Goal: Task Accomplishment & Management: Manage account settings

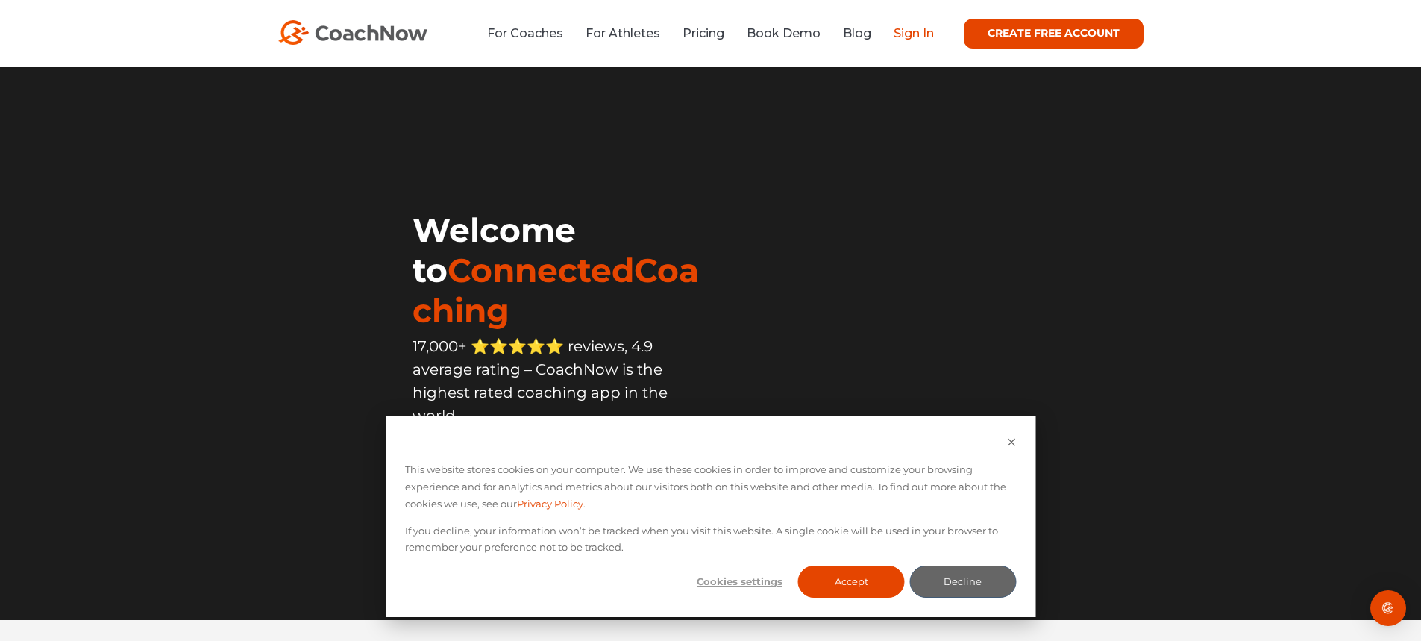
click at [909, 39] on link "Sign In" at bounding box center [914, 33] width 40 height 14
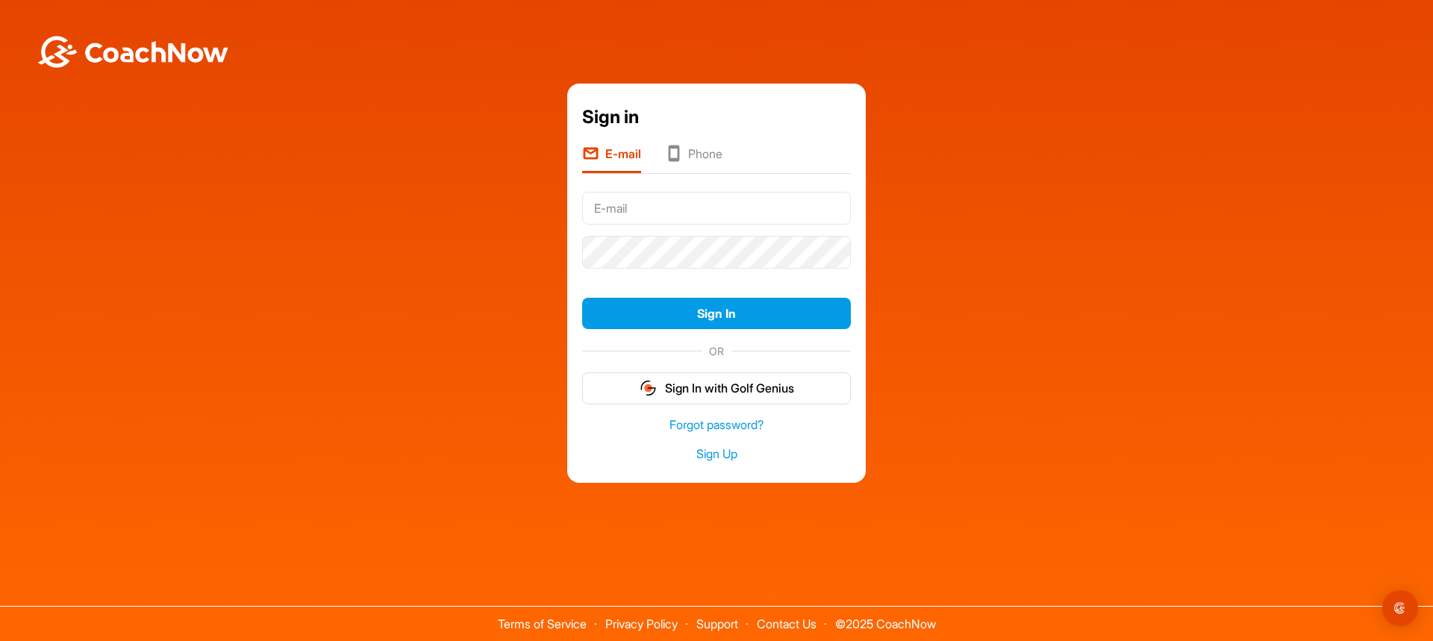
click at [676, 204] on input "text" at bounding box center [716, 208] width 269 height 33
type input "bhiggins@azcountryclub.com"
click at [699, 314] on button "Sign In" at bounding box center [716, 314] width 269 height 32
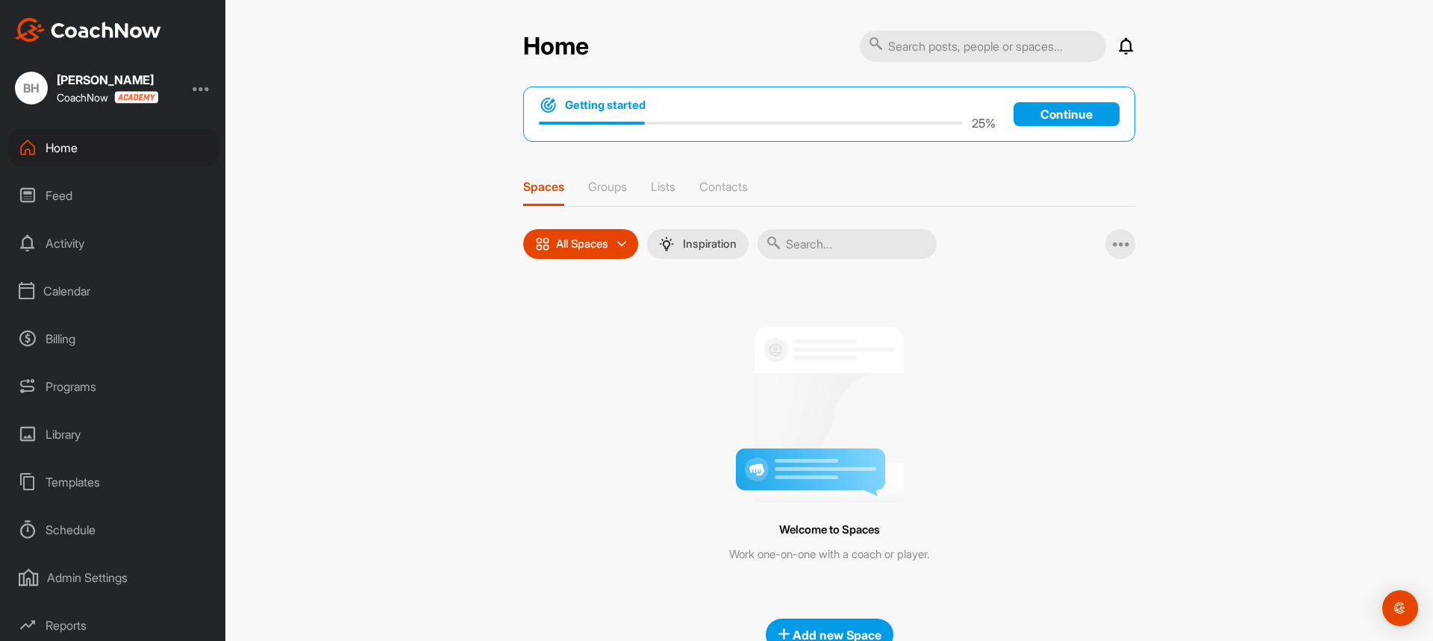
click at [204, 89] on div at bounding box center [202, 88] width 18 height 18
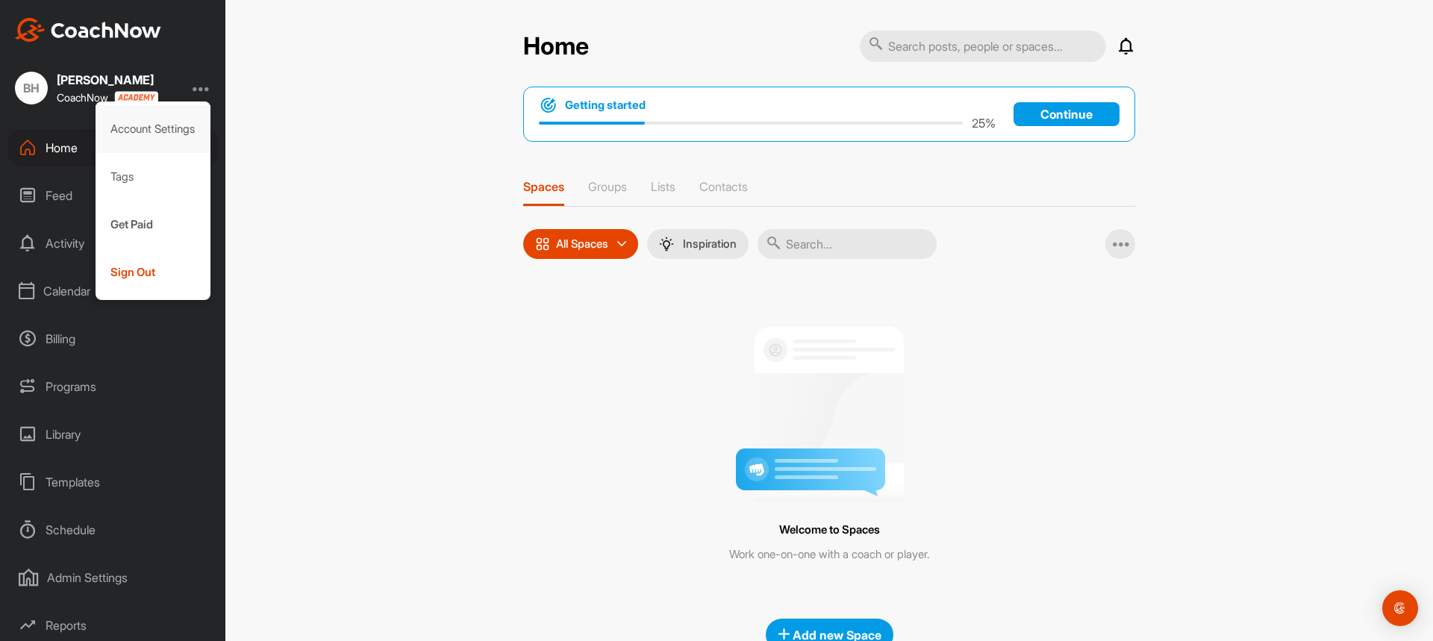
click at [172, 127] on div "Account Settings" at bounding box center [154, 129] width 116 height 48
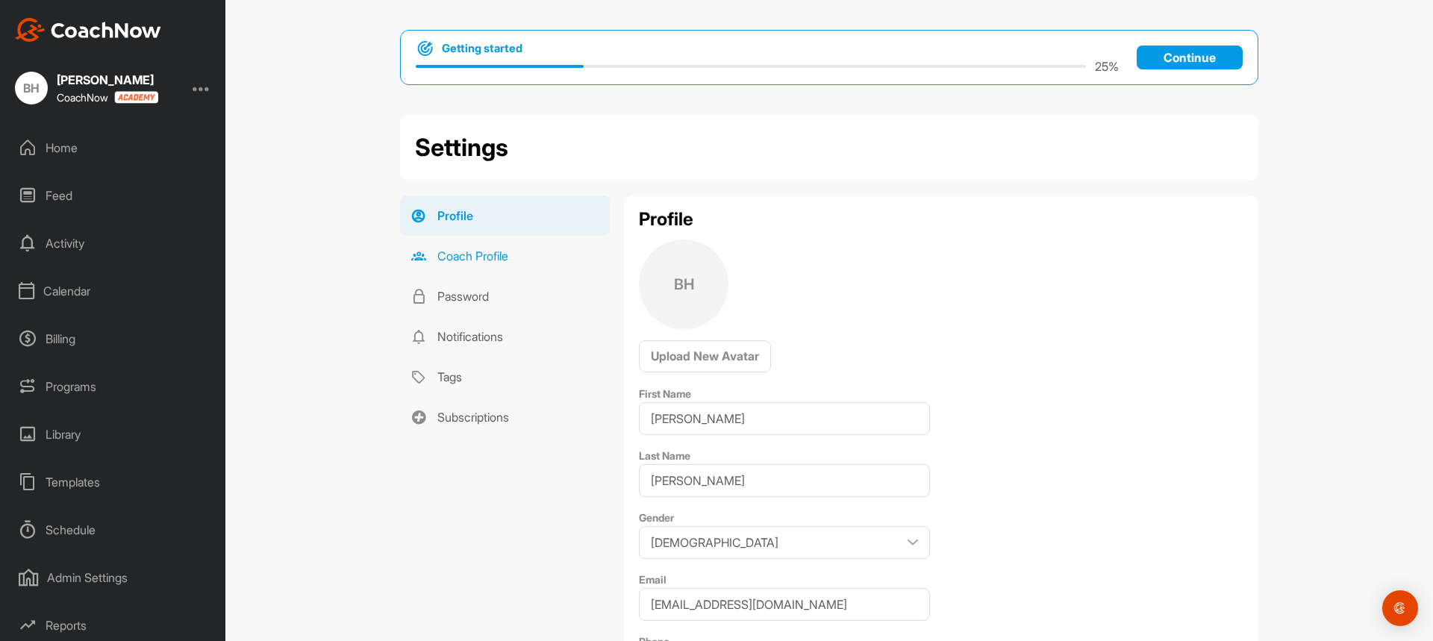
click at [466, 253] on link "Coach Profile" at bounding box center [505, 256] width 210 height 40
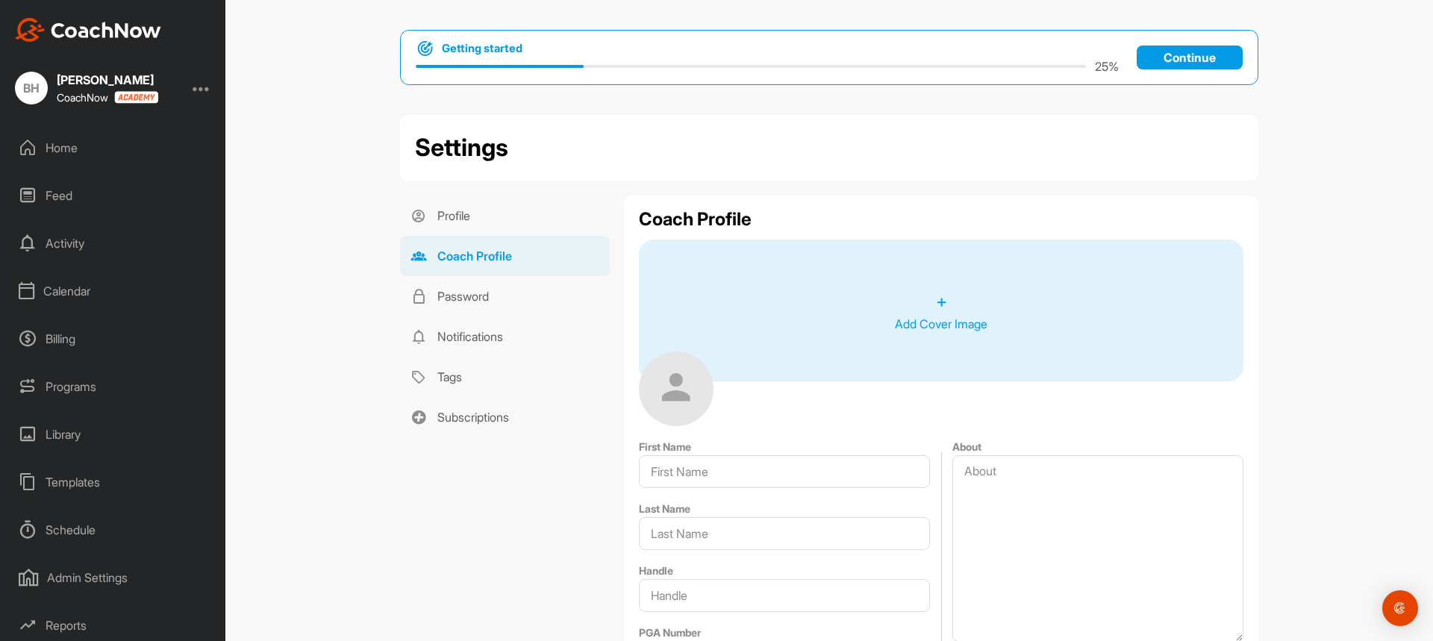
type input "[PERSON_NAME]"
click at [69, 150] on div "Home" at bounding box center [113, 147] width 210 height 37
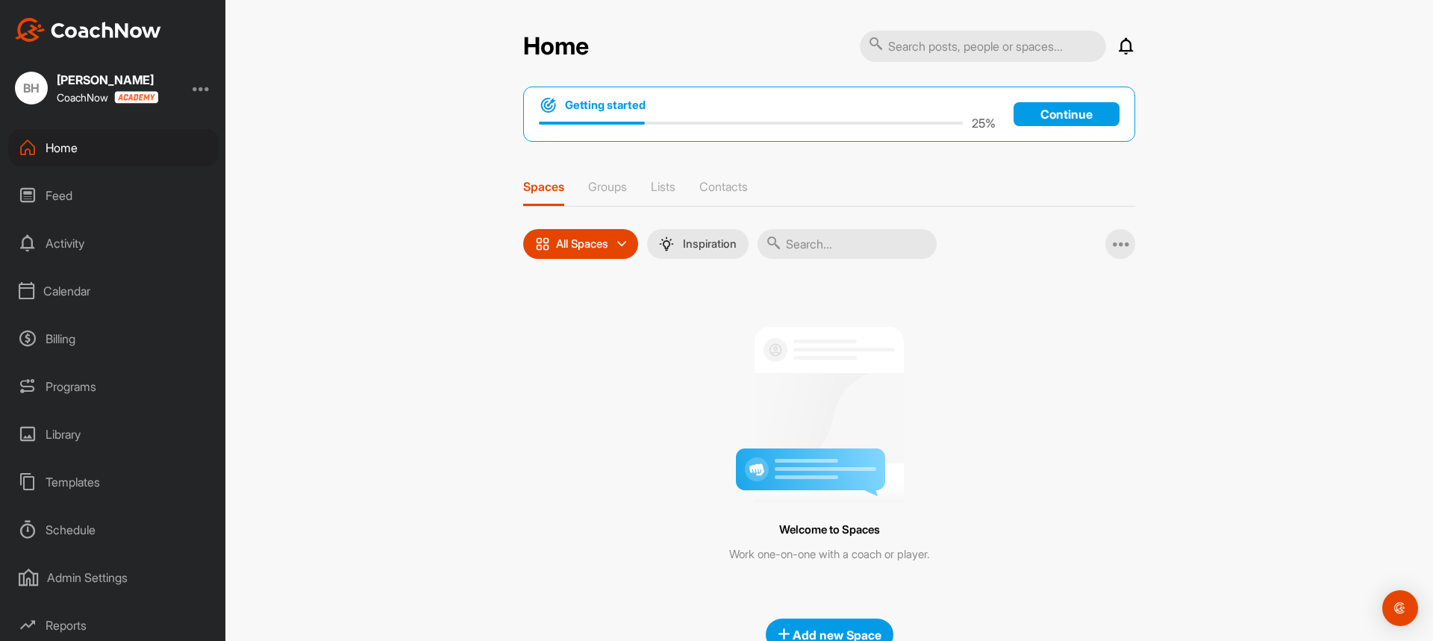
click at [617, 245] on icon at bounding box center [621, 244] width 9 height 9
click at [607, 191] on p "Groups" at bounding box center [607, 186] width 39 height 15
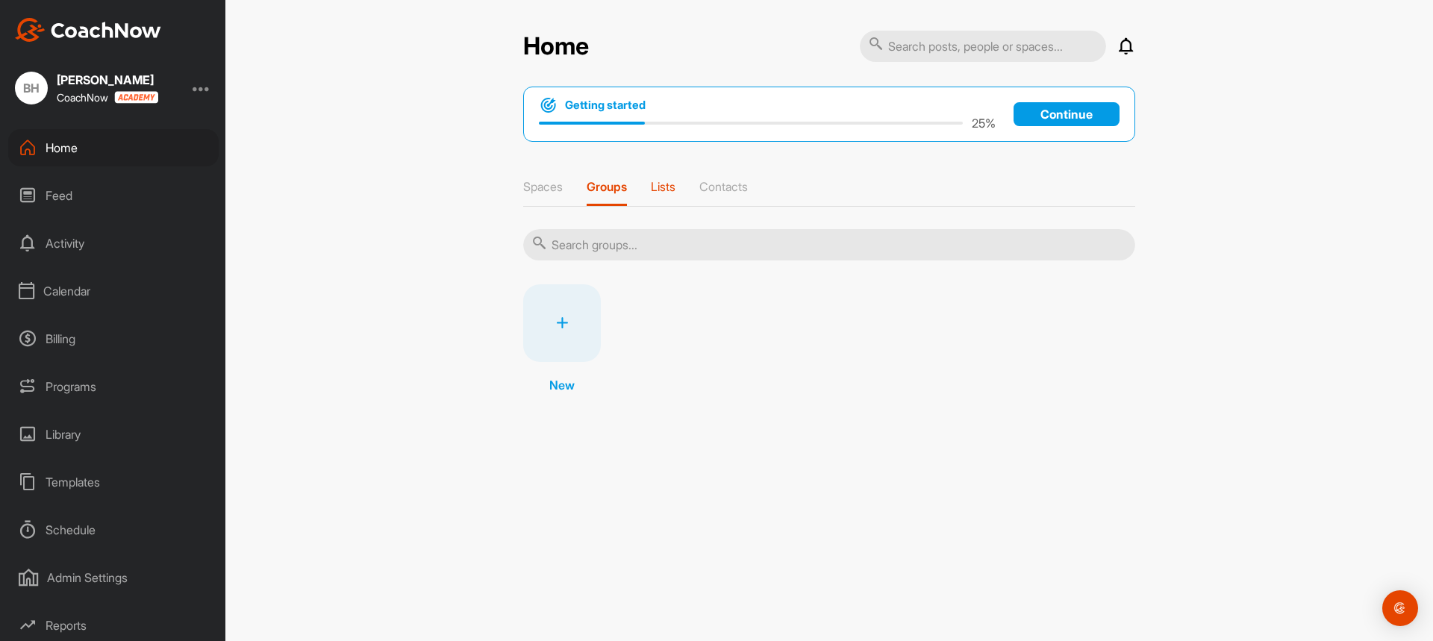
click at [664, 192] on p "Lists" at bounding box center [663, 186] width 25 height 15
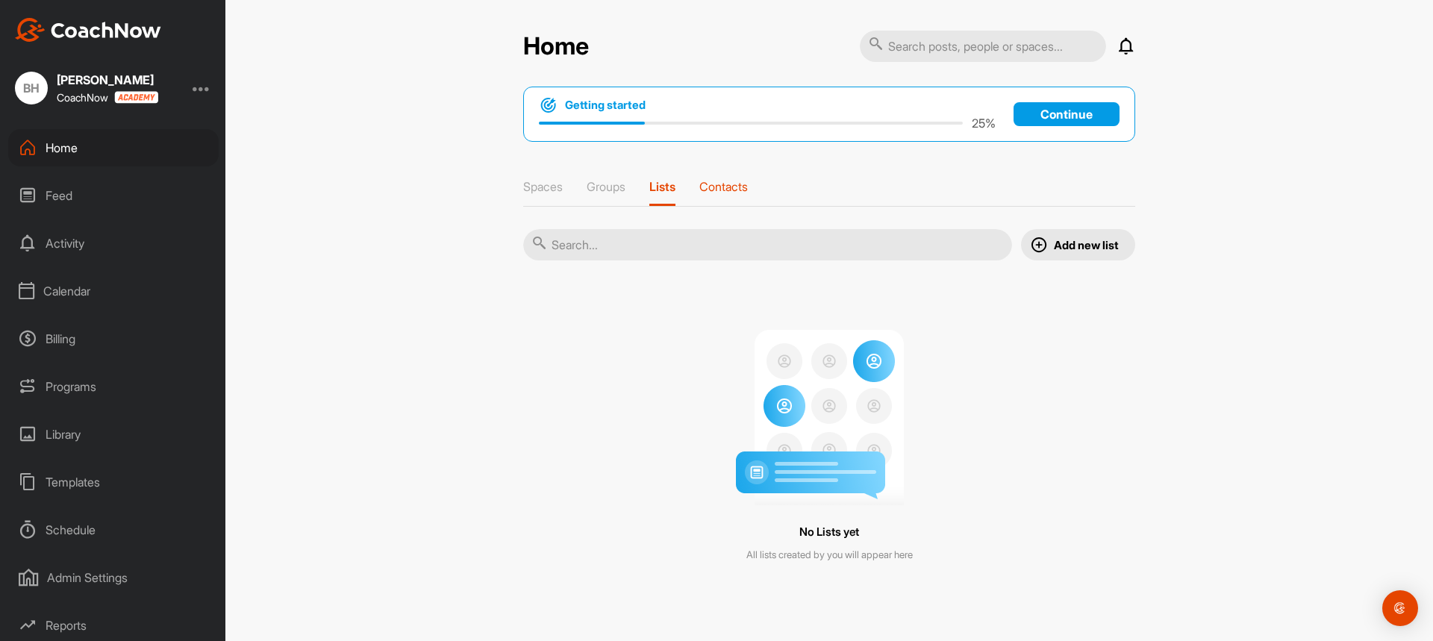
click at [724, 187] on p "Contacts" at bounding box center [723, 186] width 48 height 15
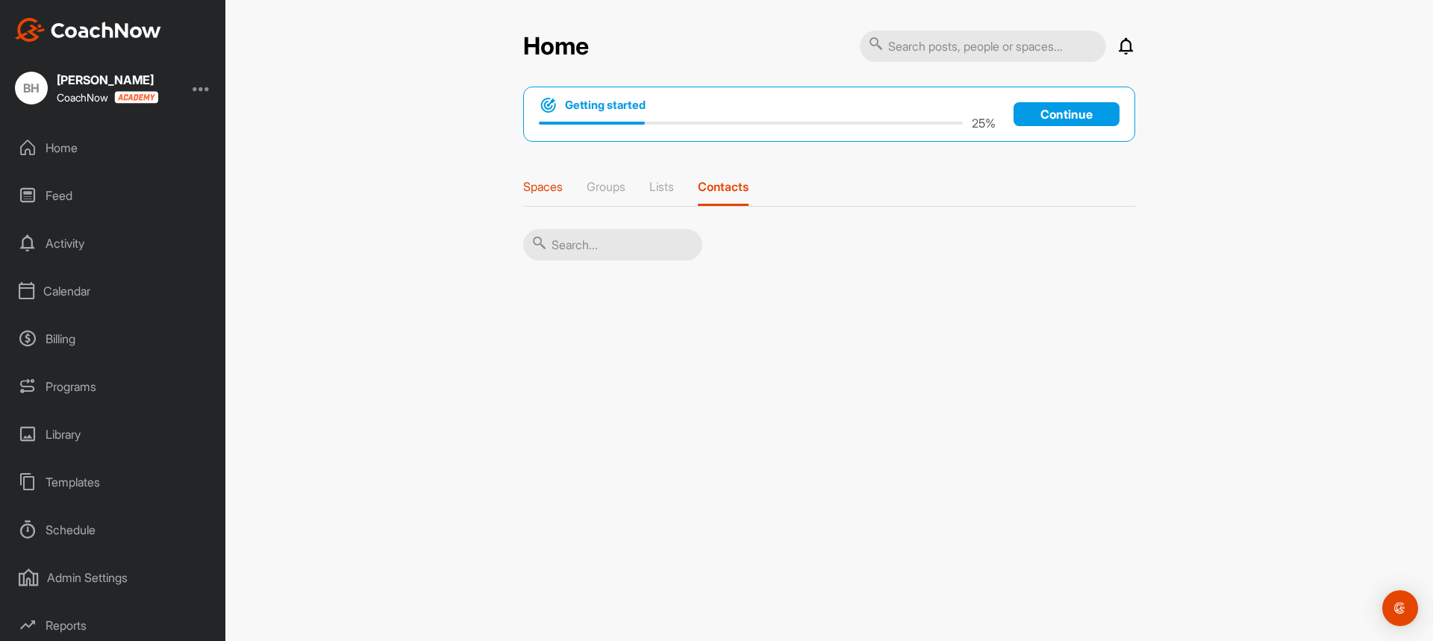
click at [554, 187] on p "Spaces" at bounding box center [543, 186] width 40 height 15
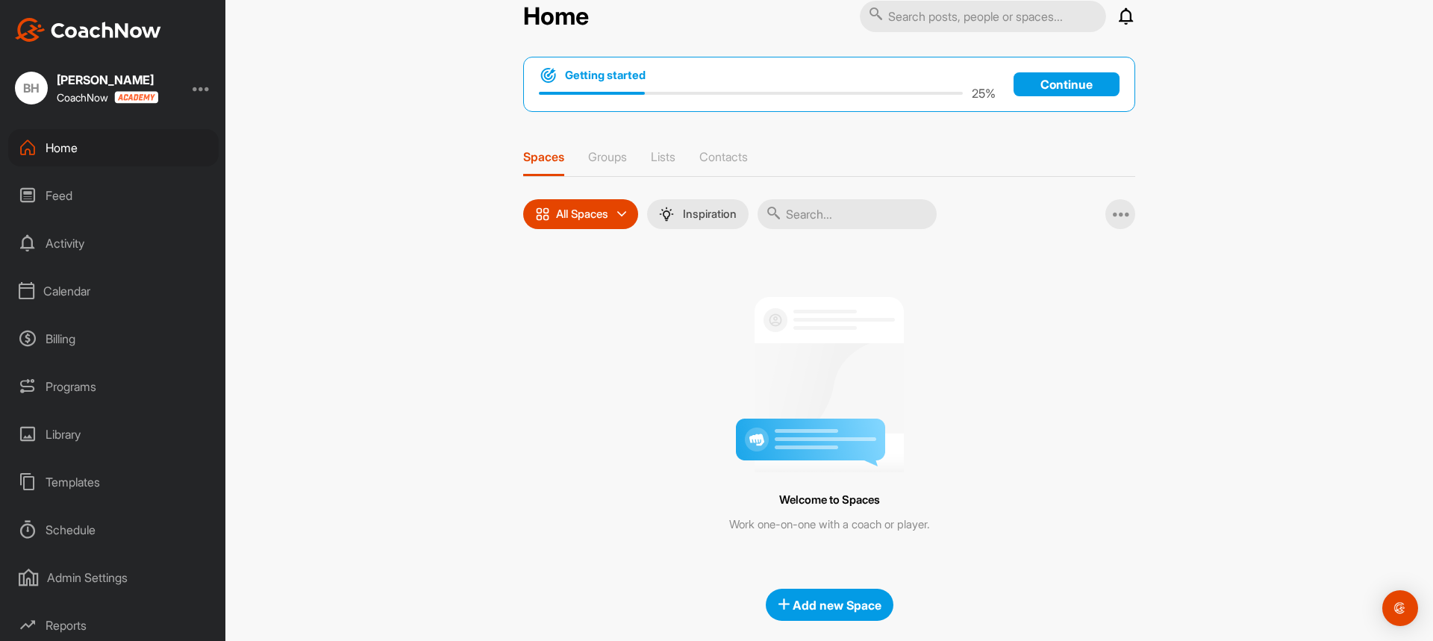
scroll to position [44, 0]
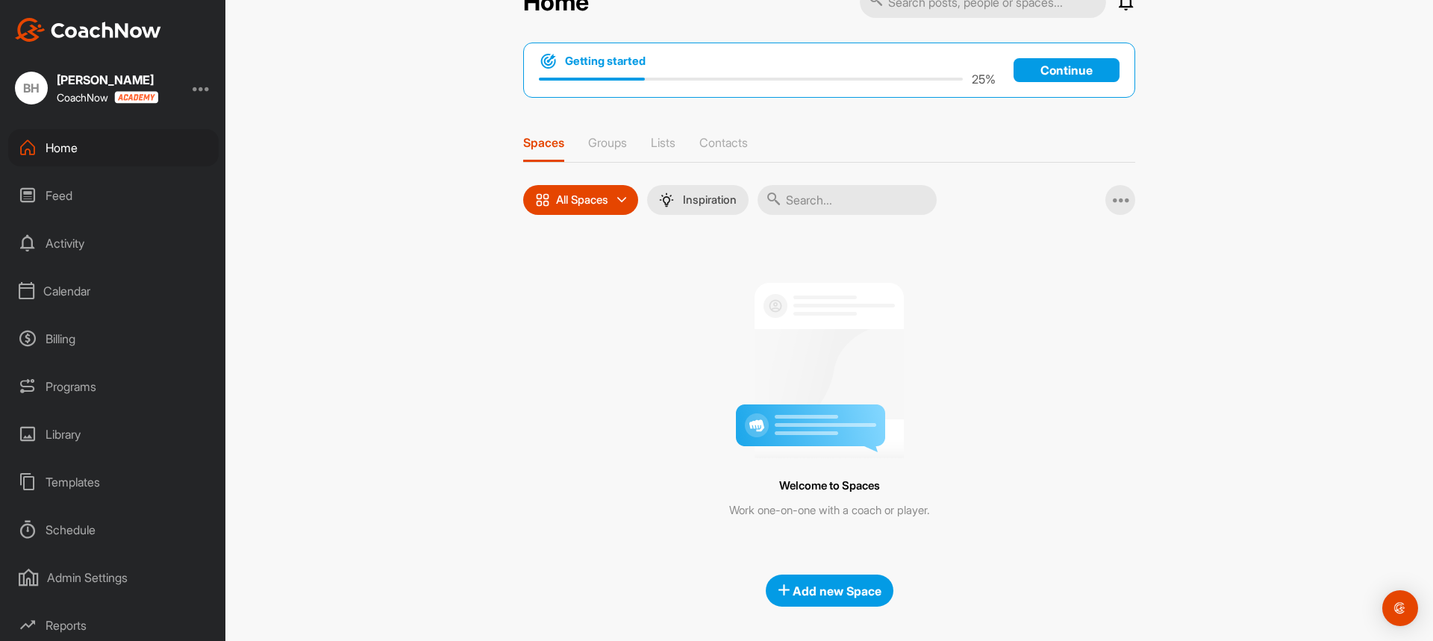
click at [622, 203] on icon at bounding box center [621, 199] width 9 height 9
click at [619, 201] on icon at bounding box center [621, 199] width 9 height 9
click at [1118, 204] on icon at bounding box center [1121, 200] width 18 height 18
click at [616, 142] on p "Groups" at bounding box center [607, 142] width 39 height 15
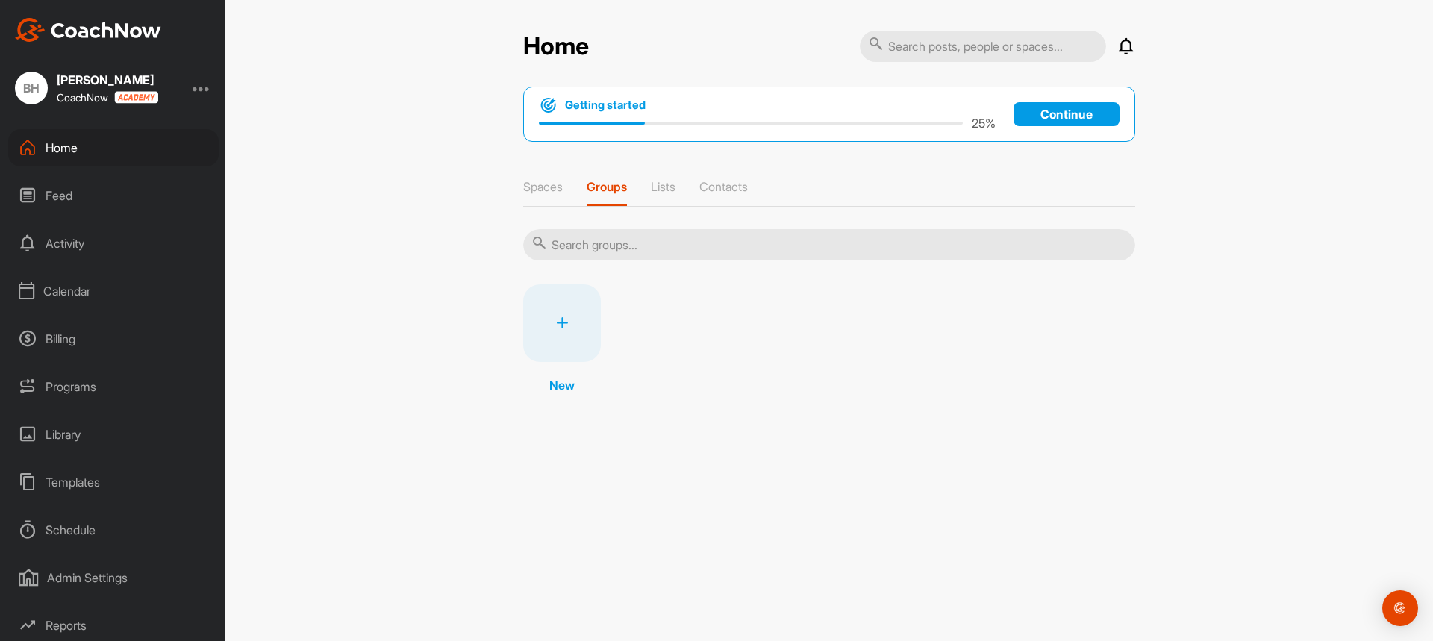
scroll to position [51, 0]
click at [81, 525] on div "Admin Settings" at bounding box center [113, 526] width 210 height 37
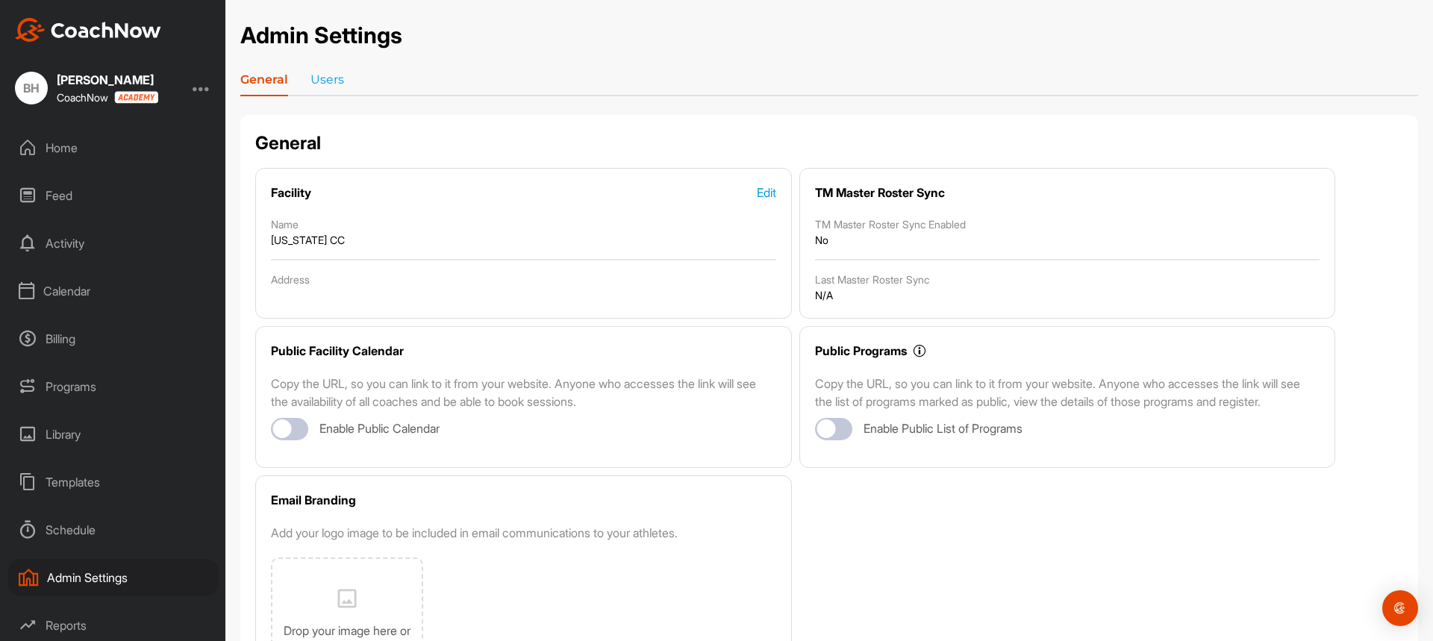
click at [72, 529] on div "Schedule" at bounding box center [113, 529] width 210 height 37
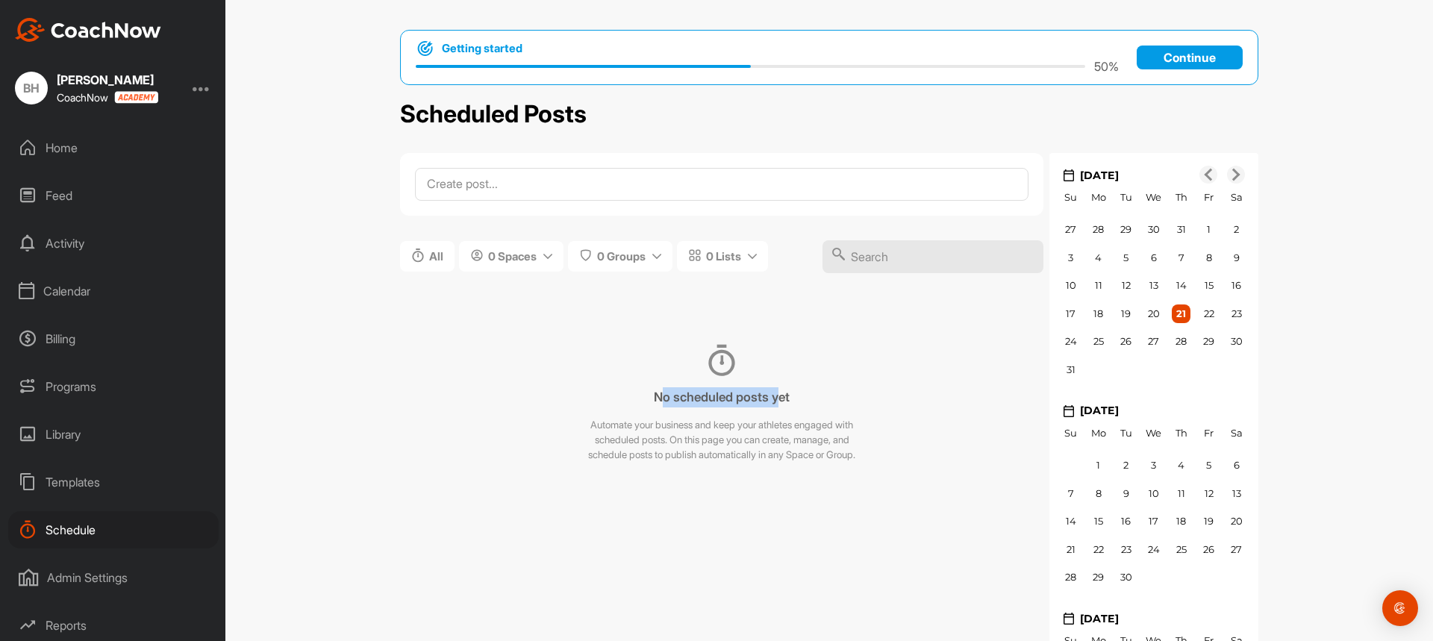
drag, startPoint x: 651, startPoint y: 399, endPoint x: 778, endPoint y: 401, distance: 127.6
click at [778, 401] on h3 "No scheduled posts yet" at bounding box center [722, 397] width 136 height 20
click at [73, 483] on div "Templates" at bounding box center [113, 481] width 210 height 37
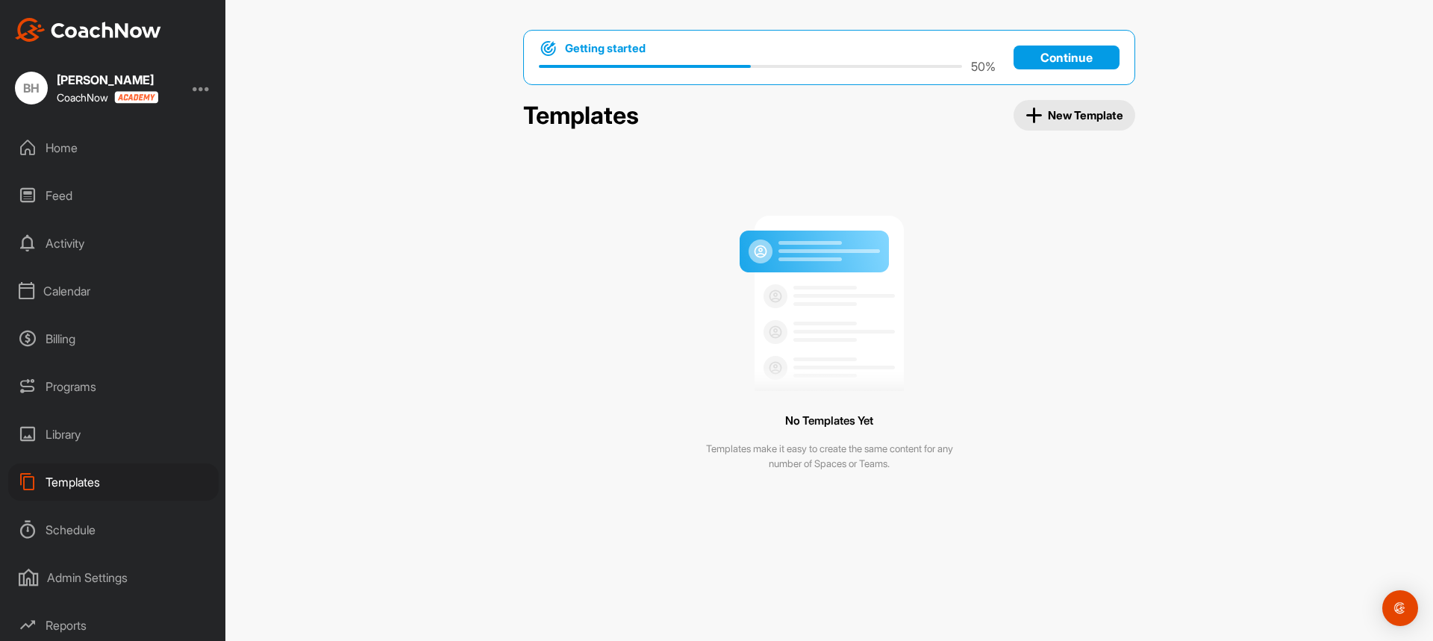
click at [64, 434] on div "Library" at bounding box center [113, 434] width 210 height 37
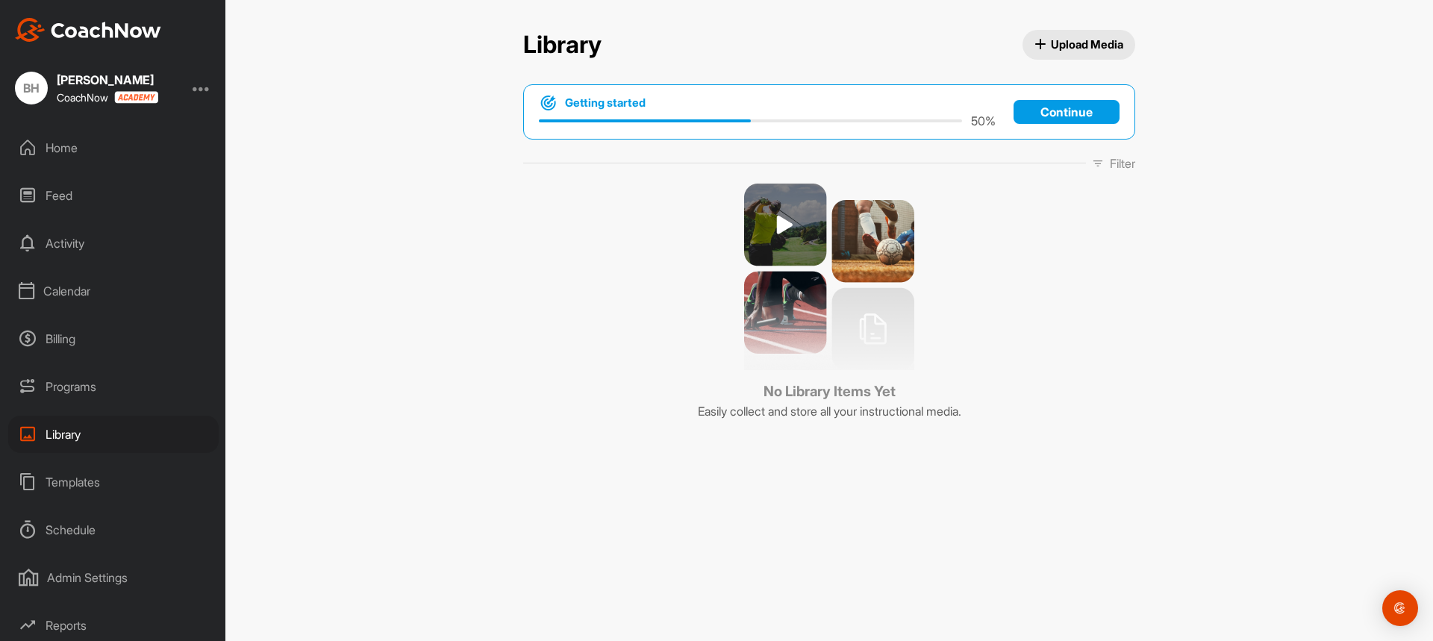
click at [69, 391] on div "Programs" at bounding box center [113, 386] width 210 height 37
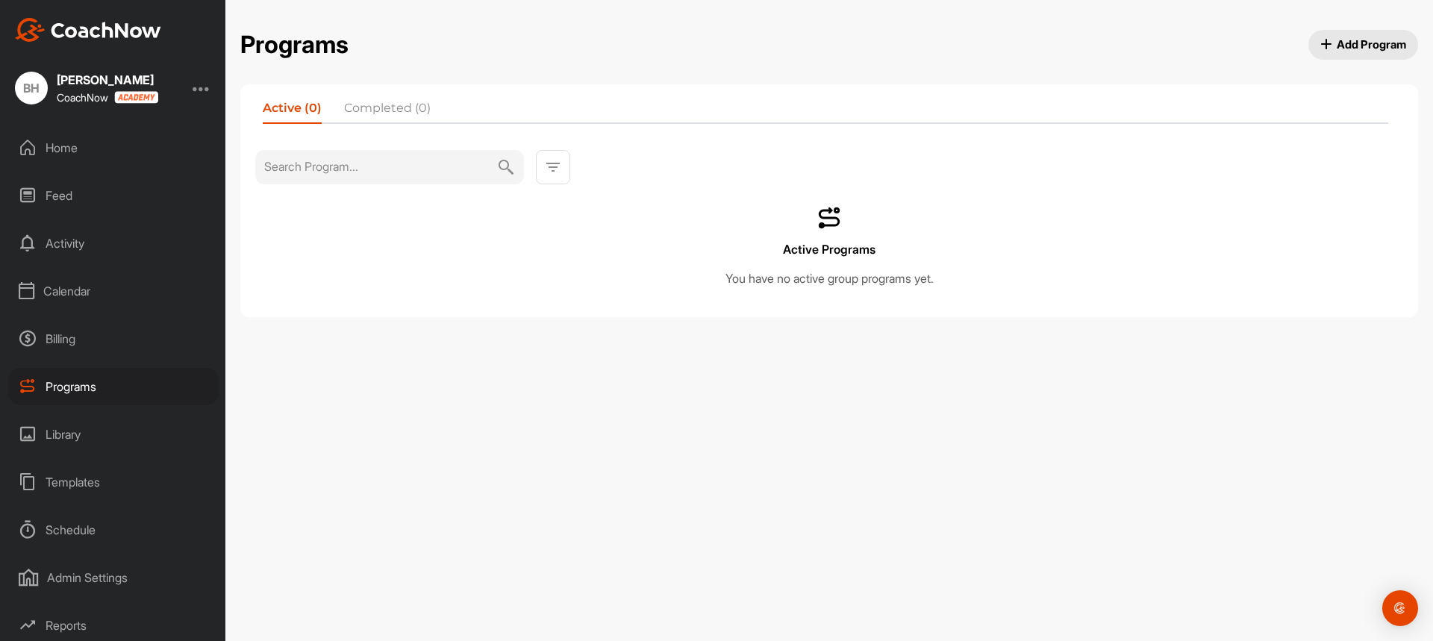
click at [60, 151] on div "Home" at bounding box center [113, 147] width 210 height 37
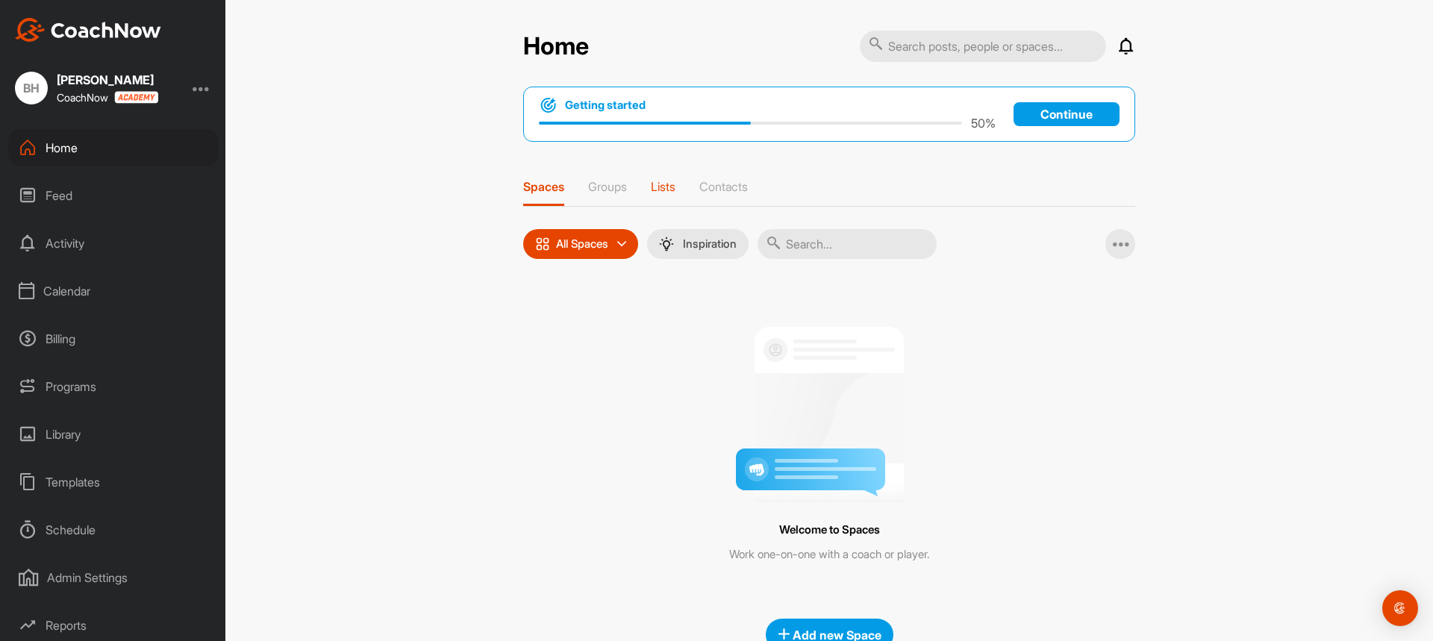
click at [660, 186] on p "Lists" at bounding box center [663, 186] width 25 height 15
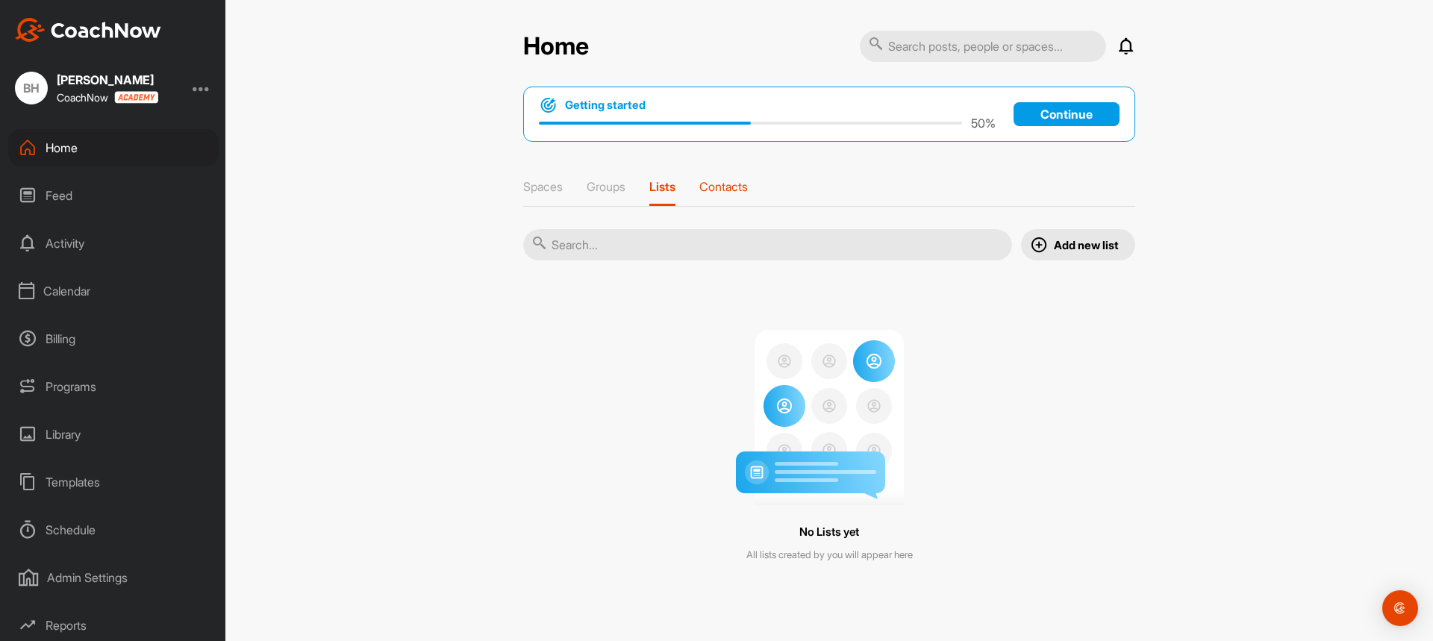
click at [736, 186] on p "Contacts" at bounding box center [723, 186] width 48 height 15
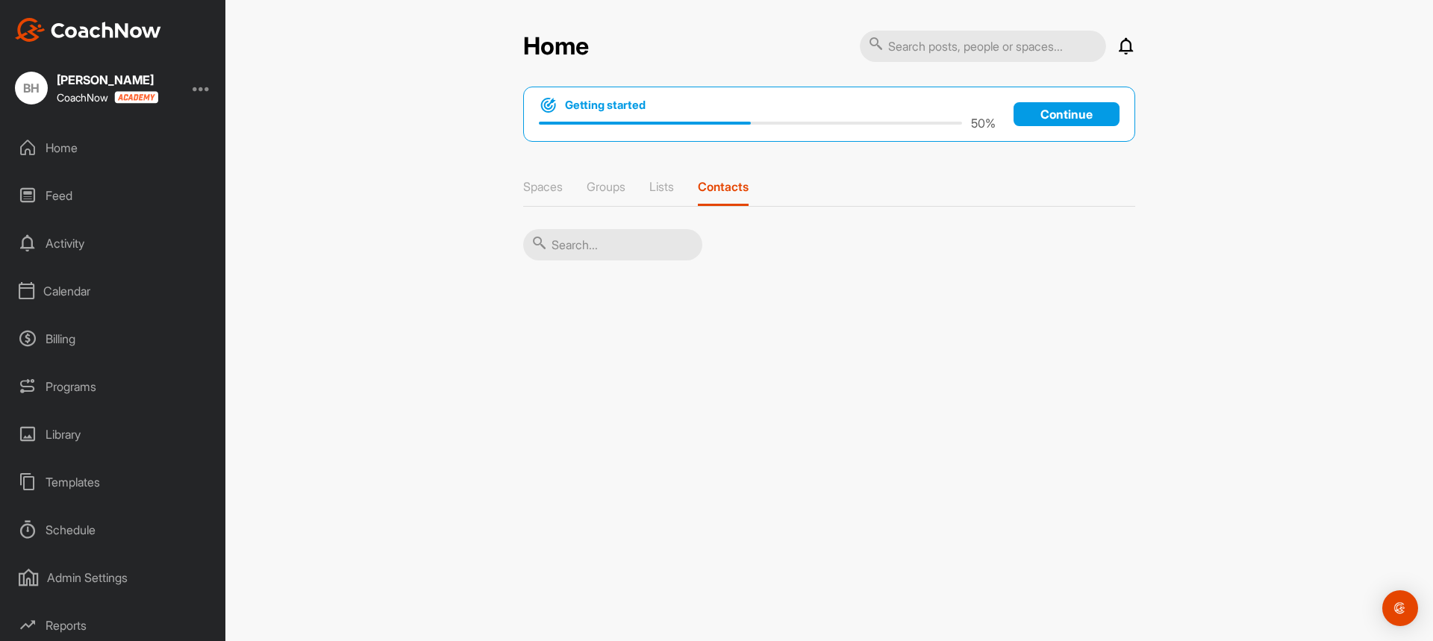
click at [69, 193] on div "Feed" at bounding box center [113, 195] width 210 height 37
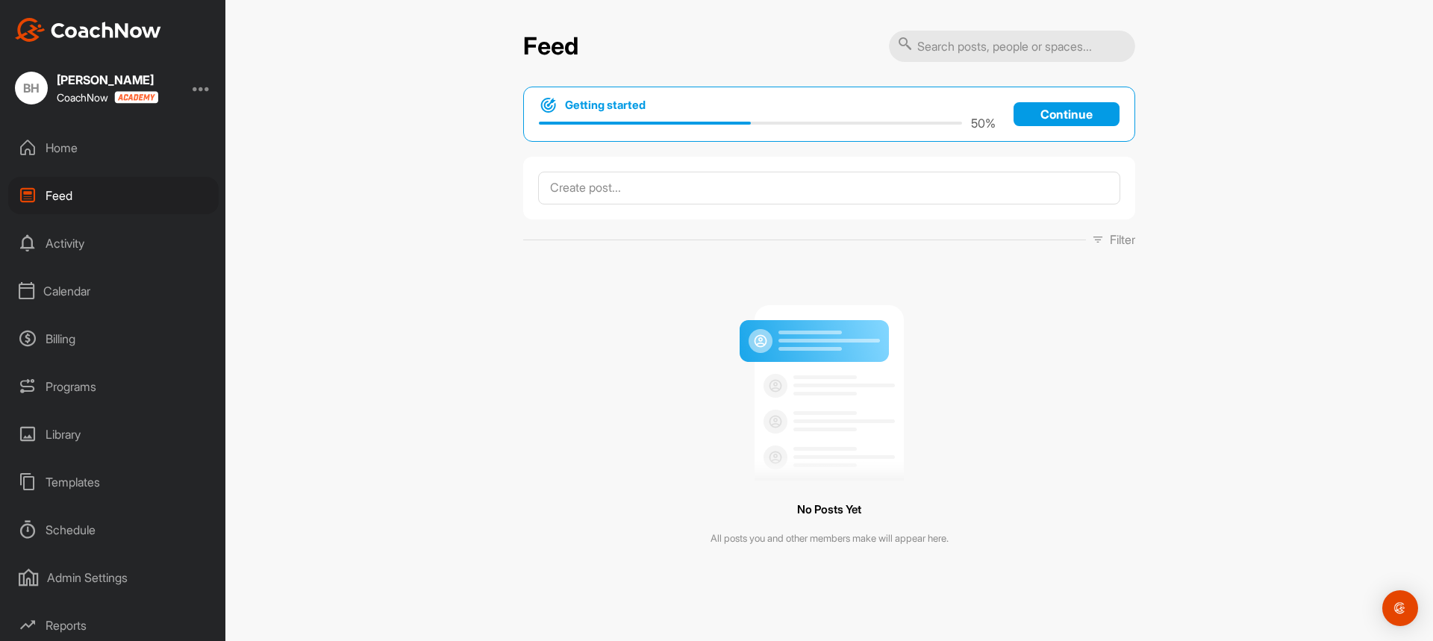
click at [74, 246] on div "Activity" at bounding box center [113, 243] width 210 height 37
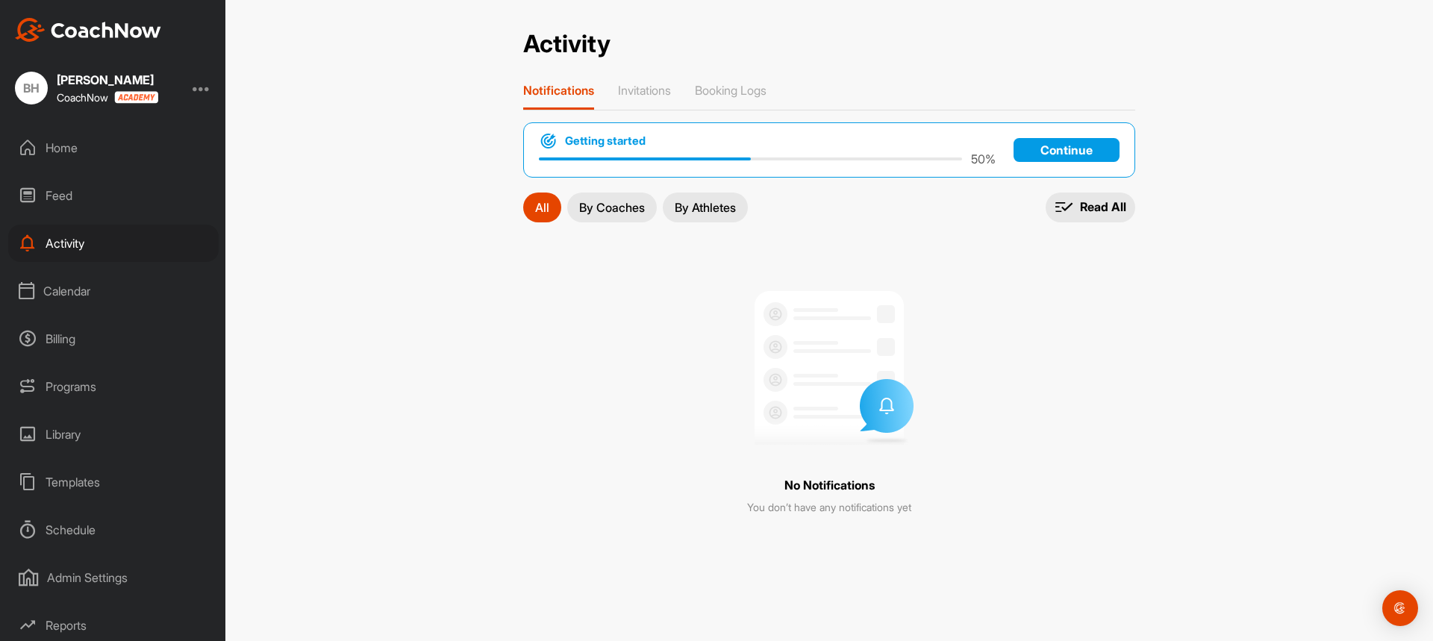
click at [613, 213] on p "By Coaches" at bounding box center [612, 207] width 66 height 12
click at [700, 207] on p "By Athletes" at bounding box center [705, 207] width 61 height 12
click at [546, 207] on p "All" at bounding box center [542, 207] width 14 height 12
click at [75, 291] on div "Calendar" at bounding box center [113, 290] width 210 height 37
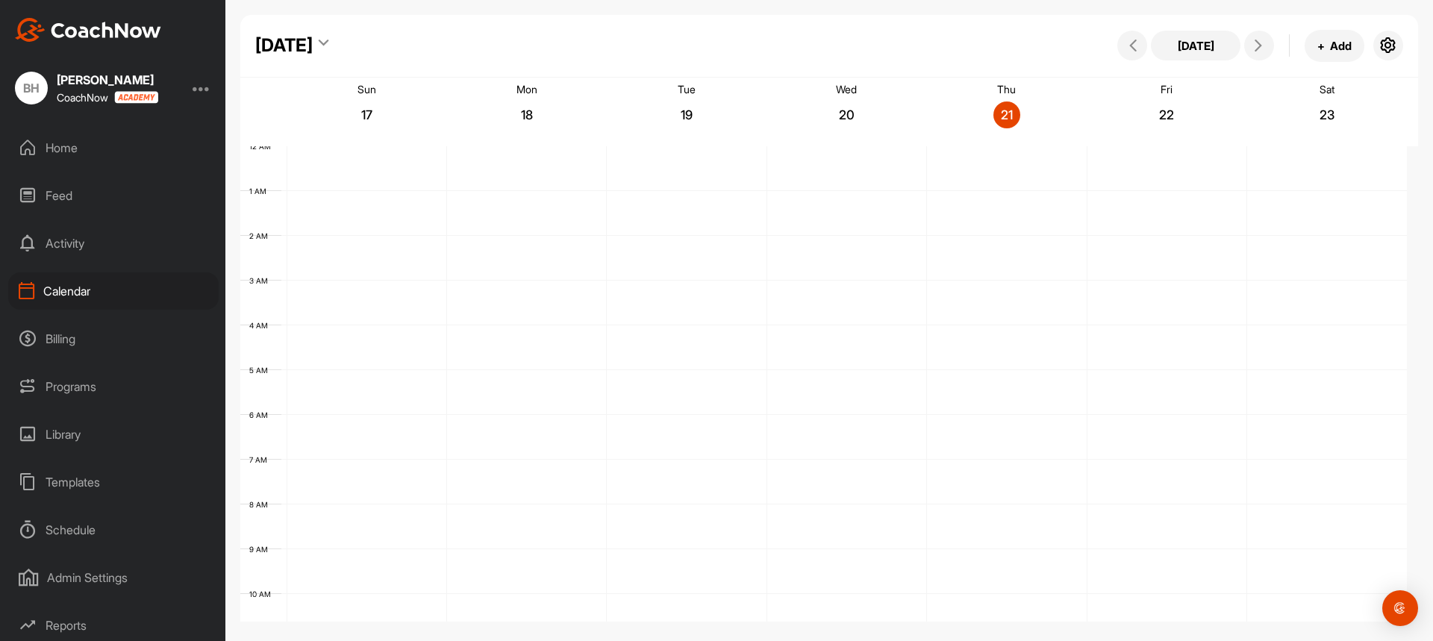
scroll to position [258, 0]
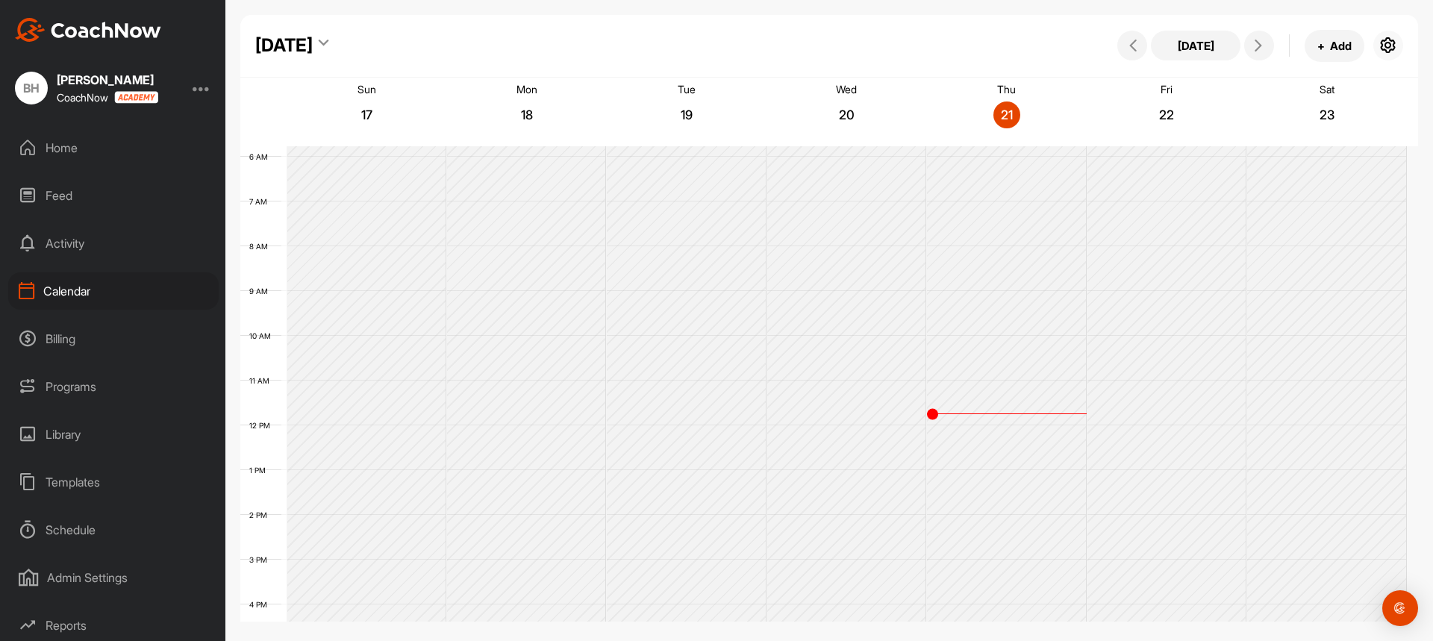
click at [1393, 44] on icon "button" at bounding box center [1388, 46] width 18 height 18
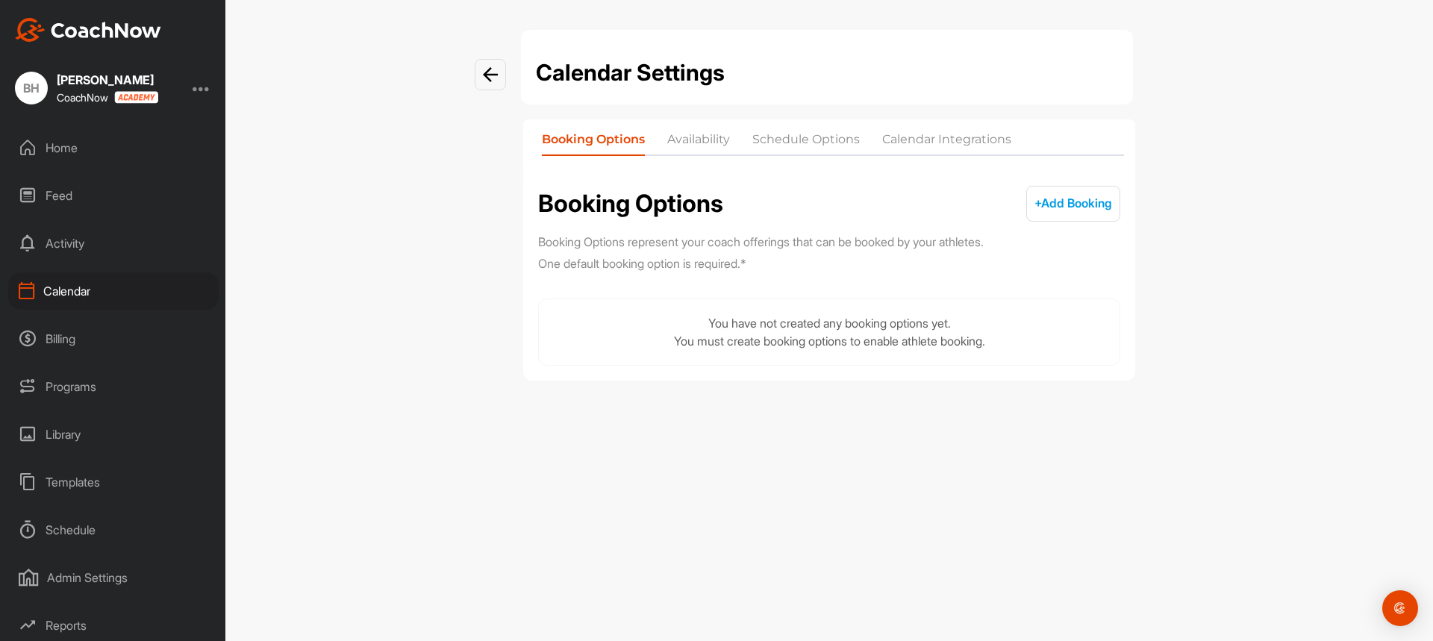
click at [496, 73] on img at bounding box center [490, 74] width 15 height 15
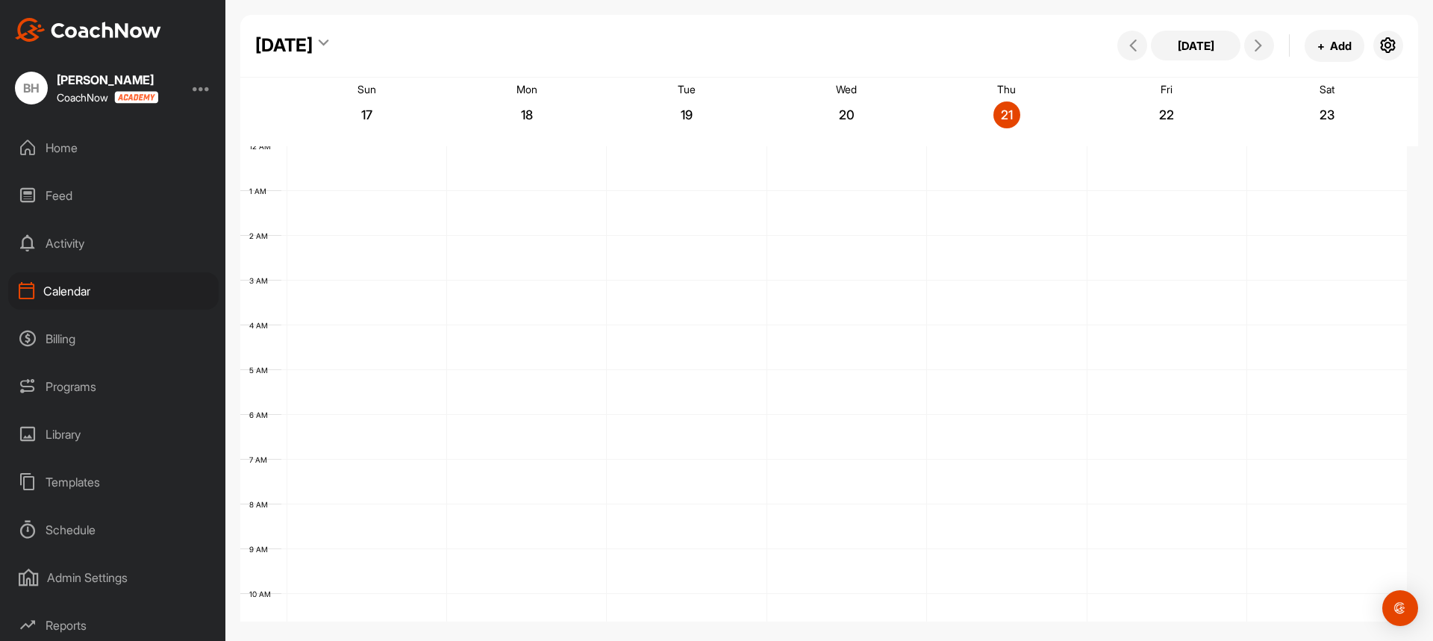
scroll to position [258, 0]
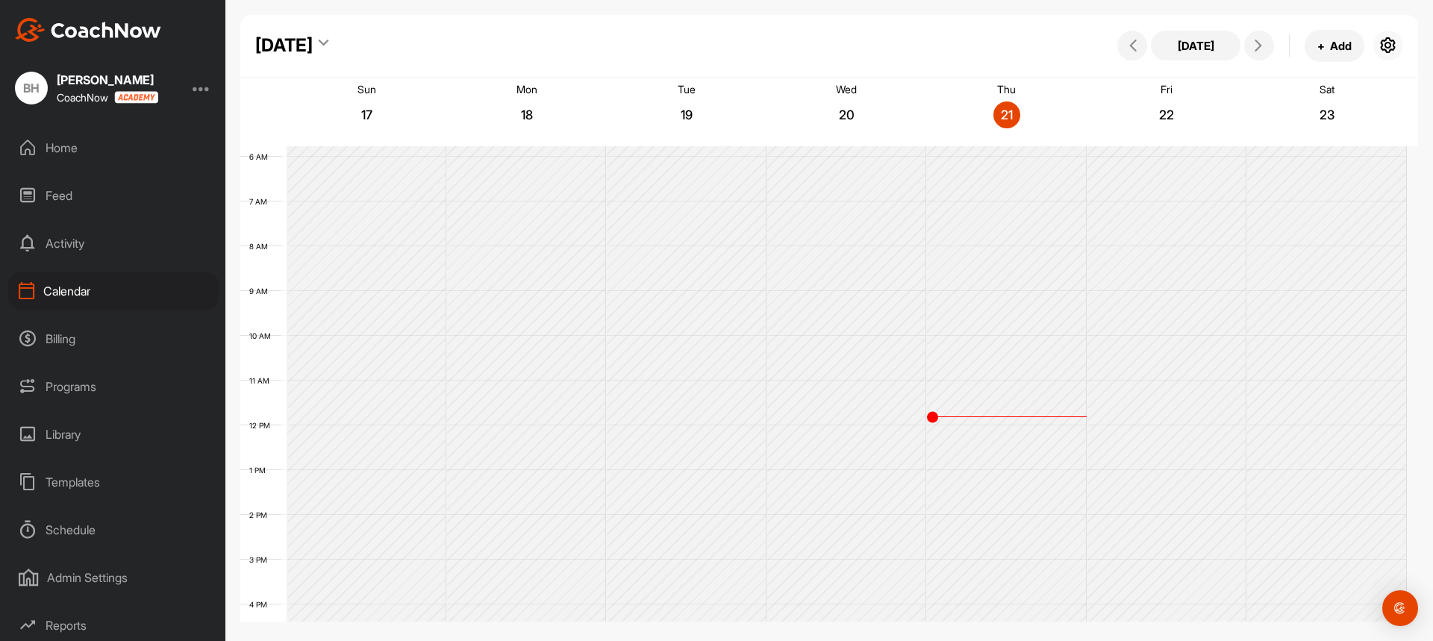
click at [1388, 45] on icon "button" at bounding box center [1388, 46] width 18 height 18
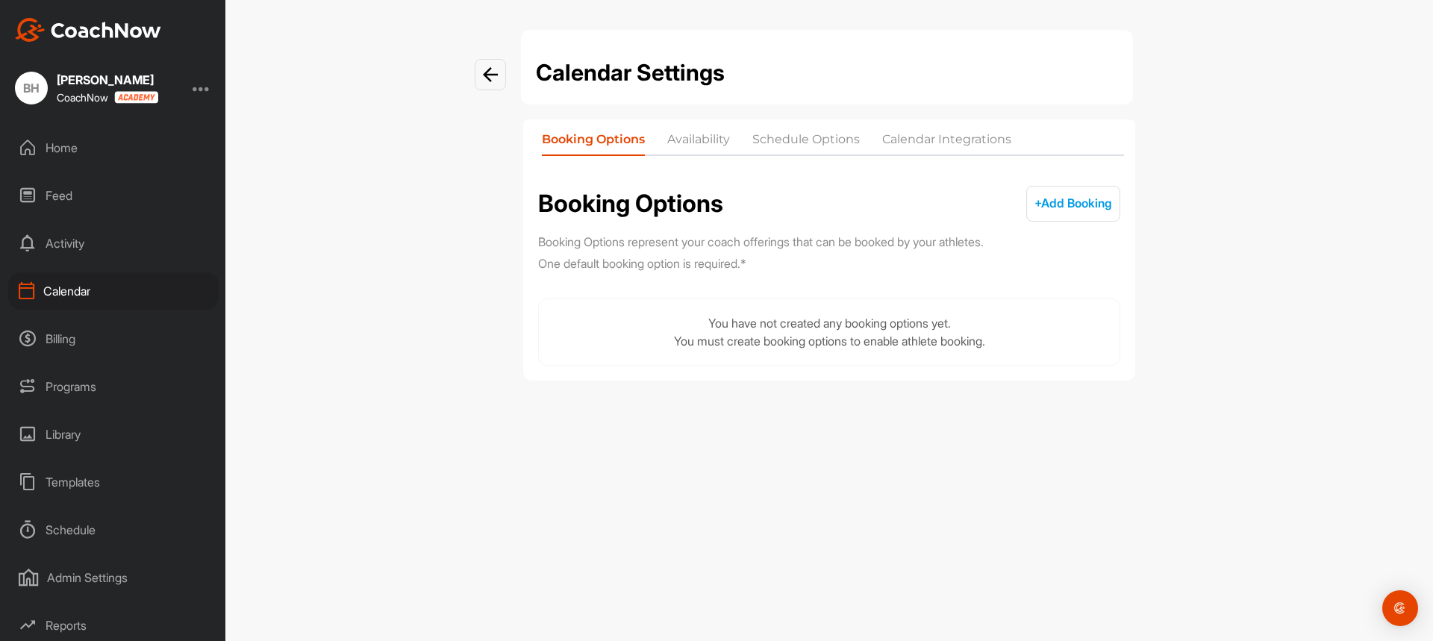
click at [1067, 205] on span "+ Add Booking" at bounding box center [1073, 202] width 78 height 15
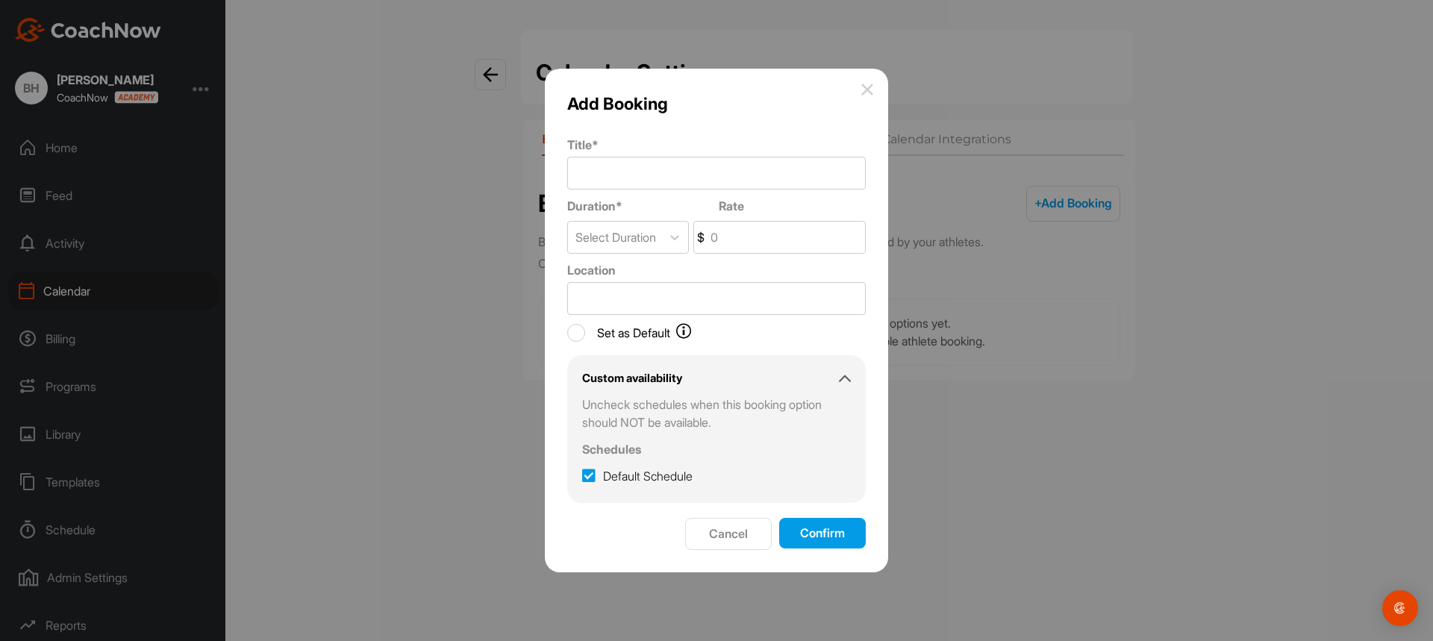
click at [736, 536] on button "Cancel" at bounding box center [728, 534] width 87 height 32
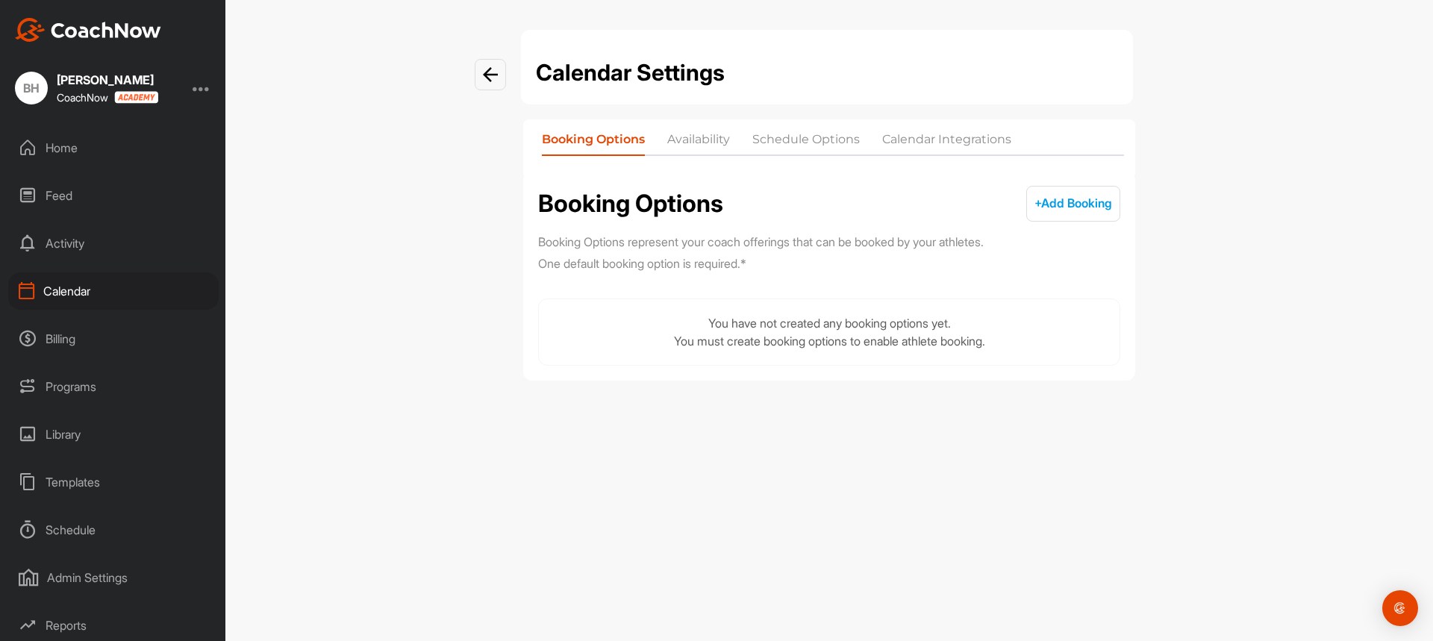
click at [716, 138] on li "Availability" at bounding box center [698, 143] width 63 height 24
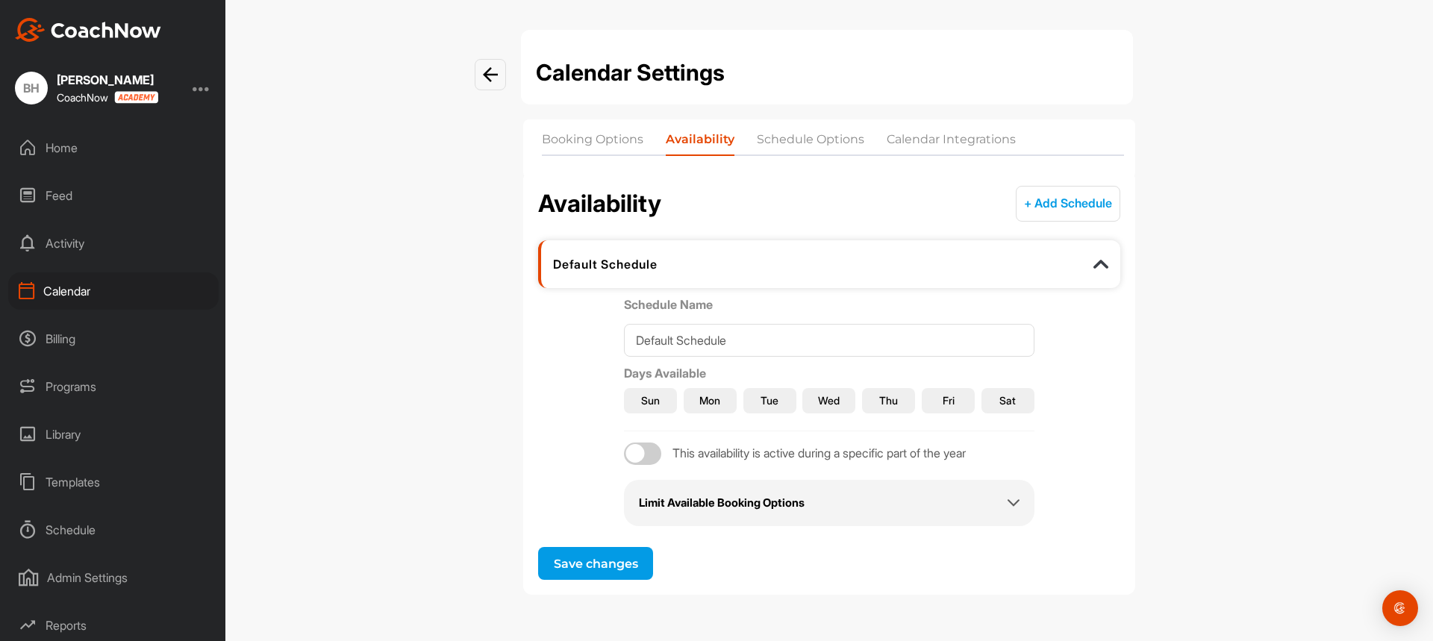
click at [788, 141] on li "Schedule Options" at bounding box center [810, 143] width 107 height 24
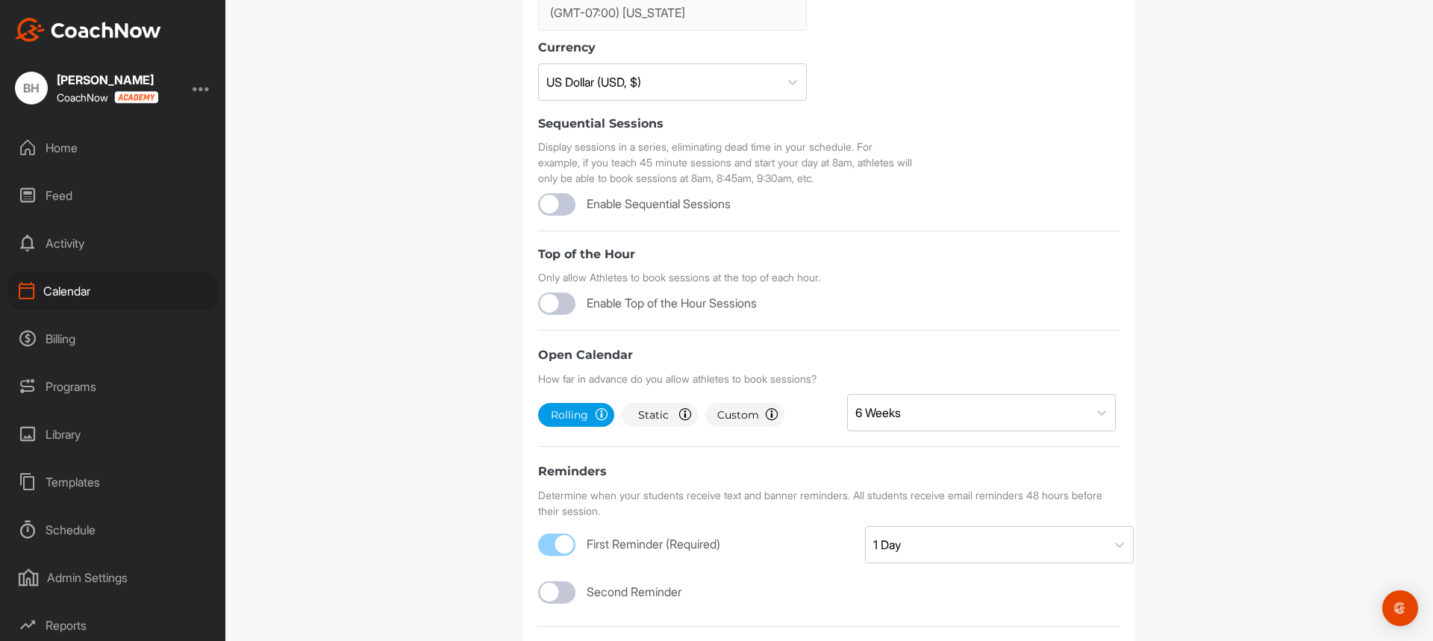
scroll to position [298, 0]
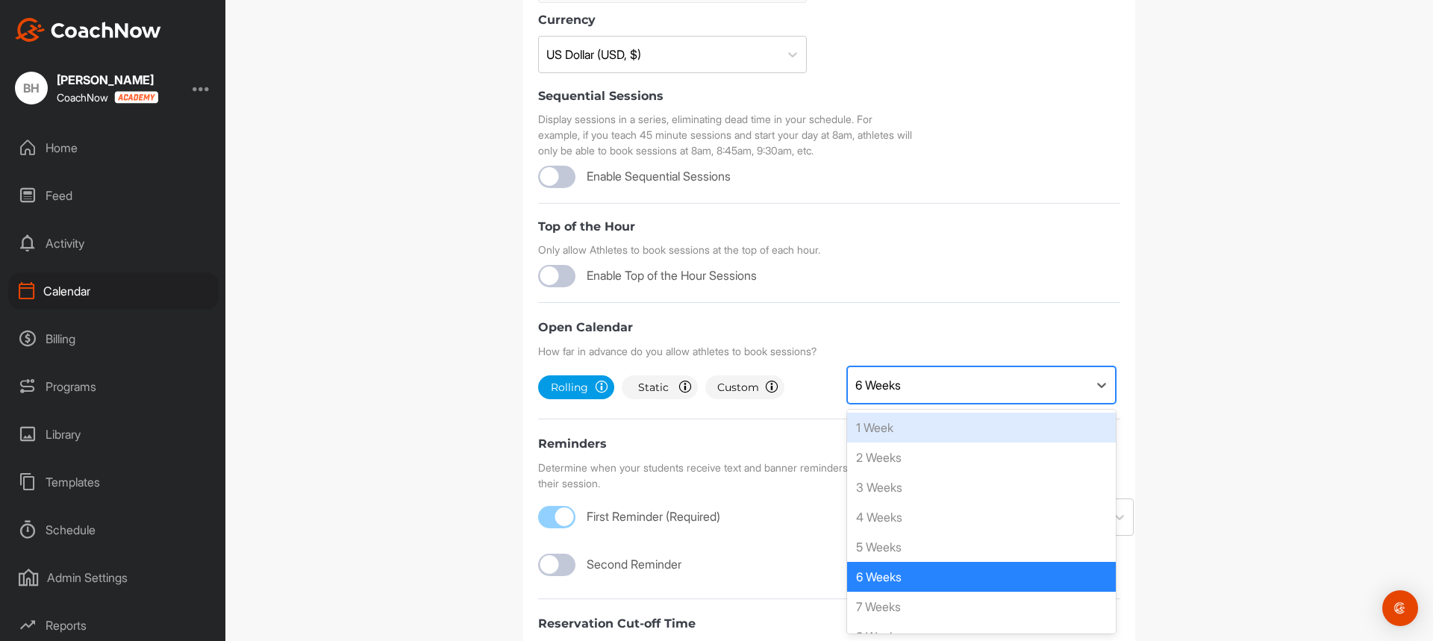
click at [918, 386] on div "6 Weeks" at bounding box center [968, 385] width 240 height 36
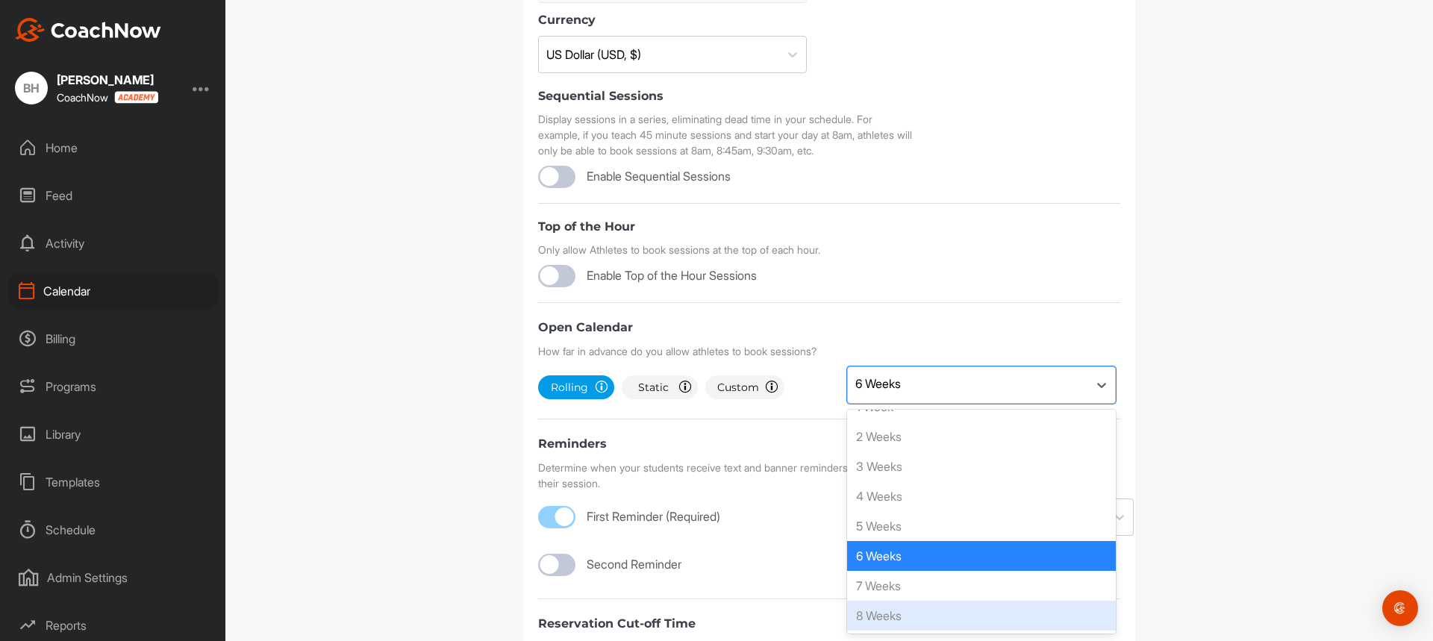
scroll to position [0, 0]
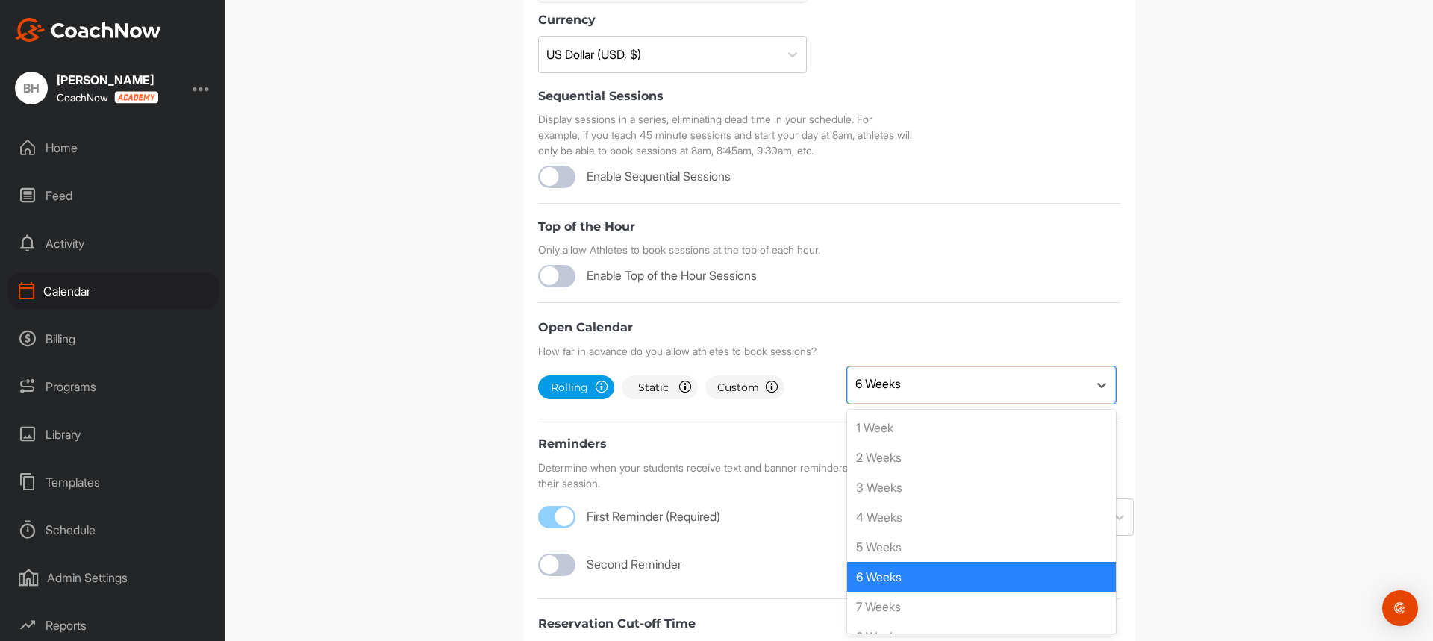
click at [904, 578] on div "6 Weeks" at bounding box center [981, 577] width 269 height 30
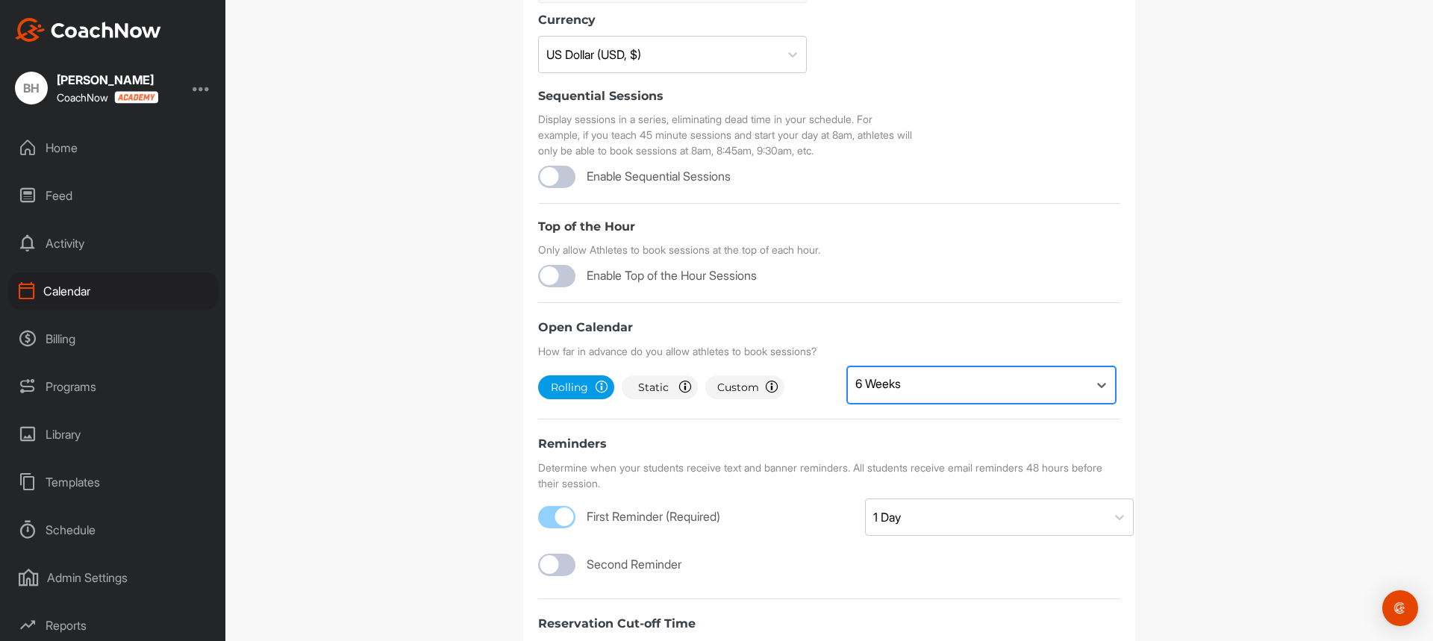
click at [918, 376] on div "6 Weeks" at bounding box center [968, 385] width 240 height 36
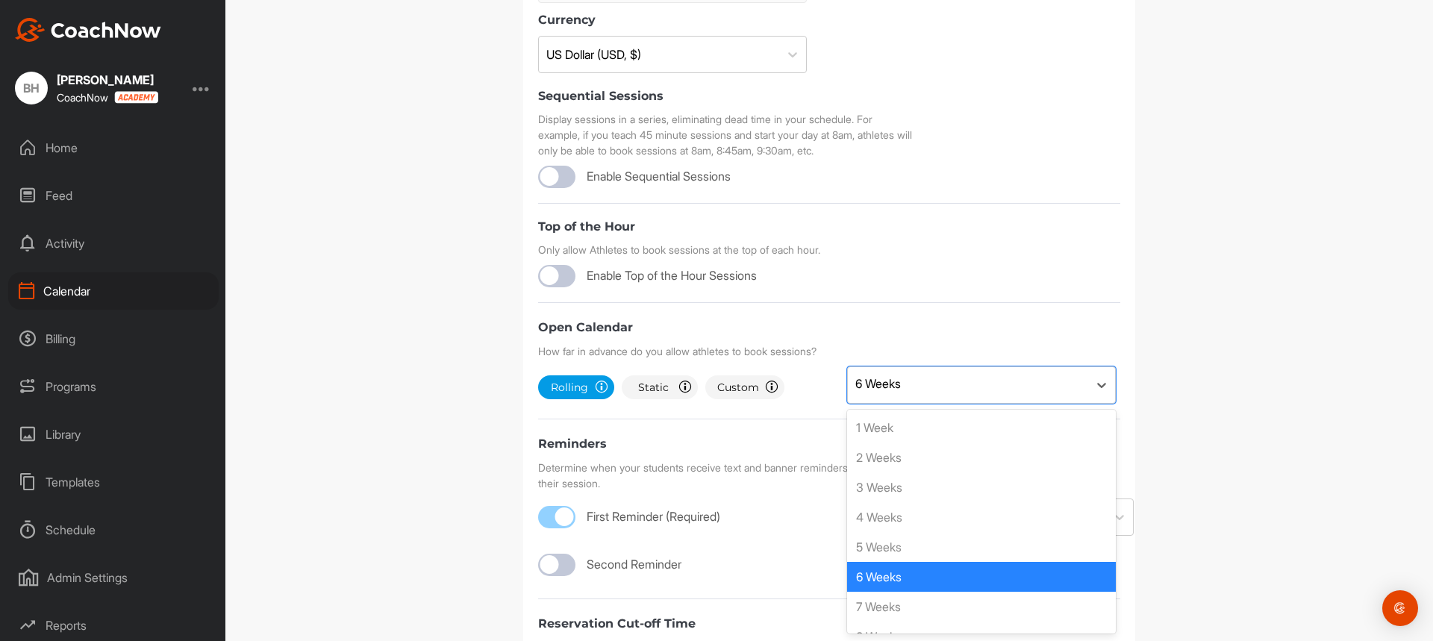
click at [919, 580] on div "6 Weeks" at bounding box center [981, 577] width 269 height 30
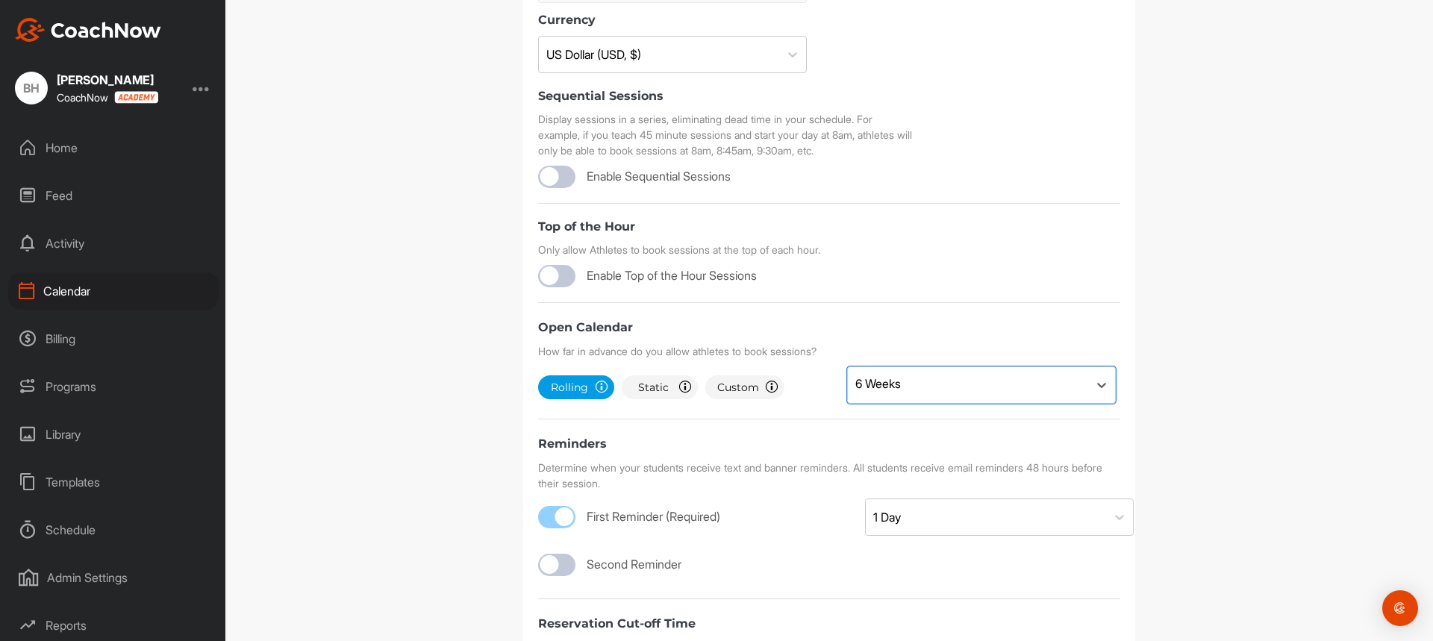
click at [660, 389] on span "Static" at bounding box center [652, 388] width 39 height 15
click at [734, 389] on span "Custom" at bounding box center [738, 388] width 42 height 15
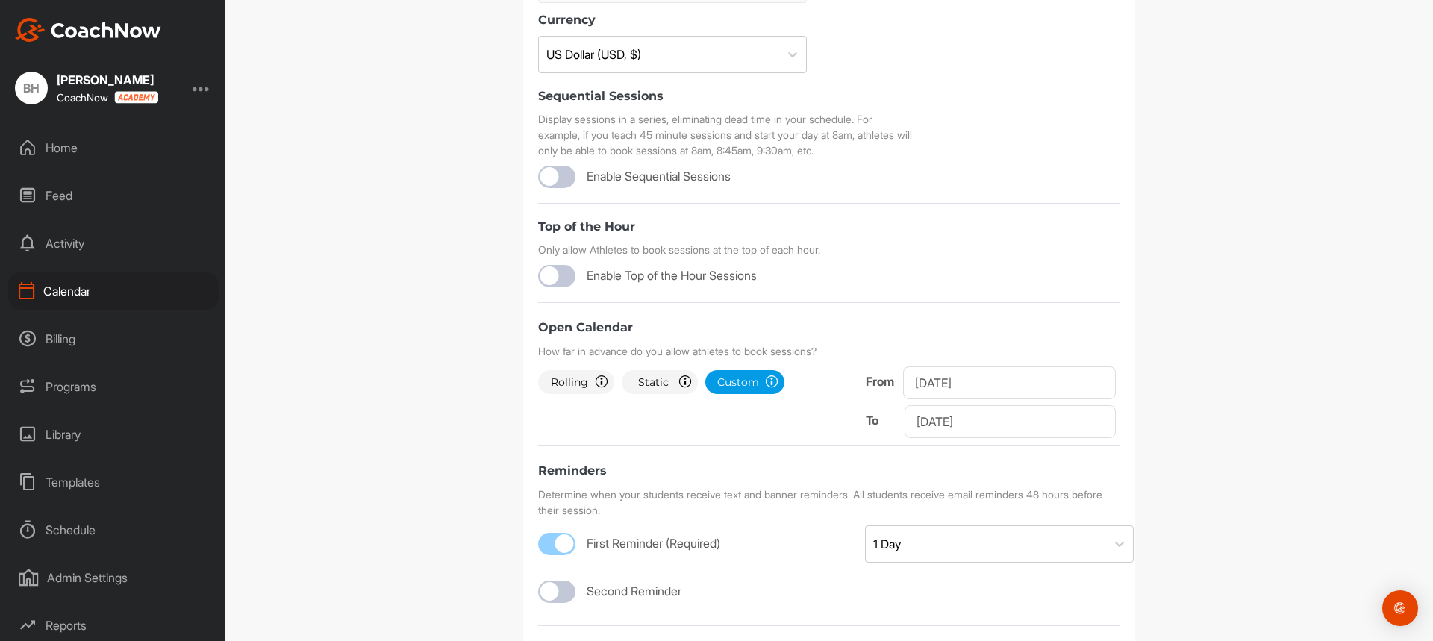
click at [568, 383] on span "Rolling" at bounding box center [569, 382] width 39 height 15
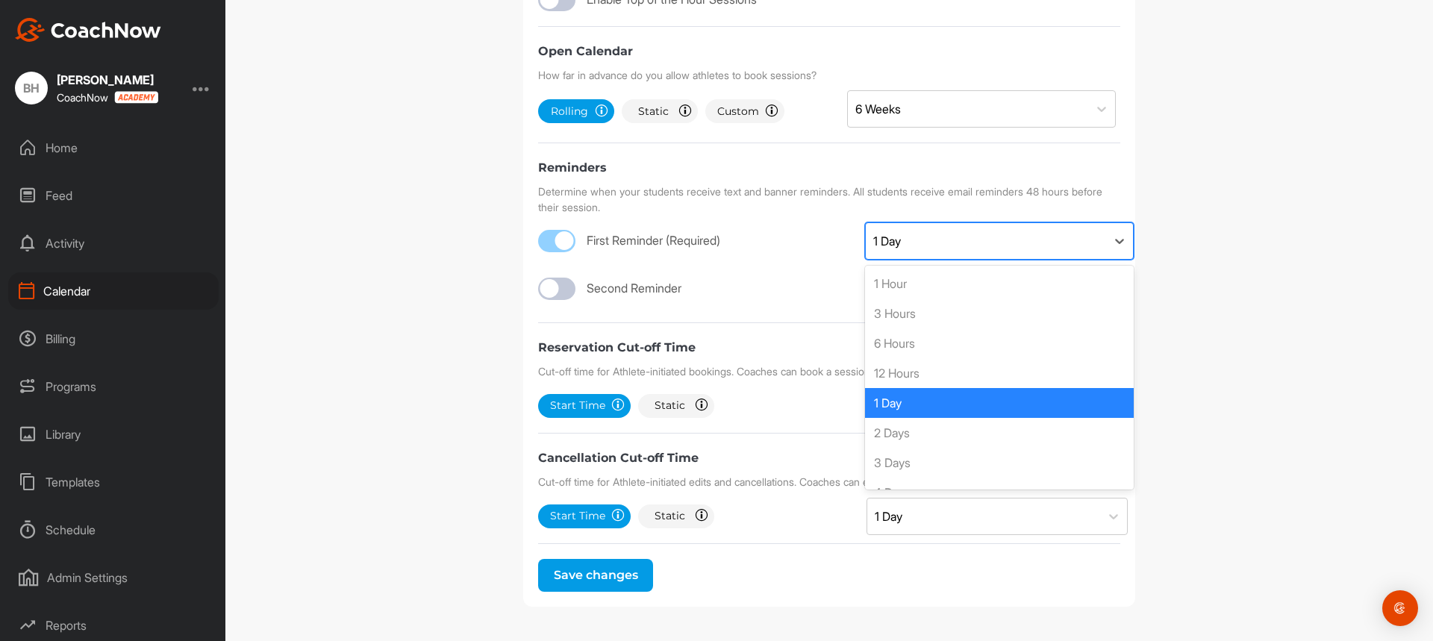
scroll to position [1, 0]
click at [921, 246] on div "1 Day" at bounding box center [986, 241] width 240 height 36
click at [898, 401] on div "1 Day" at bounding box center [999, 403] width 269 height 30
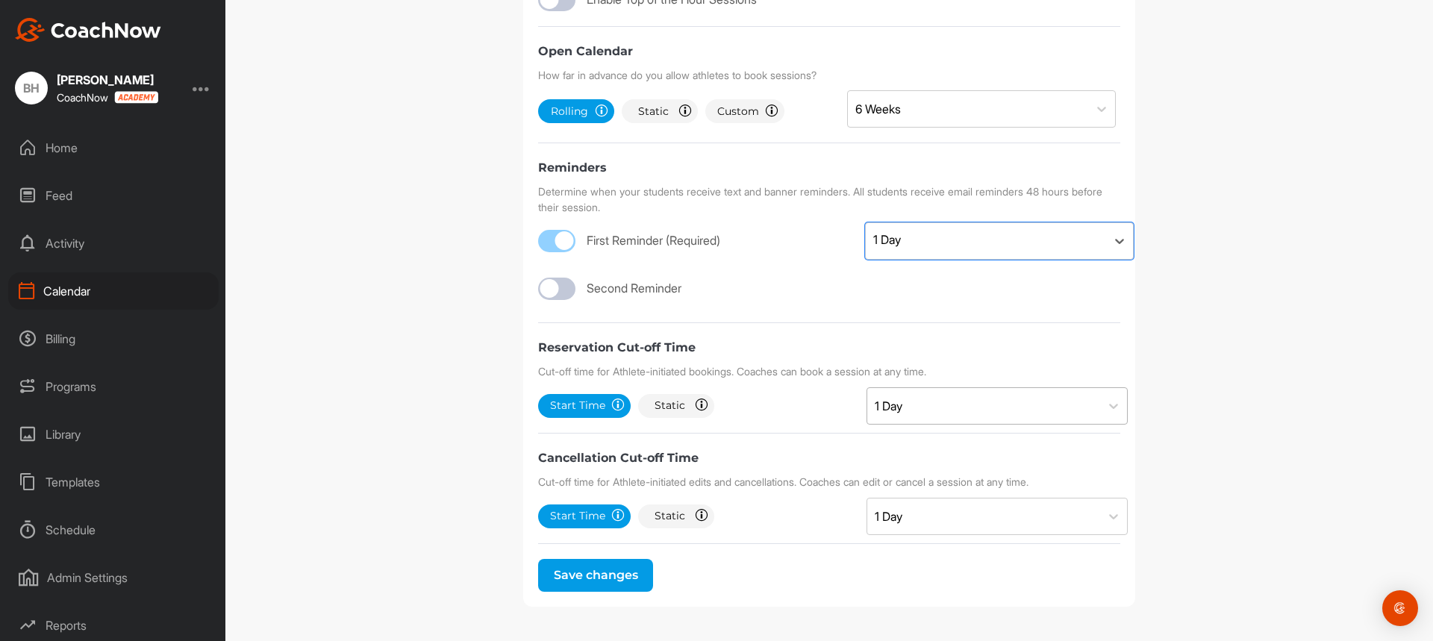
click at [910, 410] on div "1 Day" at bounding box center [983, 406] width 233 height 36
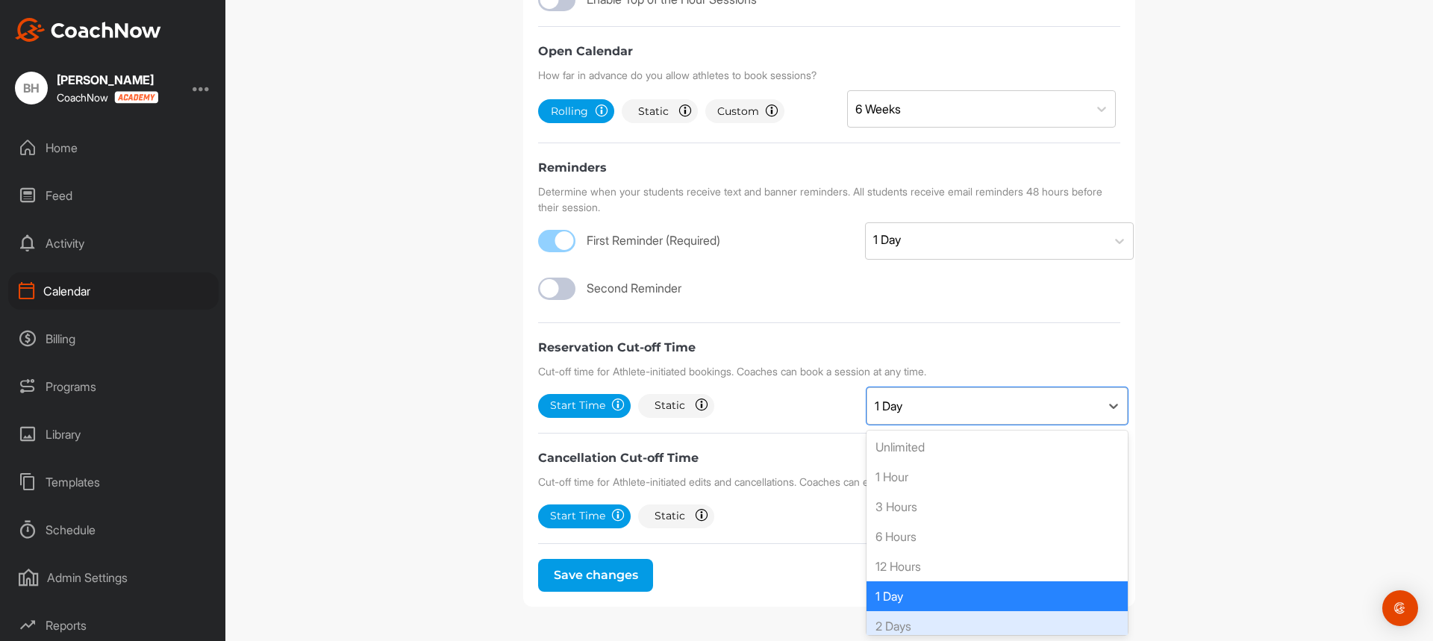
scroll to position [0, 0]
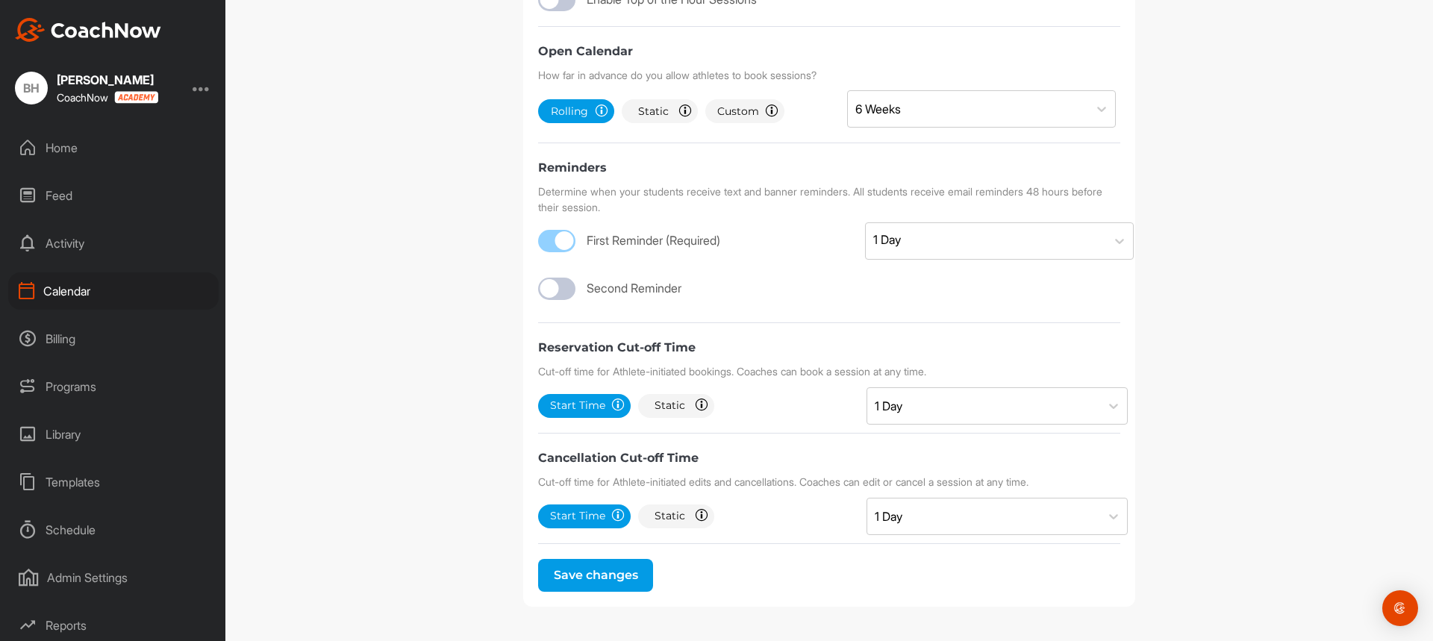
click at [817, 410] on div "Start Time Select a cut-off time based on the start time of each lesson Static …" at bounding box center [829, 406] width 582 height 24
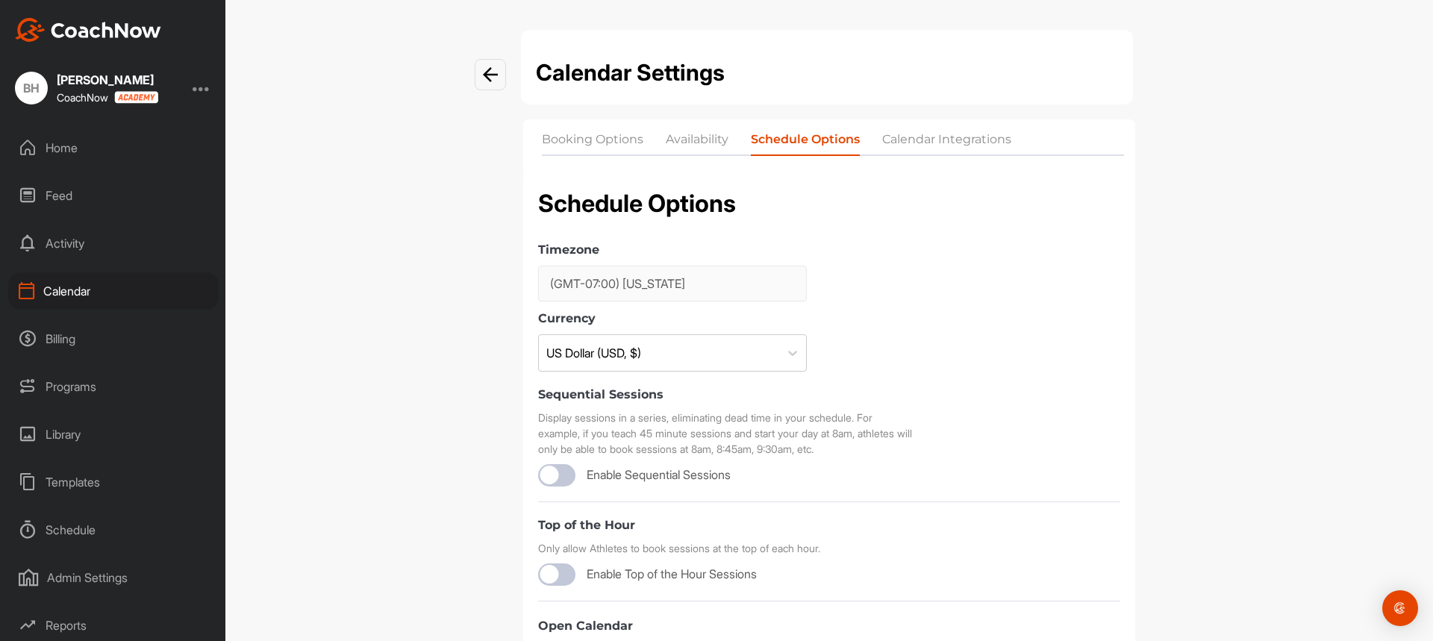
click at [913, 138] on li "Calendar Integrations" at bounding box center [946, 143] width 129 height 24
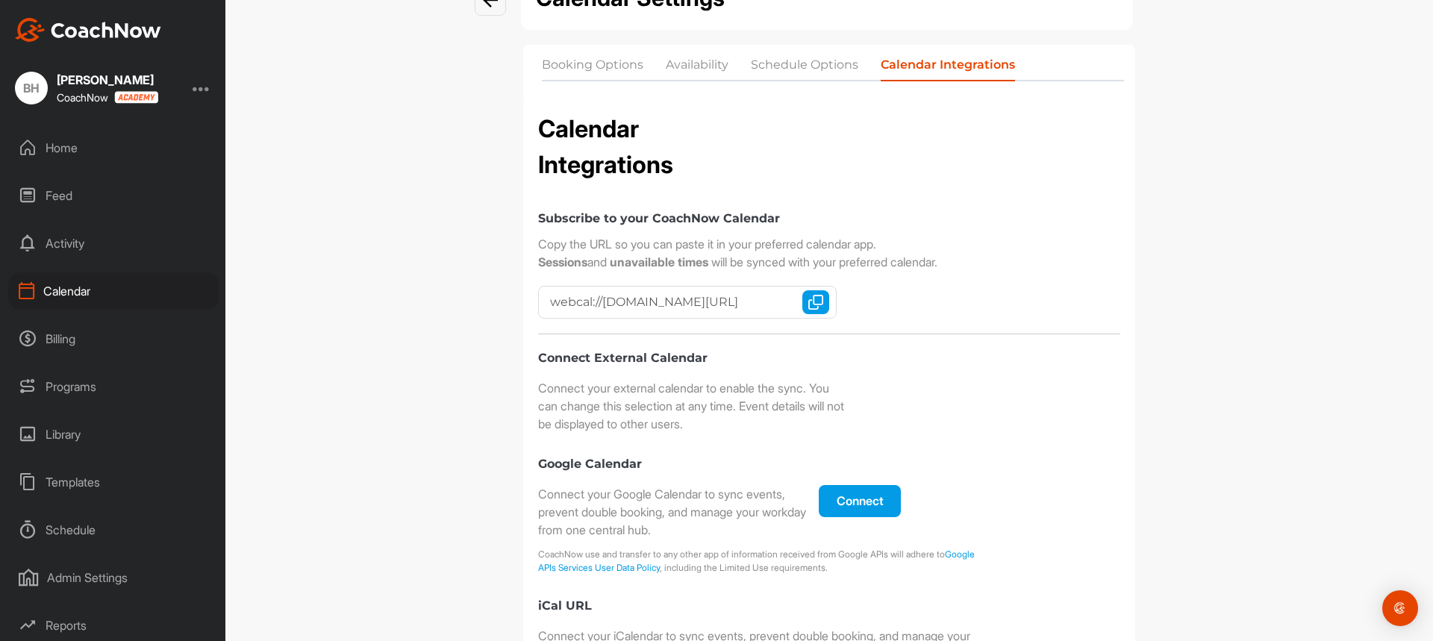
scroll to position [0, 297]
drag, startPoint x: 544, startPoint y: 298, endPoint x: 828, endPoint y: 320, distance: 285.1
click at [821, 299] on div "webcal://cal.coachnow.io/api/v2/coach_profiles/c65ef9e219ed93f6d3ccb933b3/calen…" at bounding box center [687, 302] width 298 height 33
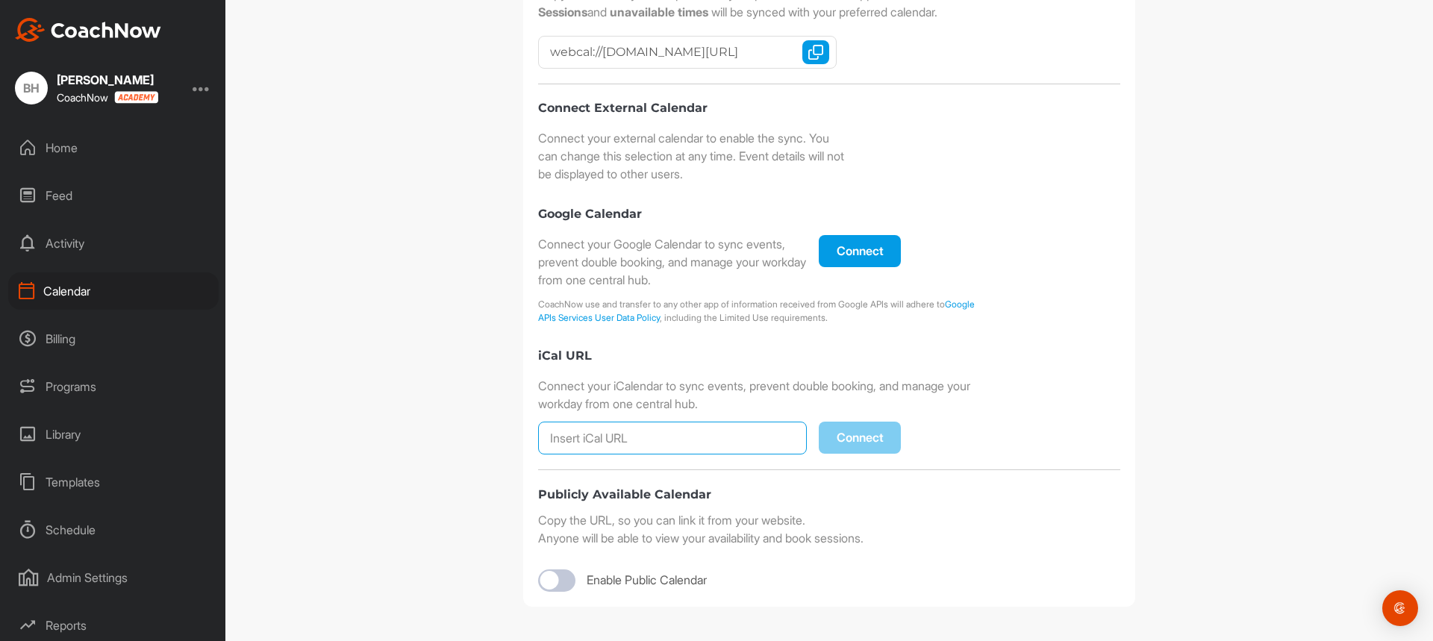
scroll to position [0, 0]
click at [601, 437] on input at bounding box center [672, 438] width 269 height 33
paste input "webcal://cal.coachnow.io/api/v2/coach_profiles/c65ef9e219ed93f6d3ccb933b3/calen…"
type input "webcal://cal.coachnow.io/api/v2/coach_profiles/c65ef9e219ed93f6d3ccb933b3/calen…"
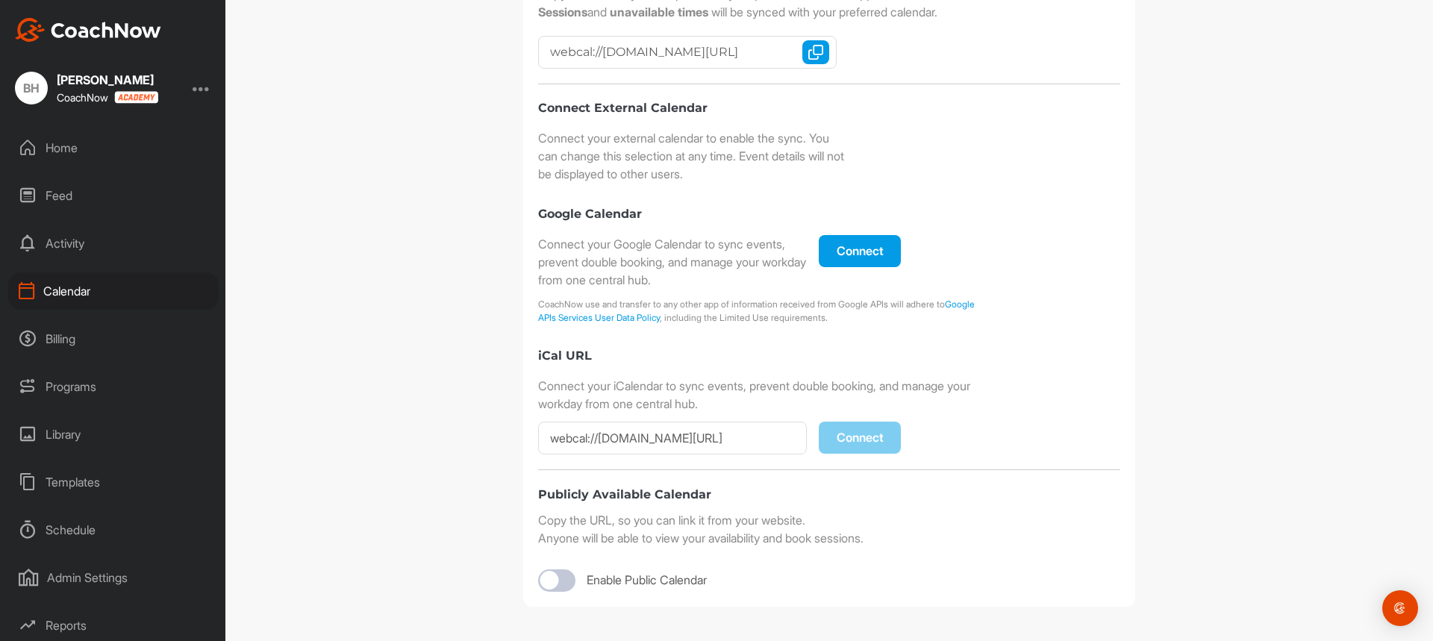
click at [940, 506] on div "Subscribe to your CoachNow Calendar Copy the URL so you can paste it in your pr…" at bounding box center [829, 275] width 582 height 633
click at [816, 439] on div "webcal://cal.coachnow.io/api/v2/coach_profiles/c65ef9e219ed93f6d3ccb933b3/calen…" at bounding box center [829, 438] width 582 height 33
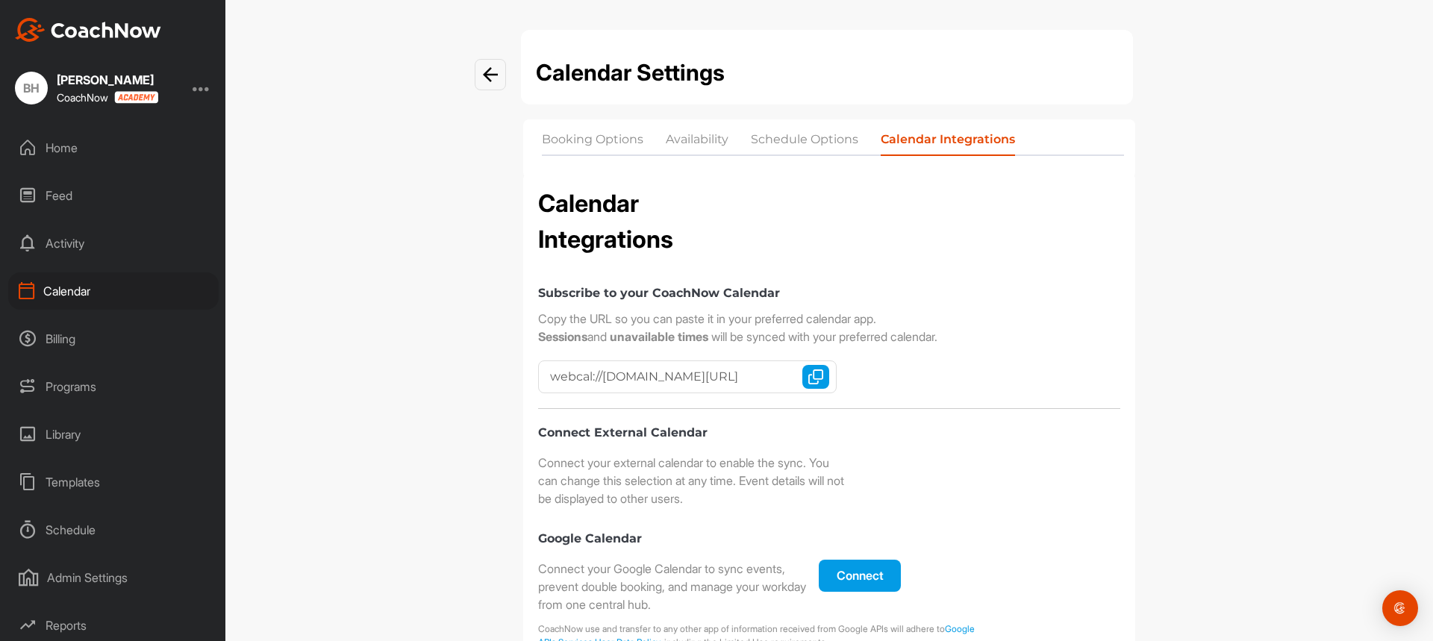
scroll to position [0, 297]
drag, startPoint x: 540, startPoint y: 375, endPoint x: 862, endPoint y: 373, distance: 321.6
click at [862, 373] on div "Subscribe to your CoachNow Calendar Copy the URL so you can paste it in your pr…" at bounding box center [829, 600] width 582 height 633
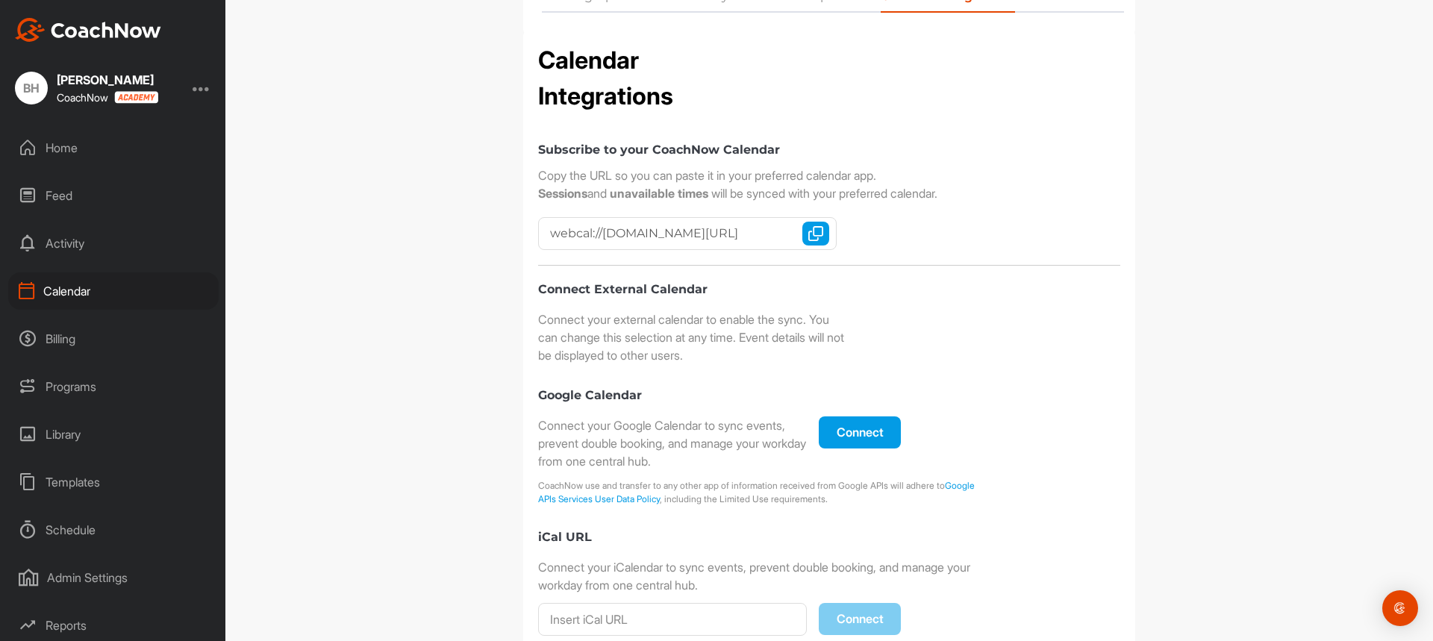
scroll to position [325, 0]
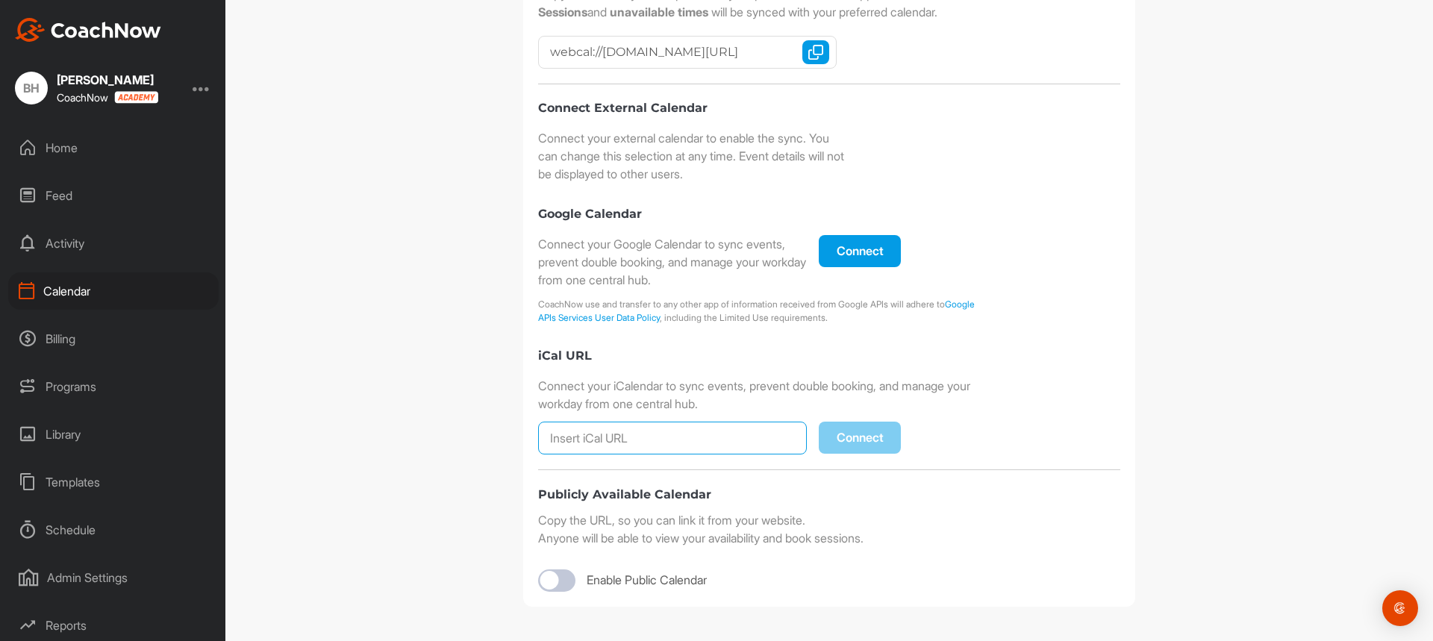
click at [658, 439] on input at bounding box center [672, 438] width 269 height 33
paste input "webcal://cal.coachnow.io/api/v2/coach_profiles/c65ef9e219ed93f6d3ccb933b3/calen…"
type input "webcal://cal.coachnow.io/api/v2/coach_profiles/c65ef9e219ed93f6d3ccb933b3/calen…"
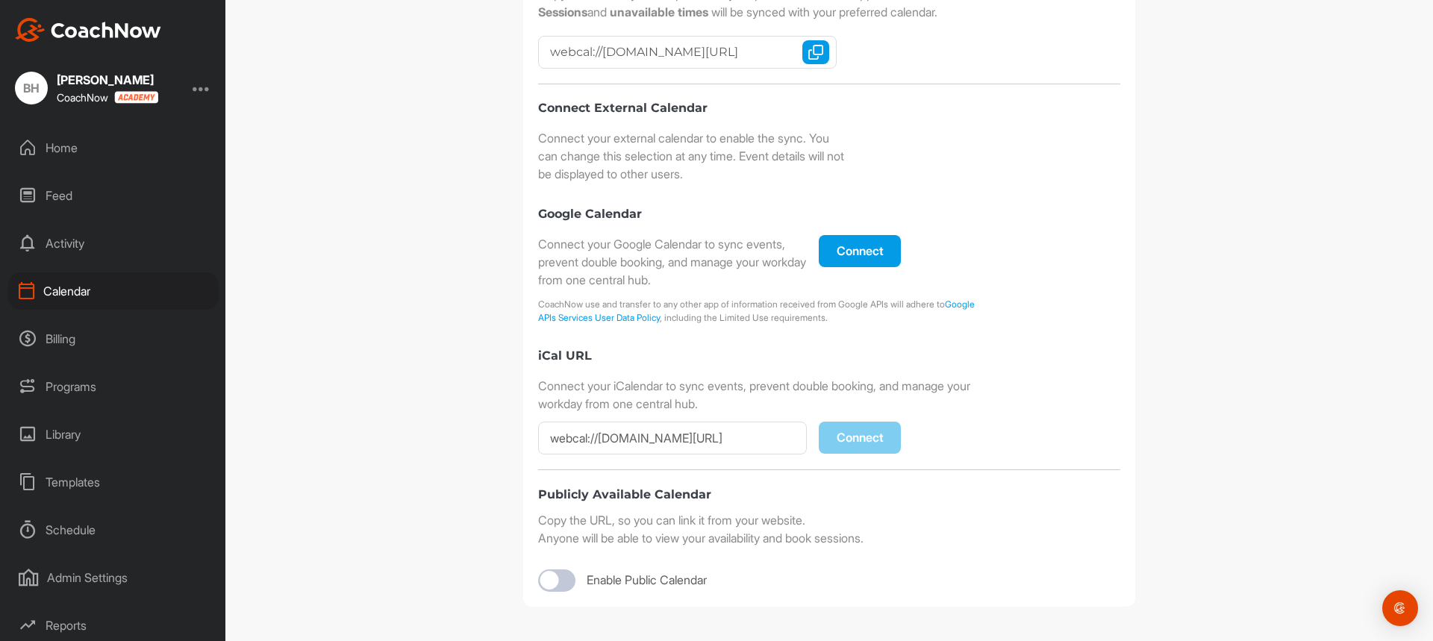
scroll to position [0, 0]
click at [553, 578] on div at bounding box center [556, 580] width 37 height 22
checkbox input "true"
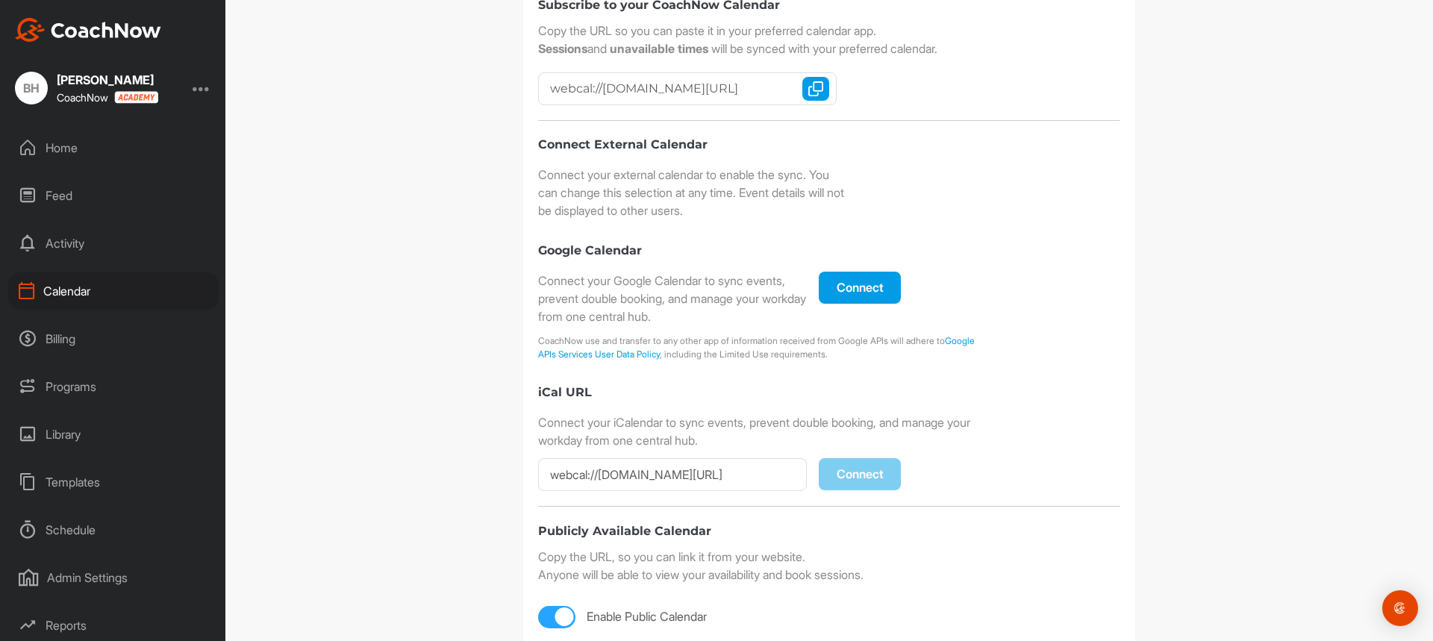
scroll to position [372, 0]
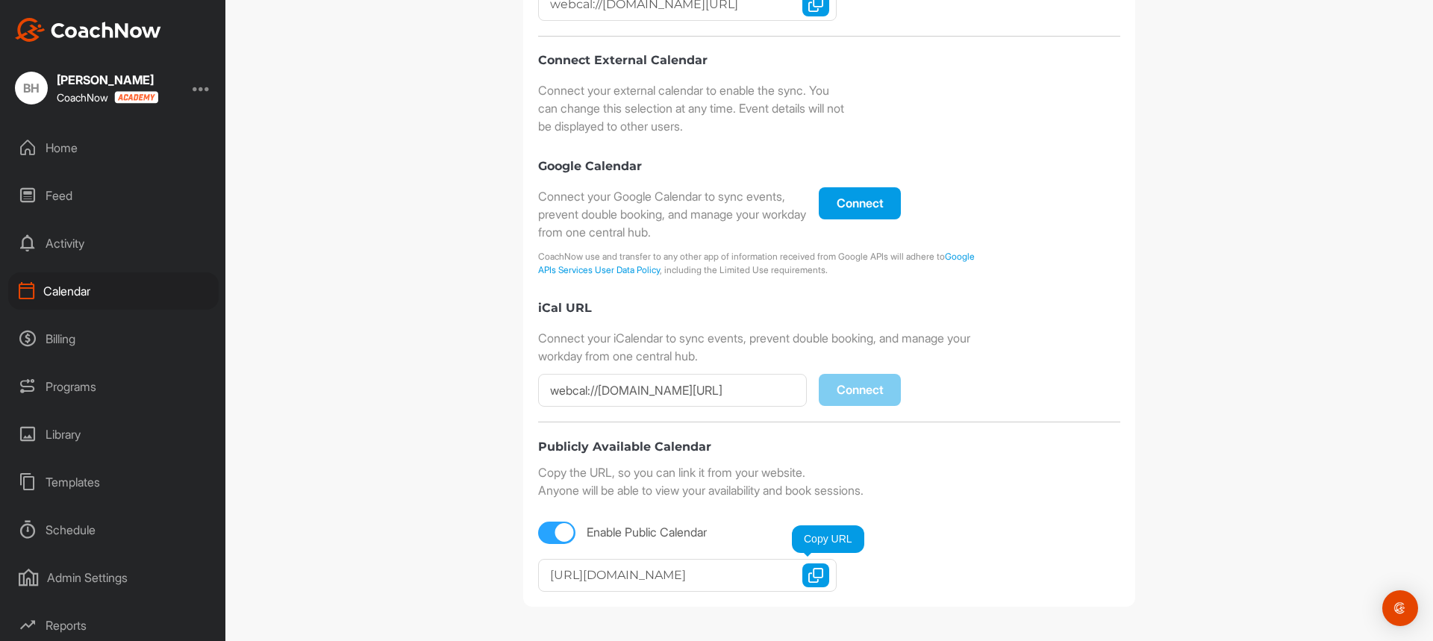
click at [808, 578] on img "button" at bounding box center [815, 575] width 15 height 15
click at [891, 572] on div "Enable Public Calendar https://app.coachnow.io/public/availability?coach=c65ef9…" at bounding box center [829, 553] width 582 height 78
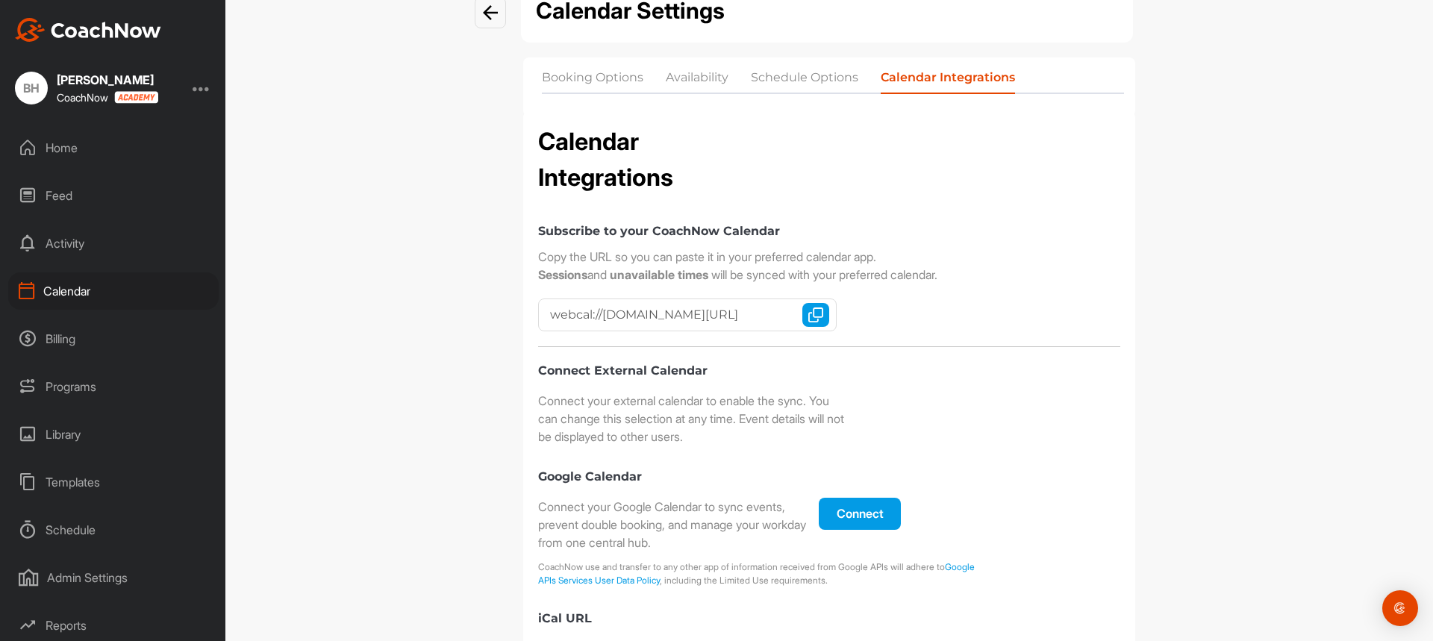
scroll to position [0, 0]
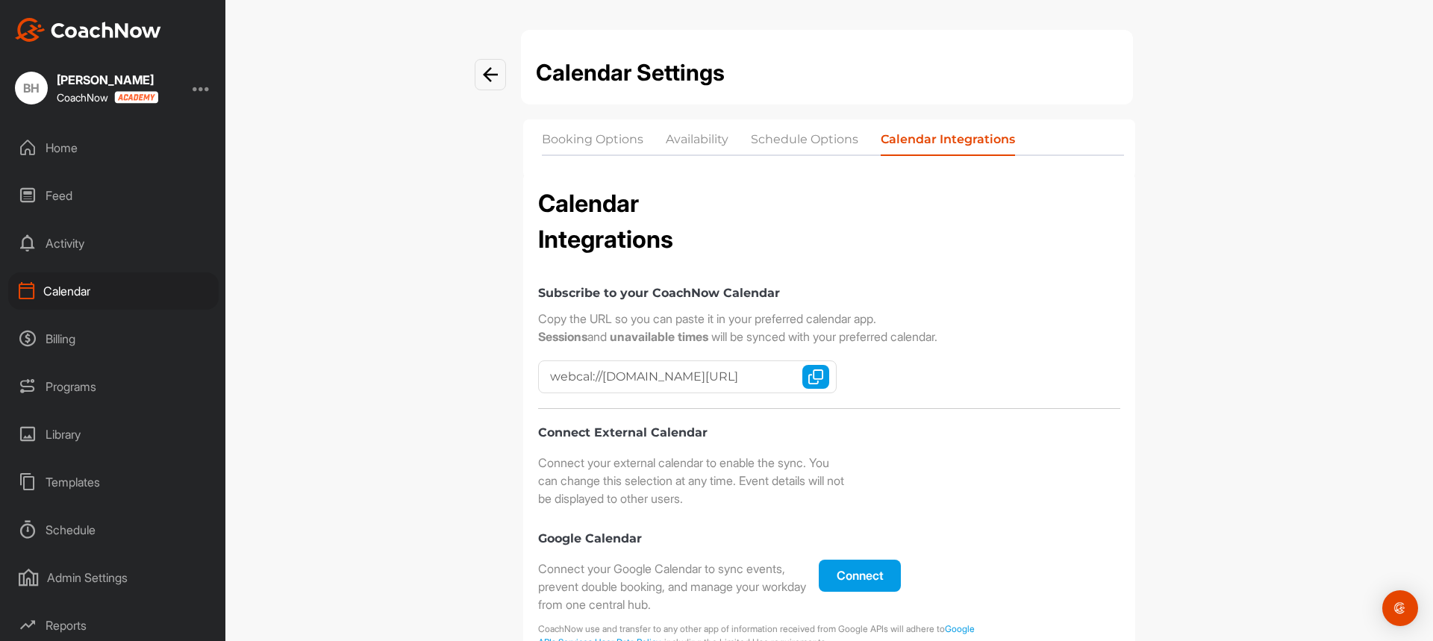
click at [74, 388] on div "Programs" at bounding box center [113, 386] width 210 height 37
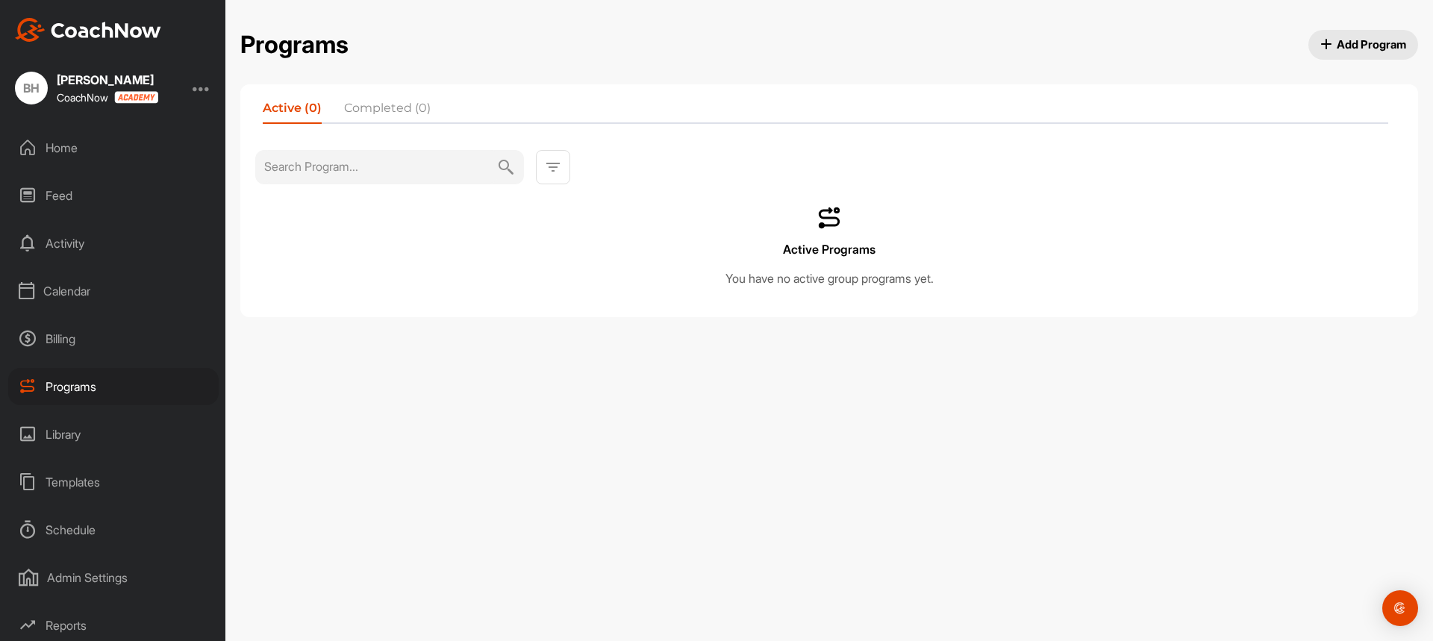
click at [563, 166] on div at bounding box center [553, 167] width 34 height 34
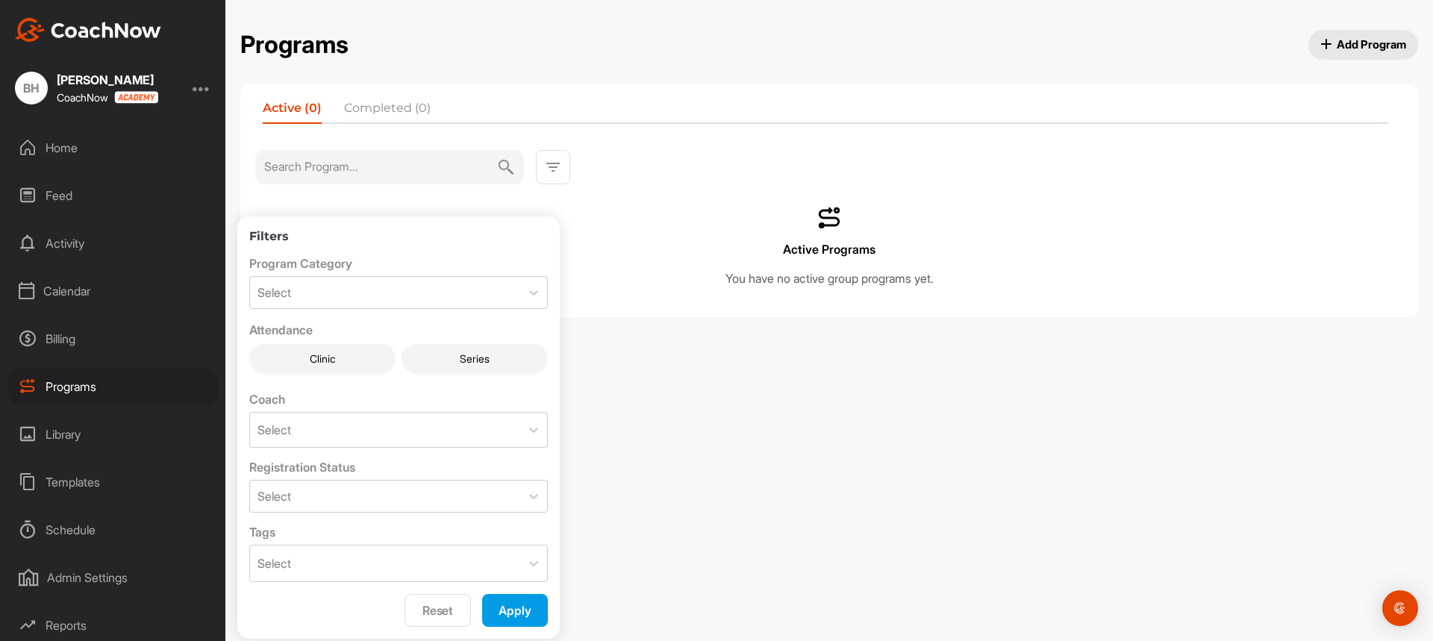
click at [563, 166] on div at bounding box center [553, 167] width 34 height 34
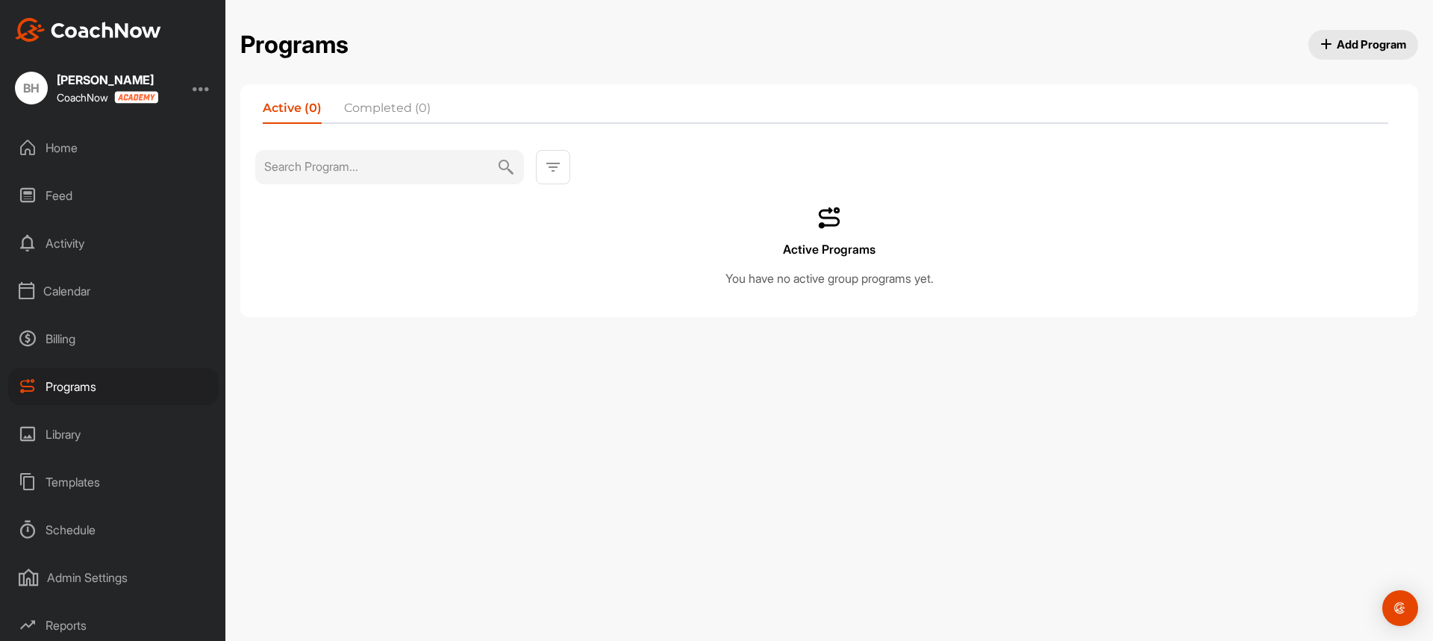
click at [1329, 43] on span "Add Program" at bounding box center [1363, 45] width 87 height 16
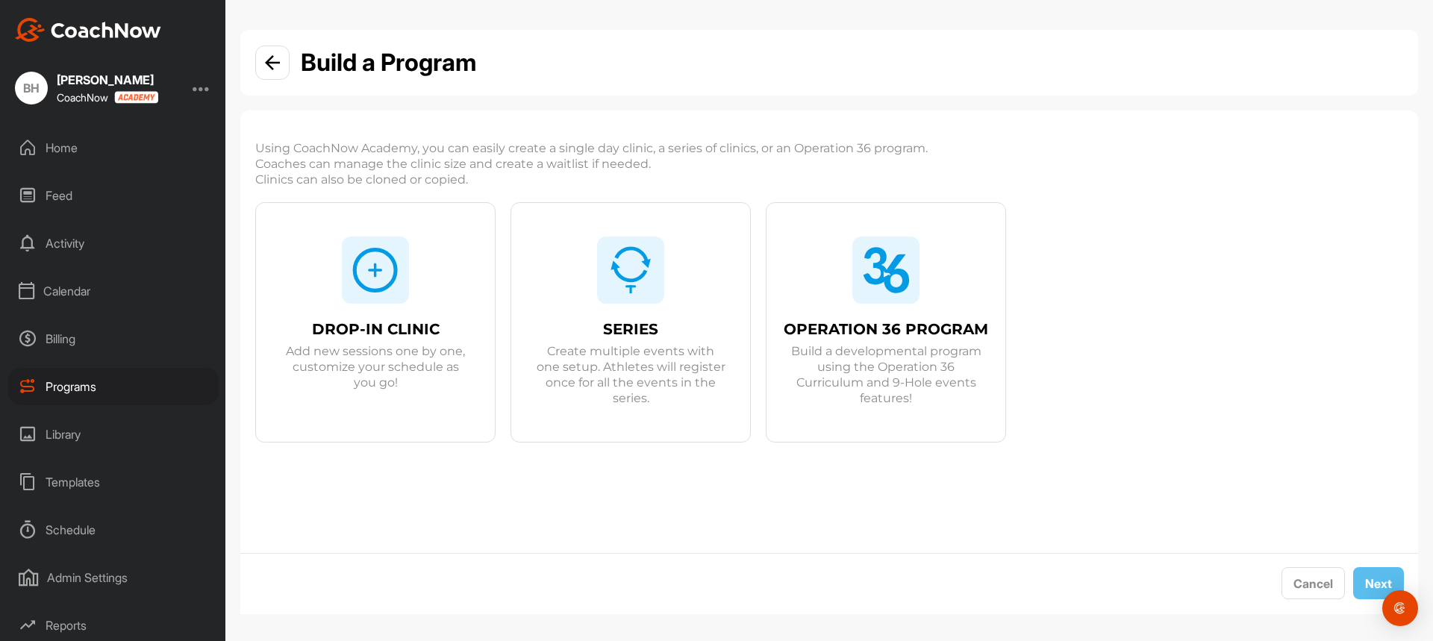
click at [1126, 287] on div "DROP-IN CLINIC Add new sessions one by one, customize your schedule as you go! …" at bounding box center [829, 322] width 1148 height 240
click at [60, 385] on div "Programs" at bounding box center [113, 386] width 210 height 37
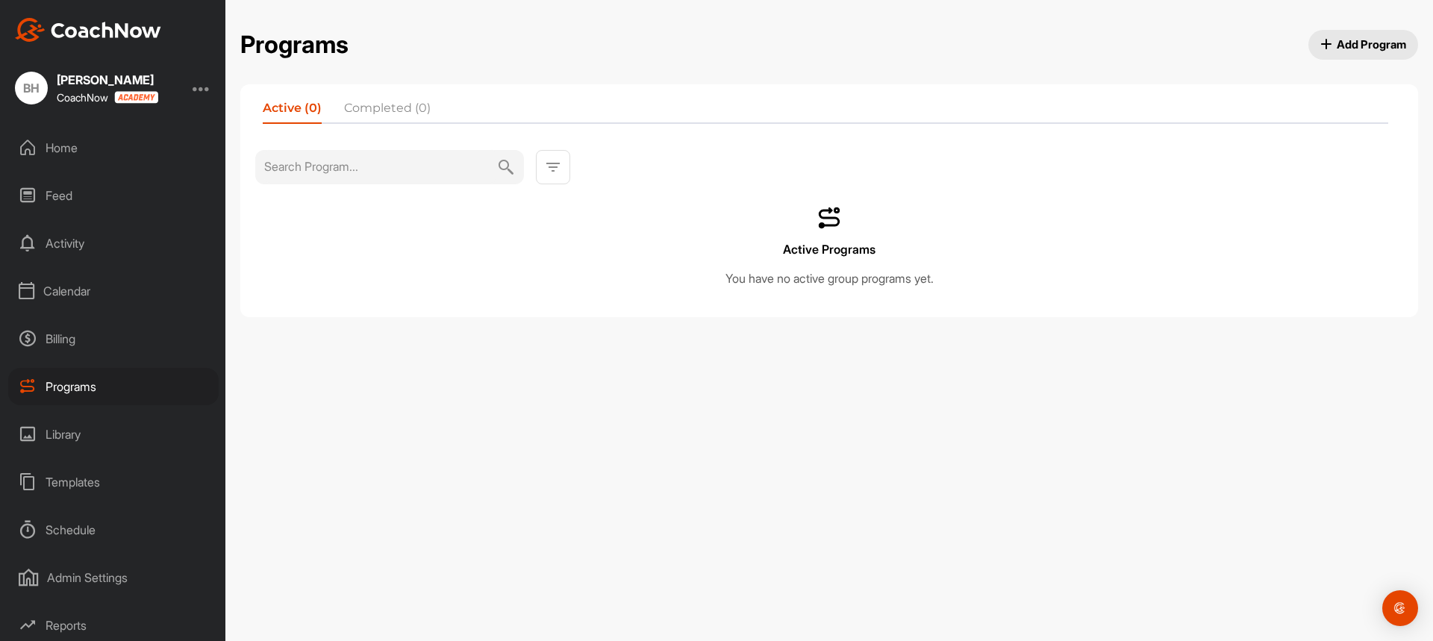
click at [1359, 40] on span "Add Program" at bounding box center [1363, 45] width 87 height 16
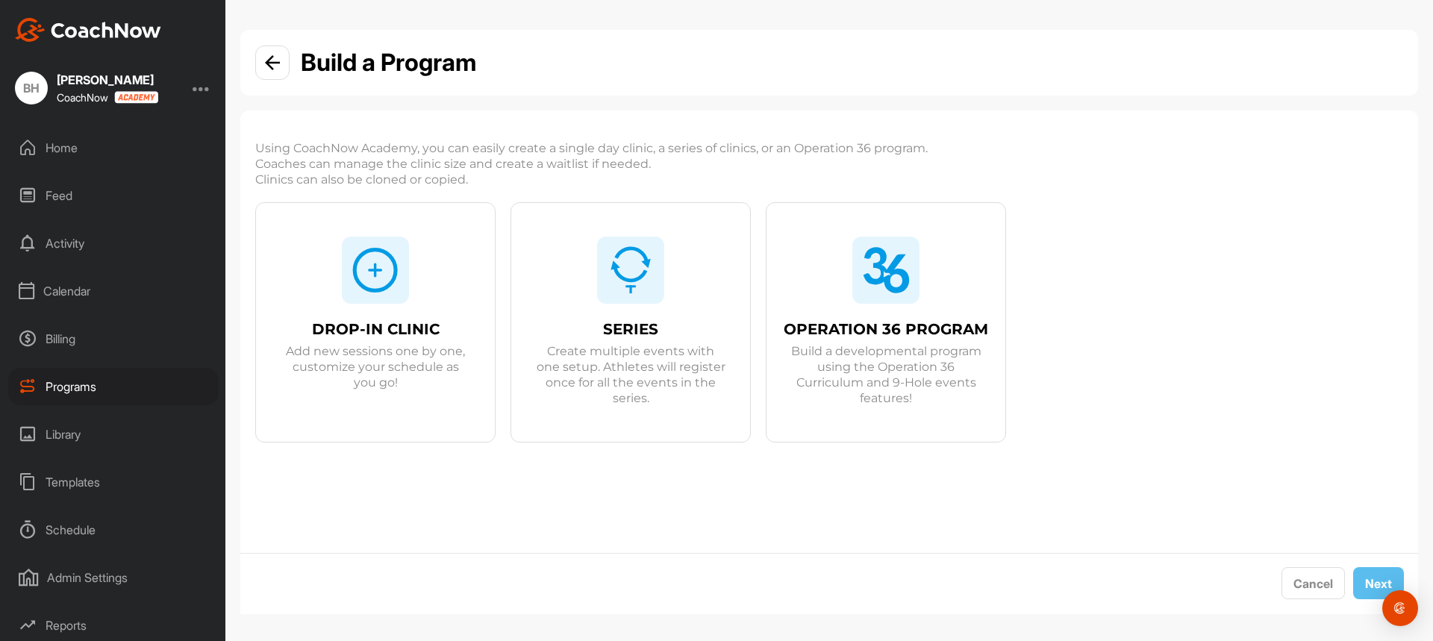
drag, startPoint x: 619, startPoint y: 293, endPoint x: 537, endPoint y: 460, distance: 185.9
click at [537, 460] on div "SERIES Create multiple events with one setup. Athletes will register once for a…" at bounding box center [630, 339] width 239 height 272
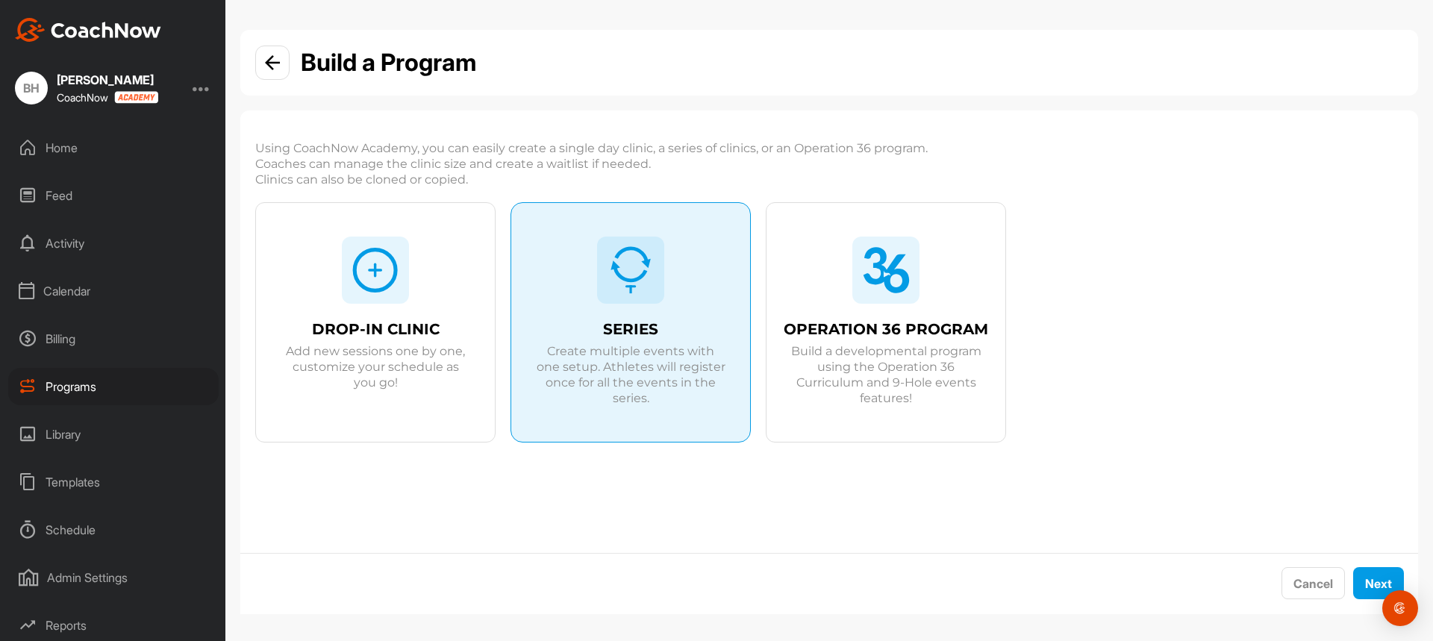
click at [616, 325] on span "SERIES" at bounding box center [630, 330] width 55 height 16
click at [611, 513] on div "Using CoachNow Academy, you can easily create a single day clinic, a series of …" at bounding box center [828, 339] width 1177 height 428
click at [626, 398] on span "Create multiple events with one setup. Athletes will register once for all the …" at bounding box center [630, 374] width 191 height 63
click at [969, 513] on div "Using CoachNow Academy, you can easily create a single day clinic, a series of …" at bounding box center [828, 339] width 1177 height 428
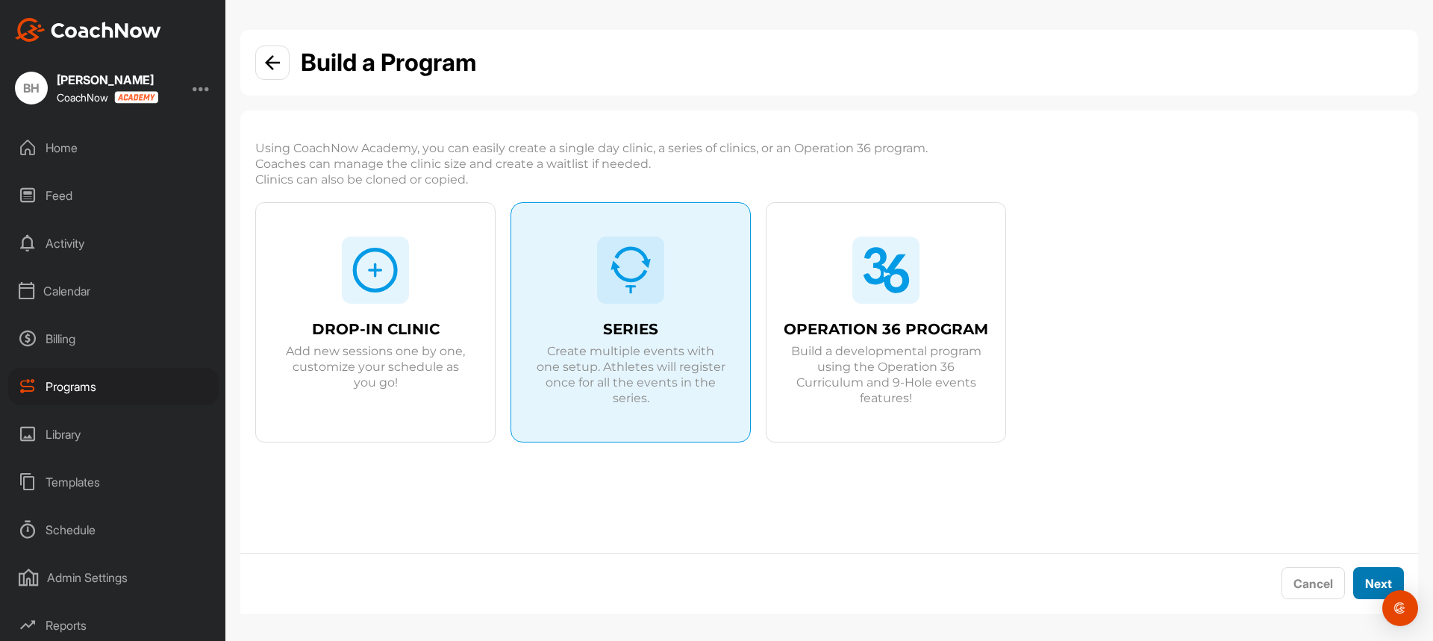
click at [1361, 583] on button "Next" at bounding box center [1378, 583] width 51 height 32
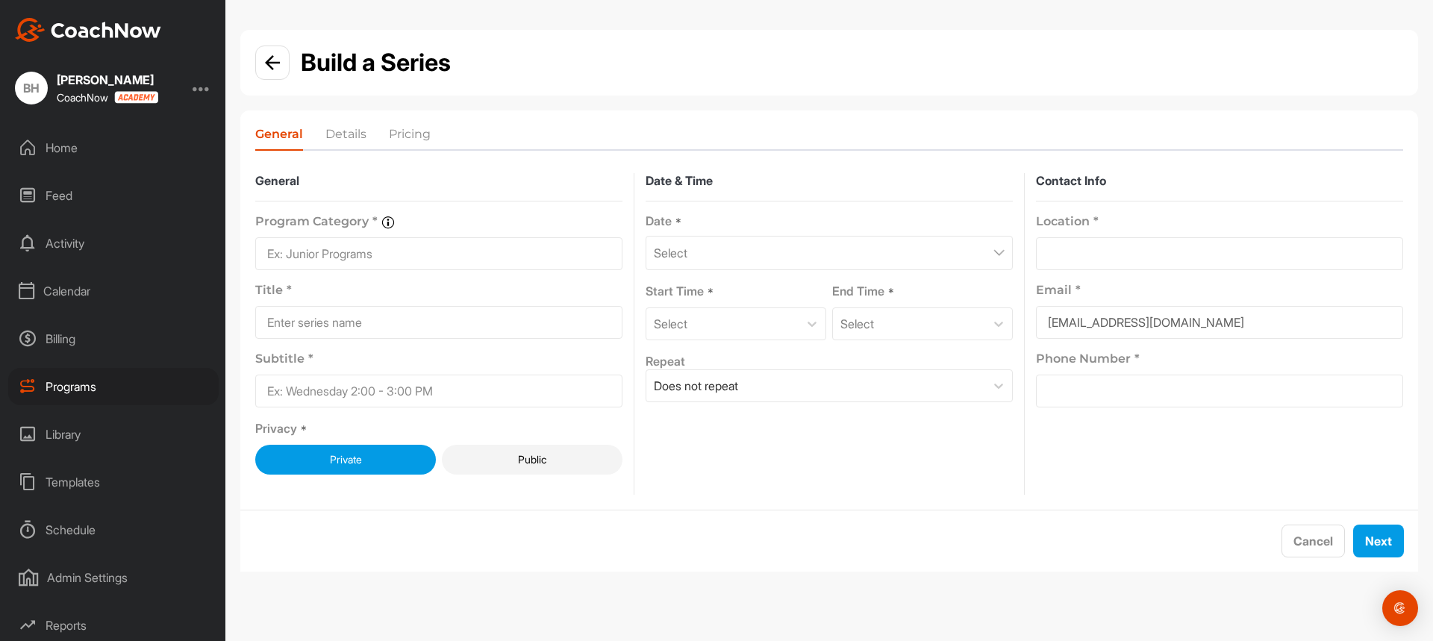
click at [341, 133] on li "Details" at bounding box center [345, 137] width 41 height 24
click at [413, 131] on li "Pricing" at bounding box center [410, 137] width 42 height 24
click at [340, 134] on li "Details" at bounding box center [345, 137] width 41 height 24
click at [783, 384] on div "Does not repeat" at bounding box center [815, 385] width 339 height 31
drag, startPoint x: 819, startPoint y: 404, endPoint x: 774, endPoint y: 431, distance: 52.2
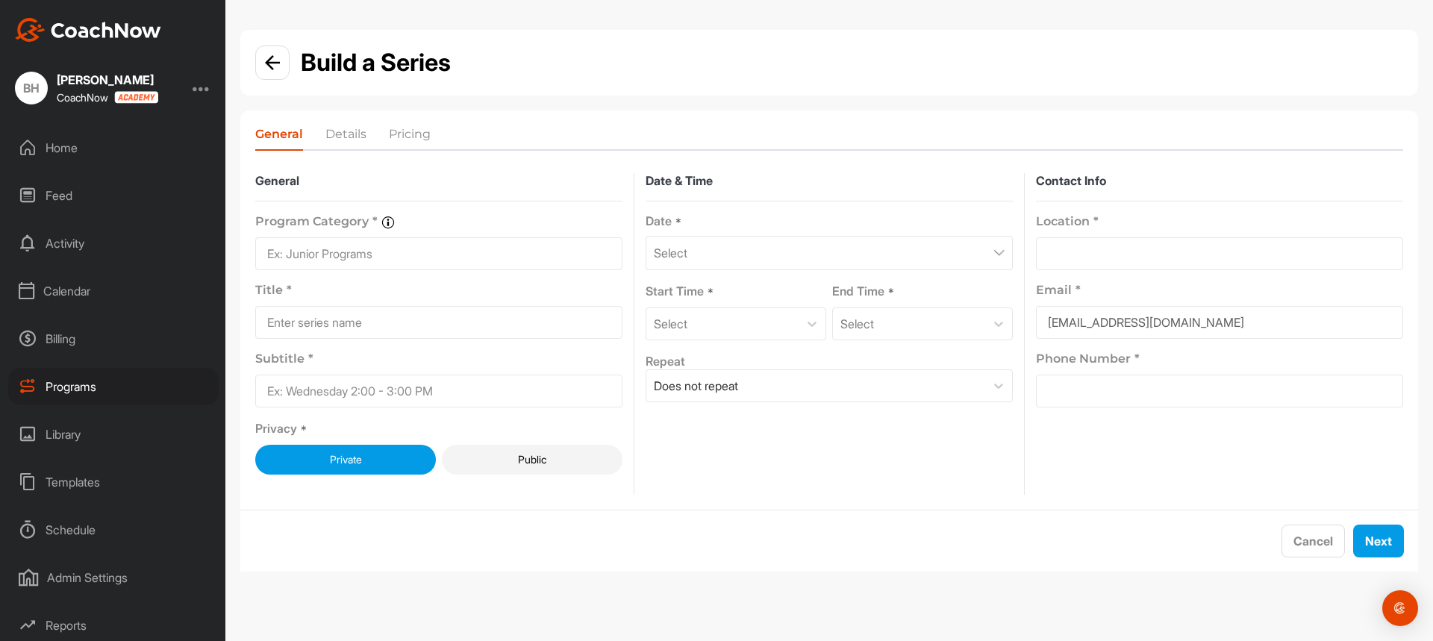
click at [774, 431] on div "Date & Time Date * Select Start Time * Select End Time * Select Repeat Does not…" at bounding box center [828, 334] width 367 height 322
click at [72, 335] on div "Billing" at bounding box center [113, 338] width 210 height 37
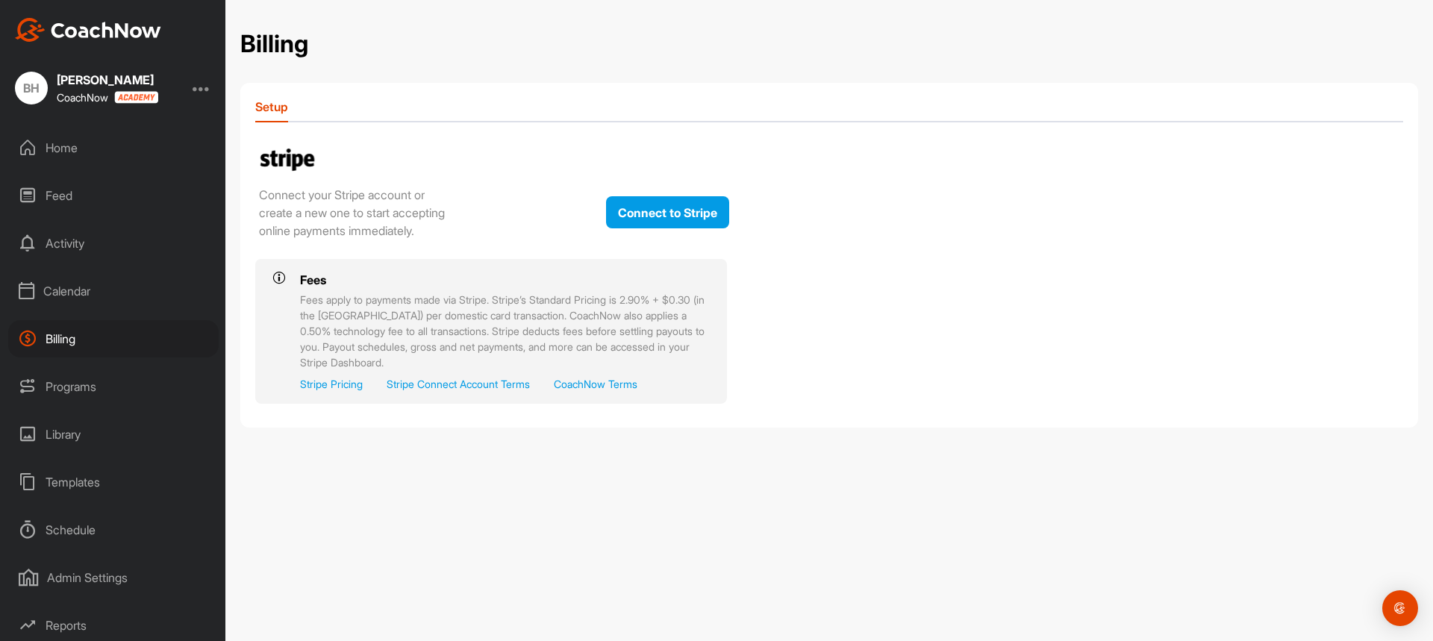
click at [92, 383] on div "Programs" at bounding box center [113, 386] width 210 height 37
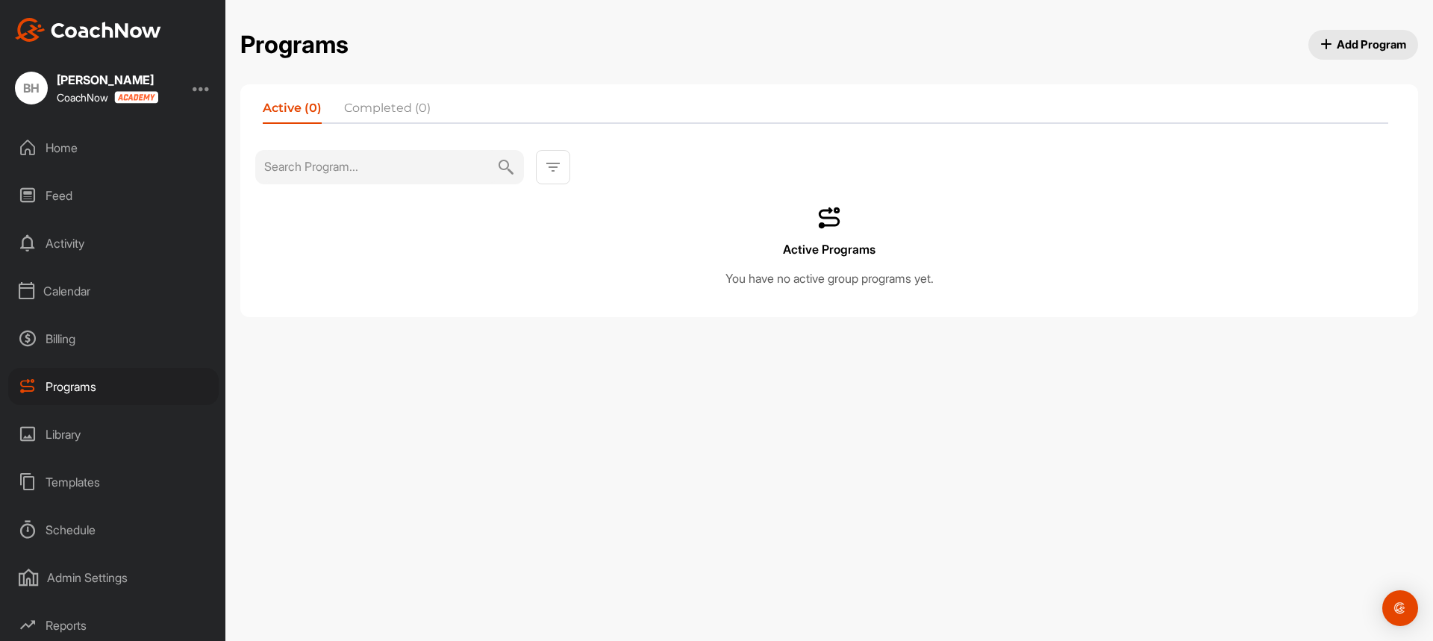
click at [69, 436] on div "Library" at bounding box center [113, 434] width 210 height 37
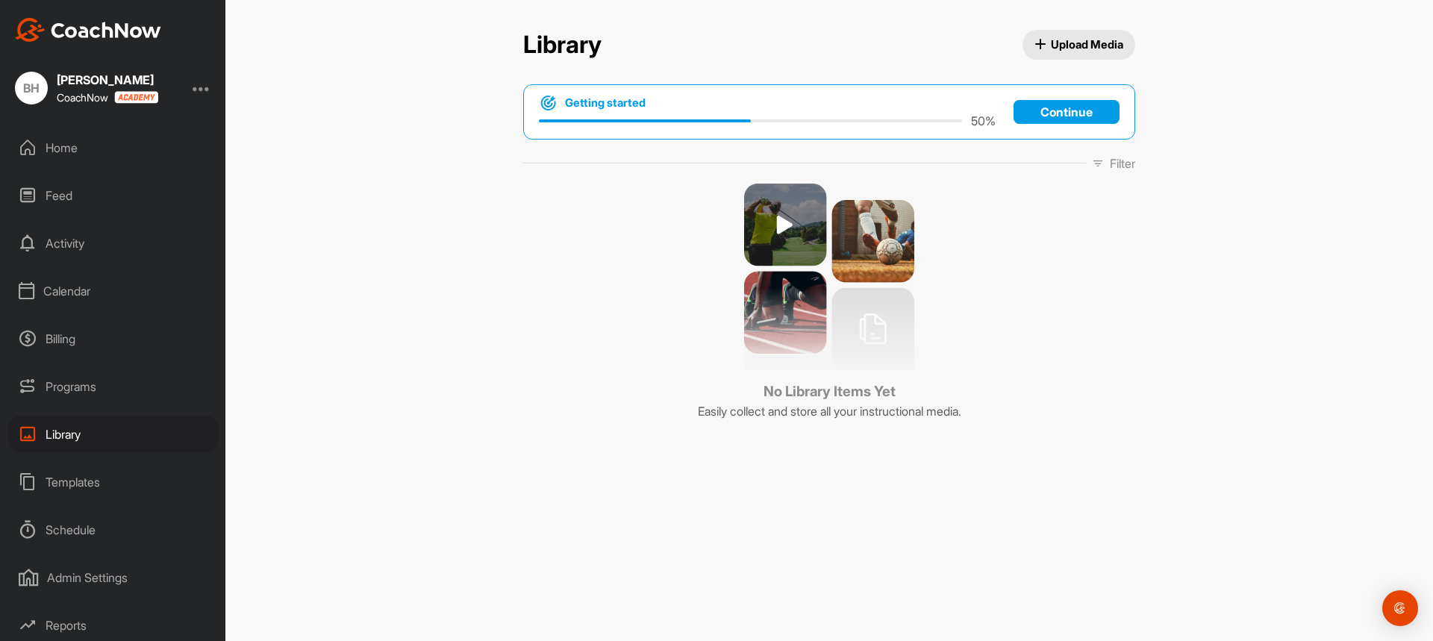
click at [51, 144] on div "Home" at bounding box center [113, 147] width 210 height 37
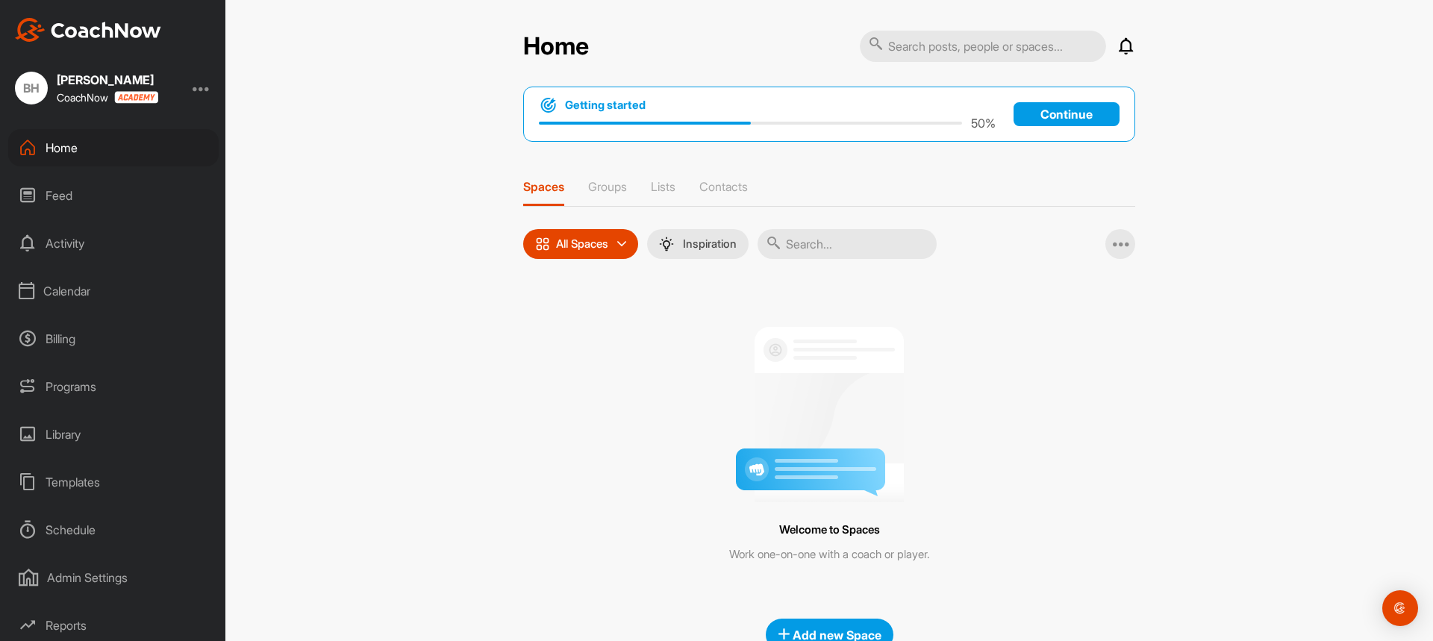
click at [71, 483] on div "Templates" at bounding box center [113, 481] width 210 height 37
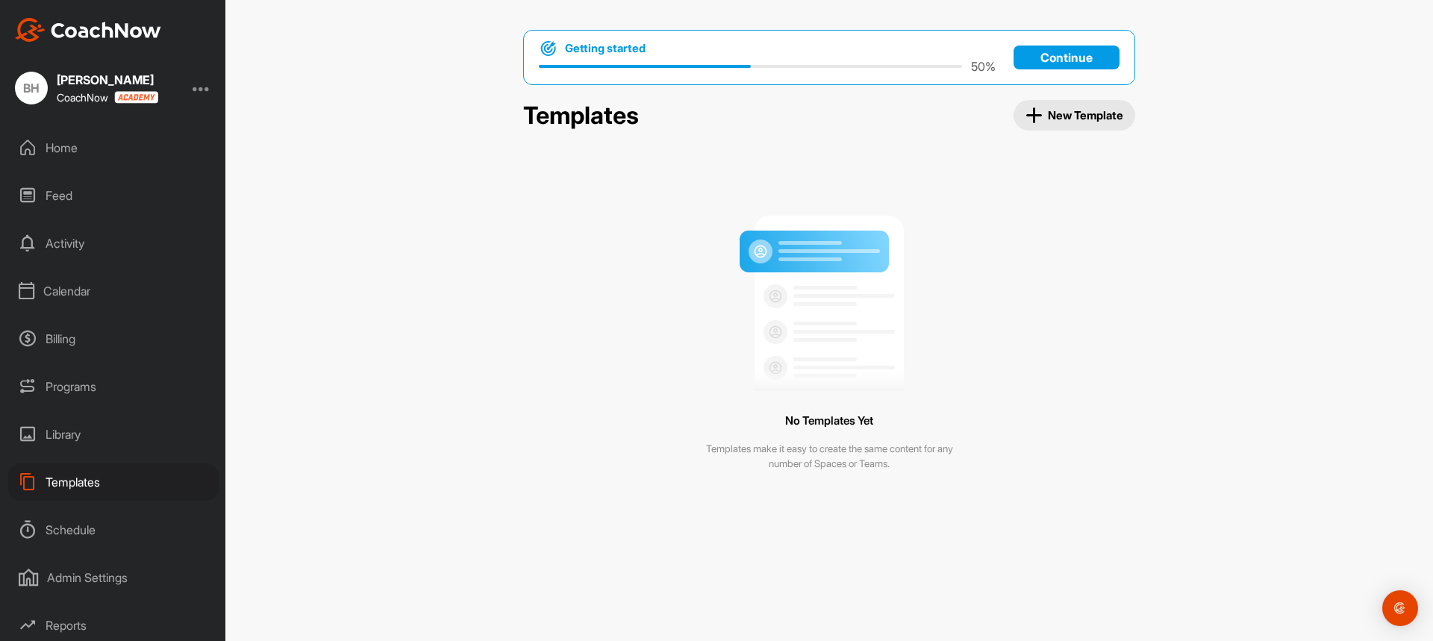
click at [1068, 119] on span "New Template" at bounding box center [1074, 115] width 98 height 17
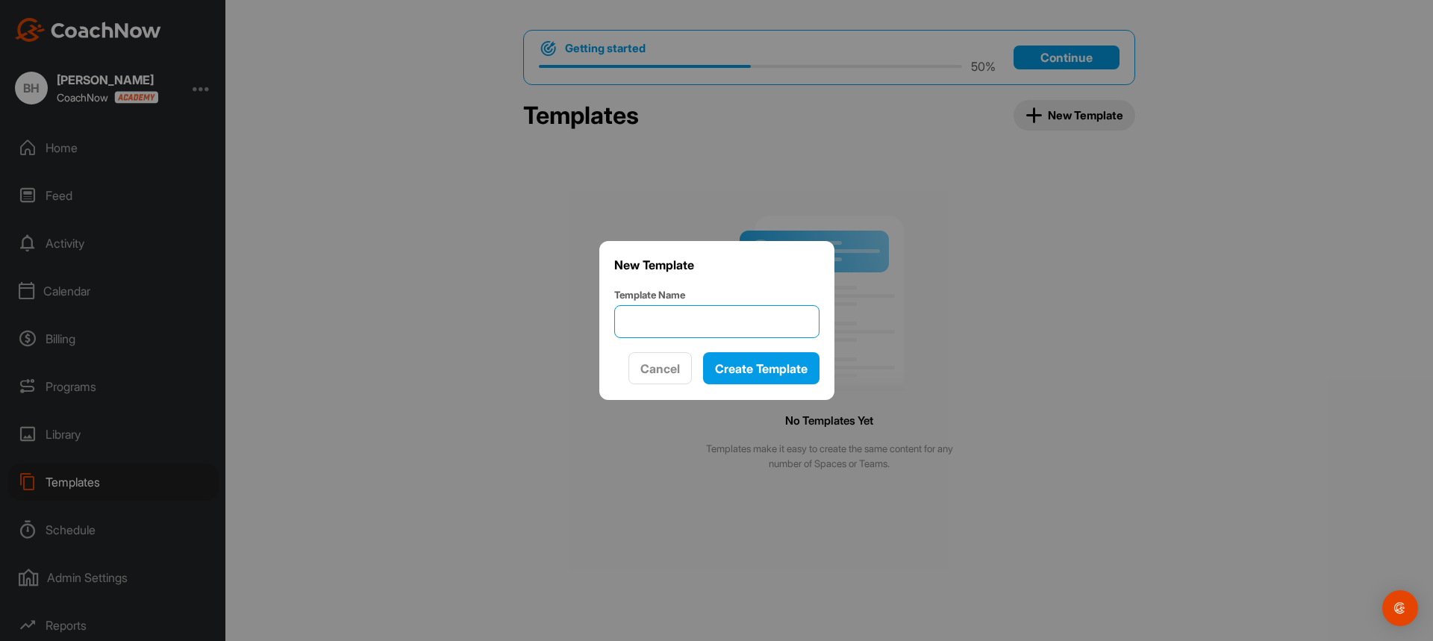
click at [700, 310] on input "Template Name" at bounding box center [716, 321] width 205 height 33
type input "Putting Drill"
click at [739, 361] on span "Create Template" at bounding box center [761, 368] width 93 height 15
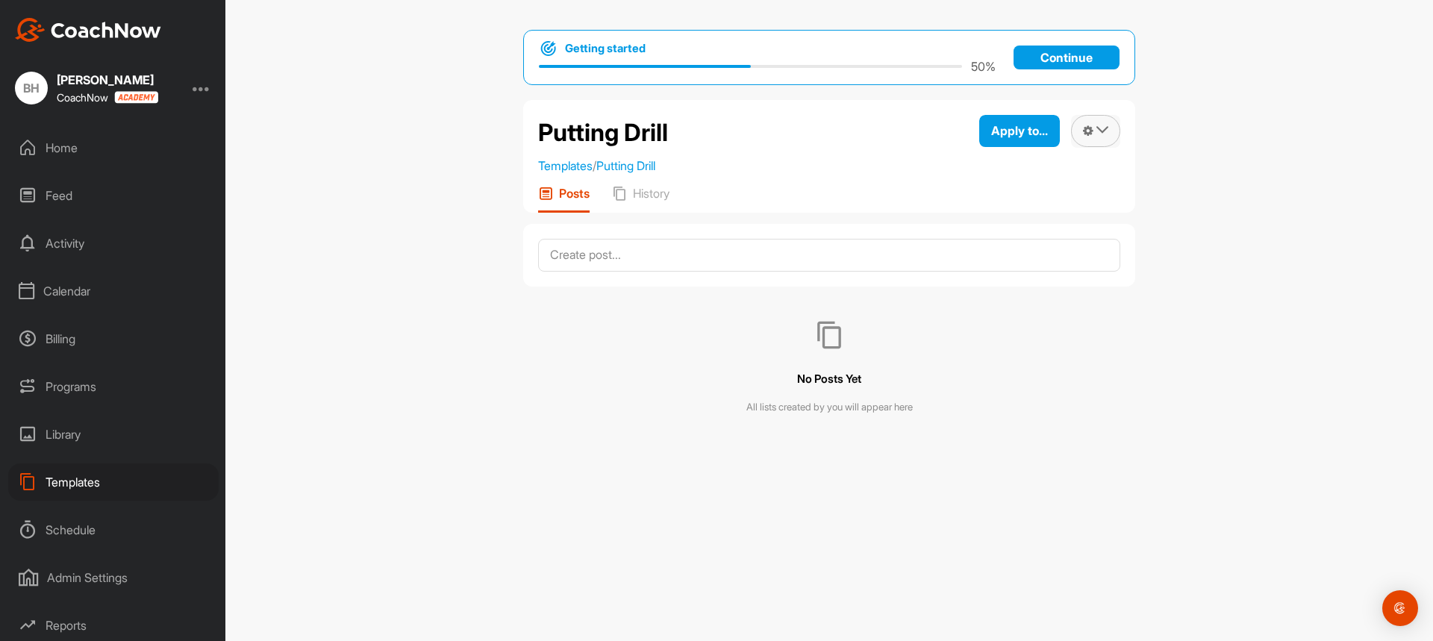
click at [1104, 129] on icon at bounding box center [1102, 130] width 12 height 12
click at [1048, 128] on span "Apply to..." at bounding box center [1019, 130] width 57 height 15
click at [1209, 336] on div "Getting started 50 % Continue Putting Drill Templates / Putting Drill Apply to.…" at bounding box center [828, 320] width 1207 height 641
click at [564, 169] on link "Templates" at bounding box center [565, 165] width 54 height 15
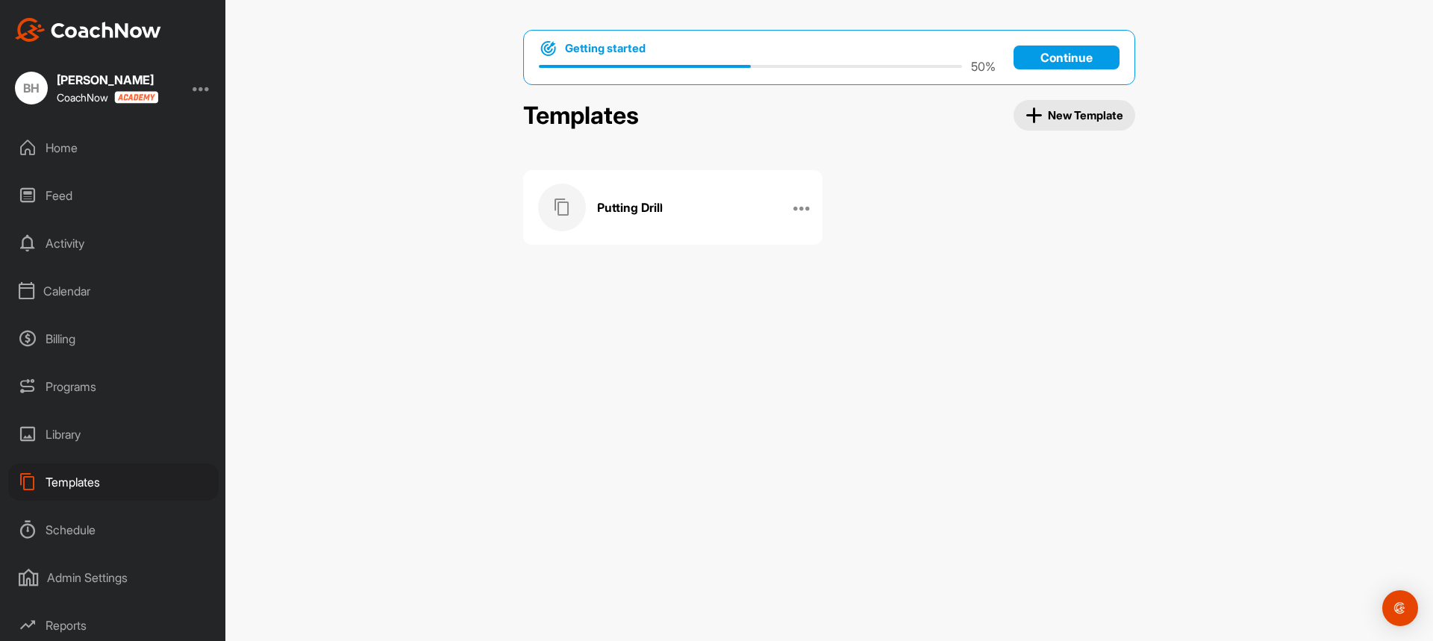
click at [1056, 118] on span "New Template" at bounding box center [1074, 115] width 98 height 17
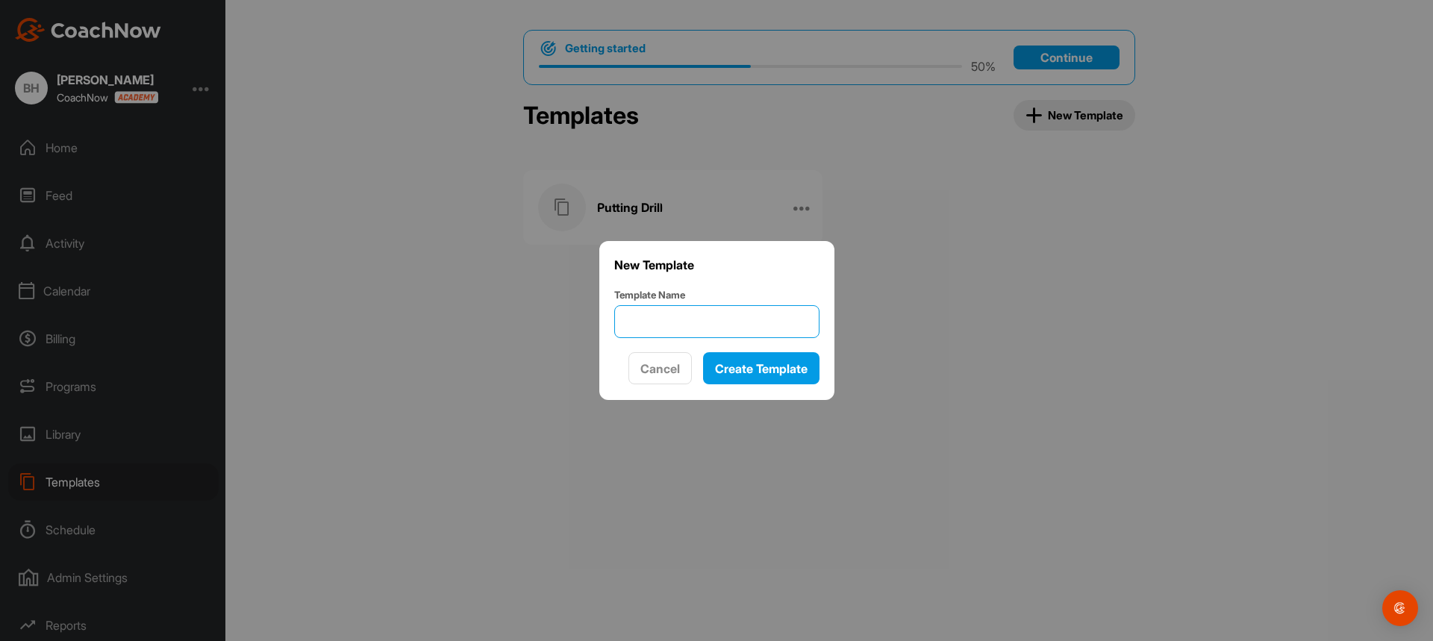
click at [696, 319] on input "Template Name" at bounding box center [716, 321] width 205 height 33
type input "Welcome to CoachNow"
click at [765, 372] on span "Create Template" at bounding box center [761, 368] width 93 height 15
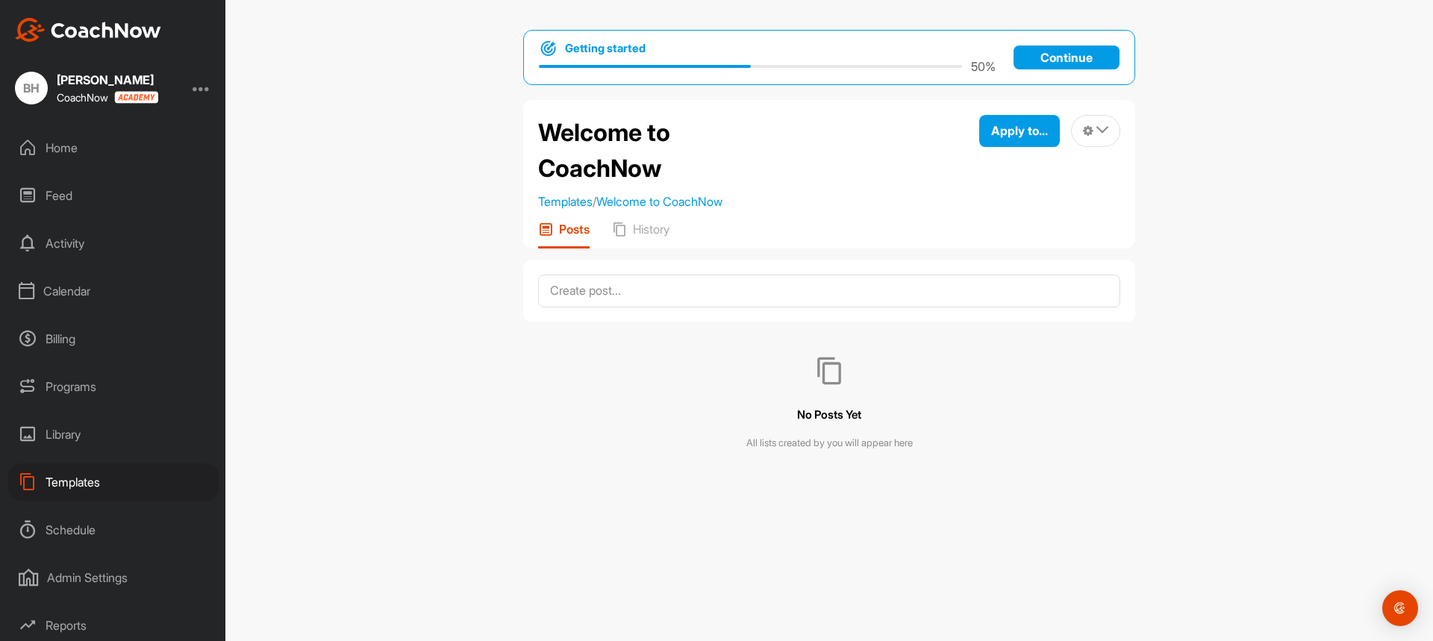
click at [66, 536] on div "Schedule" at bounding box center [113, 529] width 210 height 37
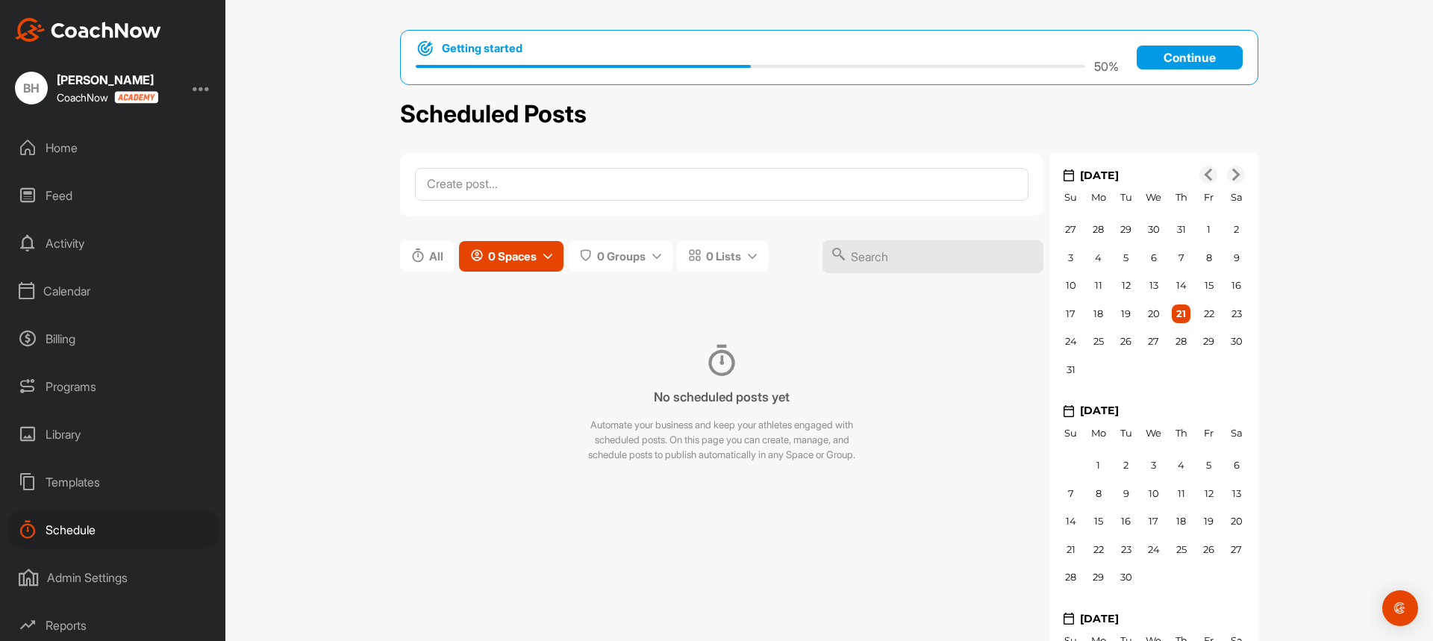
click at [545, 260] on icon at bounding box center [547, 256] width 9 height 9
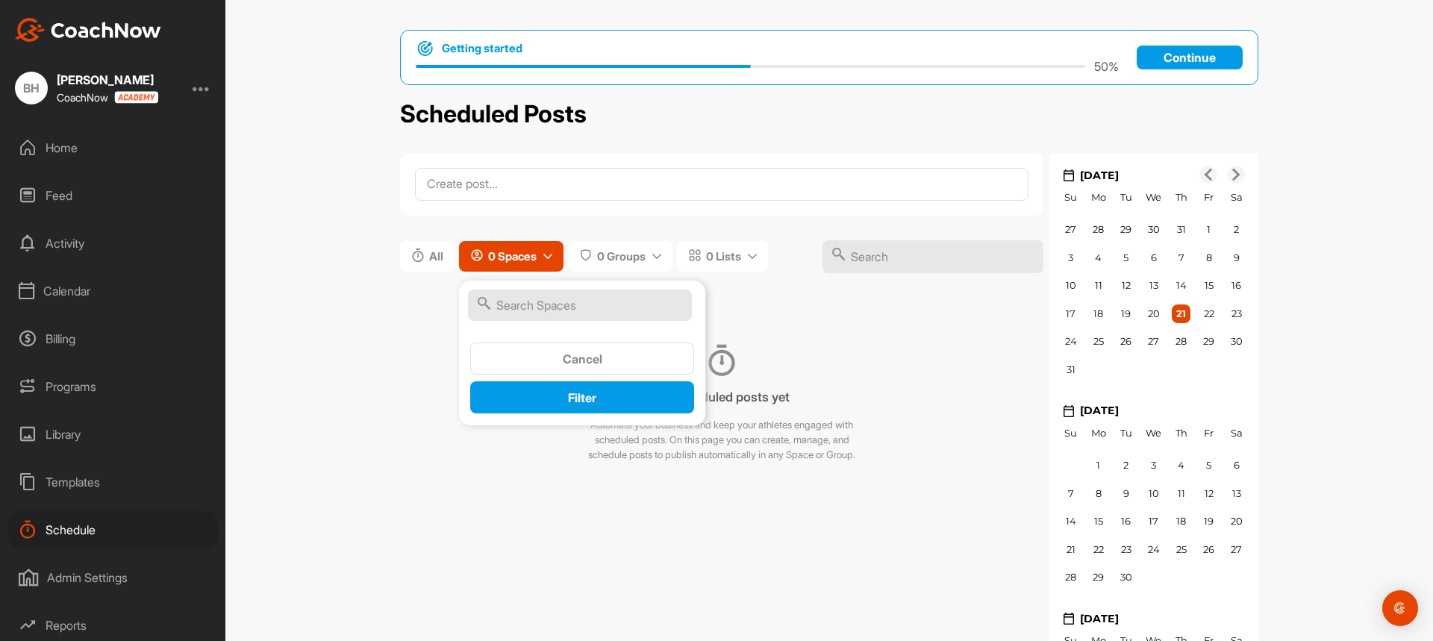
click at [545, 260] on icon at bounding box center [547, 256] width 9 height 9
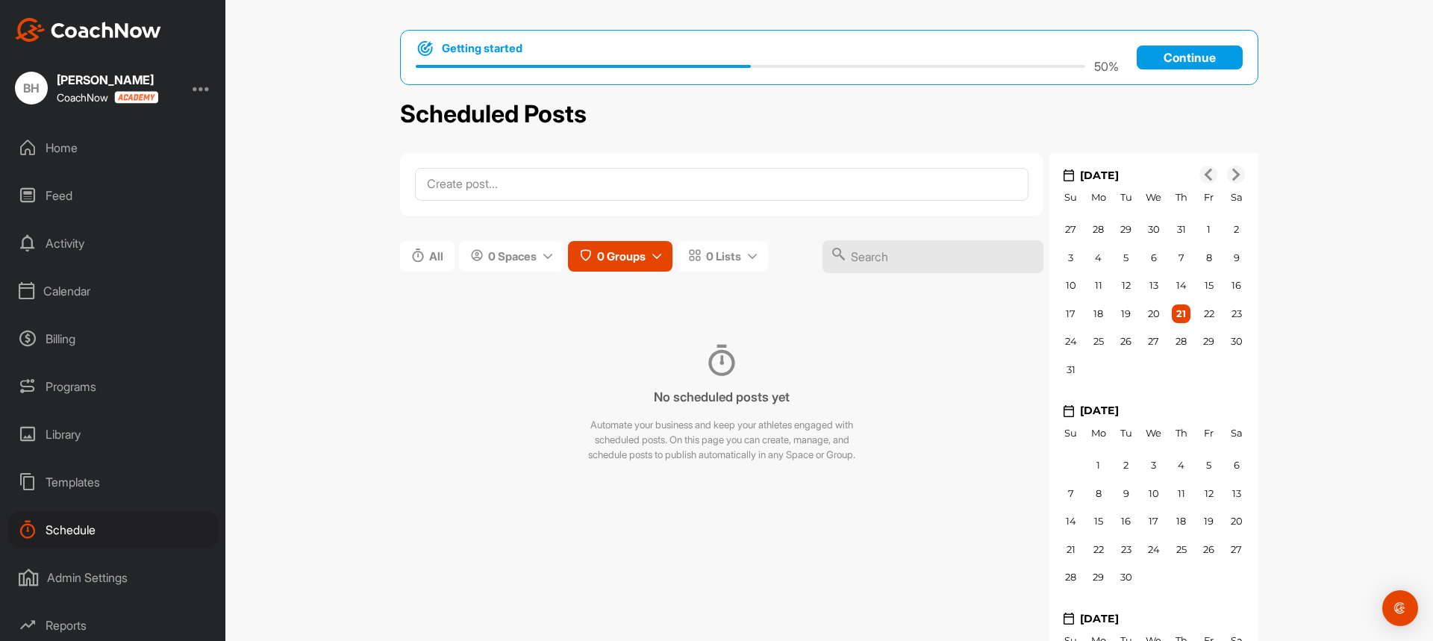
click at [652, 260] on icon at bounding box center [656, 256] width 9 height 9
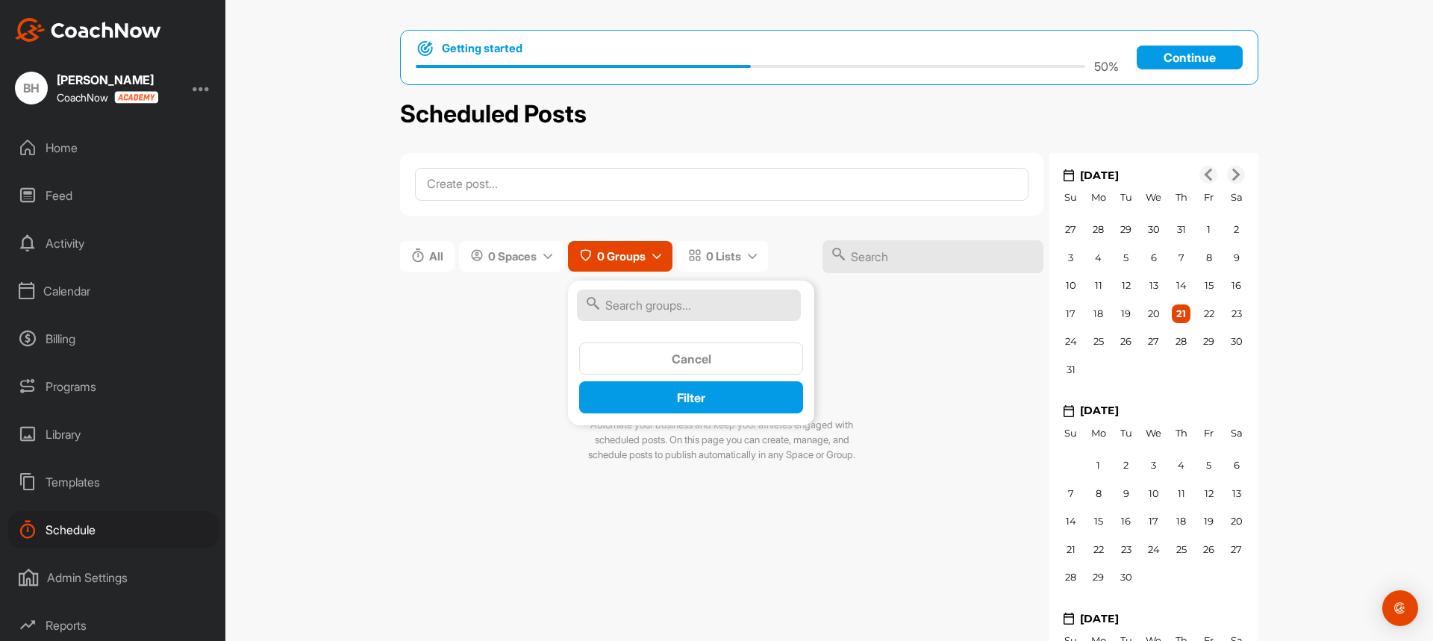
click at [652, 260] on icon at bounding box center [656, 256] width 9 height 9
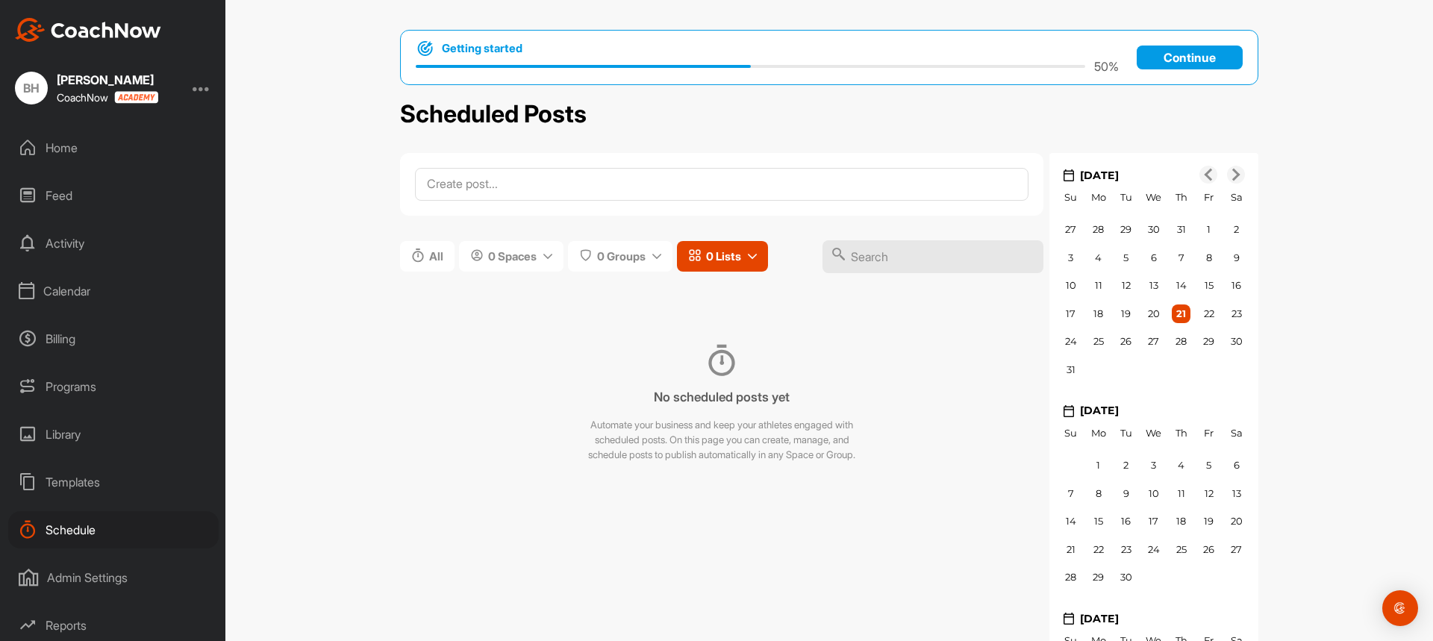
click at [752, 257] on icon at bounding box center [752, 256] width 9 height 9
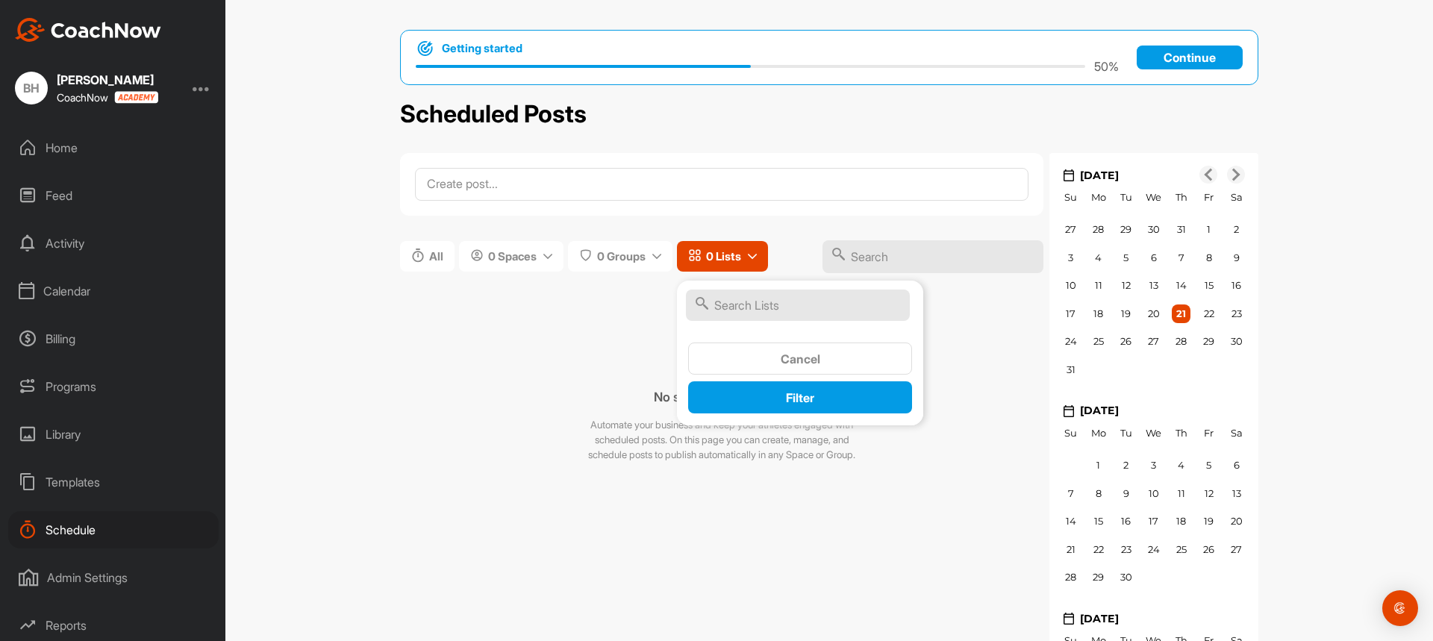
click at [752, 257] on icon at bounding box center [752, 256] width 9 height 9
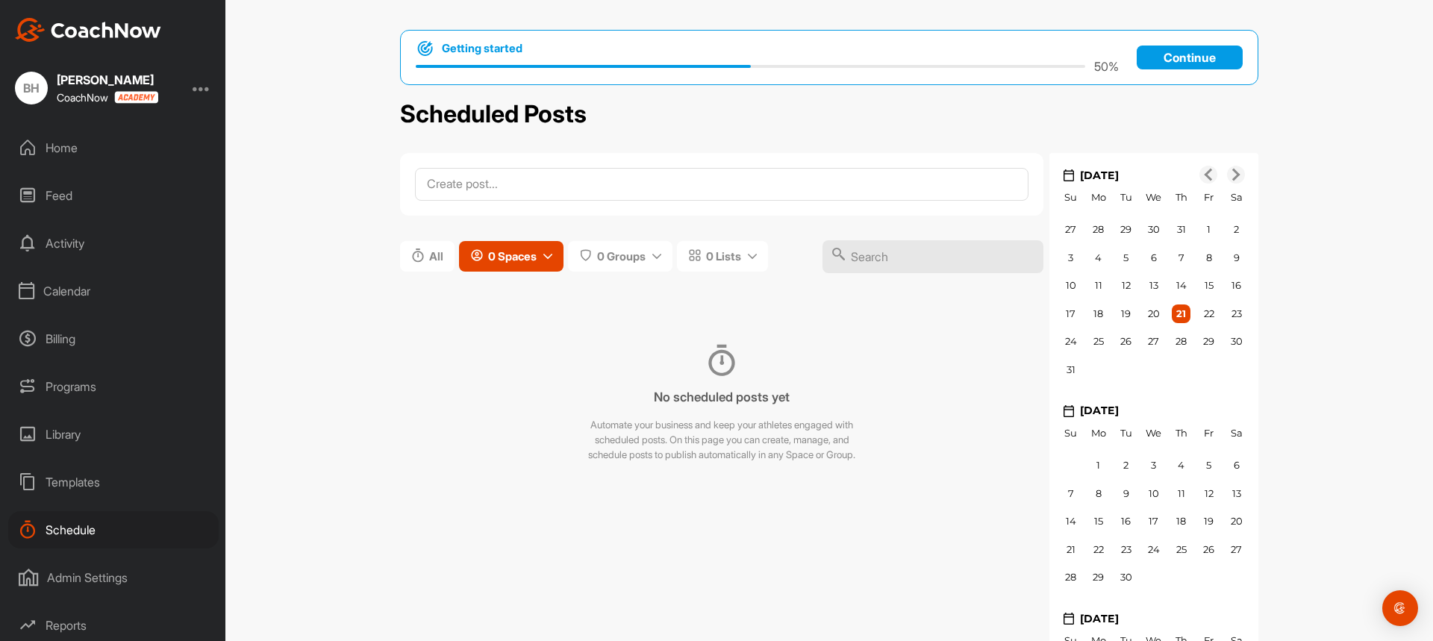
click at [543, 260] on icon at bounding box center [547, 256] width 9 height 9
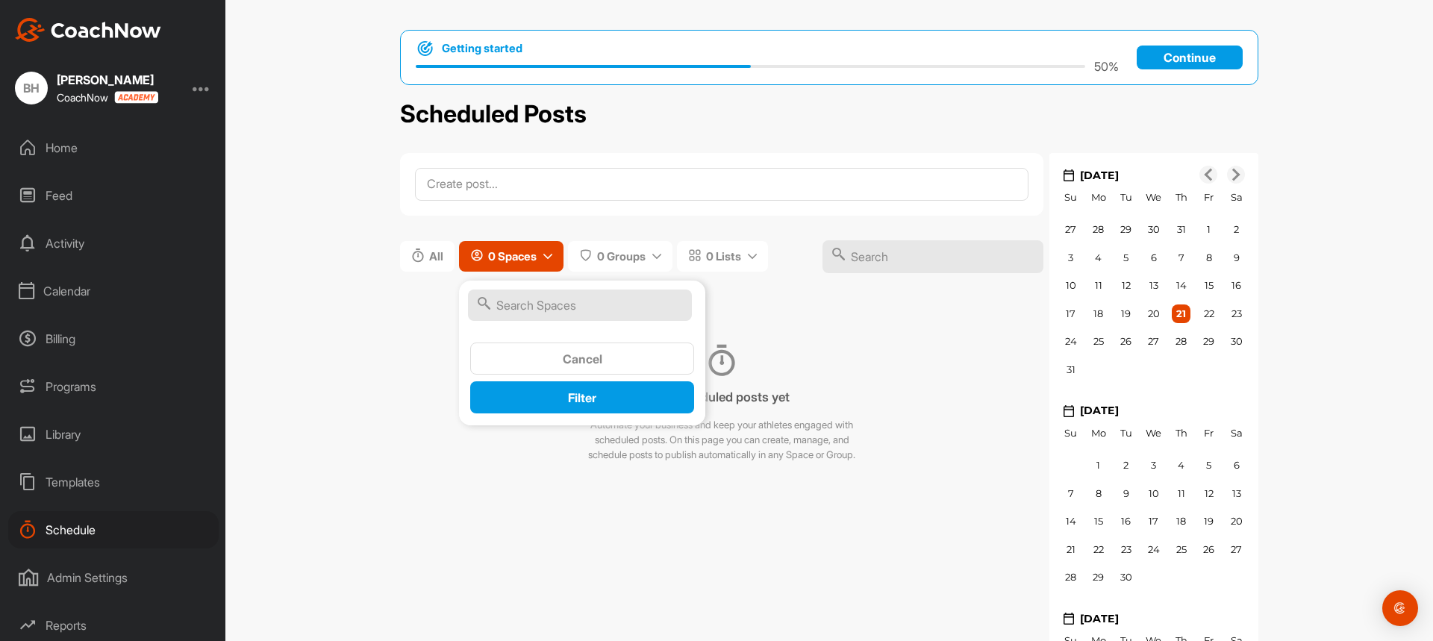
click at [543, 260] on icon at bounding box center [547, 256] width 9 height 9
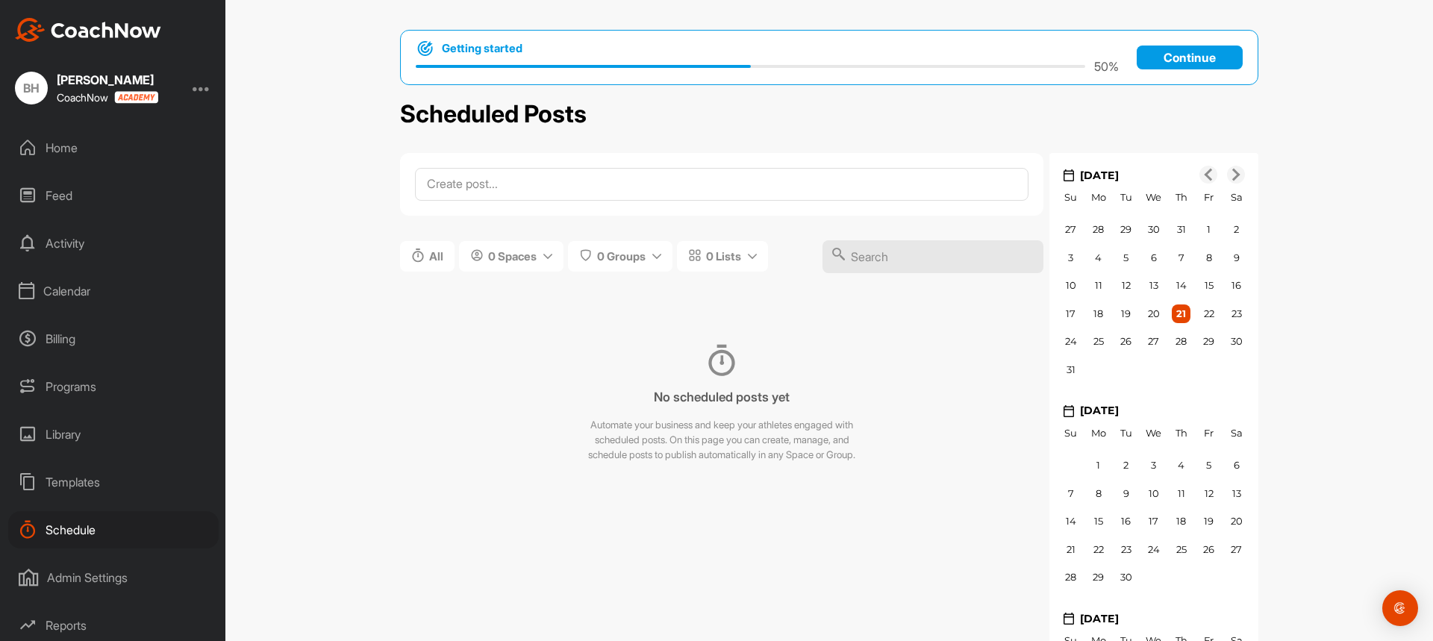
scroll to position [51, 0]
click at [94, 525] on div "Admin Settings" at bounding box center [113, 526] width 210 height 37
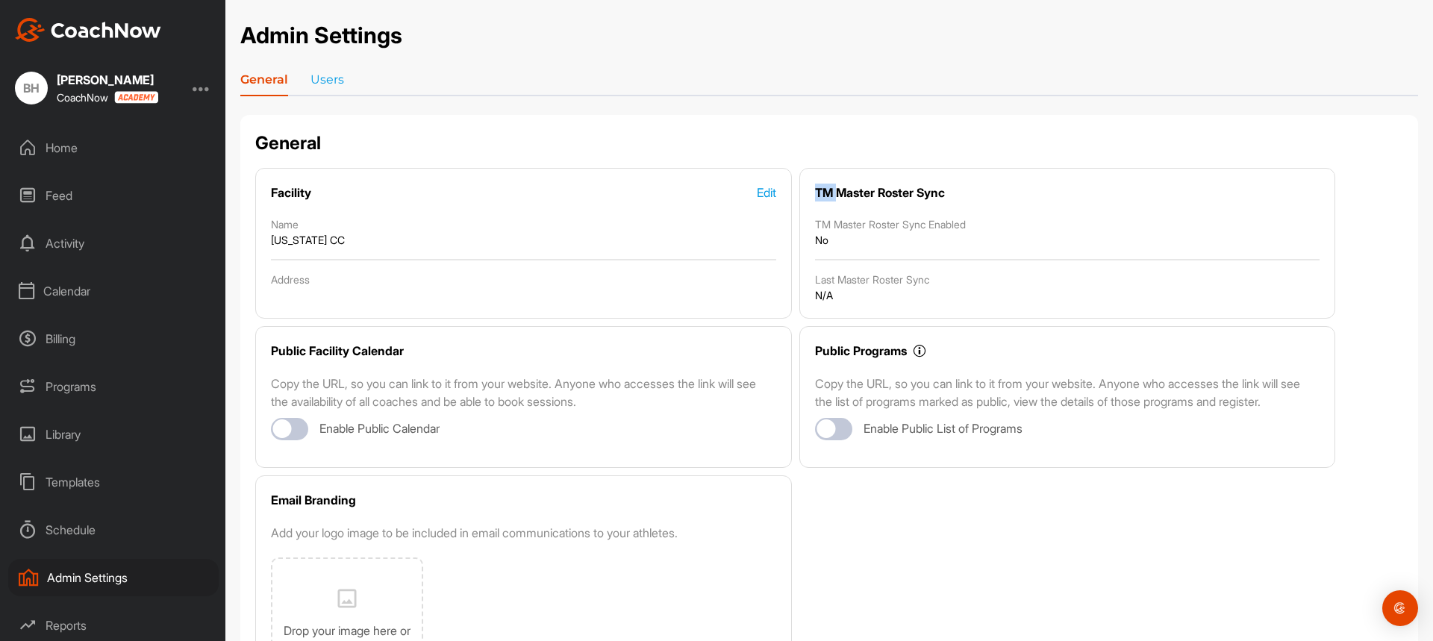
drag, startPoint x: 807, startPoint y: 190, endPoint x: 833, endPoint y: 194, distance: 26.4
click at [833, 194] on div "TM Master Roster Sync TM Master Roster Sync Enabled No Last Master Roster Sync …" at bounding box center [1067, 243] width 536 height 151
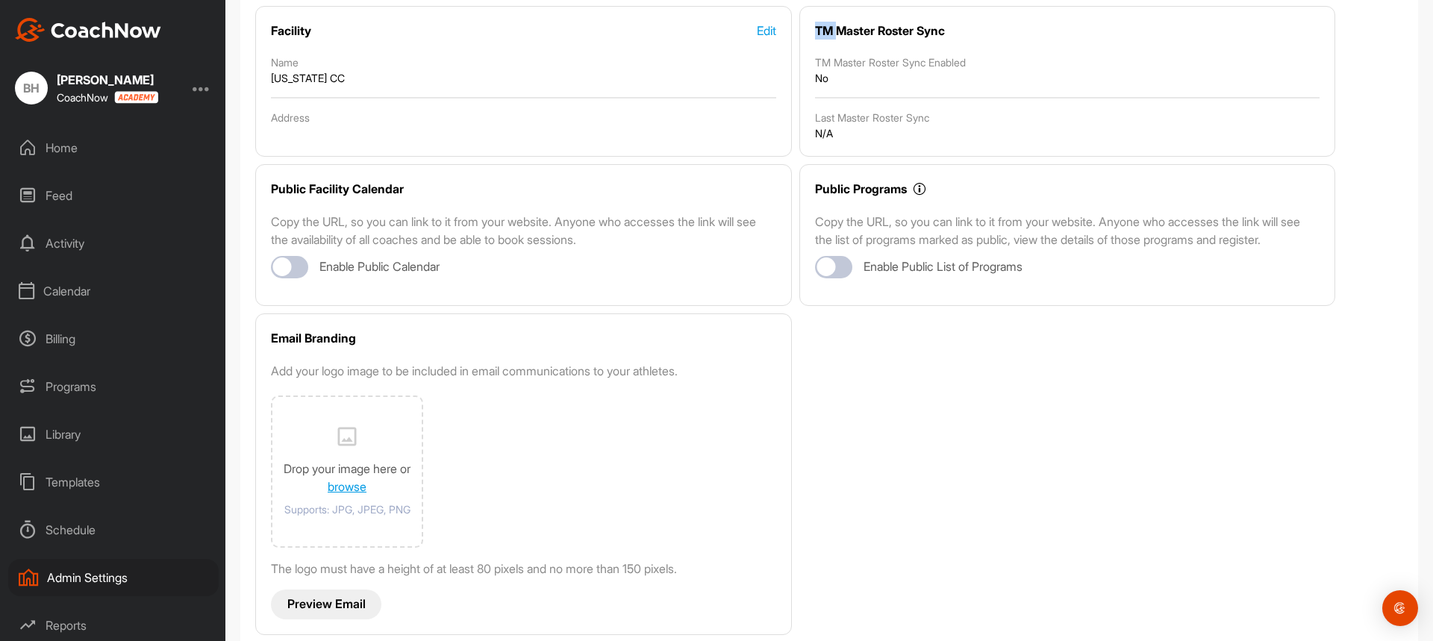
scroll to position [201, 0]
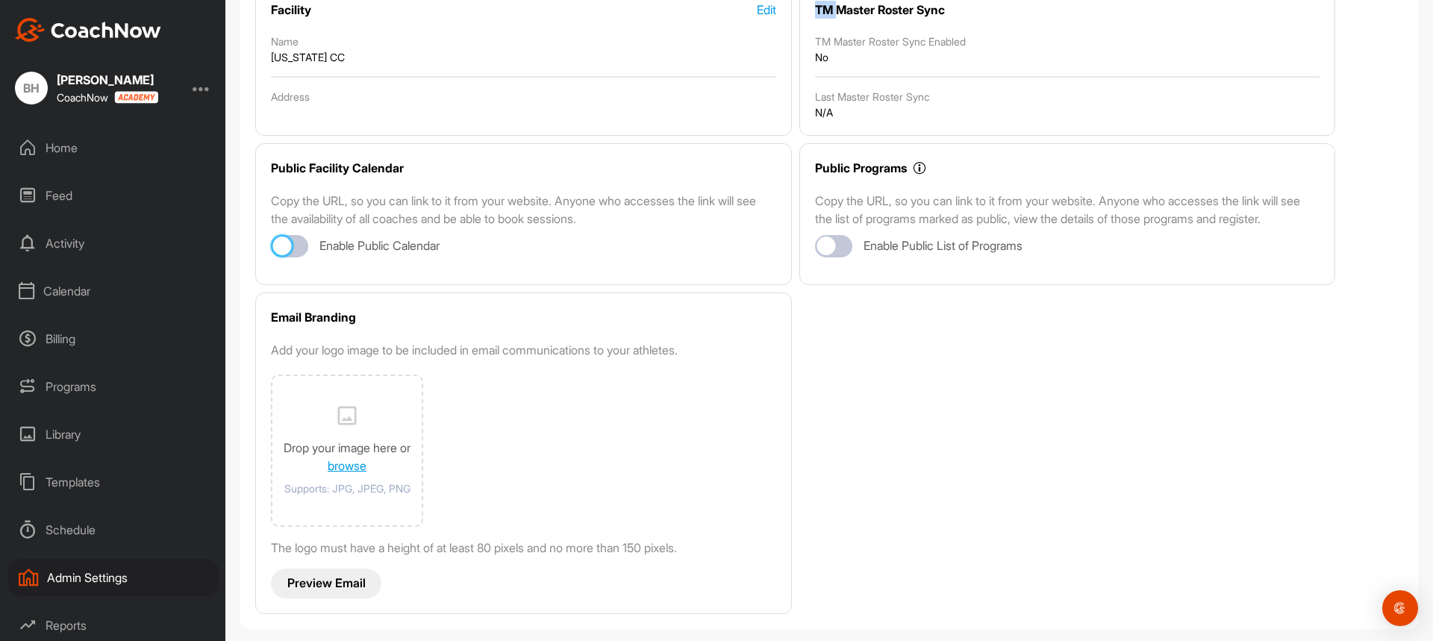
click at [289, 237] on div at bounding box center [282, 246] width 19 height 19
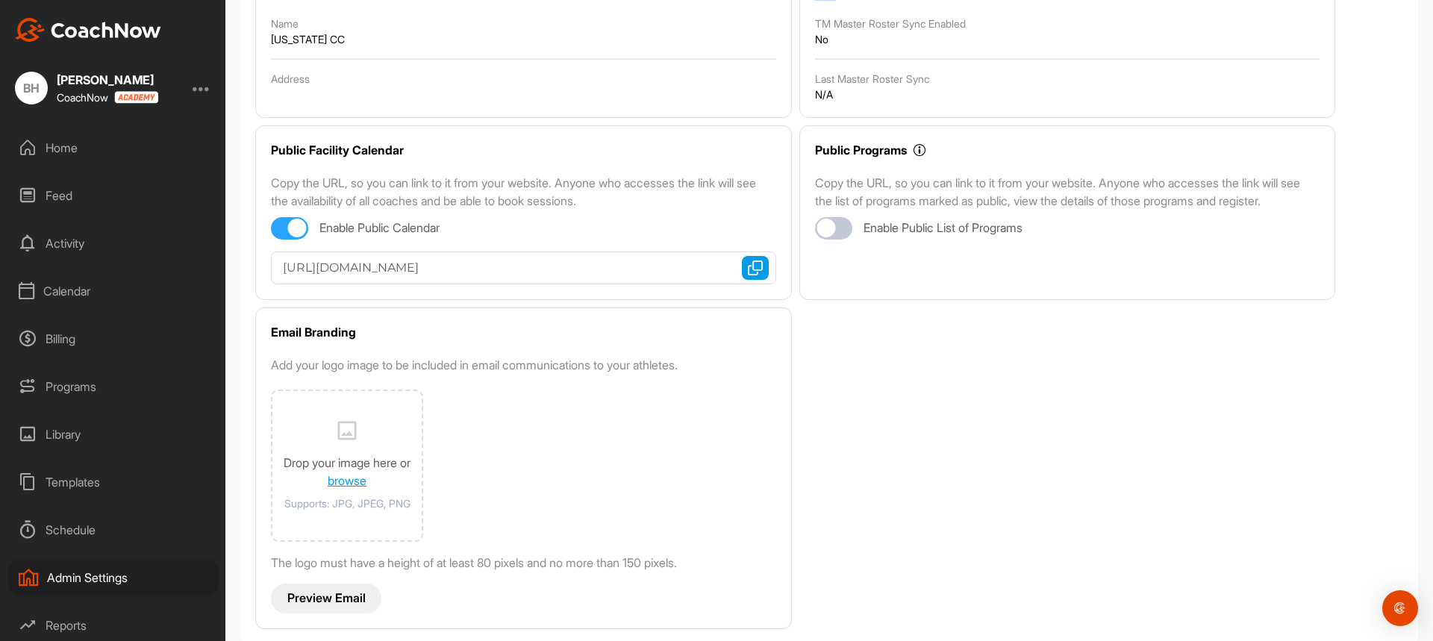
click at [284, 228] on div at bounding box center [289, 228] width 37 height 22
checkbox input "false"
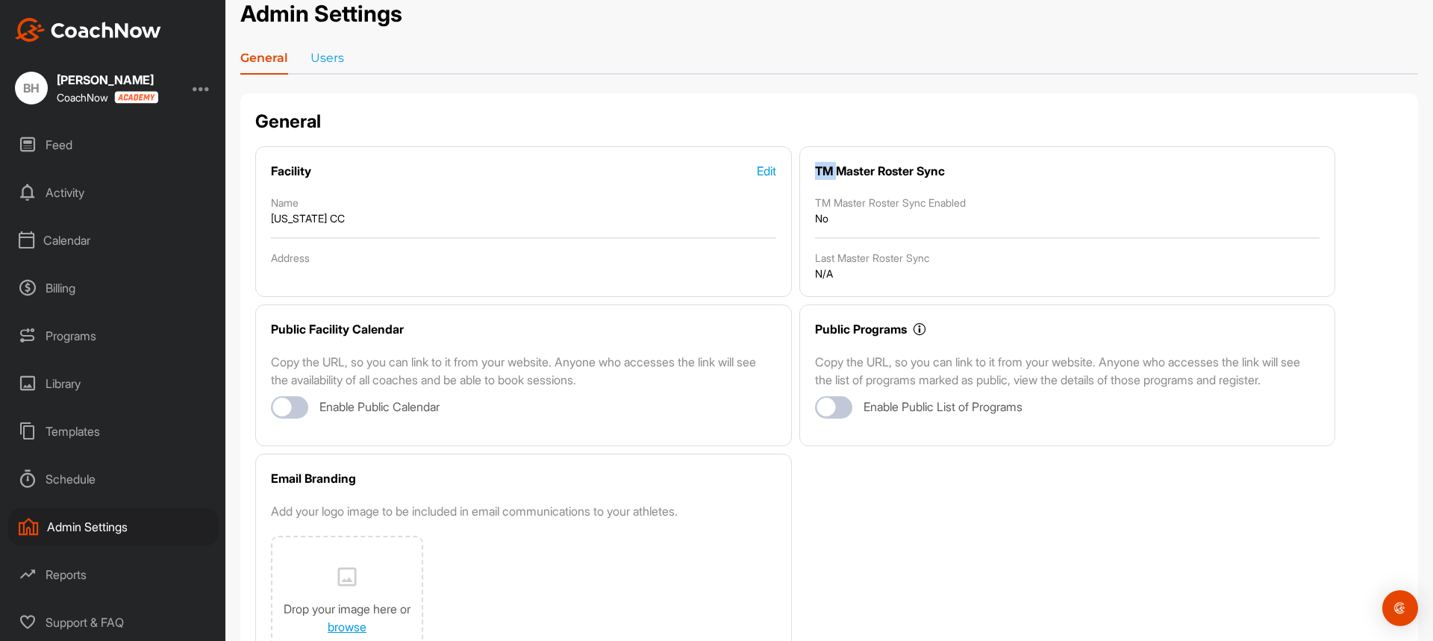
scroll to position [0, 0]
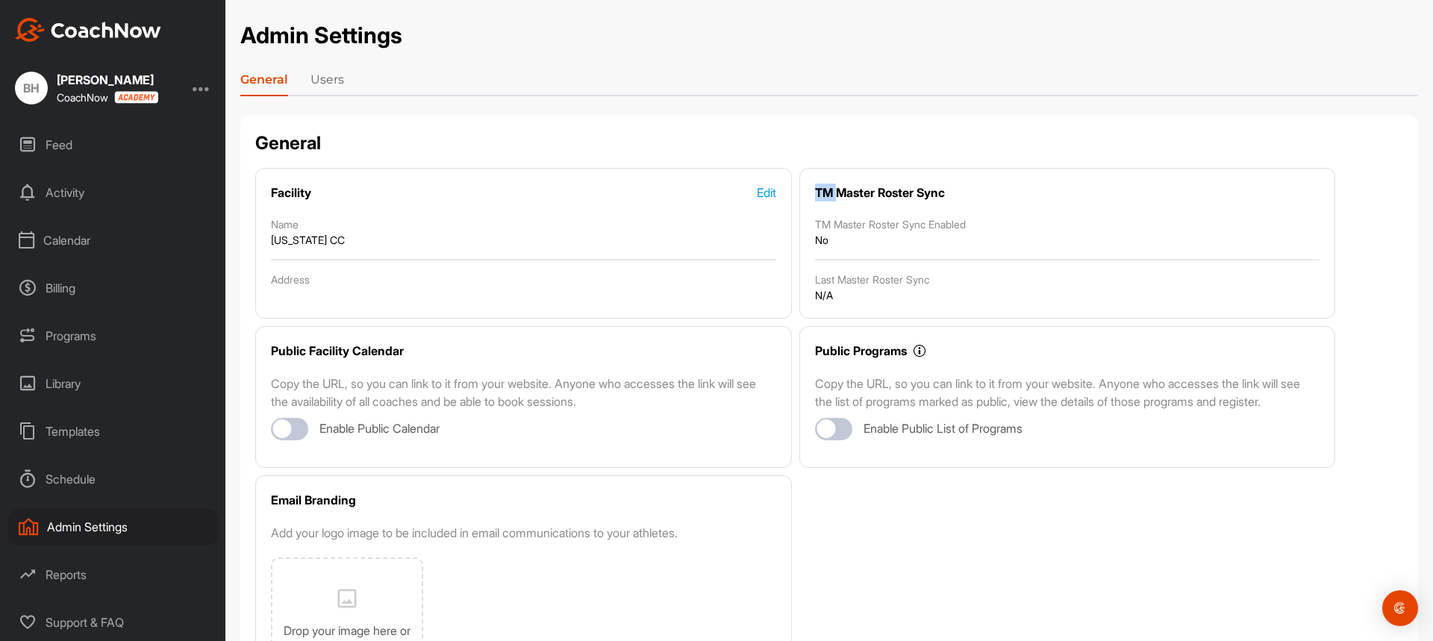
click at [319, 75] on link "Users" at bounding box center [327, 83] width 34 height 24
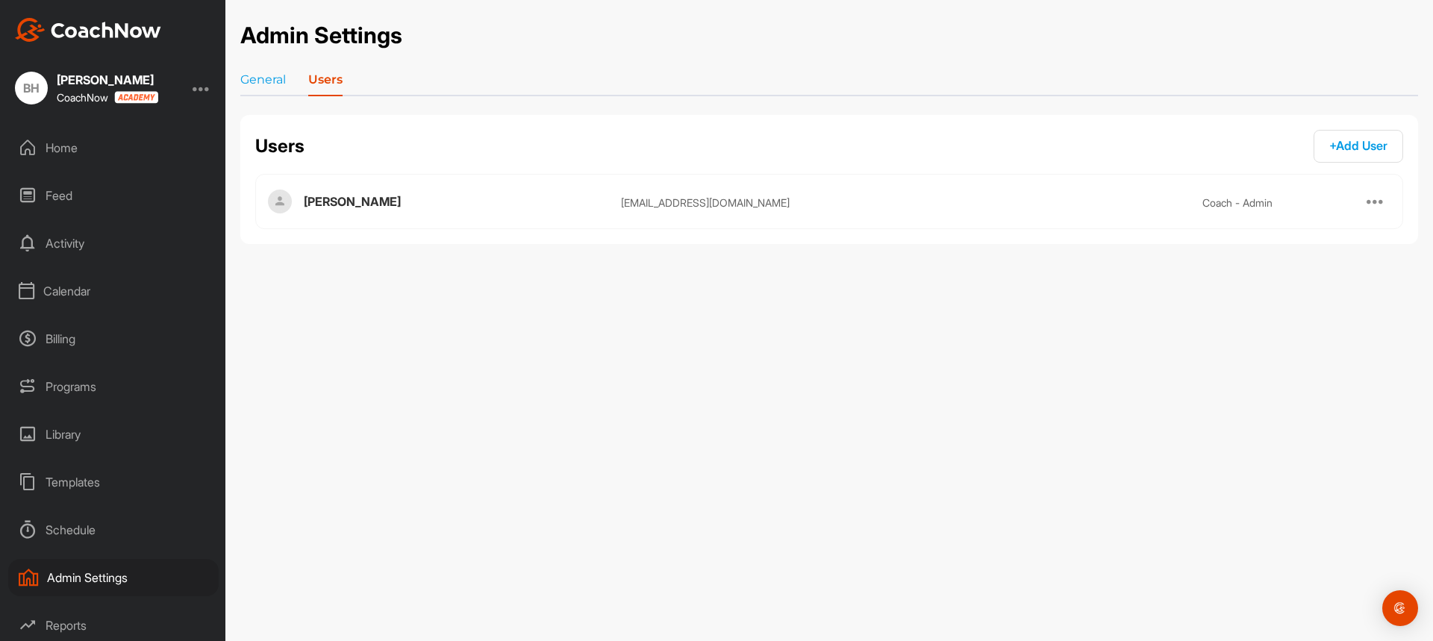
scroll to position [51, 0]
click at [67, 575] on div "Reports" at bounding box center [113, 574] width 210 height 37
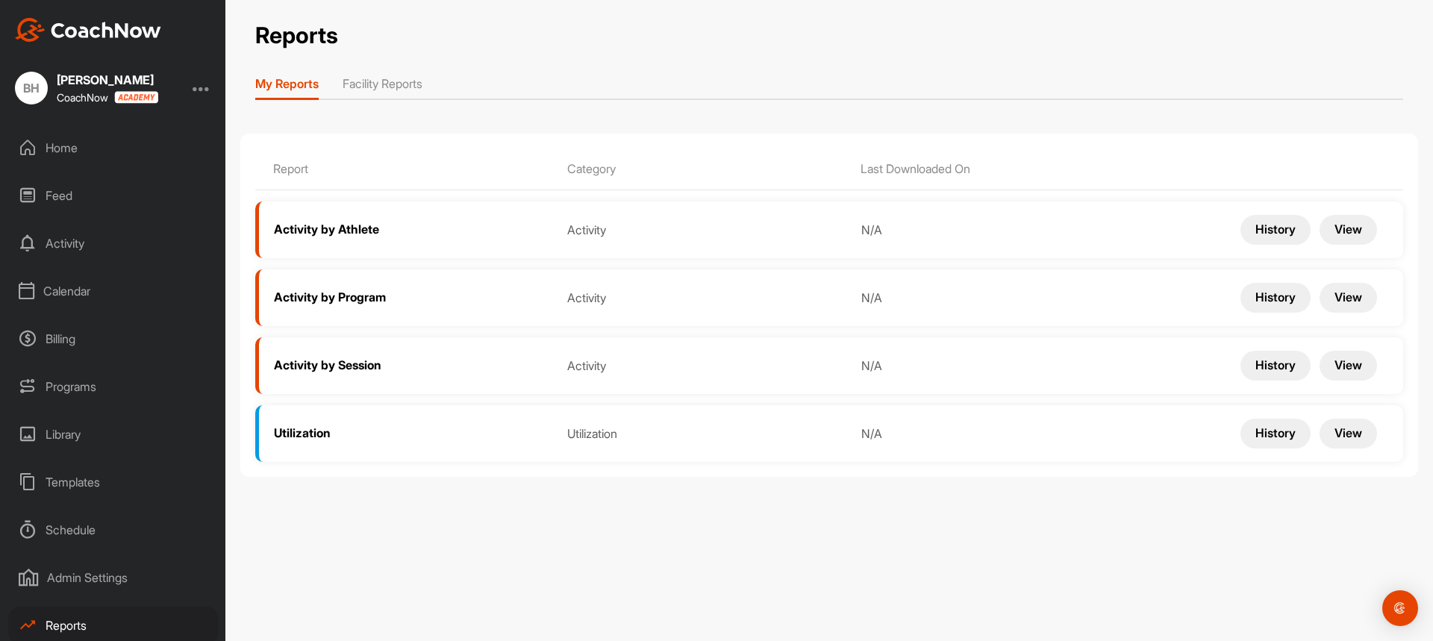
click at [399, 84] on li "Facility Reports" at bounding box center [382, 87] width 80 height 24
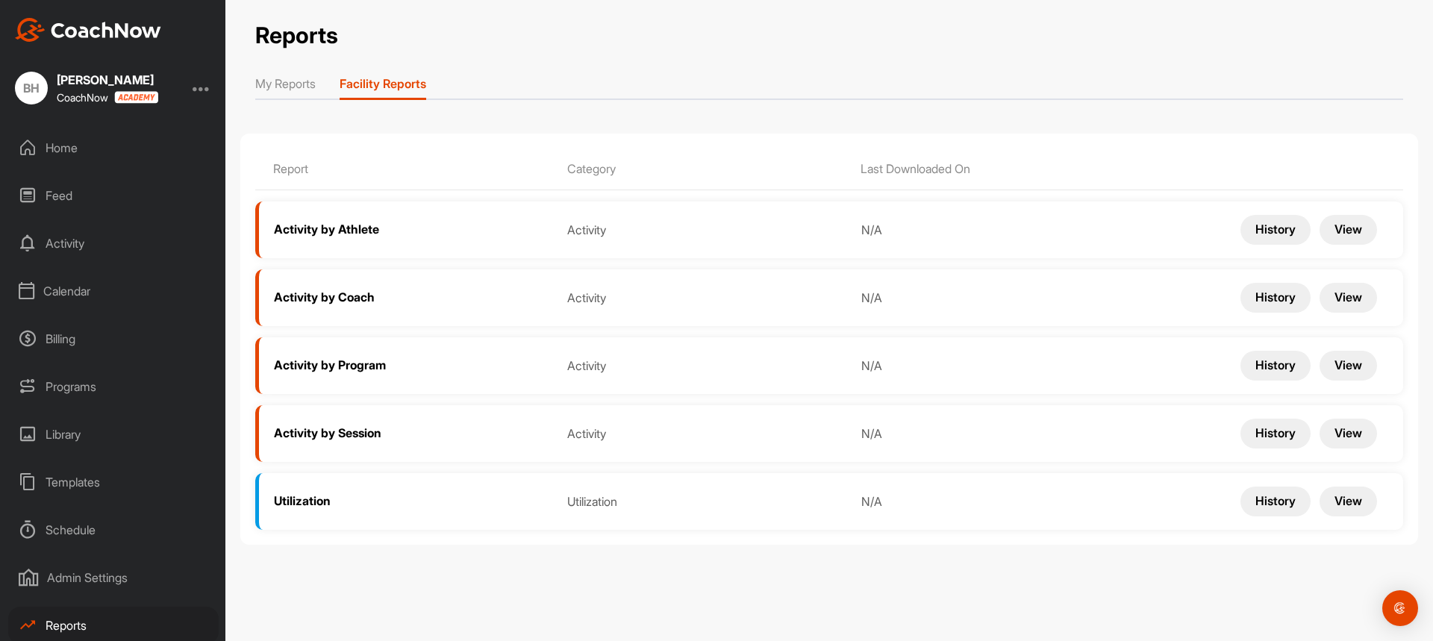
click at [74, 142] on div "Home" at bounding box center [113, 147] width 210 height 37
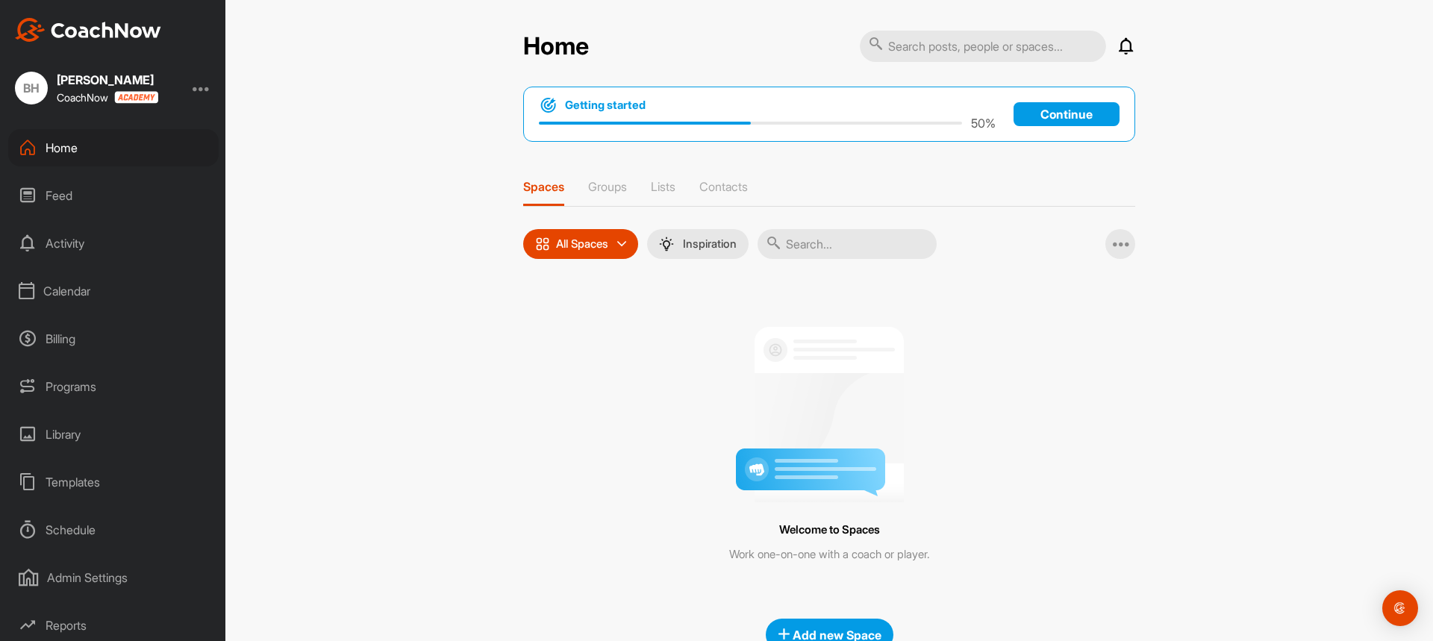
click at [1057, 113] on p "Continue" at bounding box center [1066, 114] width 106 height 24
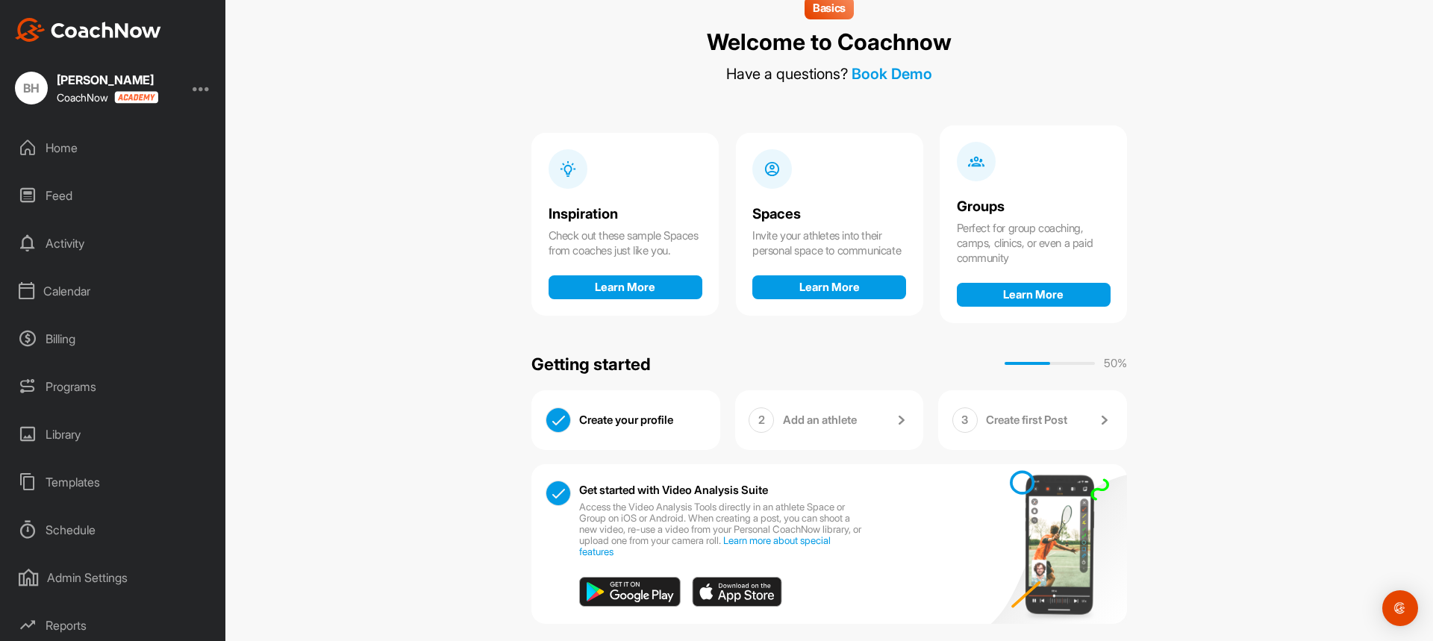
scroll to position [50, 0]
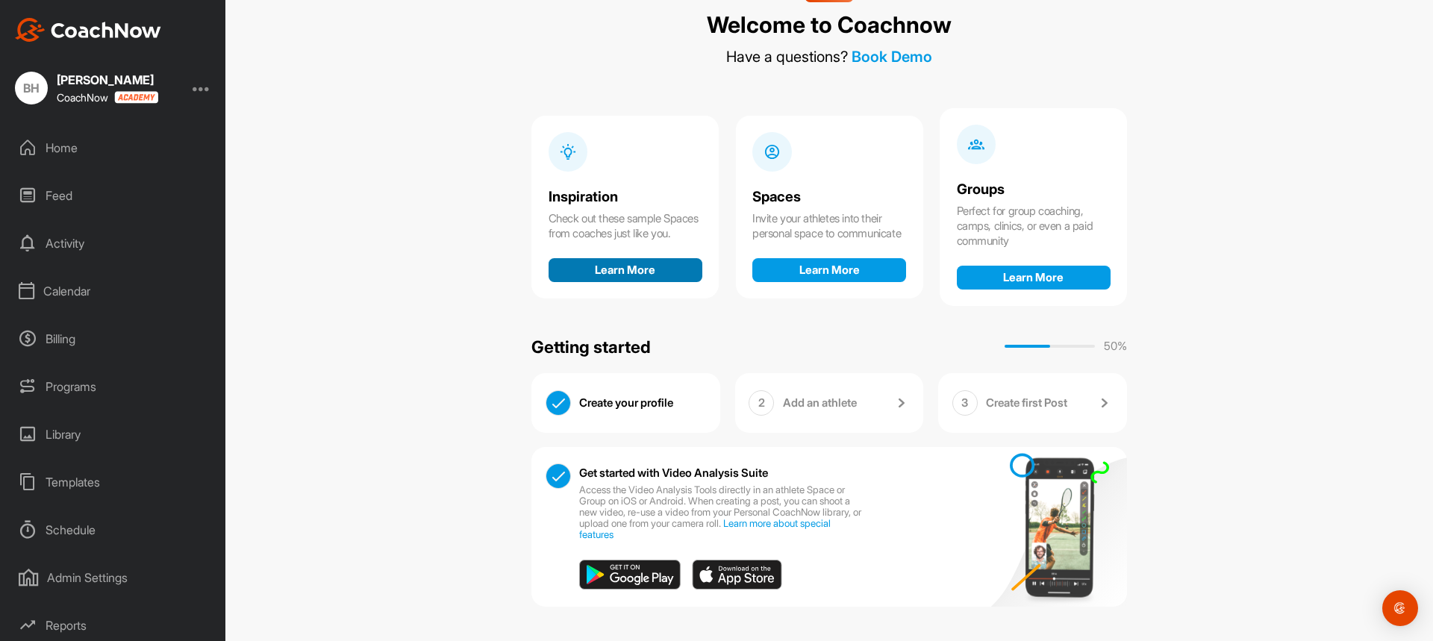
click at [617, 276] on button "Learn More" at bounding box center [625, 270] width 154 height 24
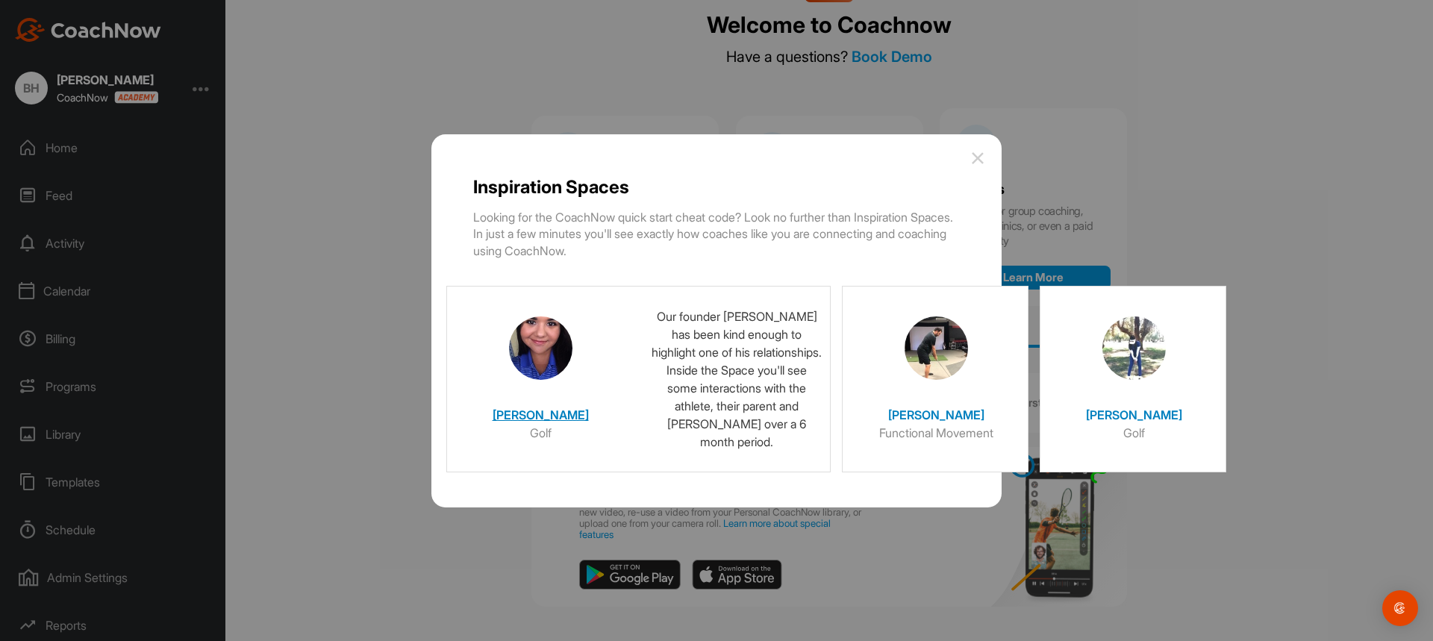
click at [535, 341] on img at bounding box center [540, 347] width 63 height 63
click at [549, 417] on h4 "Christina" at bounding box center [540, 410] width 149 height 25
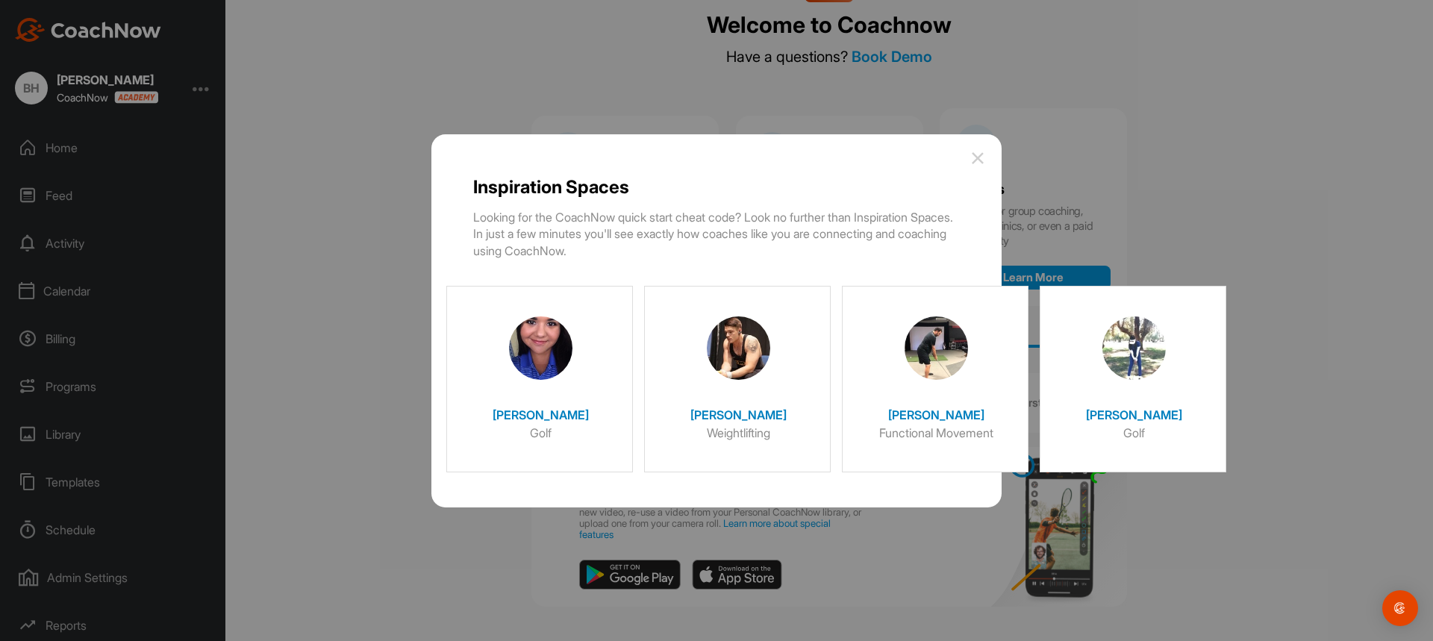
click at [975, 160] on img at bounding box center [977, 158] width 18 height 18
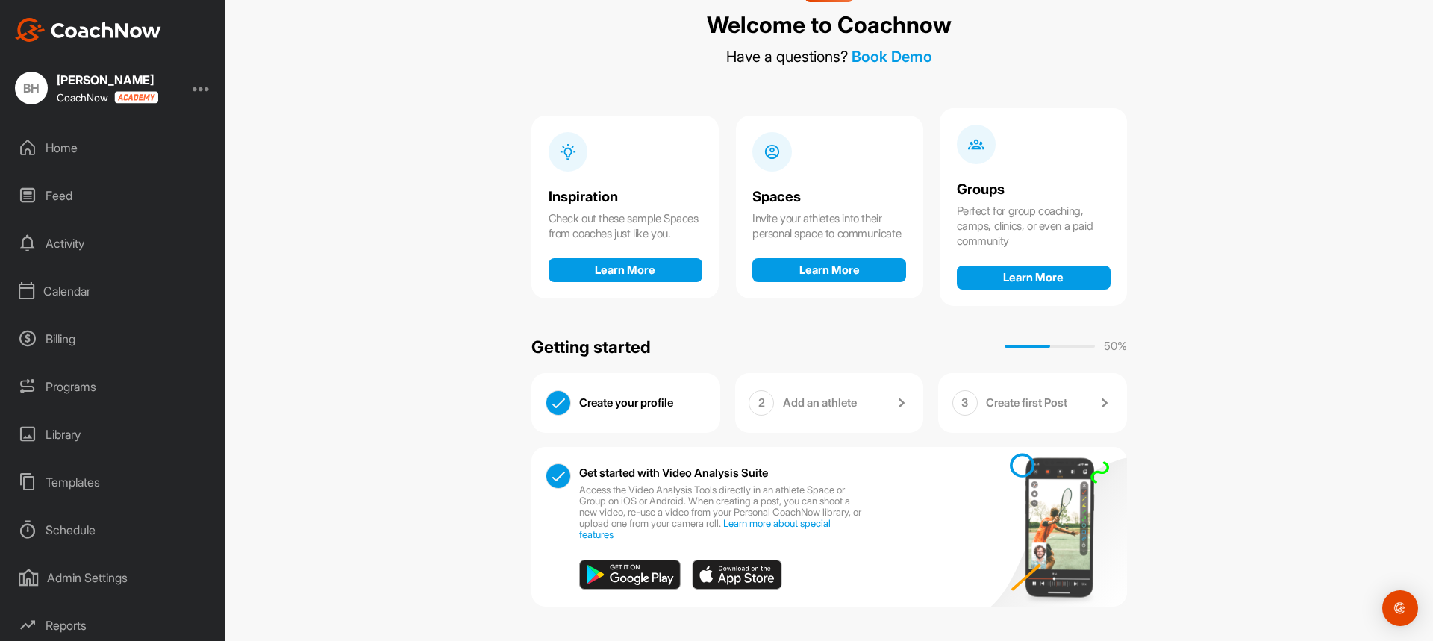
click at [625, 404] on div "Create your profile" at bounding box center [642, 403] width 127 height 26
click at [826, 403] on p "Add an athlete" at bounding box center [820, 402] width 74 height 15
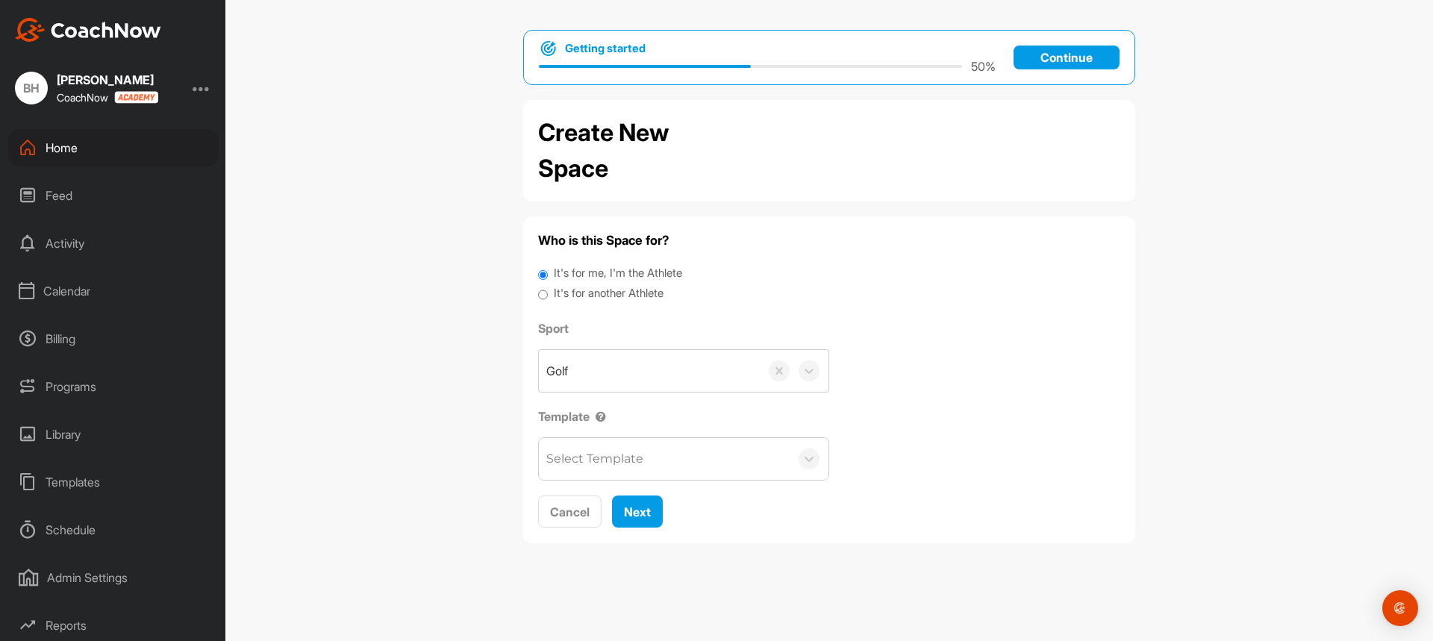
click at [1048, 54] on p "Continue" at bounding box center [1066, 58] width 106 height 24
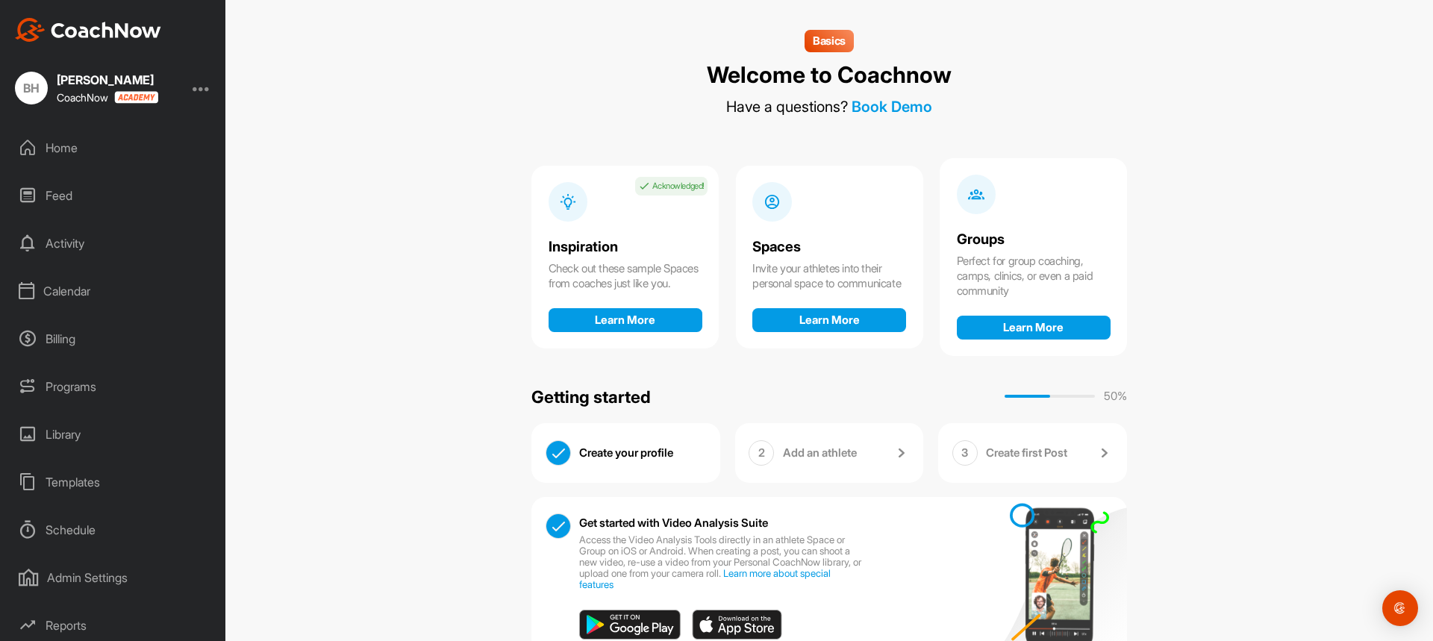
scroll to position [50, 0]
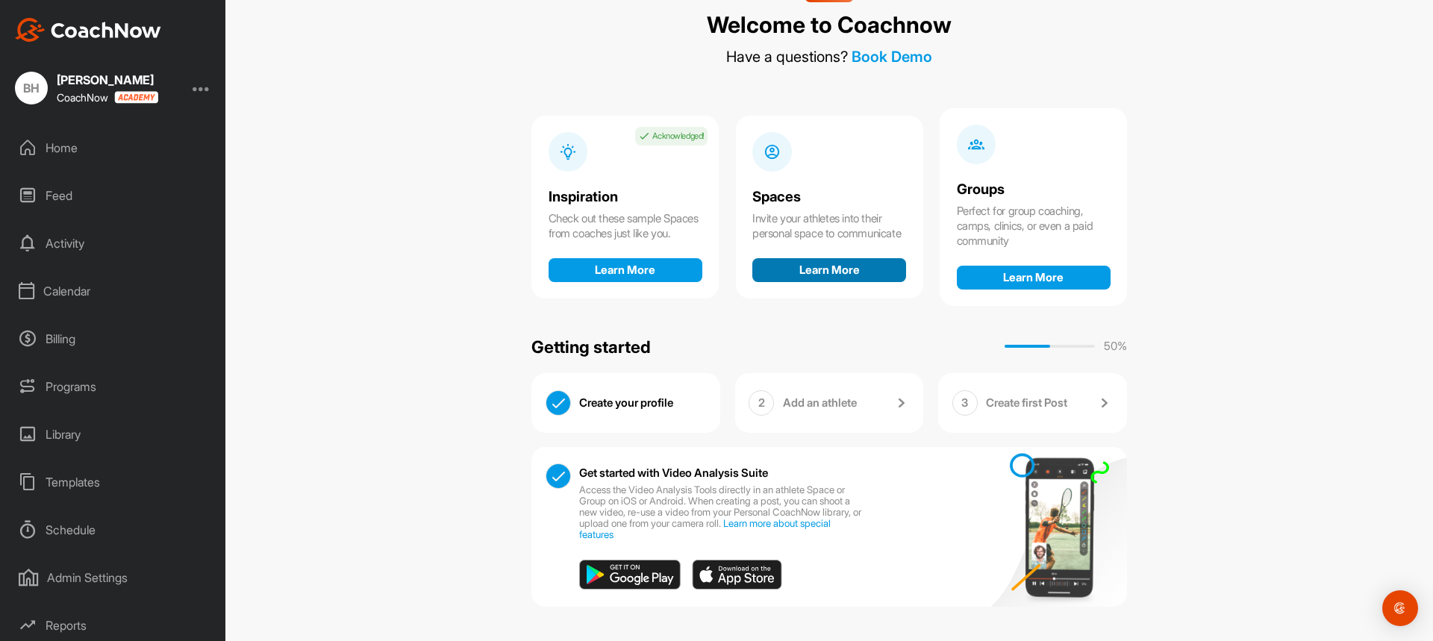
click at [828, 281] on button "Learn More" at bounding box center [829, 270] width 154 height 24
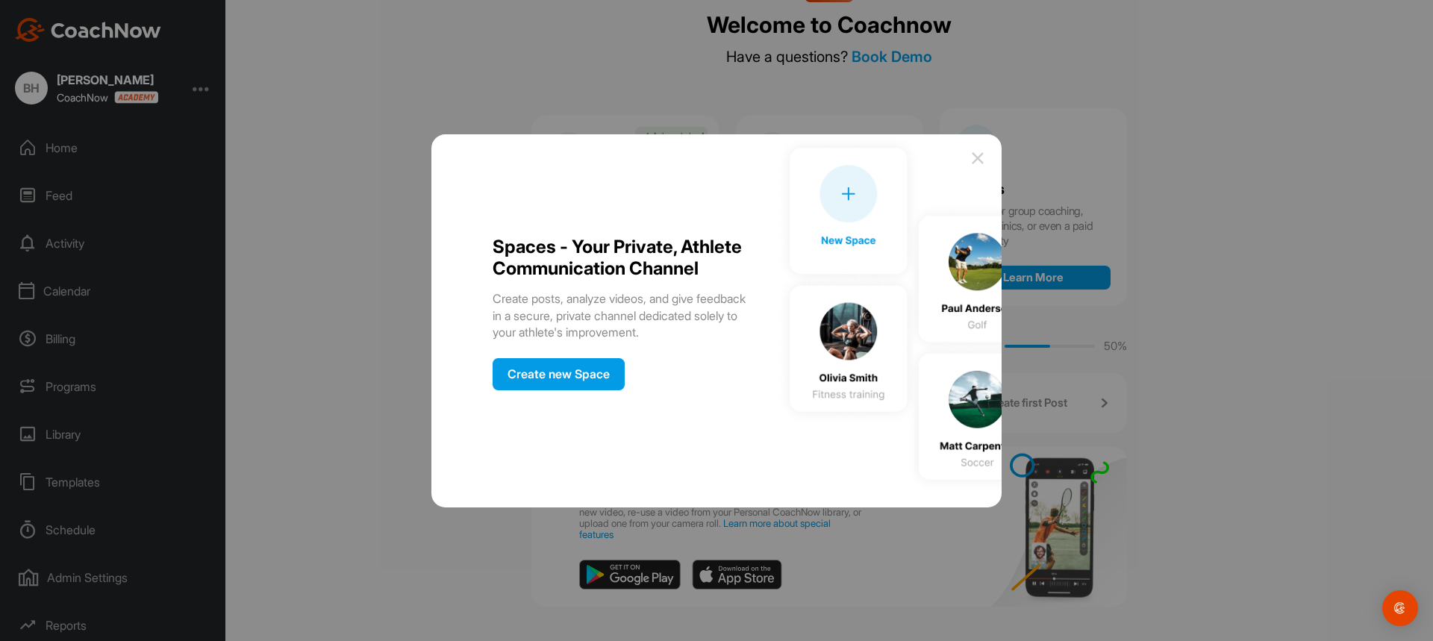
click at [845, 183] on img at bounding box center [888, 313] width 226 height 358
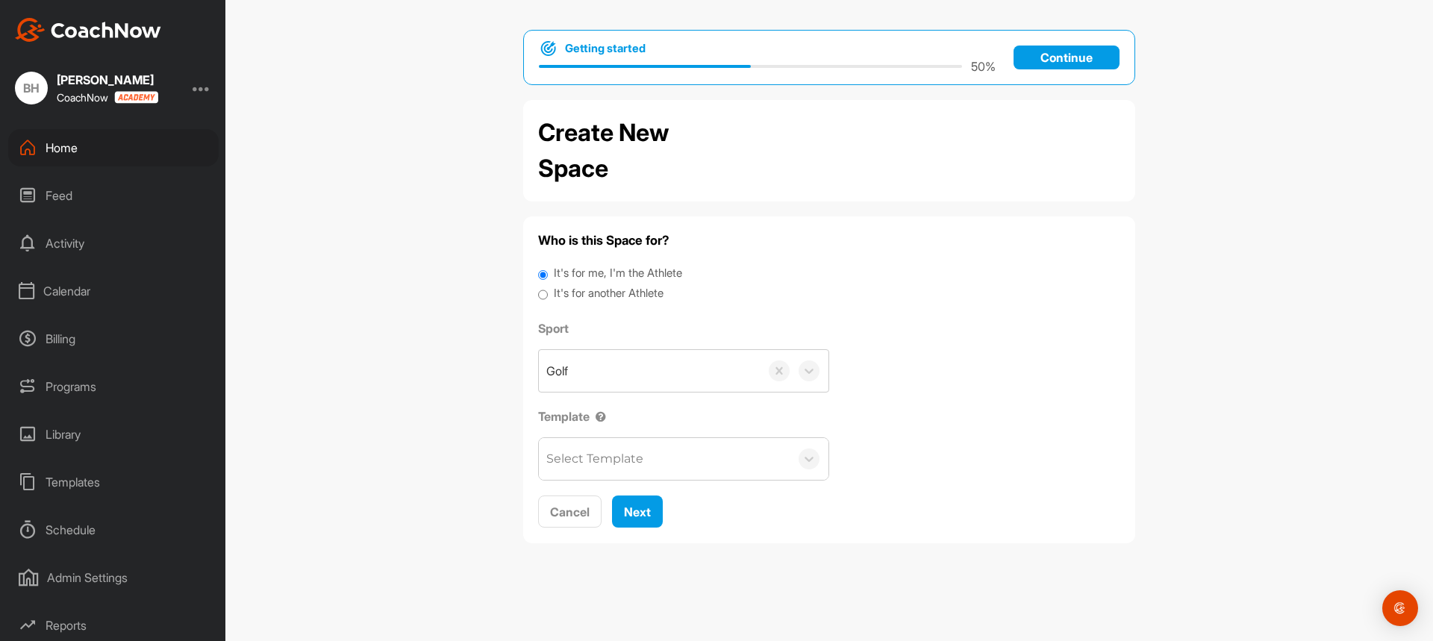
click at [1050, 57] on p "Continue" at bounding box center [1066, 58] width 106 height 24
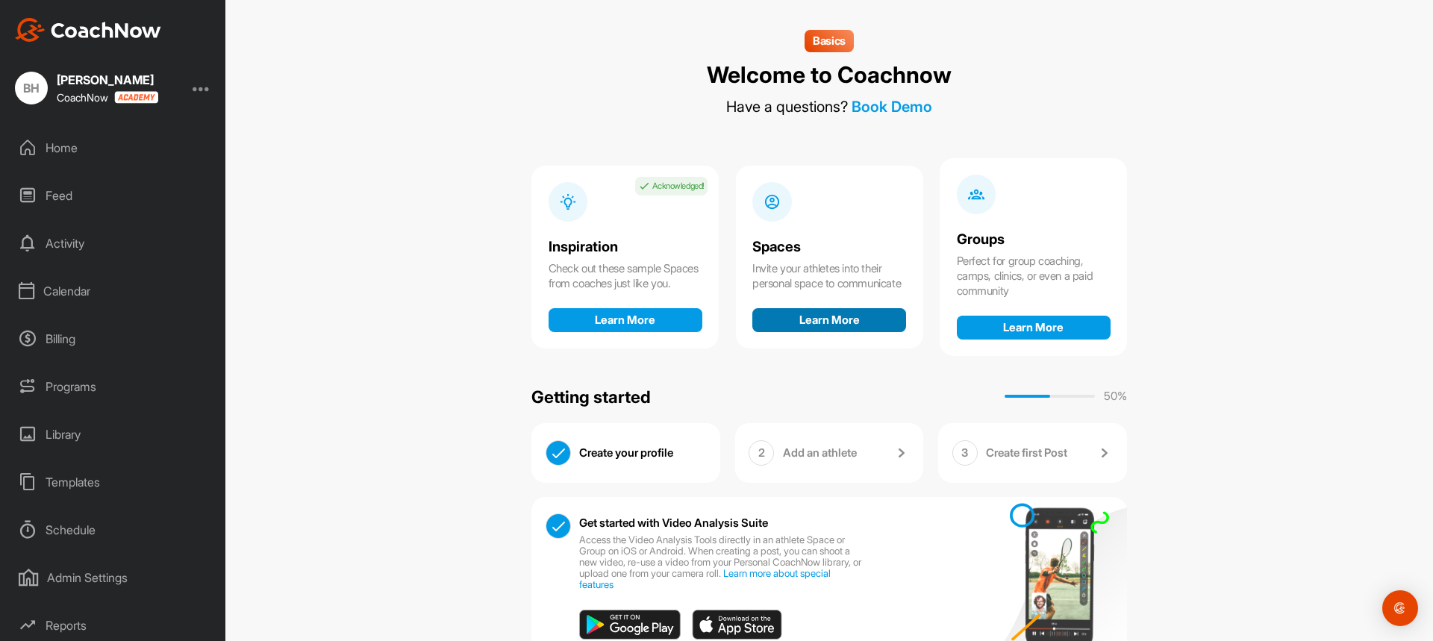
click at [845, 317] on button "Learn More" at bounding box center [829, 320] width 154 height 24
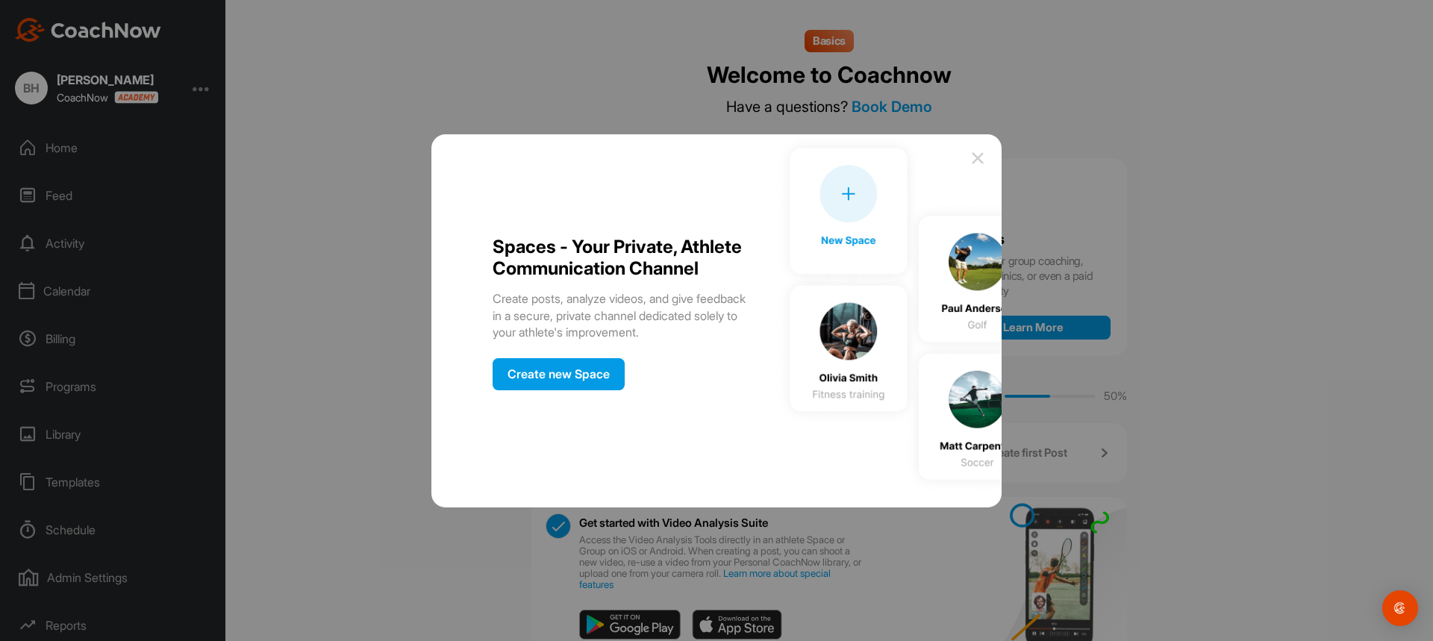
click at [557, 388] on div "Create new Space" at bounding box center [558, 374] width 132 height 32
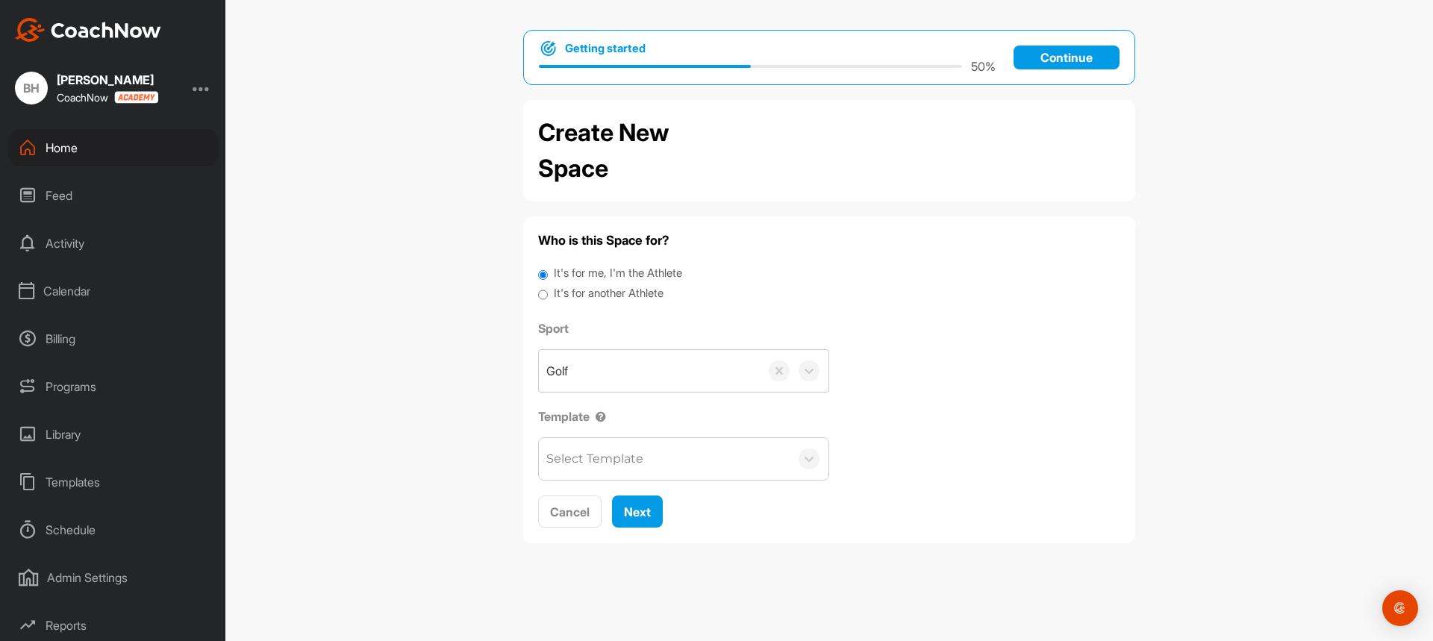
click at [651, 466] on div "Select Template" at bounding box center [664, 459] width 251 height 42
click at [1074, 51] on p "Continue" at bounding box center [1066, 58] width 106 height 24
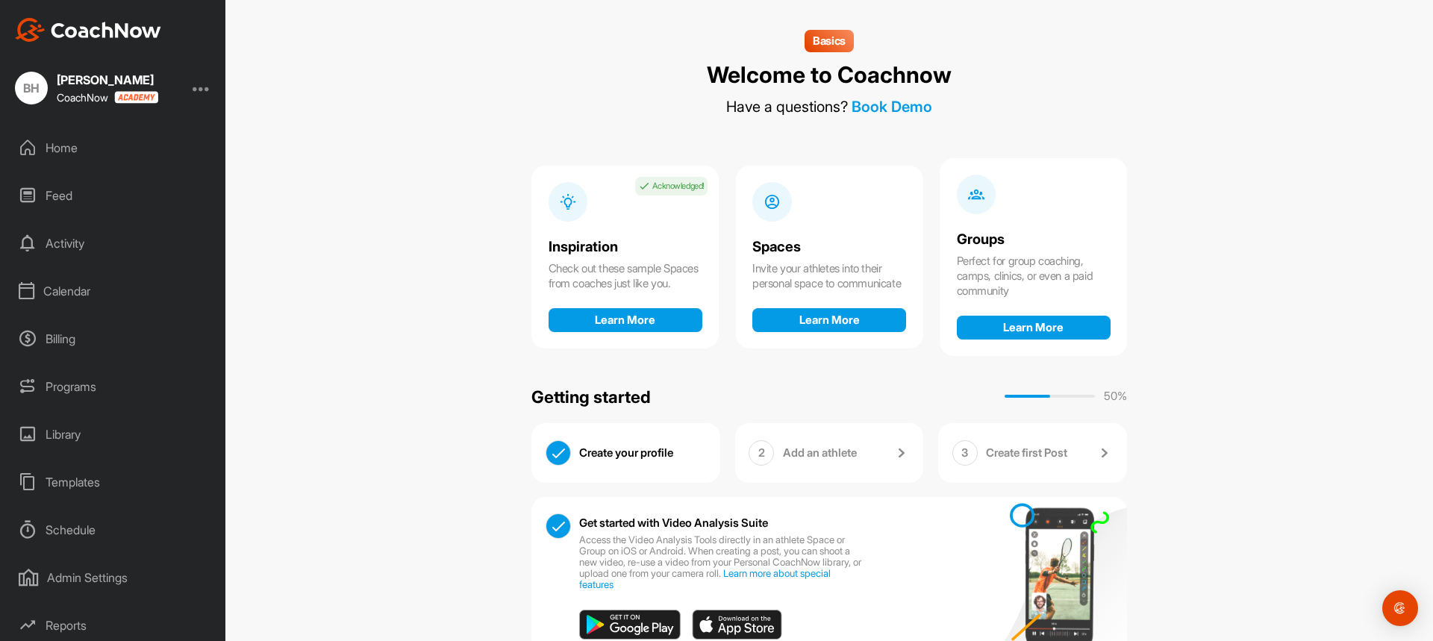
click at [1063, 236] on div "Groups" at bounding box center [1034, 240] width 154 height 16
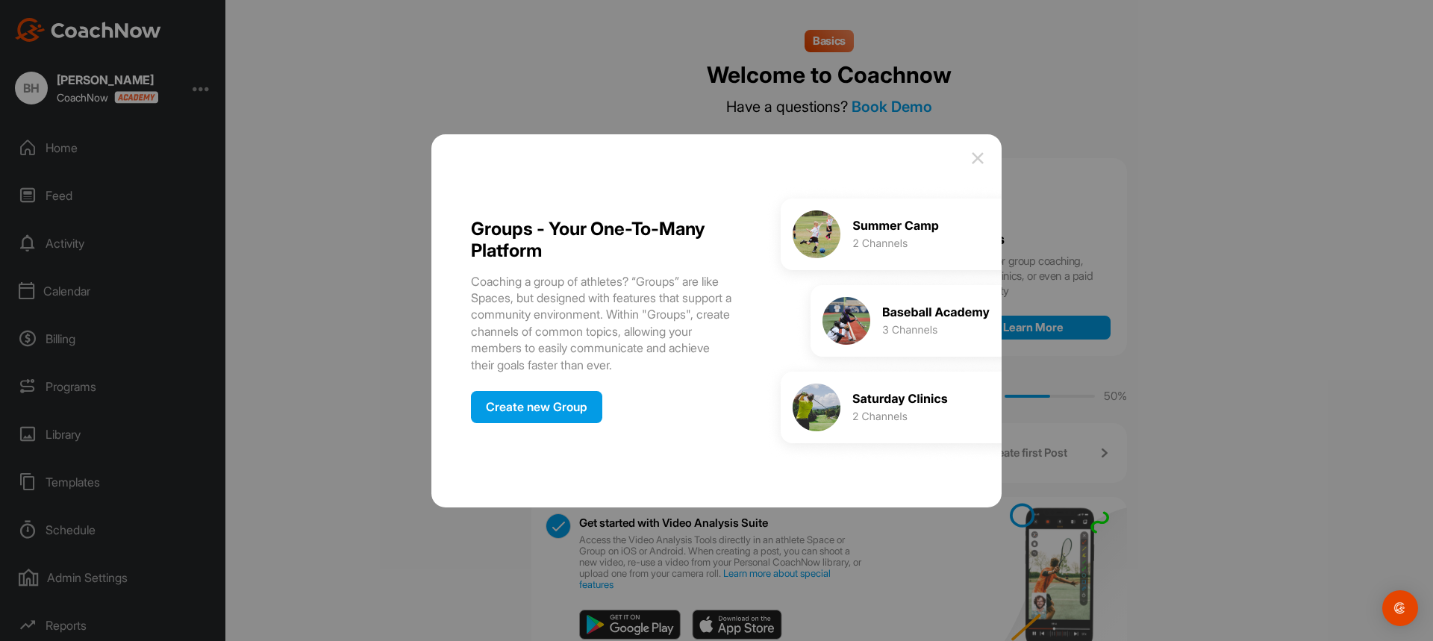
click at [572, 406] on div "Create new Group" at bounding box center [536, 407] width 131 height 32
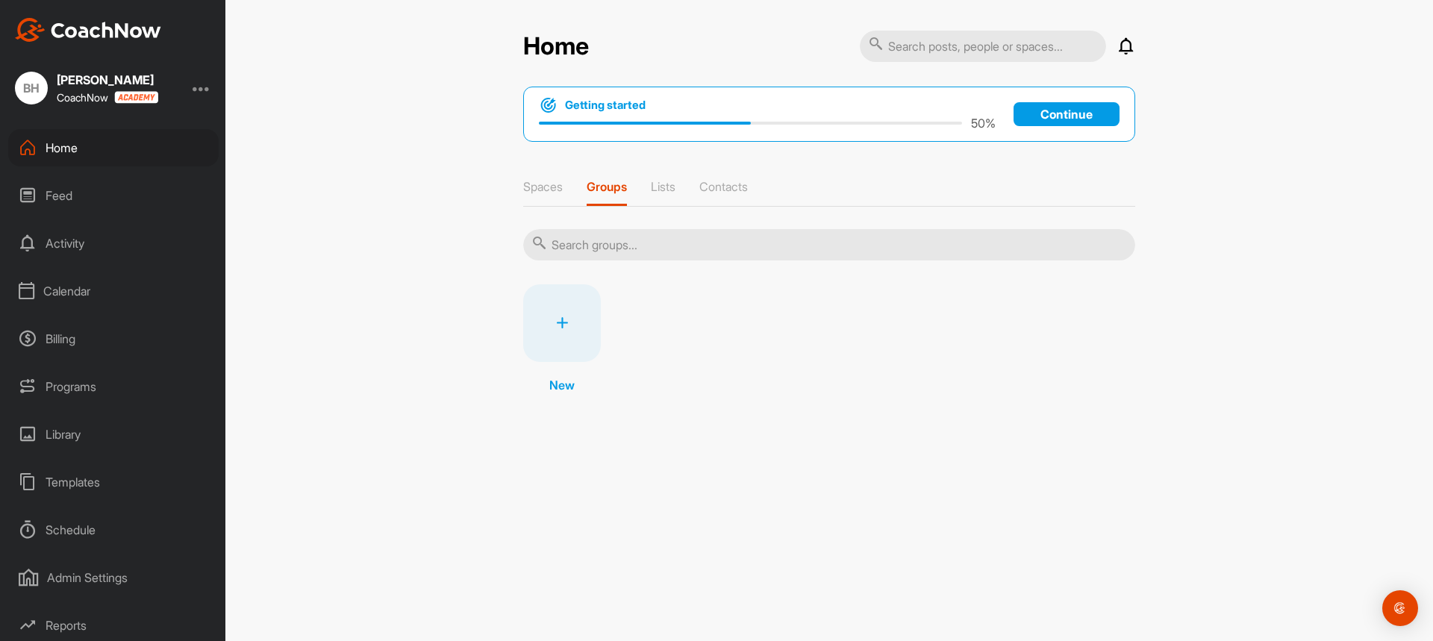
click at [1059, 112] on p "Continue" at bounding box center [1066, 114] width 106 height 24
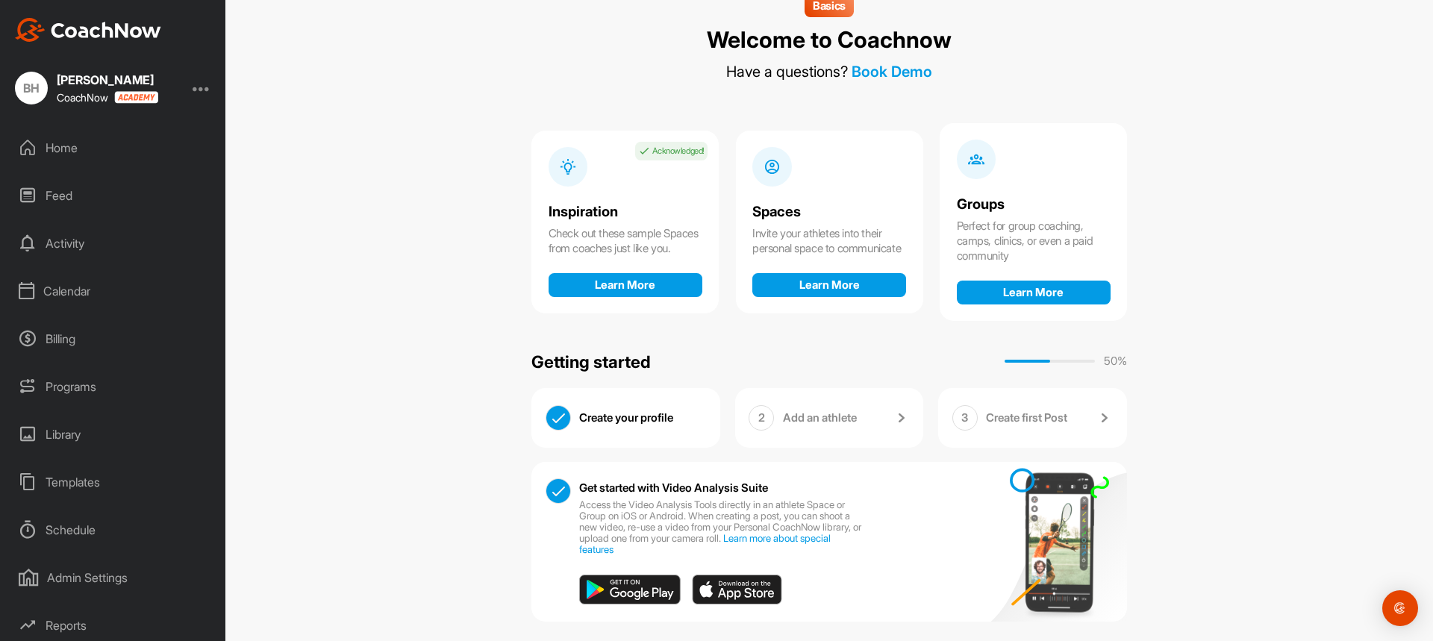
scroll to position [50, 0]
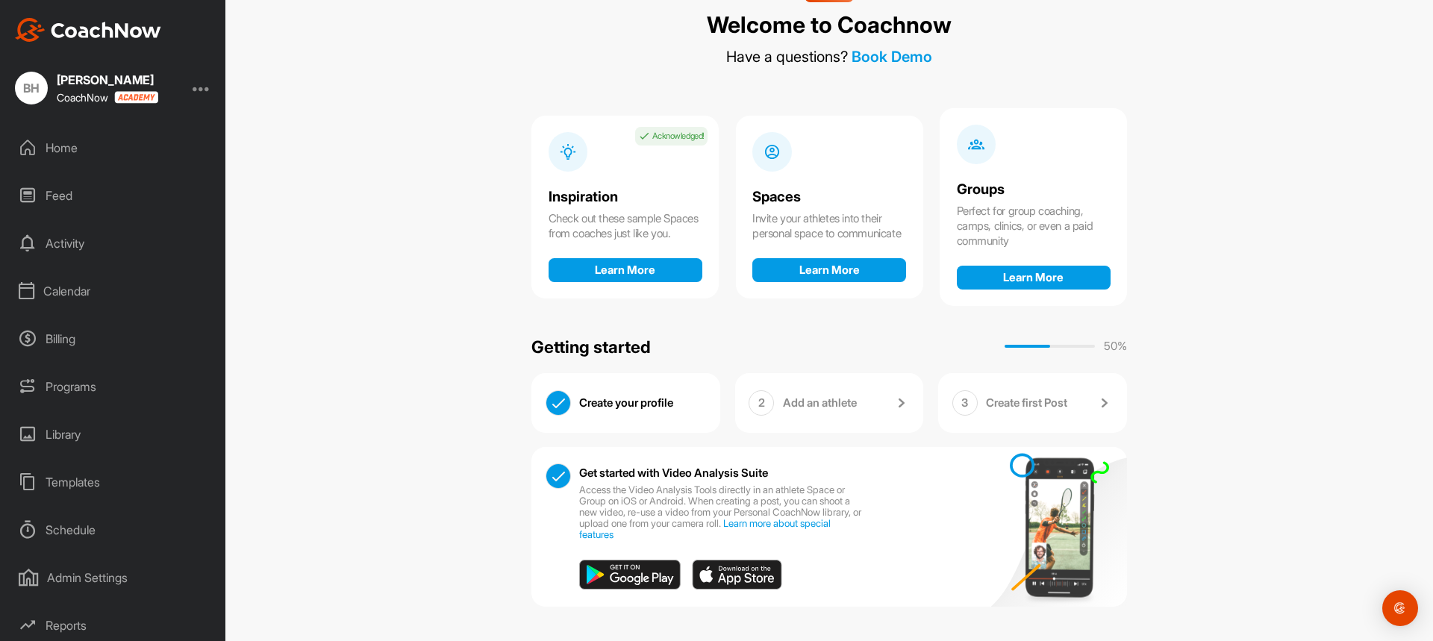
click at [1220, 479] on div "Basics Welcome to Coachnow Have a questions? Book Demo Inspiration Acknowledged…" at bounding box center [828, 320] width 1207 height 641
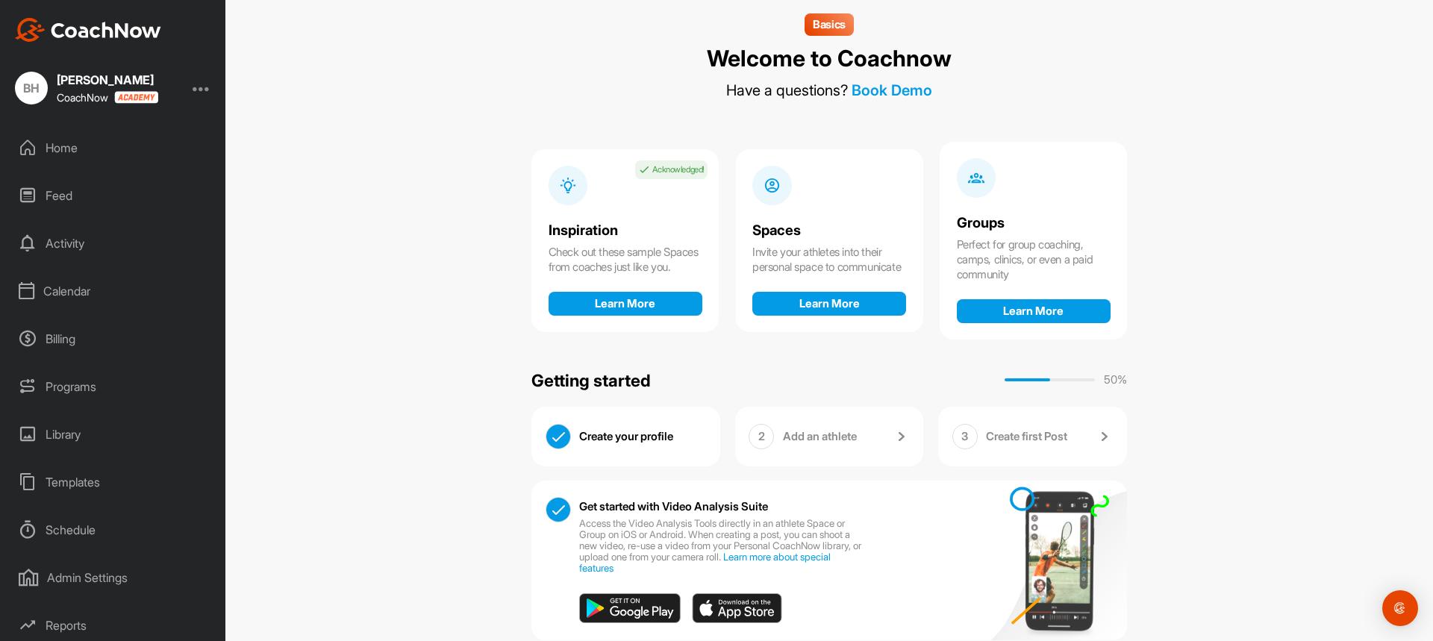
scroll to position [0, 0]
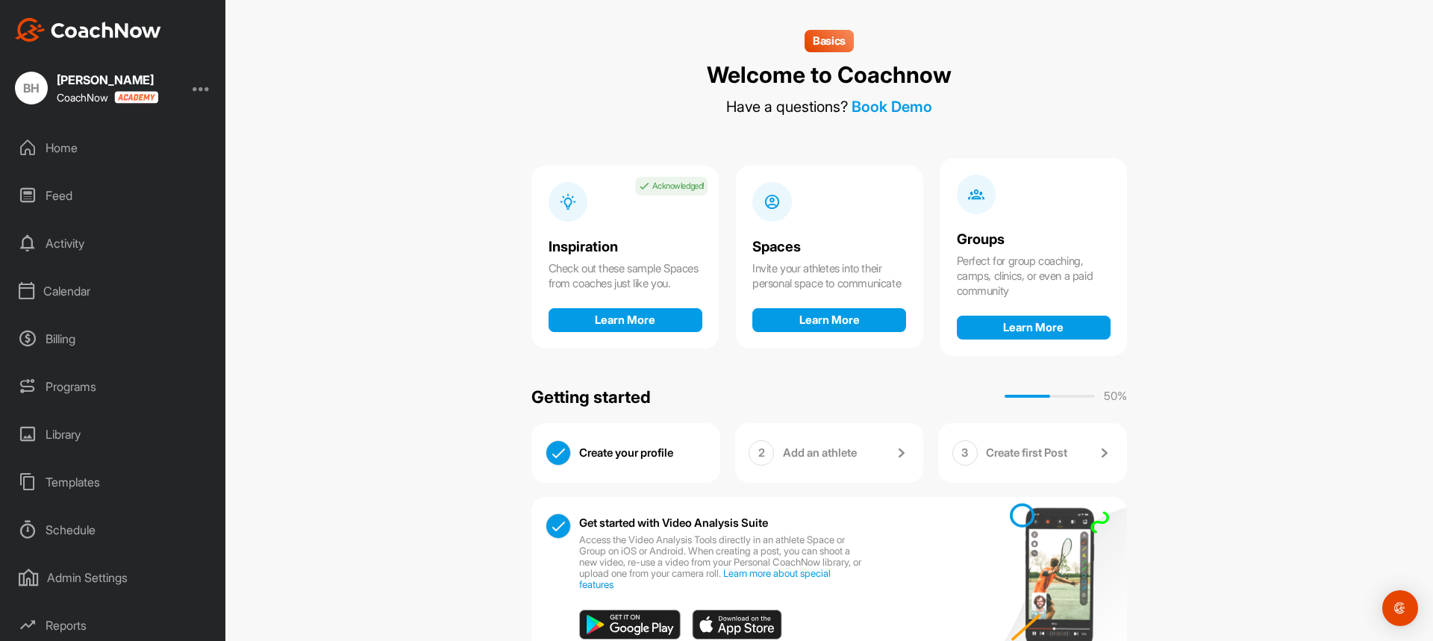
click at [63, 148] on div "Home" at bounding box center [113, 147] width 210 height 37
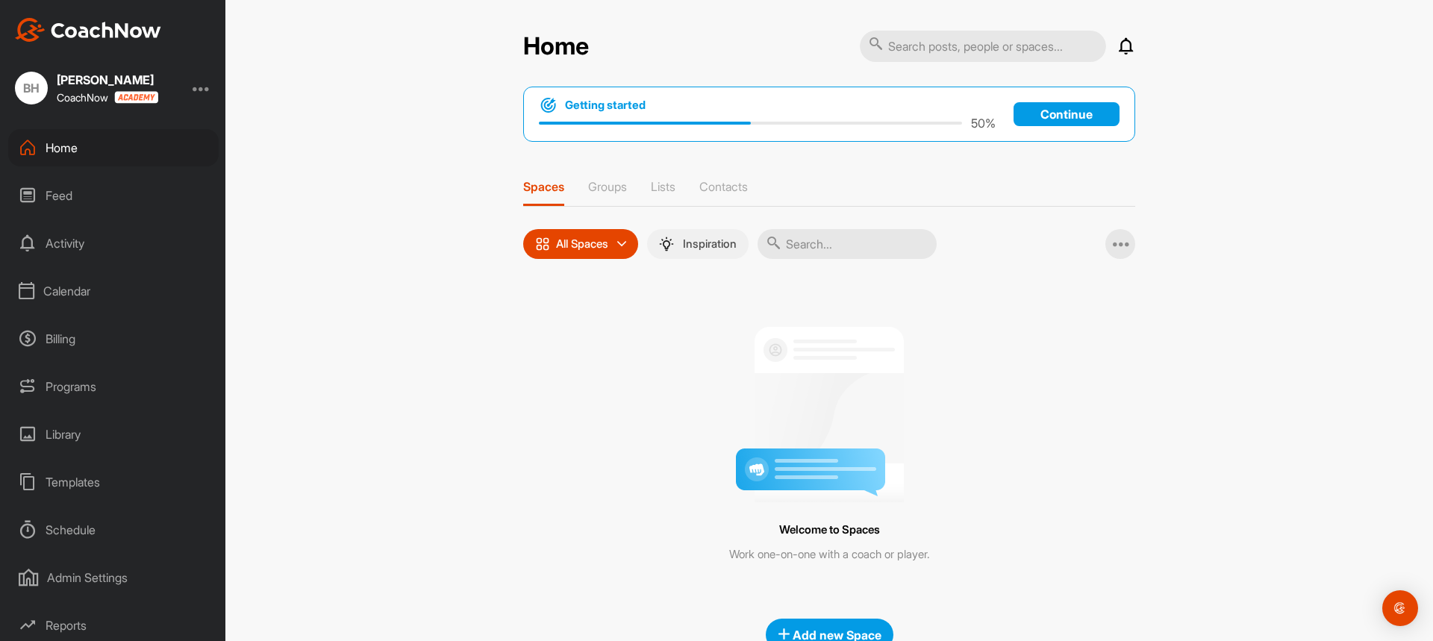
click at [693, 241] on p "Inspiration" at bounding box center [710, 244] width 54 height 12
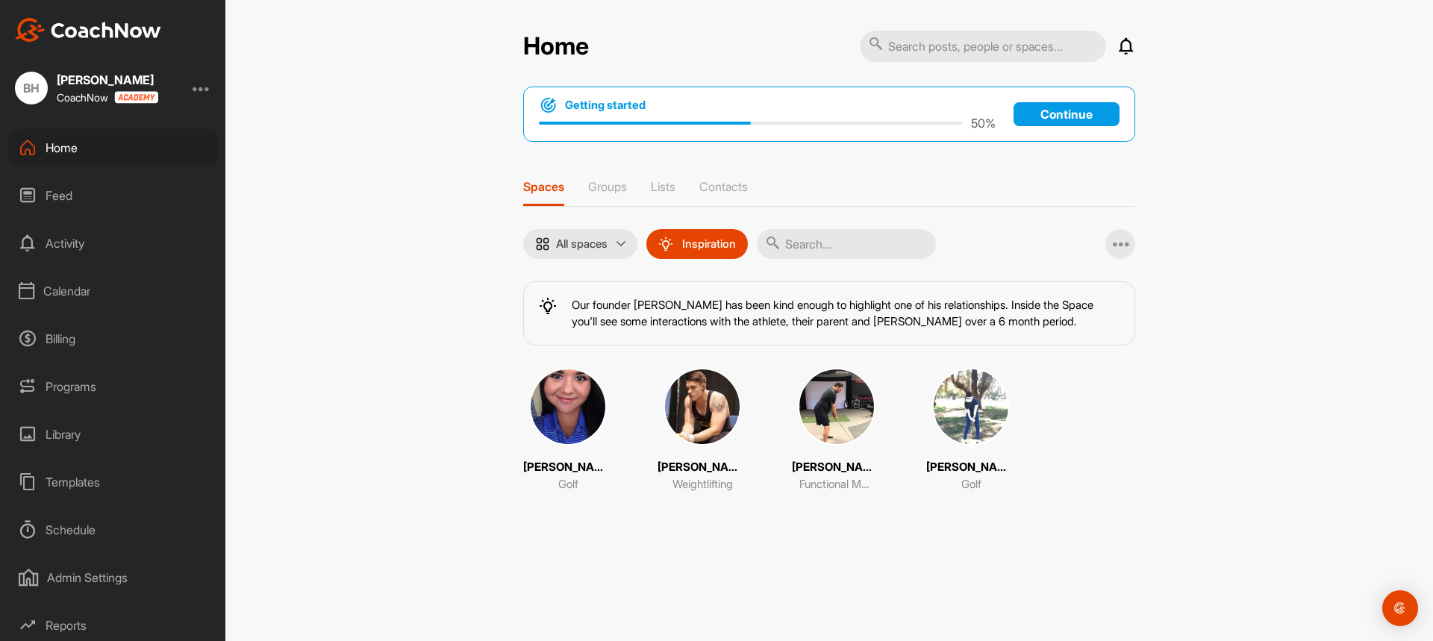
click at [548, 410] on img at bounding box center [568, 407] width 78 height 78
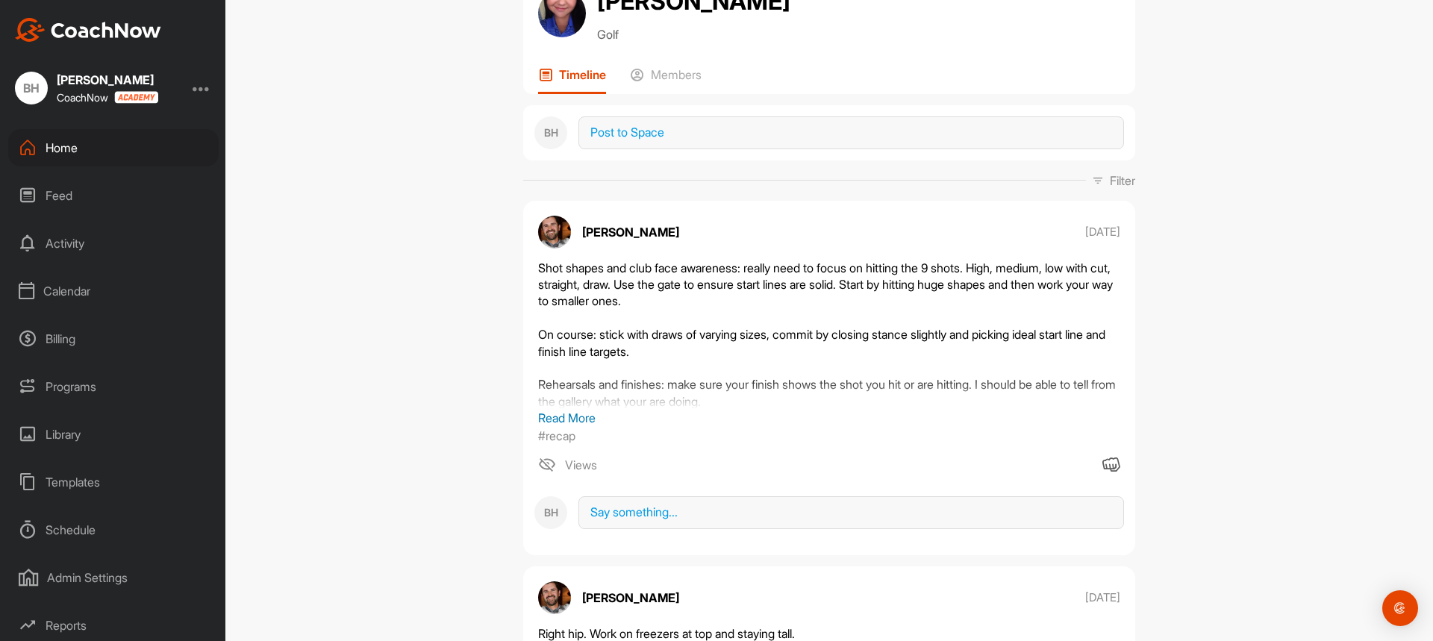
scroll to position [149, 0]
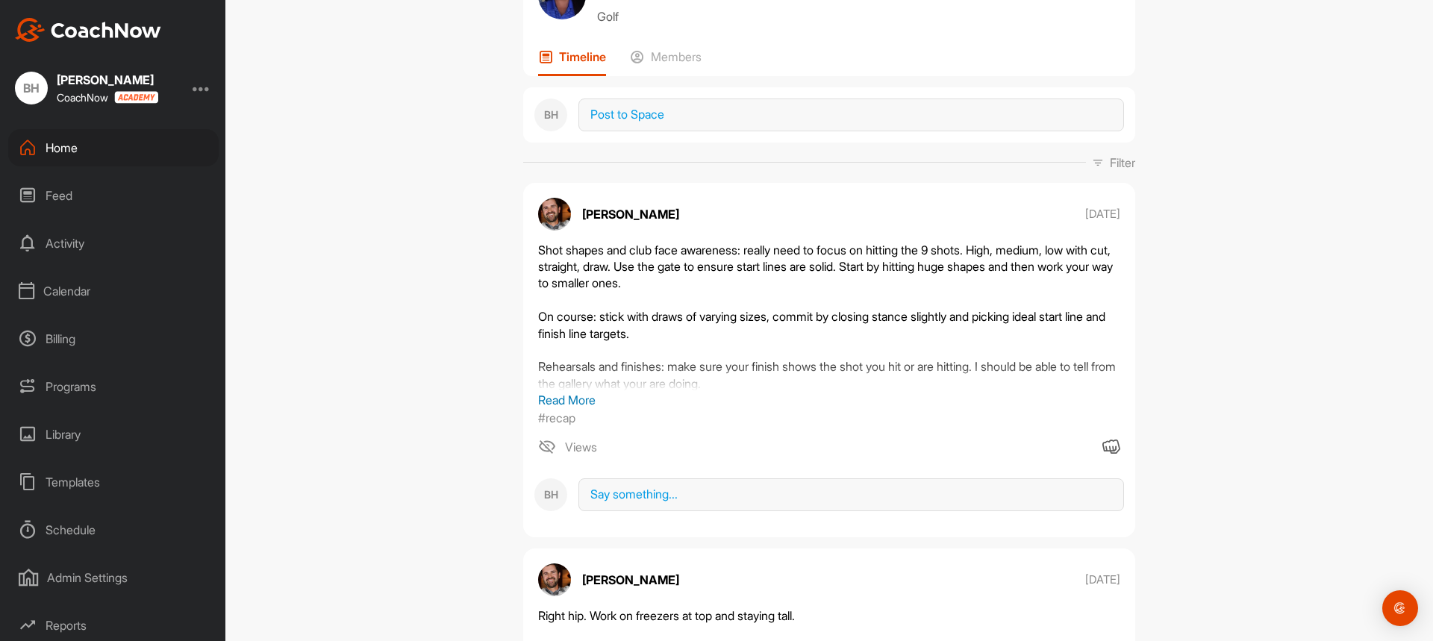
click at [566, 398] on p "Read More" at bounding box center [829, 400] width 582 height 18
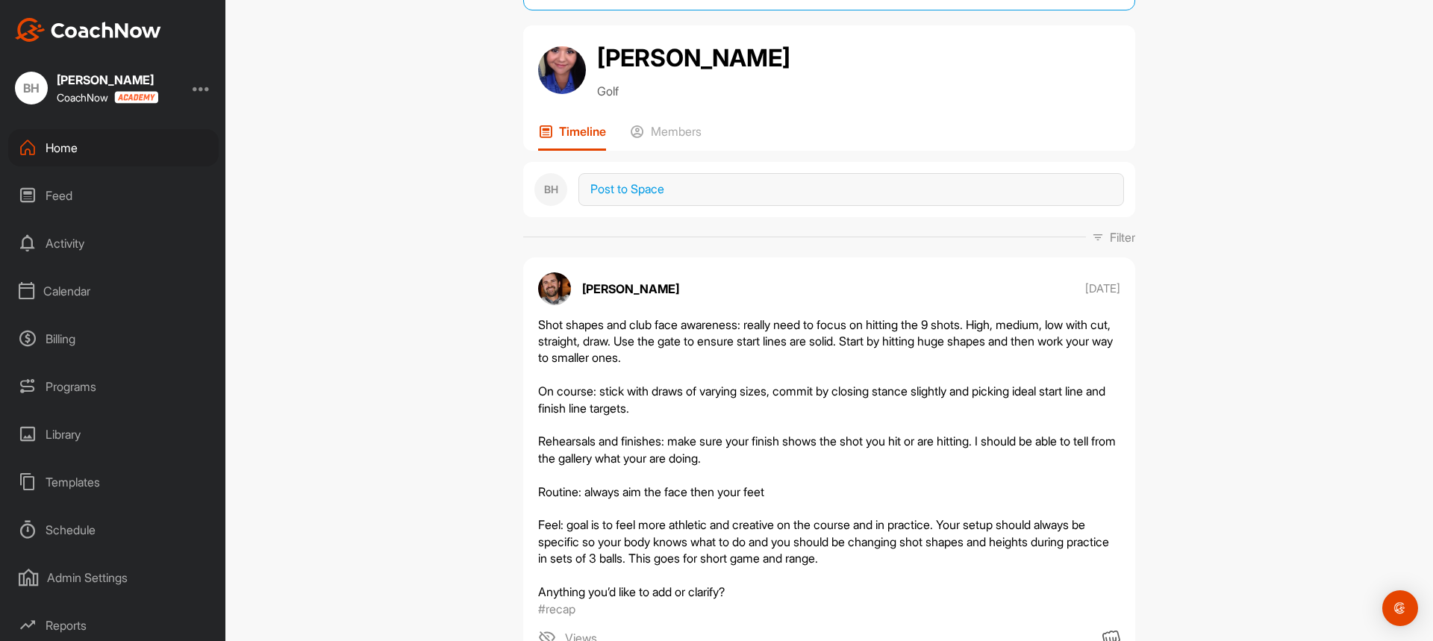
scroll to position [0, 0]
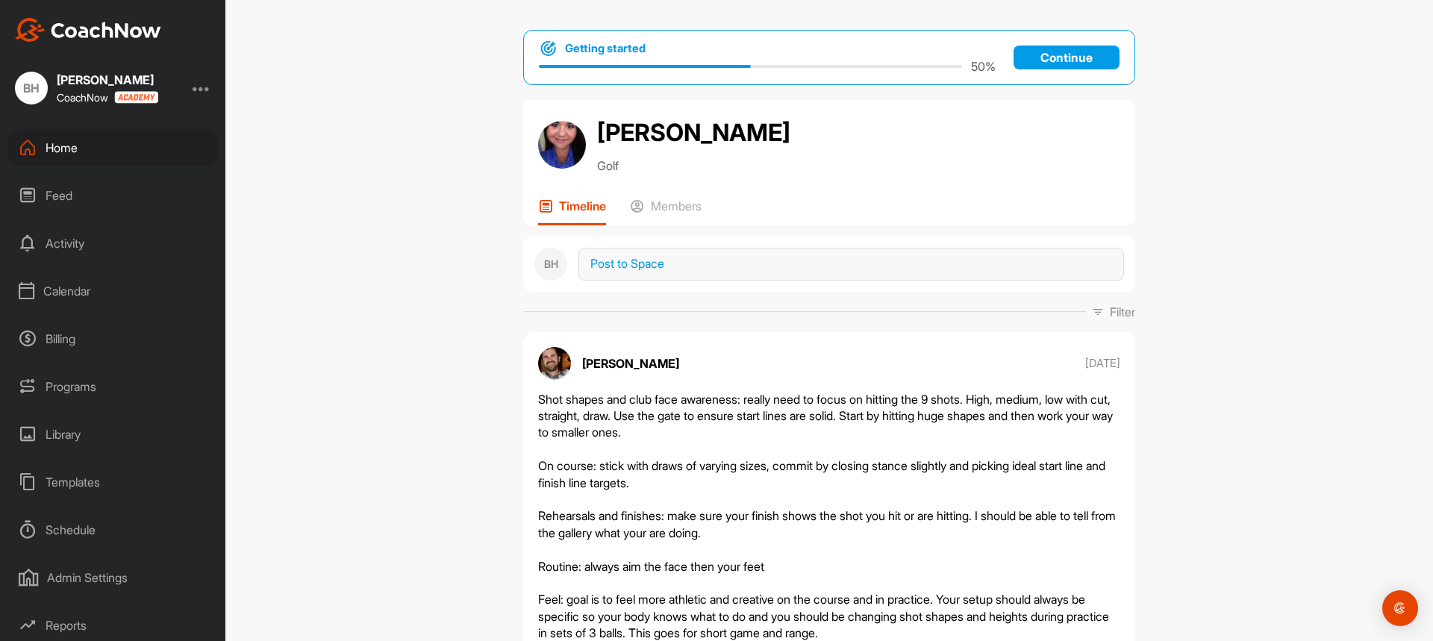
click at [1051, 61] on p "Continue" at bounding box center [1066, 58] width 106 height 24
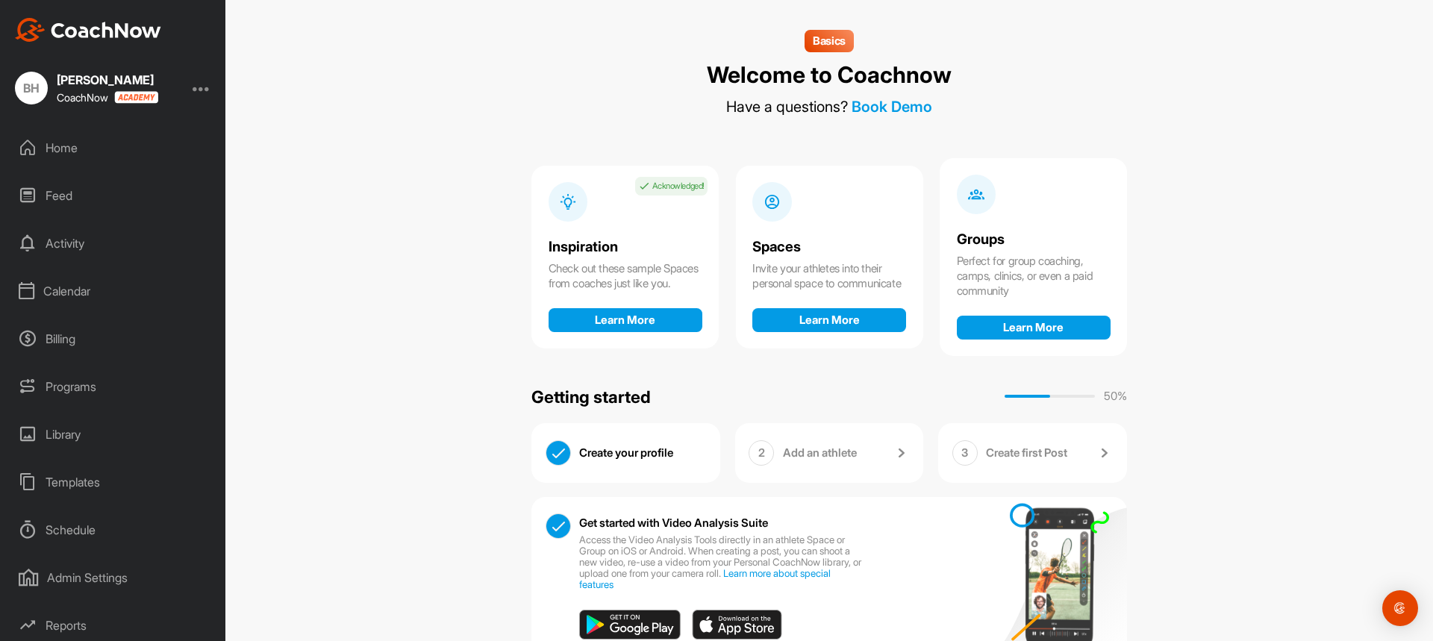
scroll to position [50, 0]
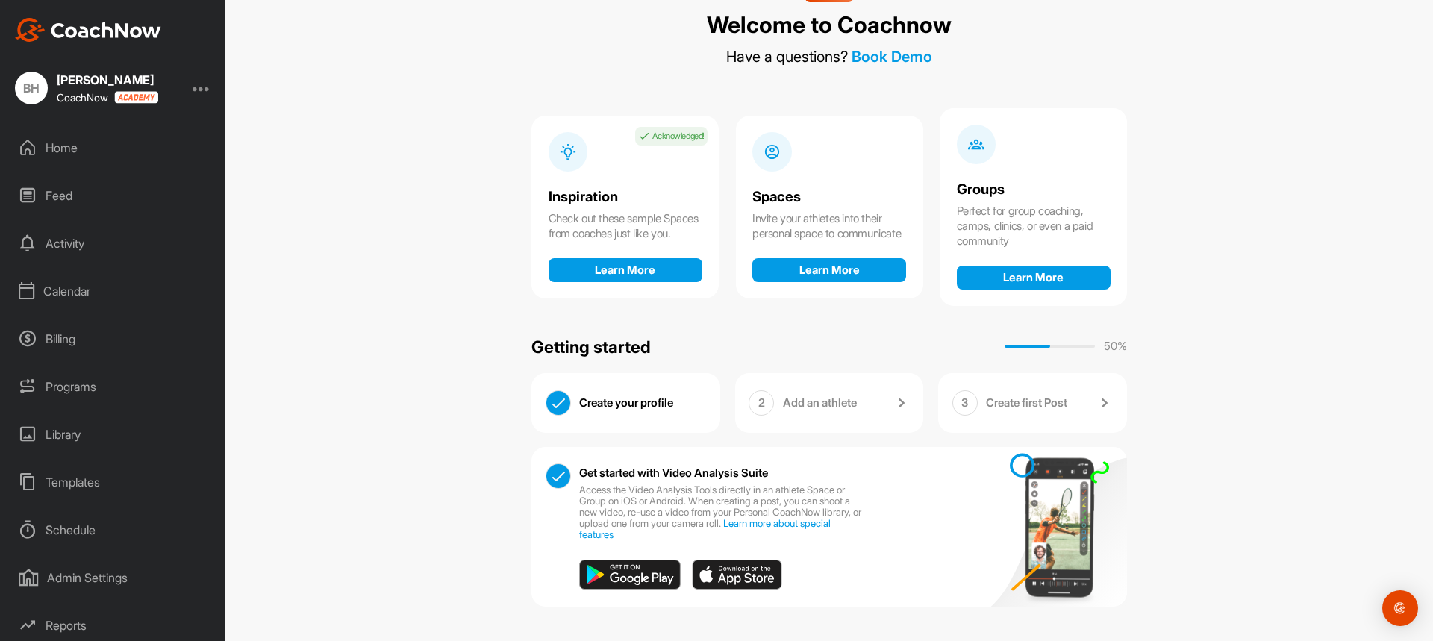
click at [805, 405] on p "Add an athlete" at bounding box center [820, 402] width 74 height 15
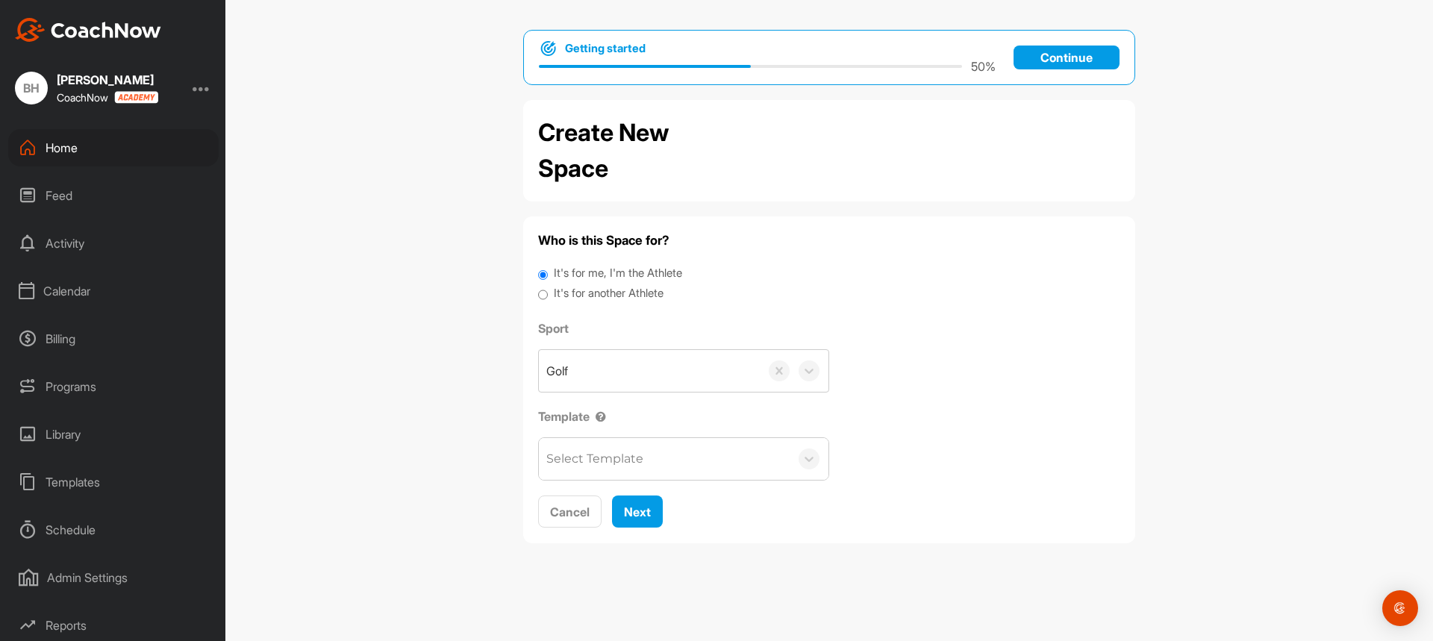
click at [47, 201] on div "Feed" at bounding box center [113, 195] width 210 height 37
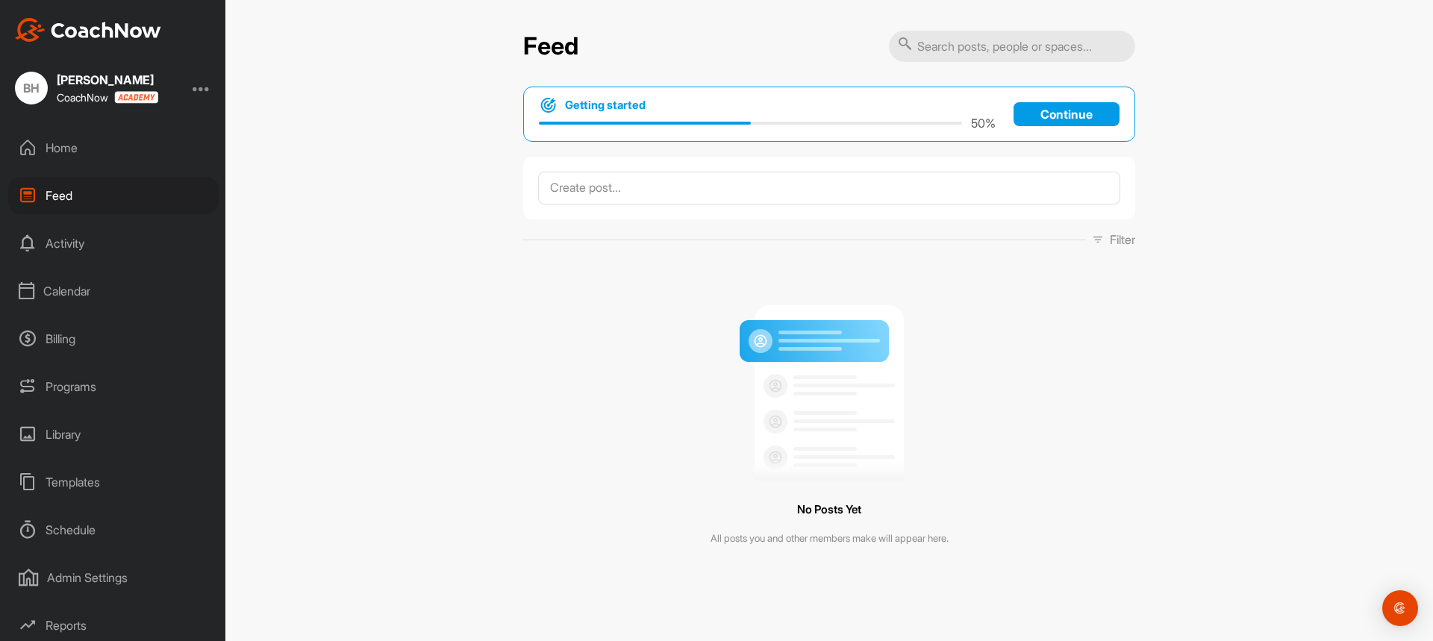
click at [75, 249] on div "Activity" at bounding box center [113, 243] width 210 height 37
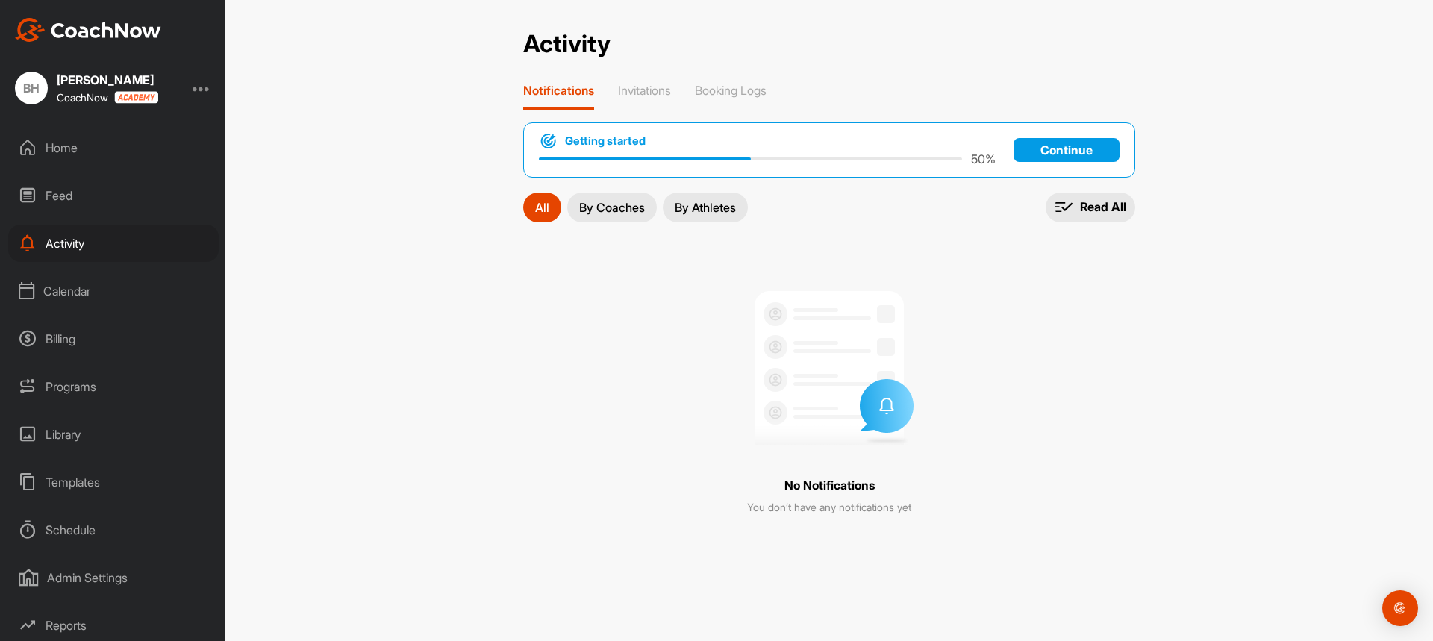
click at [77, 294] on div "Calendar" at bounding box center [113, 290] width 210 height 37
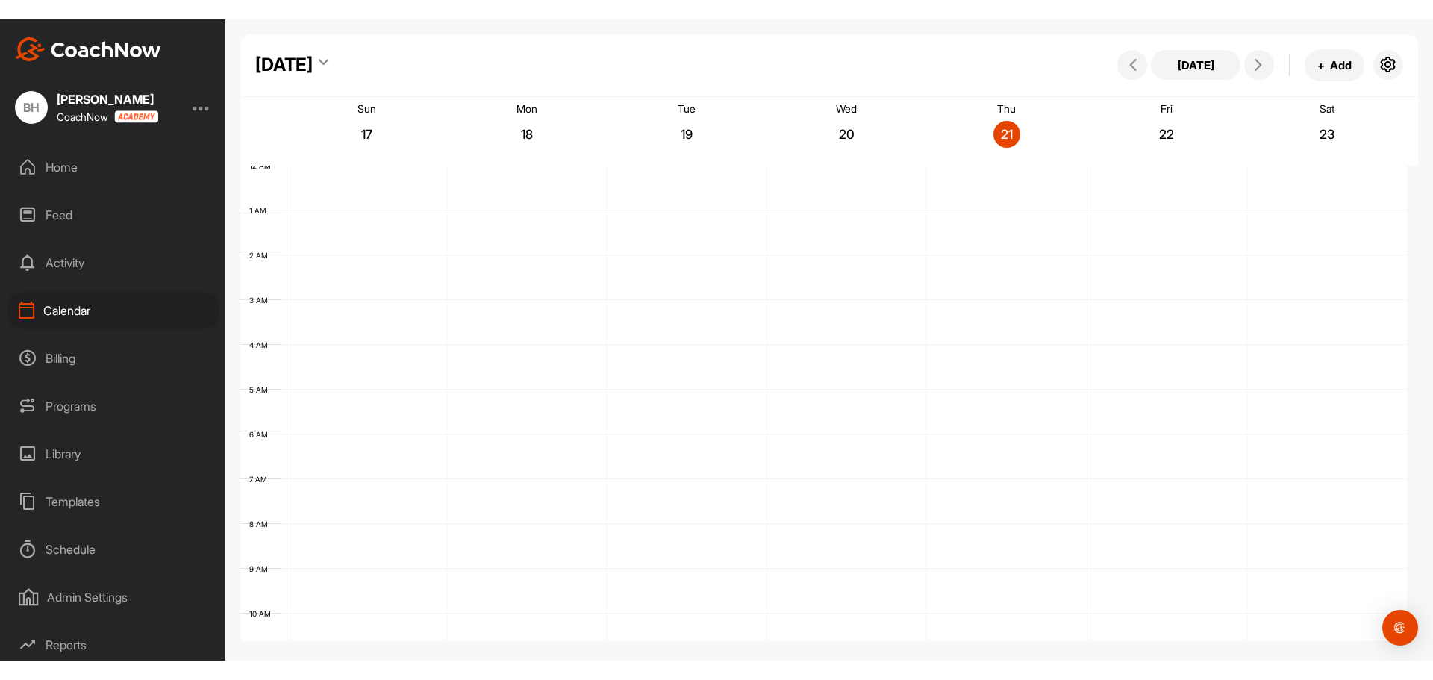
scroll to position [258, 0]
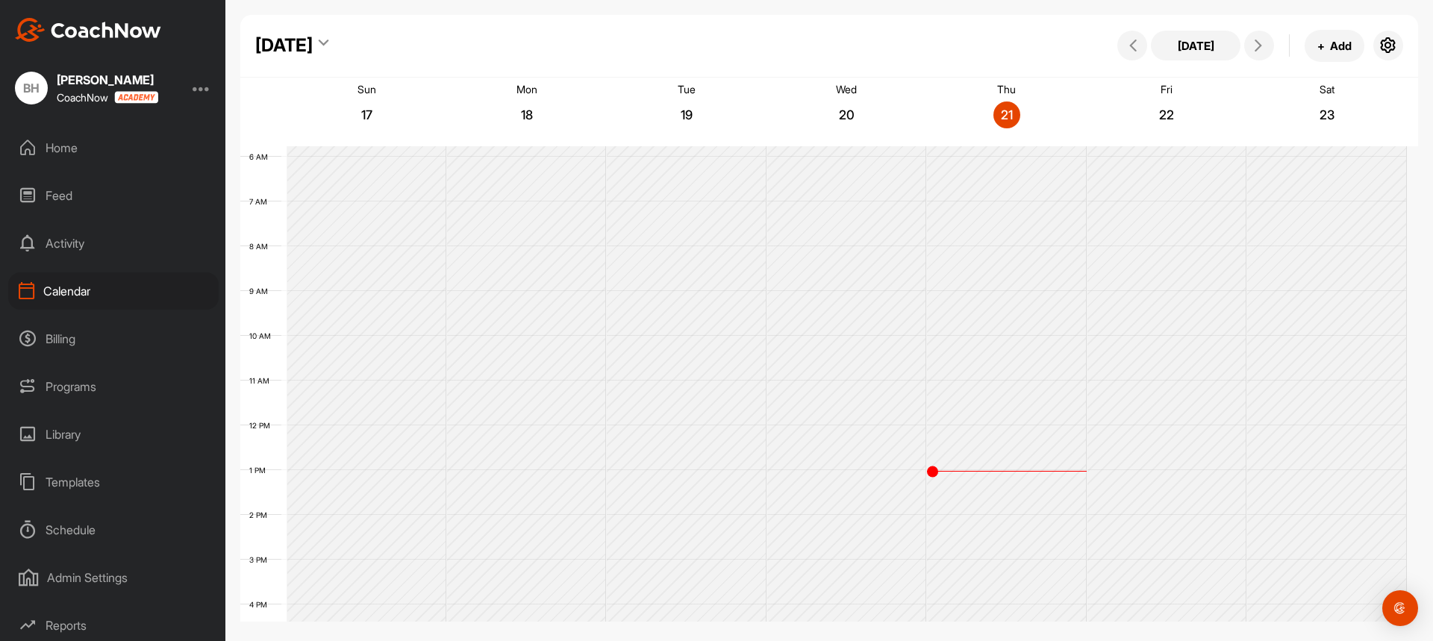
click at [68, 335] on div "Billing" at bounding box center [113, 338] width 210 height 37
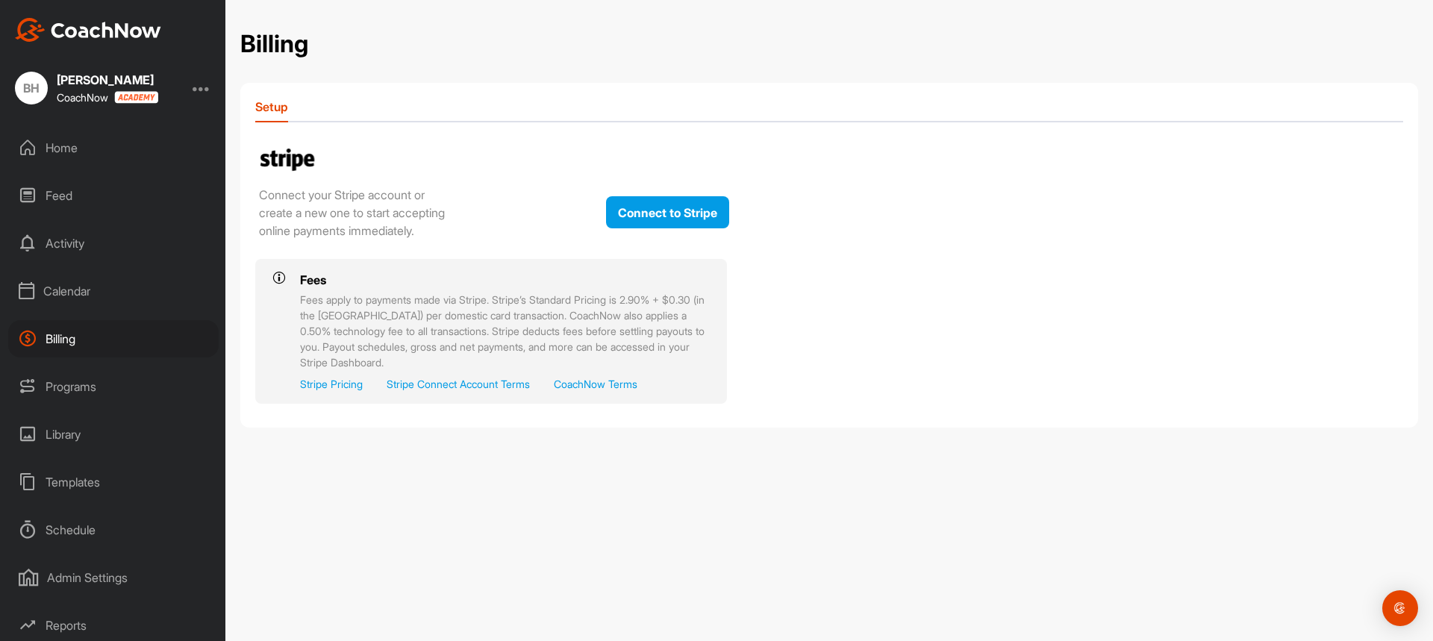
click at [72, 387] on div "Programs" at bounding box center [113, 386] width 210 height 37
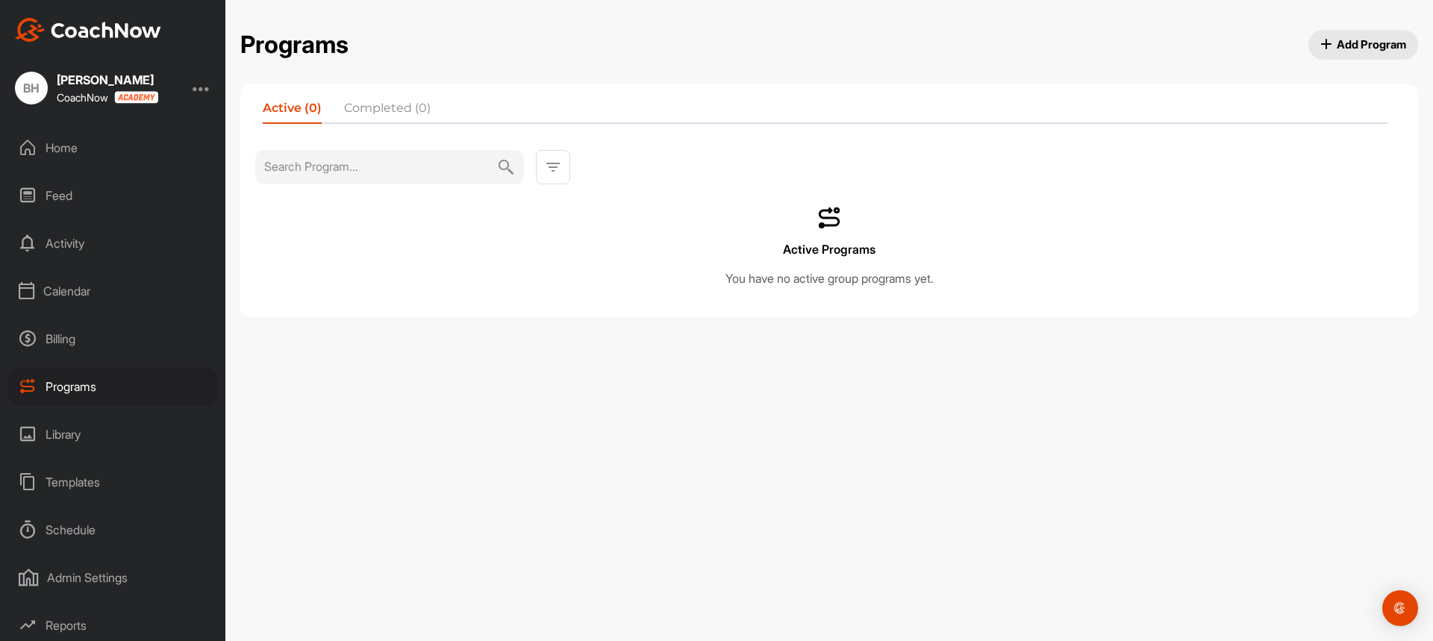
click at [66, 439] on div "Library" at bounding box center [113, 434] width 210 height 37
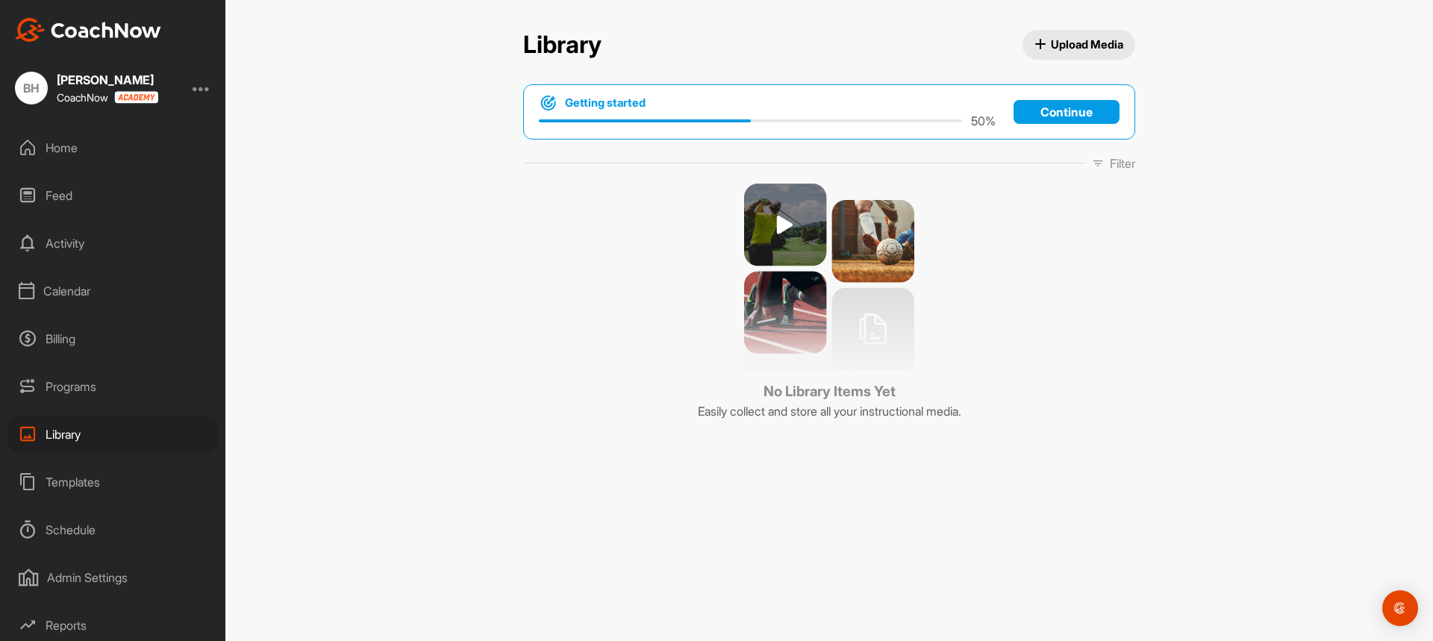
click at [76, 481] on div "Templates" at bounding box center [113, 481] width 210 height 37
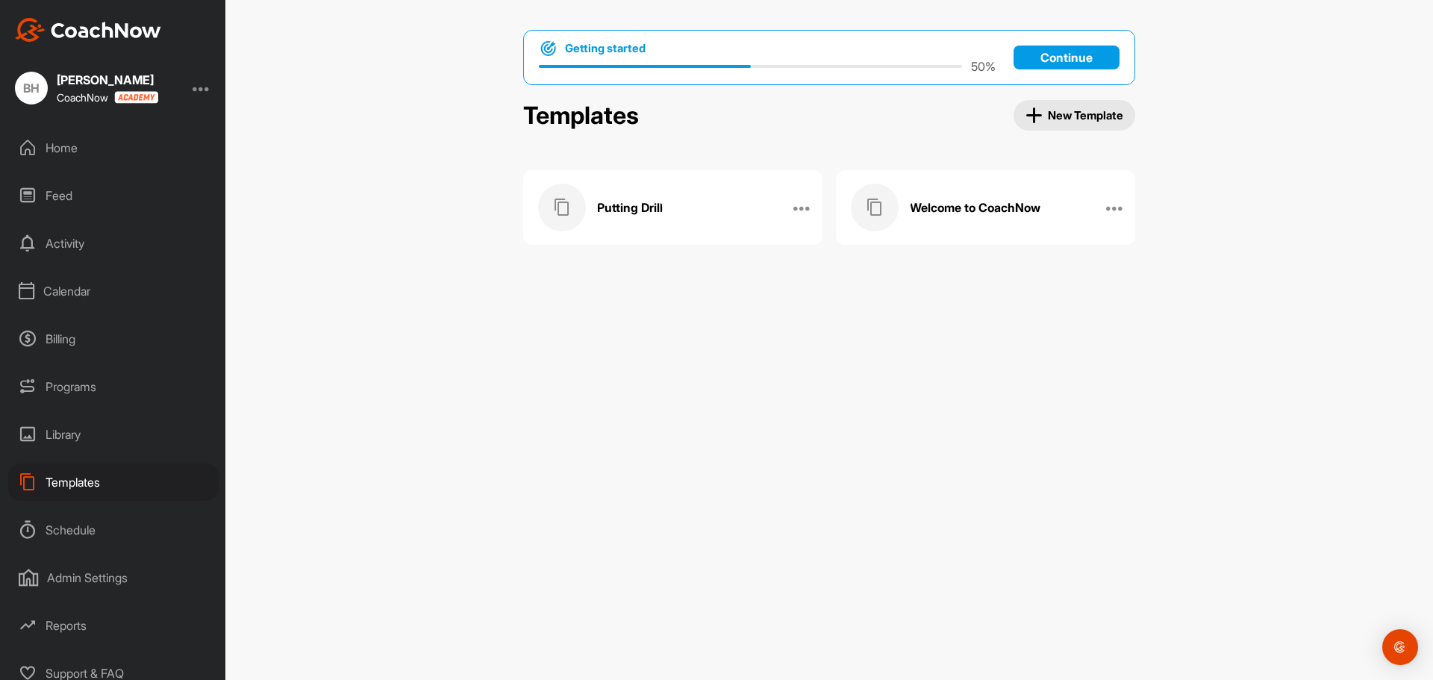
click at [975, 201] on h3 "Welcome to CoachNow" at bounding box center [975, 208] width 131 height 16
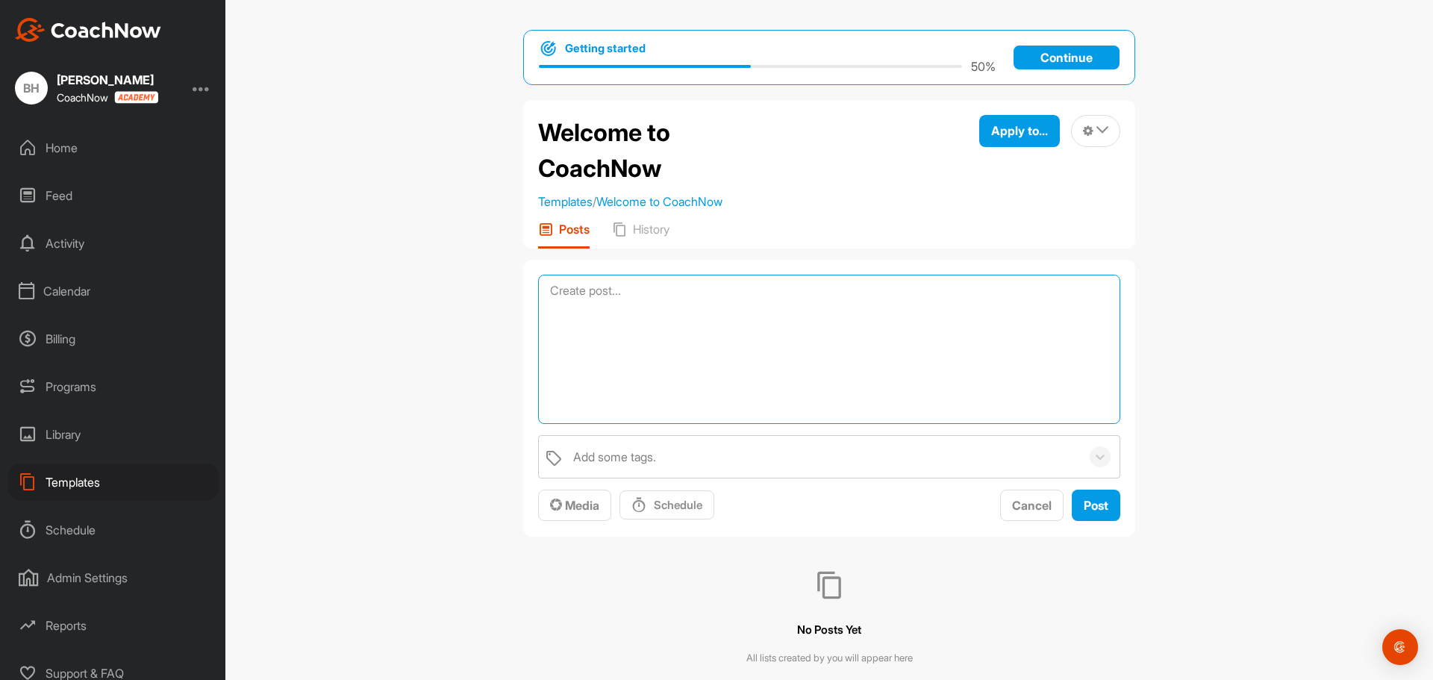
click at [640, 290] on textarea at bounding box center [829, 349] width 582 height 149
paste textarea "Hi there! Welcome to CoachNow — I’m excited to work with you. Please accept the…"
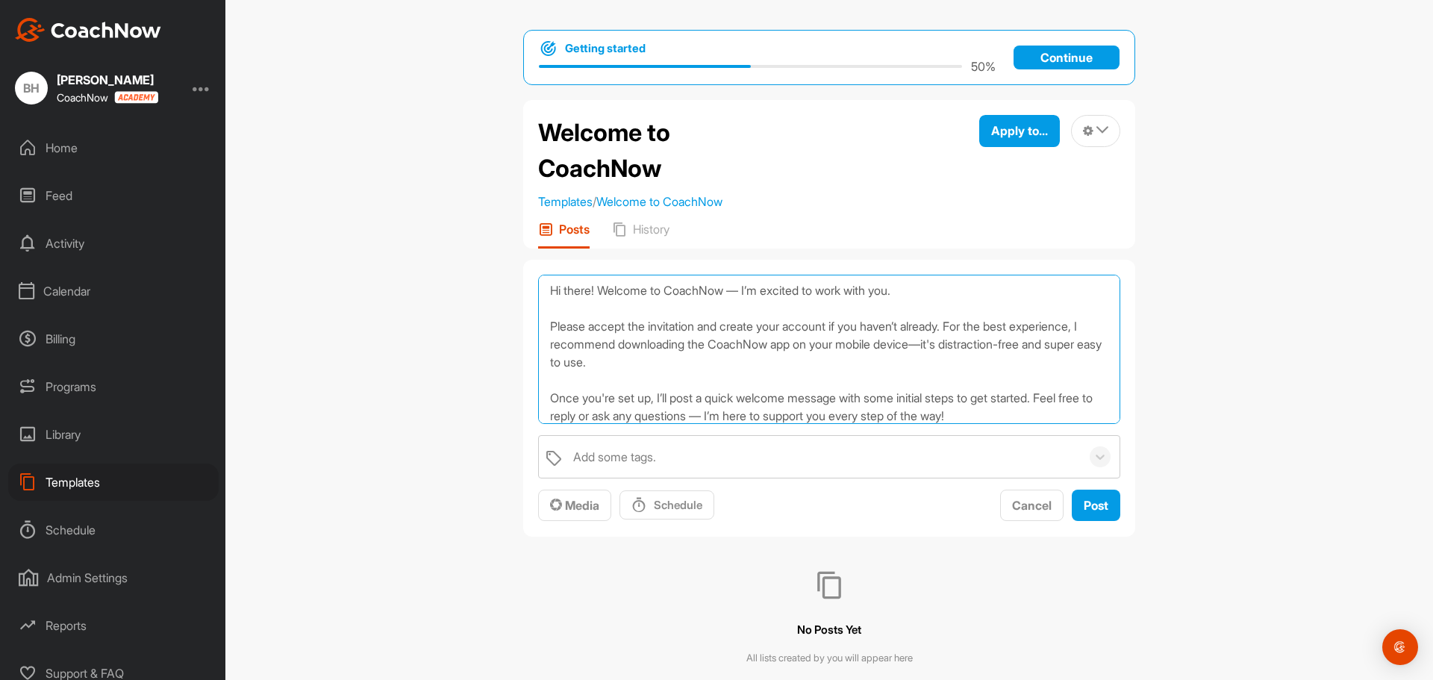
scroll to position [72, 0]
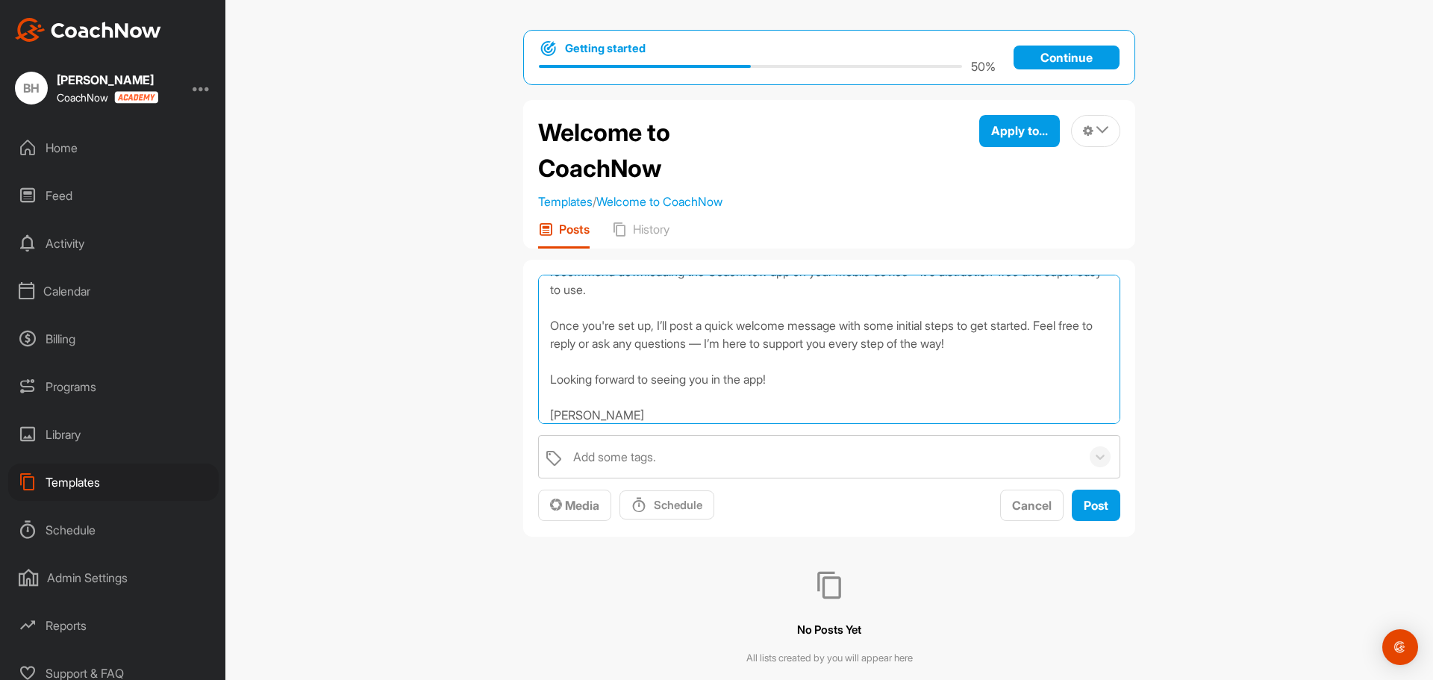
drag, startPoint x: 657, startPoint y: 325, endPoint x: 1057, endPoint y: 325, distance: 399.9
click at [1057, 325] on textarea "Hi there! Welcome to CoachNow — I’m excited to work with you. Please accept the…" at bounding box center [829, 349] width 582 height 149
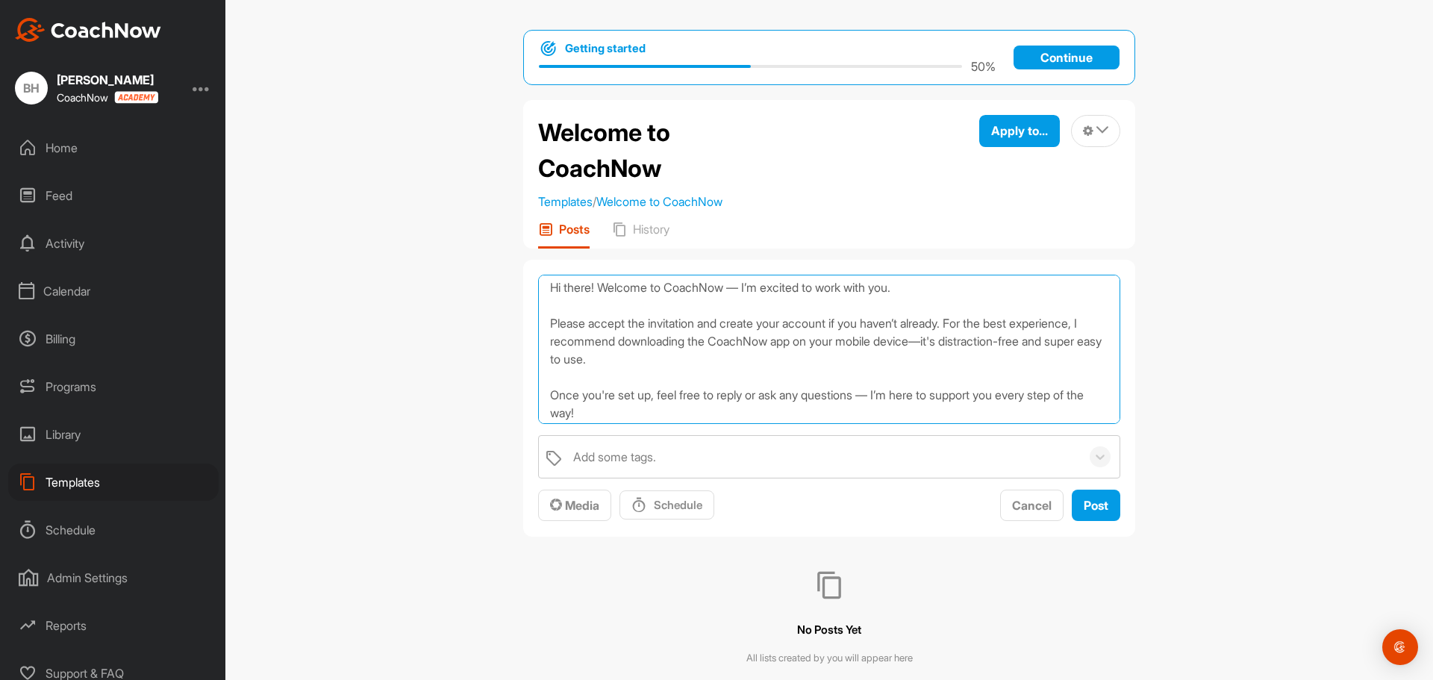
scroll to position [0, 0]
click at [900, 290] on textarea "Hi there! Welcome to CoachNow — I’m excited to work with you. Please accept the…" at bounding box center [829, 349] width 582 height 149
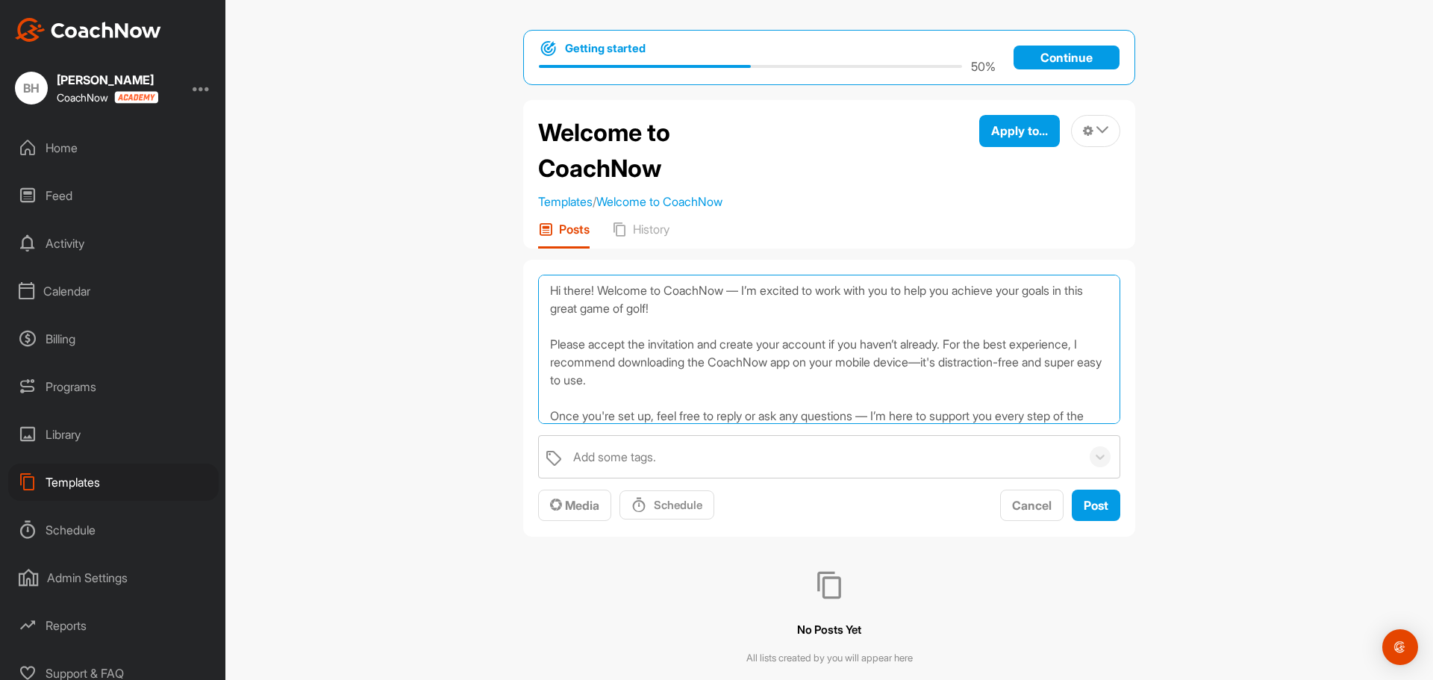
click at [782, 378] on textarea "Hi there! Welcome to CoachNow — I’m excited to work with you to help you achiev…" at bounding box center [829, 349] width 582 height 149
paste textarea "[URL][DOMAIN_NAME]"
click at [966, 401] on textarea "Hi there! Welcome to CoachNow — I’m excited to work with you to help you achiev…" at bounding box center [829, 349] width 582 height 149
drag, startPoint x: 953, startPoint y: 381, endPoint x: 832, endPoint y: 383, distance: 120.9
click at [832, 383] on textarea "Hi there! Welcome to CoachNow — I’m excited to work with you to help you achiev…" at bounding box center [829, 349] width 582 height 149
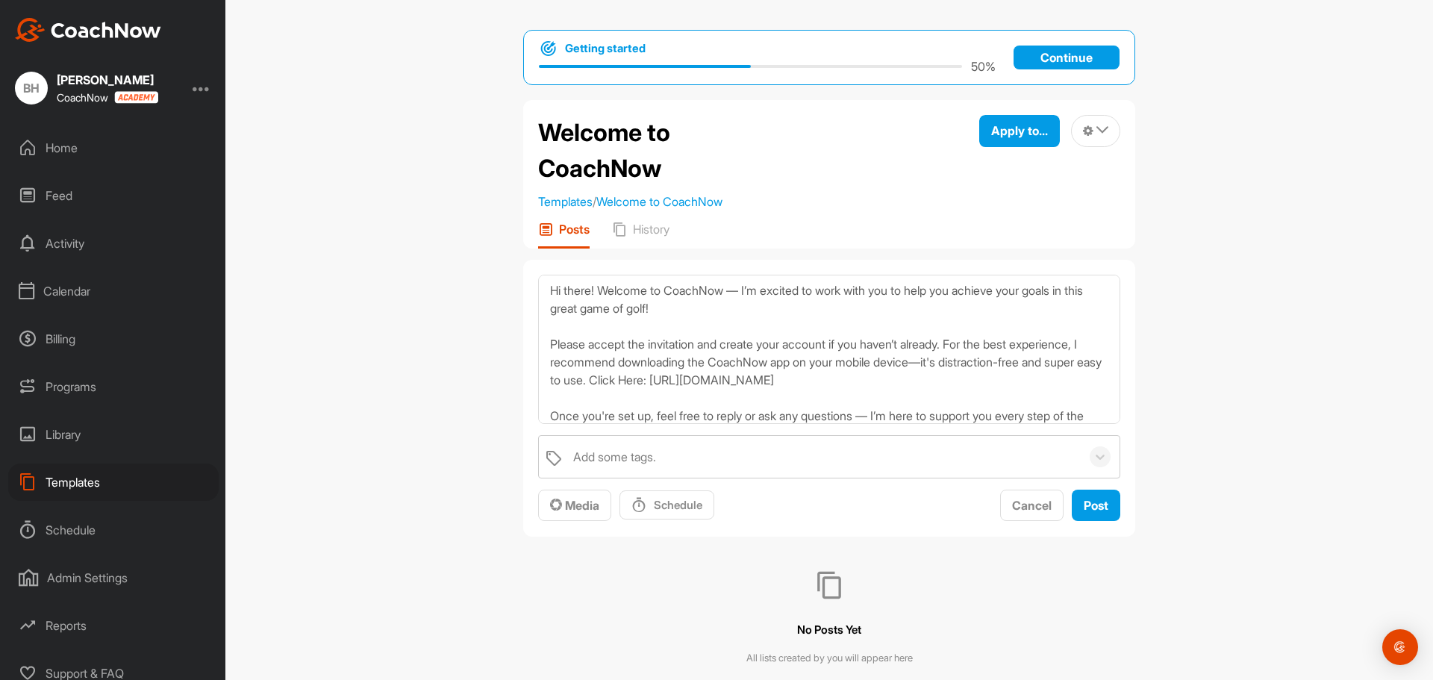
drag, startPoint x: 857, startPoint y: 385, endPoint x: 1183, endPoint y: 355, distance: 328.2
click at [1183, 355] on div "Getting started 50 % Continue Welcome to CoachNow Templates / Welcome to CoachN…" at bounding box center [828, 340] width 1207 height 680
click at [891, 382] on textarea "Hi there! Welcome to CoachNow — I’m excited to work with you to help you achiev…" at bounding box center [829, 349] width 582 height 149
drag, startPoint x: 946, startPoint y: 380, endPoint x: 829, endPoint y: 383, distance: 117.2
click at [829, 383] on textarea "Hi there! Welcome to CoachNow — I’m excited to work with you to help you achiev…" at bounding box center [829, 349] width 582 height 149
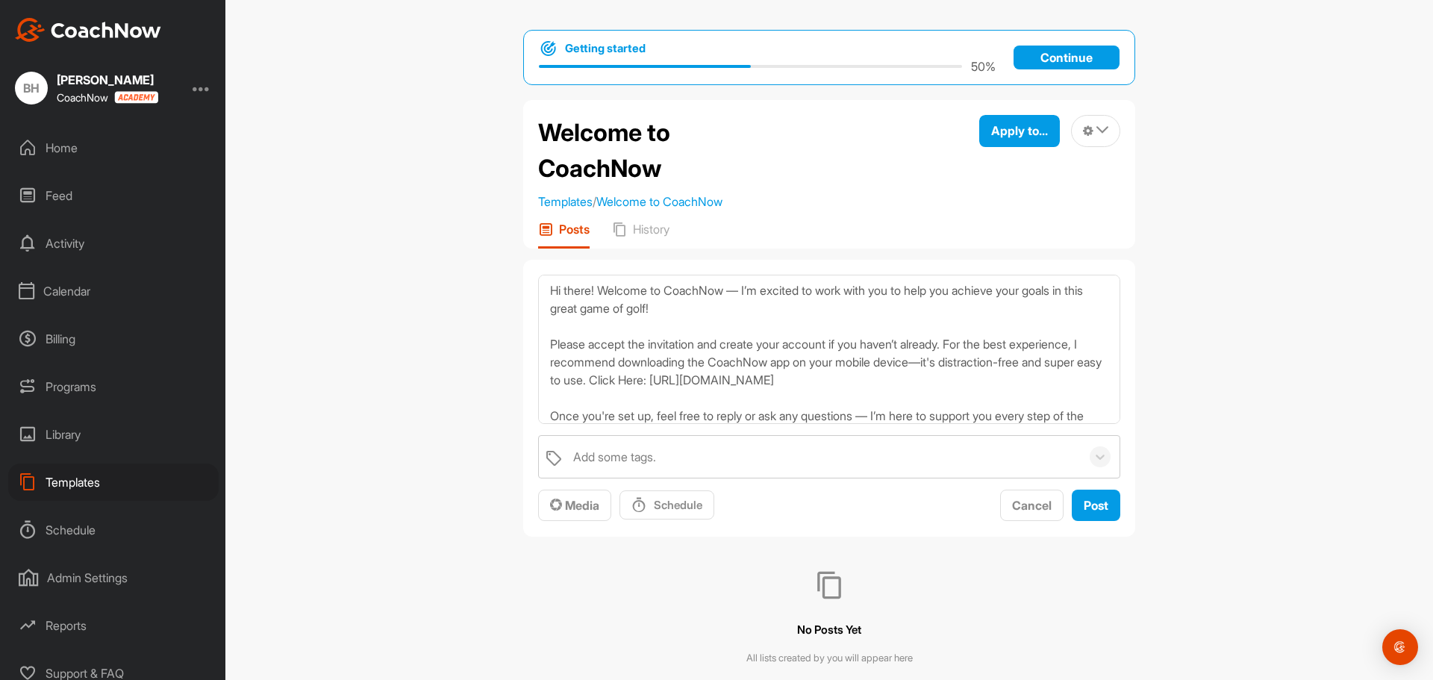
drag, startPoint x: 870, startPoint y: 380, endPoint x: 1187, endPoint y: 307, distance: 325.3
click at [1187, 307] on div "Getting started 50 % Continue Welcome to CoachNow Templates / Welcome to CoachN…" at bounding box center [828, 340] width 1207 height 680
drag, startPoint x: 765, startPoint y: 381, endPoint x: 821, endPoint y: 381, distance: 56.7
click at [821, 381] on textarea "Hi there! Welcome to CoachNow — I’m excited to work with you to help you achiev…" at bounding box center [829, 349] width 582 height 149
drag, startPoint x: 1039, startPoint y: 381, endPoint x: 924, endPoint y: 382, distance: 114.9
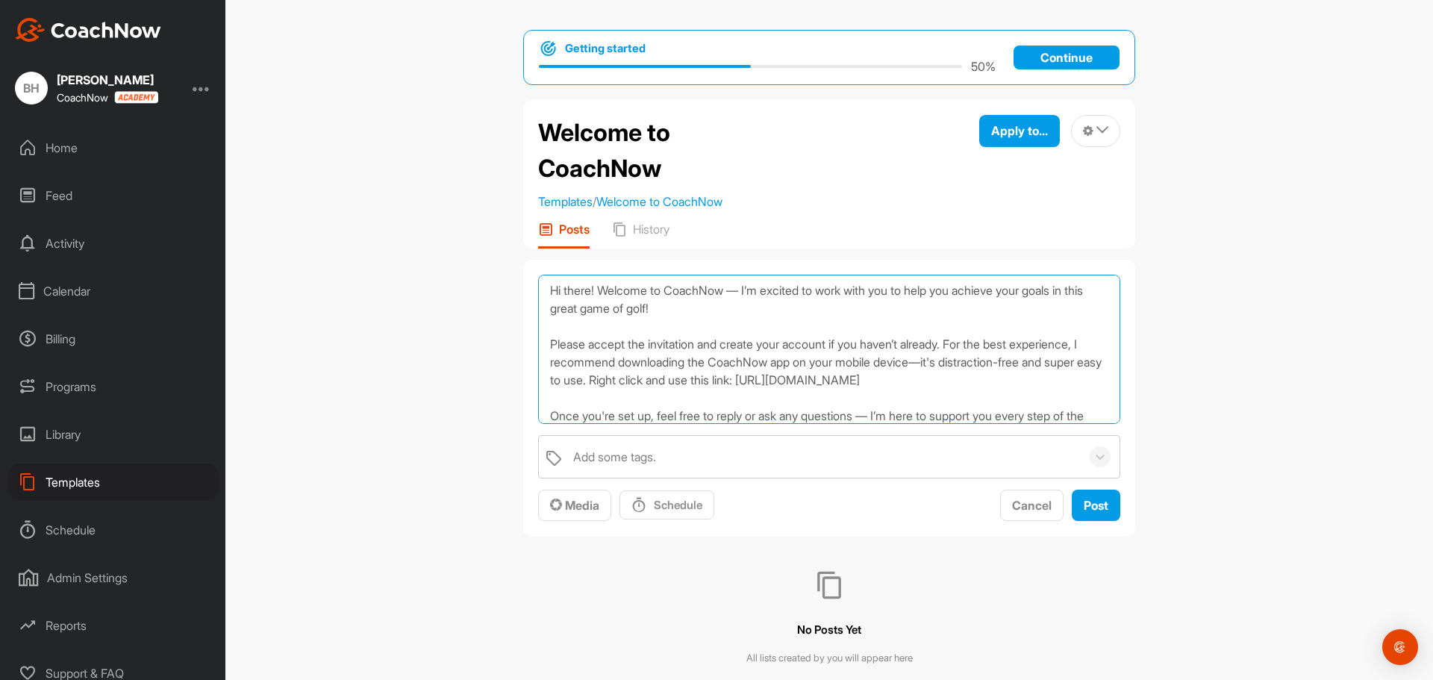
click at [924, 382] on textarea "Hi there! Welcome to CoachNow — I’m excited to work with you to help you achiev…" at bounding box center [829, 349] width 582 height 149
drag, startPoint x: 967, startPoint y: 383, endPoint x: 1263, endPoint y: 416, distance: 298.0
click at [1263, 416] on div "Getting started 50 % Continue Welcome to CoachNow Templates / Welcome to CoachN…" at bounding box center [828, 340] width 1207 height 680
click at [916, 380] on textarea "Hi there! Welcome to CoachNow — I’m excited to work with you to help you achiev…" at bounding box center [829, 349] width 582 height 149
click at [629, 310] on textarea "Hi there! Welcome to CoachNow — I’m excited to work with you to help you achiev…" at bounding box center [829, 349] width 582 height 149
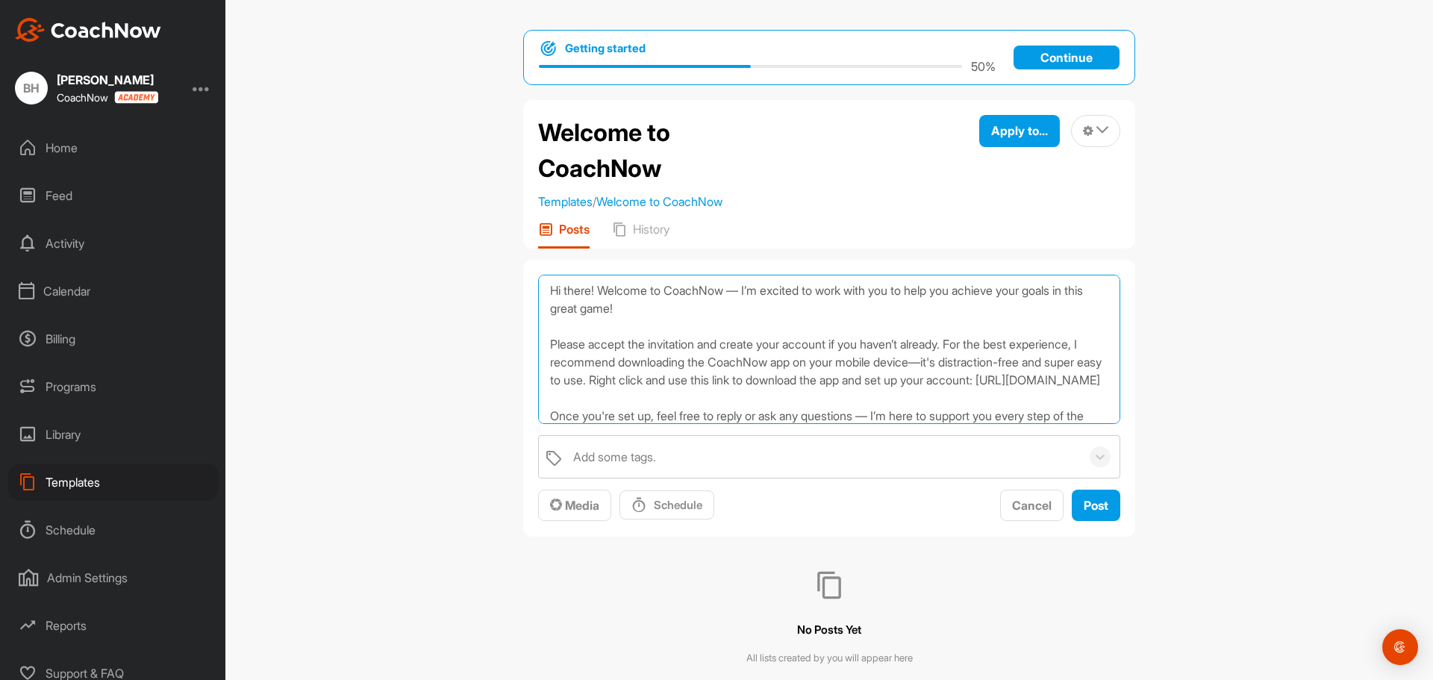
drag, startPoint x: 545, startPoint y: 342, endPoint x: 965, endPoint y: 347, distance: 420.1
click at [965, 347] on textarea "Hi there! Welcome to CoachNow — I’m excited to work with you to help you achiev…" at bounding box center [829, 349] width 582 height 149
click at [796, 382] on textarea "Hi there! Welcome to CoachNow — I’m excited to work with you to help you achiev…" at bounding box center [829, 349] width 582 height 149
paste textarea "Please accept the invitation and create your account if you haven’t already."
click at [777, 378] on textarea "Hi there! Welcome to CoachNow — I’m excited to work with you to help you achiev…" at bounding box center [829, 349] width 582 height 149
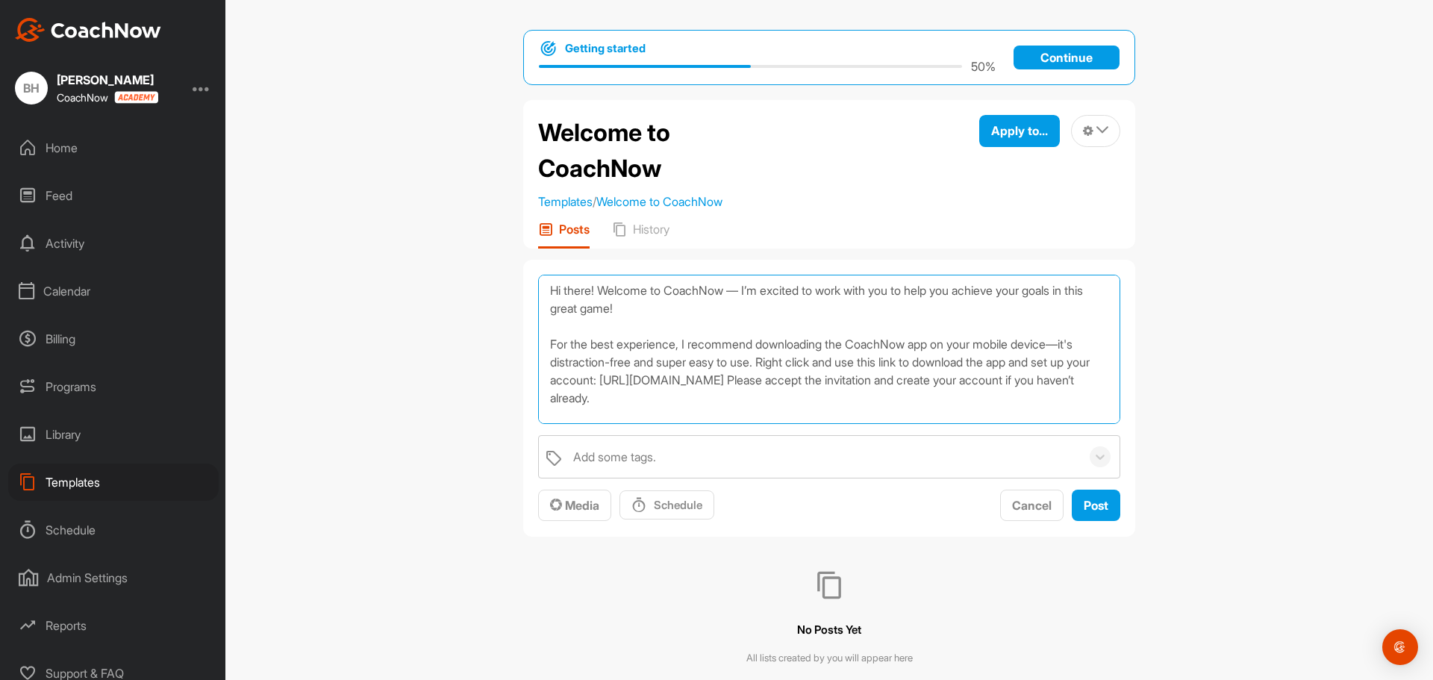
click at [1072, 381] on textarea "Hi there! Welcome to CoachNow — I’m excited to work with you to help you achiev…" at bounding box center [829, 349] width 582 height 149
drag, startPoint x: 780, startPoint y: 381, endPoint x: 1018, endPoint y: 390, distance: 237.5
click at [1018, 390] on textarea "Hi there! Welcome to CoachNow — I’m excited to work with you to help you achiev…" at bounding box center [829, 349] width 582 height 149
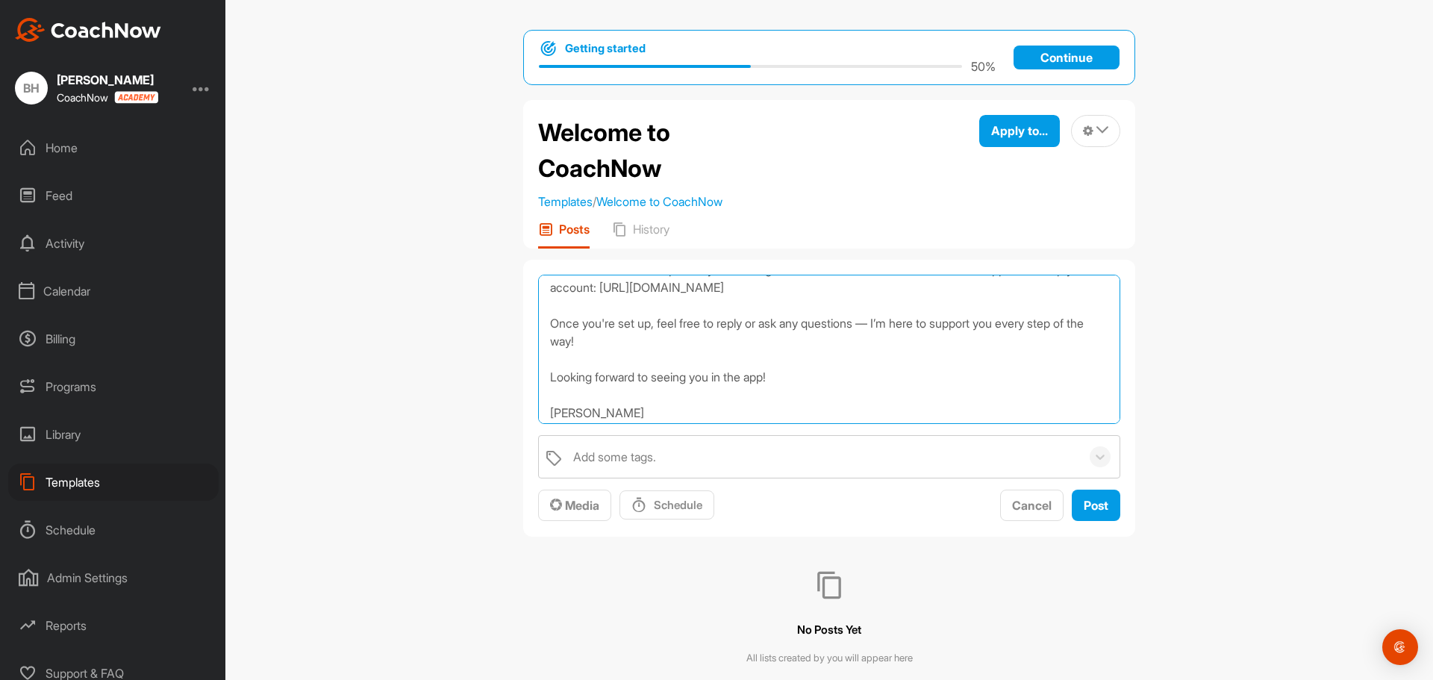
scroll to position [97, 0]
click at [603, 317] on textarea "Hi there! Welcome to CoachNow — I’m excited to work with you to help you achiev…" at bounding box center [829, 349] width 582 height 149
drag, startPoint x: 618, startPoint y: 321, endPoint x: 651, endPoint y: 323, distance: 32.9
click at [651, 323] on textarea "Hi there! Welcome to CoachNow — I’m excited to work with you to help you achiev…" at bounding box center [829, 349] width 582 height 149
click at [1038, 319] on textarea "Hi there! Welcome to CoachNow — I’m excited to work with you to help you achiev…" at bounding box center [829, 349] width 582 height 149
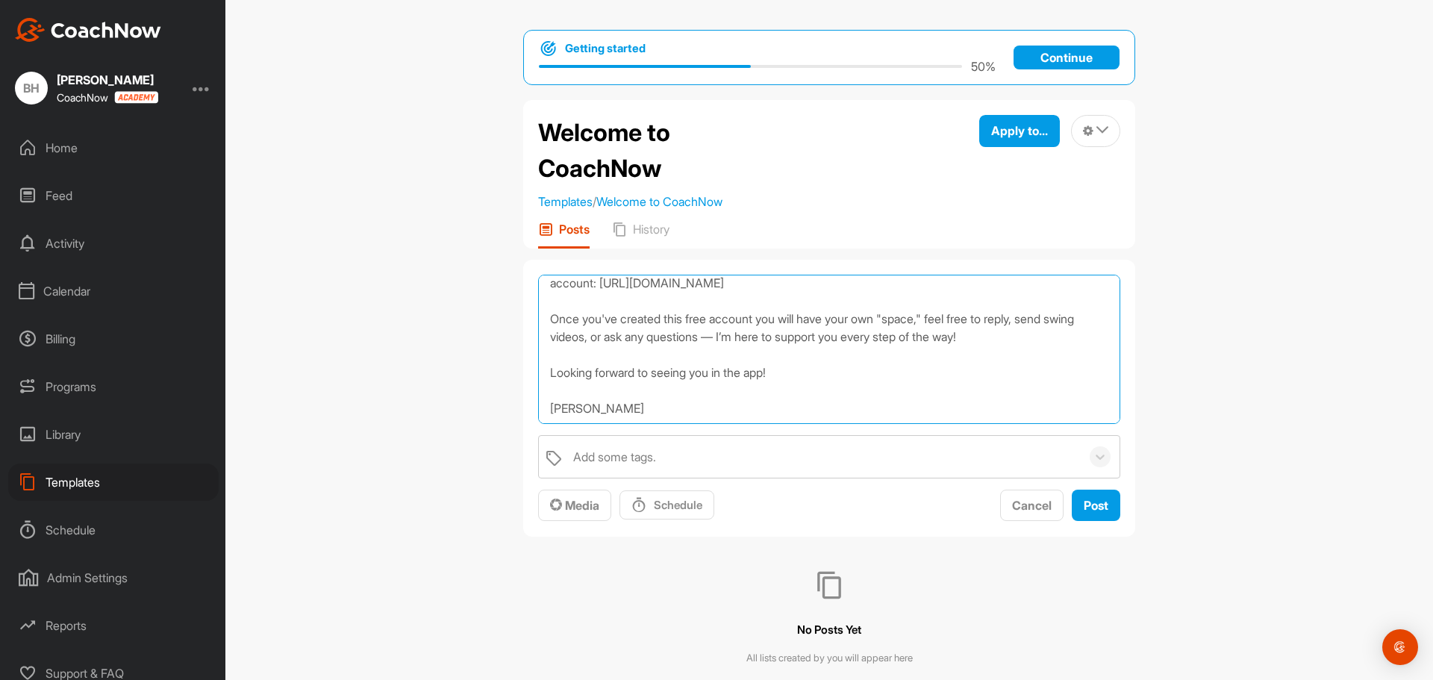
click at [930, 386] on textarea "Hi there! Welcome to CoachNow — I’m excited to work with you to help you achiev…" at bounding box center [829, 349] width 582 height 149
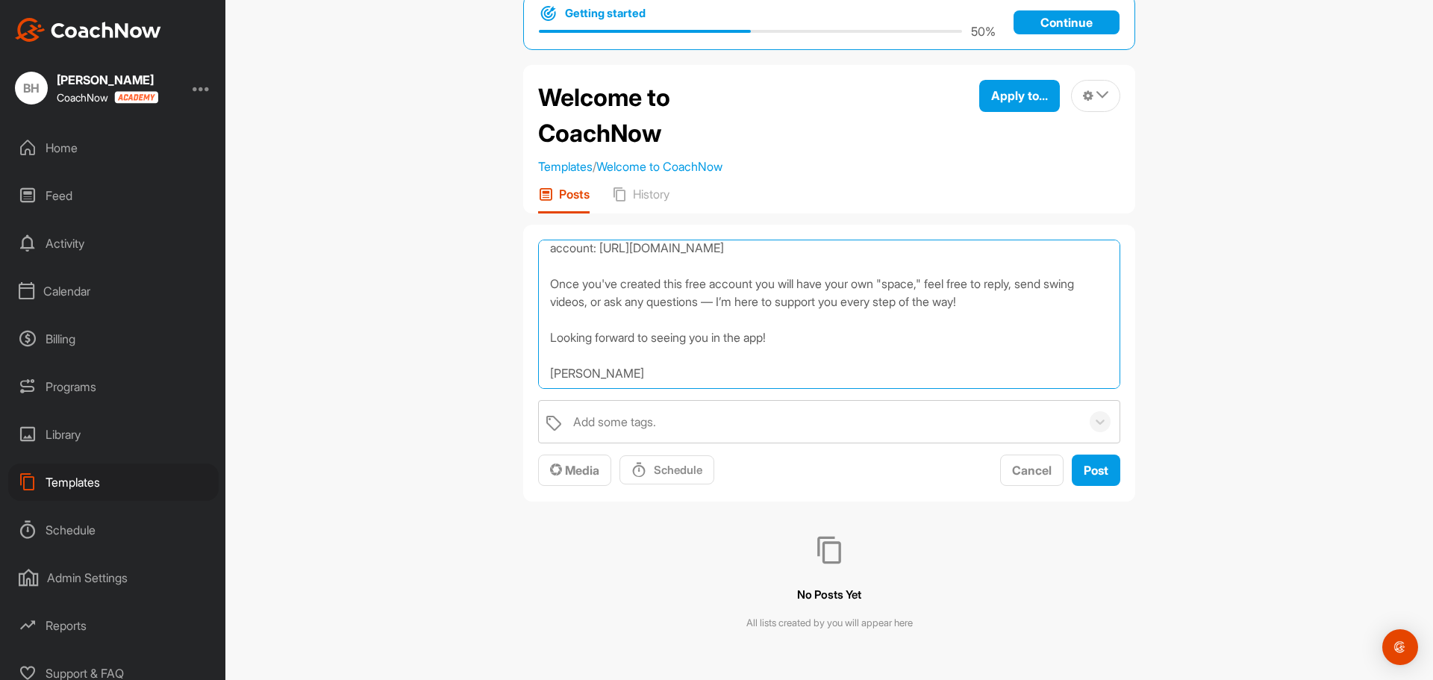
scroll to position [54, 0]
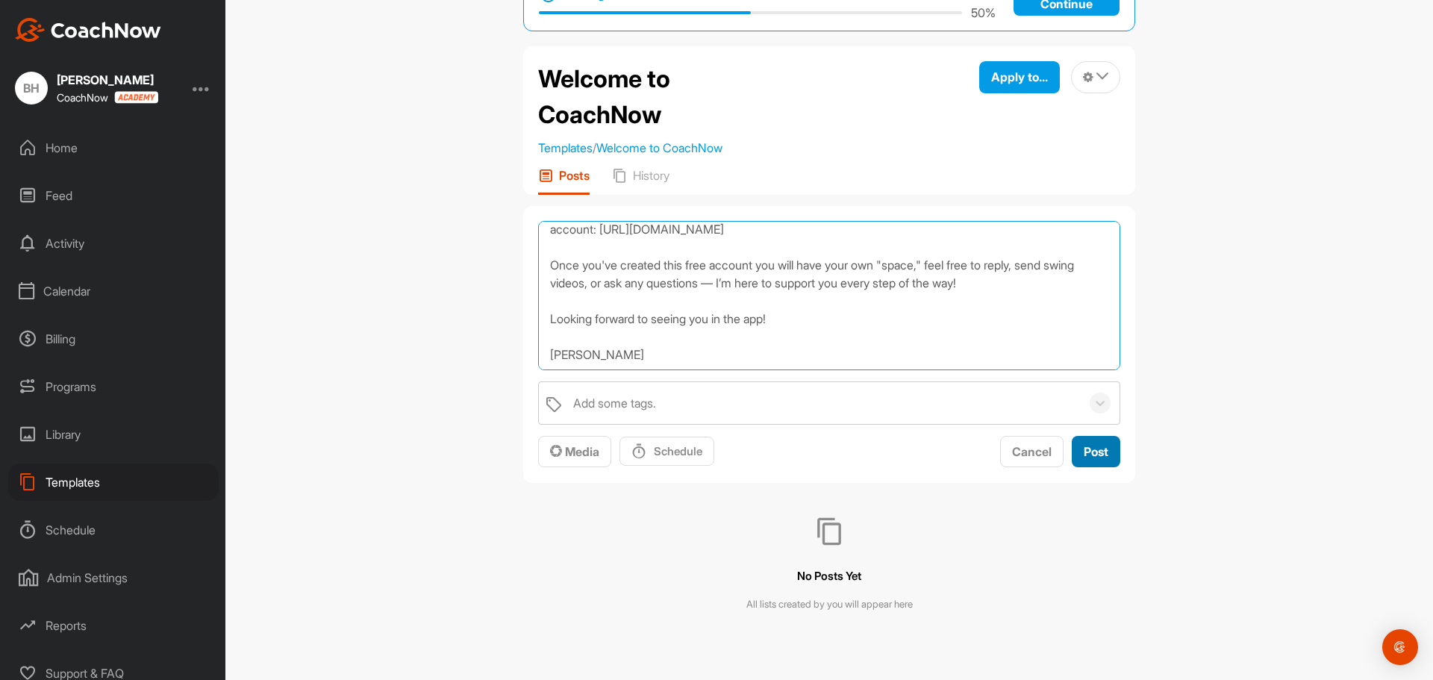
type textarea "Hi there! Welcome to CoachNow — I’m excited to work with you to help you achiev…"
click at [1092, 451] on span "Post" at bounding box center [1095, 451] width 25 height 15
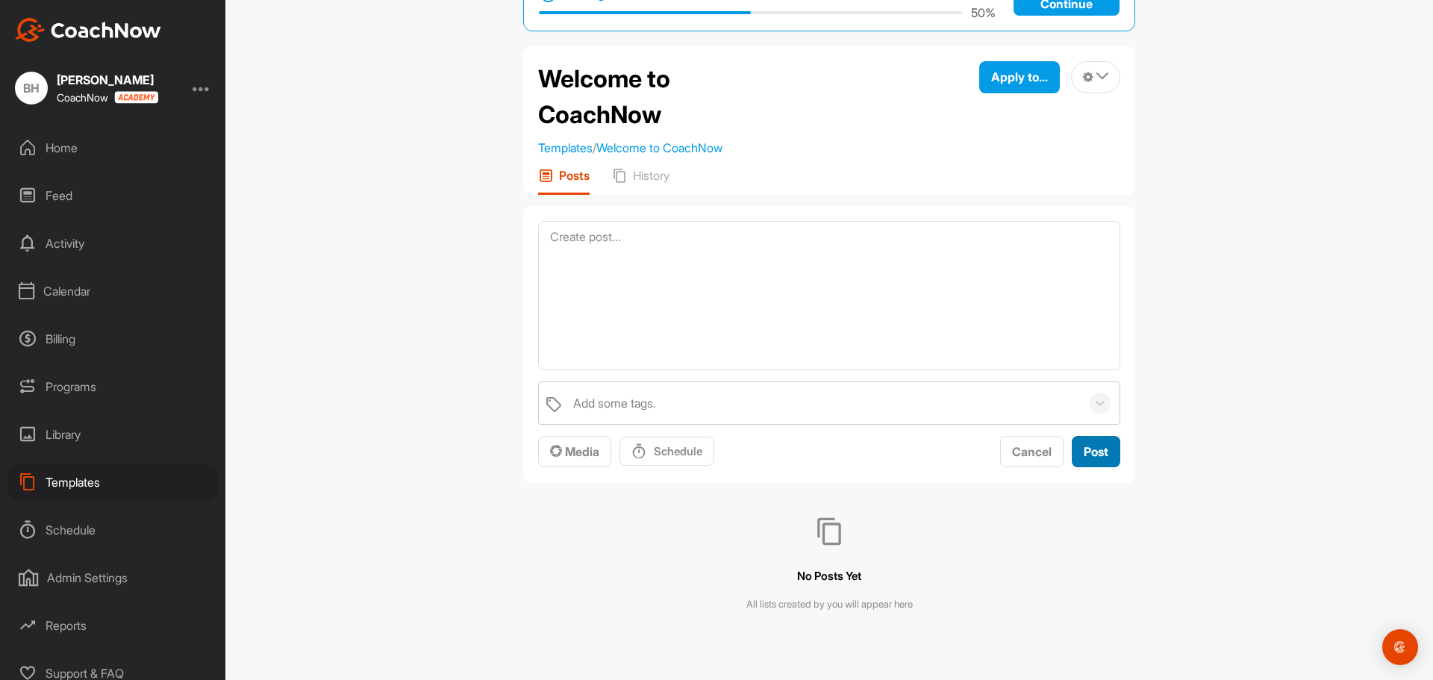
scroll to position [0, 0]
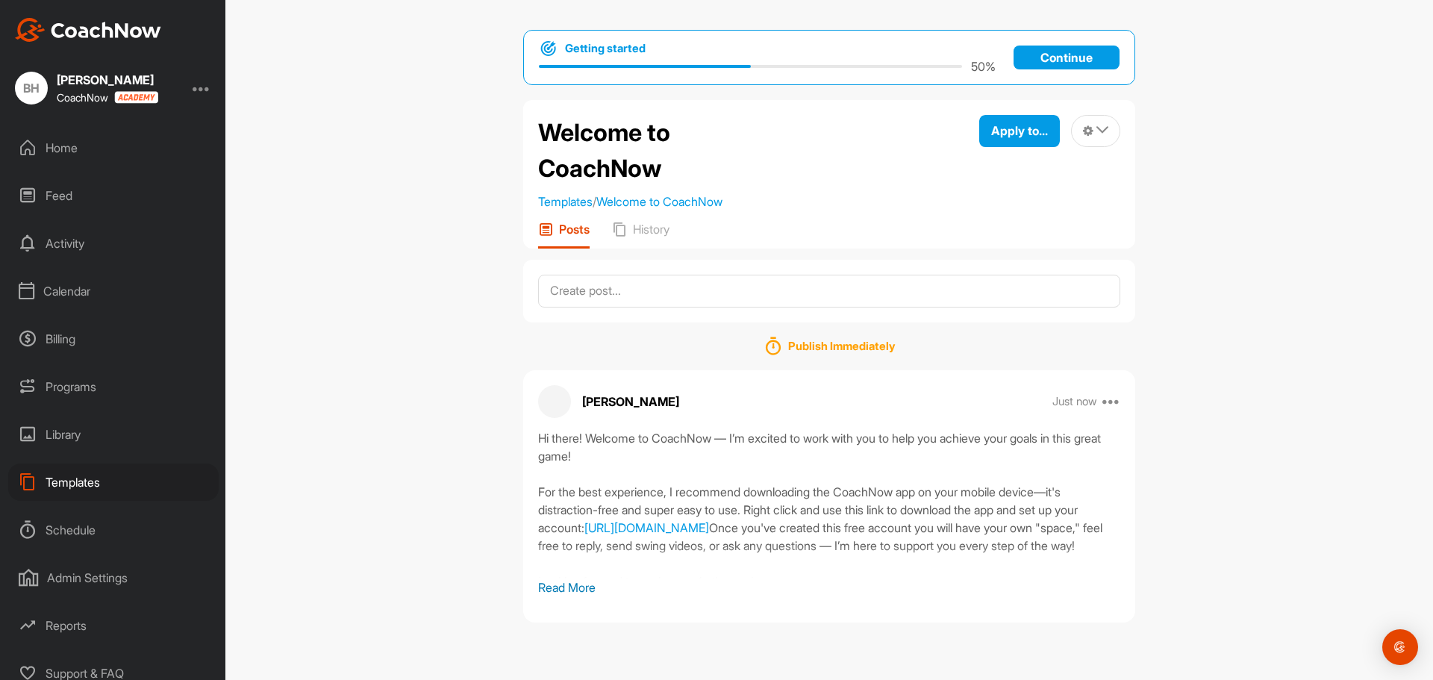
click at [72, 144] on div "Home" at bounding box center [113, 147] width 210 height 37
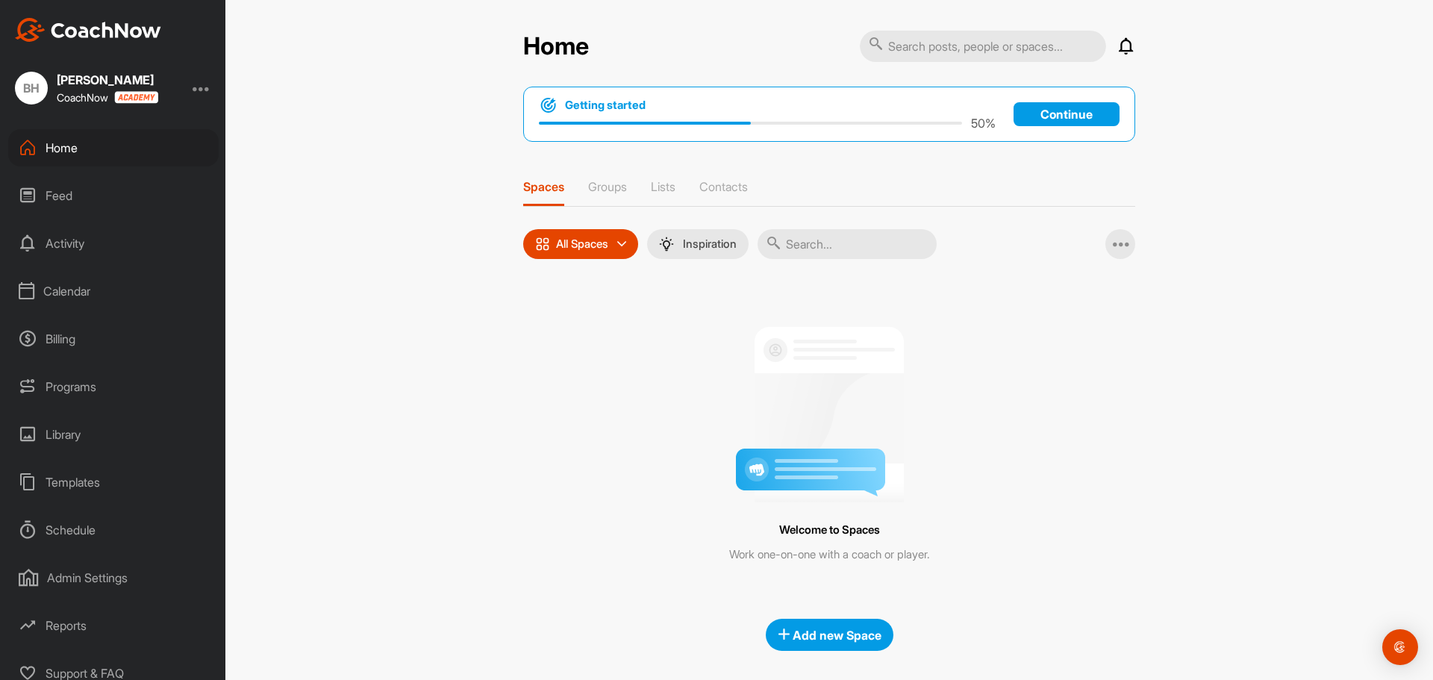
click at [69, 244] on div "Activity" at bounding box center [113, 243] width 210 height 37
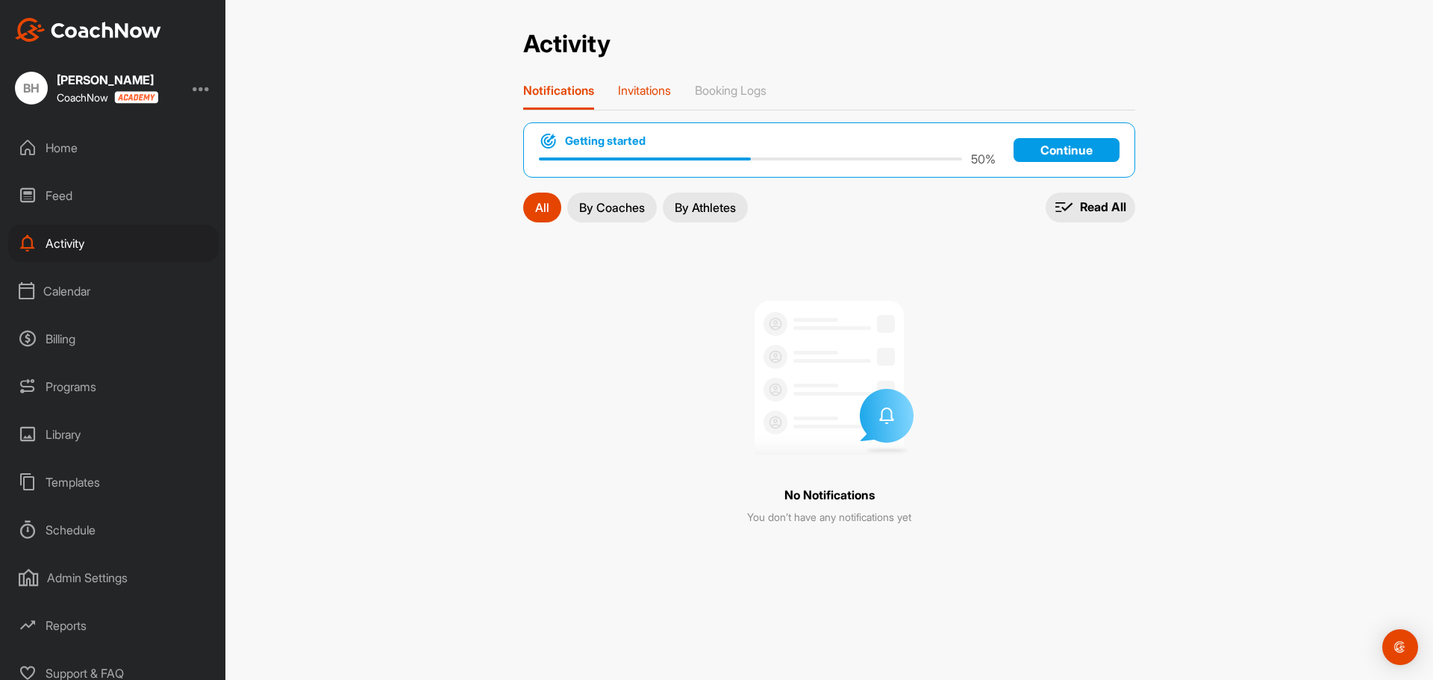
click at [638, 90] on p "Invitations" at bounding box center [644, 90] width 53 height 15
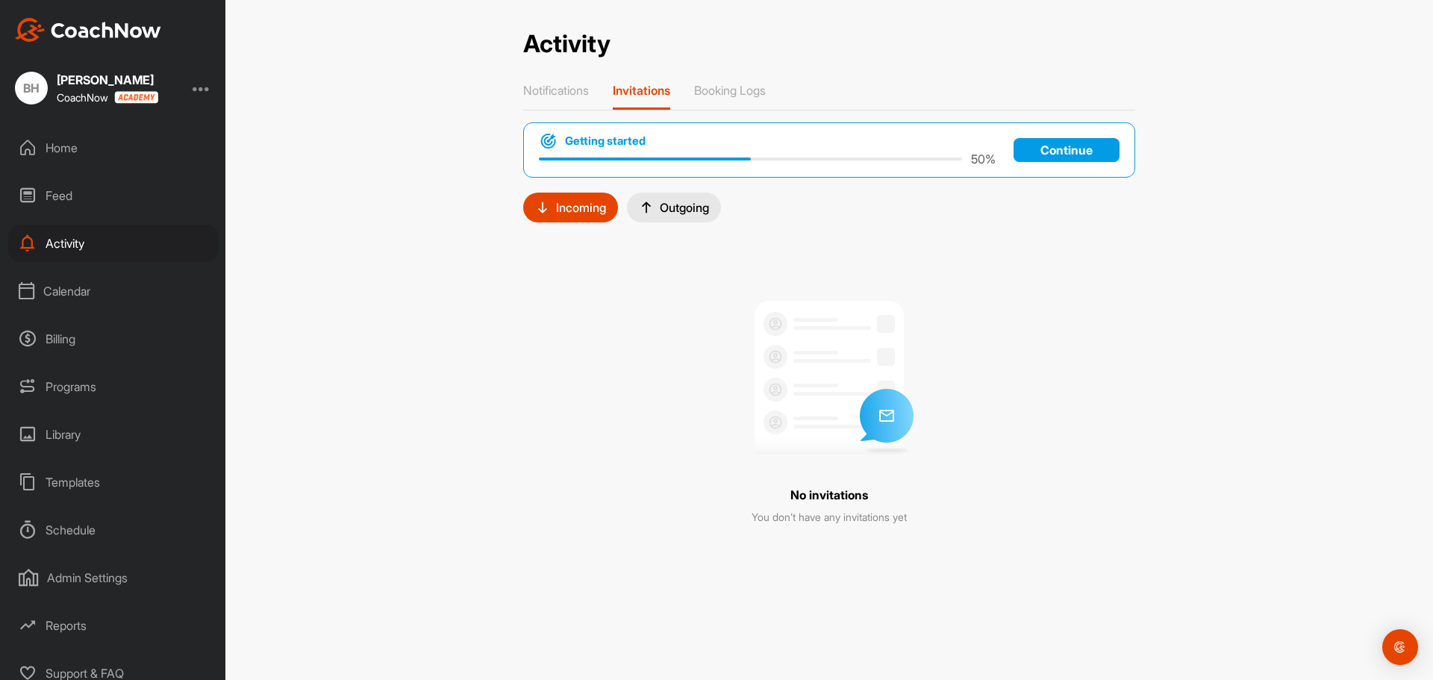
click at [683, 204] on div "Outgoing" at bounding box center [674, 207] width 70 height 15
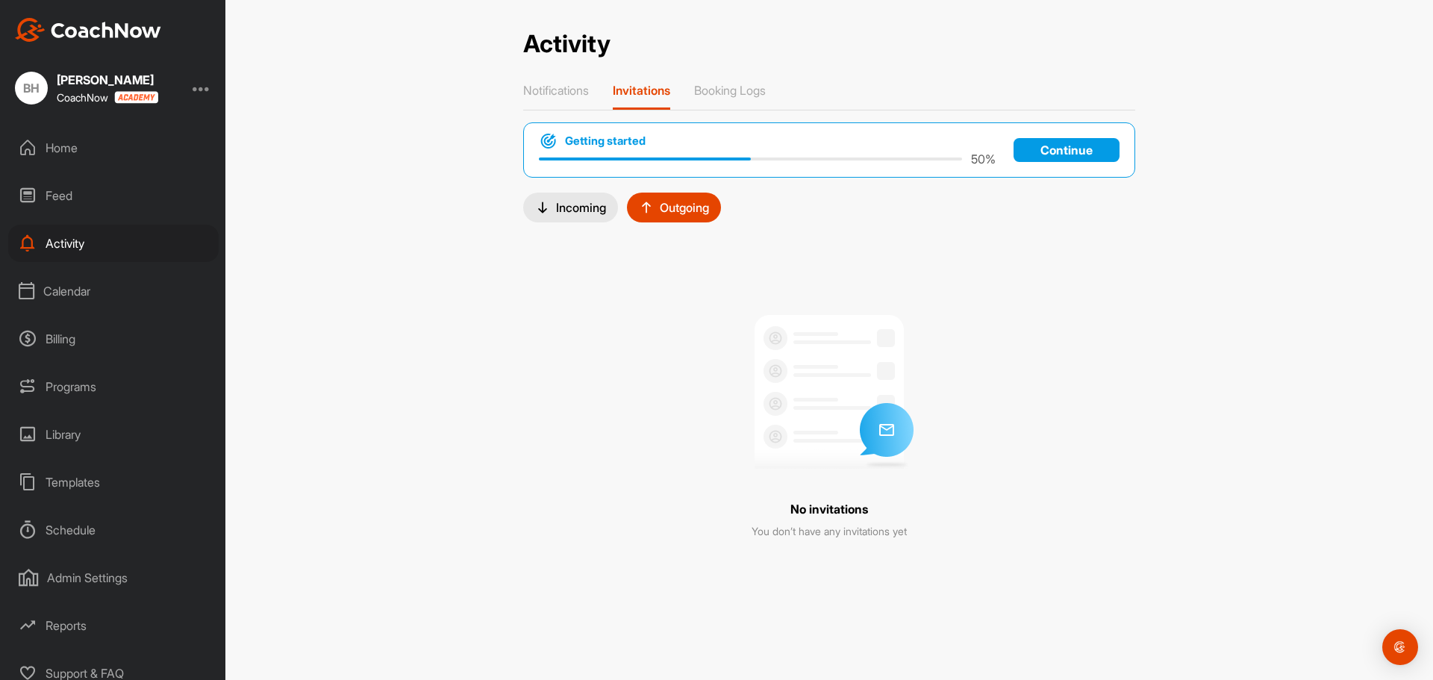
click at [59, 148] on div "Home" at bounding box center [113, 147] width 210 height 37
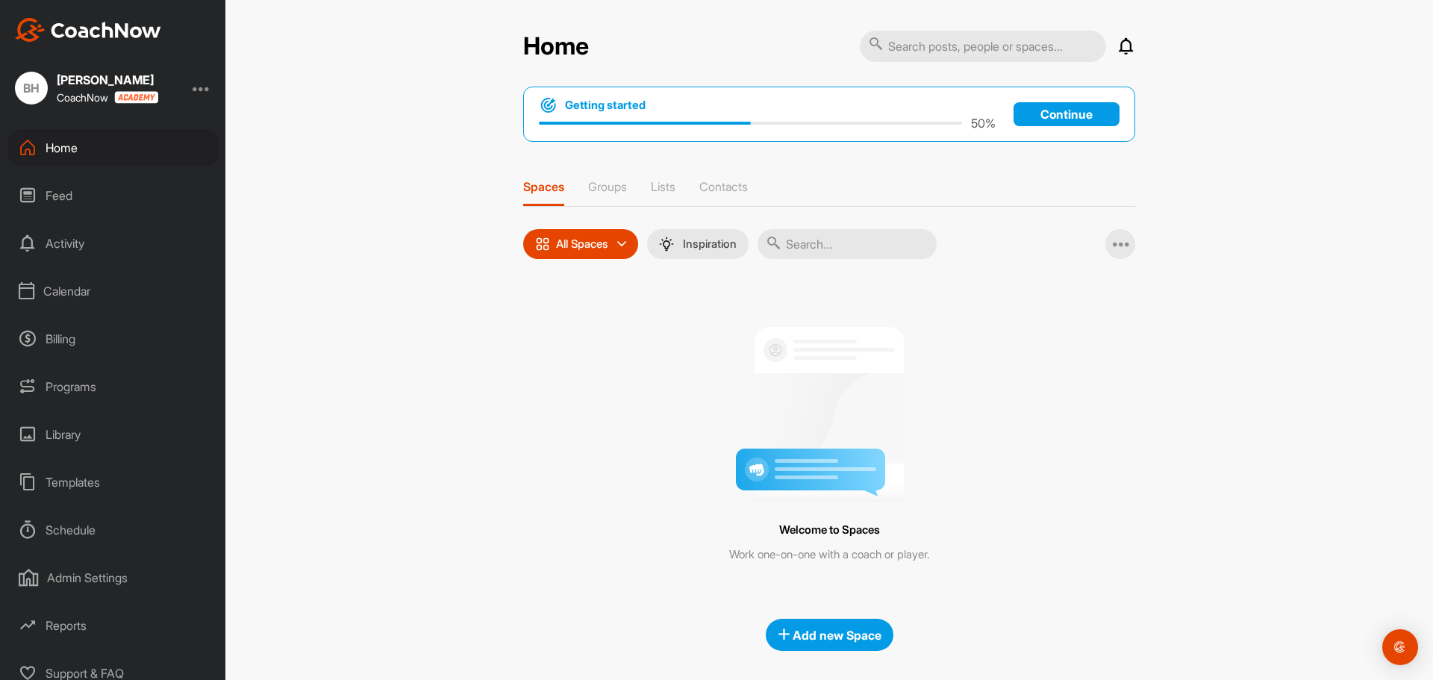
click at [545, 190] on p "Spaces" at bounding box center [543, 186] width 41 height 15
click at [624, 244] on icon at bounding box center [621, 244] width 9 height 9
click at [1048, 257] on div "All Spaces All spaces SMART LISTS Unanswered by me 15 days inactive 15 days act…" at bounding box center [829, 244] width 612 height 30
click at [1177, 190] on div "Home Notifications Invitations No Notifications View All Getting started 50 % C…" at bounding box center [828, 340] width 1207 height 680
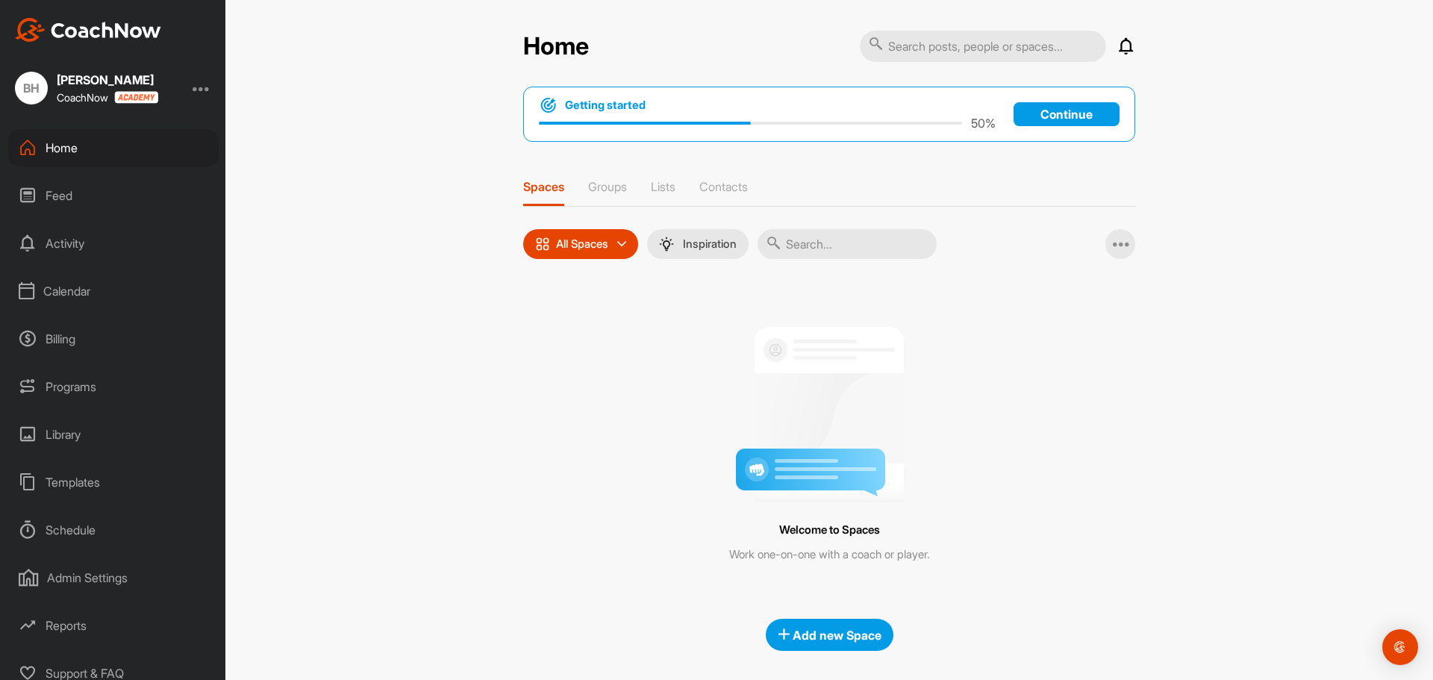
click at [79, 486] on div "Templates" at bounding box center [113, 481] width 210 height 37
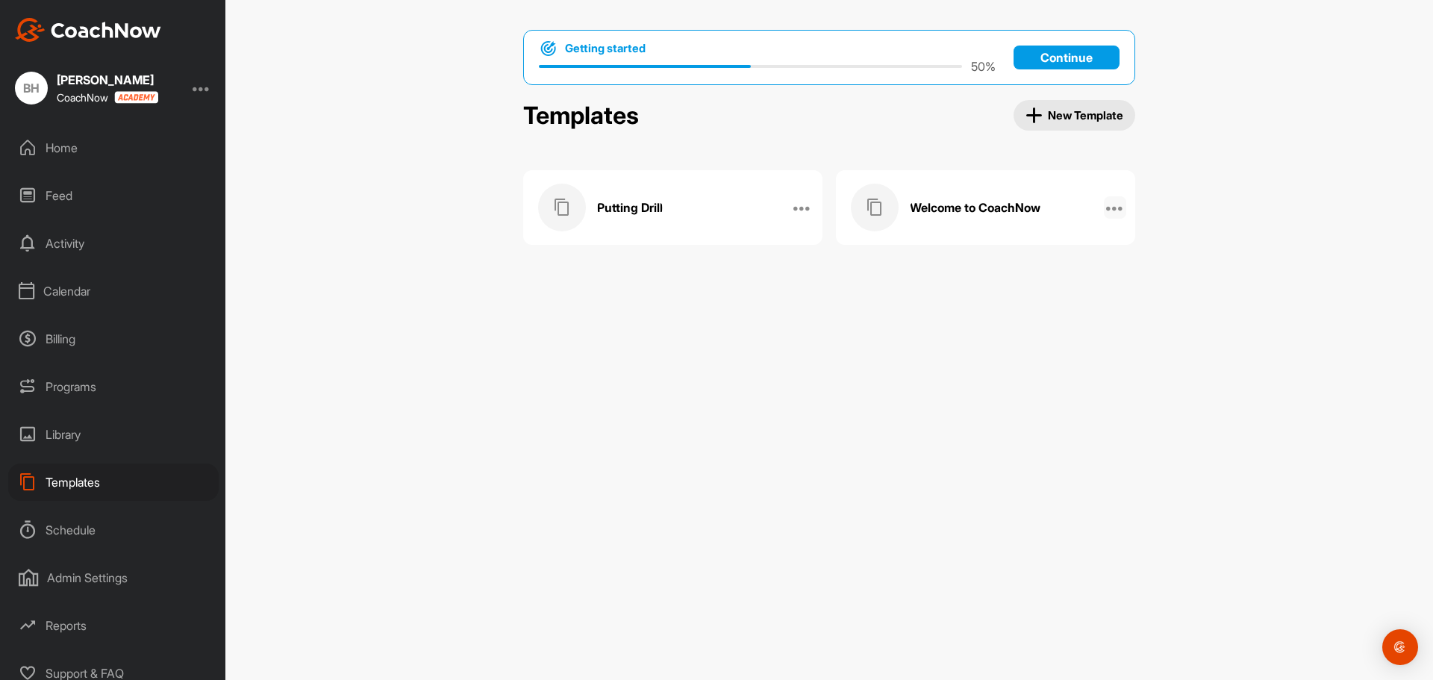
click at [1117, 207] on icon at bounding box center [1115, 207] width 18 height 18
click at [1071, 342] on li "Manage Members" at bounding box center [1066, 342] width 120 height 47
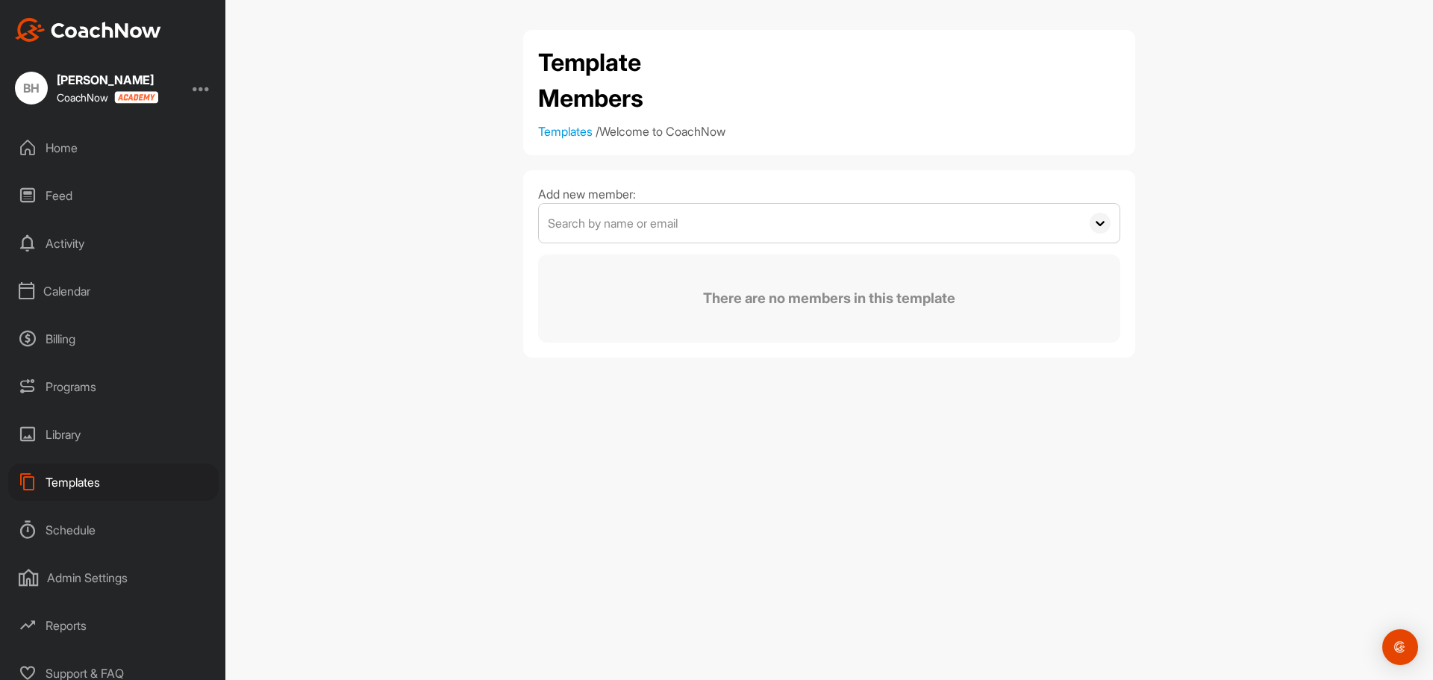
click at [1110, 380] on div "Template Members Templates / Welcome to CoachNow Add new member: There are no m…" at bounding box center [828, 340] width 1207 height 680
click at [62, 154] on div "Home" at bounding box center [113, 147] width 210 height 37
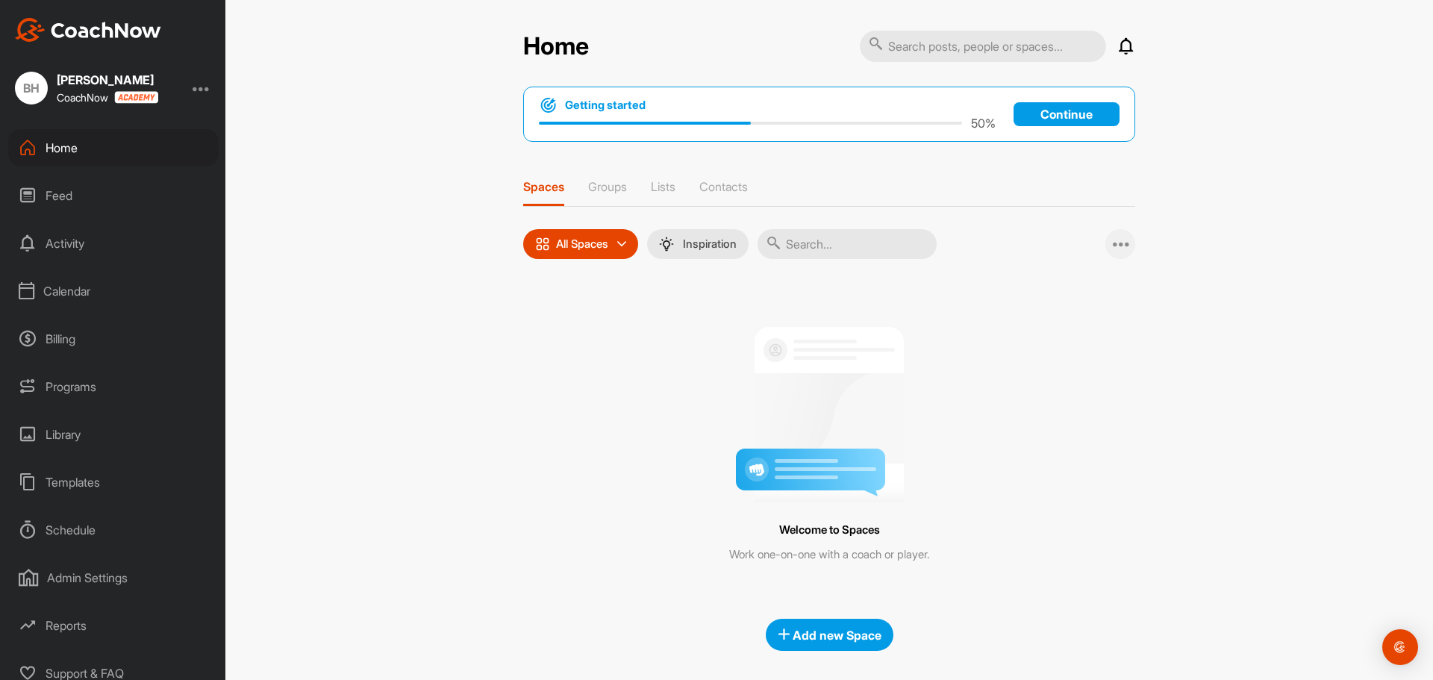
click at [1112, 247] on icon at bounding box center [1121, 244] width 18 height 18
click at [1086, 381] on div at bounding box center [829, 408] width 545 height 187
click at [533, 190] on p "Spaces" at bounding box center [543, 186] width 41 height 15
click at [628, 241] on div "All Spaces" at bounding box center [580, 244] width 115 height 30
click at [428, 301] on div "Home Notifications Invitations View All Getting started 50 % Continue Spaces Gr…" at bounding box center [828, 340] width 1207 height 680
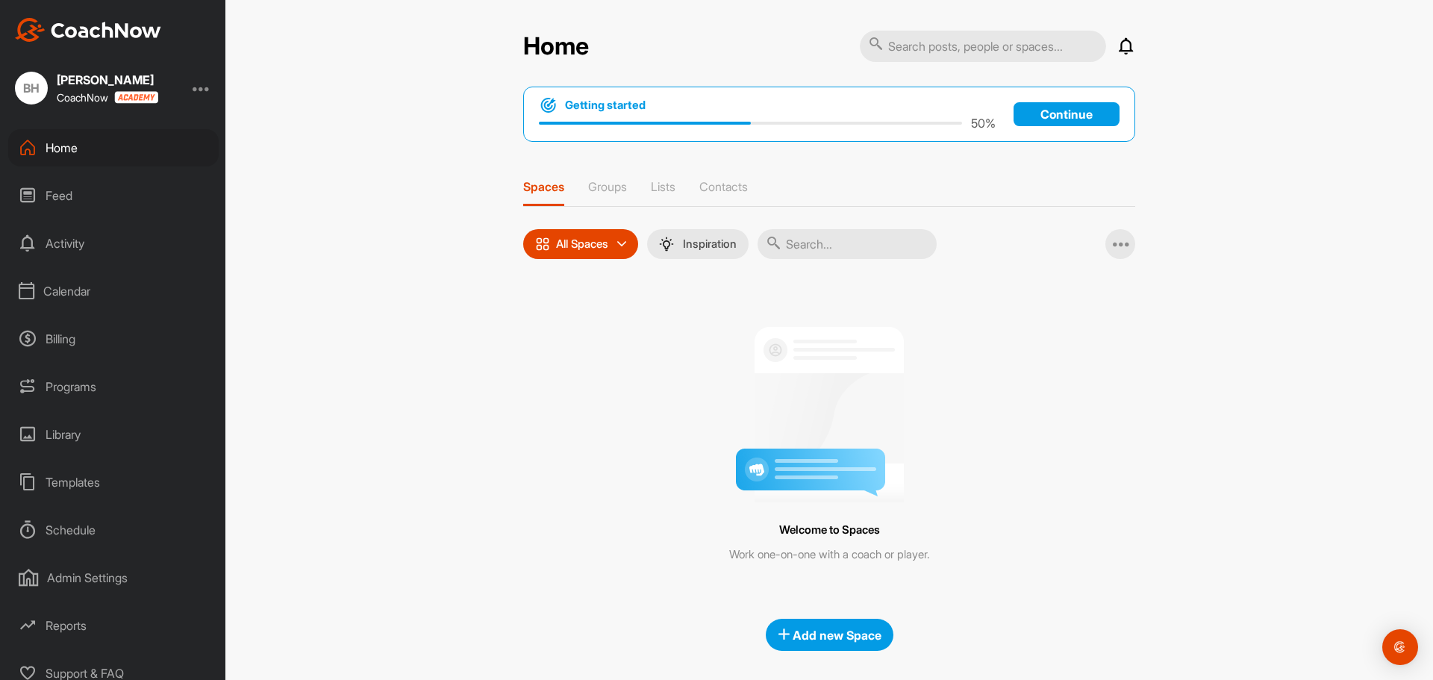
click at [204, 90] on div at bounding box center [202, 88] width 18 height 18
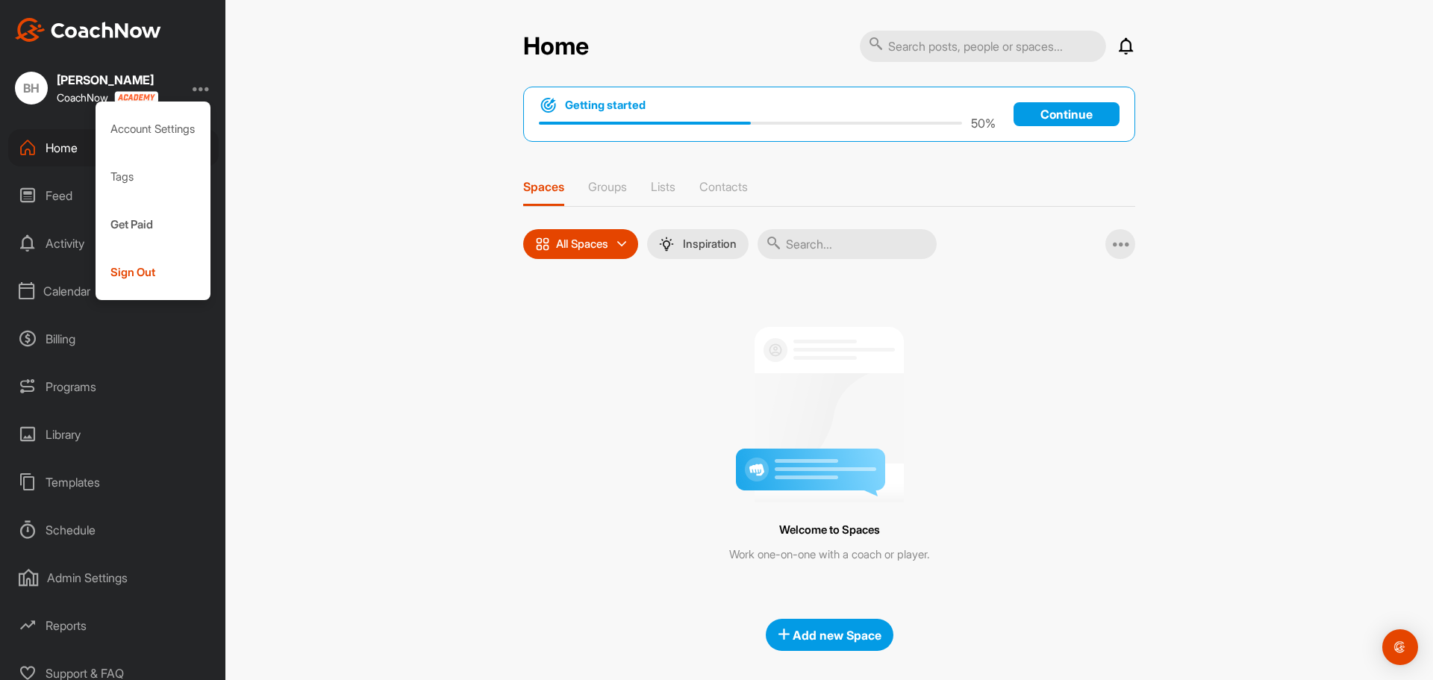
click at [204, 90] on div at bounding box center [202, 88] width 18 height 18
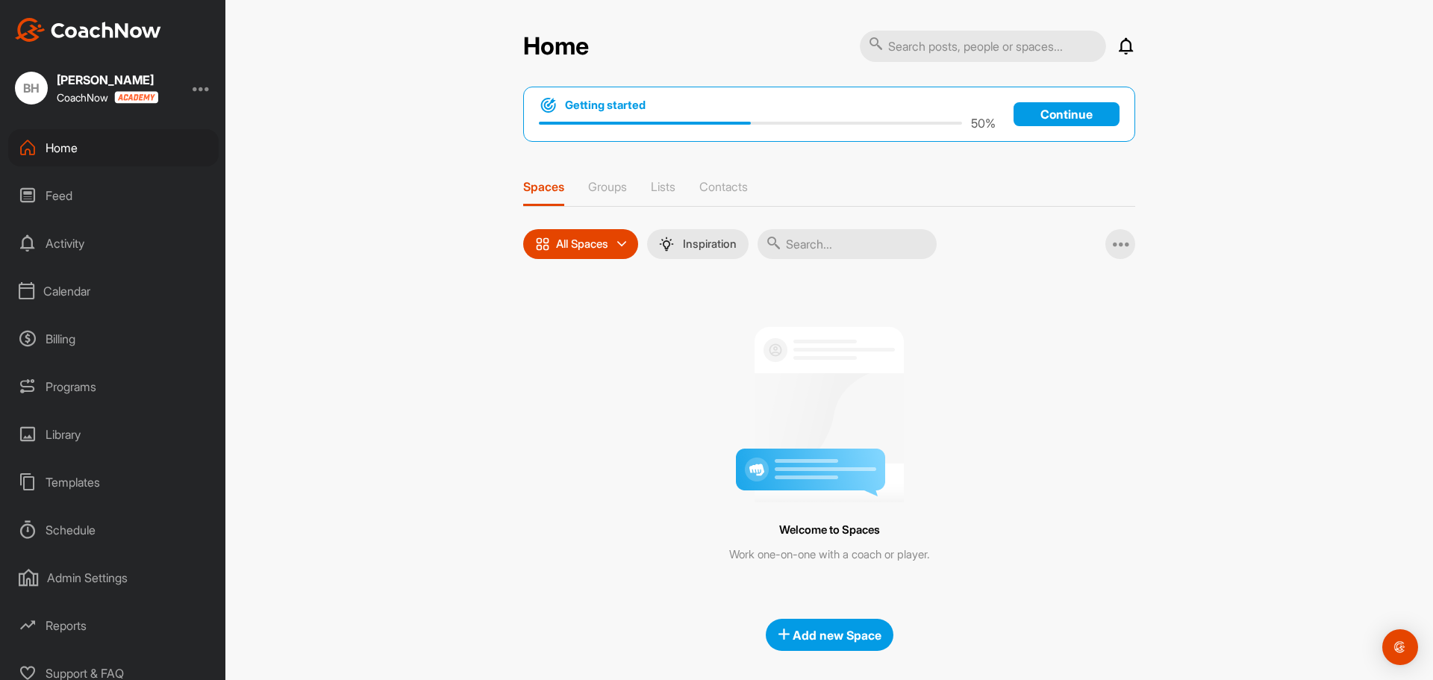
click at [99, 575] on div "Admin Settings" at bounding box center [113, 577] width 210 height 37
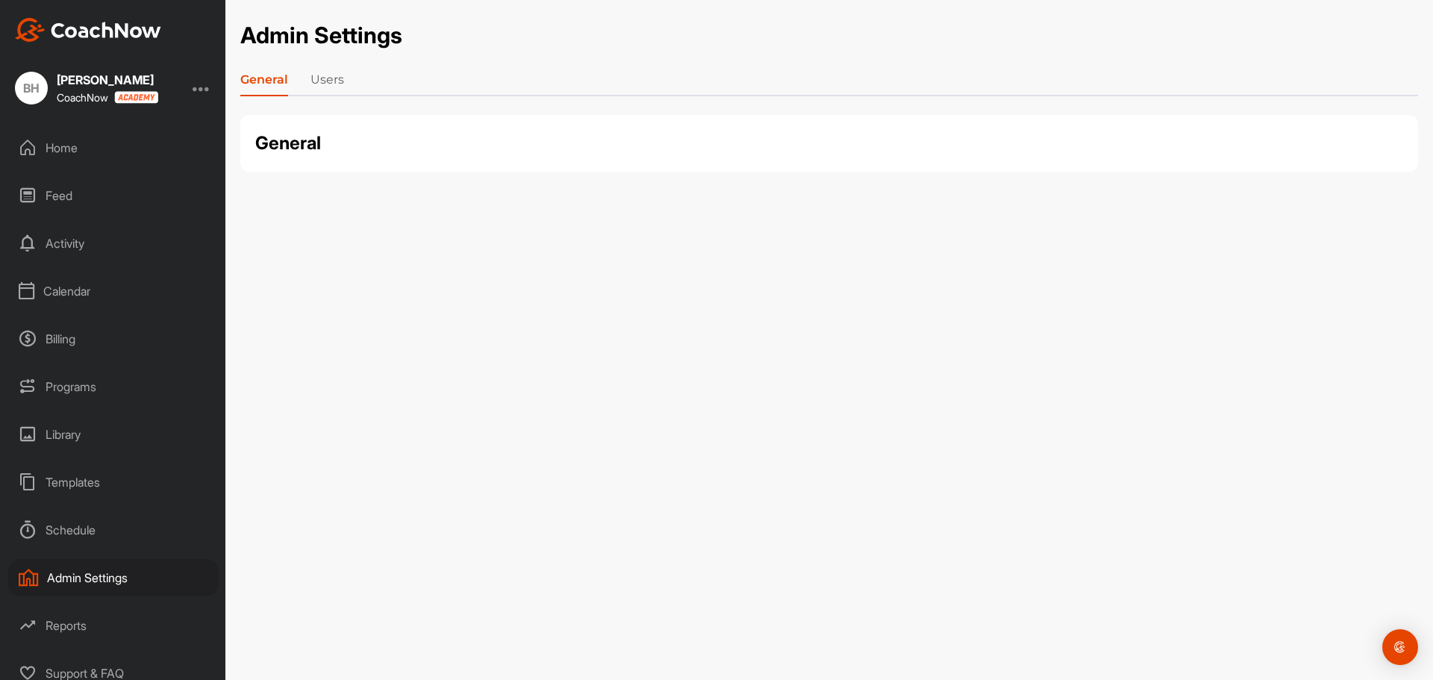
click at [325, 78] on link "Users" at bounding box center [327, 83] width 34 height 24
click at [275, 81] on link "General" at bounding box center [263, 83] width 46 height 24
click at [77, 149] on div "Home" at bounding box center [113, 147] width 210 height 37
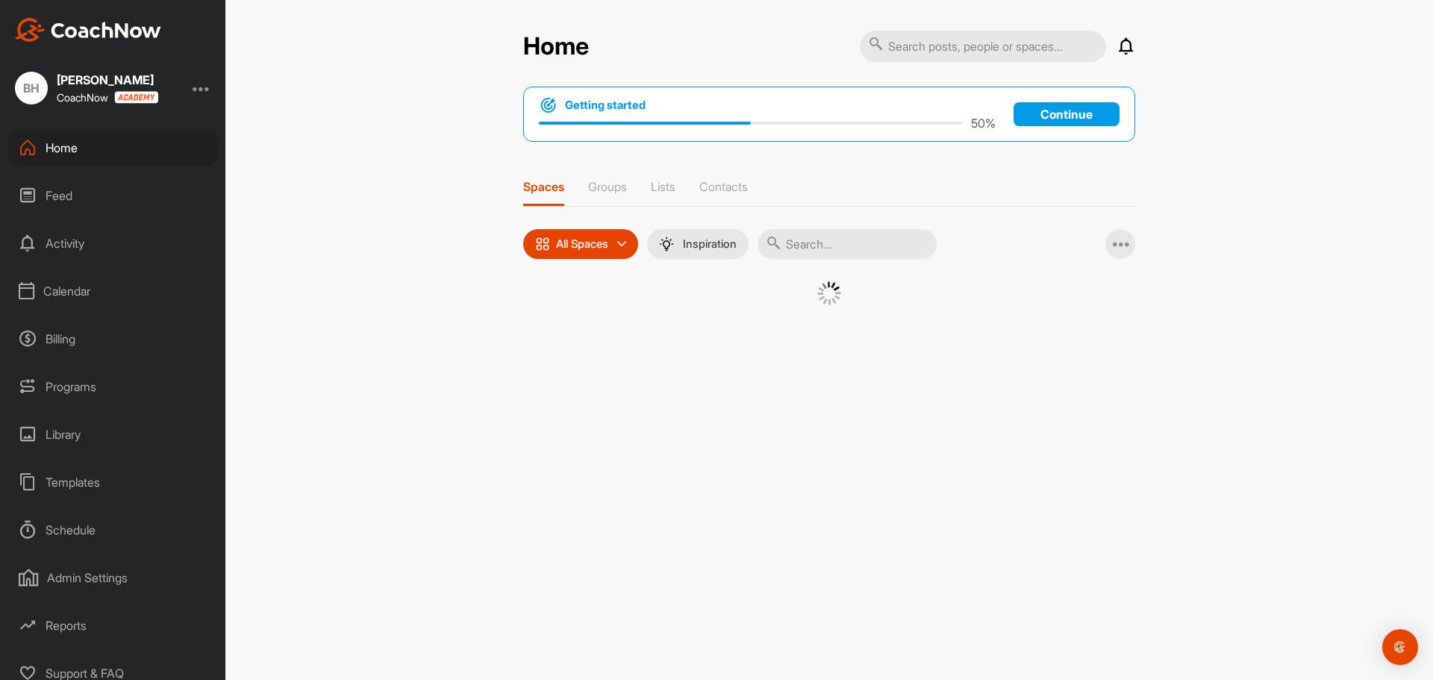
click at [536, 185] on p "Spaces" at bounding box center [543, 186] width 41 height 15
click at [564, 251] on div "All Spaces" at bounding box center [571, 244] width 73 height 15
click at [472, 350] on div "Home Notifications Invitations View All Getting started 50 % Continue Spaces Gr…" at bounding box center [828, 340] width 1207 height 680
click at [72, 190] on div "Feed" at bounding box center [113, 195] width 210 height 37
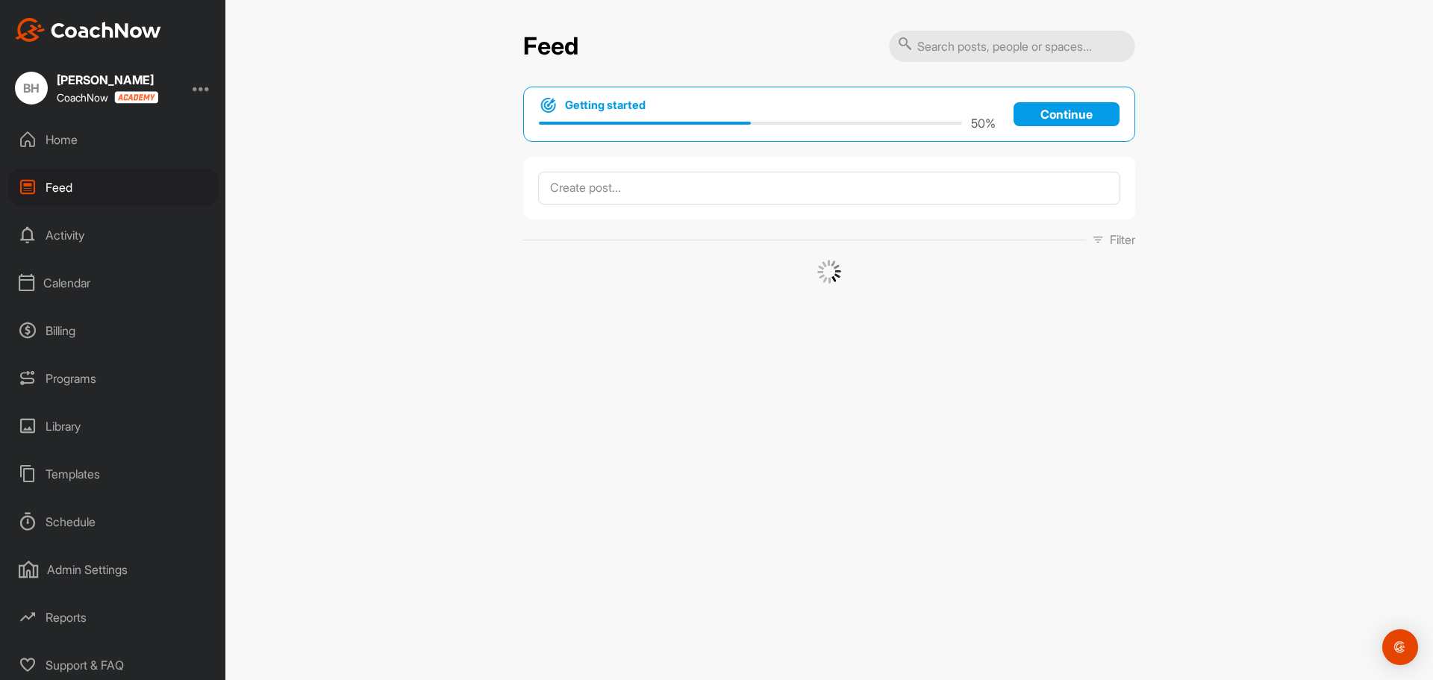
scroll to position [12, 0]
click at [79, 472] on div "Templates" at bounding box center [113, 469] width 210 height 37
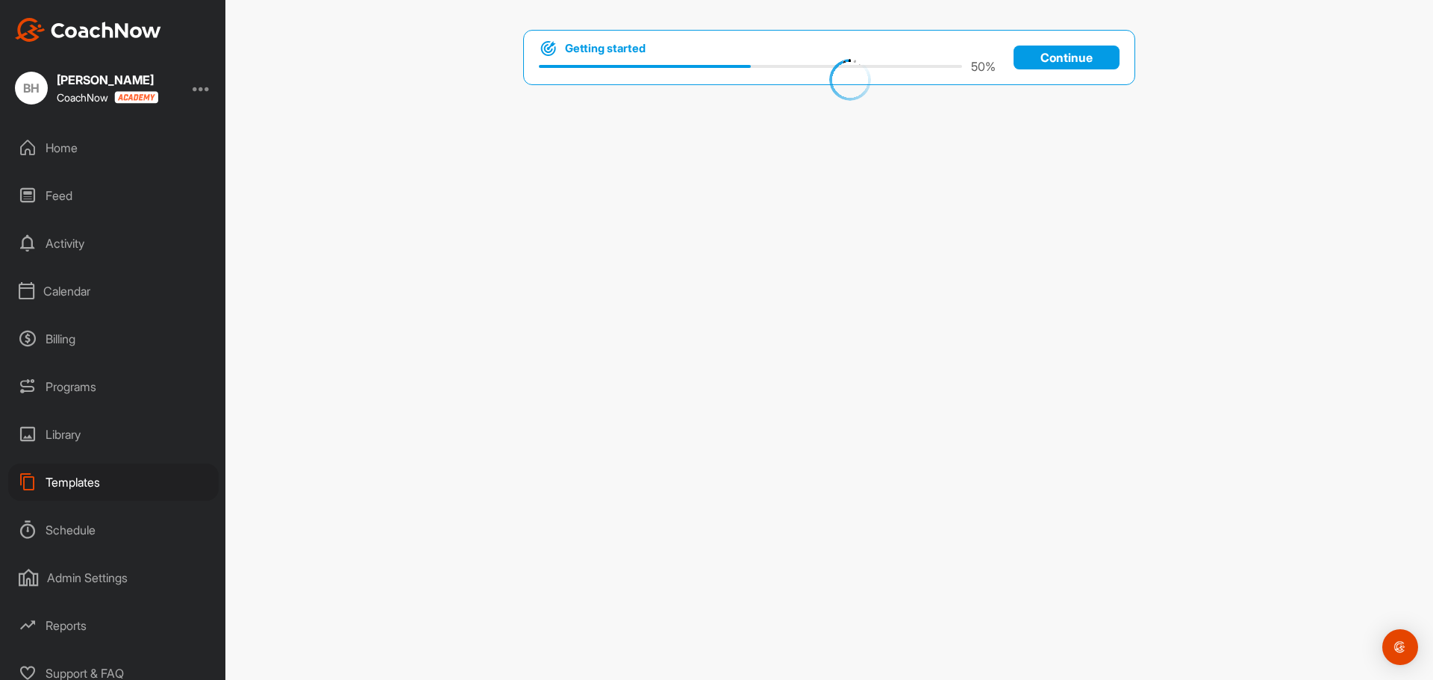
click at [61, 151] on div "Home" at bounding box center [113, 147] width 210 height 37
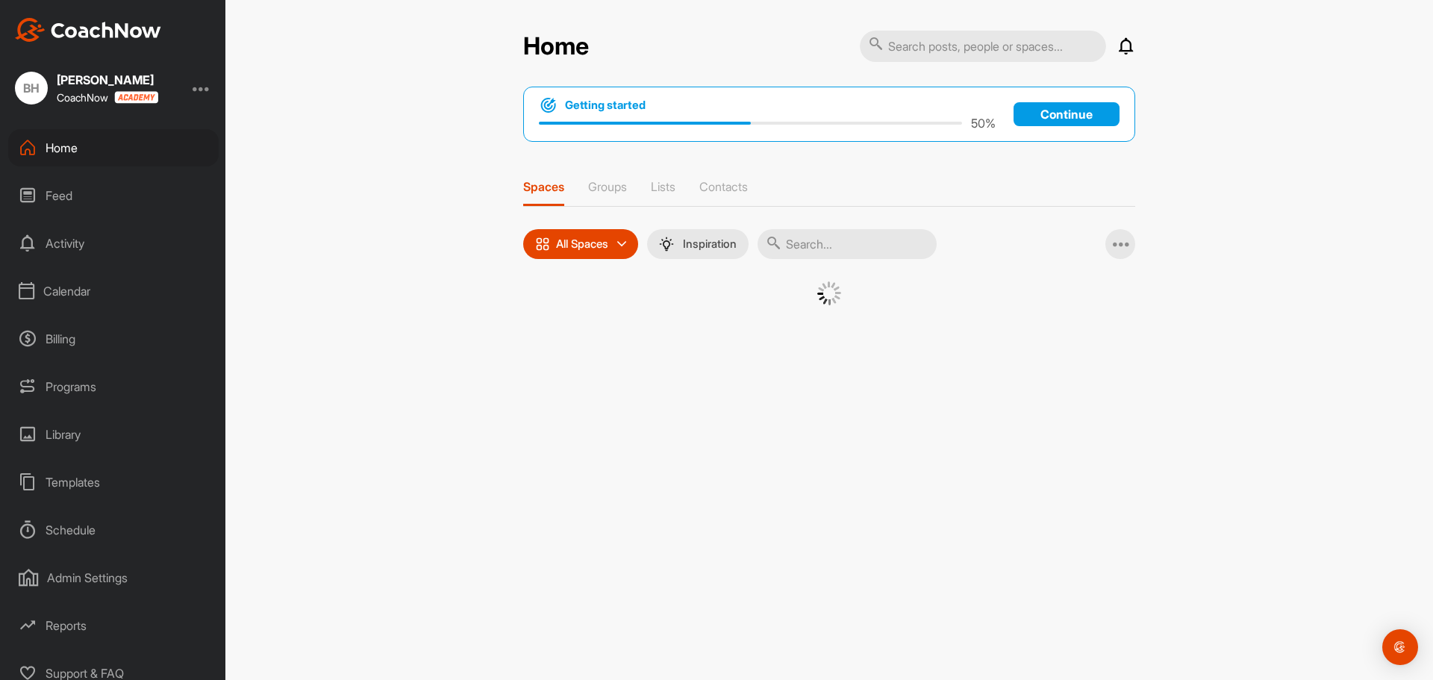
click at [889, 241] on input "text" at bounding box center [846, 244] width 179 height 30
click at [1121, 248] on icon at bounding box center [1121, 244] width 18 height 18
click at [61, 149] on div "Home" at bounding box center [113, 147] width 210 height 37
click at [59, 196] on div "Feed" at bounding box center [113, 195] width 210 height 37
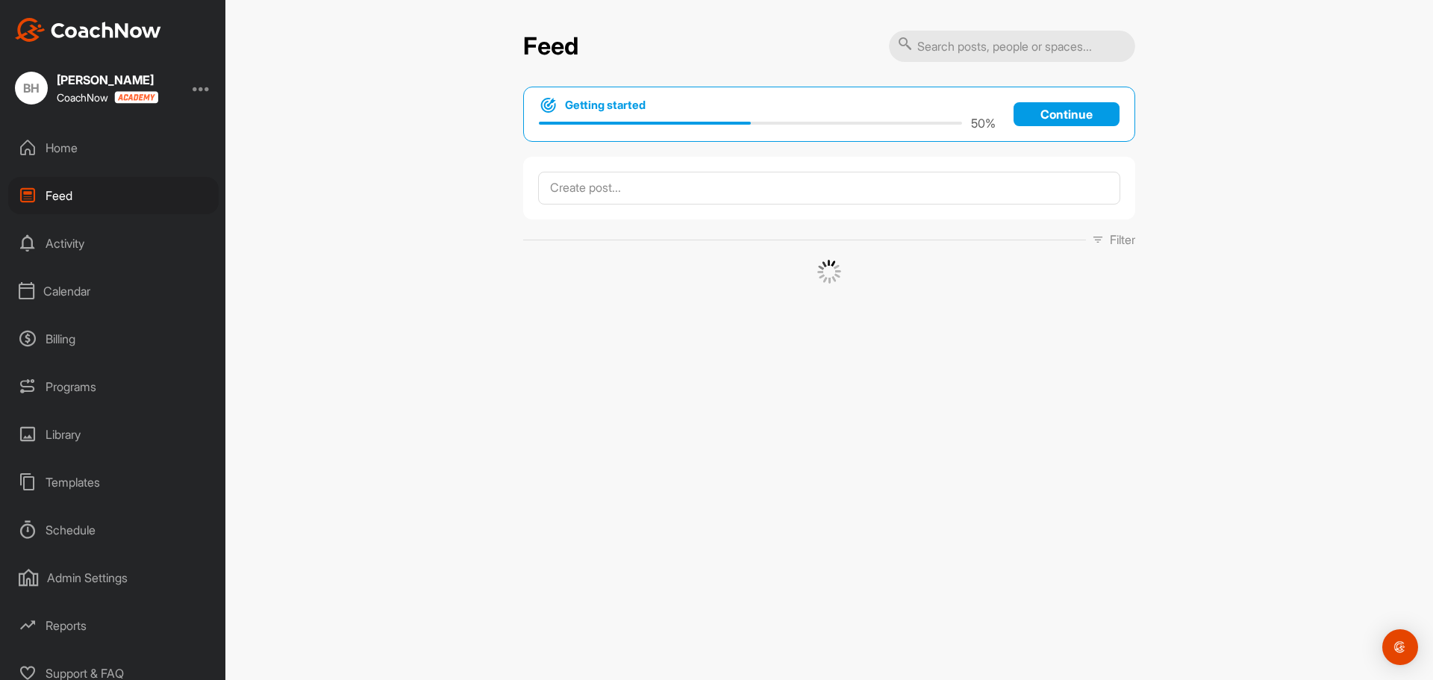
click at [101, 23] on img at bounding box center [88, 30] width 146 height 24
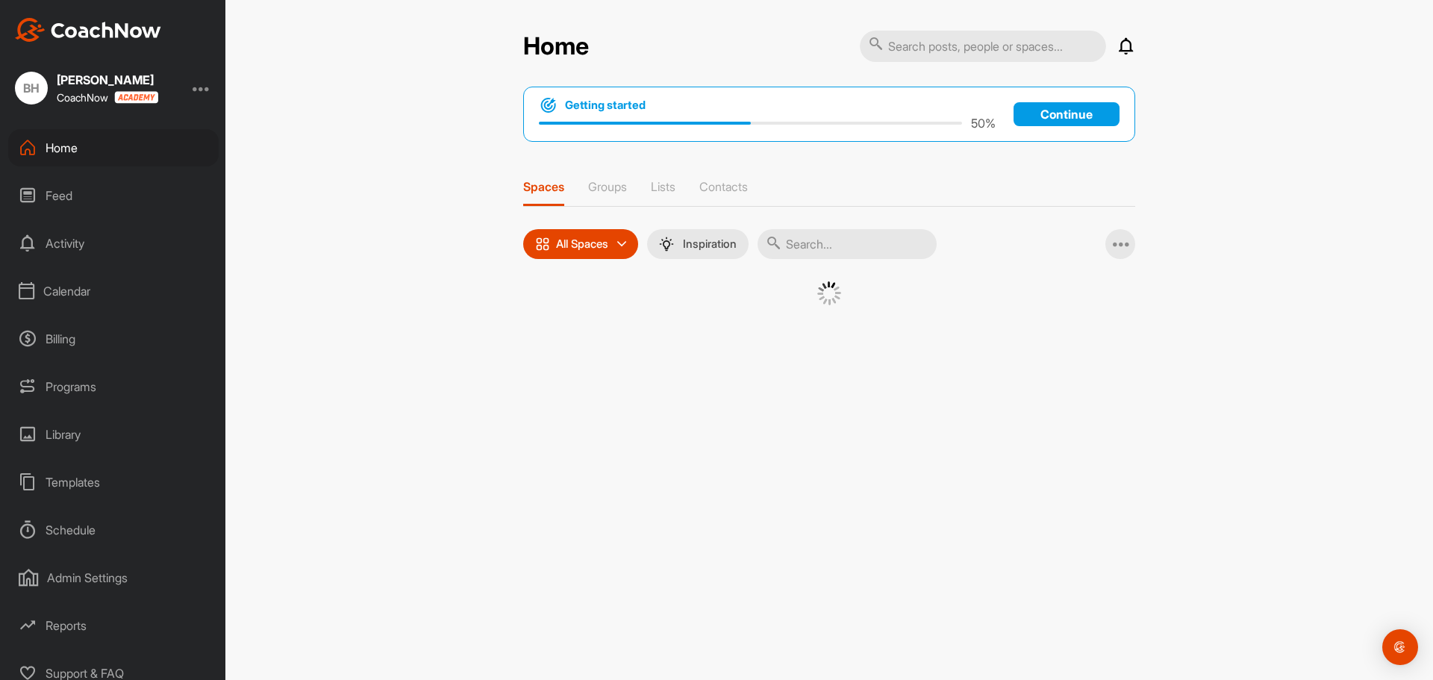
click at [203, 87] on div at bounding box center [202, 88] width 18 height 18
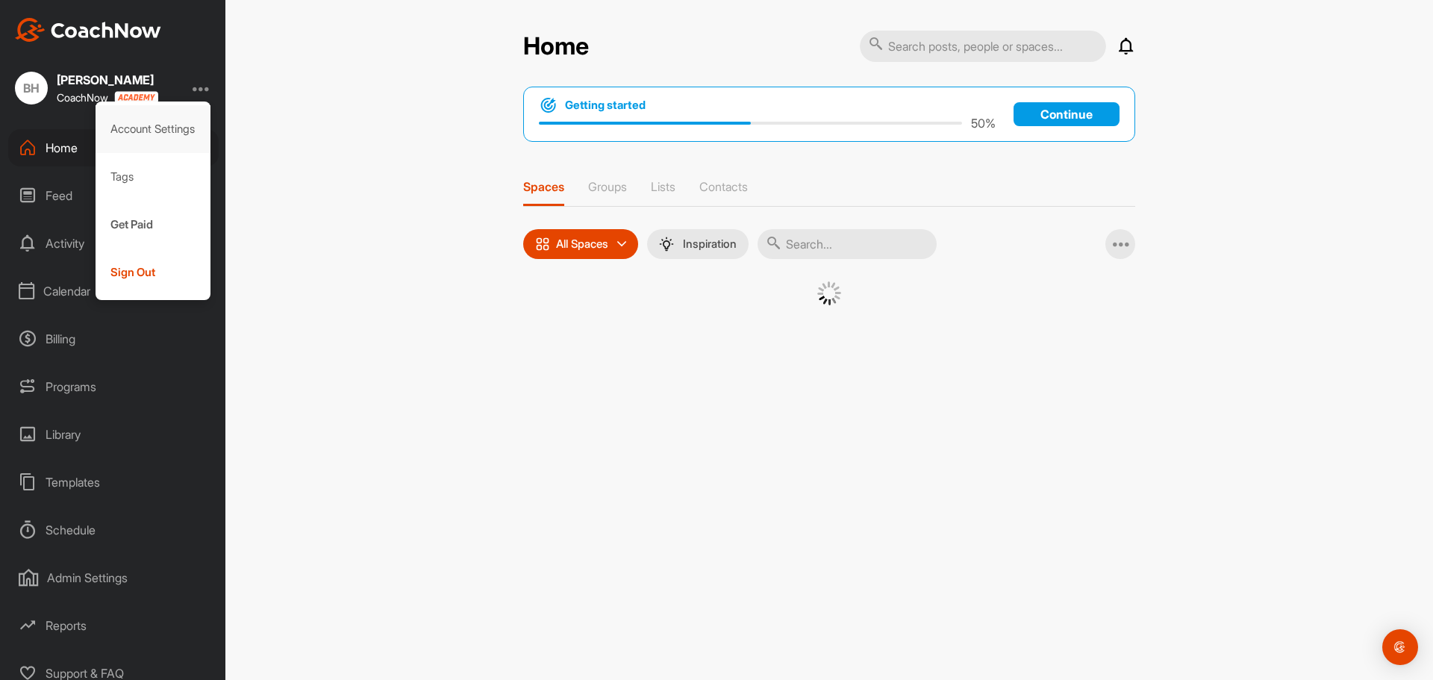
click at [174, 128] on div "Account Settings" at bounding box center [154, 129] width 116 height 48
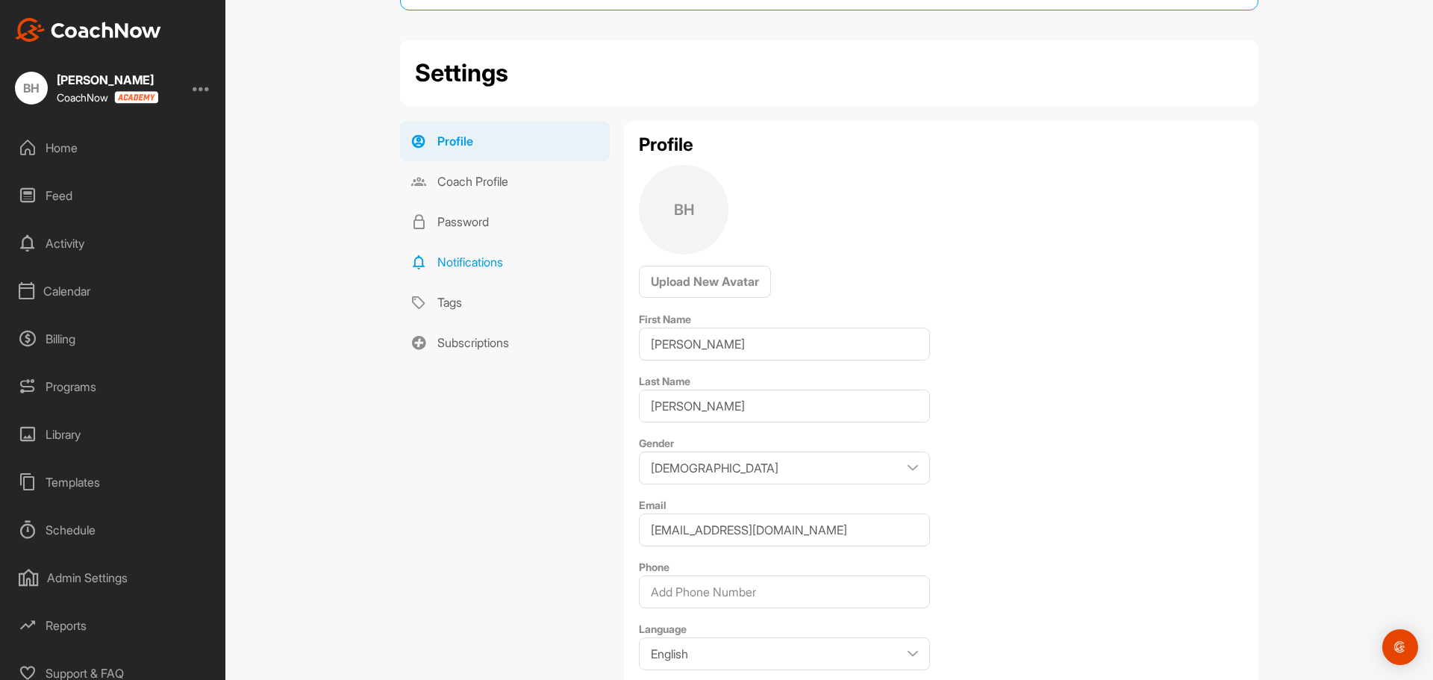
scroll to position [224, 0]
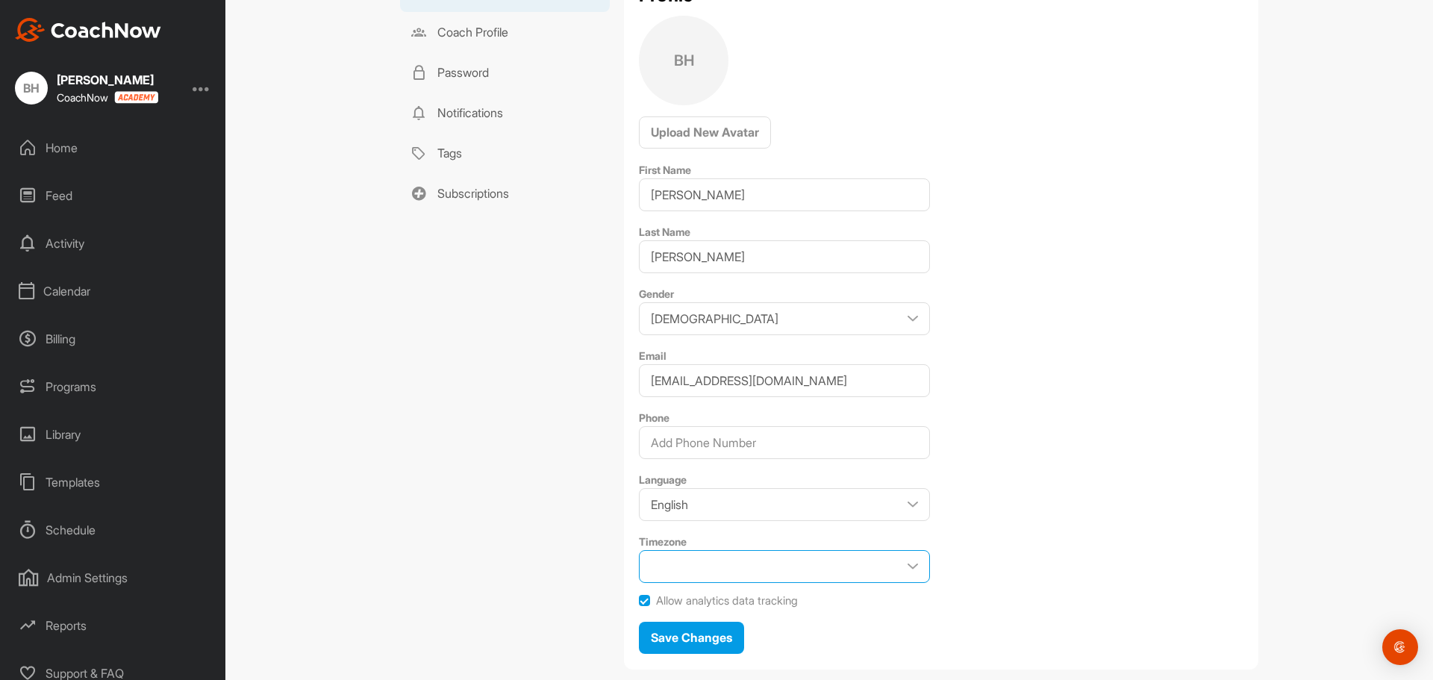
click at [727, 572] on select "Timezone" at bounding box center [784, 566] width 291 height 33
click at [910, 565] on select "Timezone" at bounding box center [784, 566] width 291 height 33
click at [639, 604] on label at bounding box center [644, 600] width 11 height 11
click at [639, 595] on input "Allow analytics data tracking" at bounding box center [639, 595] width 1 height 1
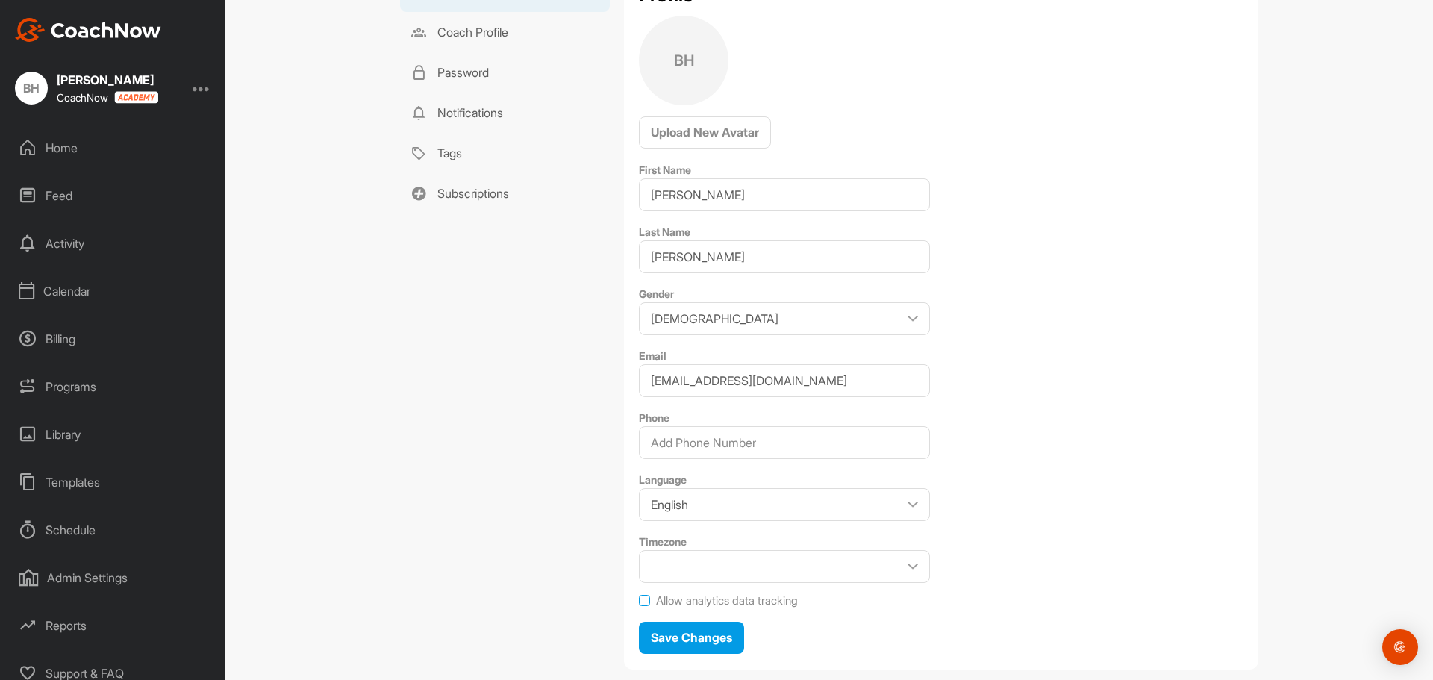
click at [639, 604] on label at bounding box center [644, 600] width 11 height 11
click at [639, 595] on input "Allow analytics data tracking" at bounding box center [639, 595] width 1 height 1
checkbox input "true"
click at [908, 564] on select "Timezone" at bounding box center [784, 566] width 291 height 33
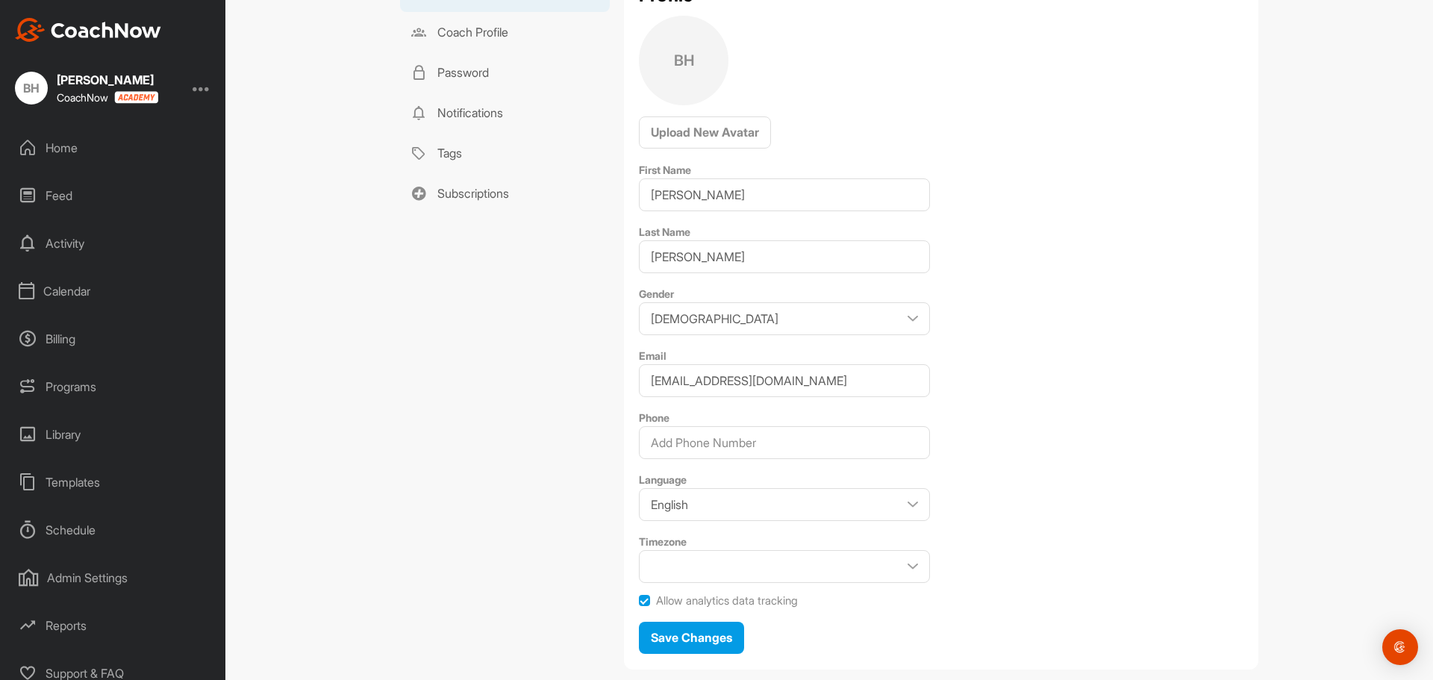
click at [1020, 459] on div "Profile BH Upload New Avatar First Name Brian Last Name Higgins Gender Male Fem…" at bounding box center [941, 321] width 634 height 698
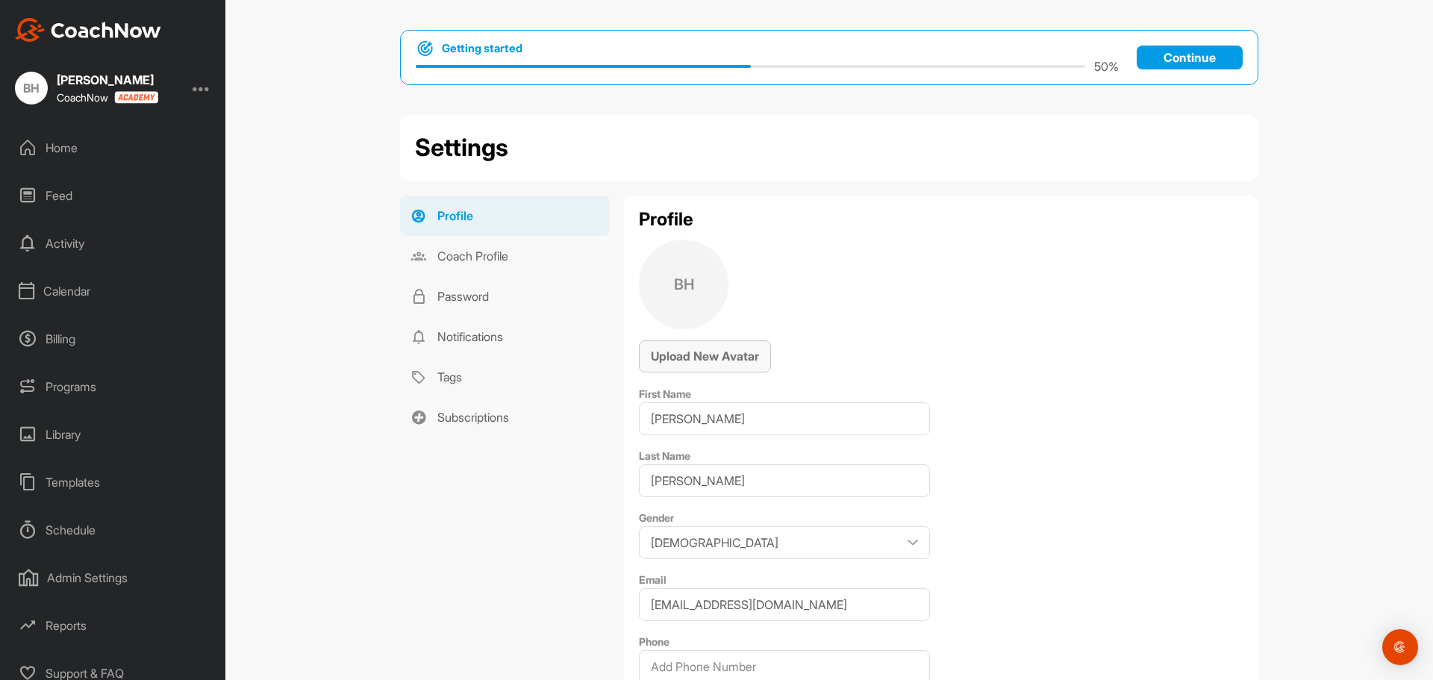
click at [728, 360] on span "Upload New Avatar" at bounding box center [705, 355] width 108 height 15
click at [502, 256] on link "Coach Profile" at bounding box center [505, 256] width 210 height 40
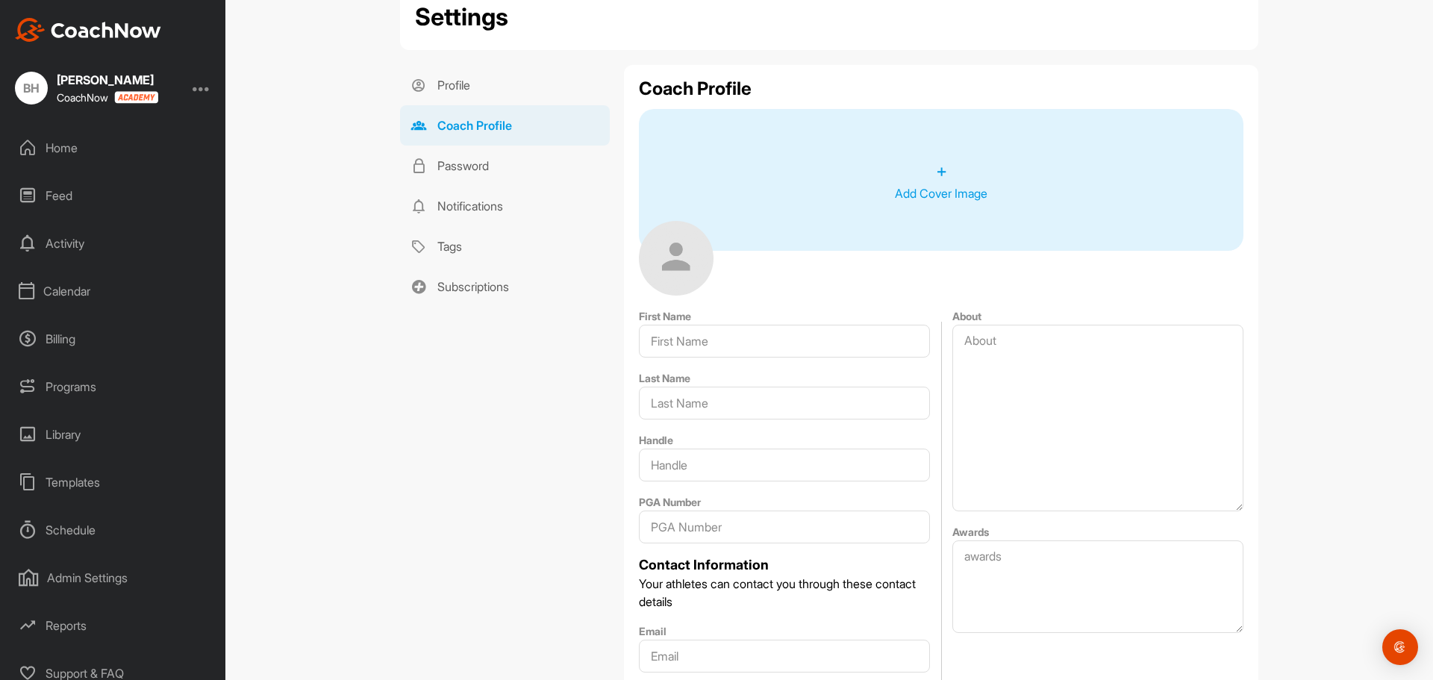
scroll to position [149, 0]
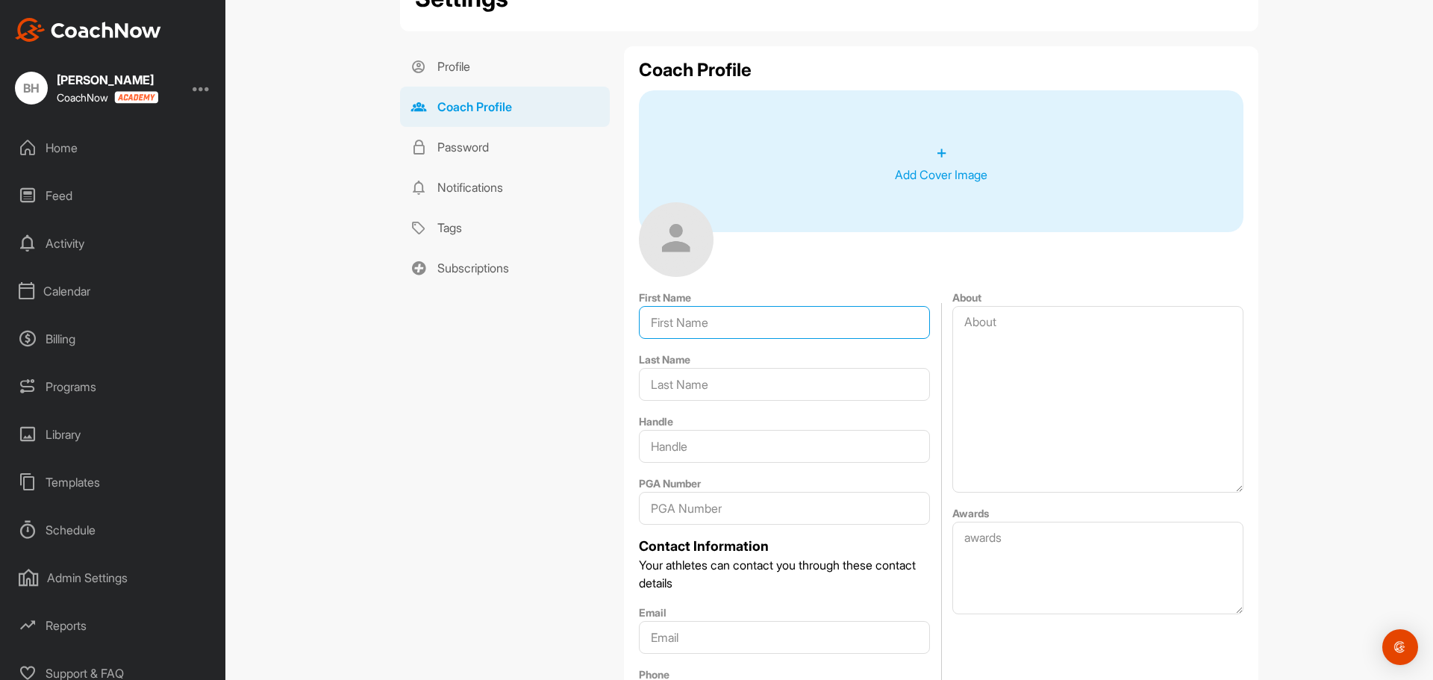
click at [714, 322] on input "First Name" at bounding box center [784, 322] width 291 height 33
type input "Brian"
type input "Higgins"
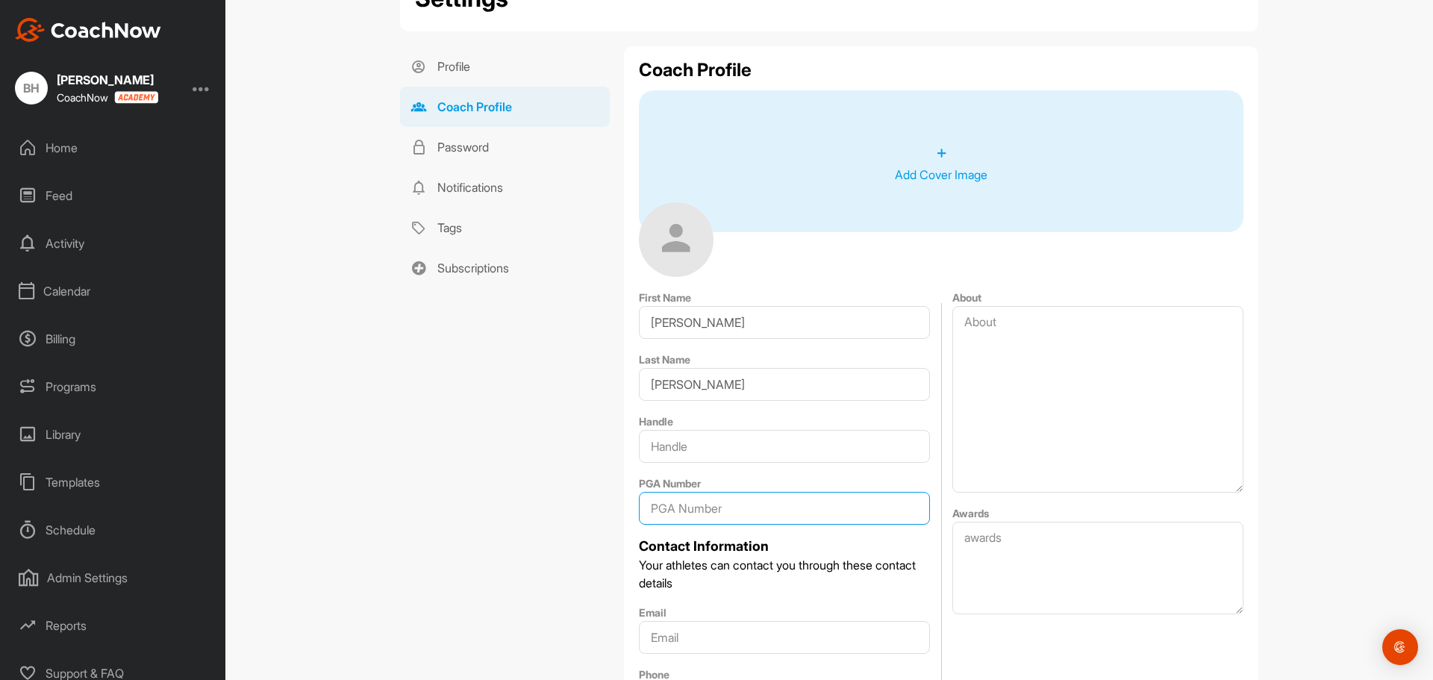
click at [754, 502] on input "PGA Number" at bounding box center [784, 508] width 291 height 33
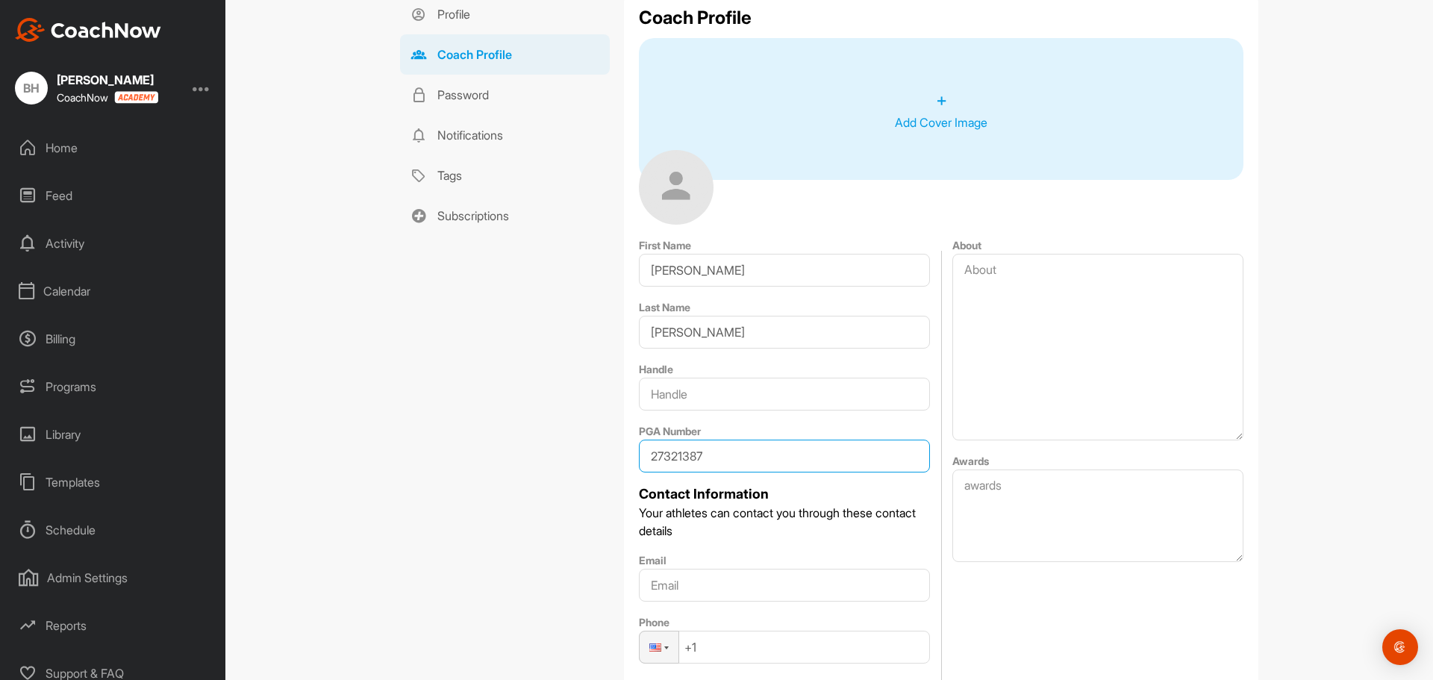
scroll to position [298, 0]
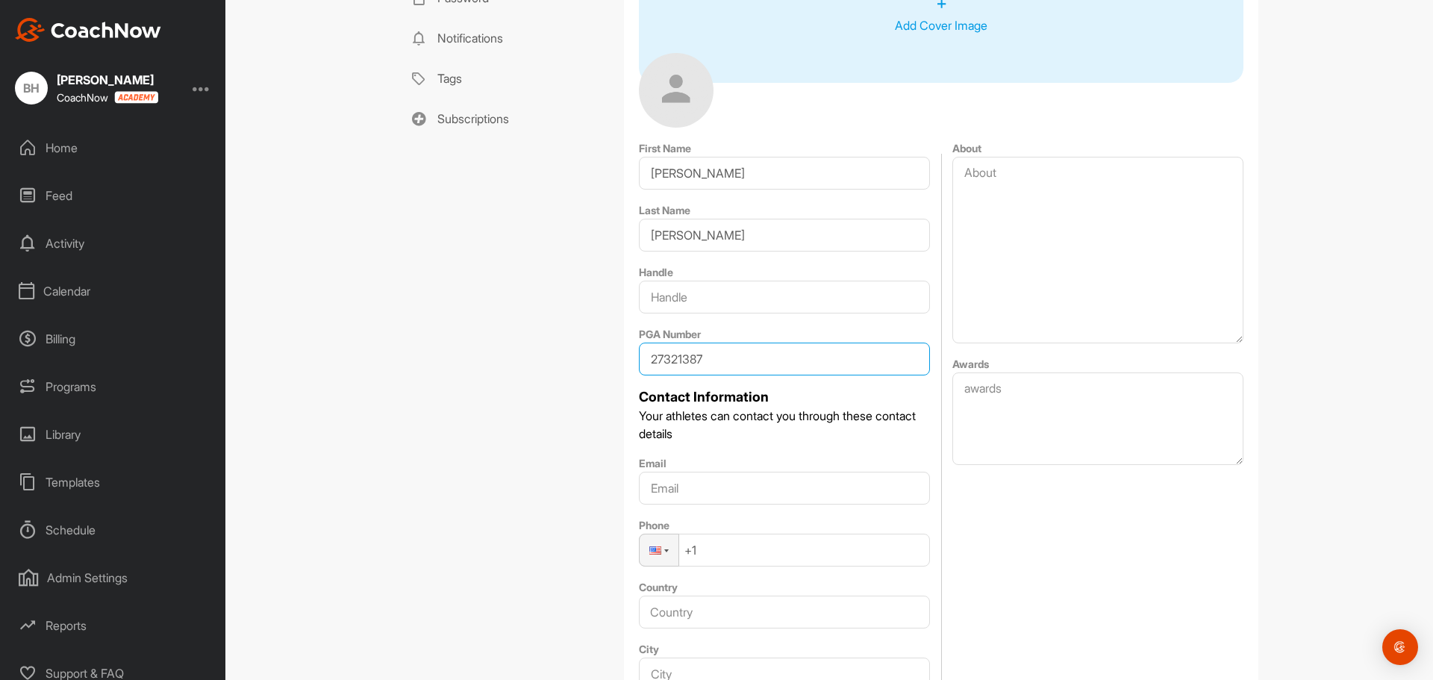
type input "27321387"
click at [729, 487] on input "Email" at bounding box center [784, 488] width 291 height 33
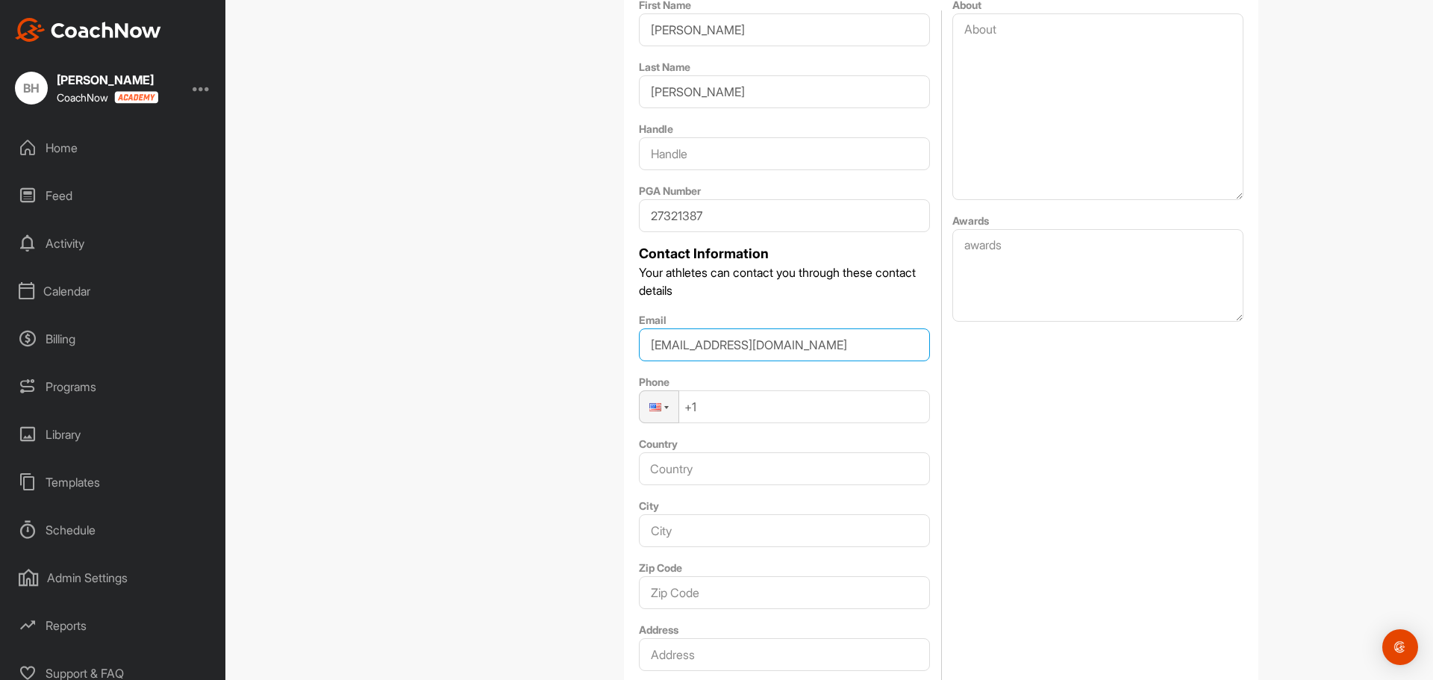
scroll to position [448, 0]
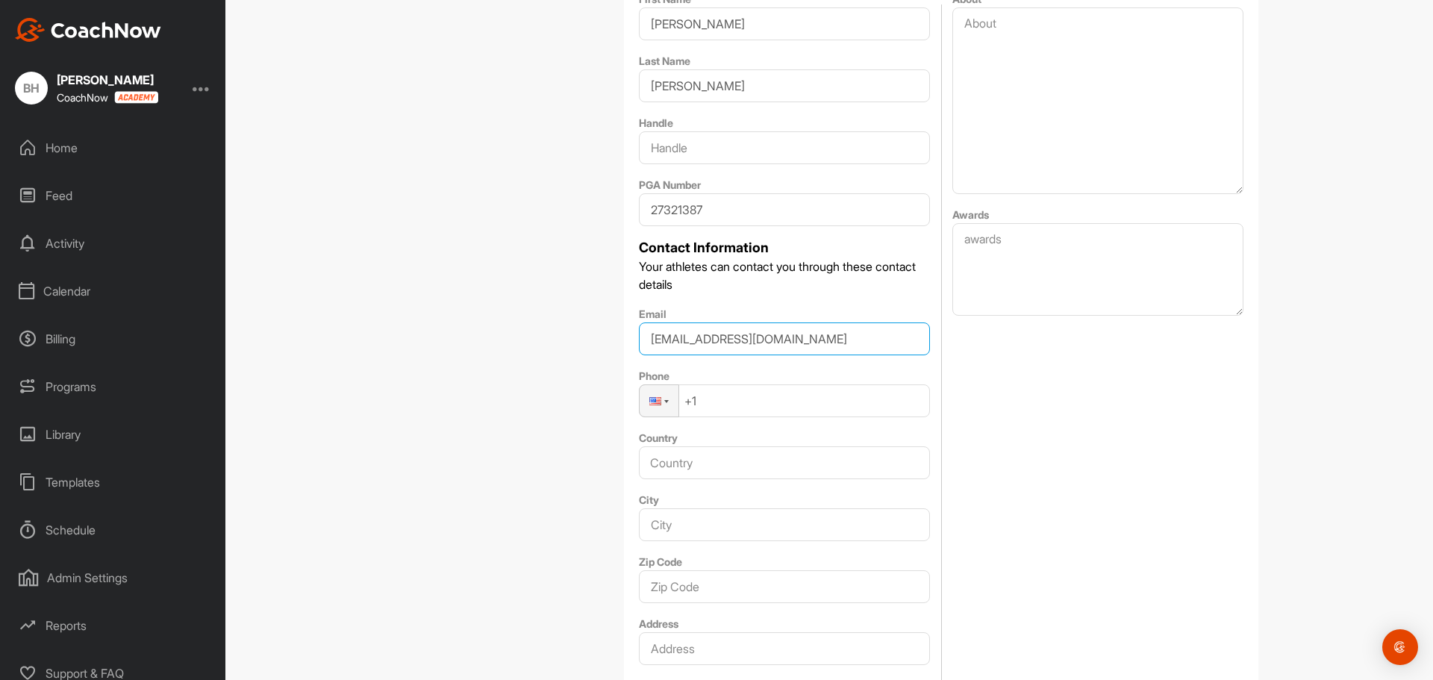
type input "bhiggins@azcountryclub.com"
click at [735, 461] on input "Country" at bounding box center [784, 462] width 291 height 33
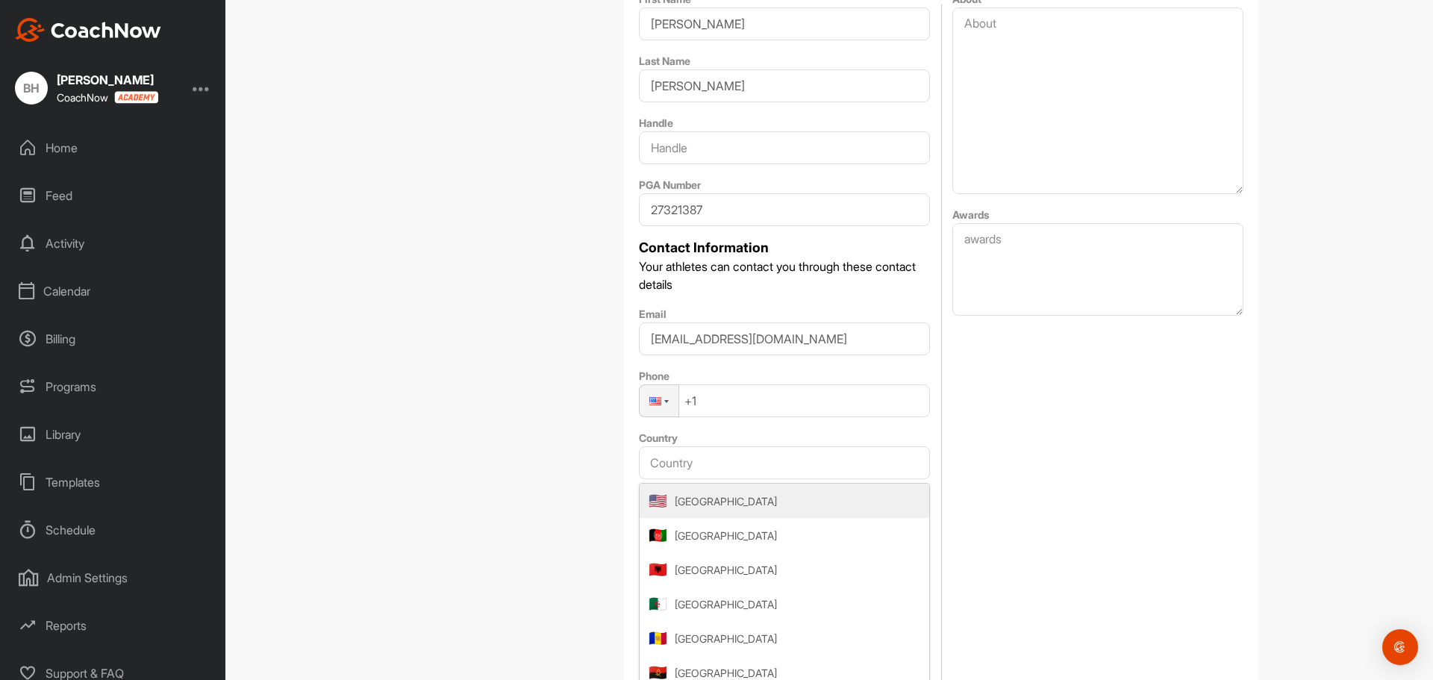
click at [535, 470] on div "Profile Coach Profile Password Notifications Tags Subscriptions" at bounding box center [504, 382] width 209 height 1269
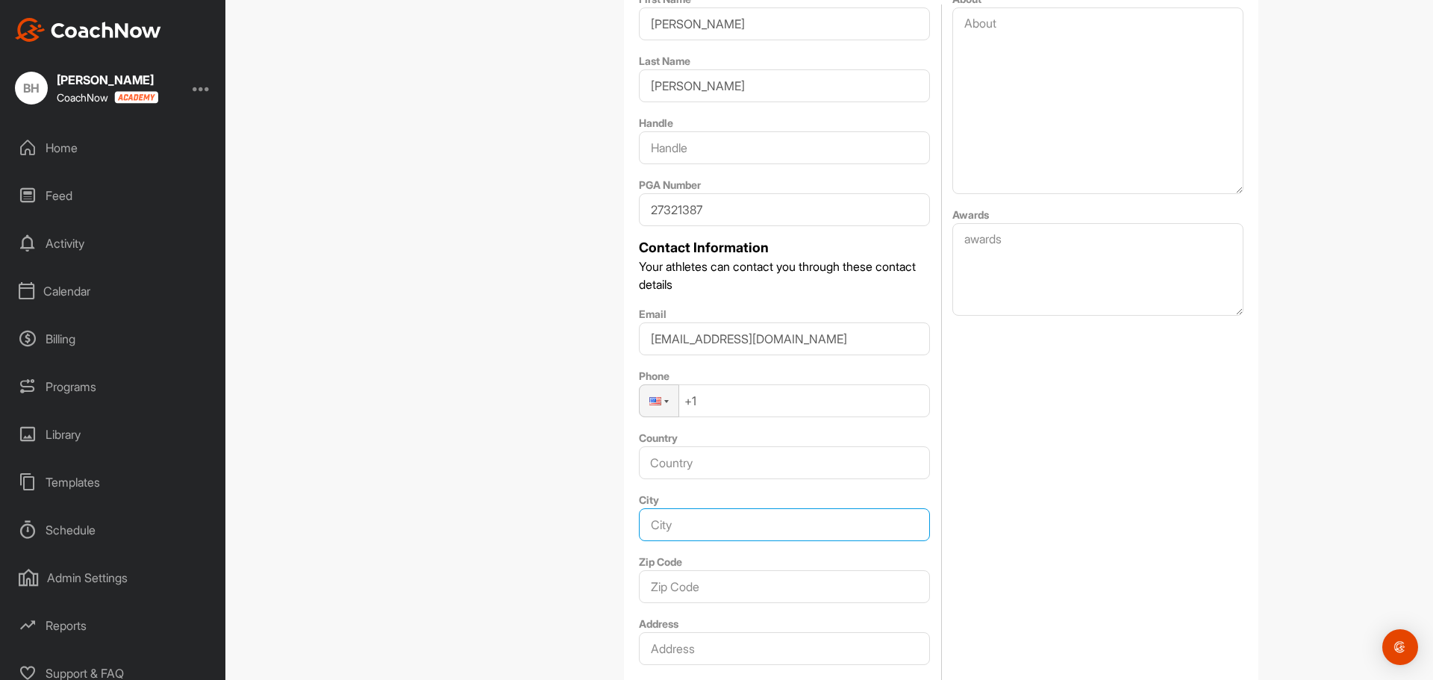
click at [682, 521] on input "City" at bounding box center [784, 524] width 291 height 33
type input "Phoenix"
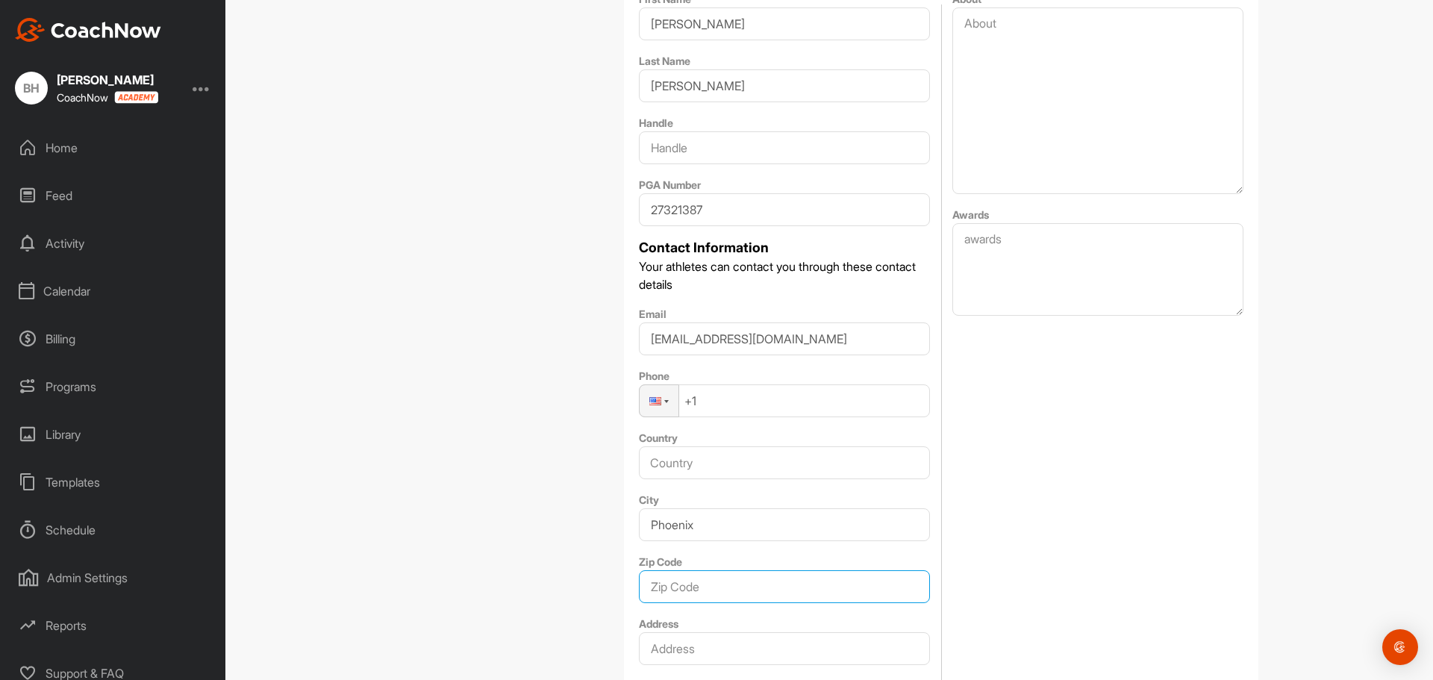
click at [722, 581] on input "Zip Code" at bounding box center [784, 586] width 291 height 33
type input "85018"
click at [545, 519] on div "Profile Coach Profile Password Notifications Tags Subscriptions" at bounding box center [504, 382] width 209 height 1269
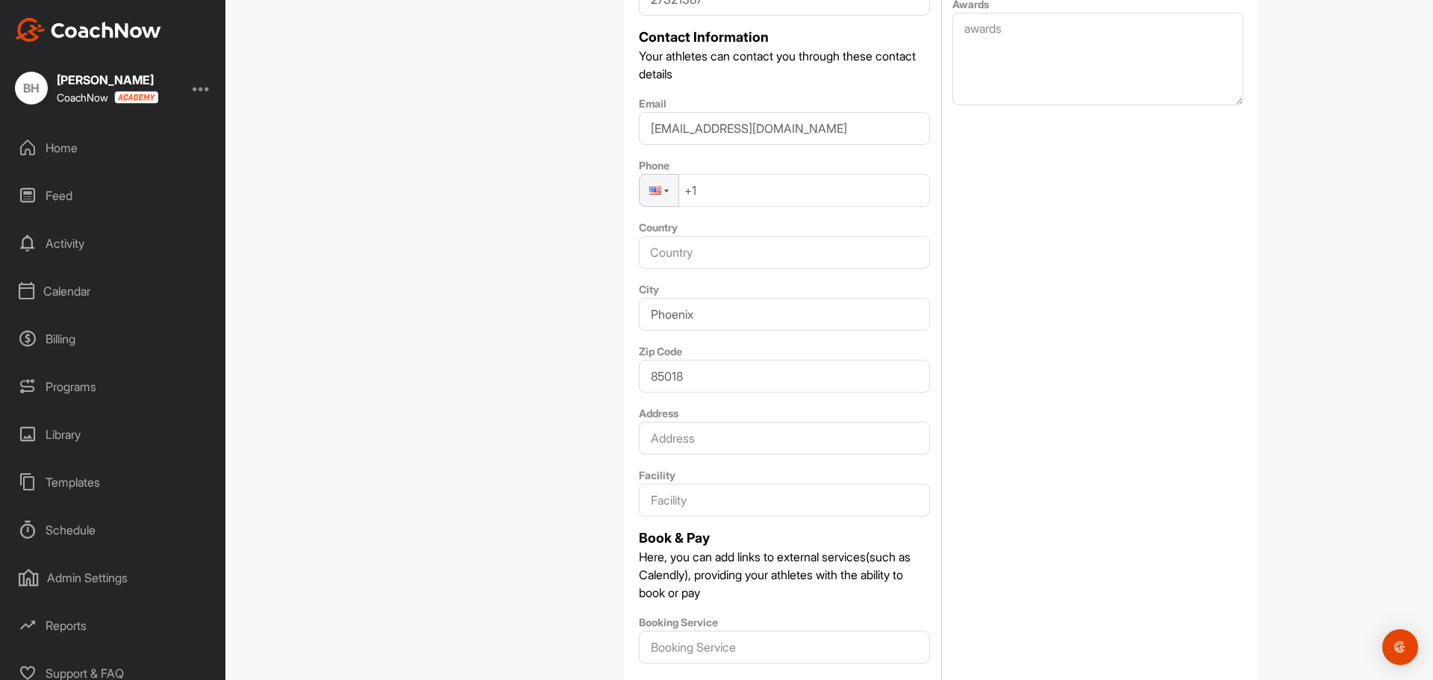
scroll to position [672, 0]
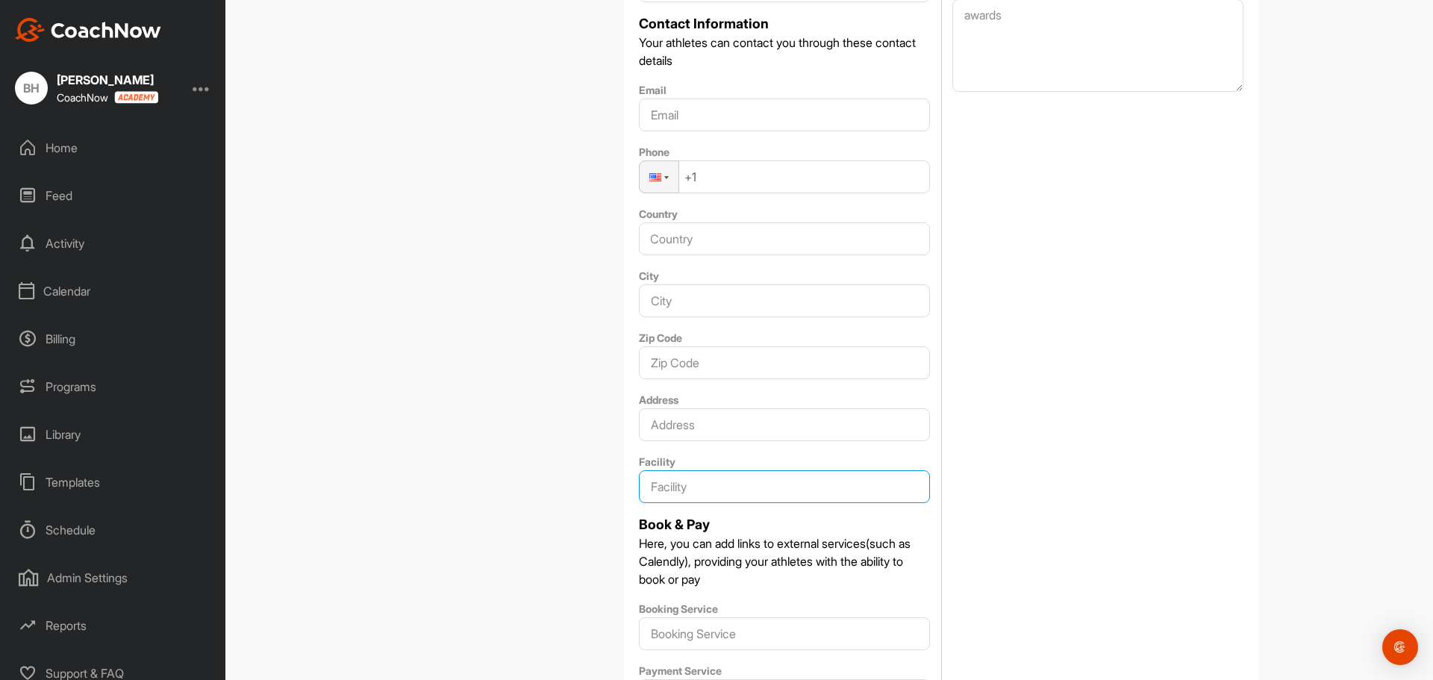
click at [729, 483] on input "Facility" at bounding box center [784, 486] width 291 height 33
type input "ARizona Country Club"
click at [716, 426] on input "Address" at bounding box center [784, 424] width 291 height 33
type input "5668 E. Orange Blossom Ln."
click at [659, 488] on input "ARizona Country Club" at bounding box center [784, 486] width 291 height 33
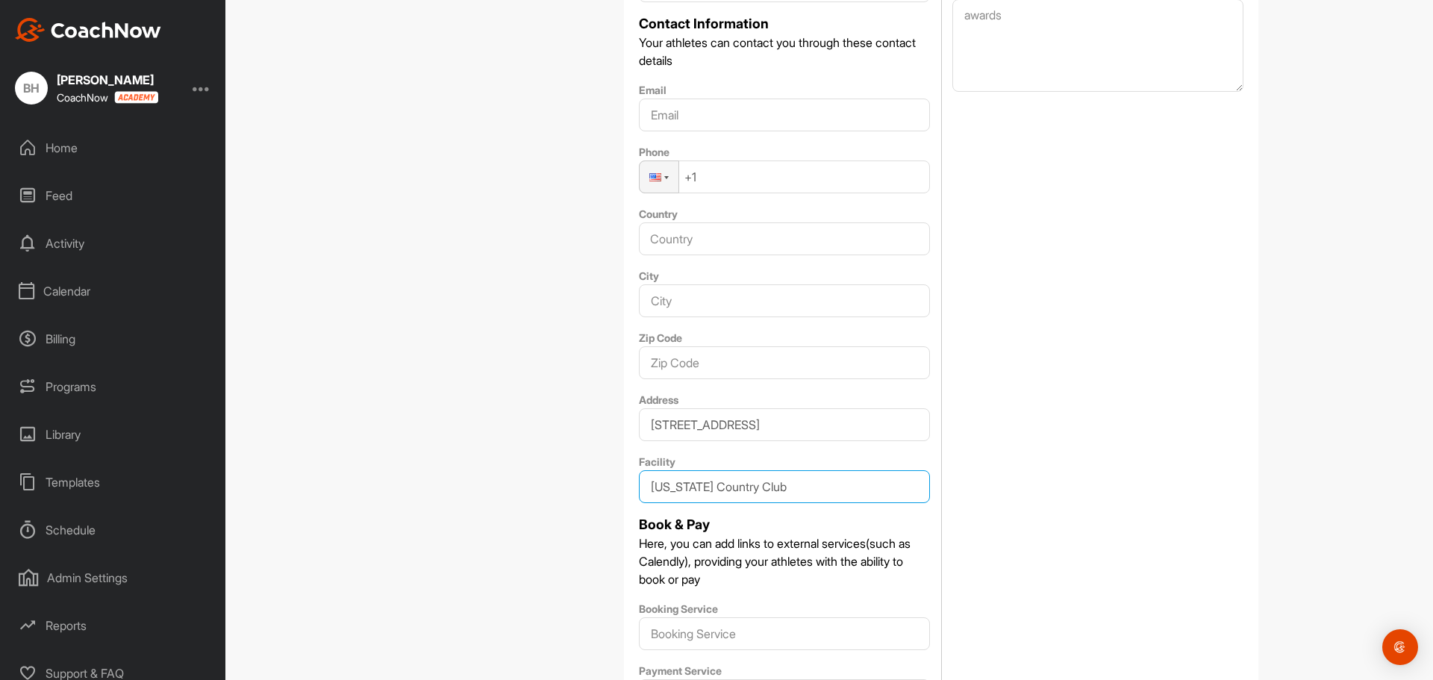
type input "Arizona Country Club"
click at [1013, 421] on div "About Awards" at bounding box center [1097, 239] width 291 height 946
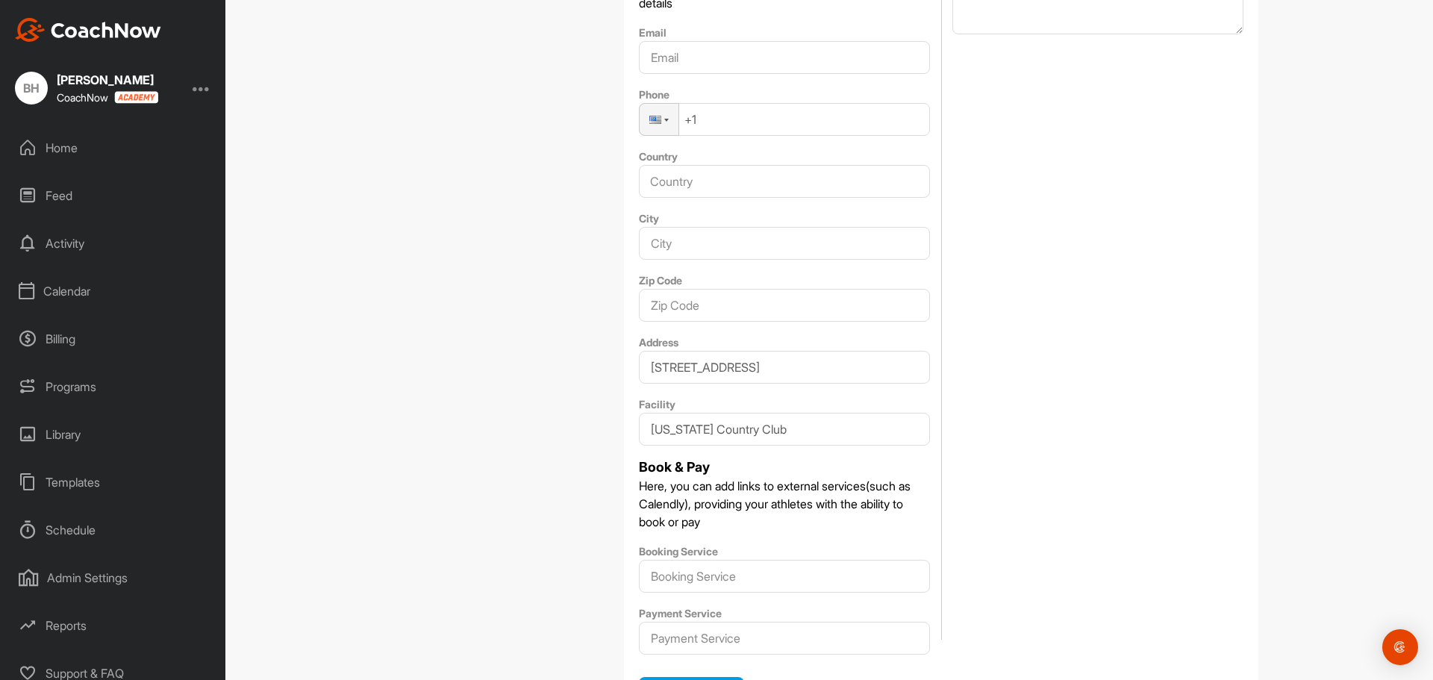
scroll to position [819, 0]
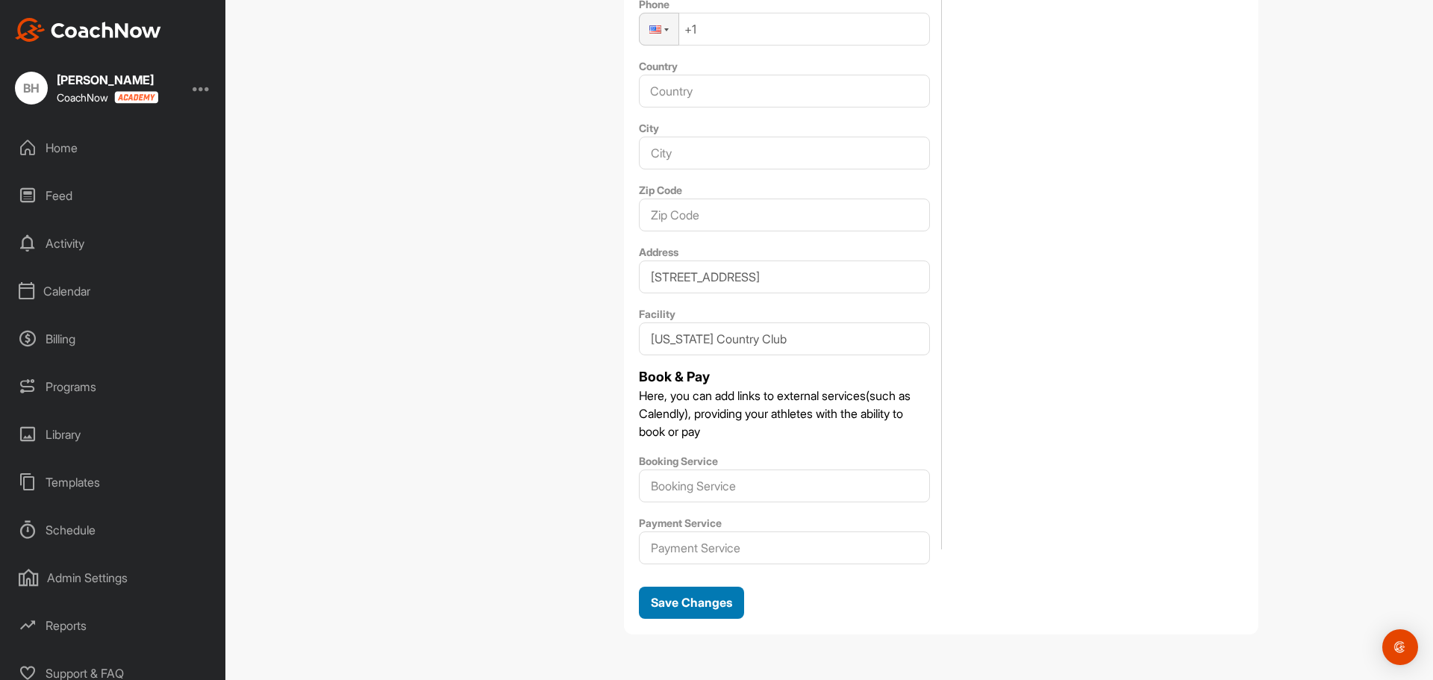
click at [692, 604] on span "Save Changes" at bounding box center [691, 602] width 81 height 15
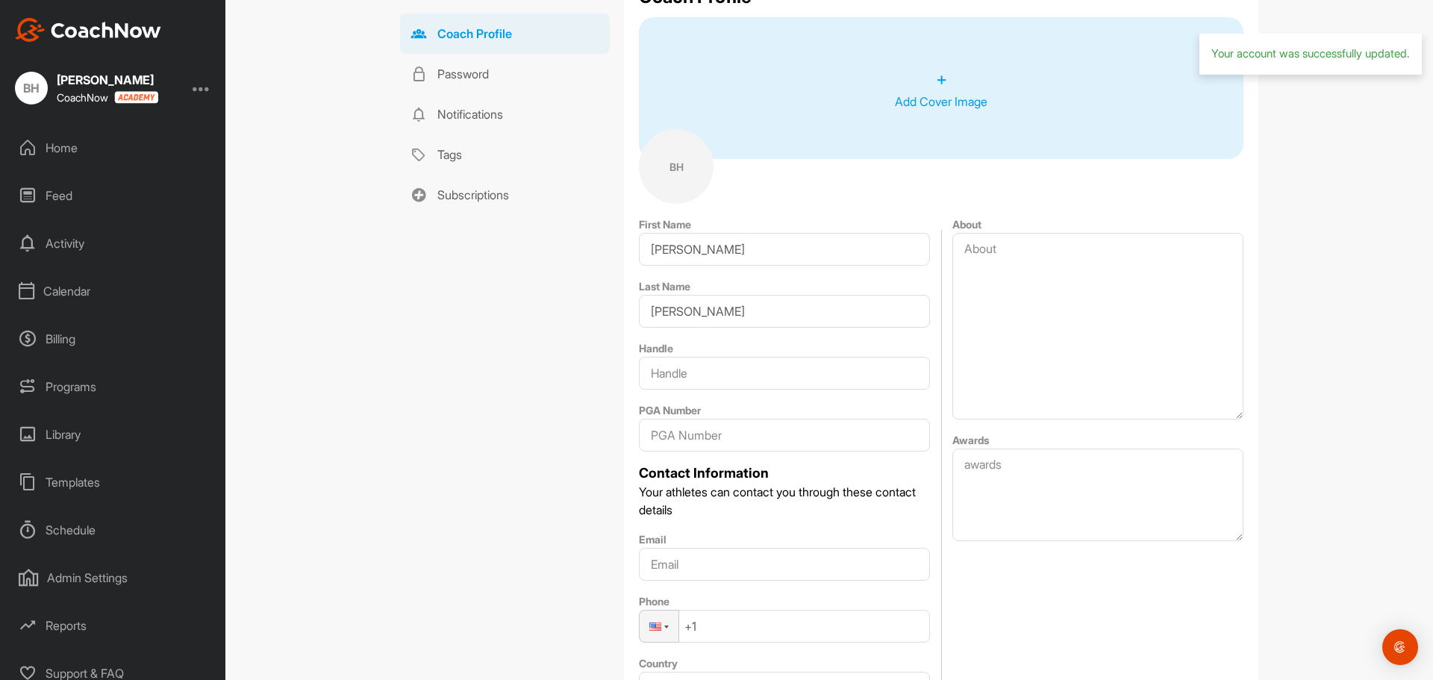
scroll to position [0, 0]
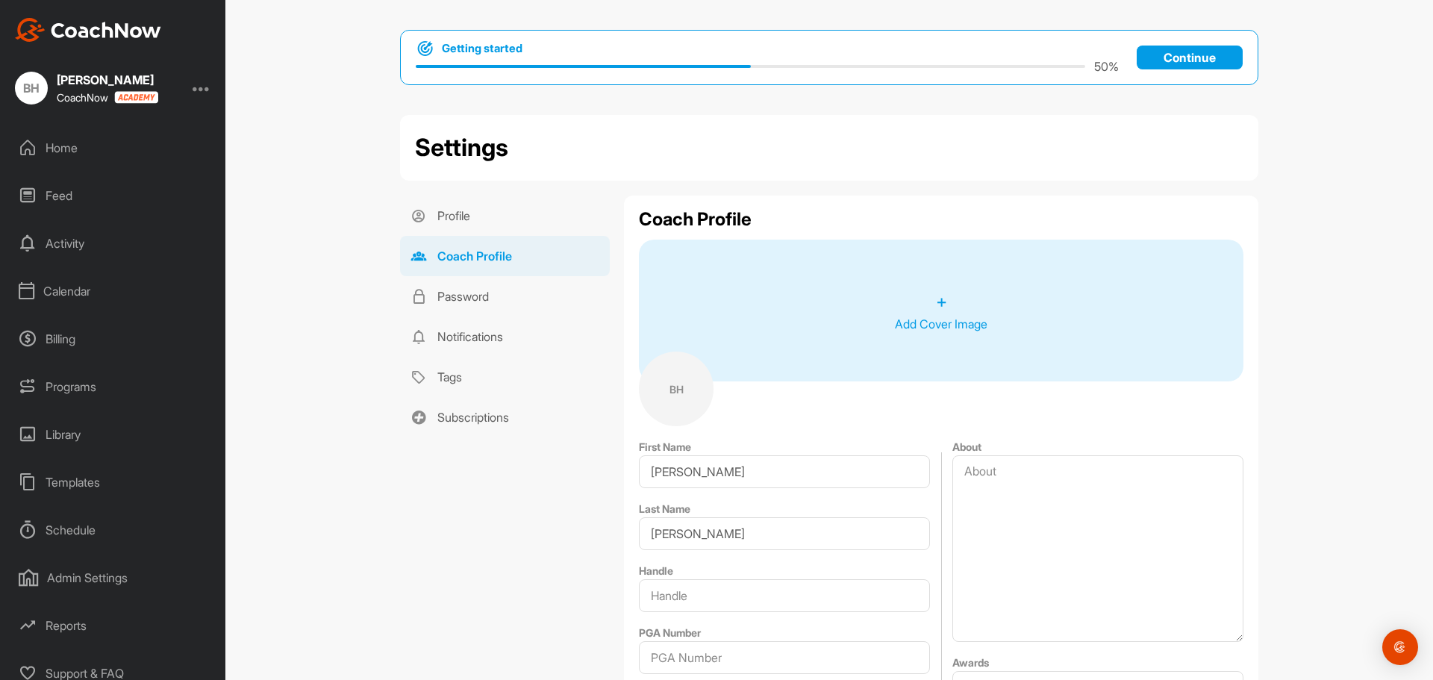
click at [936, 303] on p "+" at bounding box center [941, 301] width 11 height 27
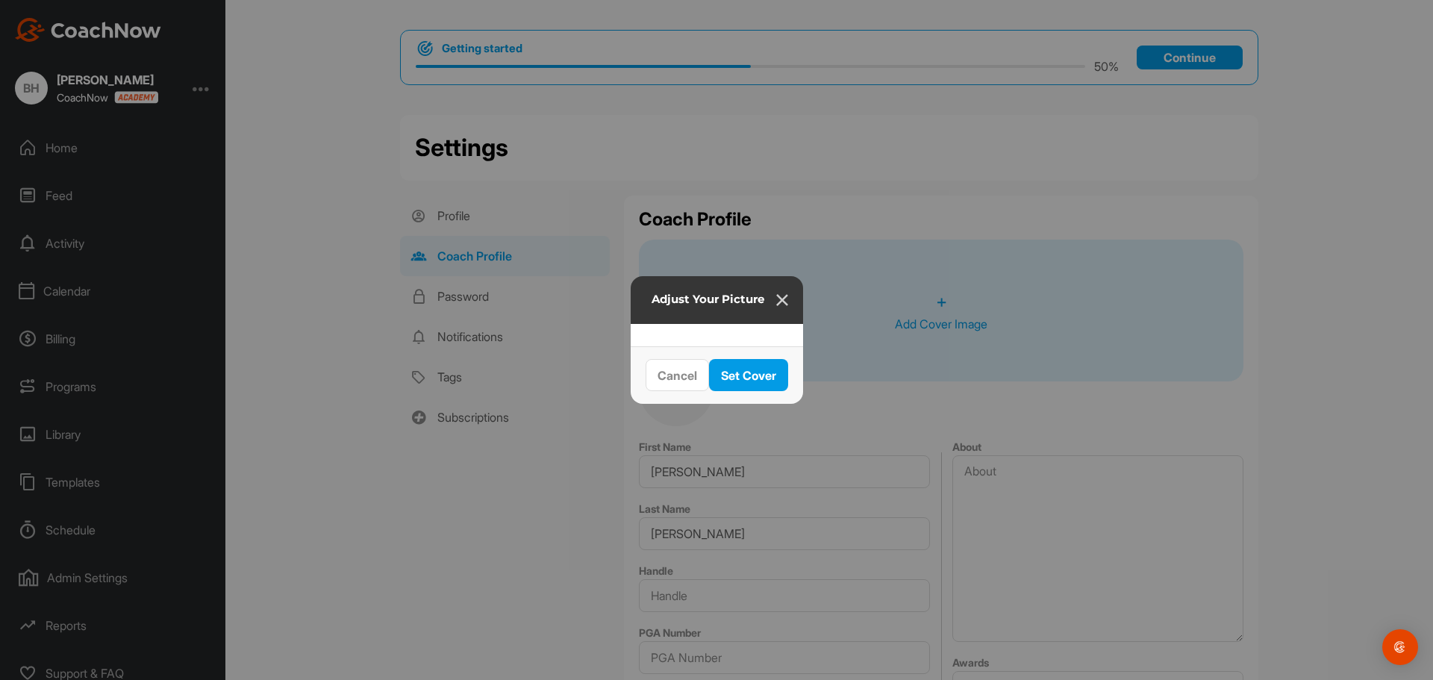
drag, startPoint x: 660, startPoint y: 333, endPoint x: 665, endPoint y: 325, distance: 9.7
click at [654, 375] on div at bounding box center [922, 468] width 560 height 187
drag, startPoint x: 693, startPoint y: 375, endPoint x: 689, endPoint y: 384, distance: 9.7
click at [689, 384] on div at bounding box center [922, 477] width 560 height 187
drag, startPoint x: 439, startPoint y: 384, endPoint x: 427, endPoint y: 458, distance: 75.6
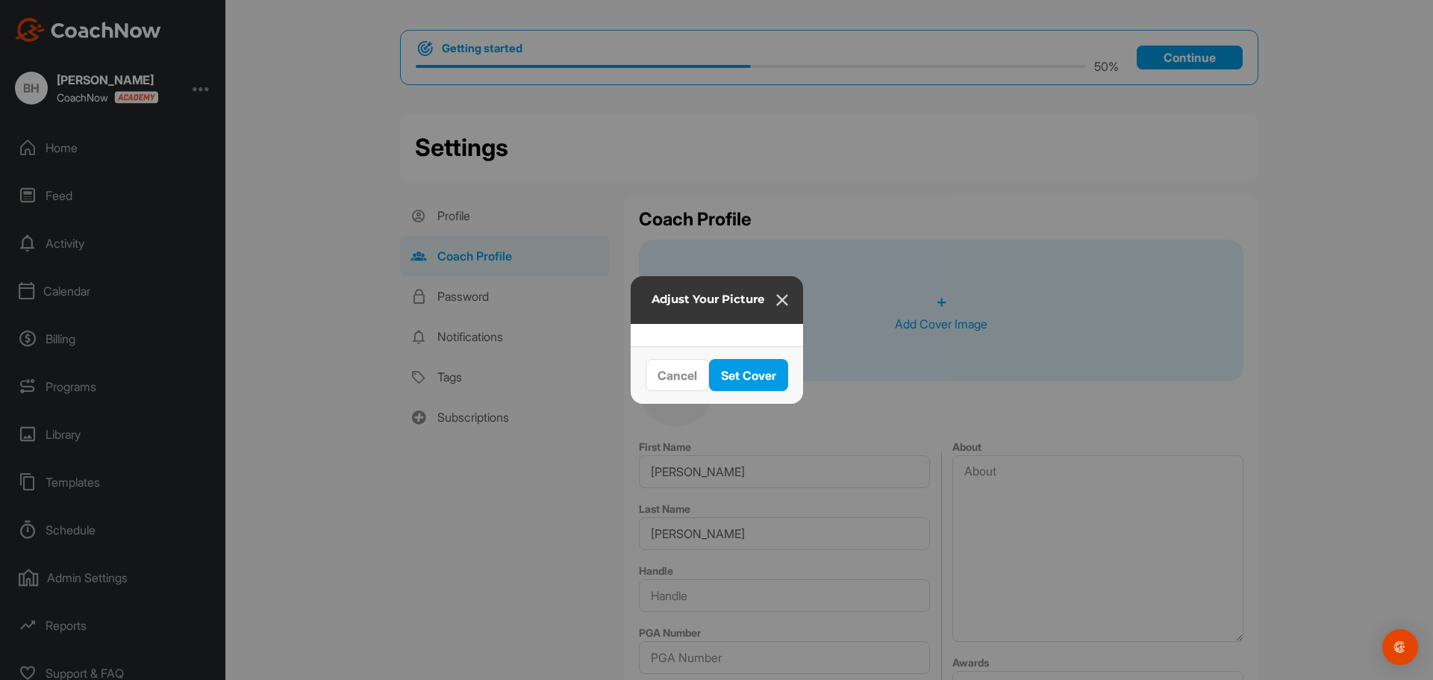
click at [630, 346] on div at bounding box center [716, 335] width 172 height 22
drag, startPoint x: 624, startPoint y: 339, endPoint x: 636, endPoint y: 412, distance: 74.2
click at [642, 456] on div at bounding box center [922, 549] width 560 height 187
drag, startPoint x: 993, startPoint y: 271, endPoint x: 904, endPoint y: 313, distance: 98.5
click at [803, 324] on div at bounding box center [716, 335] width 172 height 22
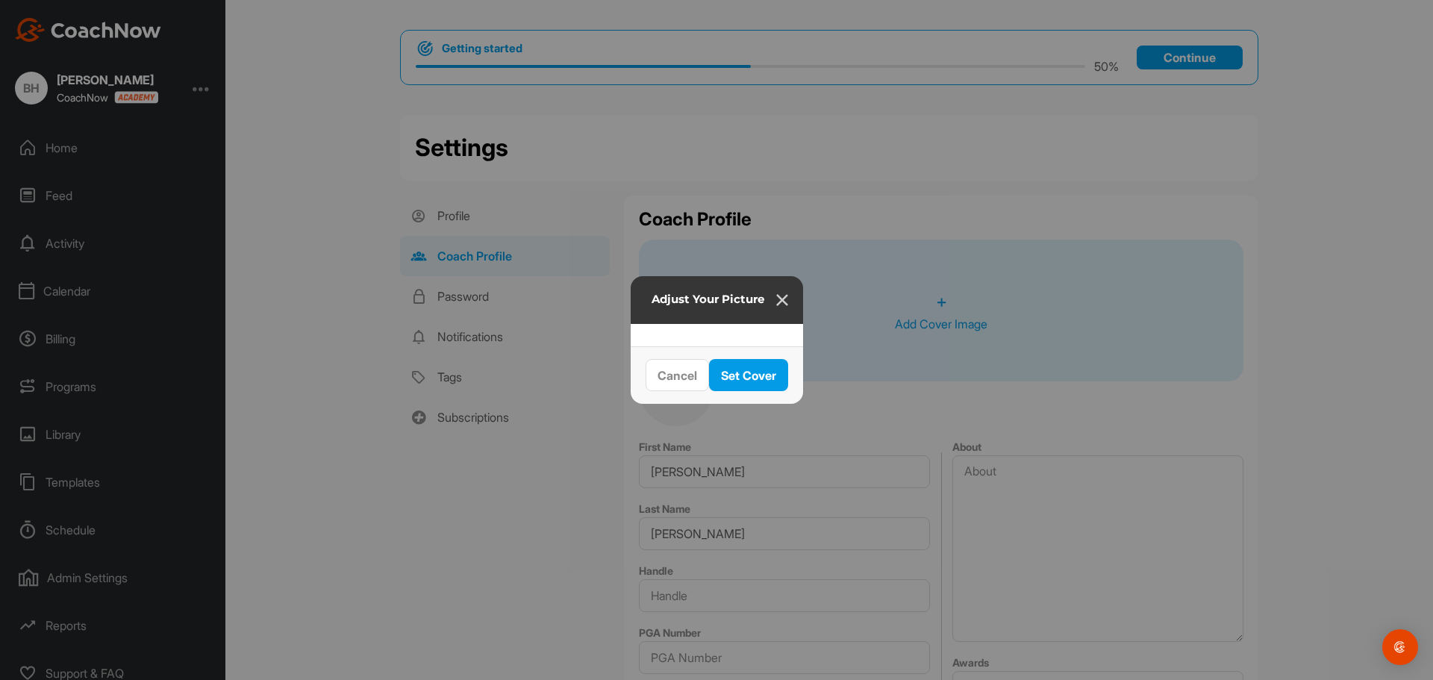
drag, startPoint x: 852, startPoint y: 351, endPoint x: 868, endPoint y: 240, distance: 112.3
click at [868, 345] on div at bounding box center [922, 438] width 560 height 187
click at [645, 391] on button "Cancel" at bounding box center [676, 375] width 63 height 32
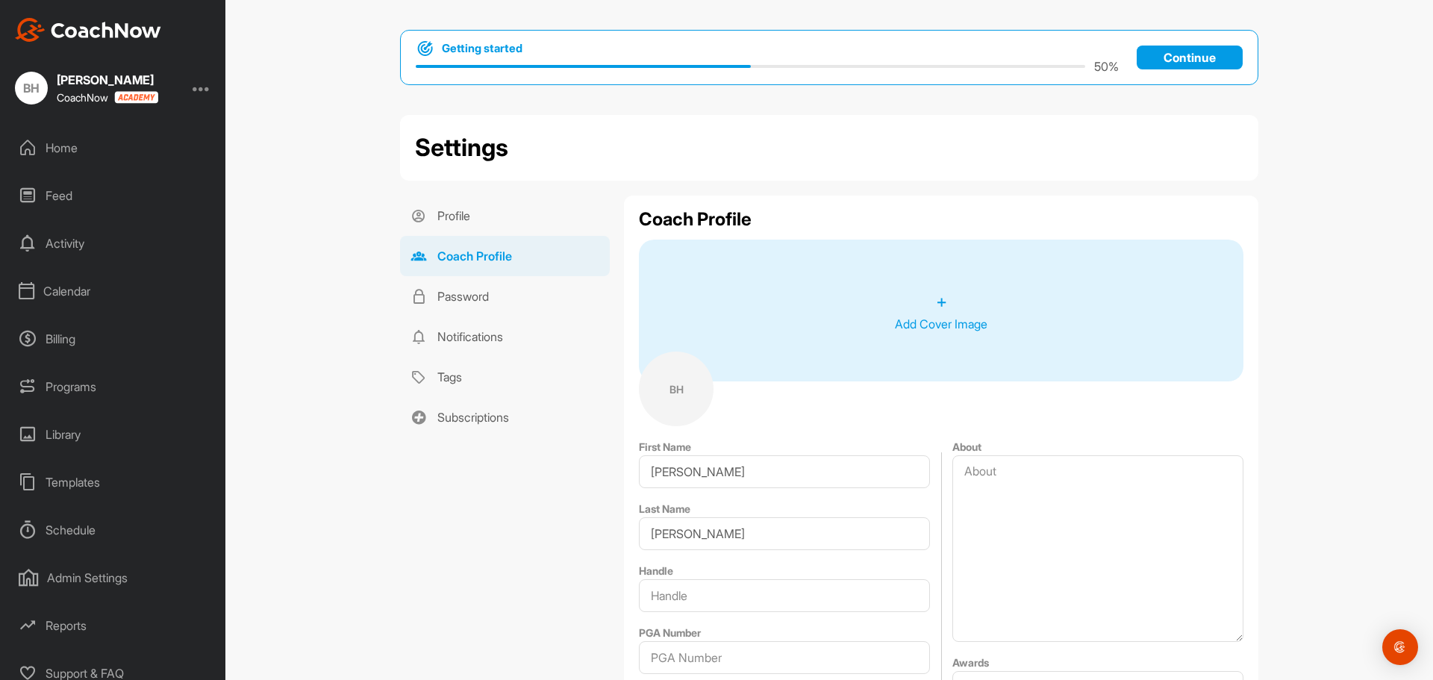
click at [939, 298] on p "+" at bounding box center [941, 301] width 11 height 27
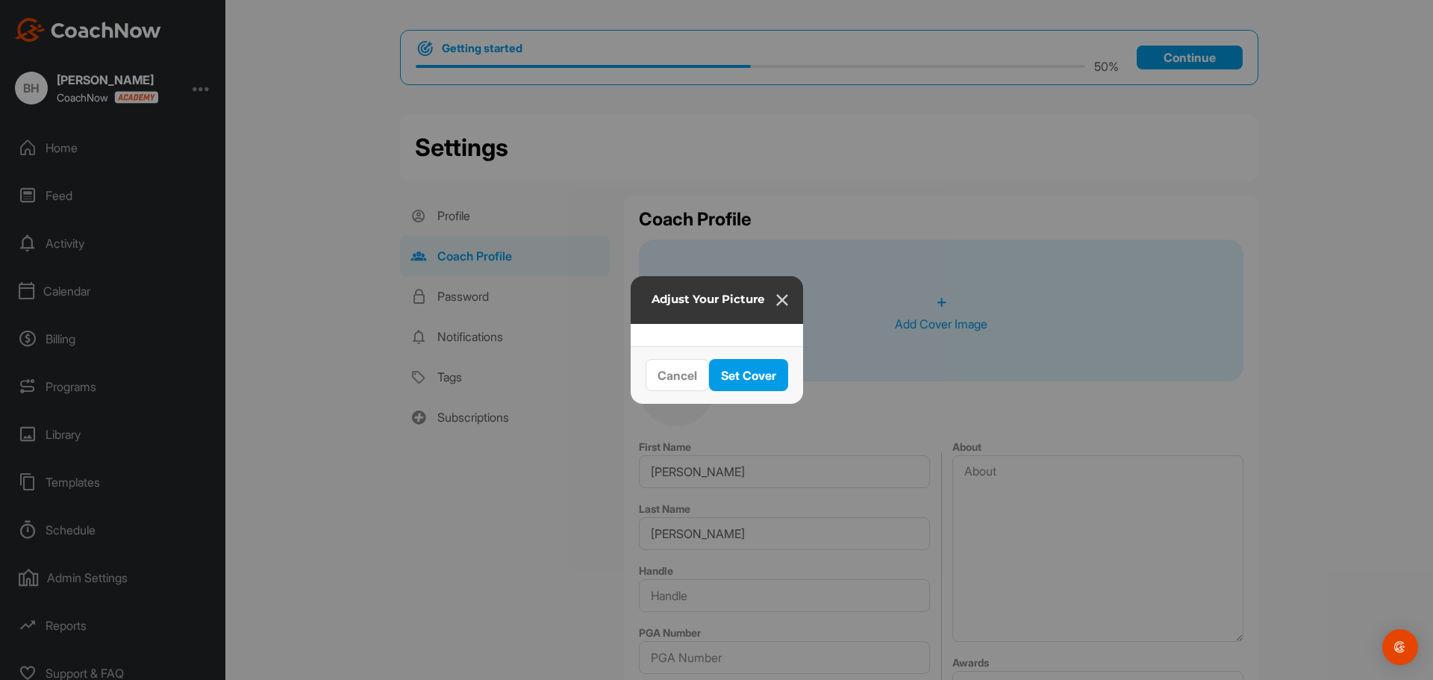
drag, startPoint x: 797, startPoint y: 360, endPoint x: 801, endPoint y: 345, distance: 15.4
click at [801, 384] on div at bounding box center [922, 477] width 560 height 187
click at [657, 383] on span "Cancel" at bounding box center [677, 375] width 40 height 15
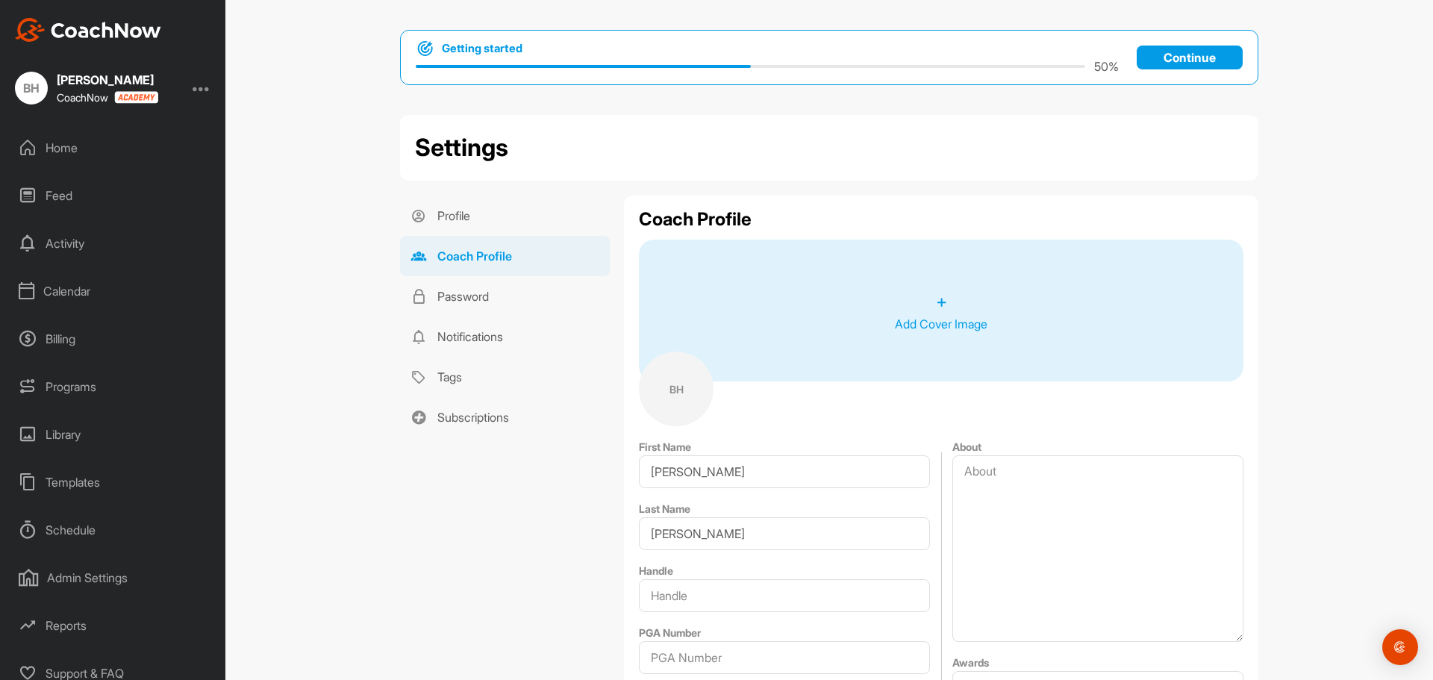
click at [936, 304] on p "+" at bounding box center [941, 301] width 11 height 27
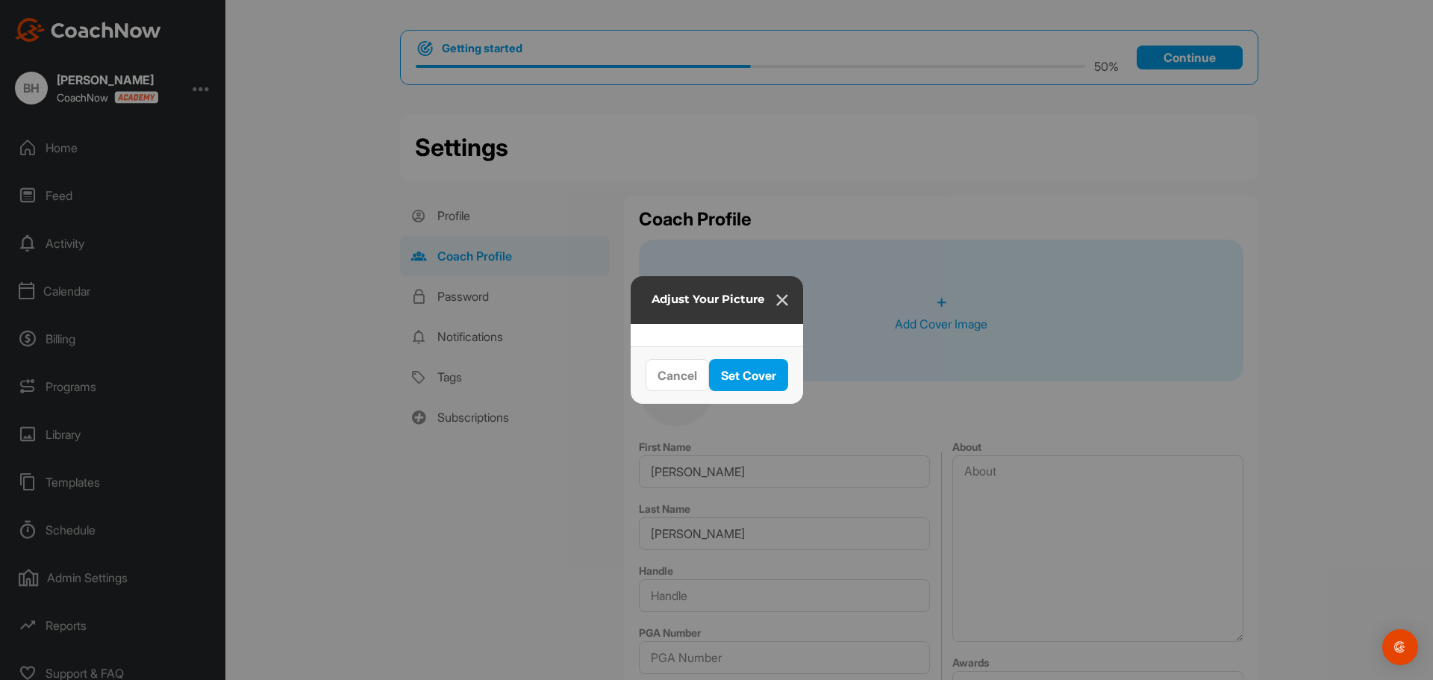
click at [886, 437] on div at bounding box center [922, 530] width 560 height 187
drag, startPoint x: 736, startPoint y: 331, endPoint x: 774, endPoint y: 342, distance: 40.4
click at [766, 458] on div at bounding box center [922, 551] width 560 height 187
click at [657, 383] on span "Cancel" at bounding box center [677, 375] width 40 height 15
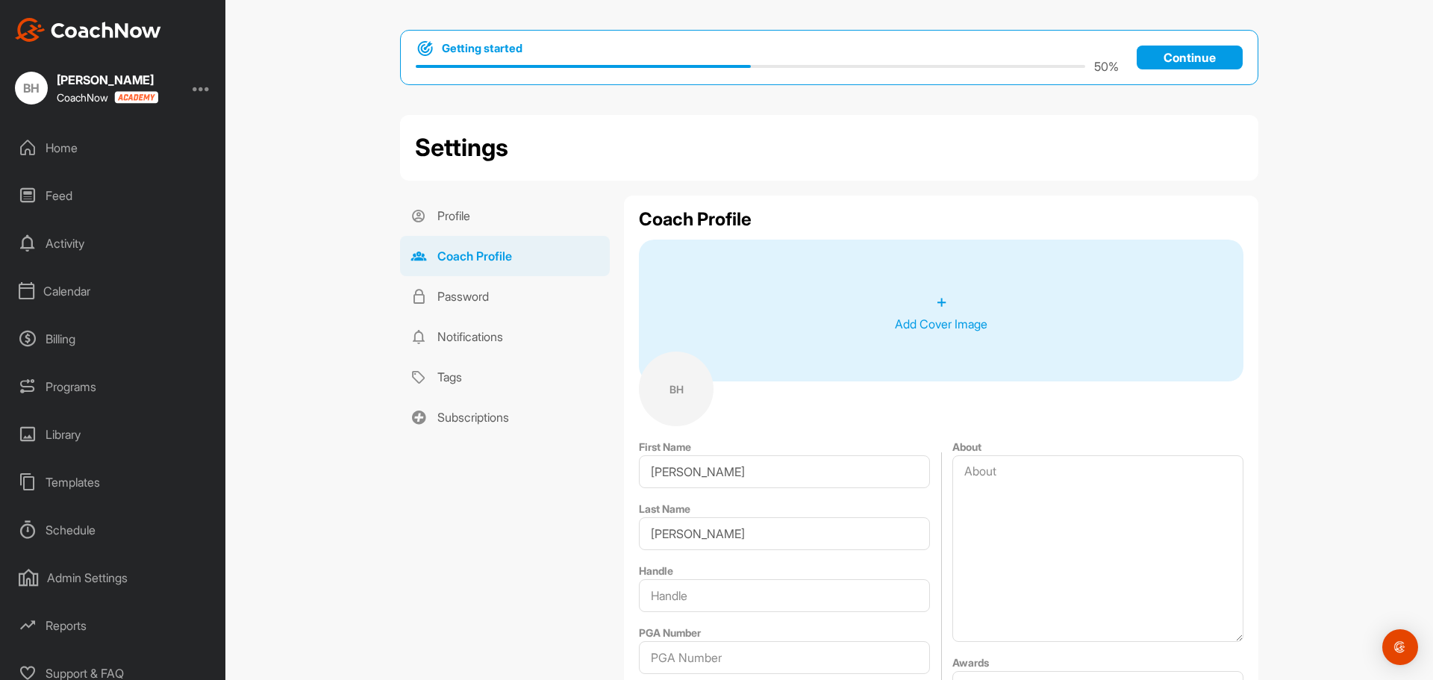
click at [936, 301] on p "+" at bounding box center [941, 301] width 11 height 27
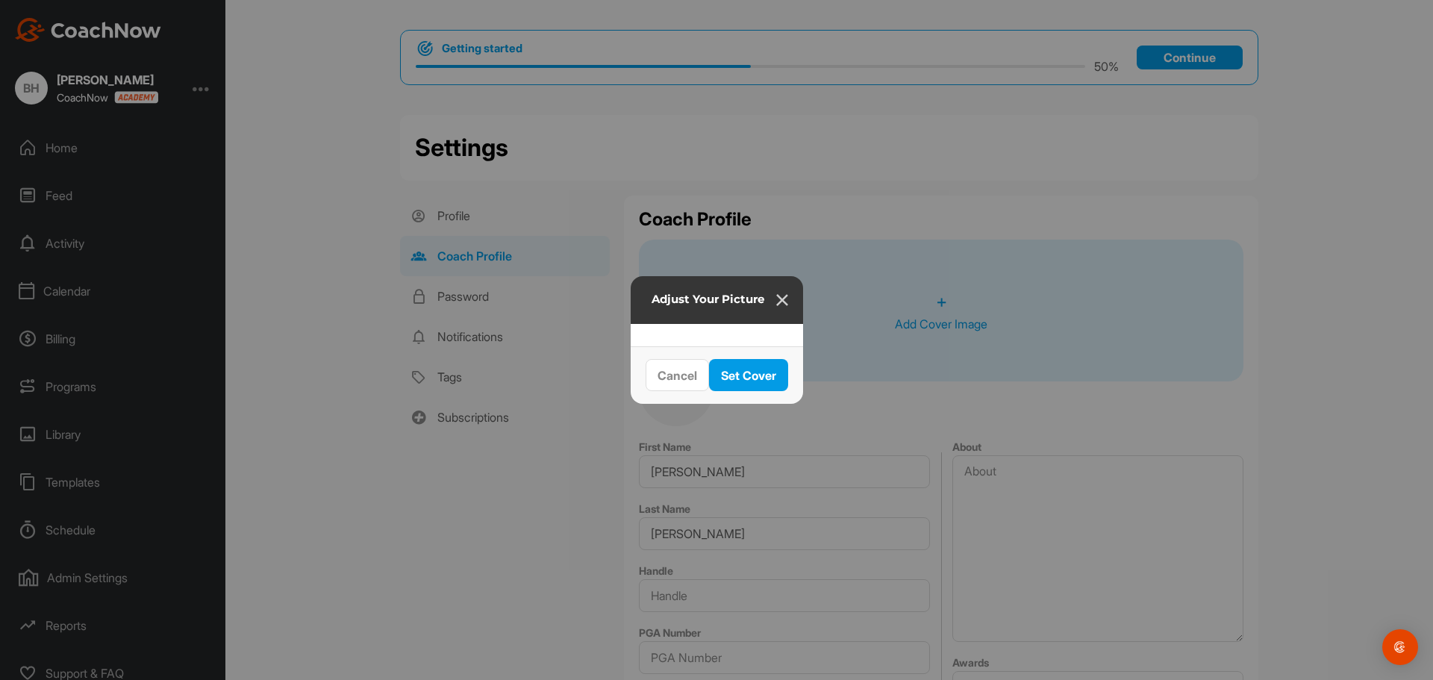
drag, startPoint x: 786, startPoint y: 380, endPoint x: 788, endPoint y: 362, distance: 18.0
click at [788, 381] on div at bounding box center [922, 474] width 560 height 187
click at [776, 383] on span "Set Cover" at bounding box center [748, 375] width 55 height 15
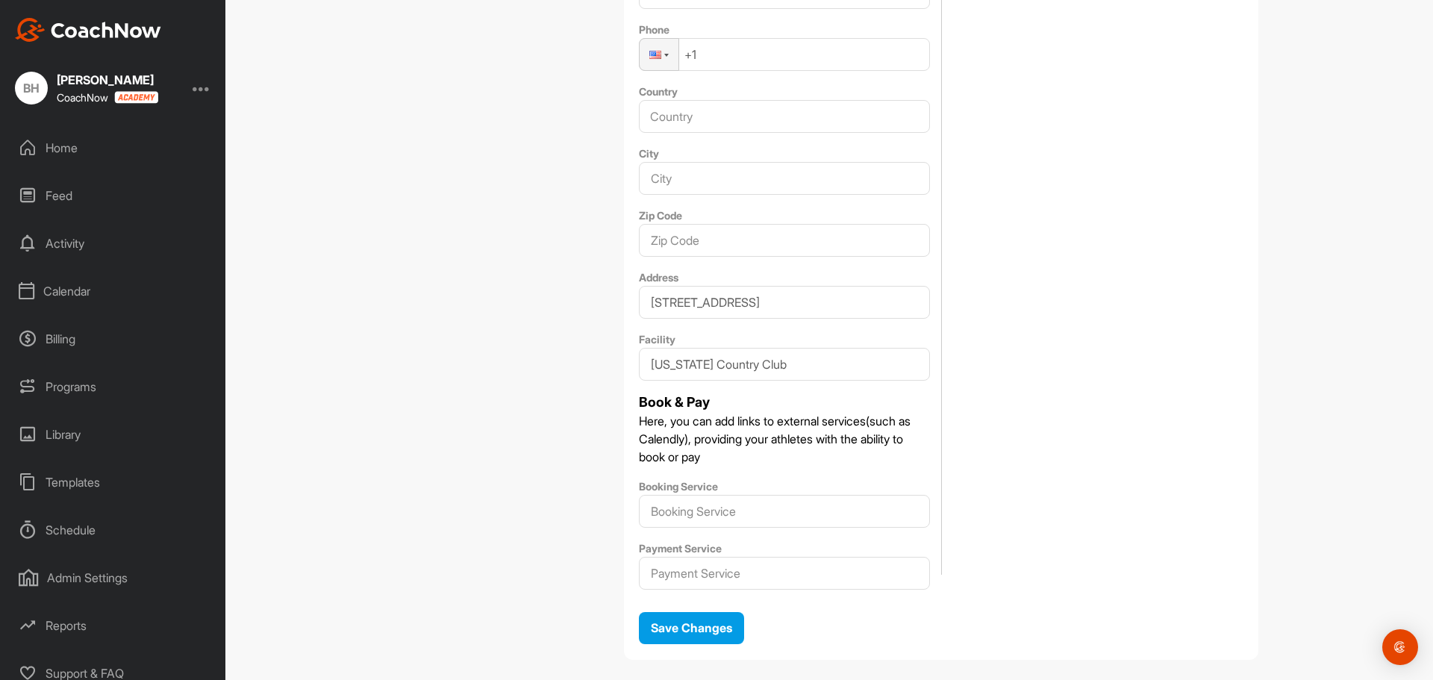
scroll to position [819, 0]
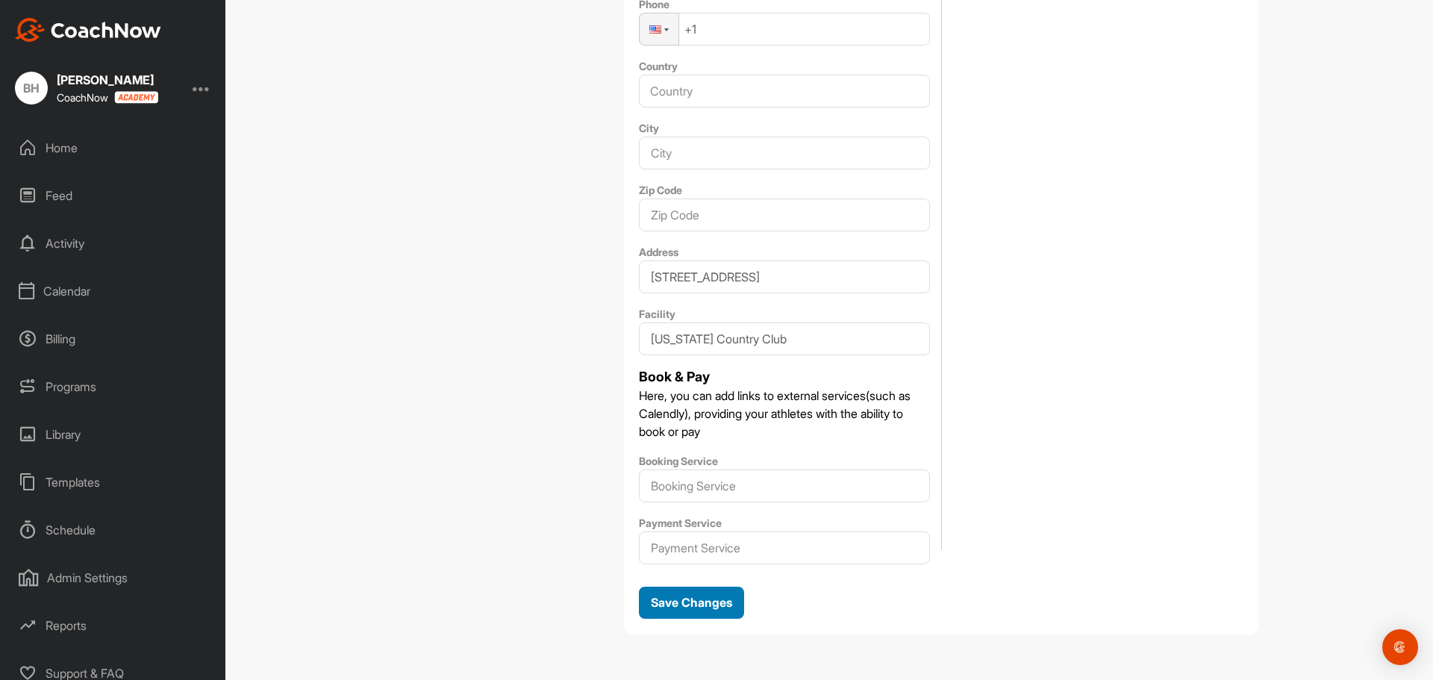
click at [660, 602] on span "Save Changes" at bounding box center [691, 602] width 81 height 15
click at [730, 488] on input "Booking Service" at bounding box center [784, 485] width 291 height 33
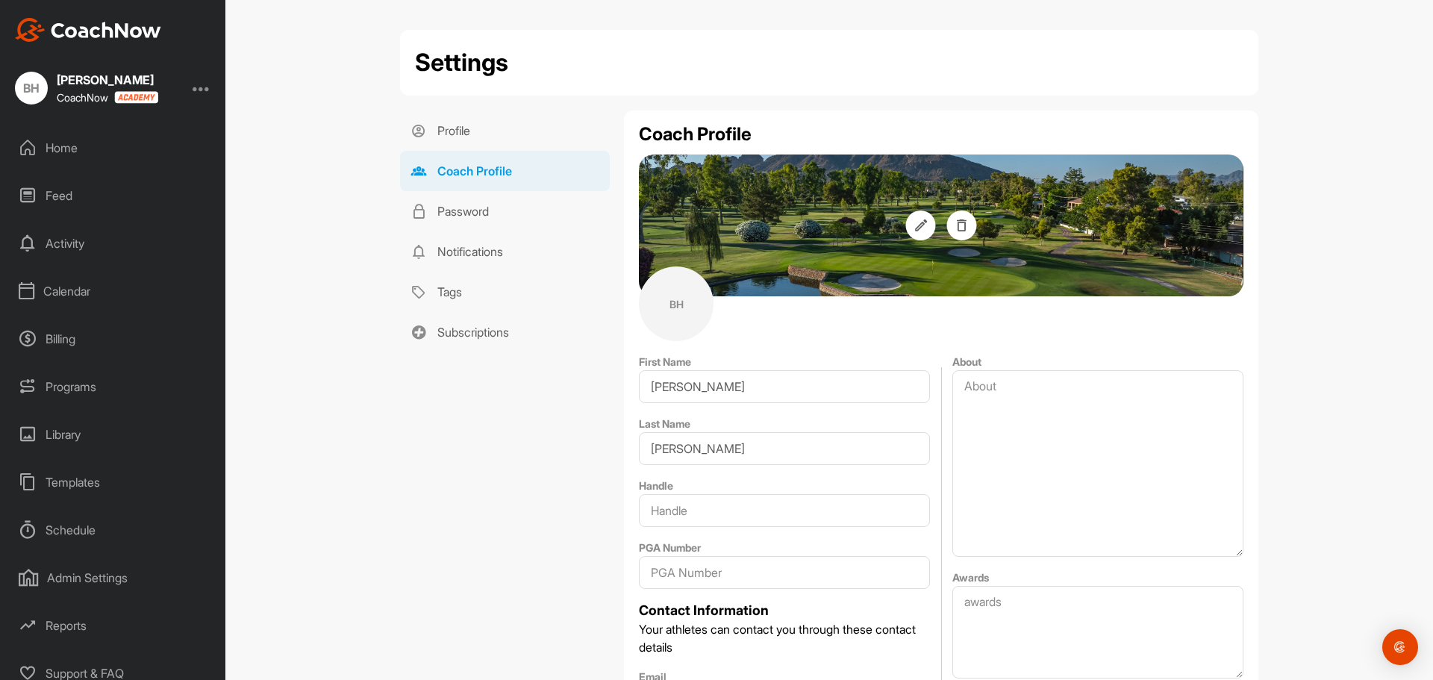
scroll to position [0, 0]
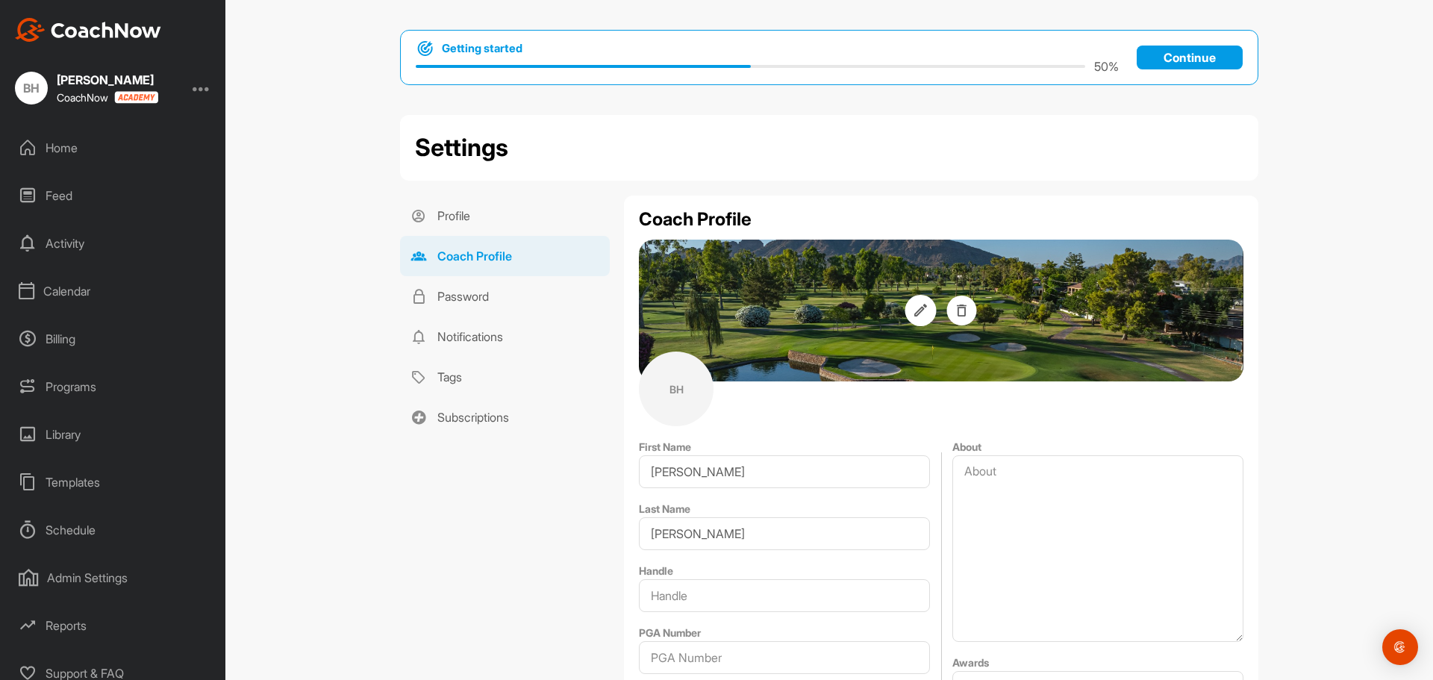
click at [922, 316] on span at bounding box center [920, 310] width 31 height 31
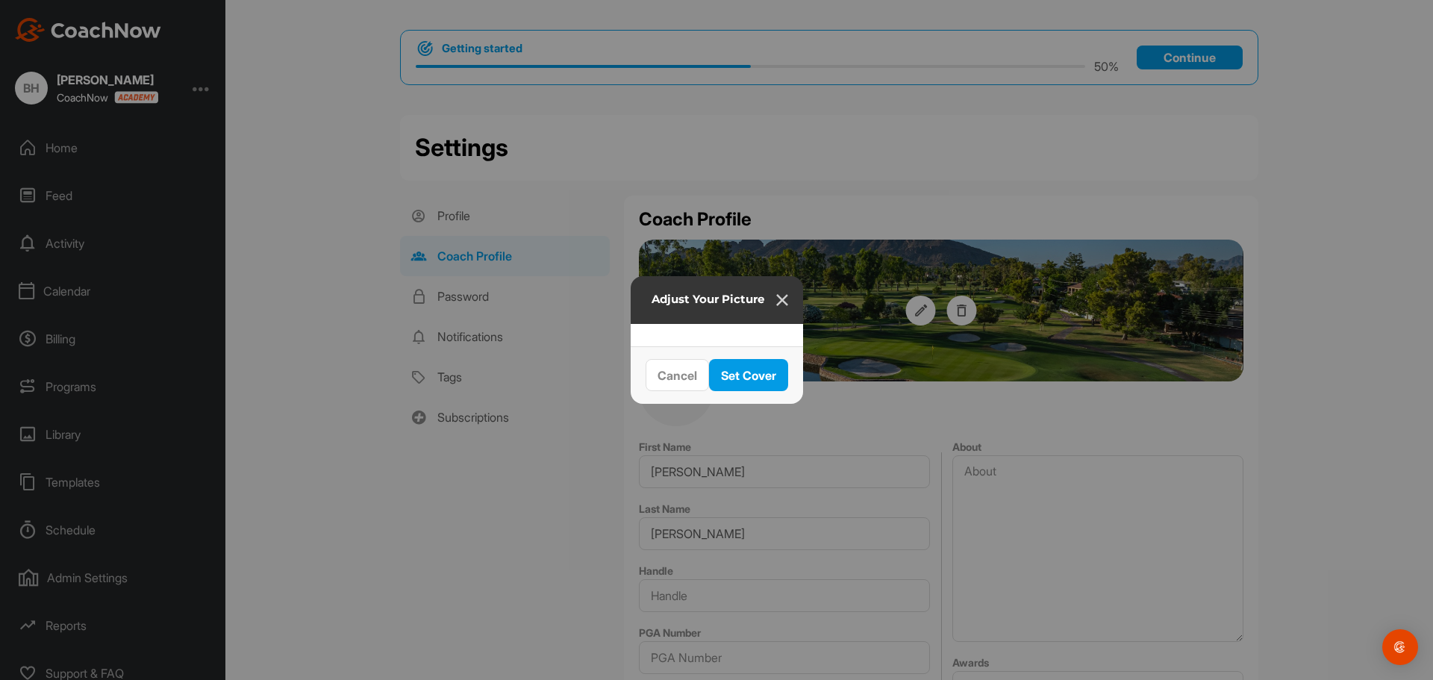
drag, startPoint x: 681, startPoint y: 398, endPoint x: 709, endPoint y: 459, distance: 66.4
click at [709, 498] on div at bounding box center [922, 591] width 560 height 187
click at [776, 383] on span "Set Cover" at bounding box center [748, 375] width 55 height 15
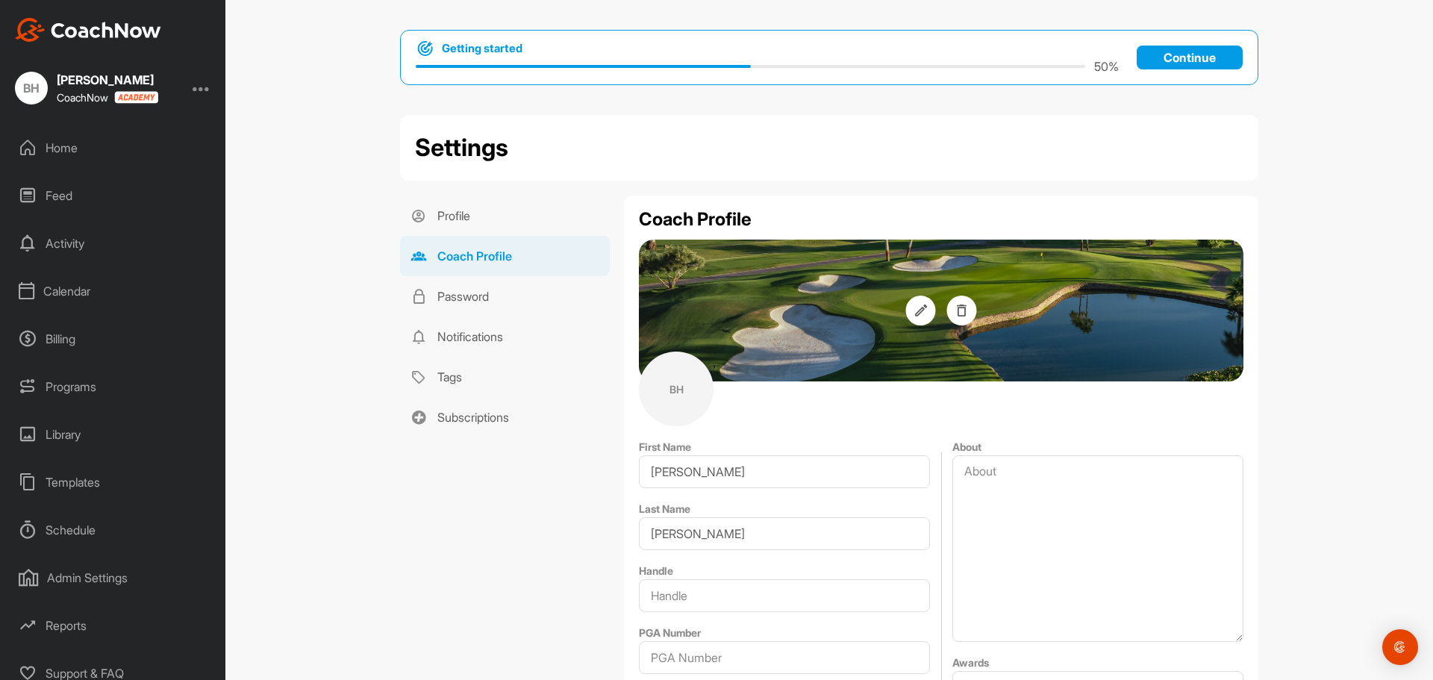
click at [666, 396] on div "BH" at bounding box center [676, 388] width 75 height 75
click at [671, 392] on div "BH" at bounding box center [676, 388] width 75 height 75
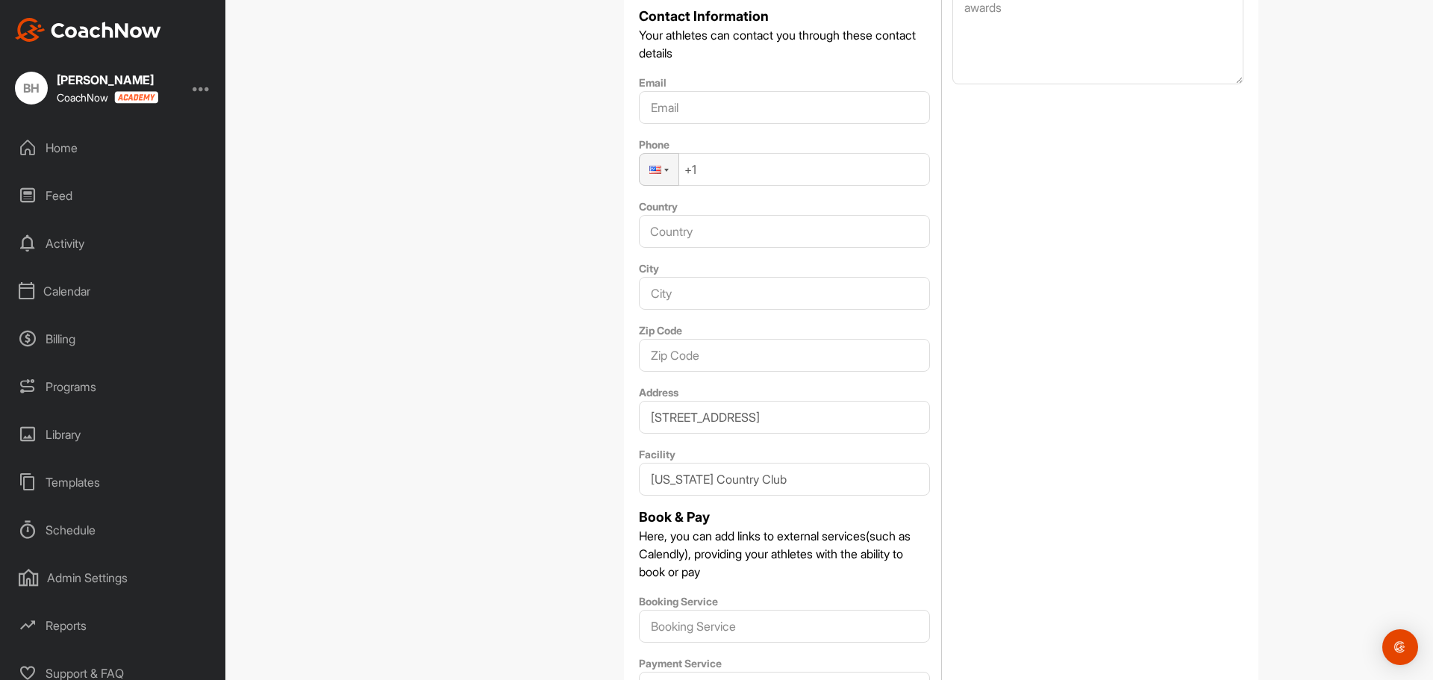
scroll to position [819, 0]
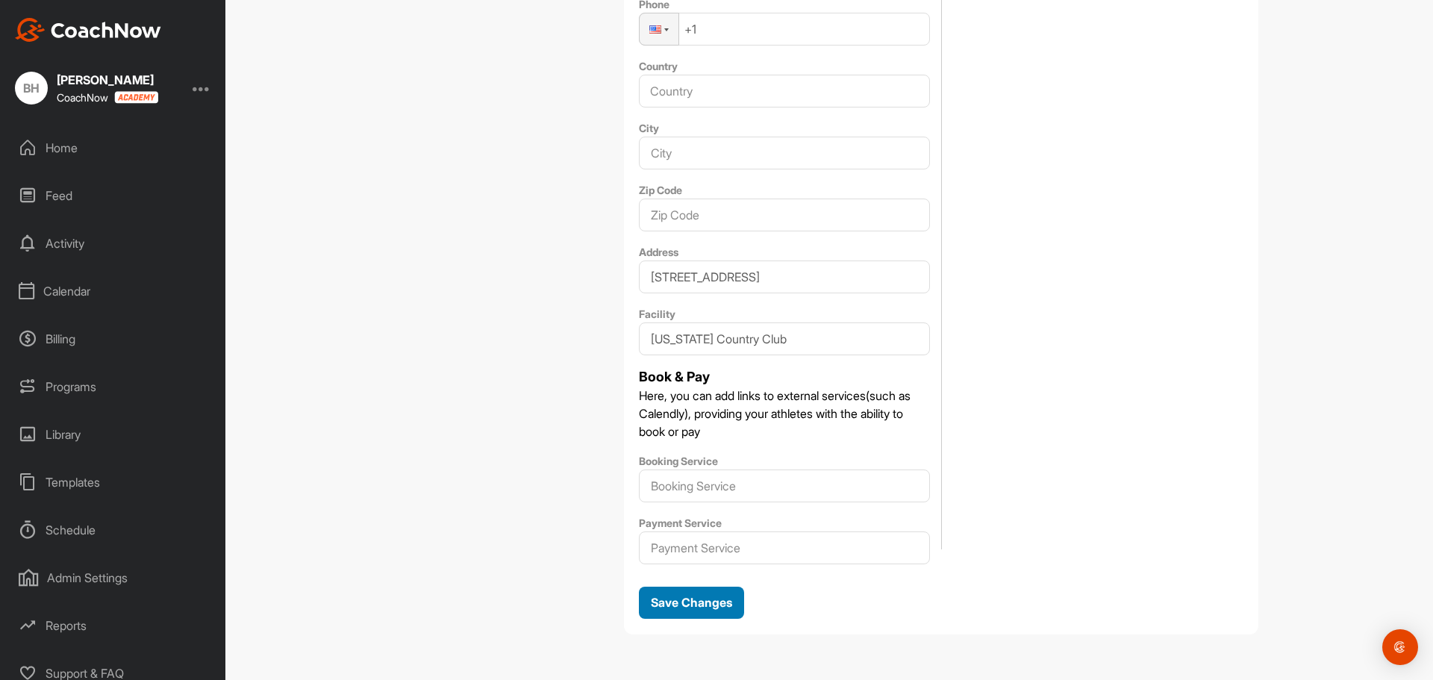
click at [693, 601] on span "Save Changes" at bounding box center [691, 602] width 81 height 15
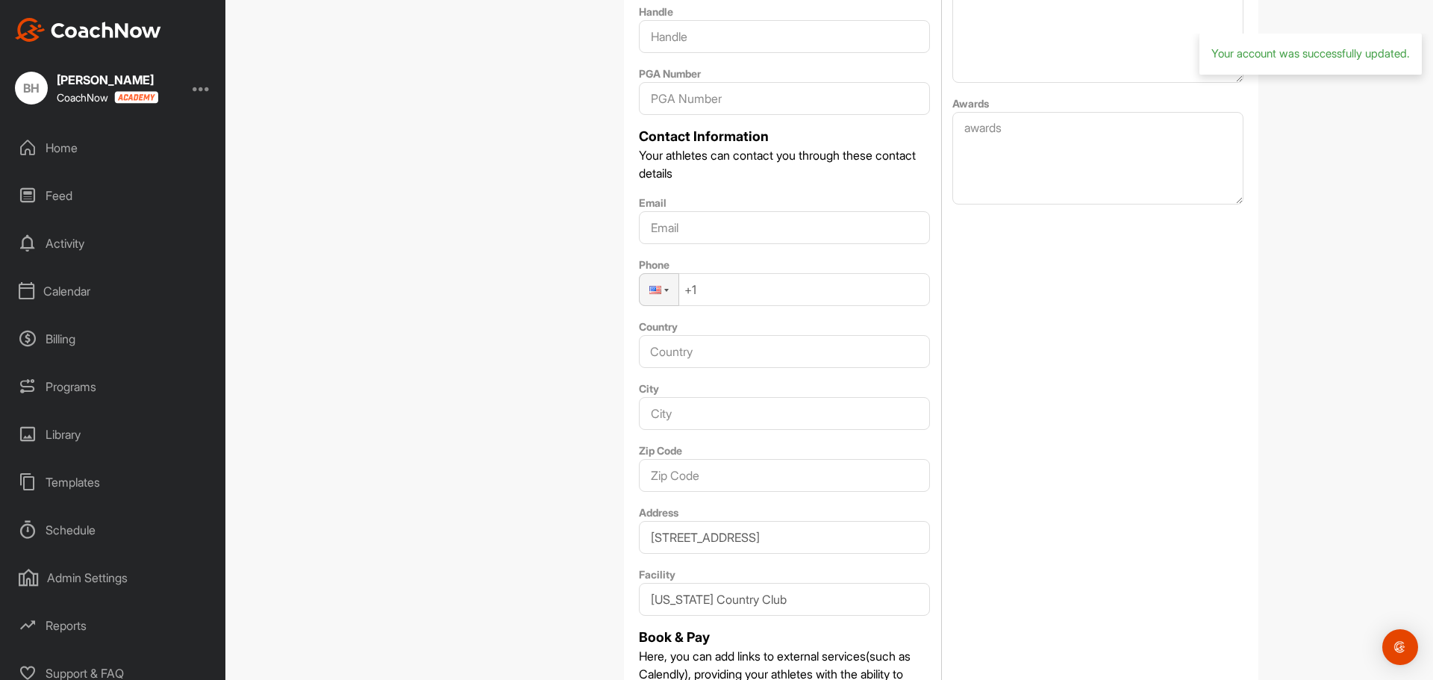
scroll to position [521, 0]
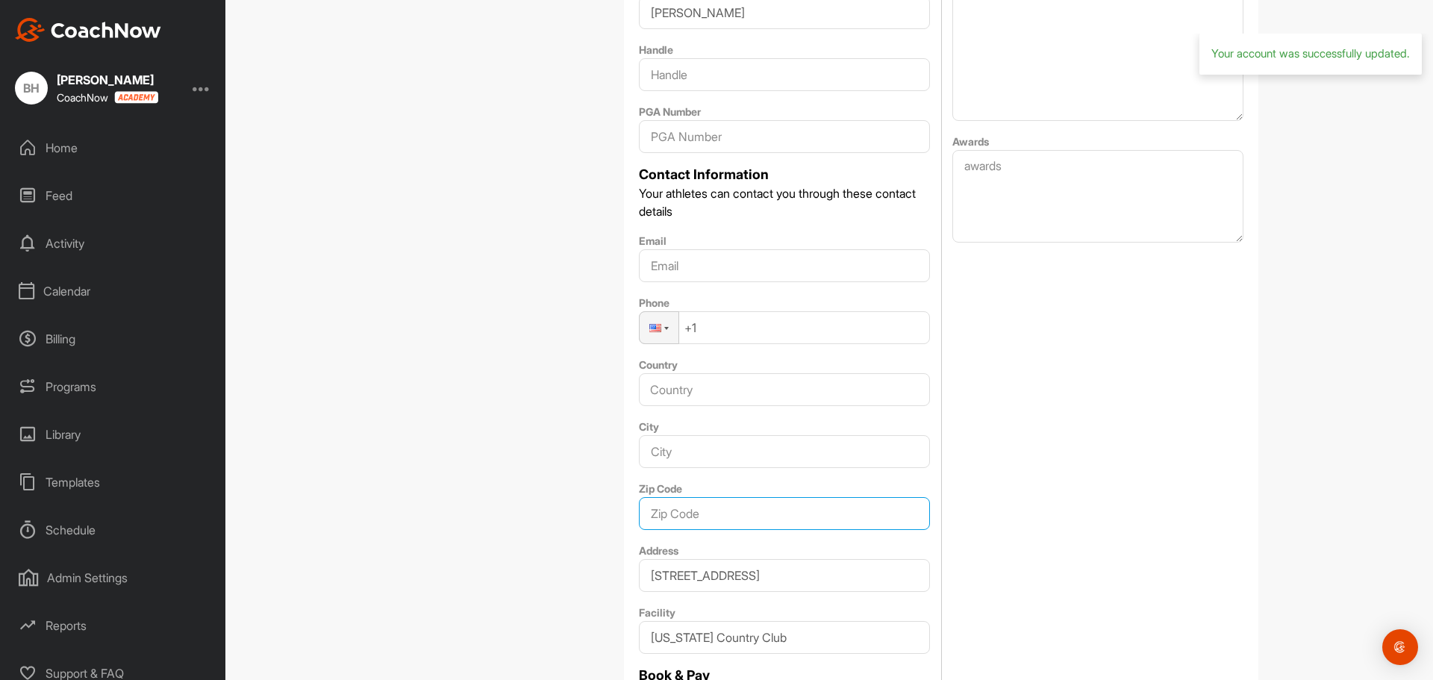
click at [704, 519] on input "Zip Code" at bounding box center [784, 513] width 291 height 33
type input "85018"
click at [531, 466] on div "Profile Coach Profile Password Notifications Tags Subscriptions" at bounding box center [504, 309] width 209 height 1269
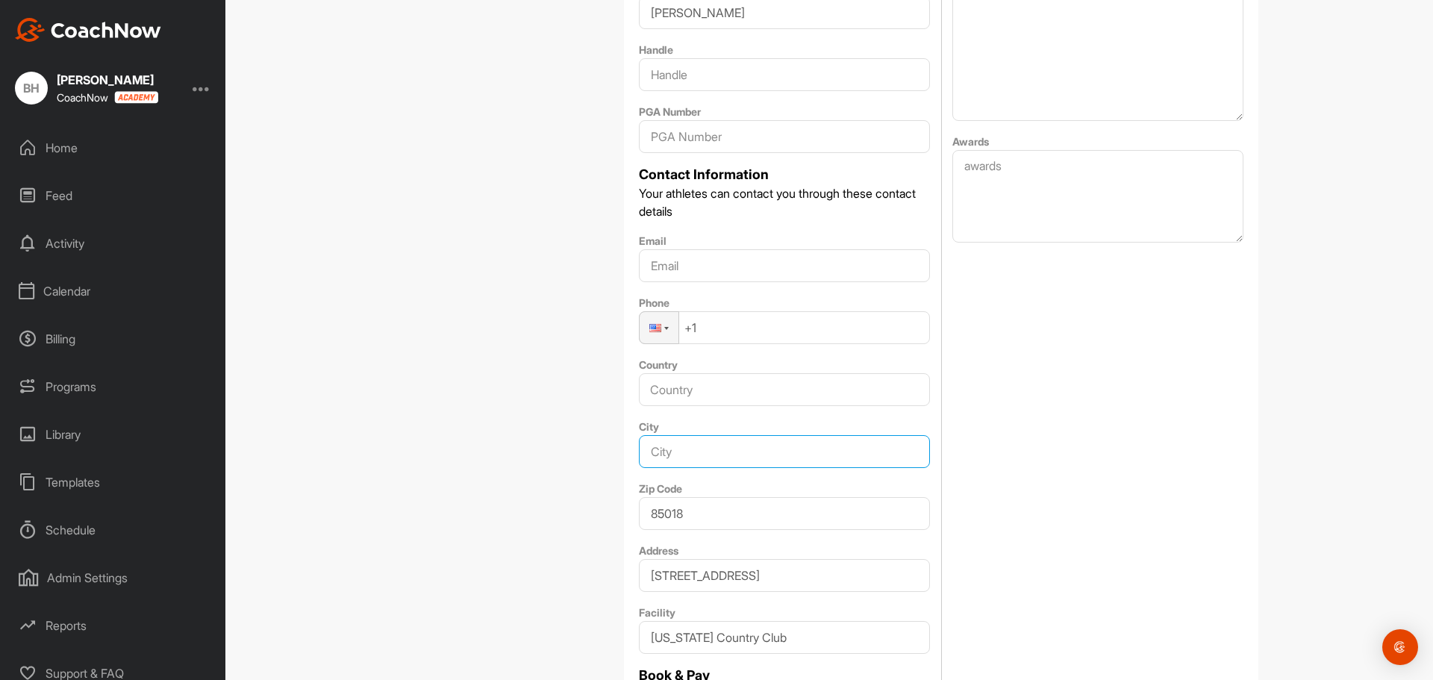
click at [683, 460] on input "City" at bounding box center [784, 451] width 291 height 33
type input "Phoenix"
click at [692, 393] on input "Country" at bounding box center [784, 389] width 291 height 33
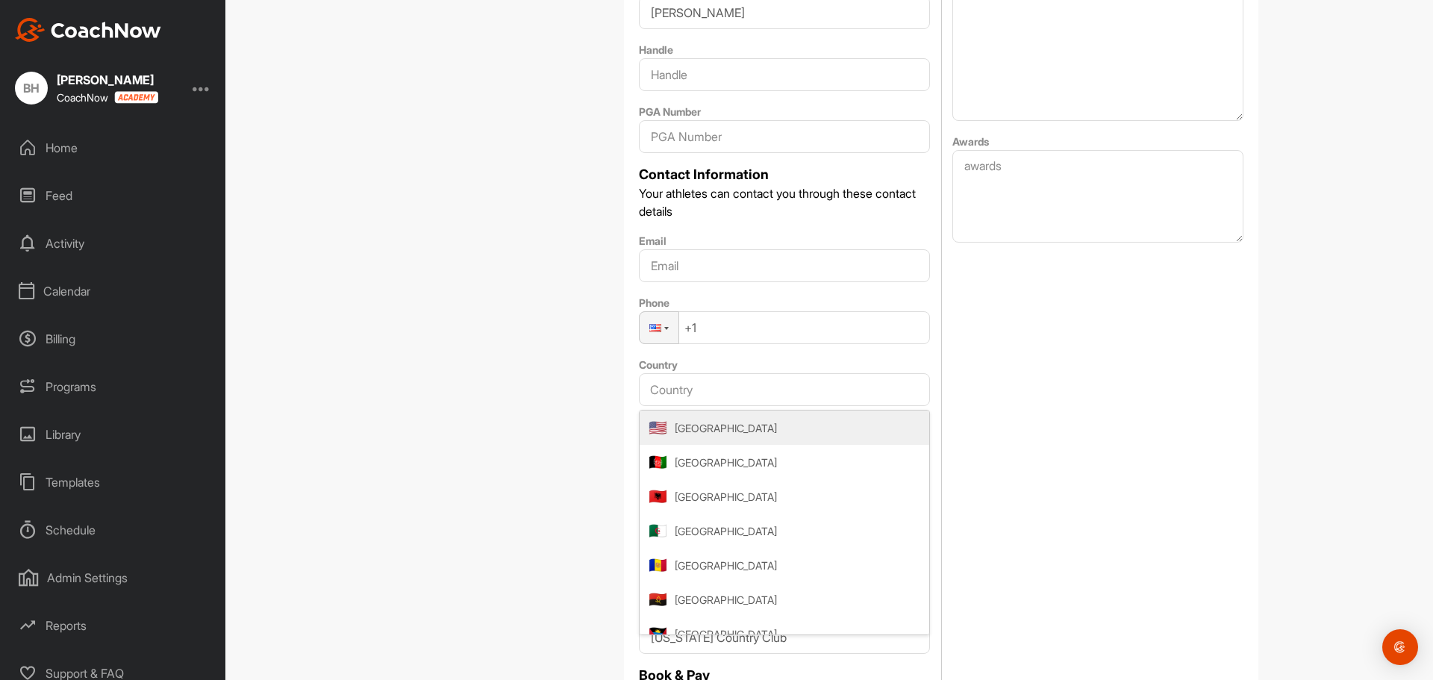
click at [718, 432] on span "United States" at bounding box center [726, 428] width 102 height 16
type input "United States"
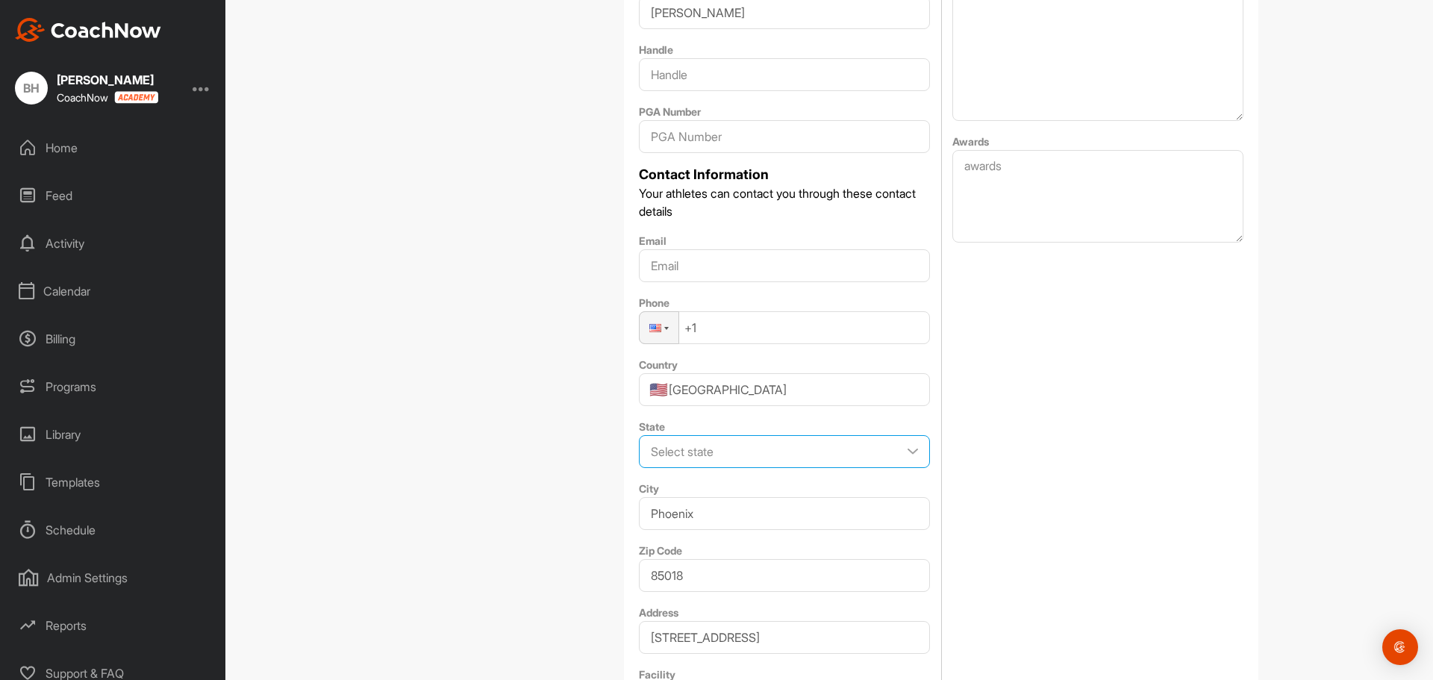
click at [700, 454] on select "Select state Alabama Alaska American Samoa Arizona Arkansas California Colorado…" at bounding box center [784, 451] width 291 height 33
select select "AZ"
click at [639, 435] on select "Select state Alabama Alaska American Samoa Arizona Arkansas California Colorado…" at bounding box center [784, 451] width 291 height 33
click at [512, 428] on div "Profile Coach Profile Password Notifications Tags Subscriptions" at bounding box center [504, 340] width 209 height 1331
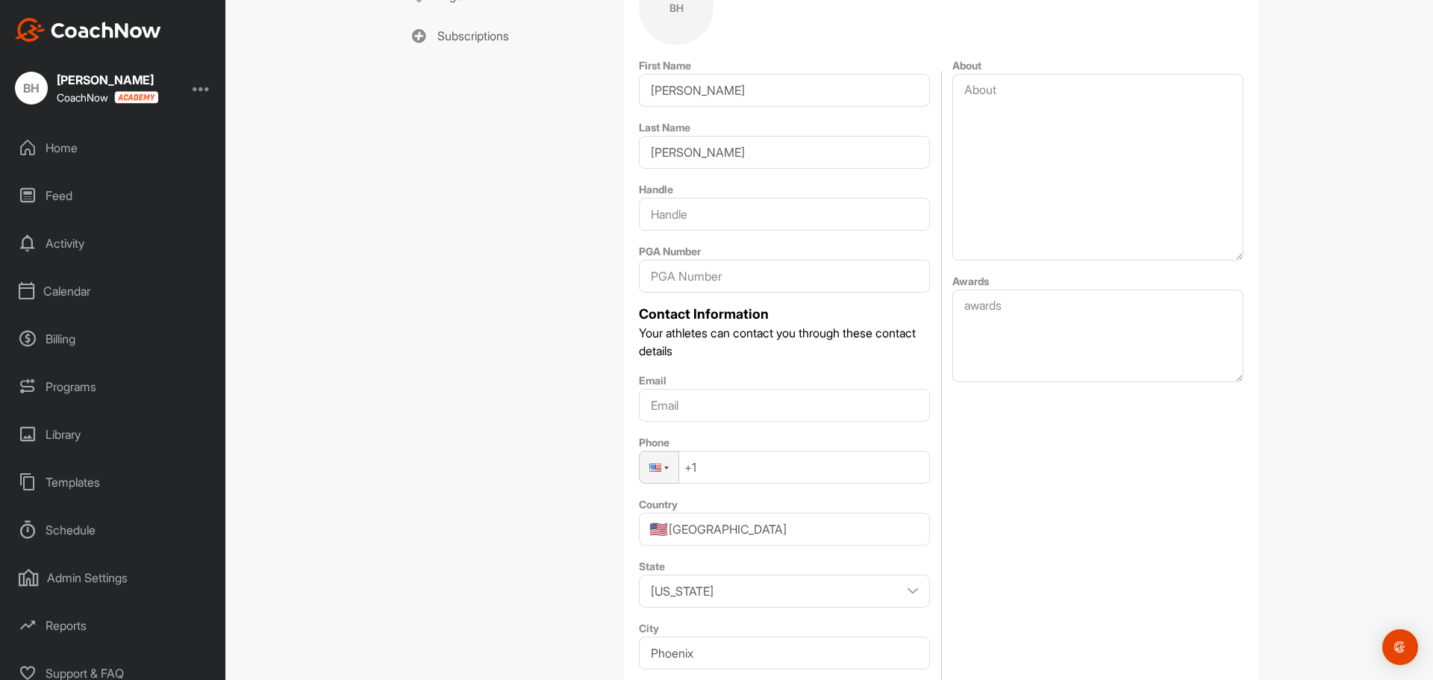
scroll to position [372, 0]
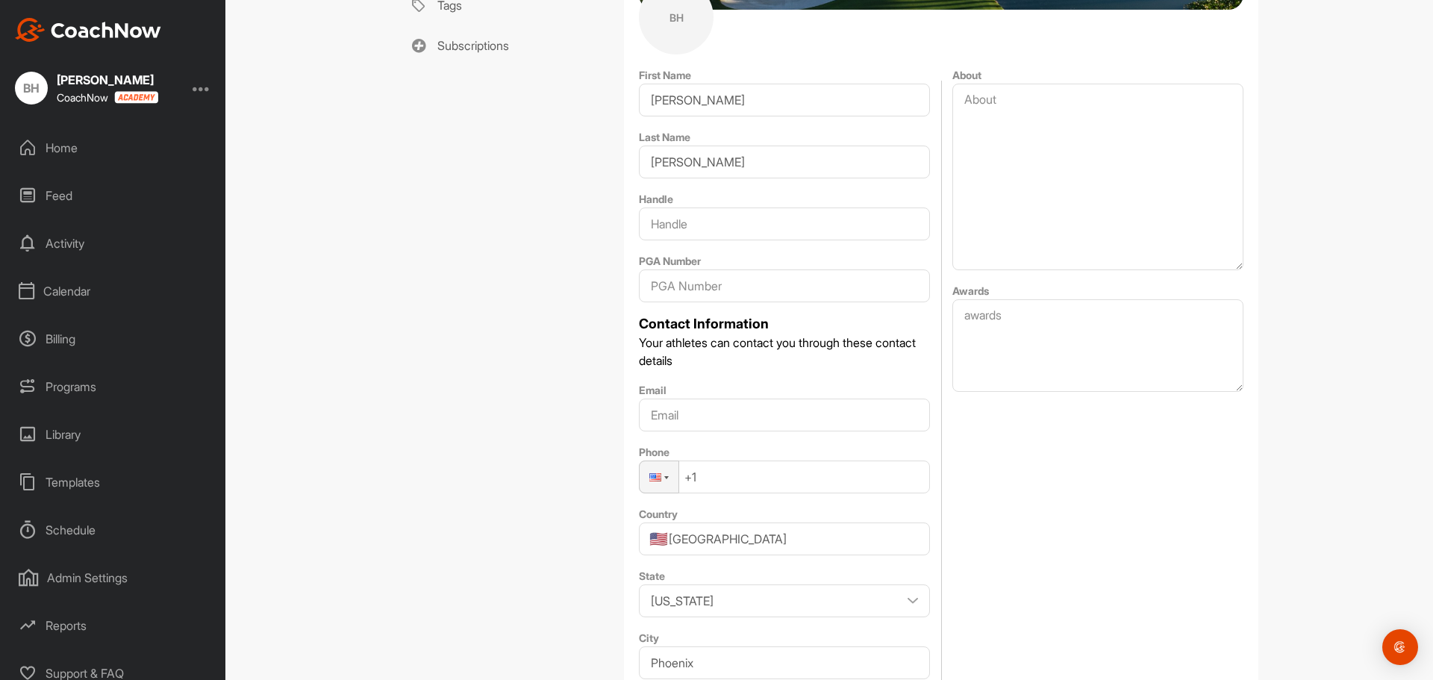
click at [723, 480] on input "+1" at bounding box center [784, 476] width 291 height 33
type input "+1 (480) 889-1529"
click at [1060, 489] on div "About Awards" at bounding box center [1097, 570] width 291 height 1008
click at [692, 413] on input "Email" at bounding box center [784, 414] width 291 height 33
type input "bhiggins@azcountryclub.com"
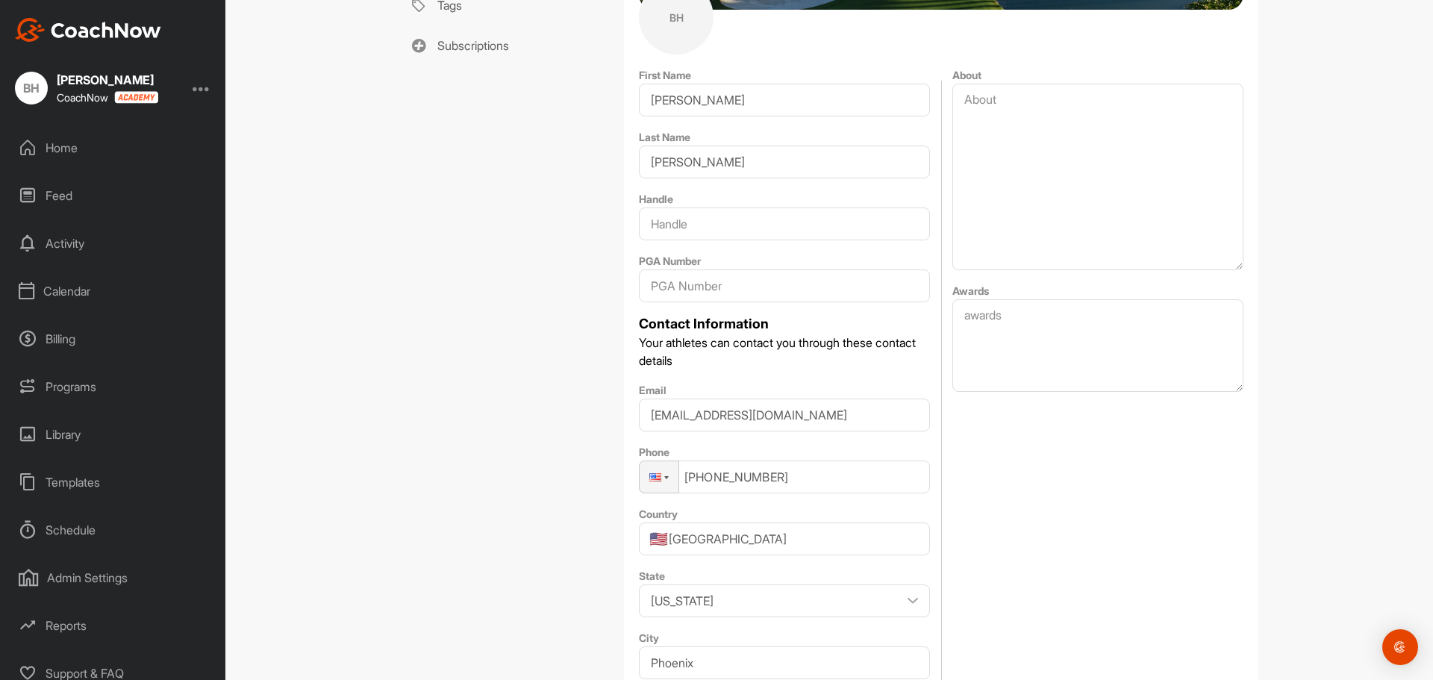
click at [1015, 485] on div "About Awards" at bounding box center [1097, 570] width 291 height 1008
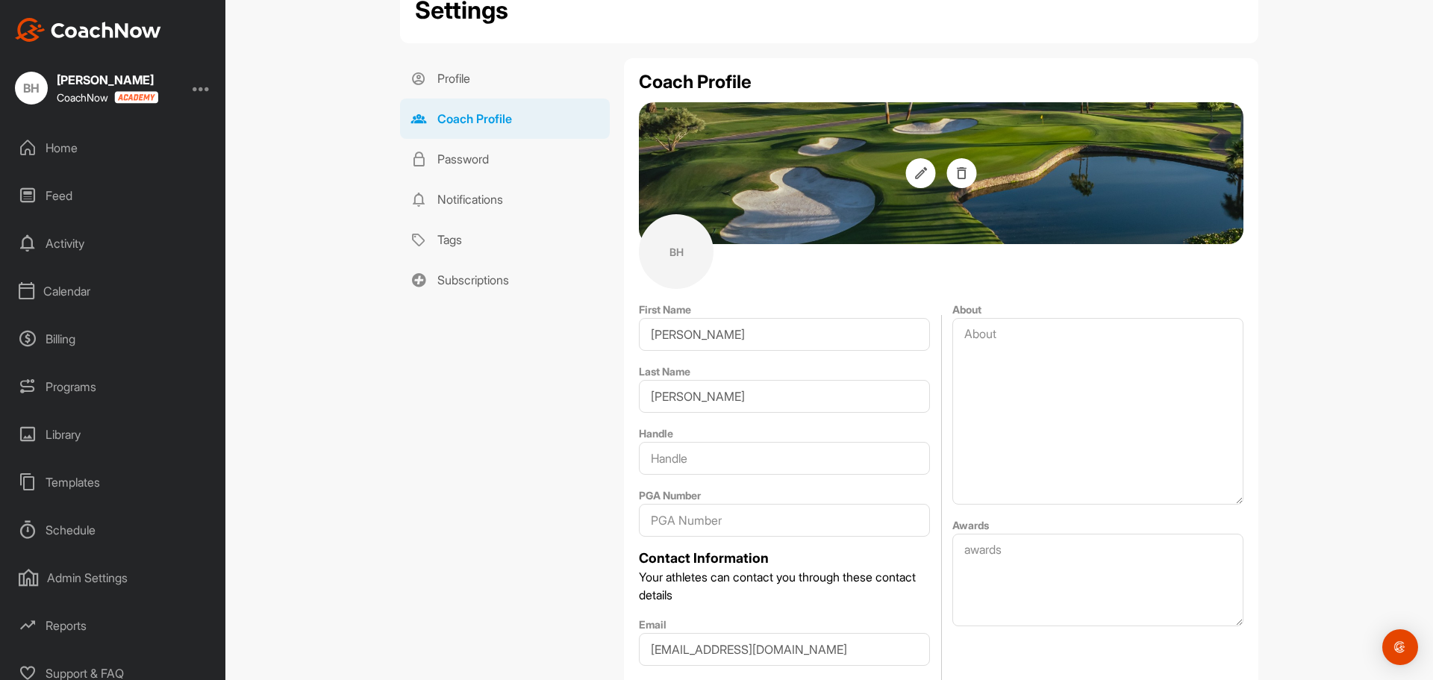
scroll to position [73, 0]
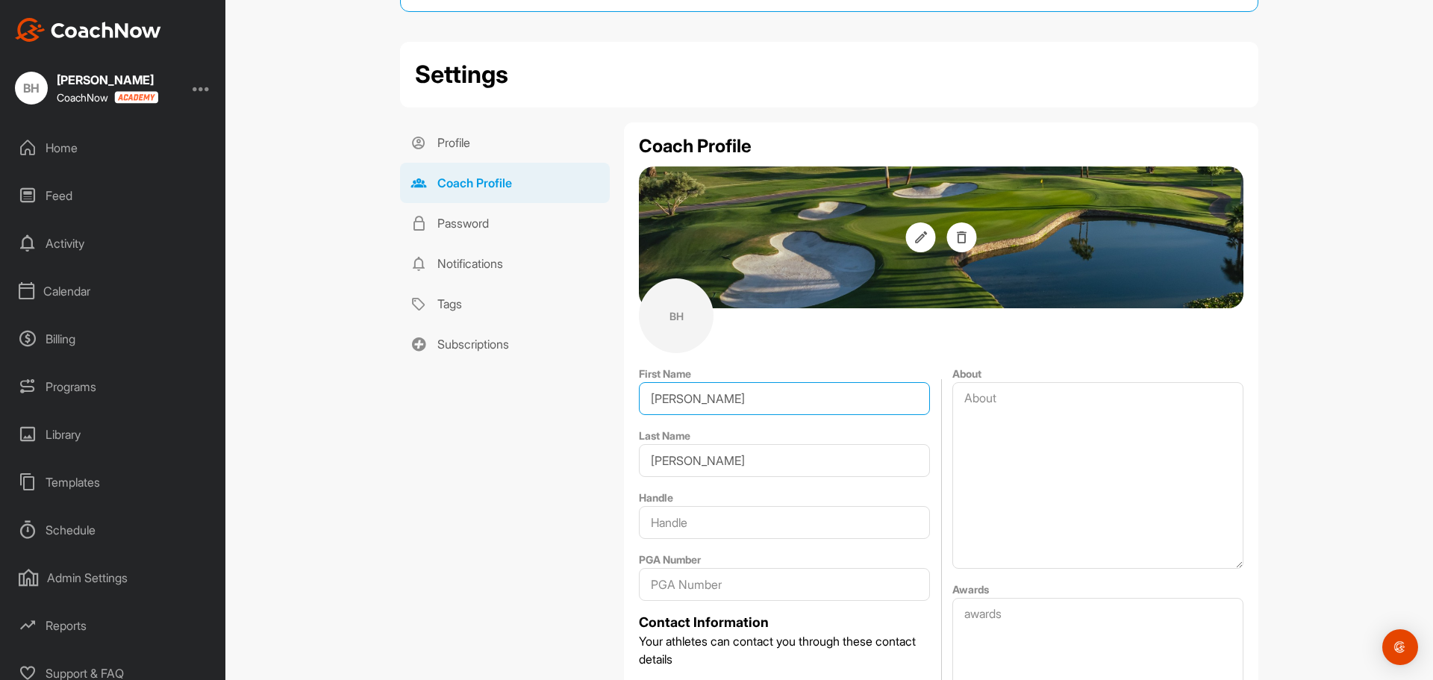
click at [713, 405] on input "Brian" at bounding box center [784, 398] width 291 height 33
type input "Brian S."
click at [713, 460] on input "Higgins" at bounding box center [784, 460] width 291 height 33
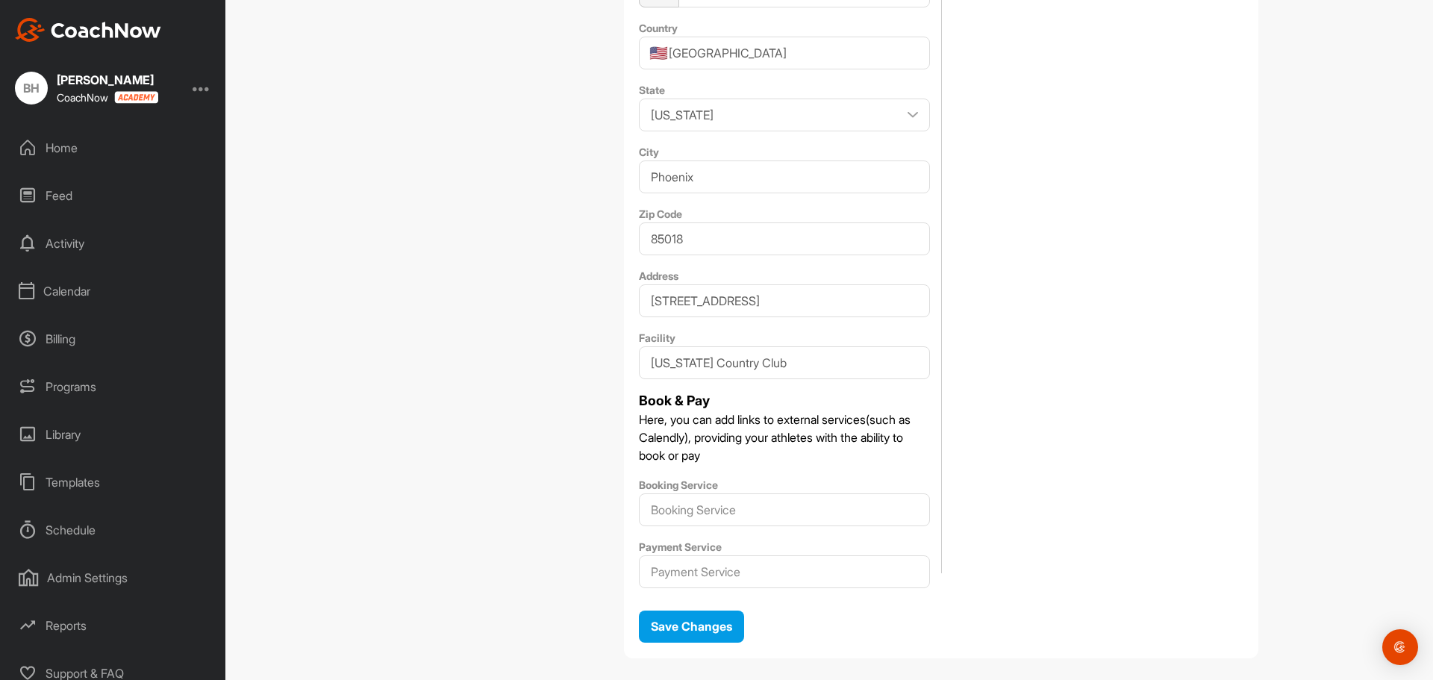
scroll to position [881, 0]
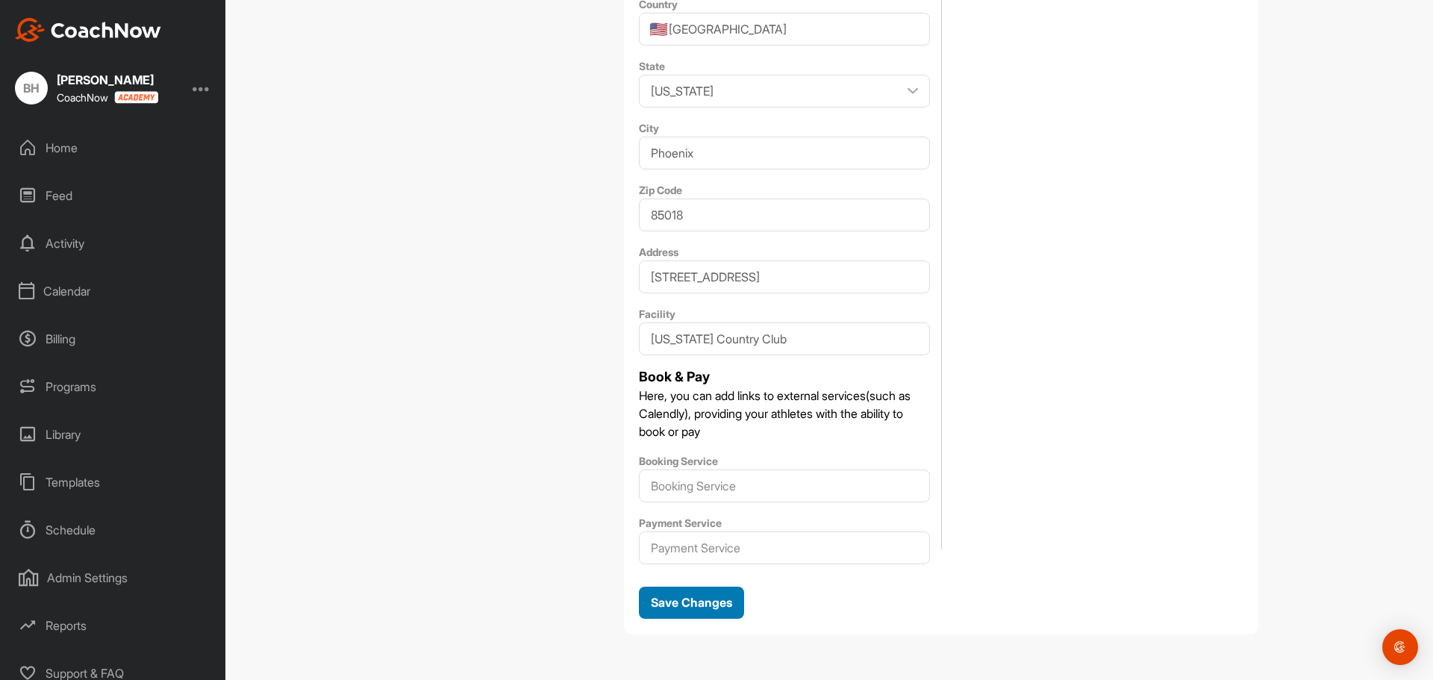
type input "Higgins, PGA"
click at [708, 604] on span "Save Changes" at bounding box center [691, 602] width 81 height 15
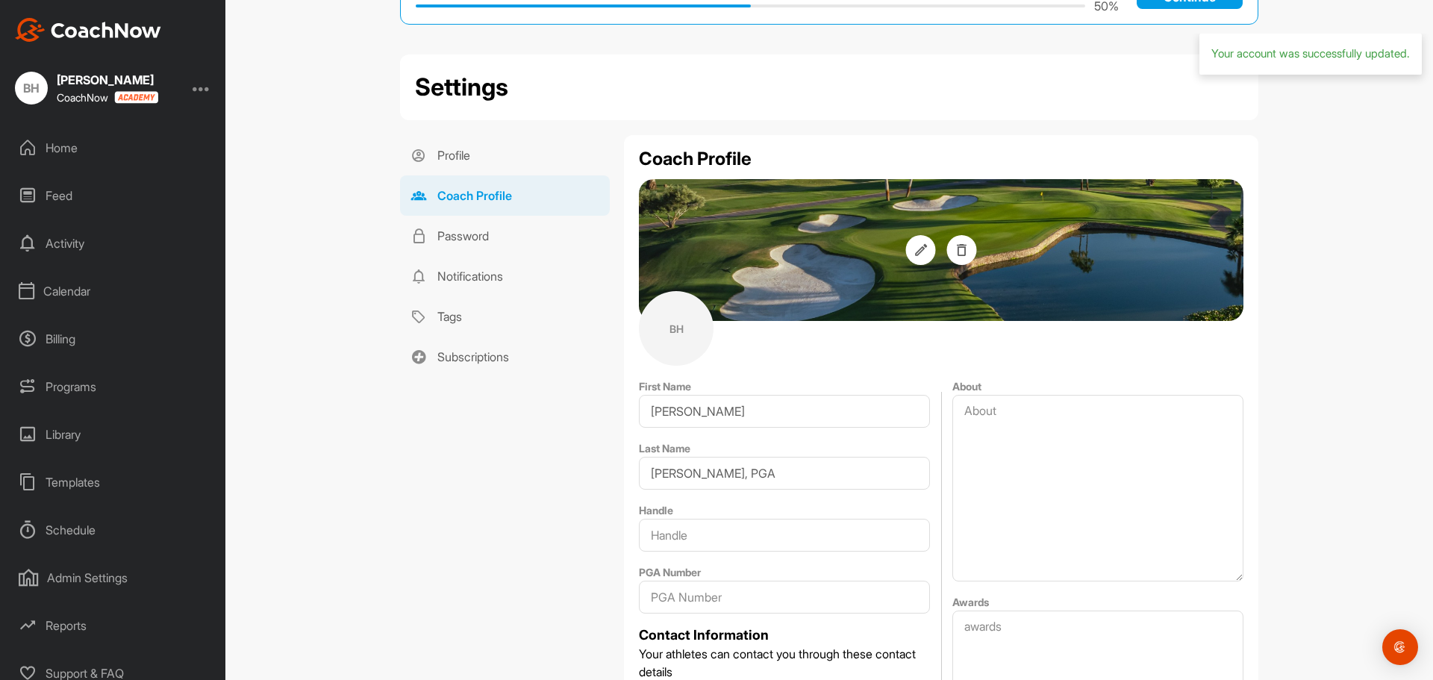
scroll to position [0, 0]
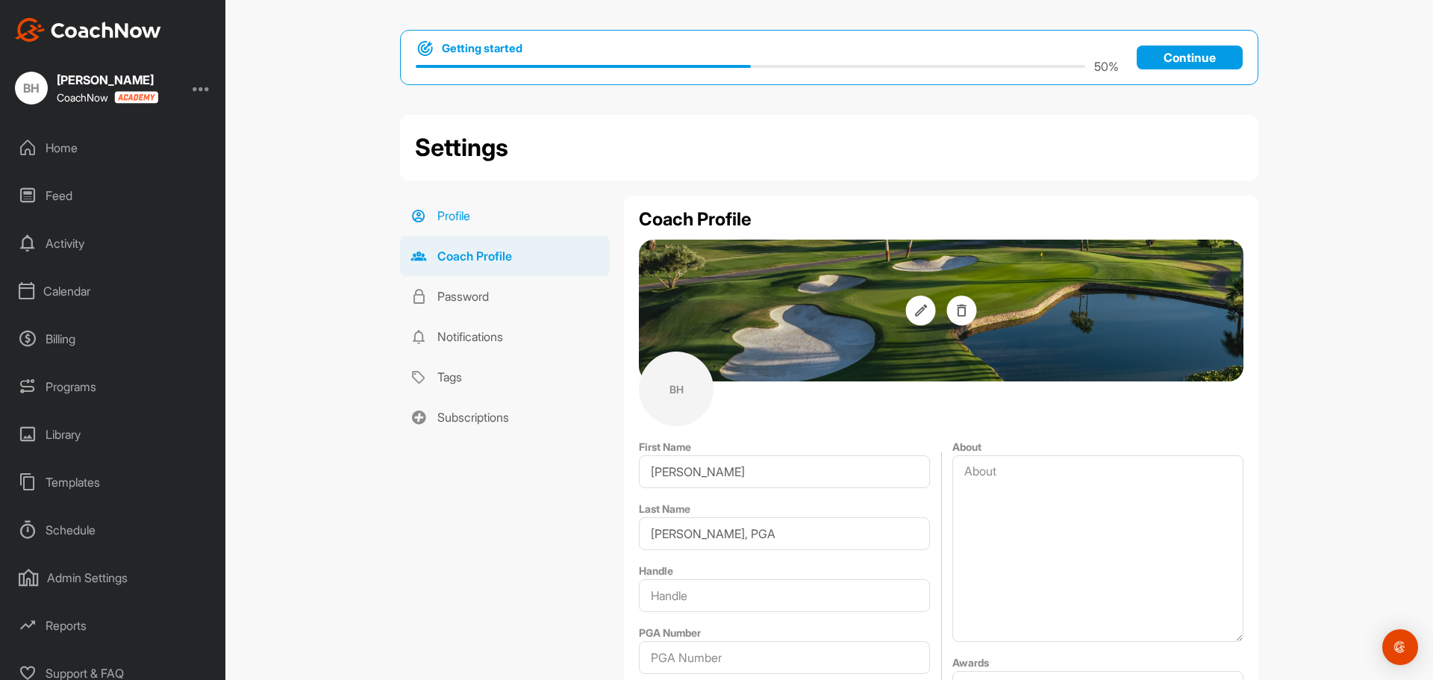
click at [455, 212] on link "Profile" at bounding box center [505, 215] width 210 height 40
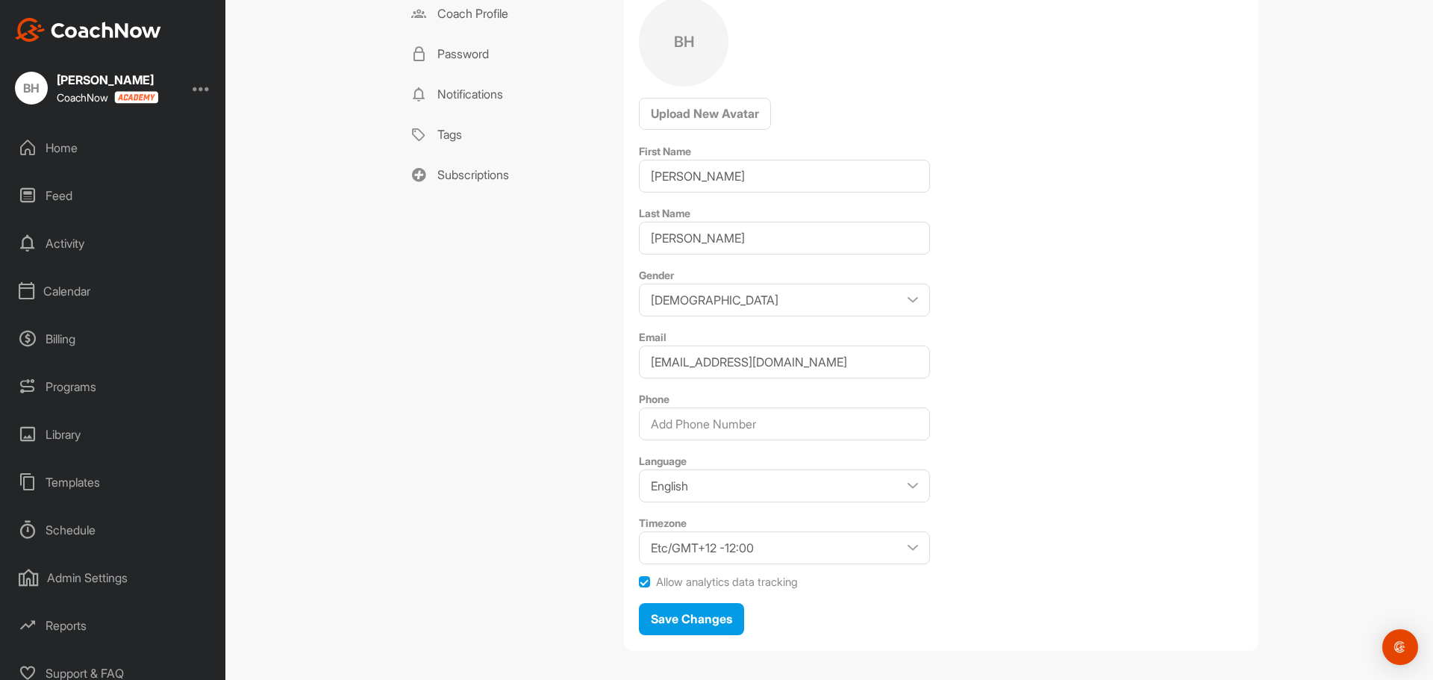
scroll to position [259, 0]
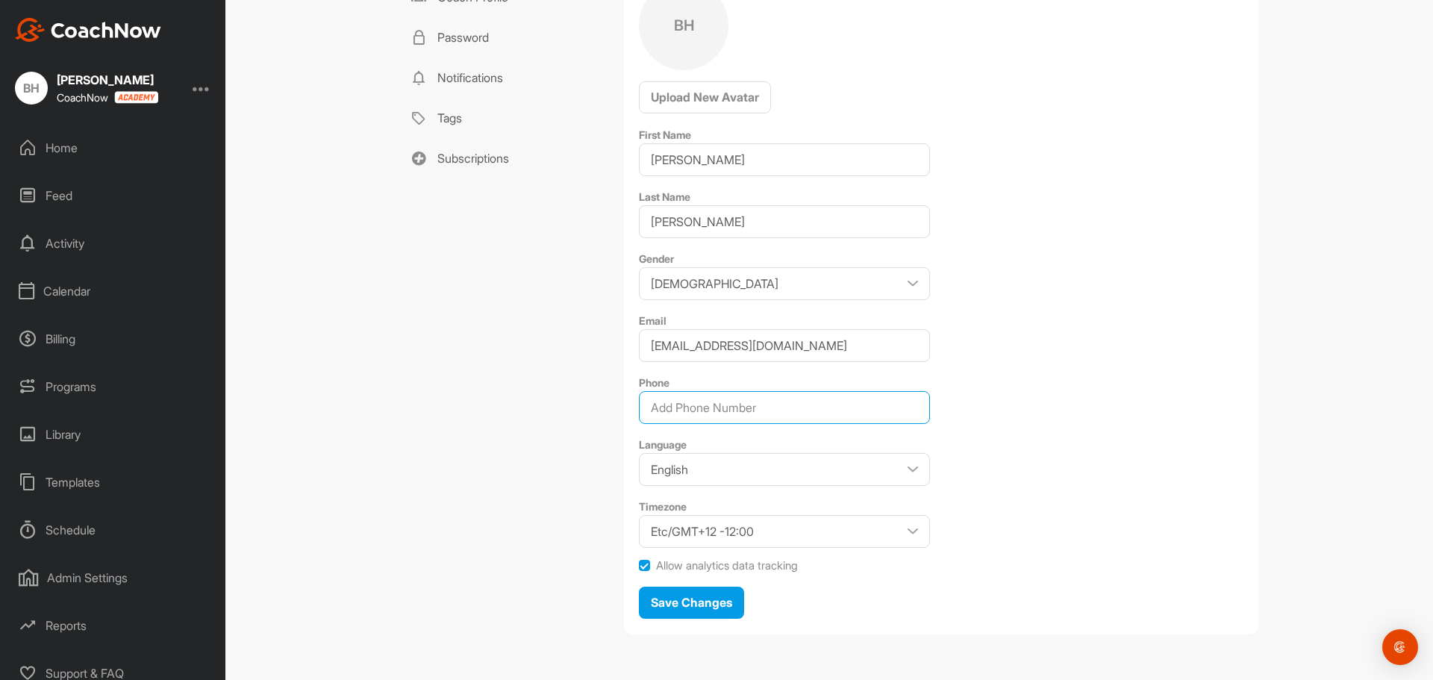
click at [783, 409] on input "Phone" at bounding box center [784, 407] width 291 height 33
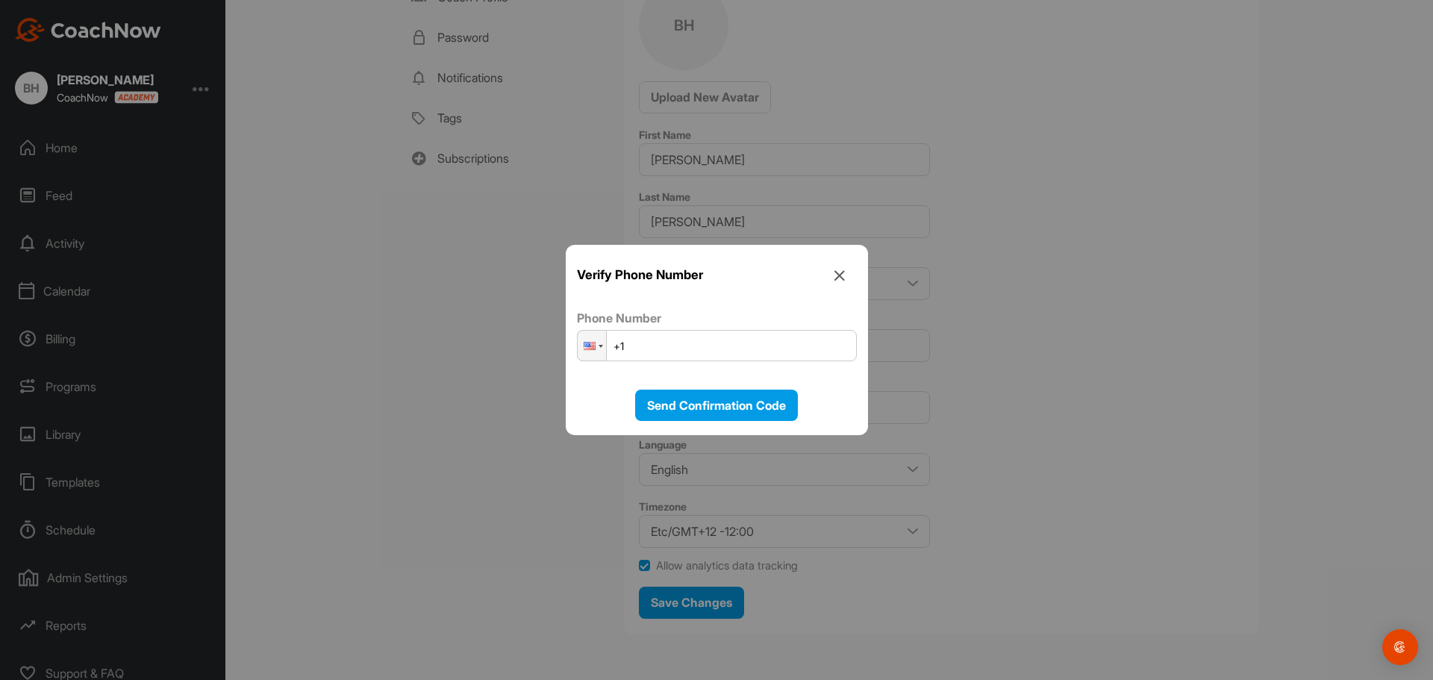
click at [722, 349] on input "+1" at bounding box center [717, 345] width 280 height 31
click at [841, 275] on icon at bounding box center [840, 276] width 34 height 34
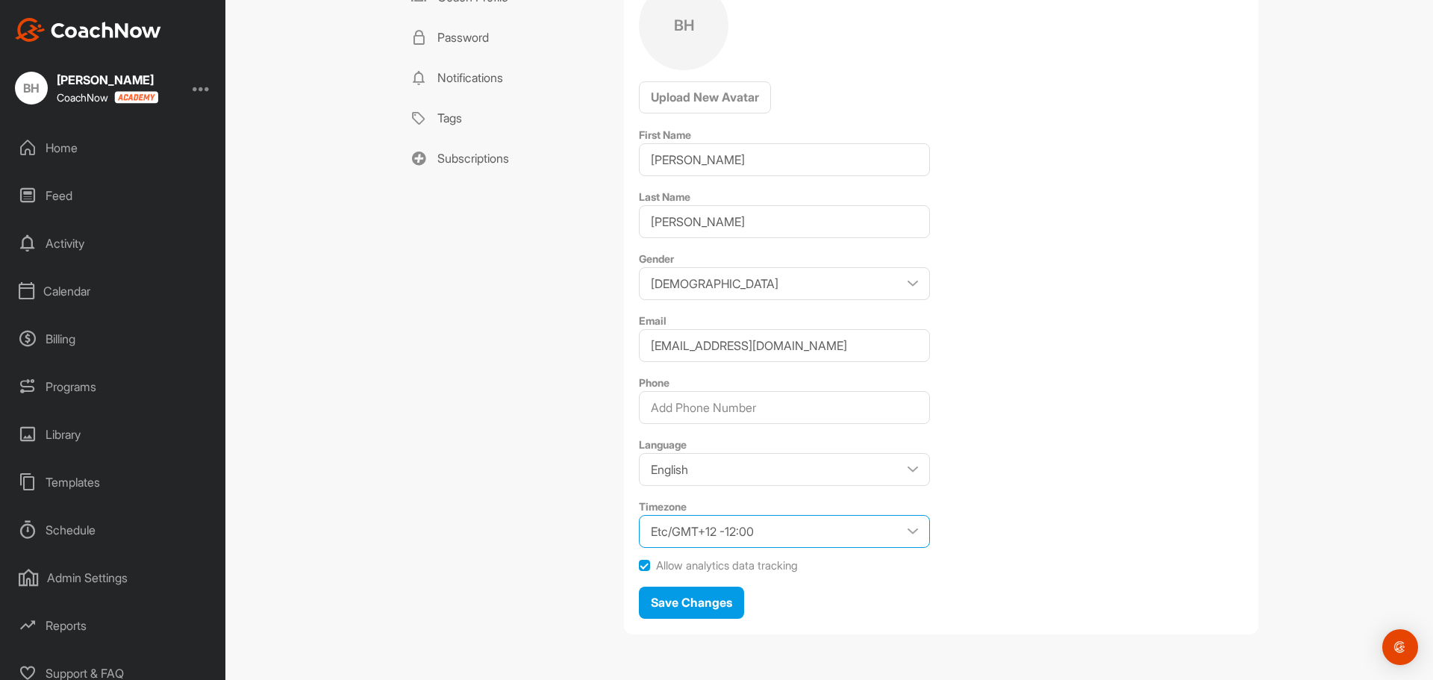
click at [845, 530] on select "Etc/GMT+12 -12:00 Etc/GMT+11 -11:00 Pacific/Midway -11:00 Pacific/Niue -11:00 P…" at bounding box center [784, 531] width 291 height 33
click at [639, 515] on select "Etc/GMT+12 -12:00 Etc/GMT+11 -11:00 Pacific/Midway -11:00 Pacific/Niue -11:00 P…" at bounding box center [784, 531] width 291 height 33
click at [552, 504] on div "Profile Coach Profile Password Notifications Tags Subscriptions" at bounding box center [504, 291] width 209 height 709
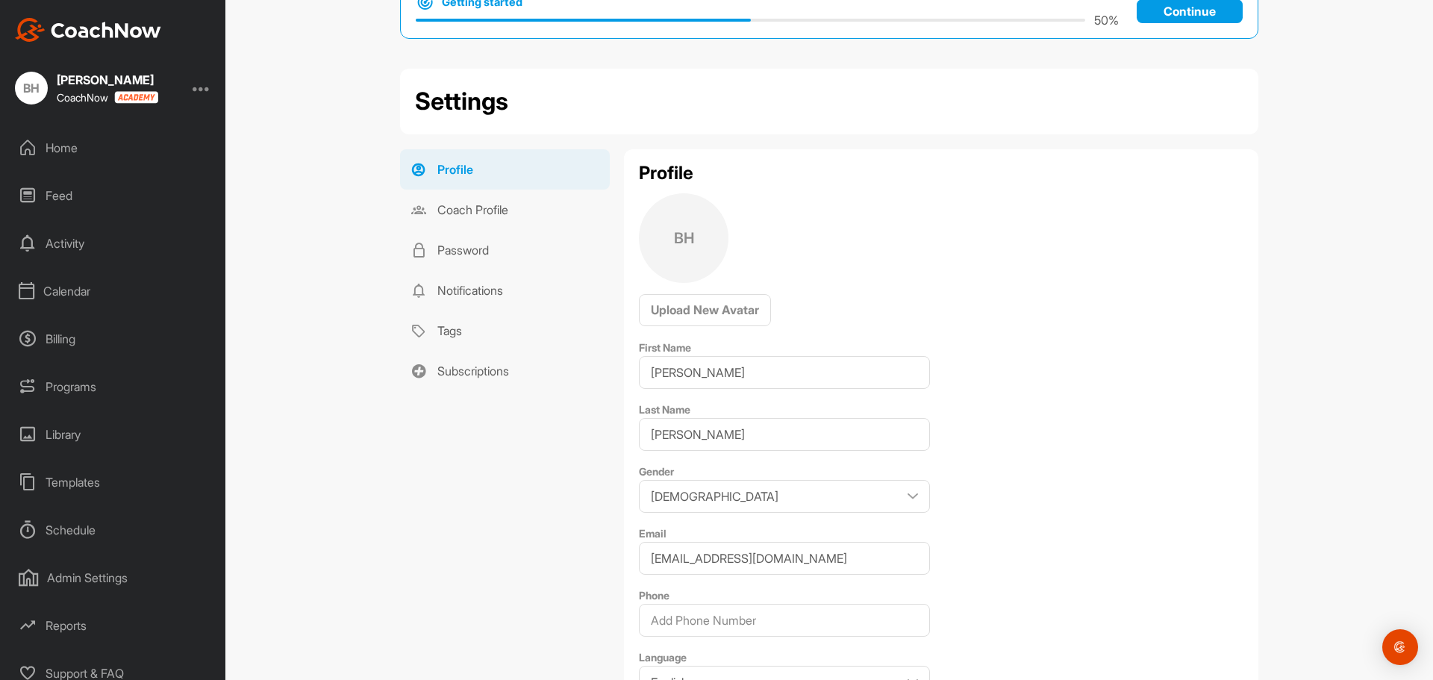
scroll to position [35, 0]
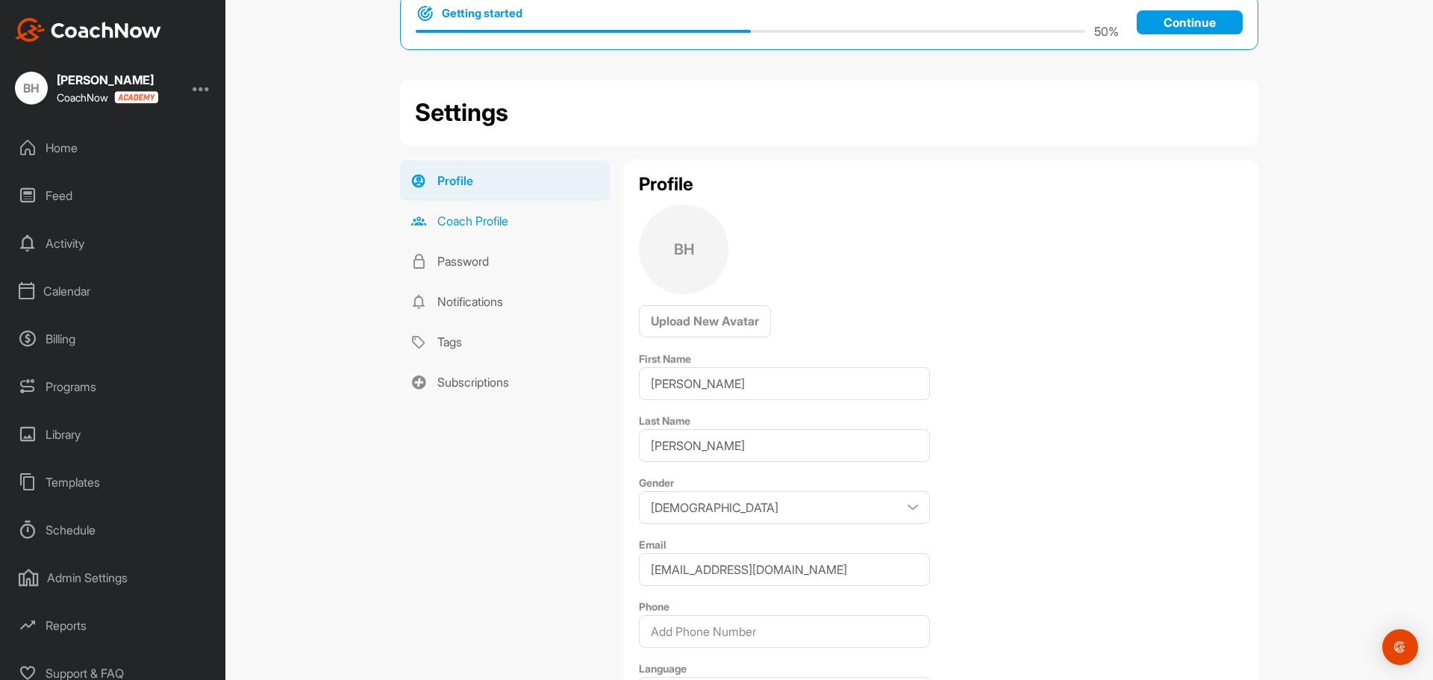
click at [464, 218] on link "Coach Profile" at bounding box center [505, 221] width 210 height 40
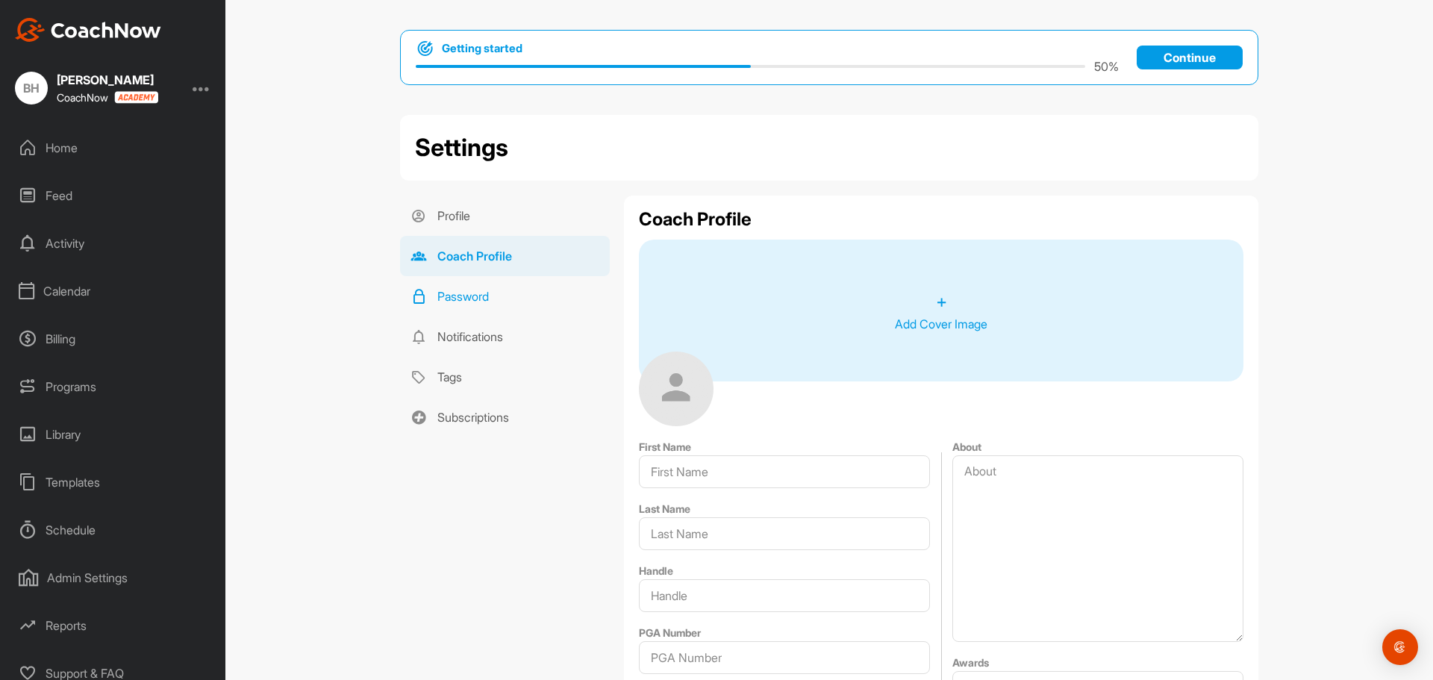
click at [463, 295] on link "Password" at bounding box center [505, 296] width 210 height 40
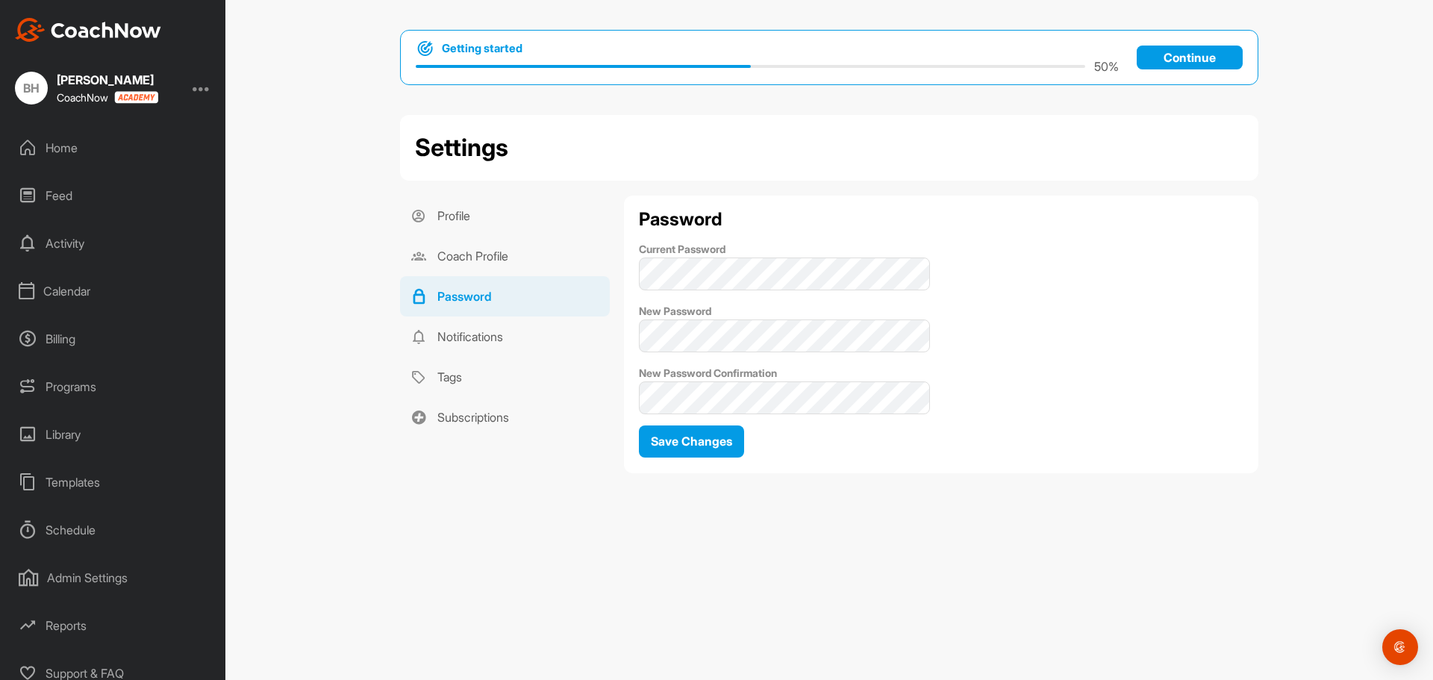
click at [57, 150] on div "Home" at bounding box center [113, 147] width 210 height 37
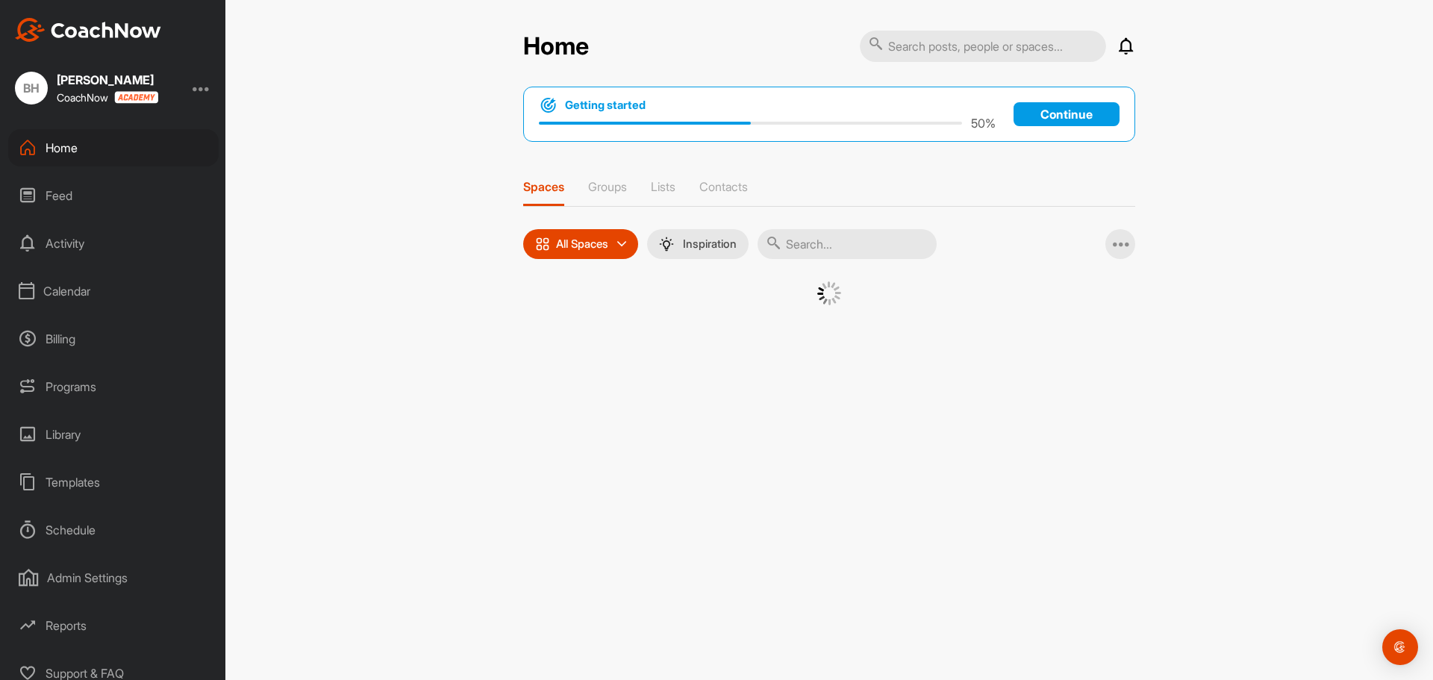
click at [540, 245] on img at bounding box center [542, 244] width 15 height 15
click at [547, 281] on img at bounding box center [548, 282] width 15 height 15
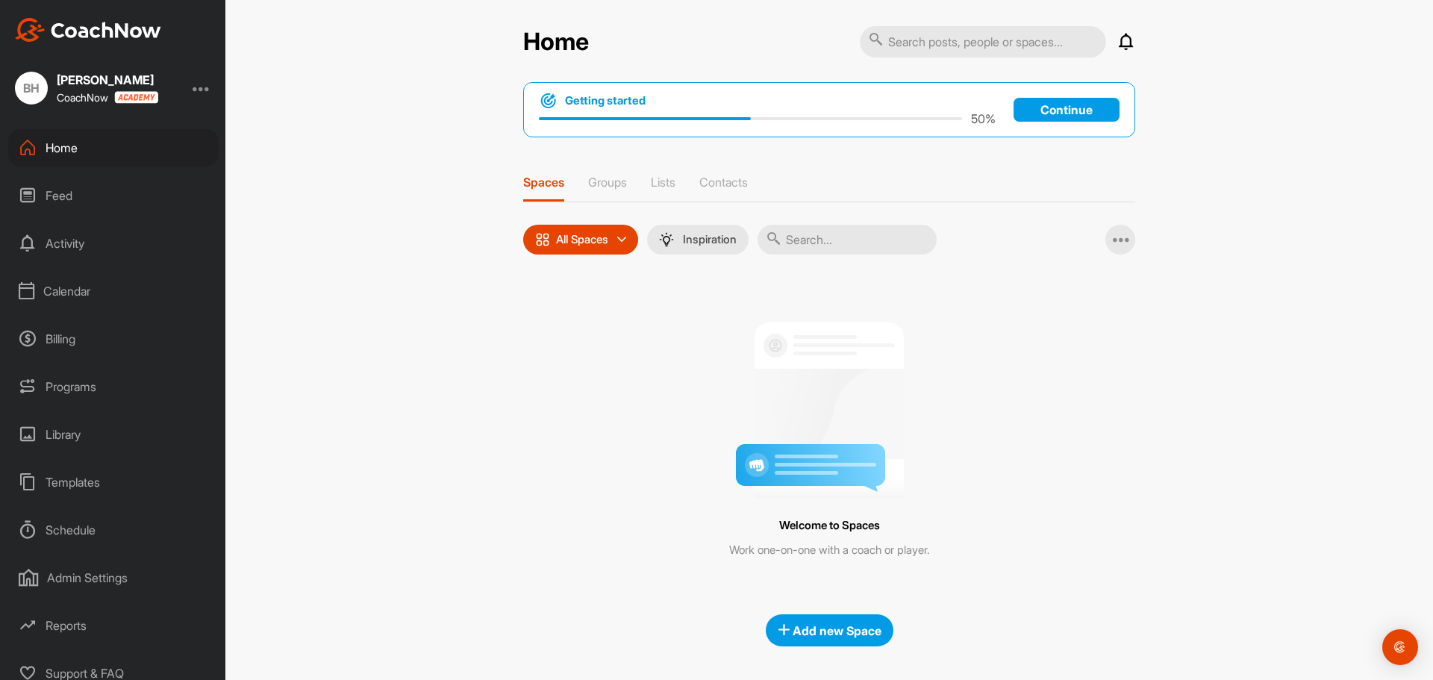
scroll to position [5, 0]
click at [833, 629] on span "Add new Space" at bounding box center [829, 629] width 104 height 15
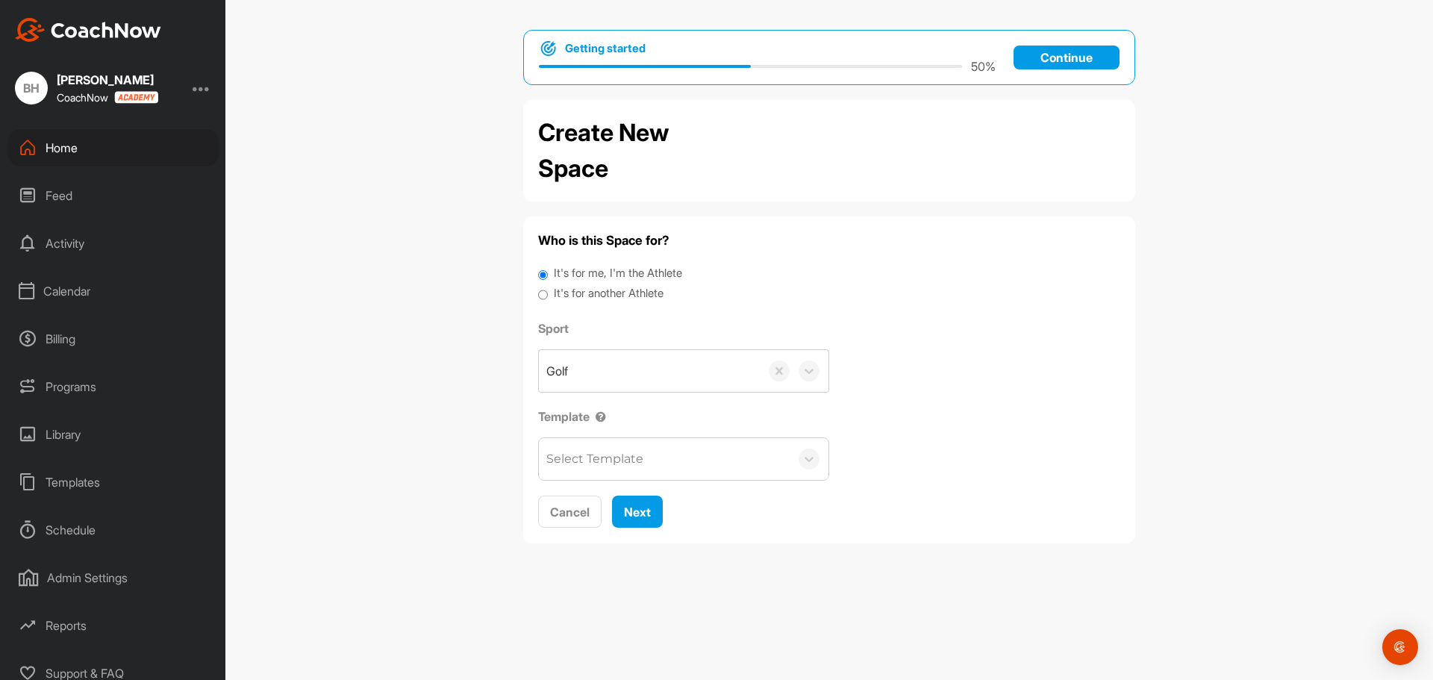
click at [542, 294] on input "It's for another Athlete" at bounding box center [543, 295] width 10 height 20
radio input "true"
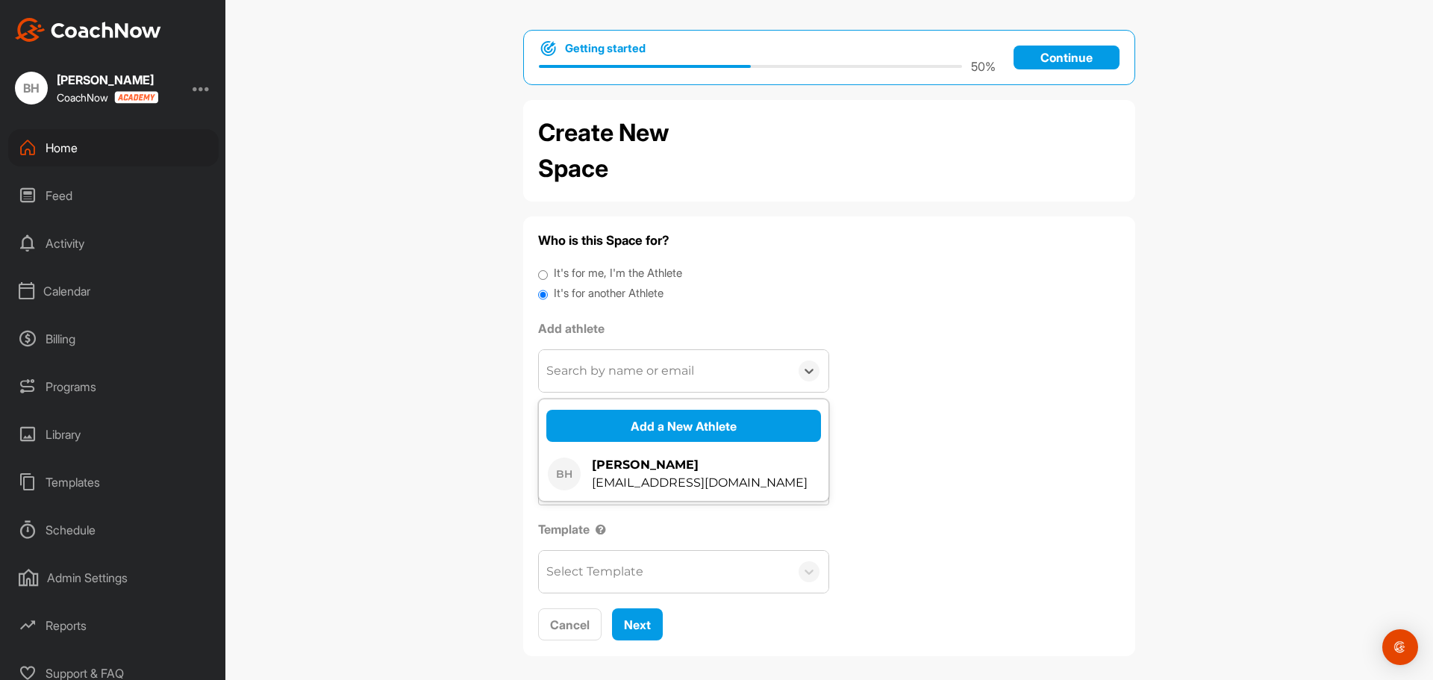
click at [662, 372] on div "Search by name or email" at bounding box center [620, 371] width 148 height 18
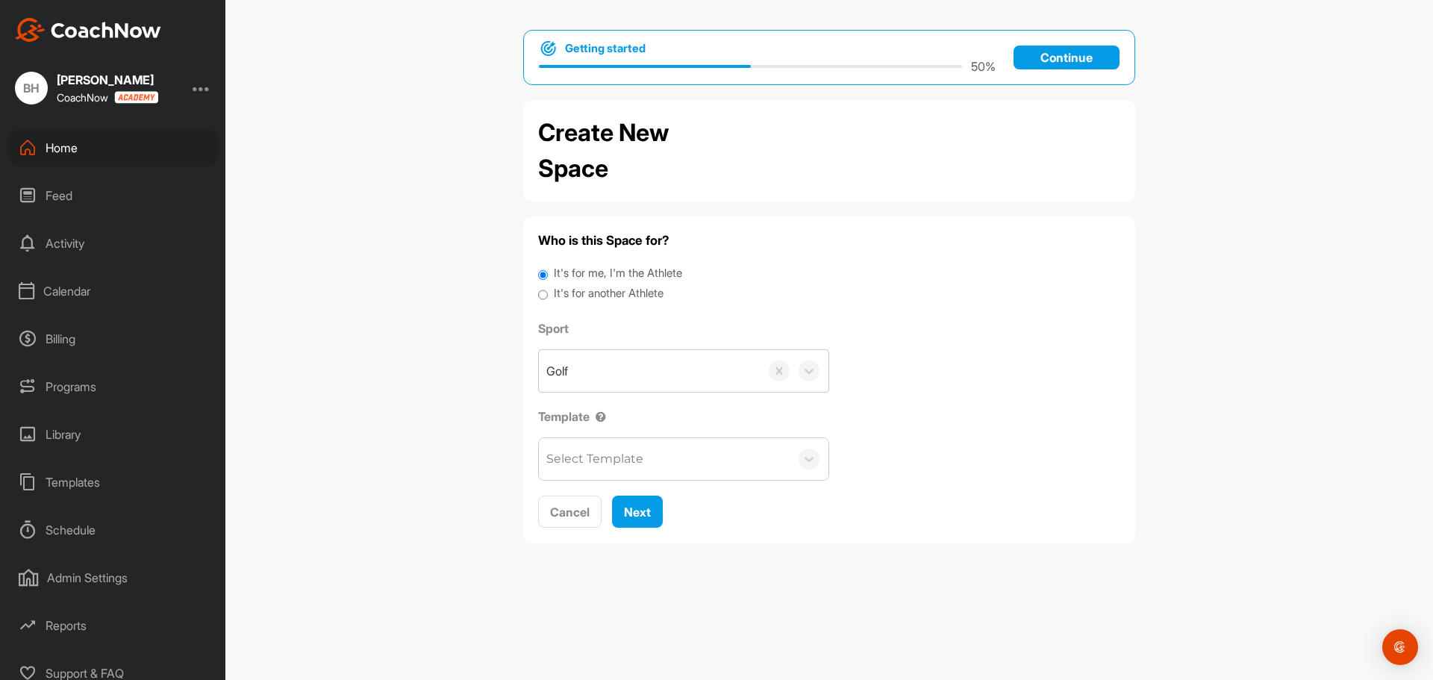
click at [663, 453] on div "Select Template" at bounding box center [664, 459] width 251 height 42
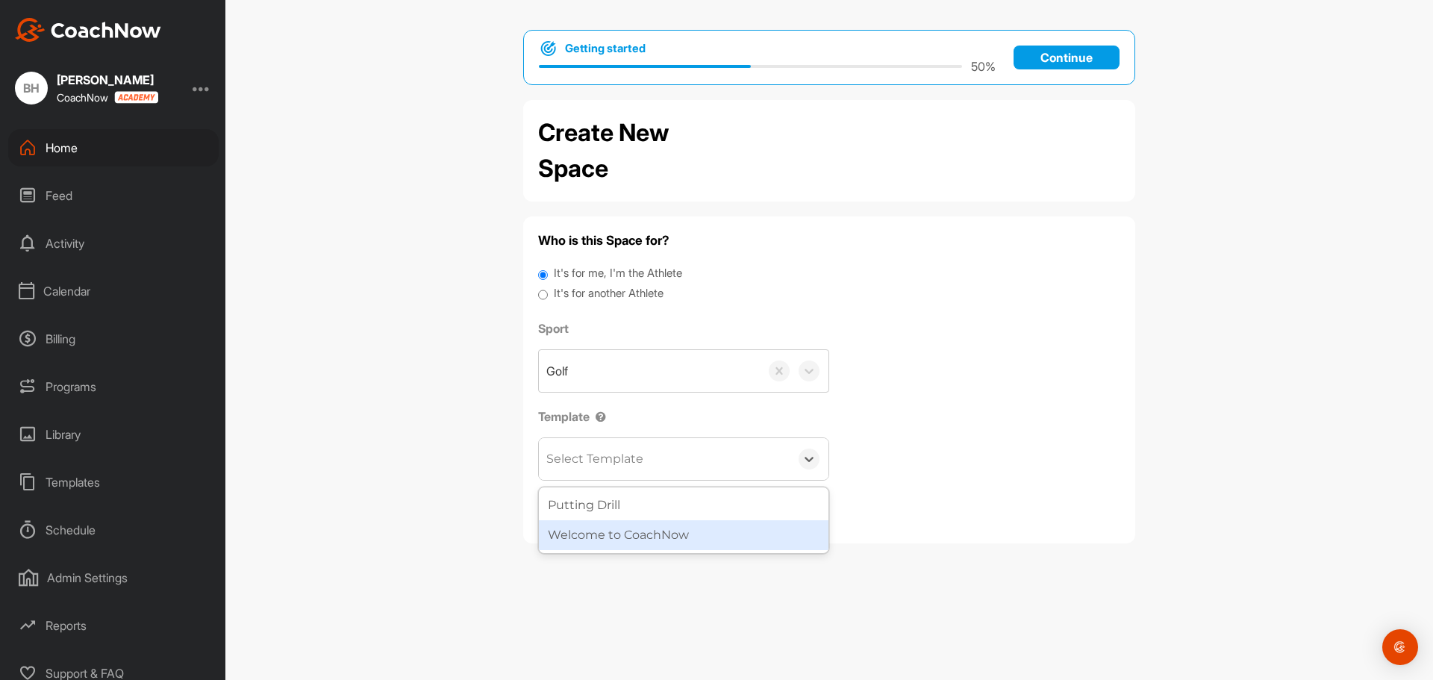
click at [646, 532] on div "Welcome to CoachNow" at bounding box center [684, 535] width 290 height 30
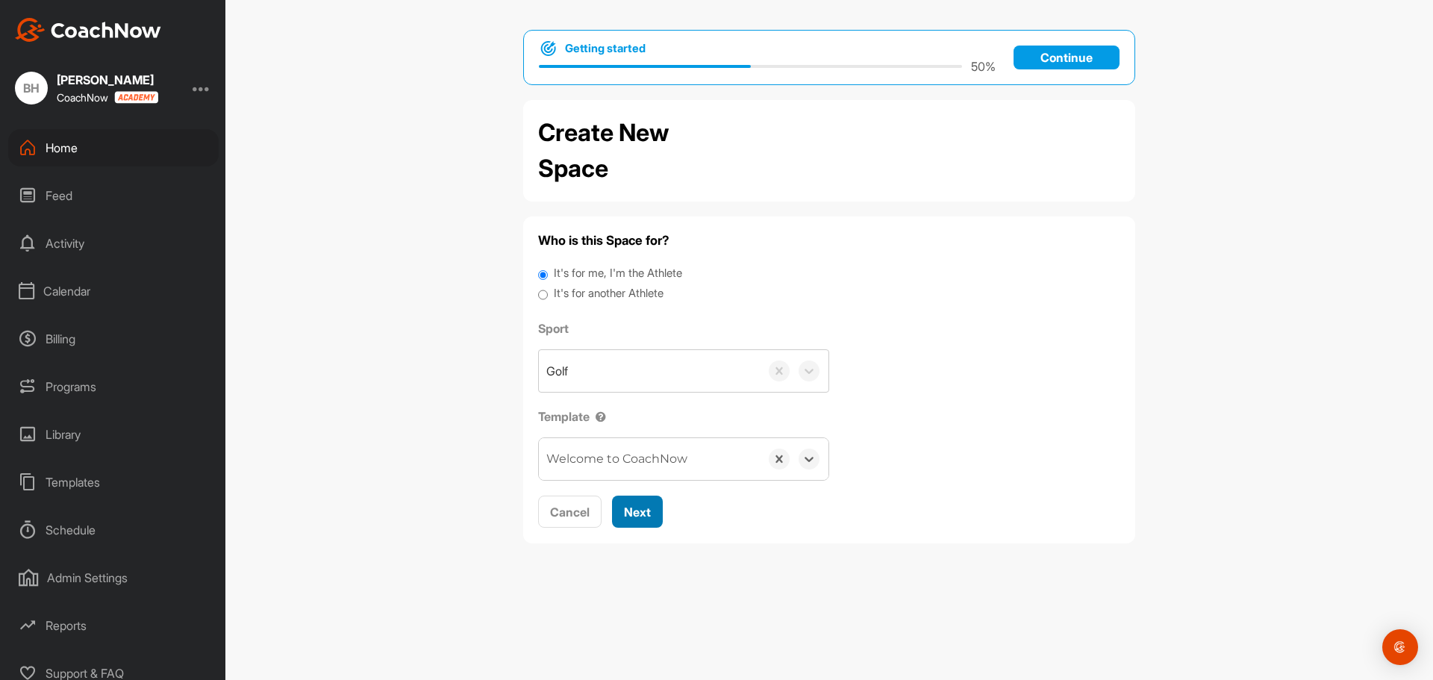
click at [645, 513] on span "Next" at bounding box center [637, 511] width 27 height 15
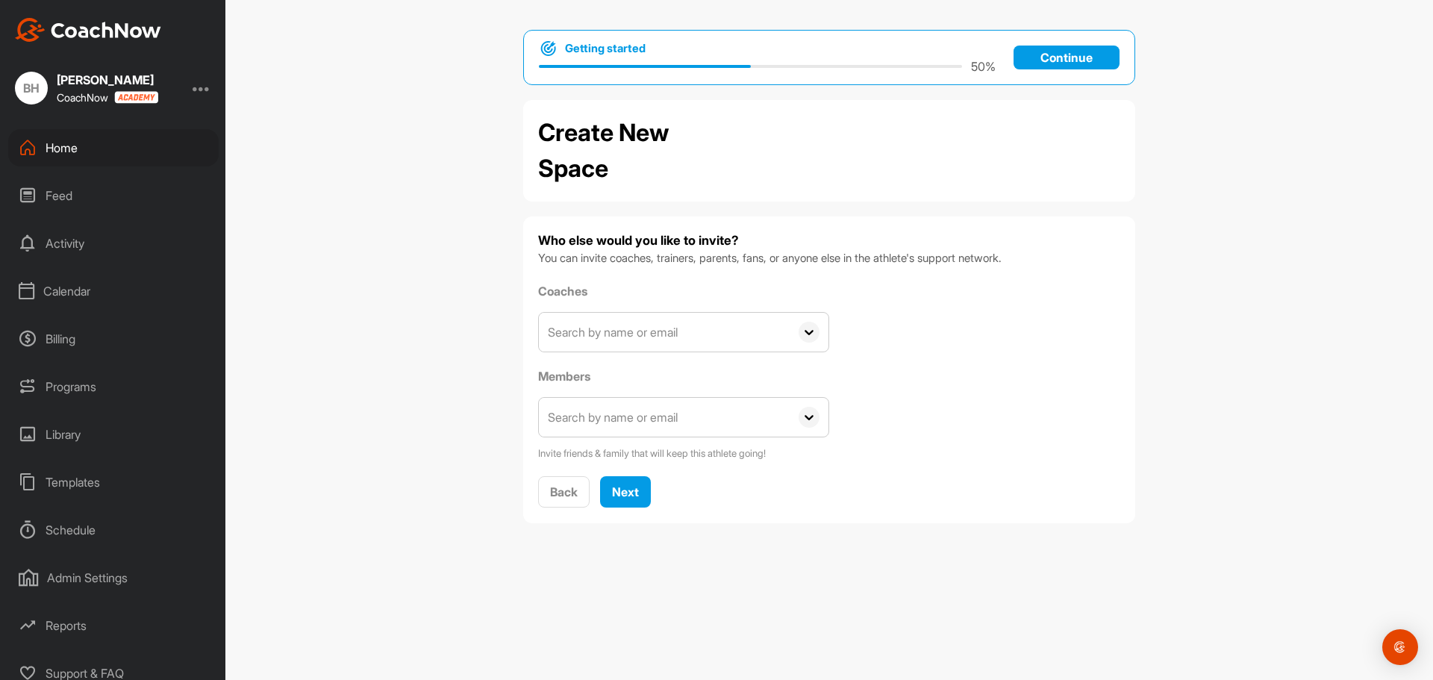
click at [637, 413] on input "text" at bounding box center [664, 417] width 251 height 39
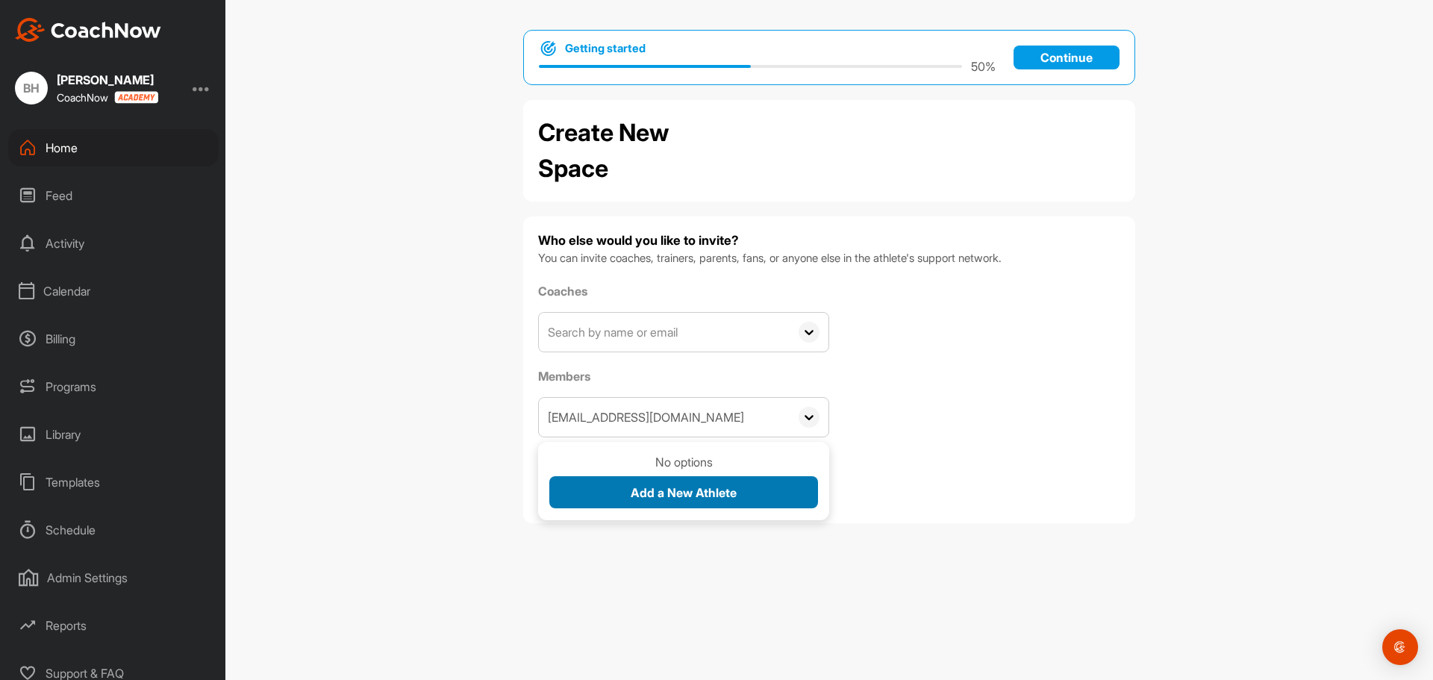
type input "jquinn@azcountryclub.com"
click at [701, 495] on span "Add a New Athlete" at bounding box center [683, 492] width 106 height 15
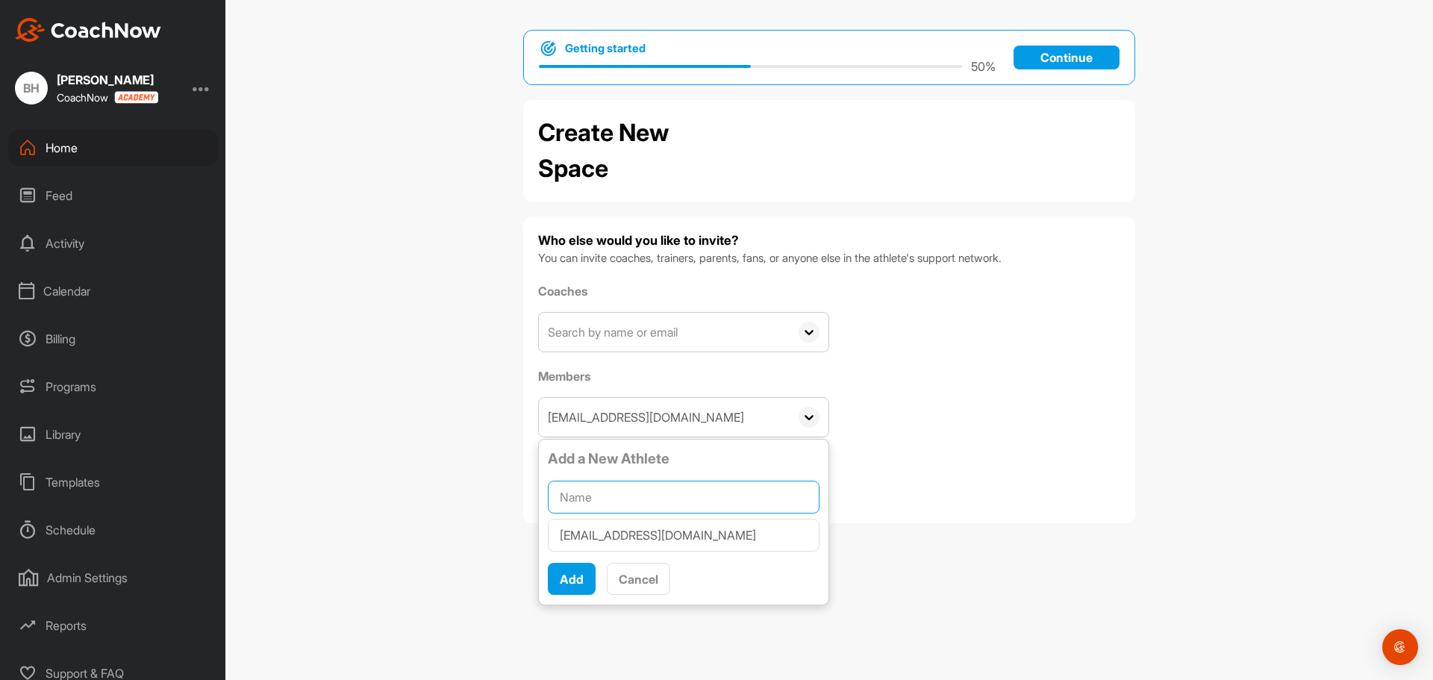
click at [691, 491] on input "text" at bounding box center [684, 497] width 272 height 33
type input "Jeff Quinn"
click at [573, 583] on span "Add" at bounding box center [572, 579] width 24 height 15
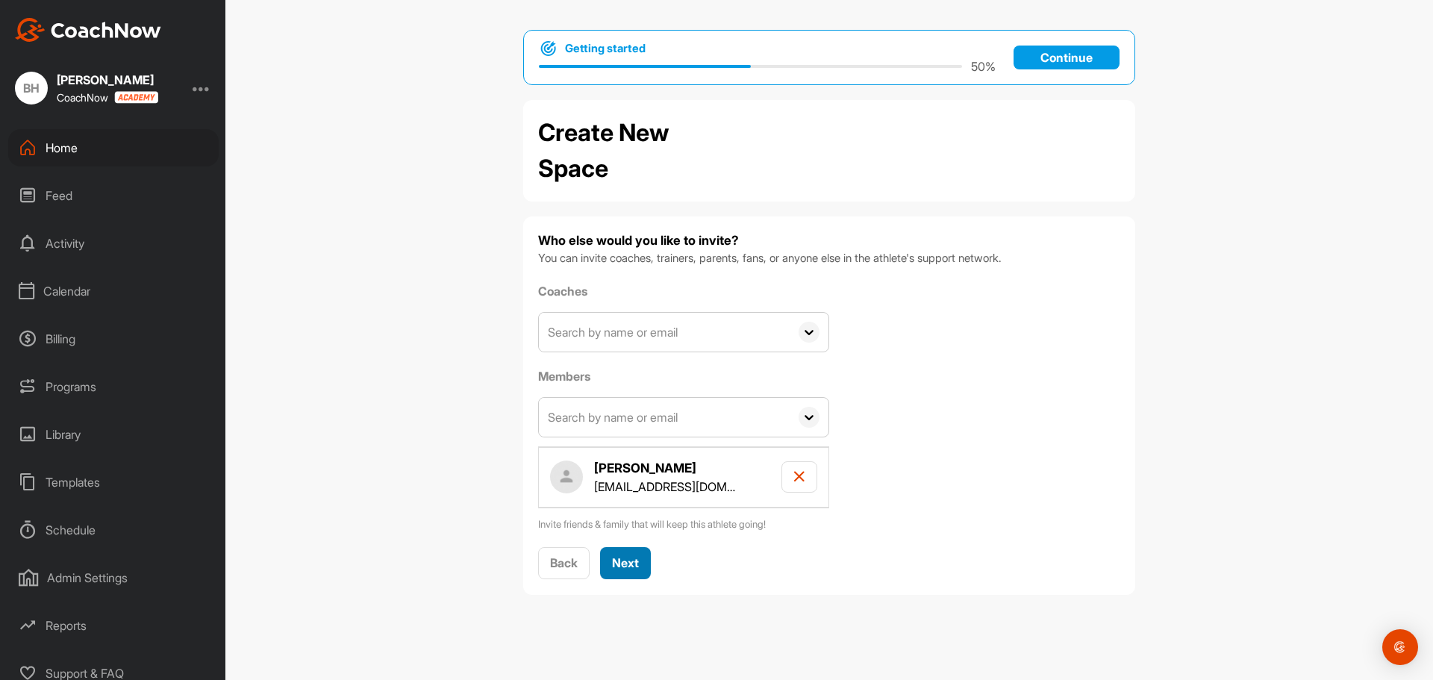
click at [630, 566] on span "Next" at bounding box center [625, 562] width 27 height 15
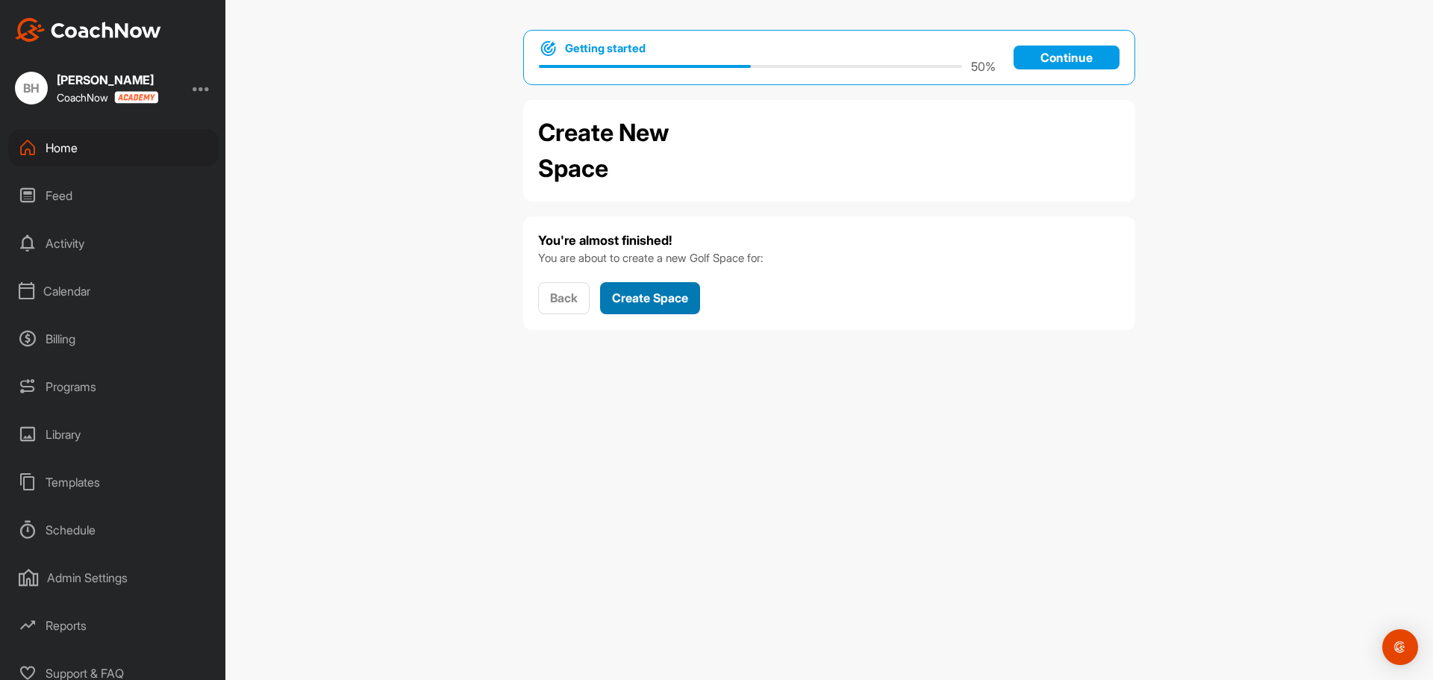
click at [650, 296] on span "Create Space" at bounding box center [650, 297] width 76 height 15
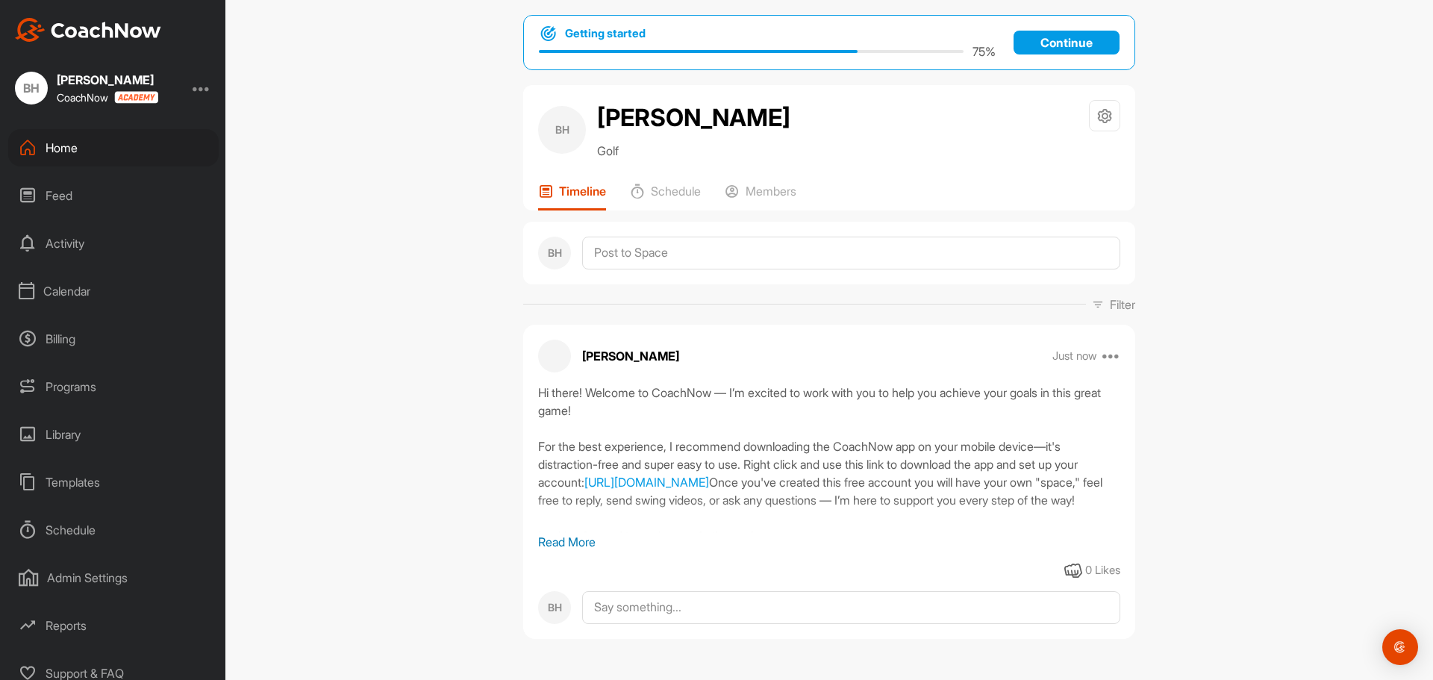
scroll to position [19, 0]
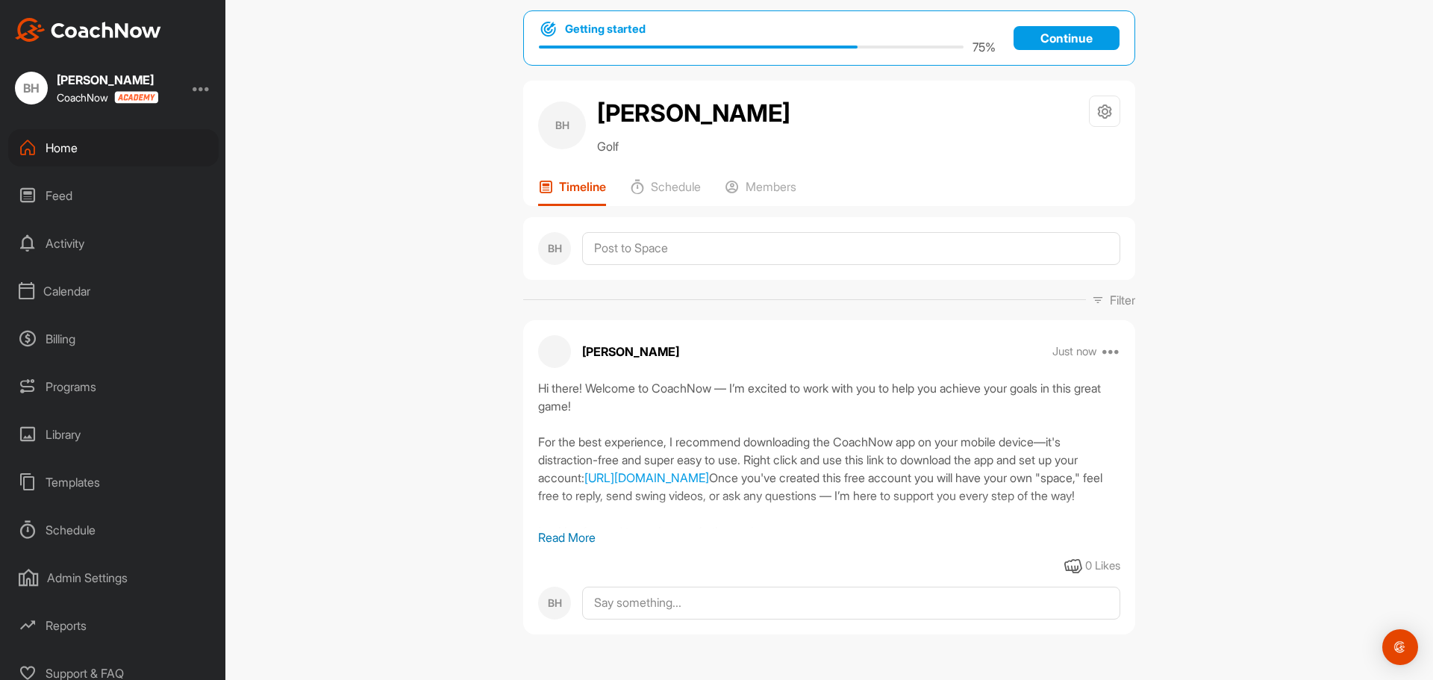
click at [553, 542] on p "Read More" at bounding box center [829, 537] width 582 height 18
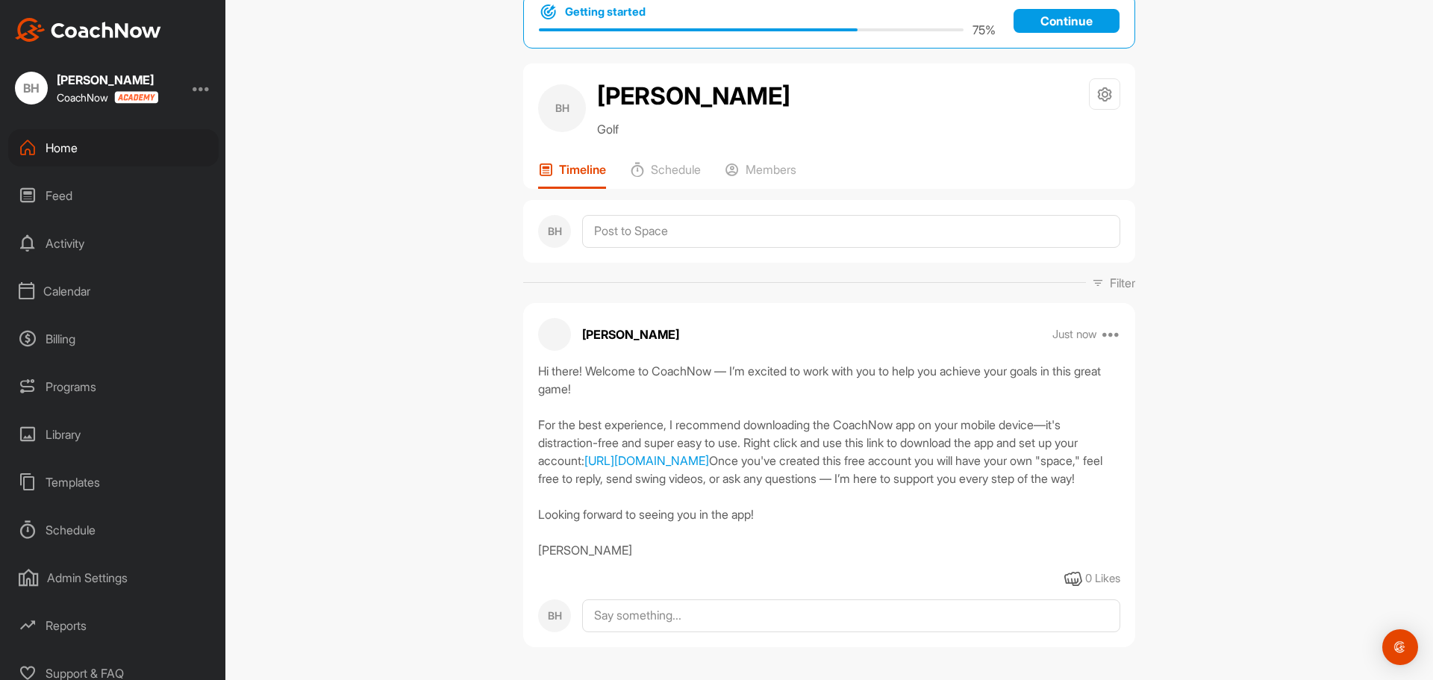
scroll to position [0, 0]
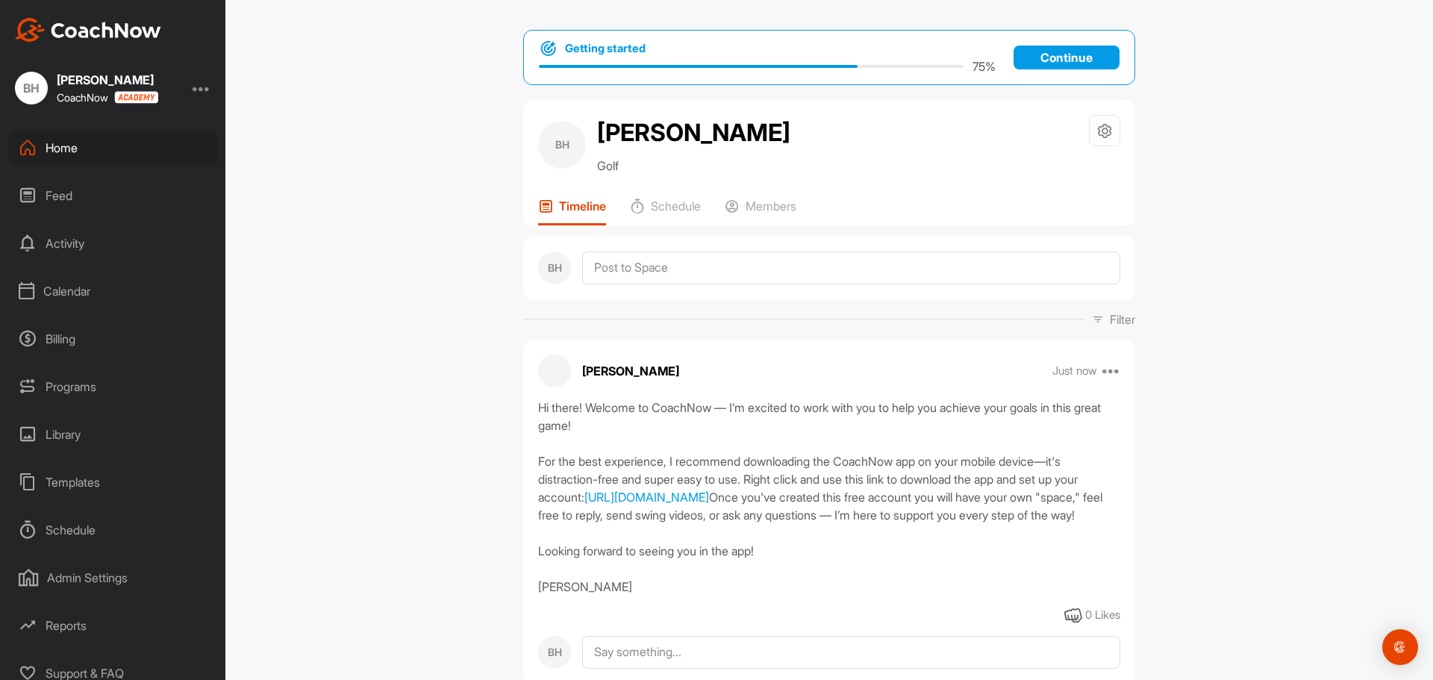
click at [72, 148] on div "Home" at bounding box center [113, 147] width 210 height 37
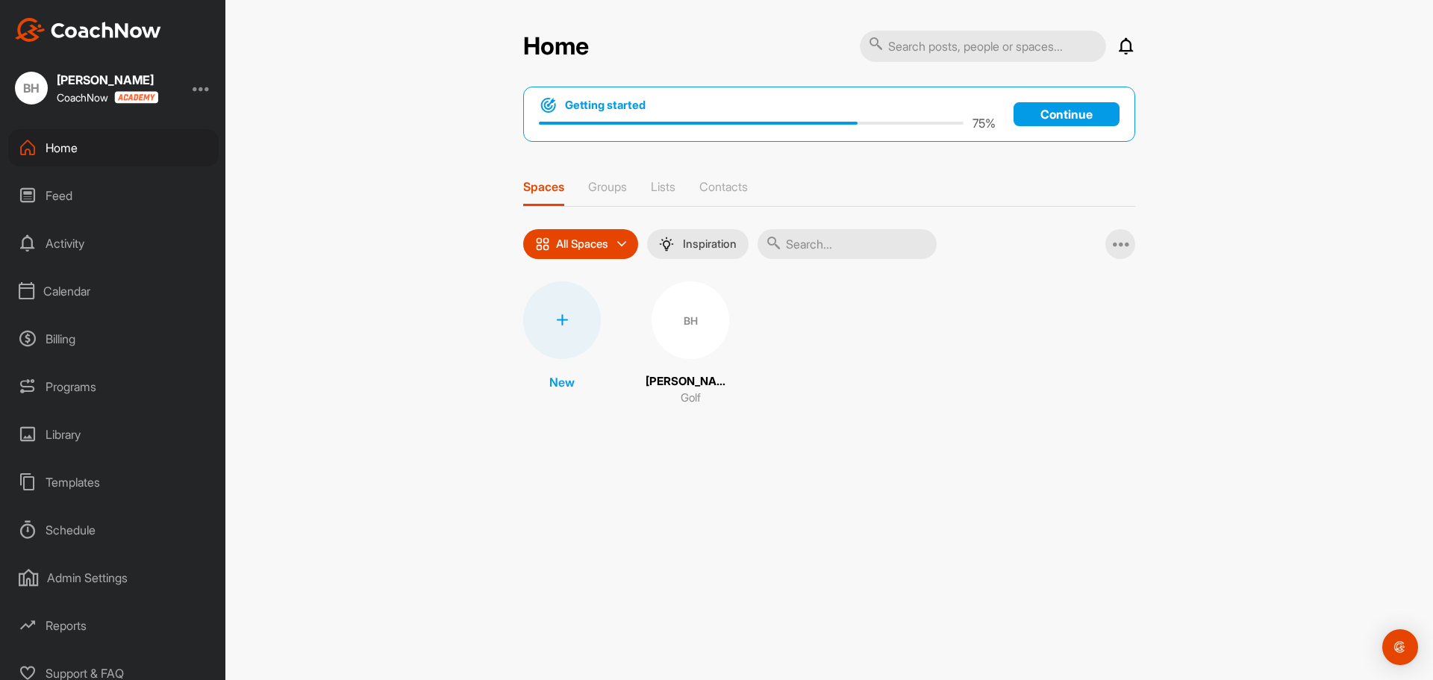
click at [563, 328] on div at bounding box center [562, 320] width 78 height 78
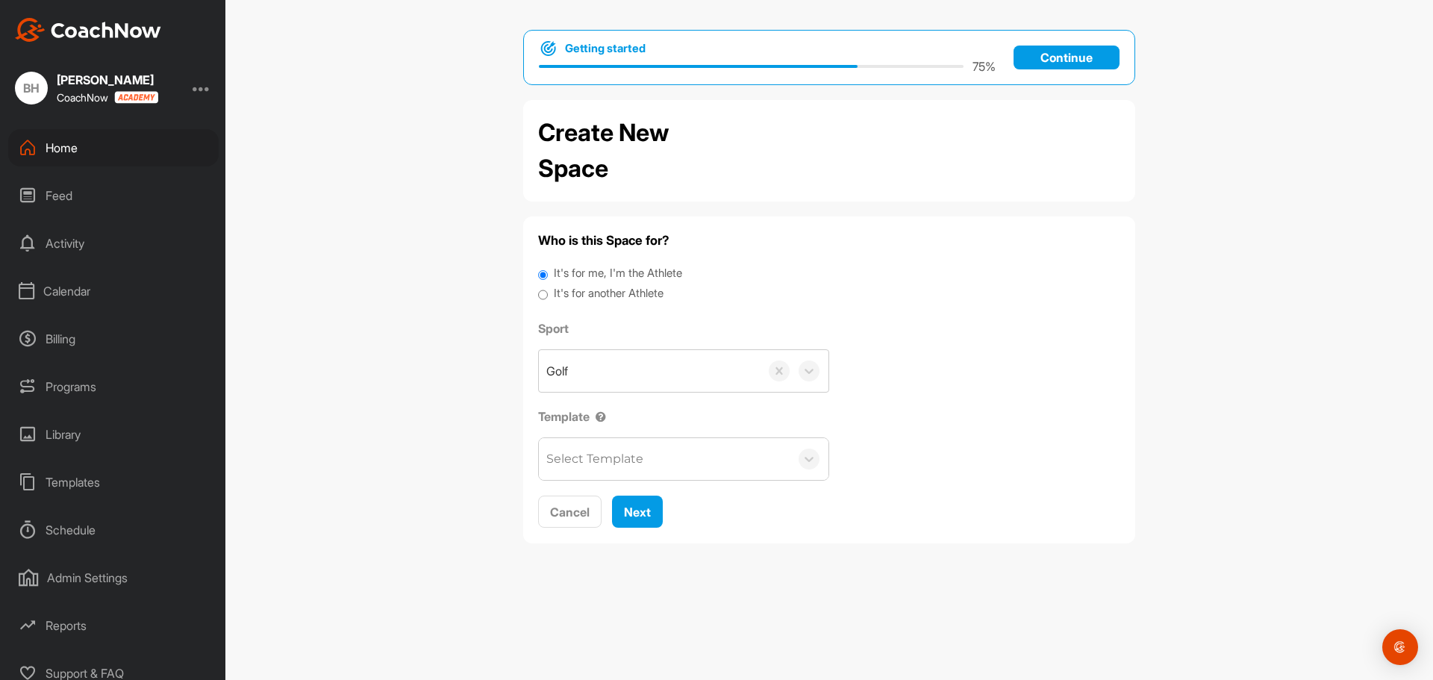
click at [544, 295] on input "It's for another Athlete" at bounding box center [543, 295] width 10 height 20
radio input "true"
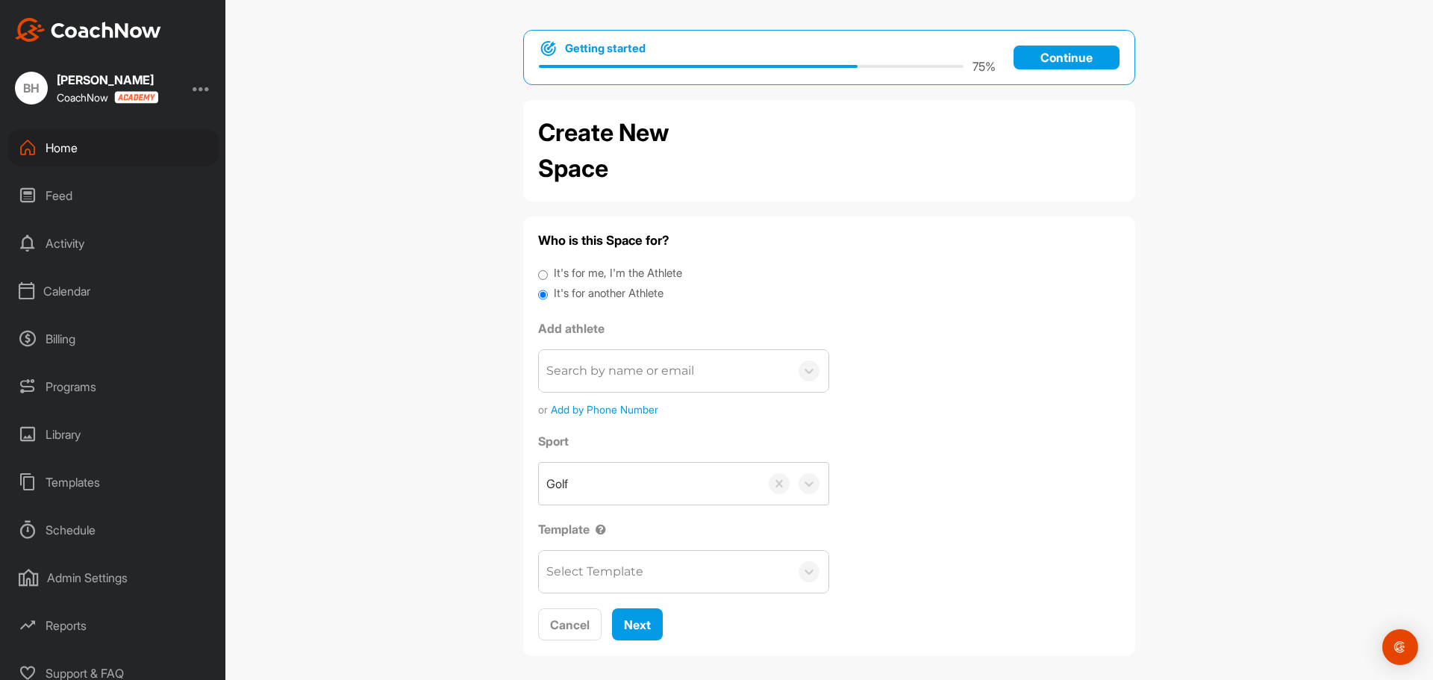
click at [631, 569] on div "Select Template" at bounding box center [594, 572] width 97 height 18
click at [440, 476] on div "Getting started 75 % Continue Create New Space Who is this Space for? It's for …" at bounding box center [828, 340] width 1207 height 680
click at [74, 477] on div "Templates" at bounding box center [113, 481] width 210 height 37
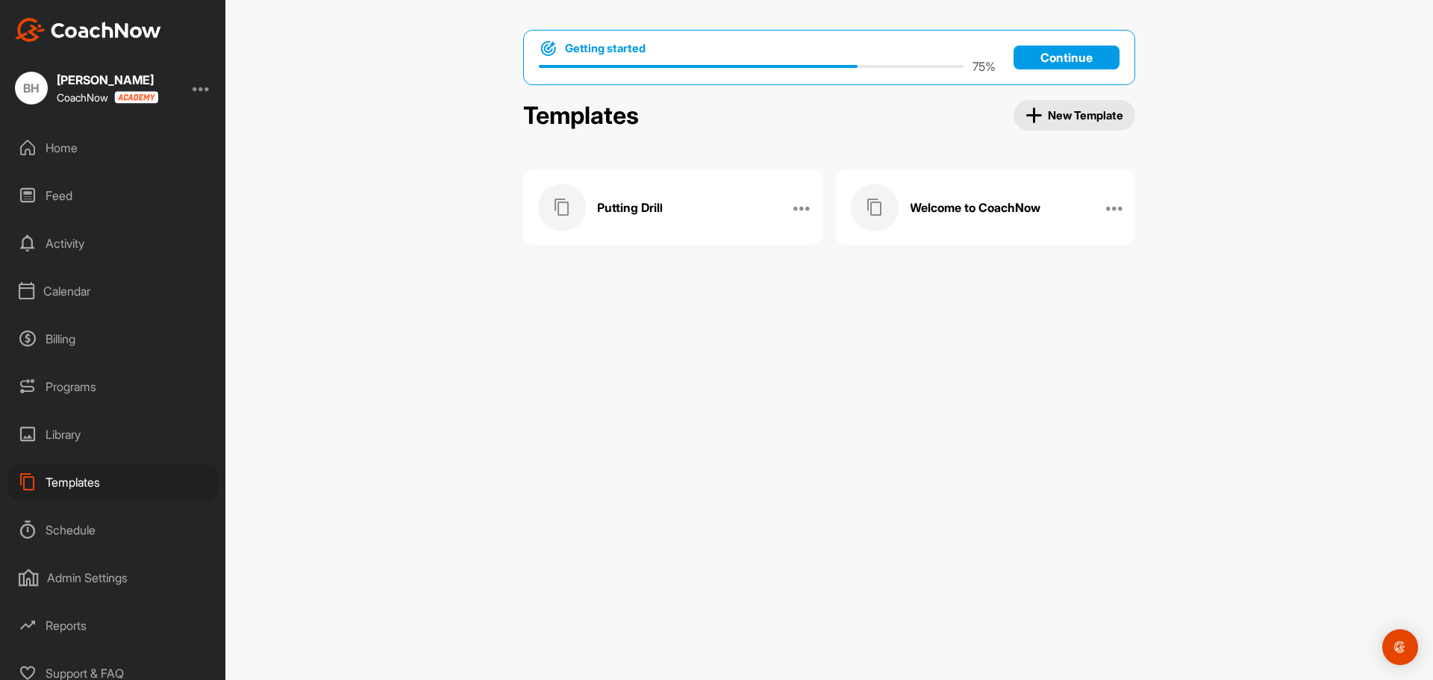
click at [980, 210] on h3 "Welcome to CoachNow" at bounding box center [975, 208] width 131 height 16
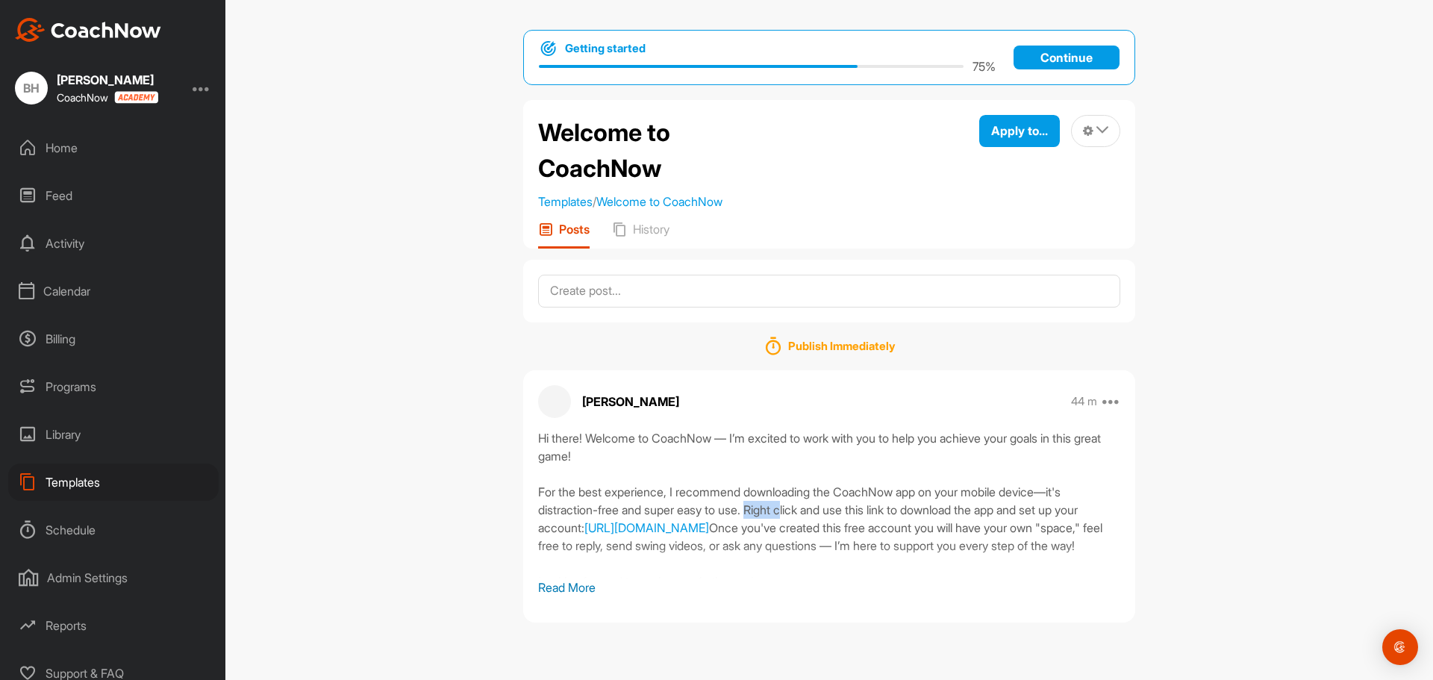
drag, startPoint x: 743, startPoint y: 507, endPoint x: 779, endPoint y: 513, distance: 36.4
click at [779, 513] on div "Hi there! Welcome to CoachNow — I’m excited to work with you to help you achiev…" at bounding box center [829, 503] width 582 height 149
click at [1114, 398] on icon at bounding box center [1111, 401] width 18 height 18
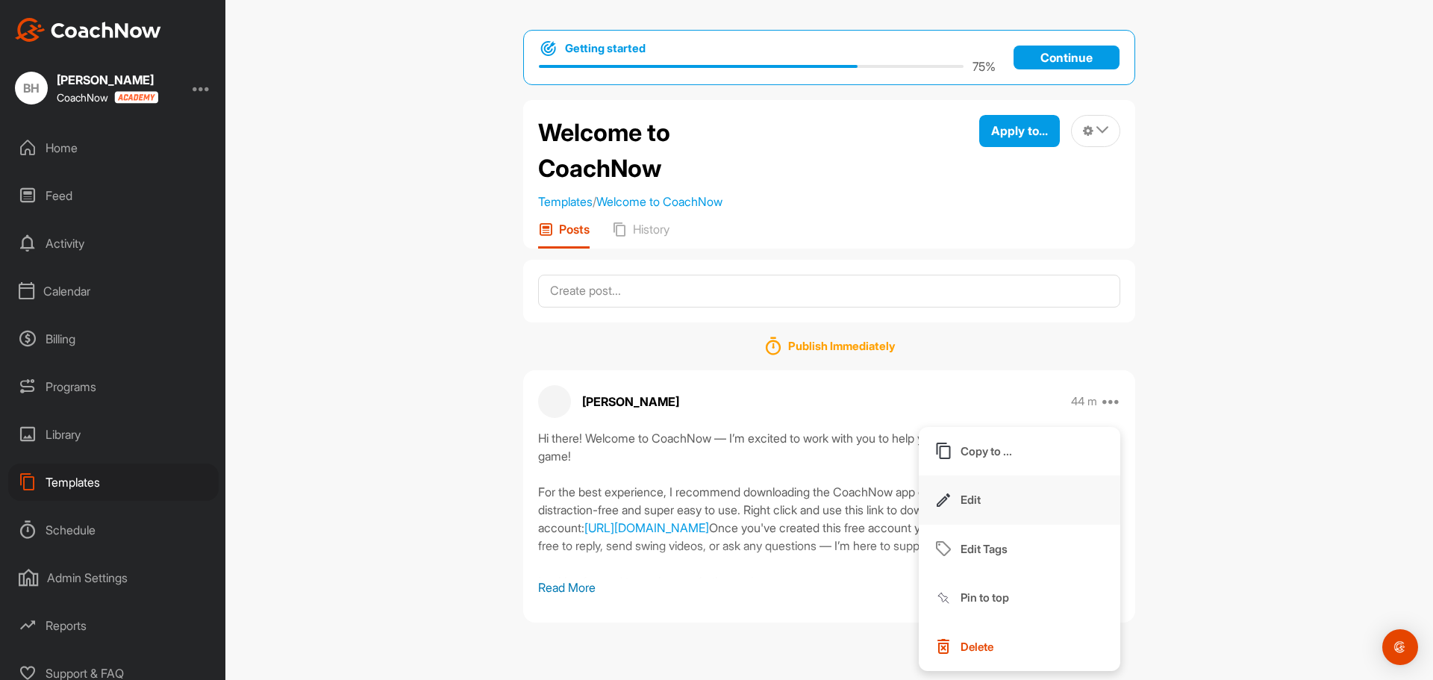
click at [965, 495] on p "Edit" at bounding box center [970, 500] width 20 height 16
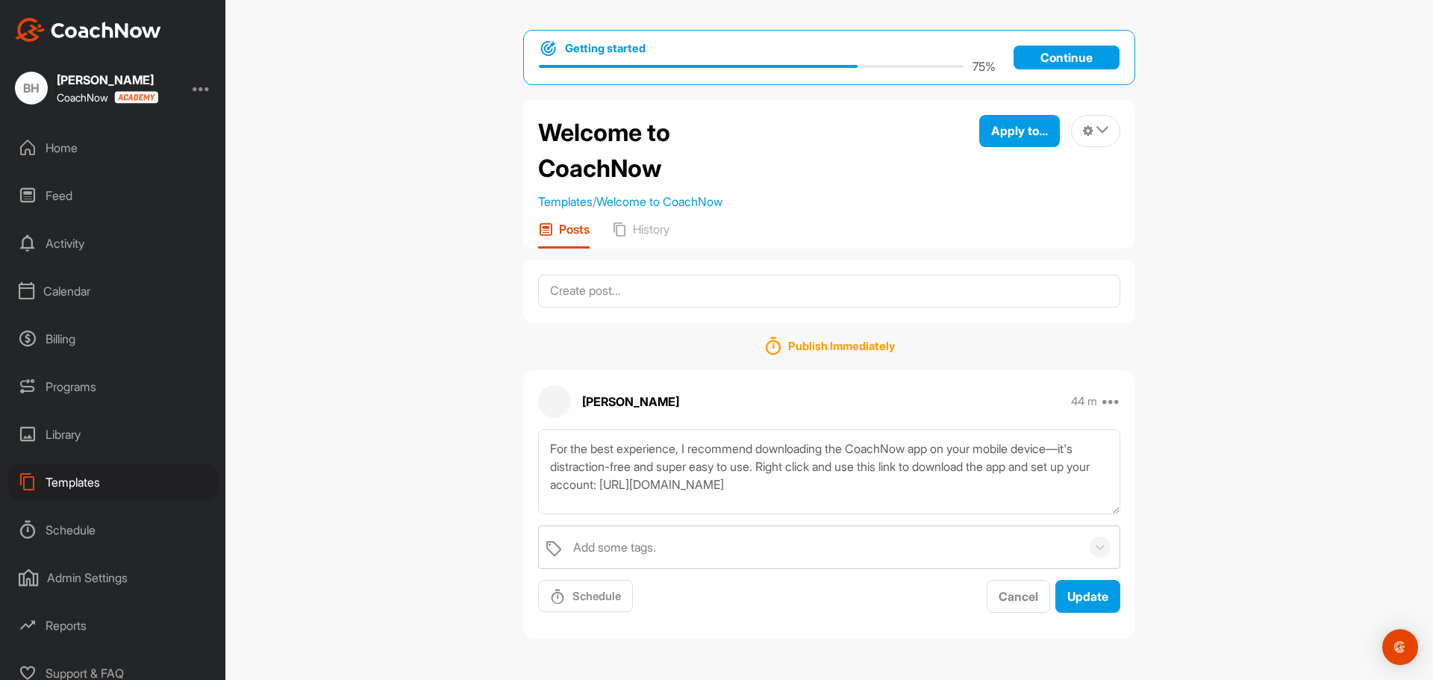
scroll to position [75, 0]
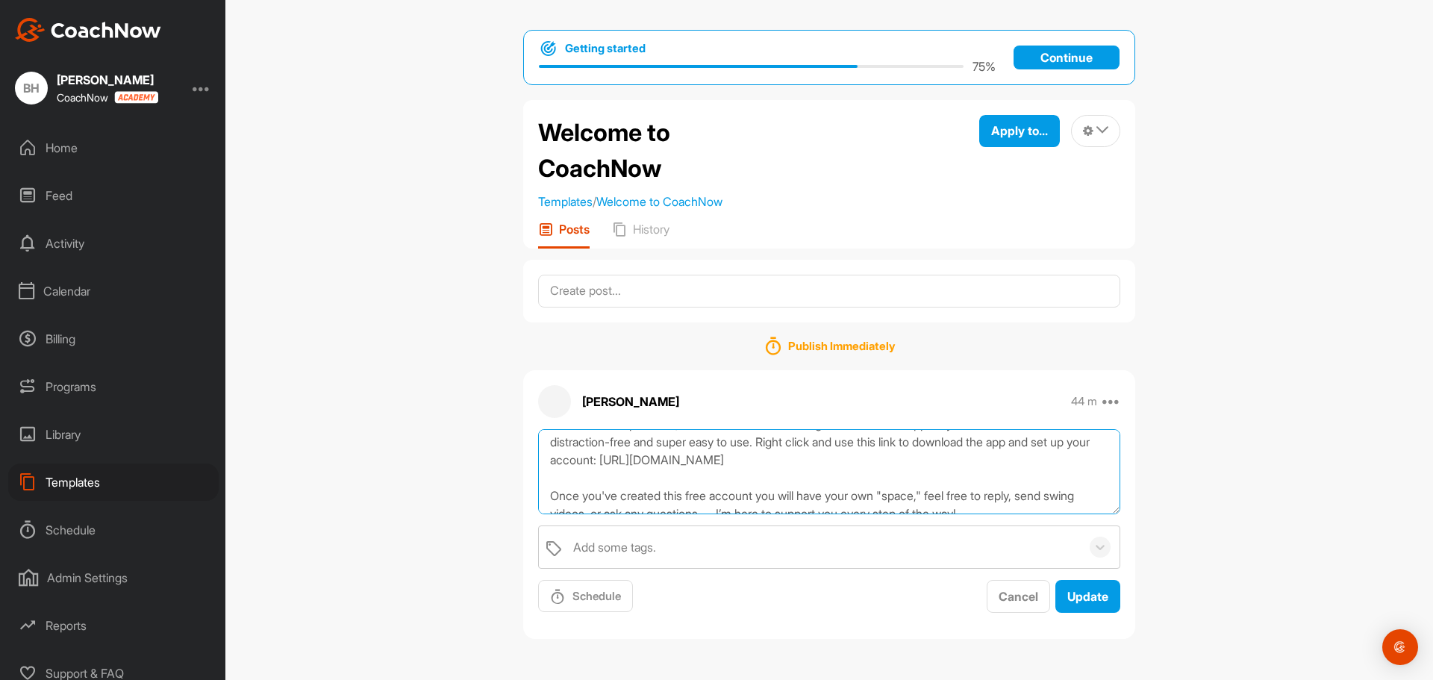
click at [827, 442] on textarea "Hi there! Welcome to CoachNow — I’m excited to work with you to help you achiev…" at bounding box center [829, 472] width 582 height 86
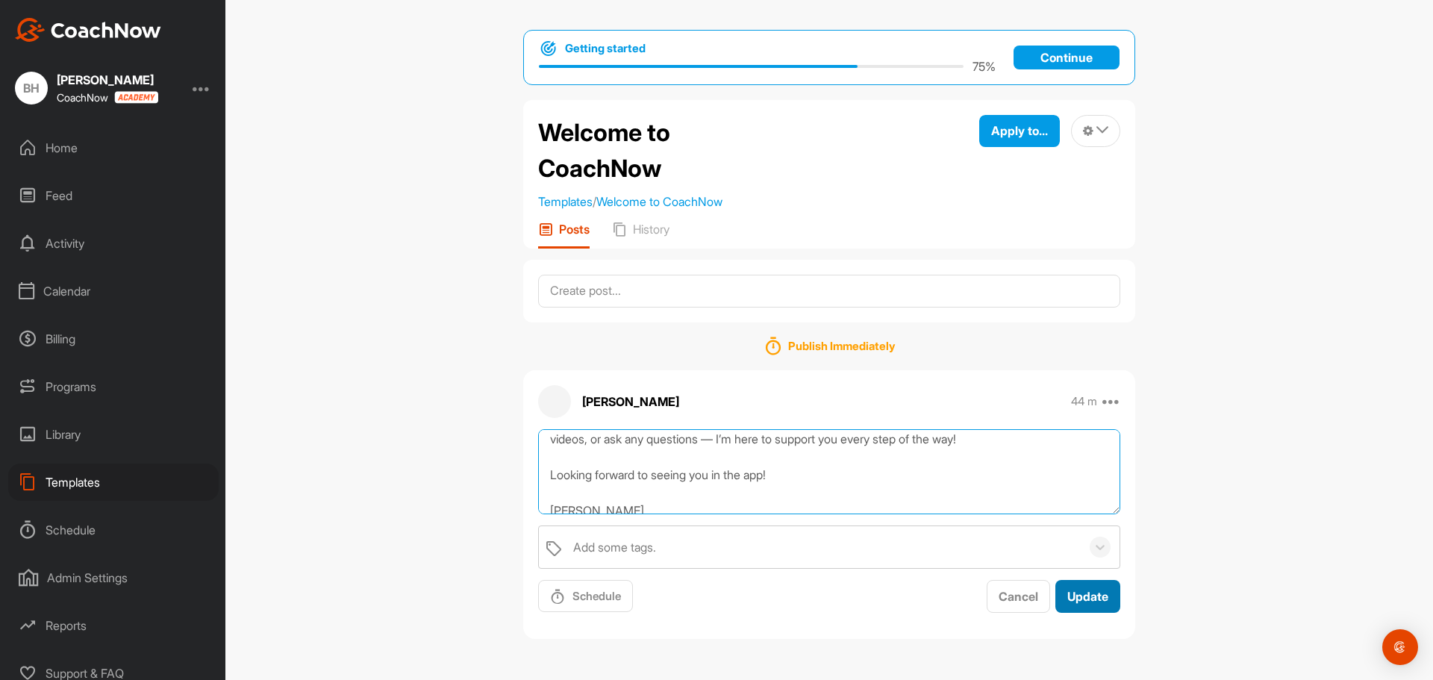
type textarea "Hi there! Welcome to CoachNow — I’m excited to work with you to help you achiev…"
click at [1071, 592] on span "Update" at bounding box center [1087, 596] width 41 height 15
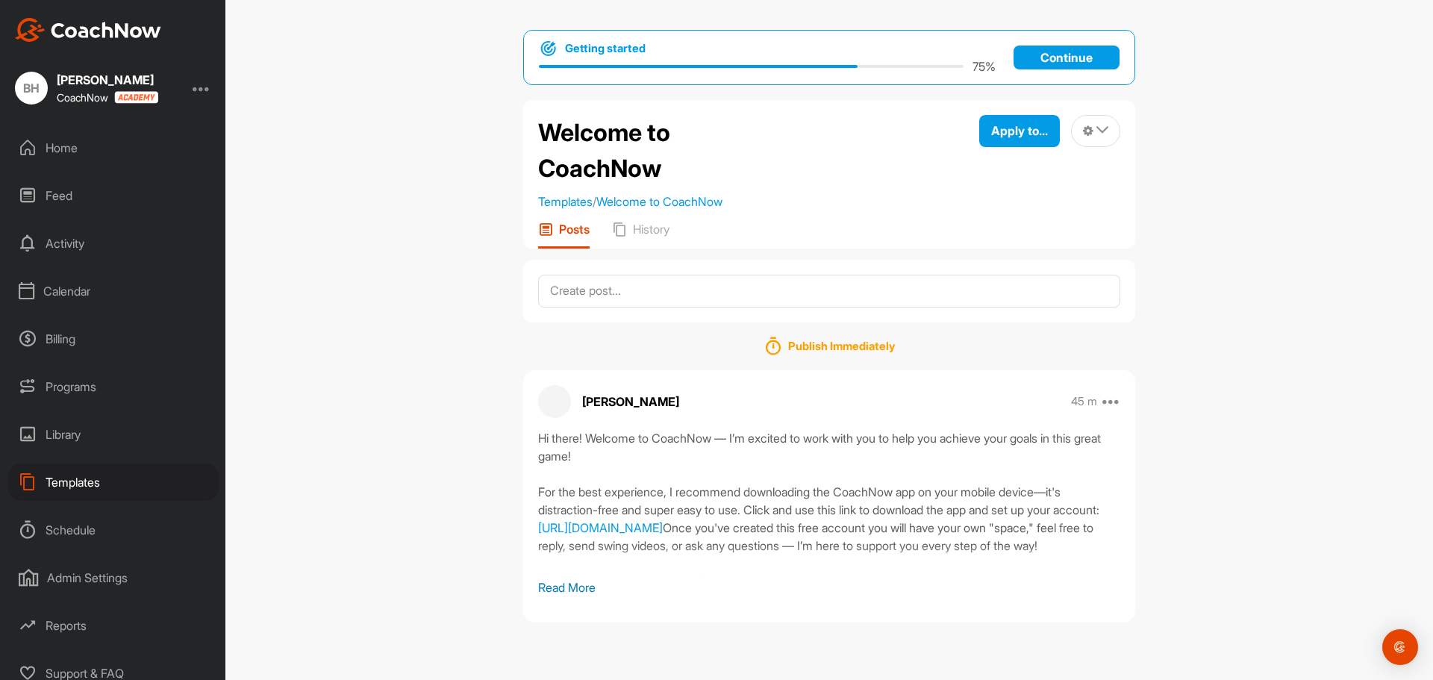
click at [79, 148] on div "Home" at bounding box center [113, 147] width 210 height 37
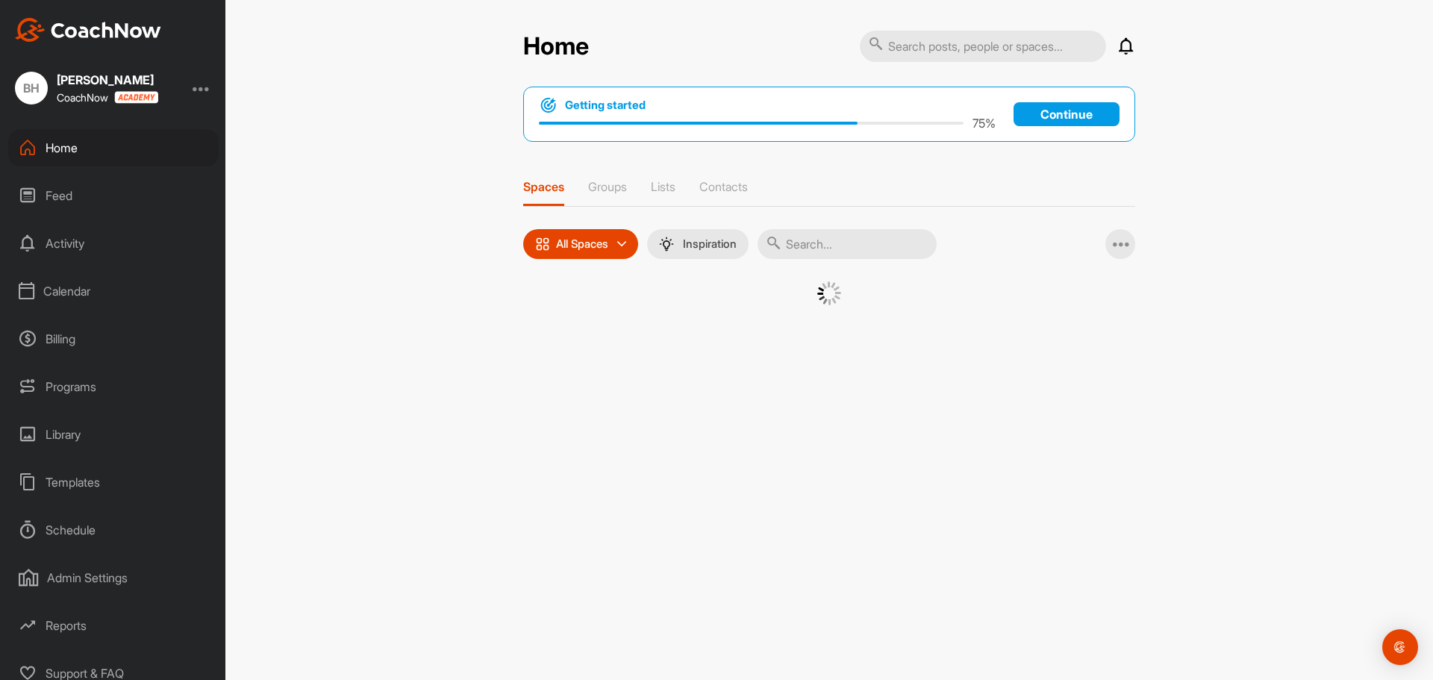
click at [574, 248] on p "All Spaces" at bounding box center [582, 244] width 52 height 12
click at [578, 280] on p "All spaces" at bounding box center [592, 283] width 54 height 18
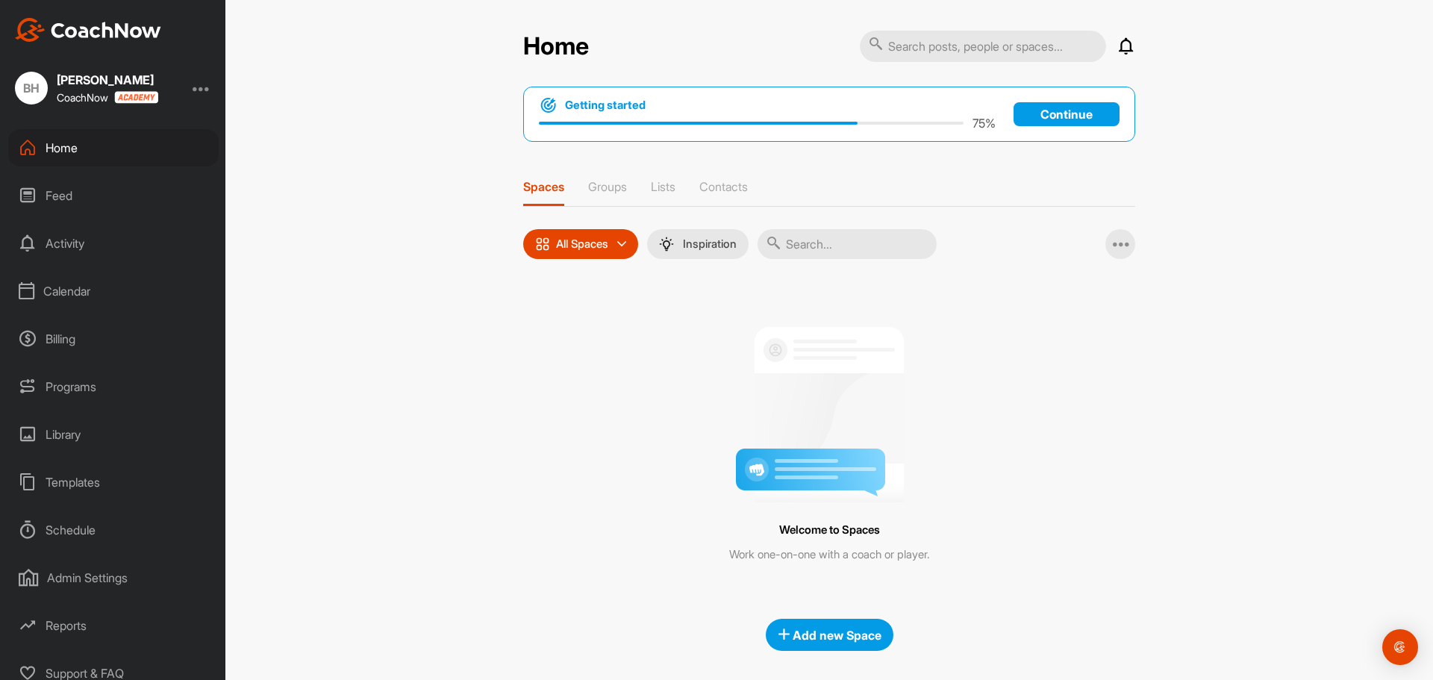
click at [583, 242] on p "All Spaces" at bounding box center [582, 244] width 52 height 12
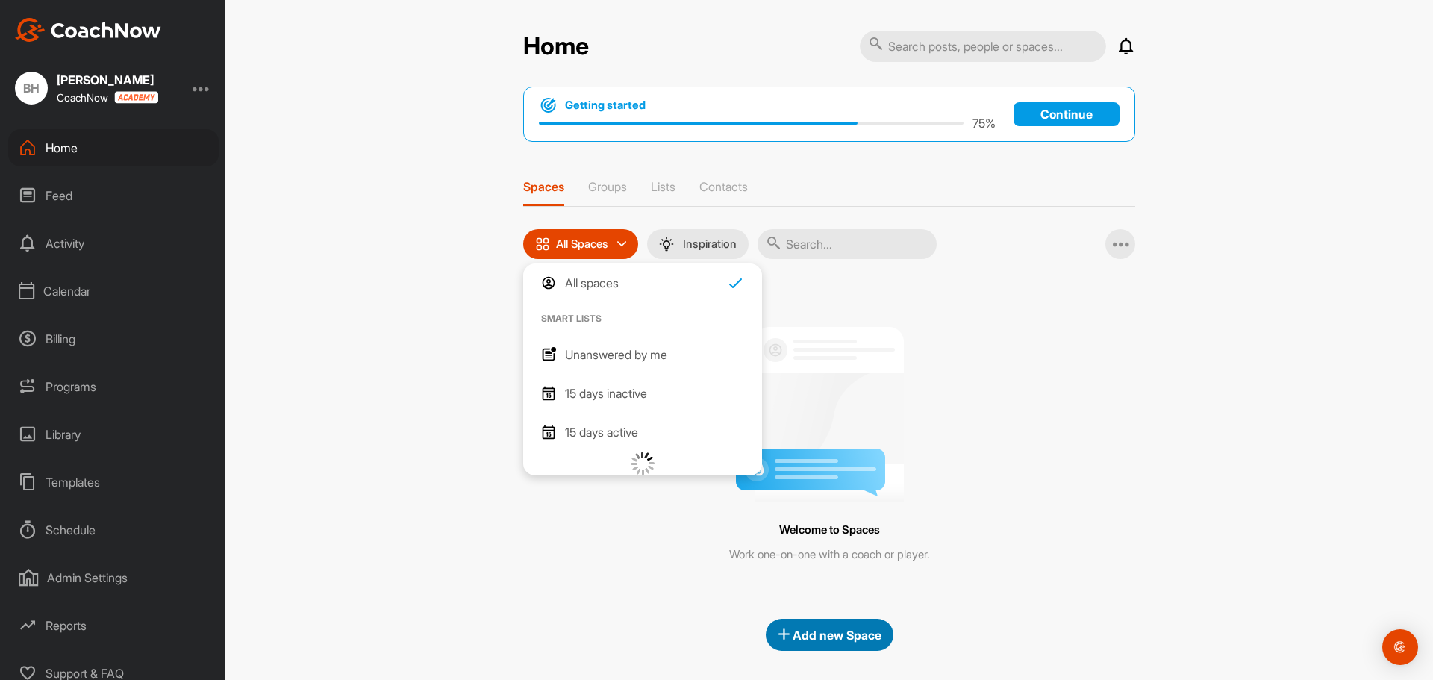
click at [830, 640] on span "Add new Space" at bounding box center [829, 635] width 104 height 15
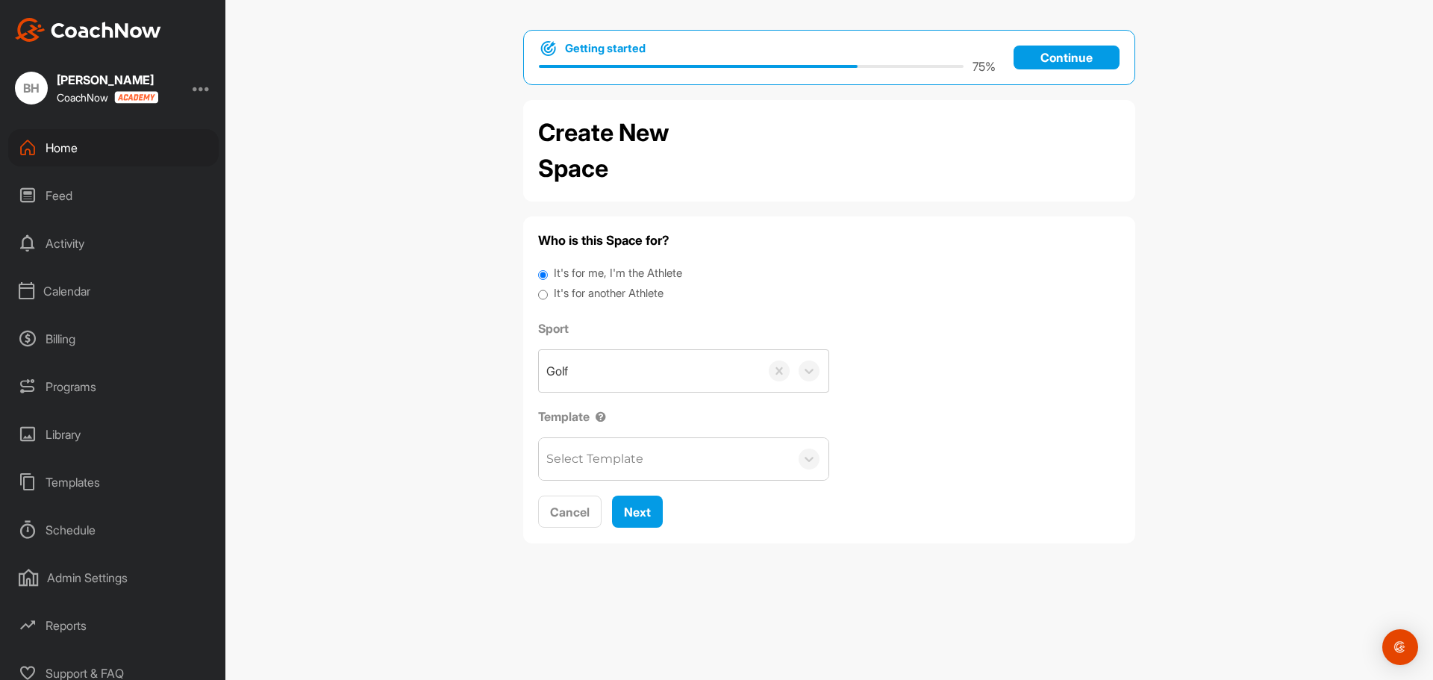
click at [596, 295] on label "It's for another Athlete" at bounding box center [609, 293] width 110 height 17
click at [548, 295] on input "It's for another Athlete" at bounding box center [543, 295] width 10 height 20
radio input "true"
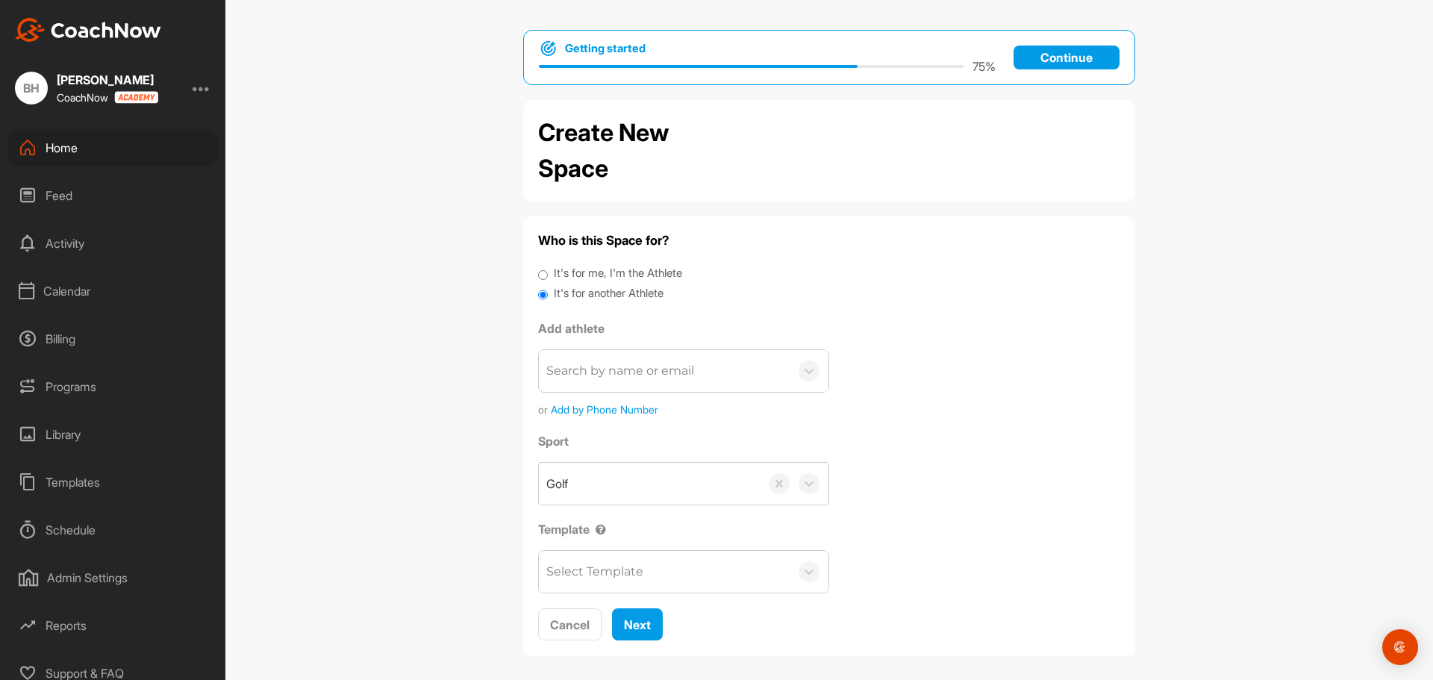
click at [643, 375] on div "Search by name or email" at bounding box center [620, 371] width 148 height 18
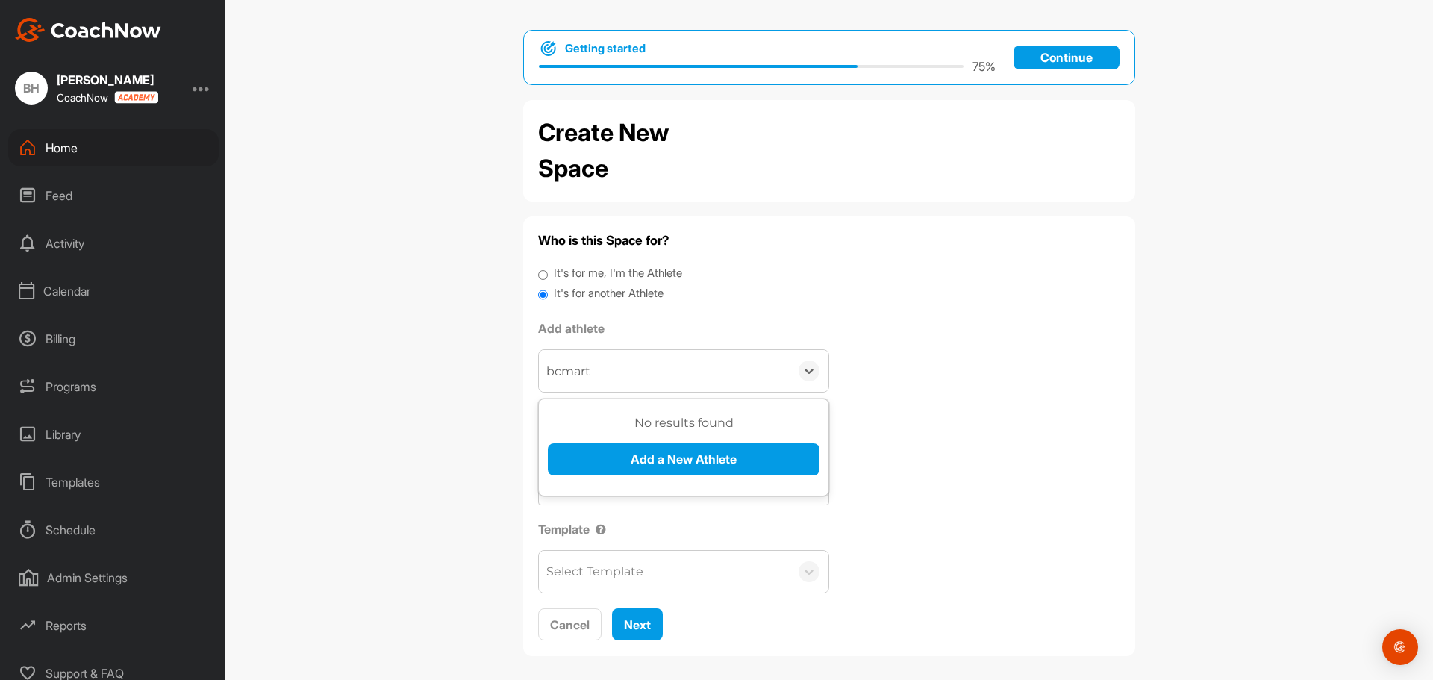
type input "bcmarti"
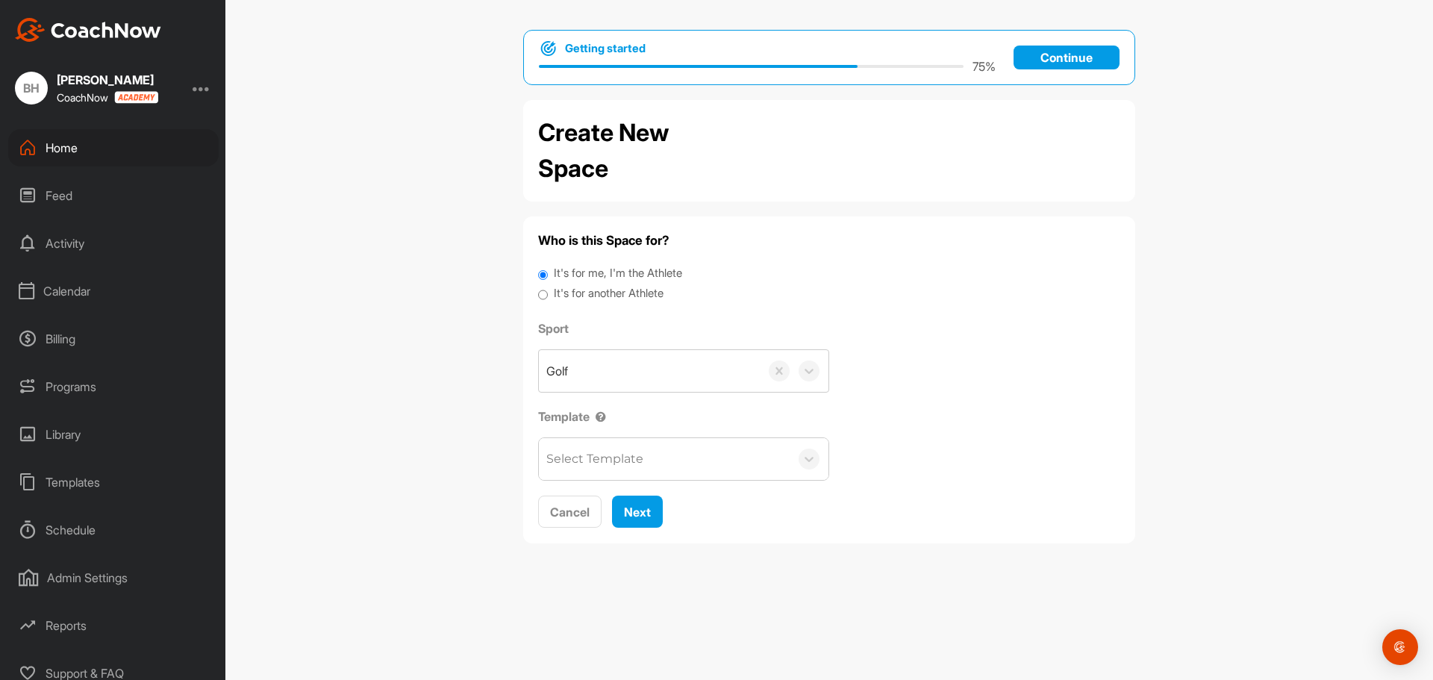
click at [701, 458] on div "Select Template" at bounding box center [664, 459] width 251 height 42
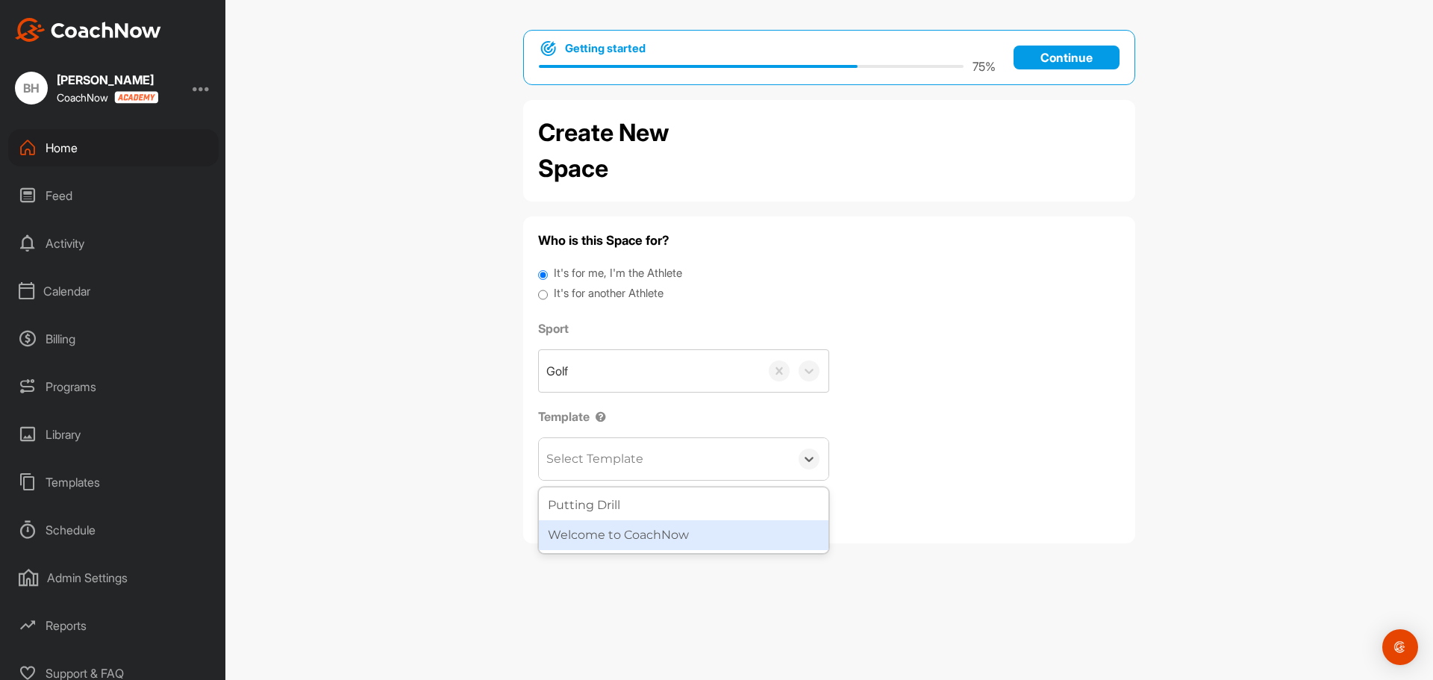
click at [676, 528] on div "Welcome to CoachNow" at bounding box center [684, 535] width 290 height 30
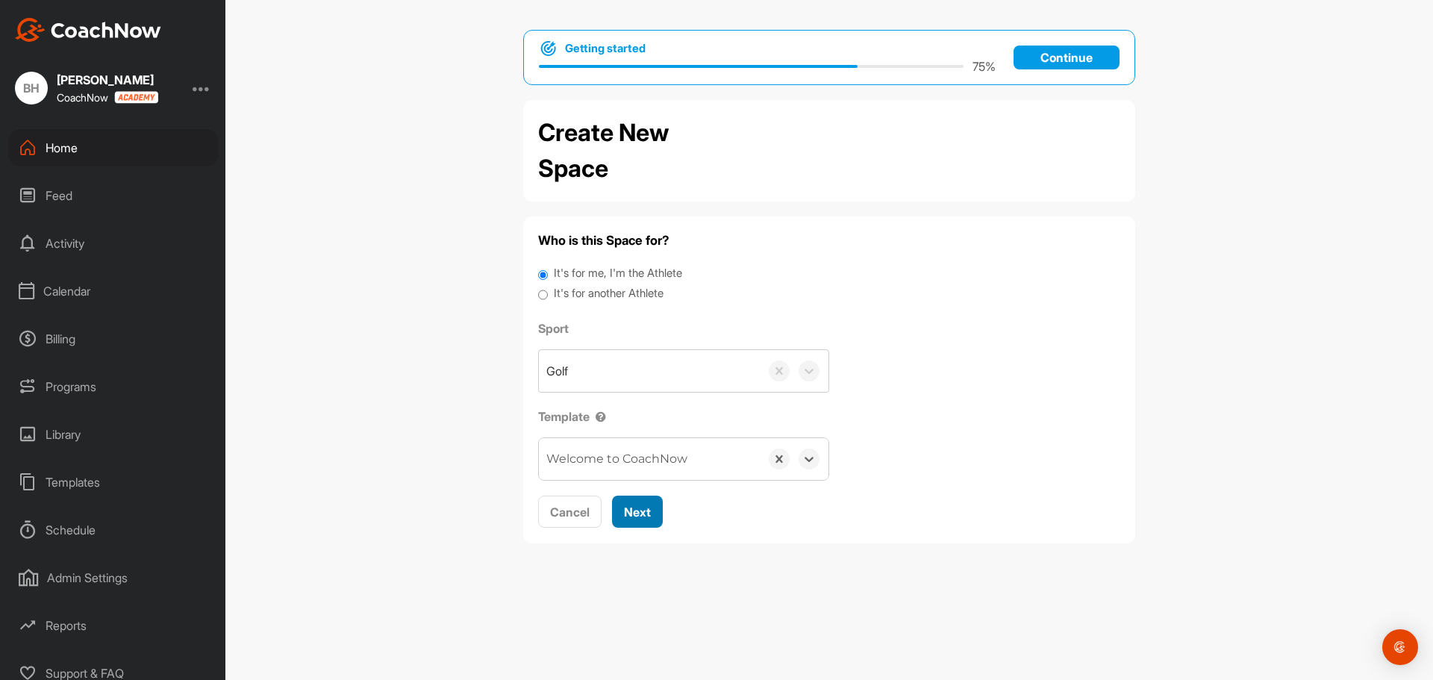
click at [646, 516] on span "Next" at bounding box center [637, 511] width 27 height 15
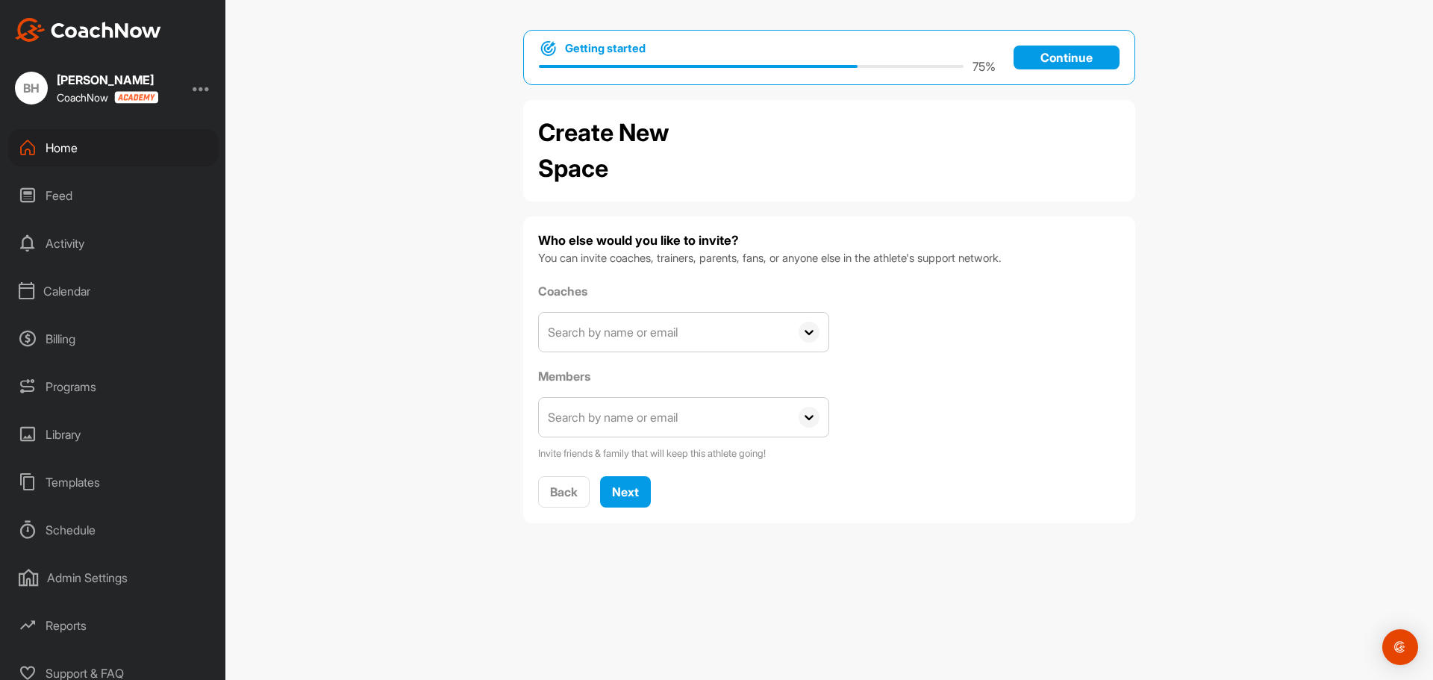
click at [677, 427] on input "text" at bounding box center [664, 417] width 251 height 39
click at [678, 421] on input "text" at bounding box center [664, 417] width 251 height 39
click at [635, 493] on span "Next" at bounding box center [625, 491] width 27 height 15
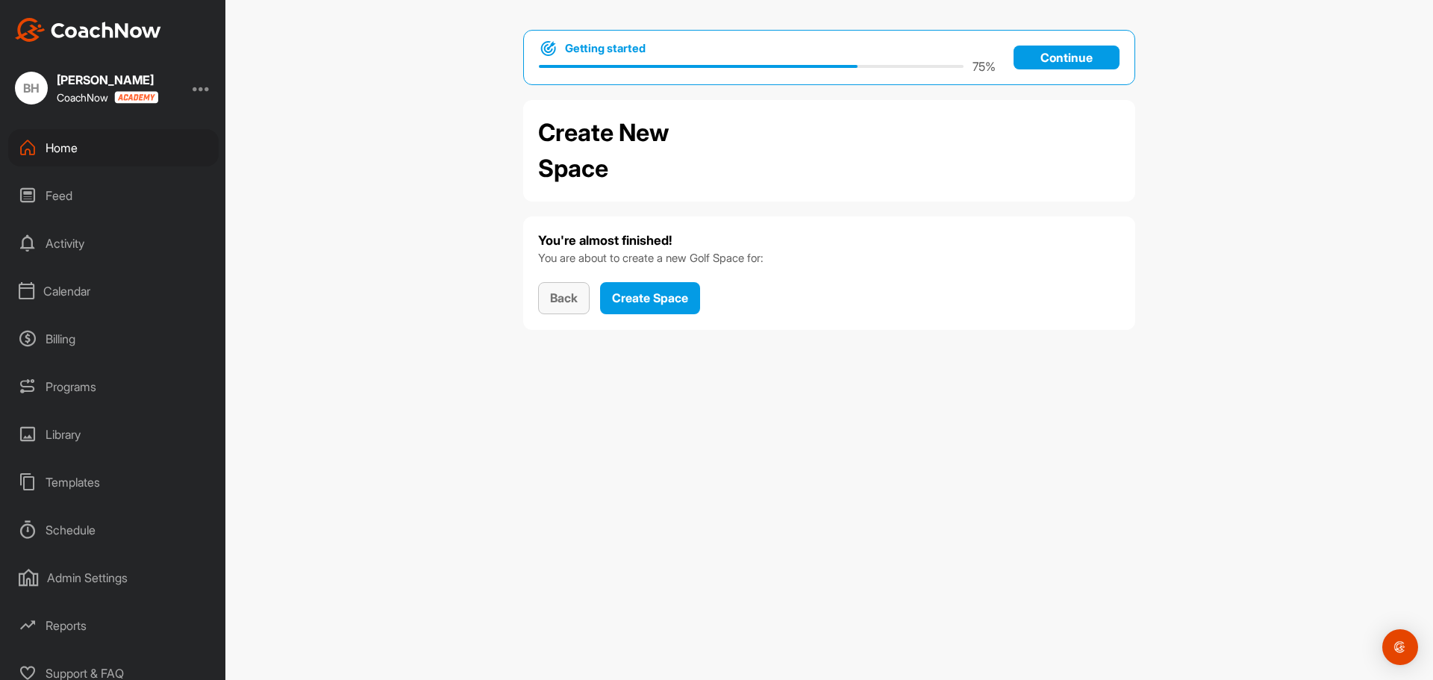
click at [570, 296] on span "Back" at bounding box center [564, 297] width 28 height 15
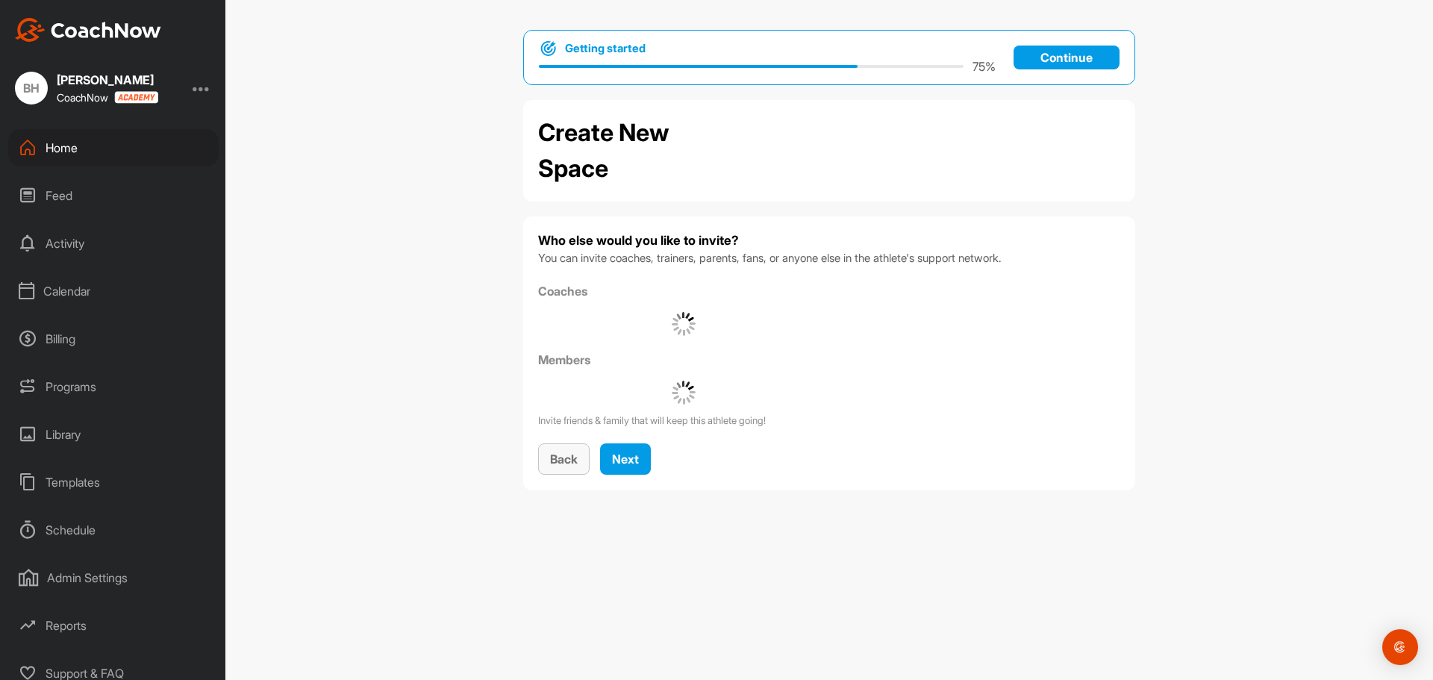
click at [563, 469] on button "Back" at bounding box center [563, 459] width 51 height 32
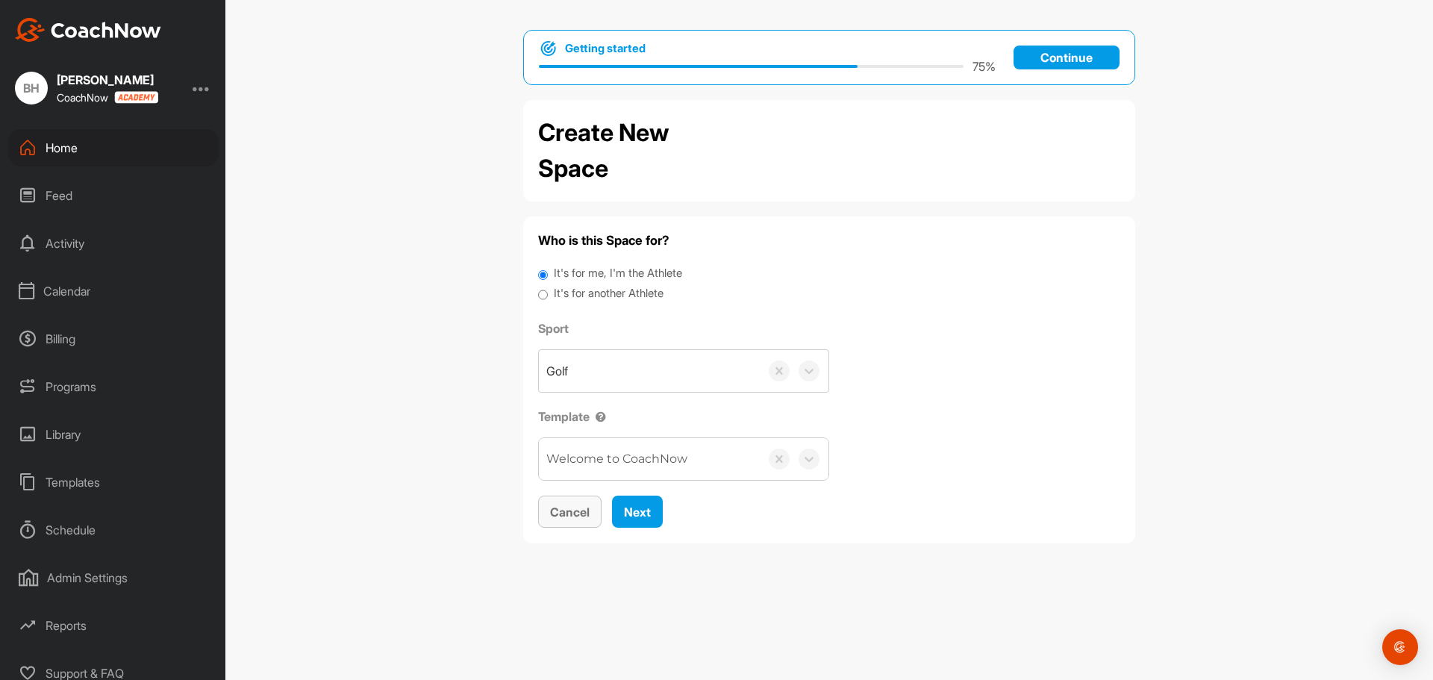
click at [576, 517] on span "Cancel" at bounding box center [570, 511] width 40 height 15
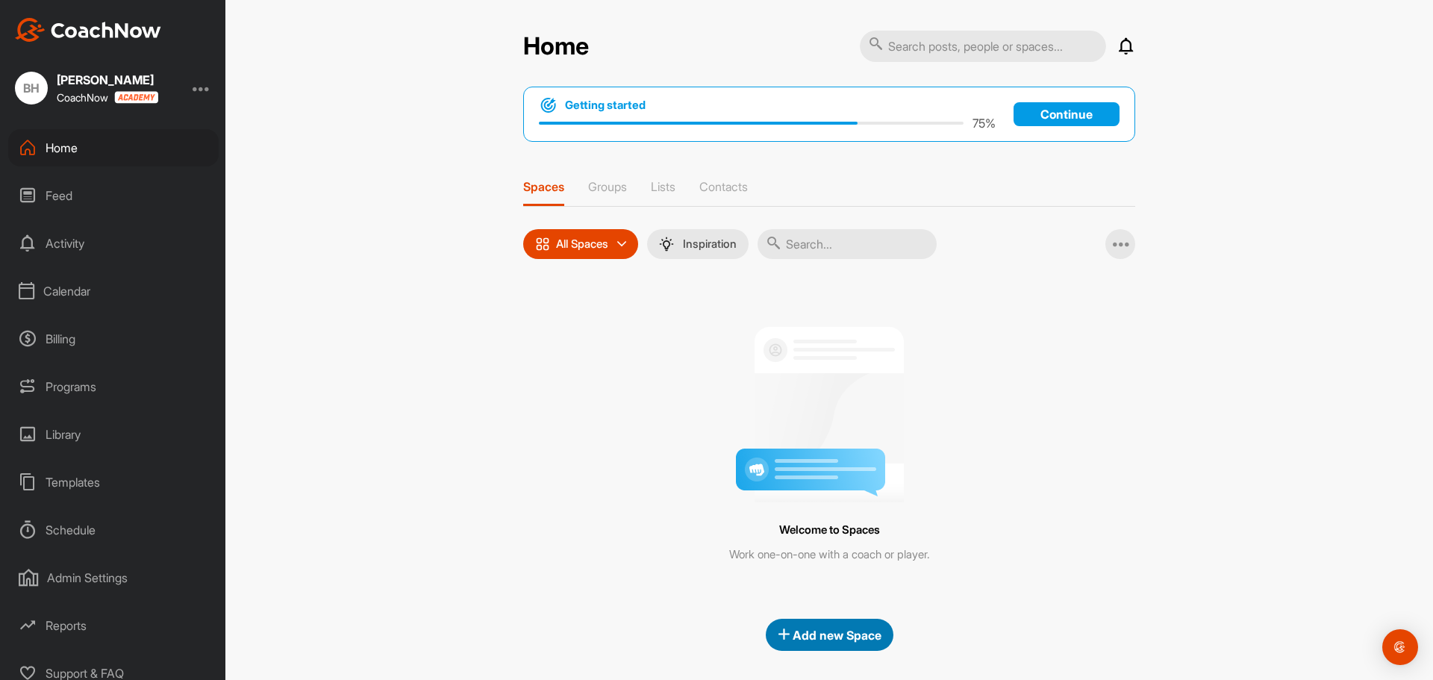
click at [816, 633] on span "Add new Space" at bounding box center [829, 635] width 104 height 15
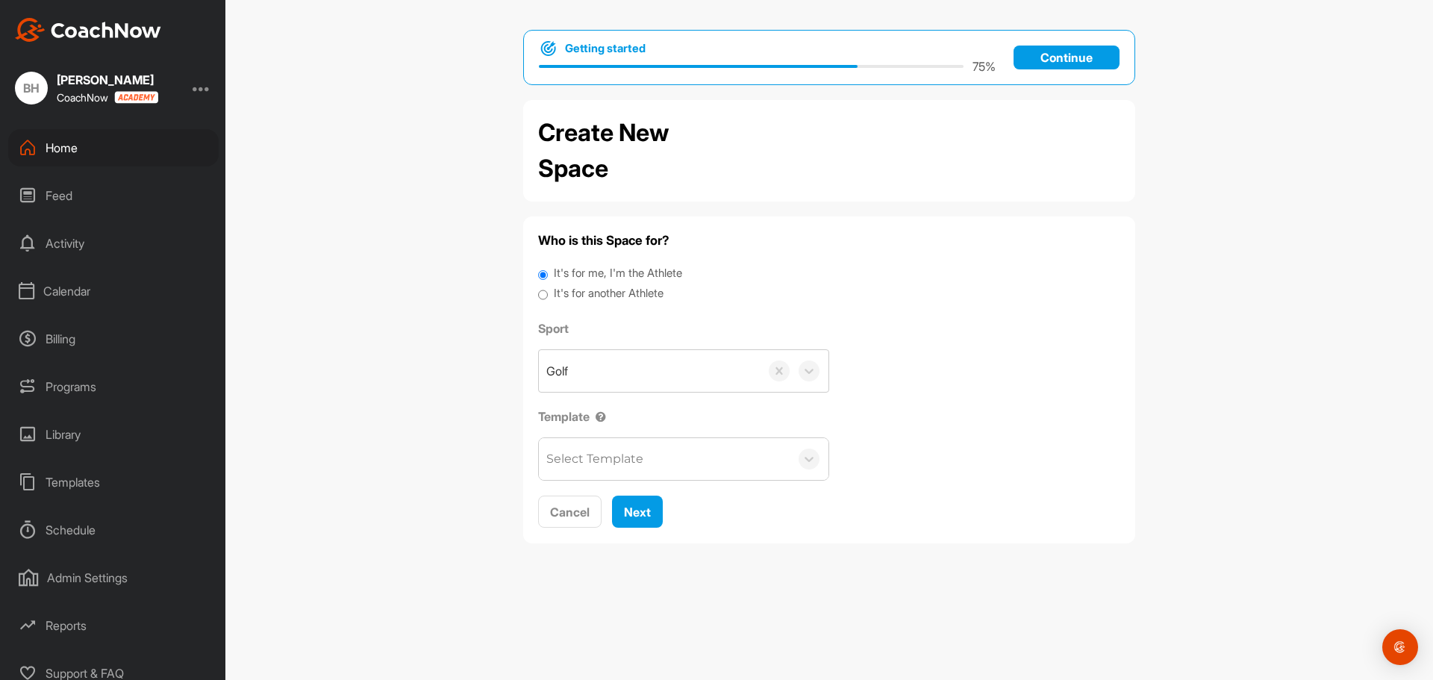
click at [609, 294] on label "It's for another Athlete" at bounding box center [609, 293] width 110 height 17
click at [548, 294] on input "It's for another Athlete" at bounding box center [543, 295] width 10 height 20
radio input "true"
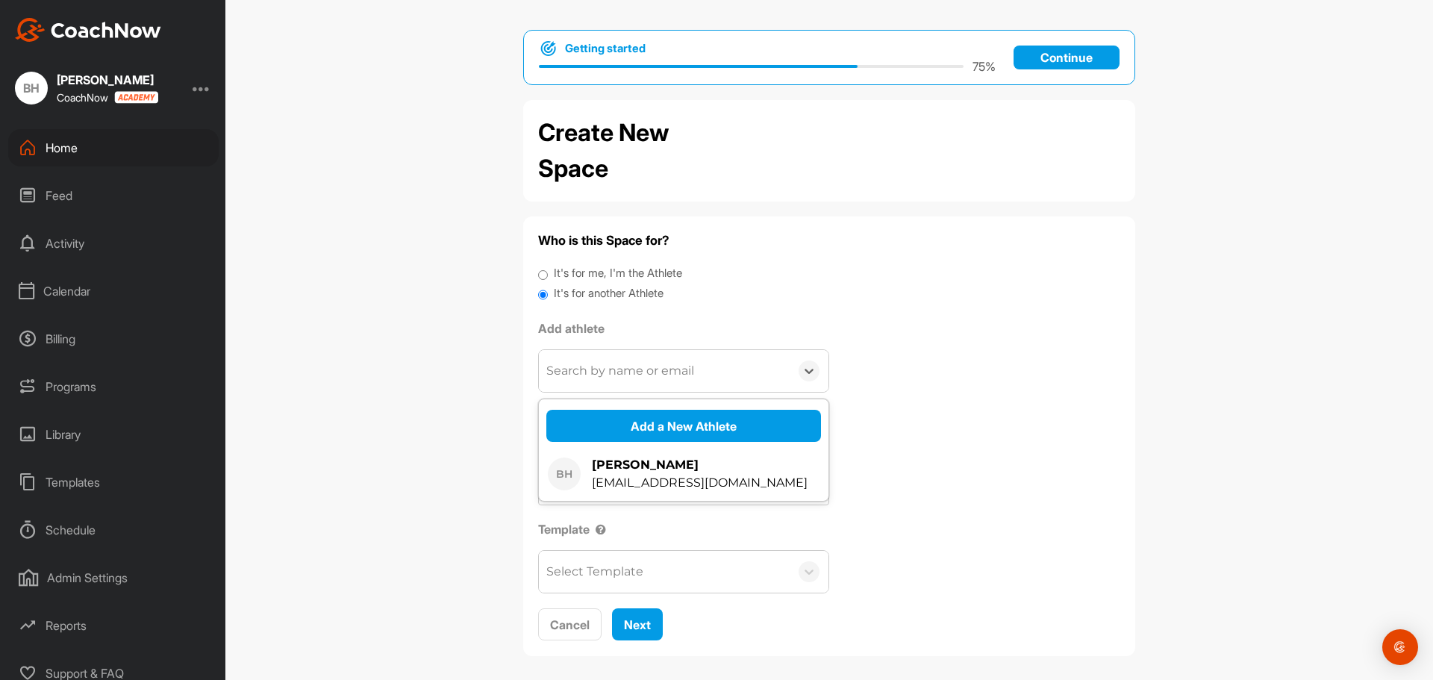
click at [644, 374] on div "Search by name or email" at bounding box center [620, 371] width 148 height 18
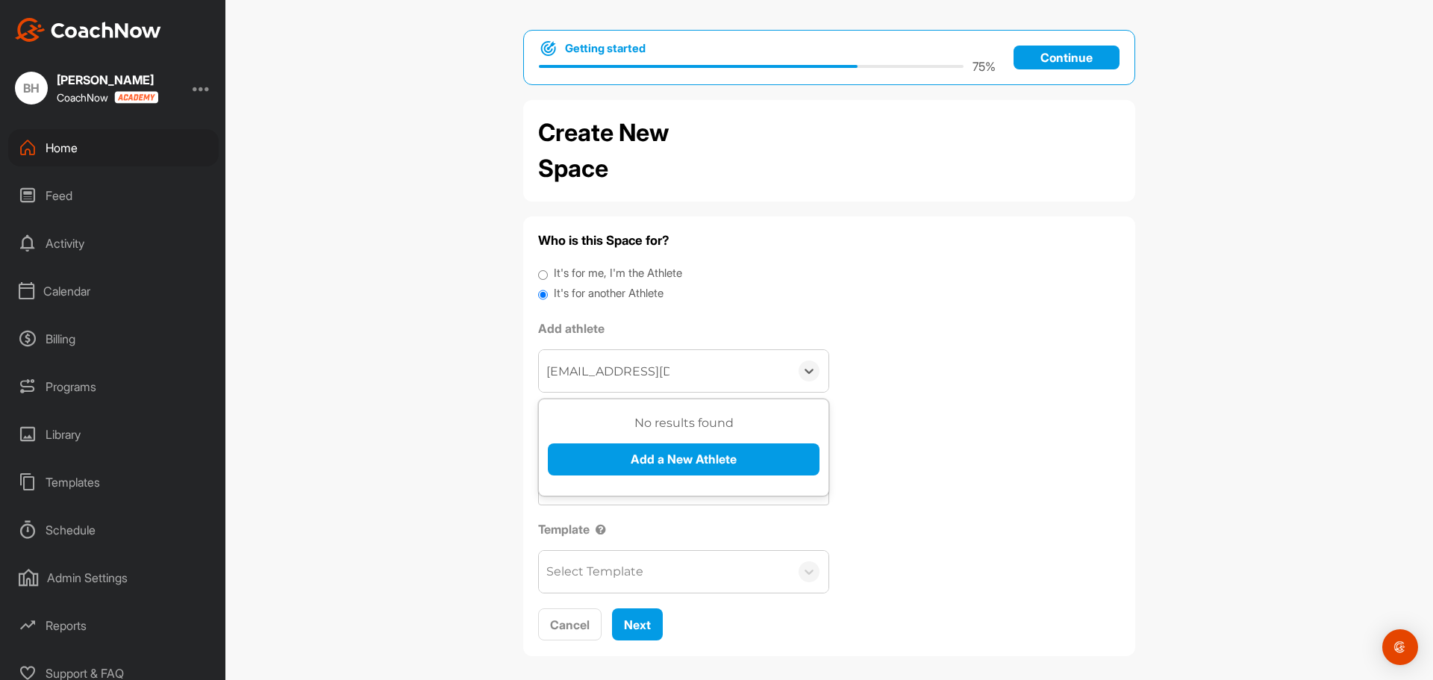
type input "bcmartini@gmail.com"
click at [701, 454] on button "Add a New Athlete" at bounding box center [684, 459] width 272 height 32
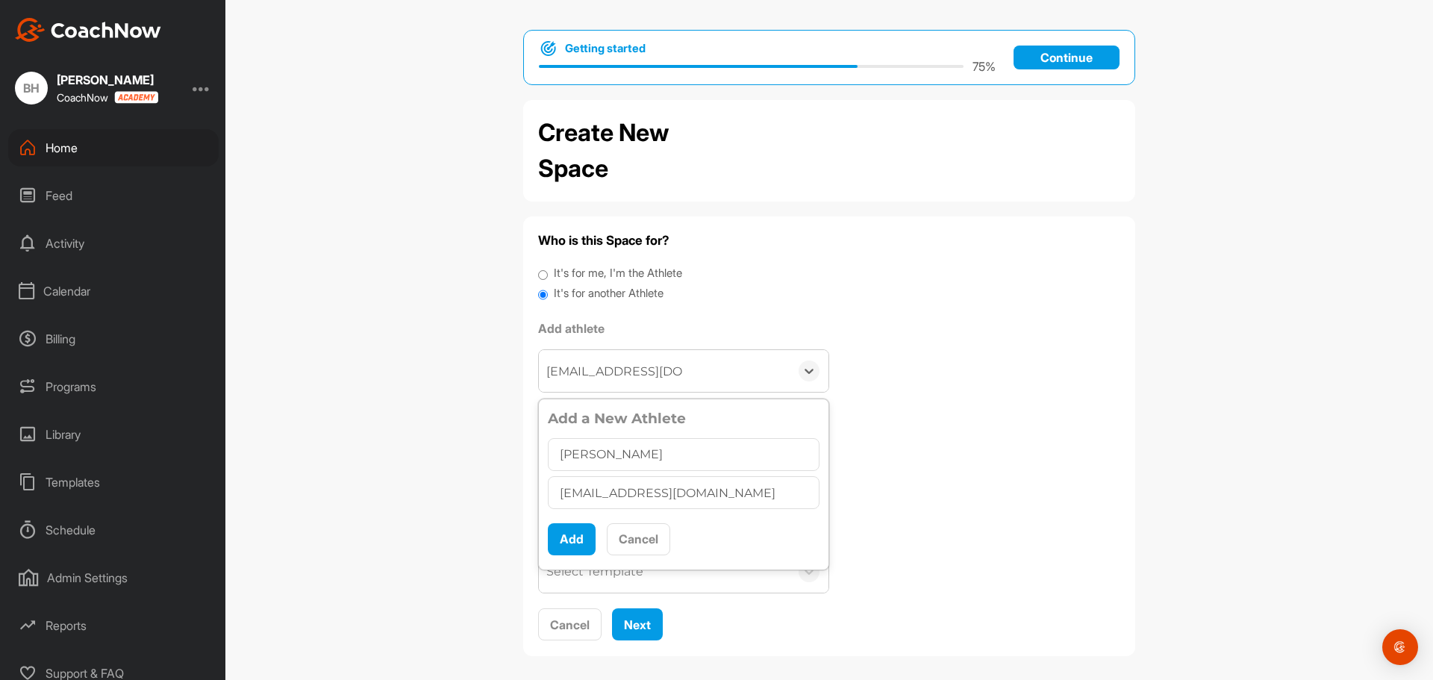
type input "Brett Martin"
click at [602, 460] on input "text" at bounding box center [684, 454] width 272 height 33
type input "Brett Martin"
click at [580, 534] on button "Add" at bounding box center [572, 539] width 48 height 32
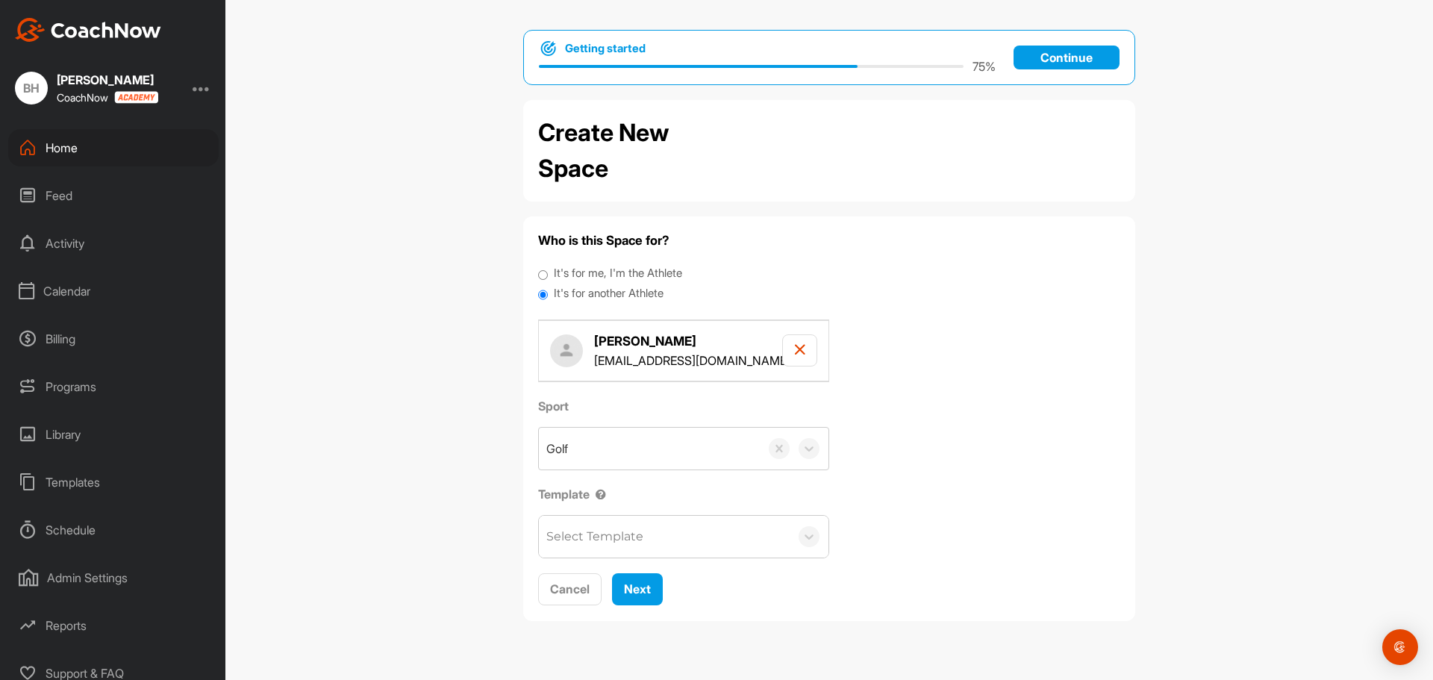
click at [694, 535] on div "Select Template" at bounding box center [664, 537] width 251 height 42
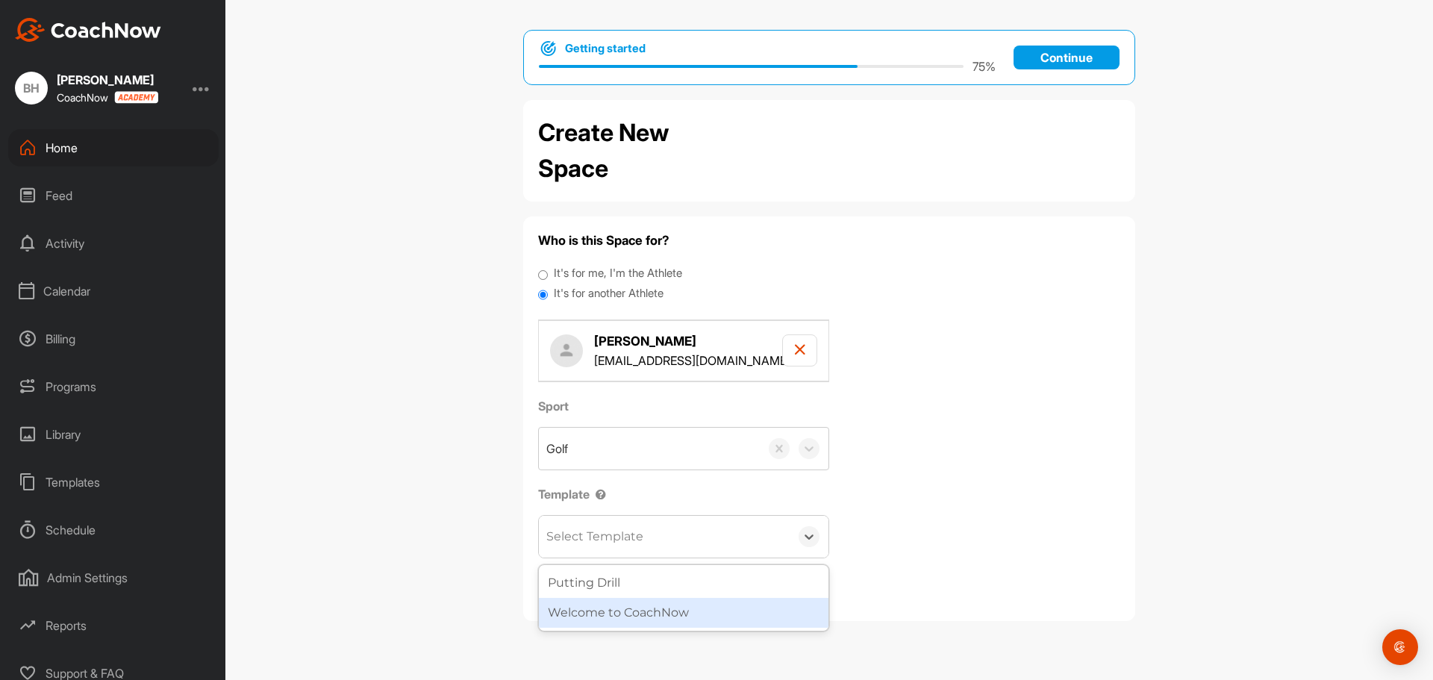
click at [663, 610] on div "Welcome to CoachNow" at bounding box center [684, 613] width 290 height 30
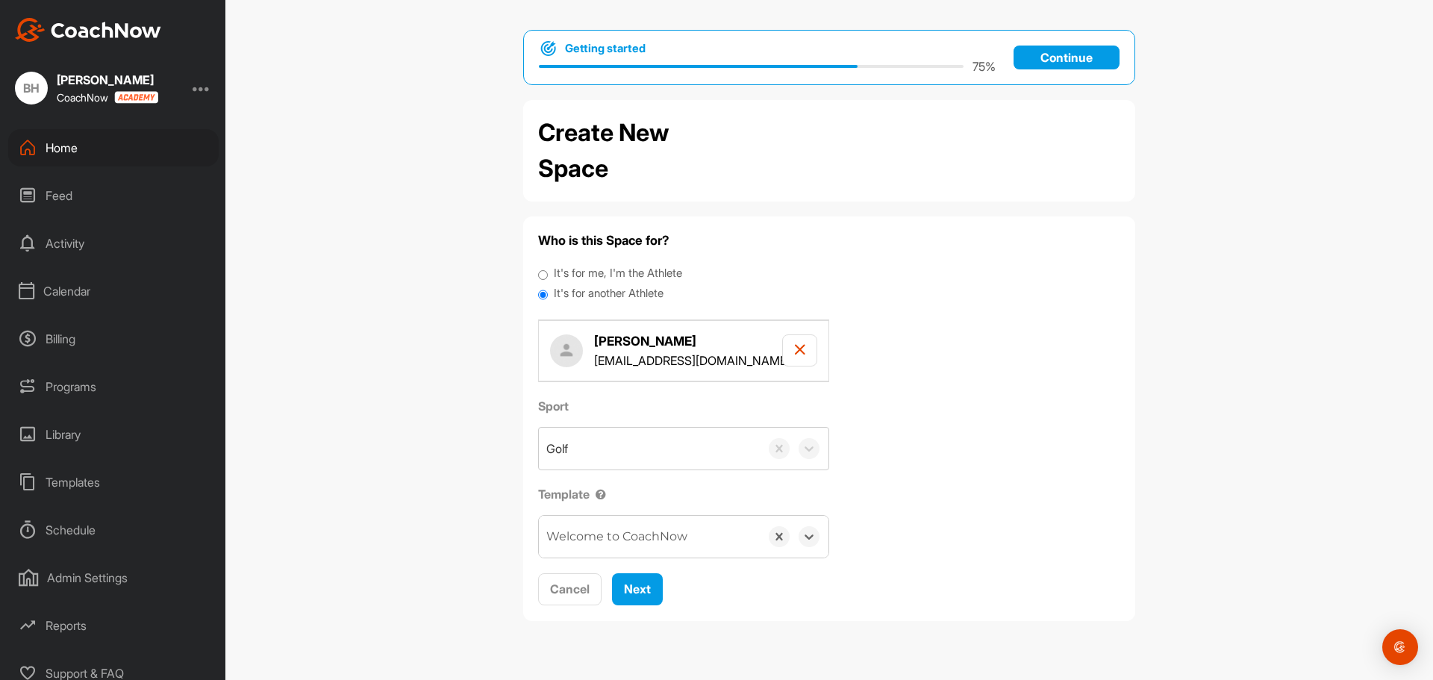
click at [954, 331] on div "Who is this Space for? It's for me, I'm the Athlete It's for another Athlete Br…" at bounding box center [829, 418] width 582 height 375
click at [643, 586] on span "Next" at bounding box center [637, 588] width 27 height 15
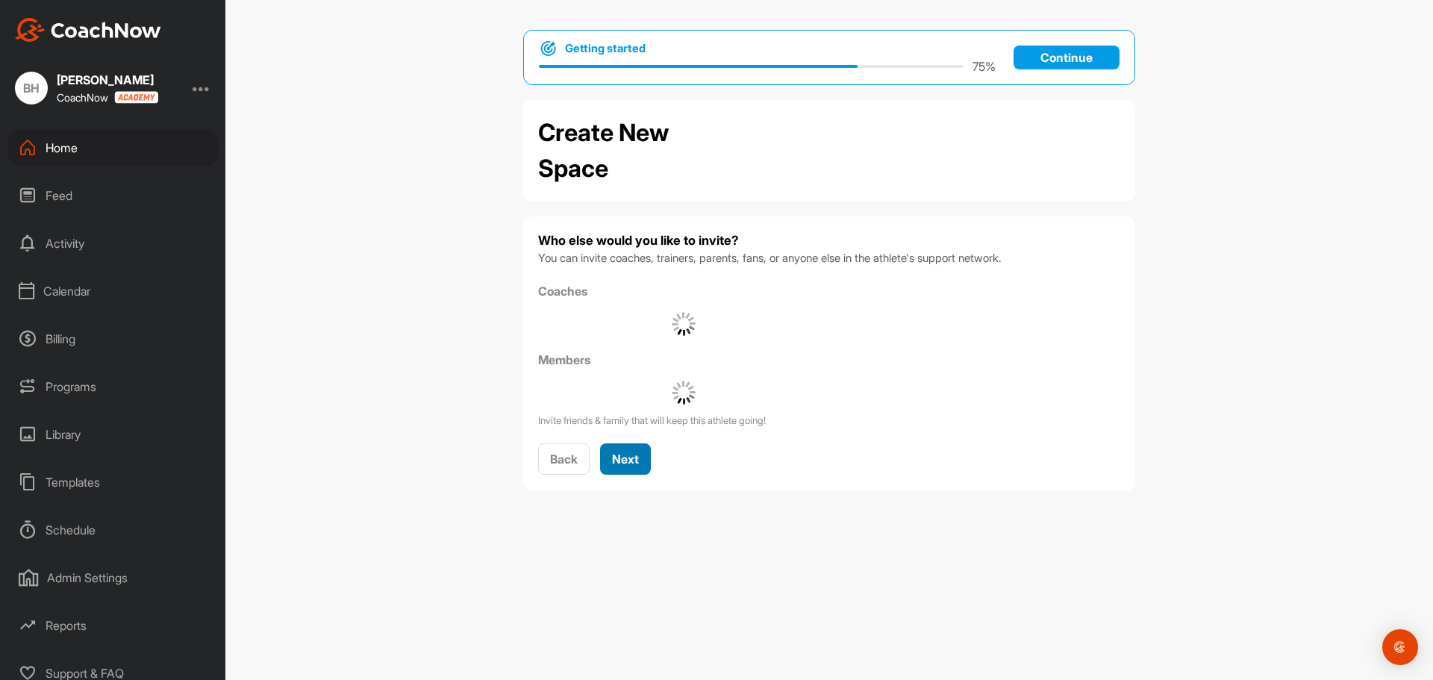
click at [628, 460] on span "Next" at bounding box center [625, 458] width 27 height 15
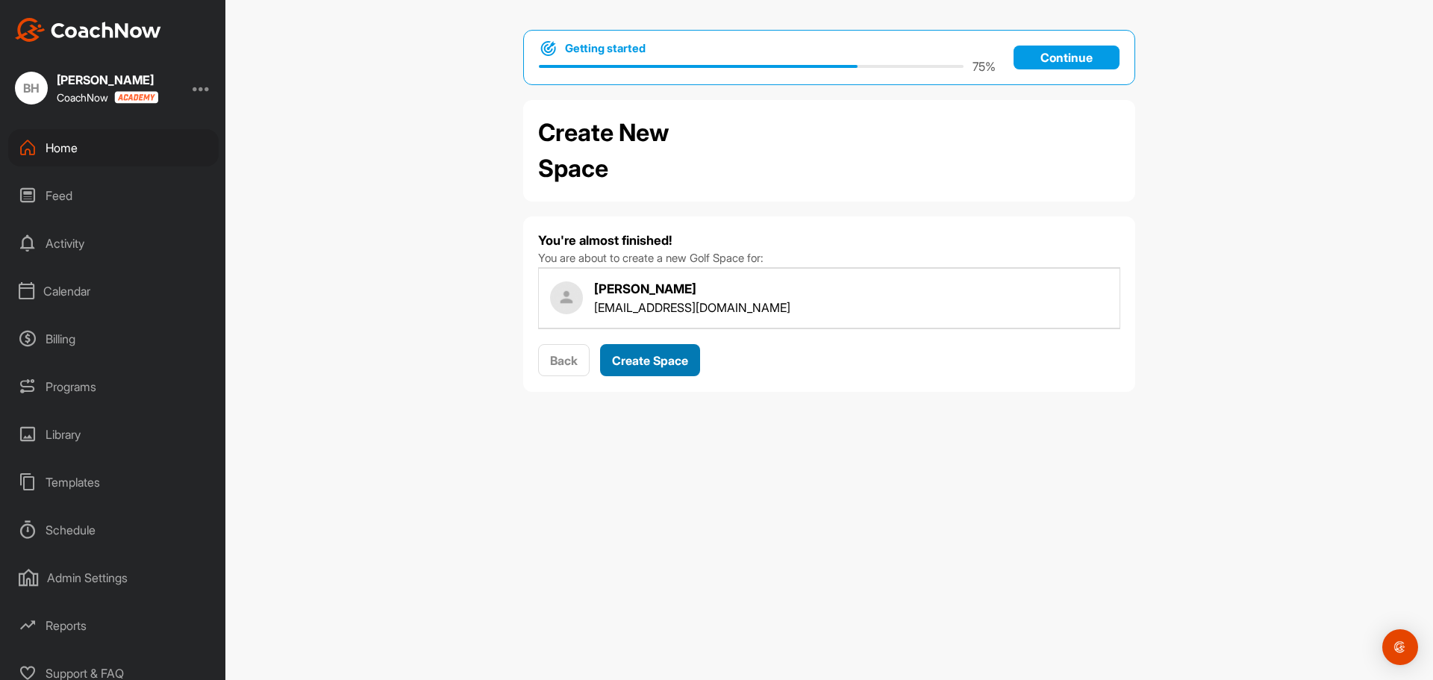
click at [659, 364] on span "Create Space" at bounding box center [650, 360] width 76 height 15
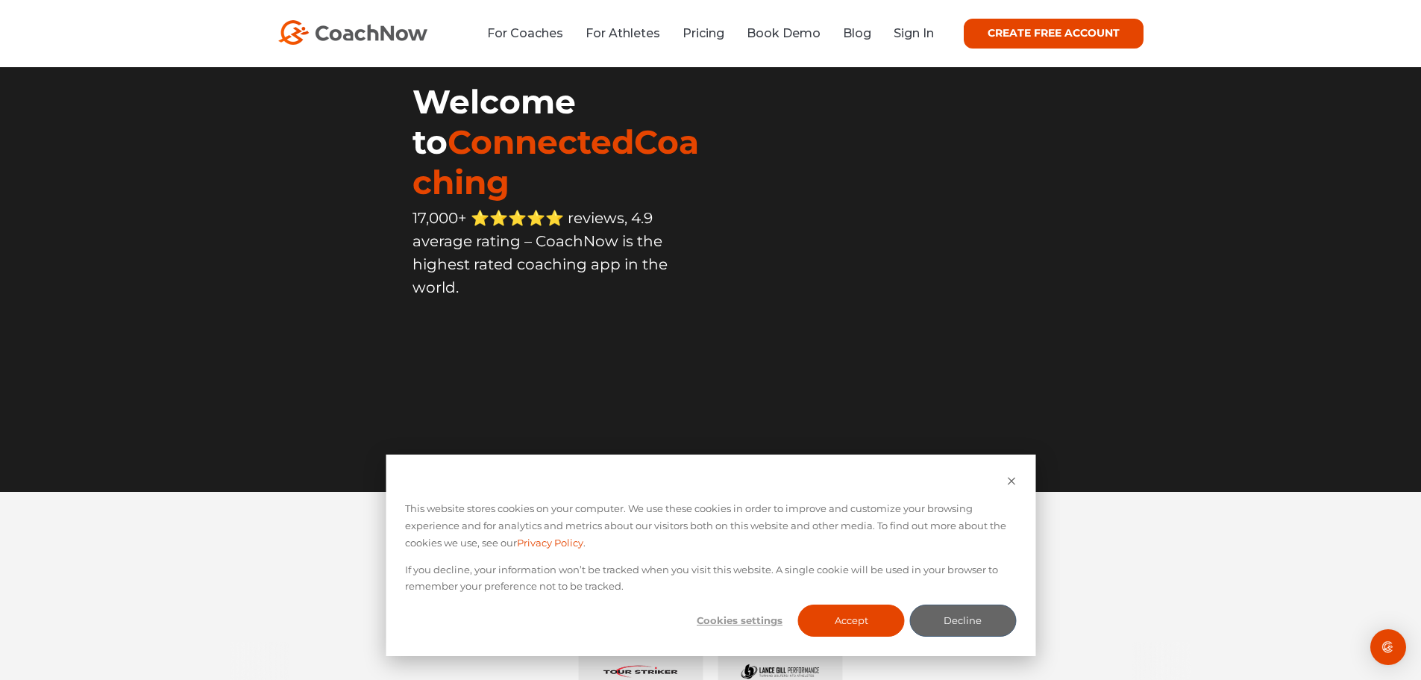
scroll to position [149, 0]
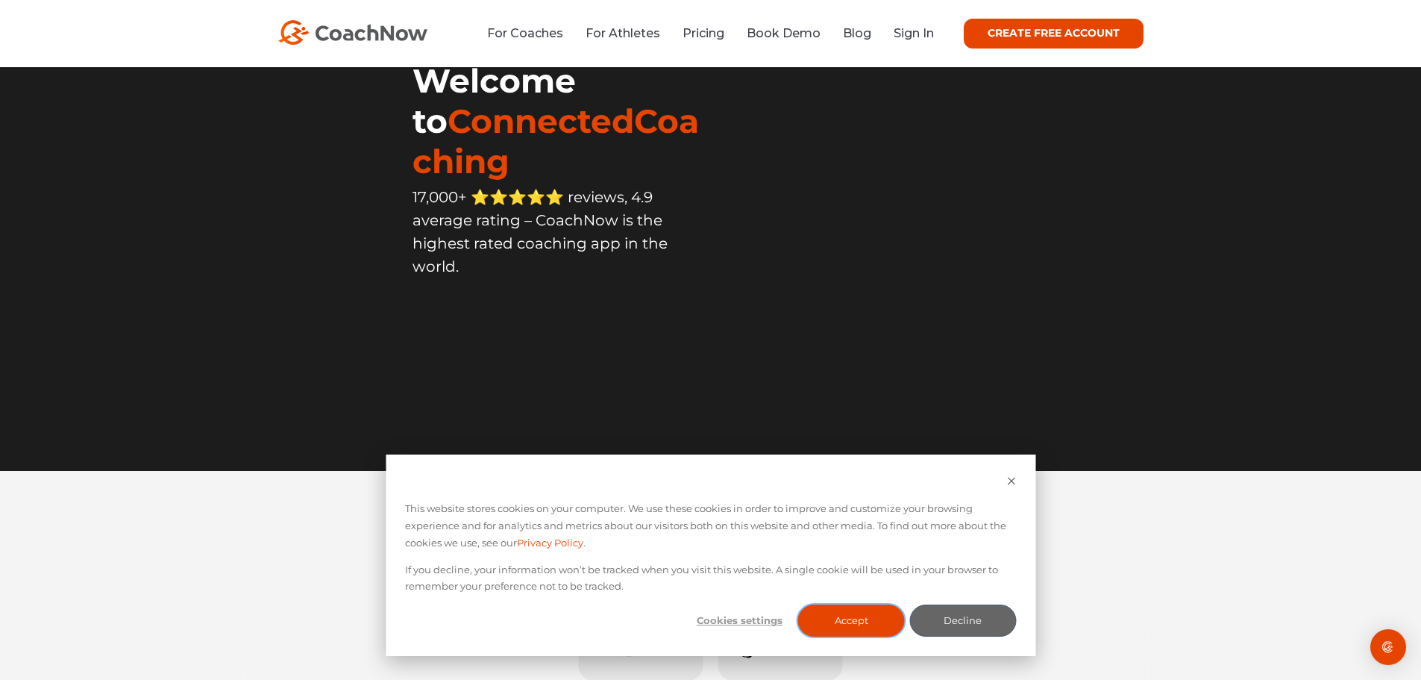
click at [862, 616] on button "Accept" at bounding box center [851, 620] width 107 height 32
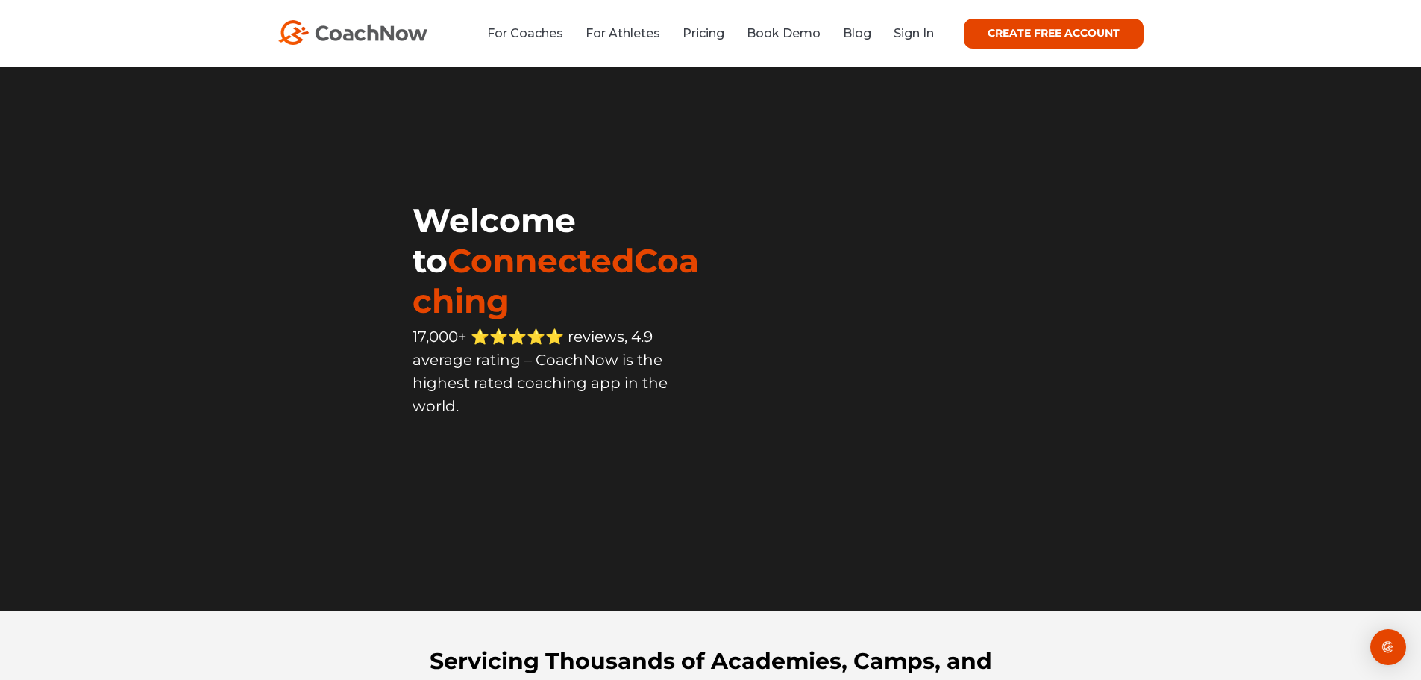
scroll to position [0, 0]
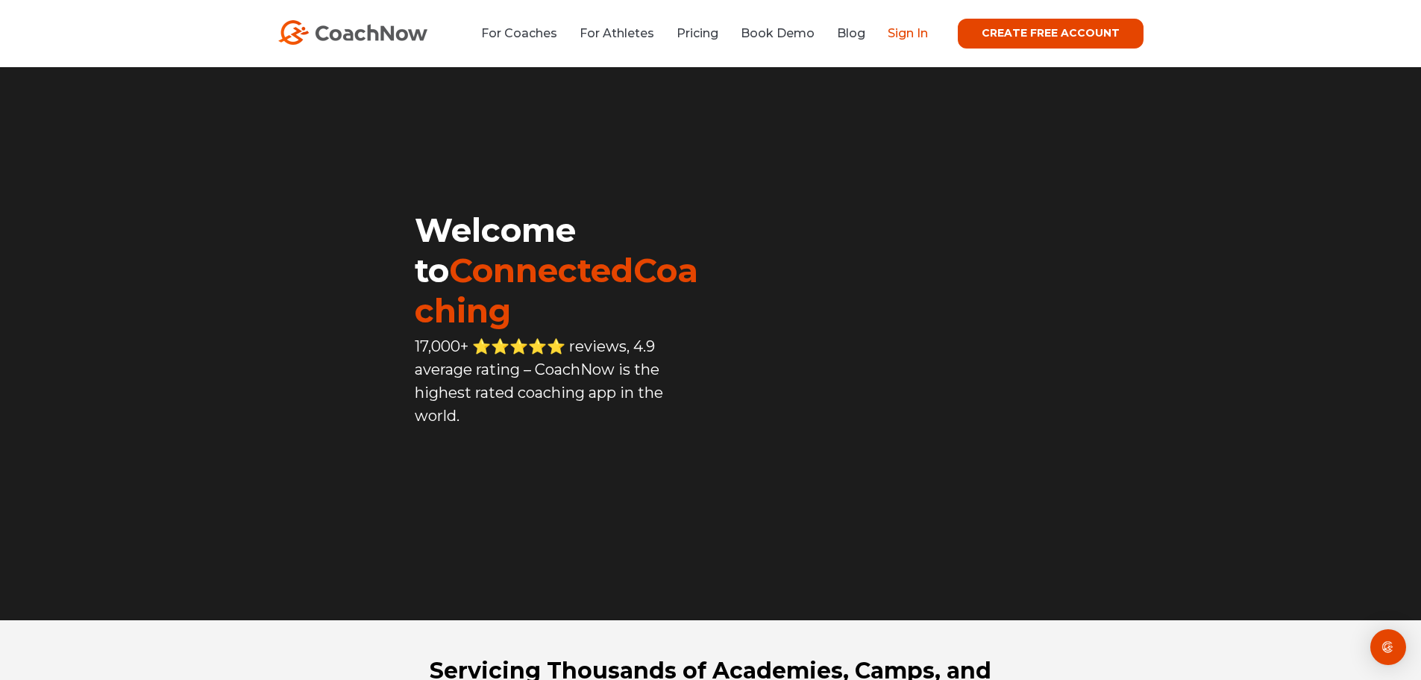
click at [917, 33] on link "Sign In" at bounding box center [908, 33] width 40 height 14
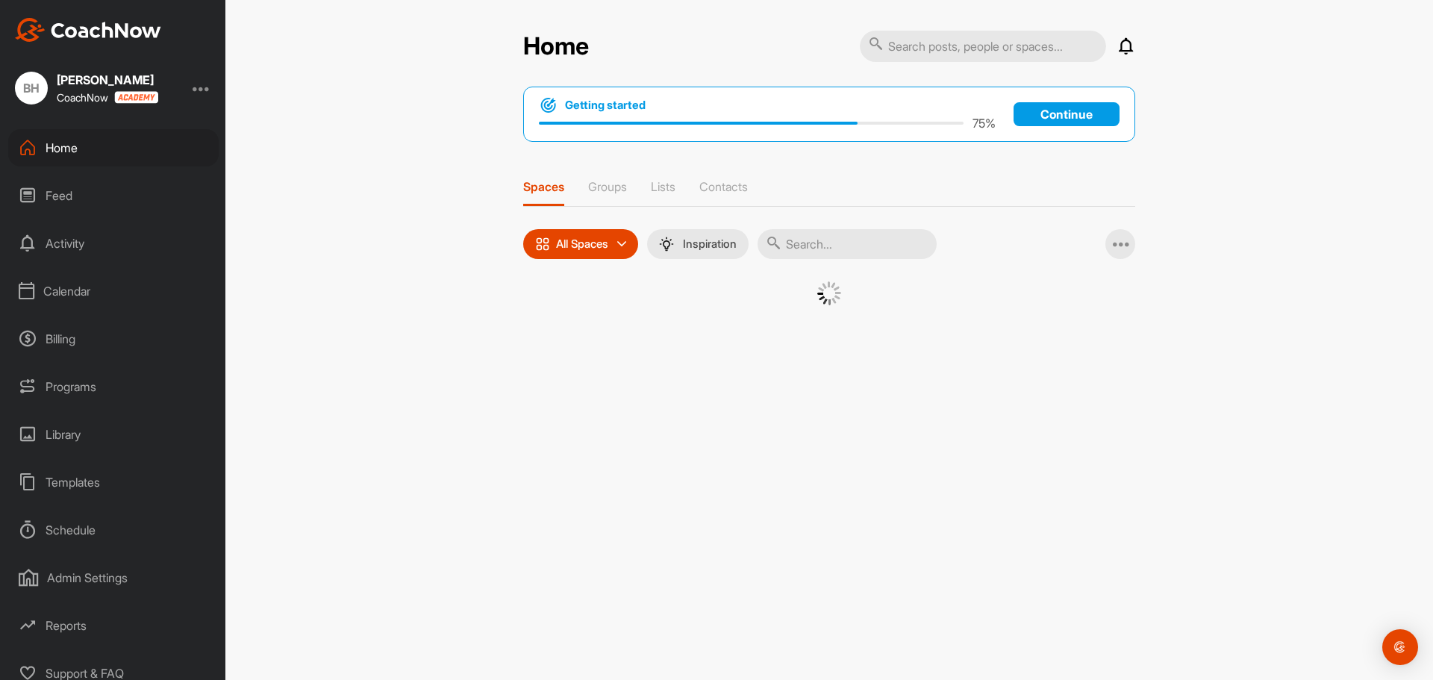
click at [599, 242] on p "All Spaces" at bounding box center [582, 244] width 52 height 12
click at [603, 282] on p "All spaces" at bounding box center [592, 283] width 54 height 18
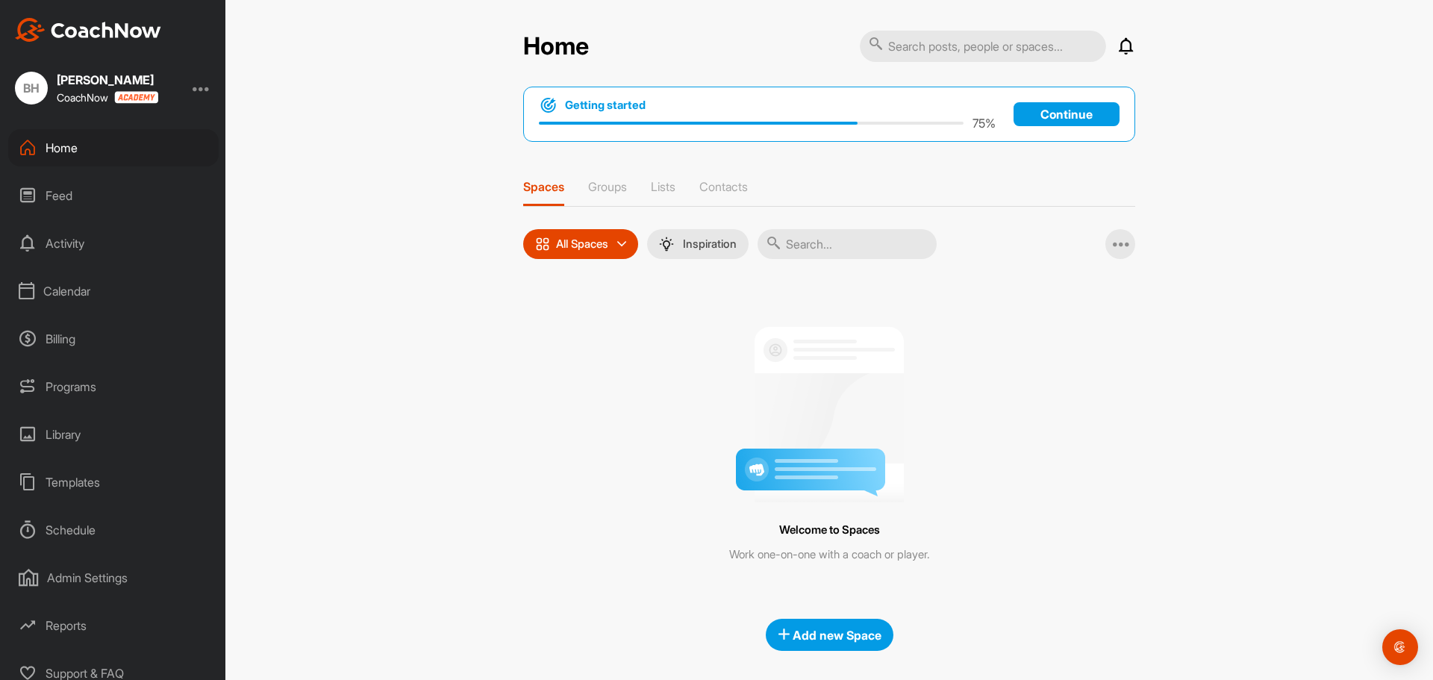
click at [74, 194] on div "Feed" at bounding box center [113, 195] width 210 height 37
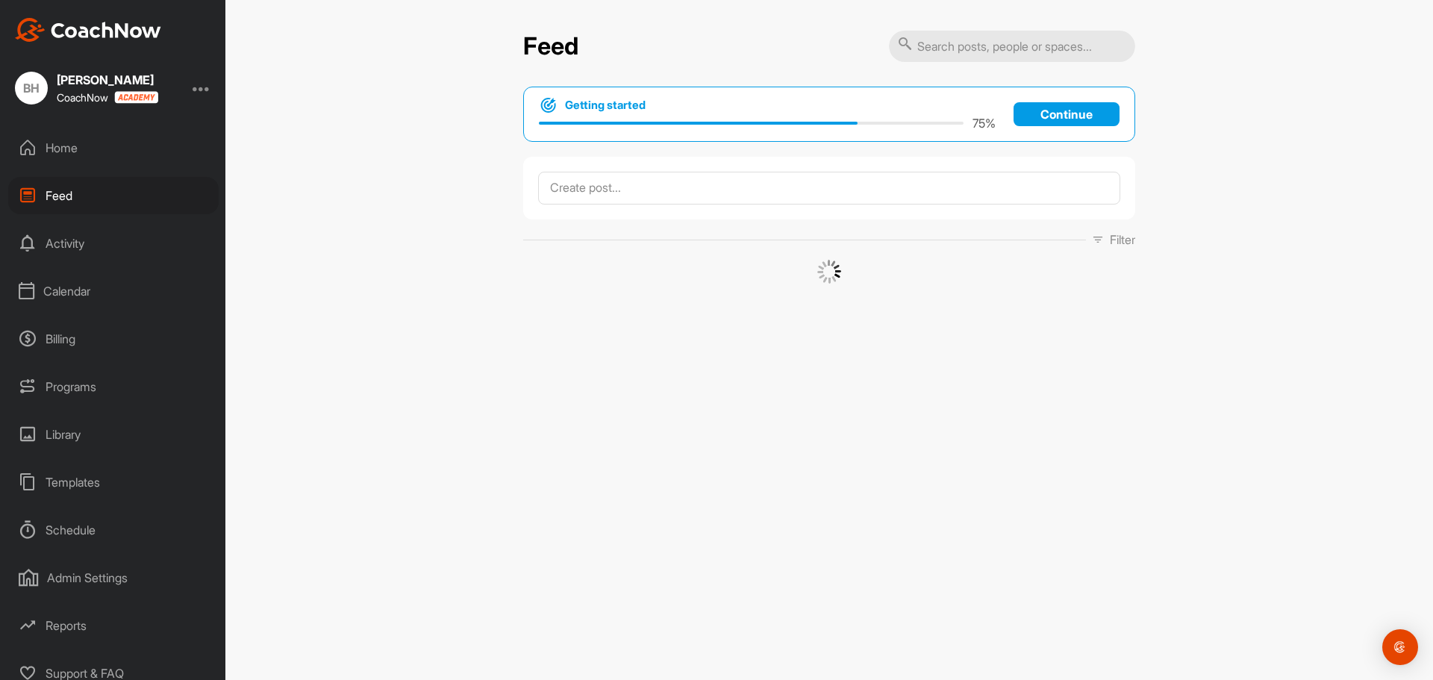
click at [1071, 113] on p "Continue" at bounding box center [1066, 114] width 106 height 24
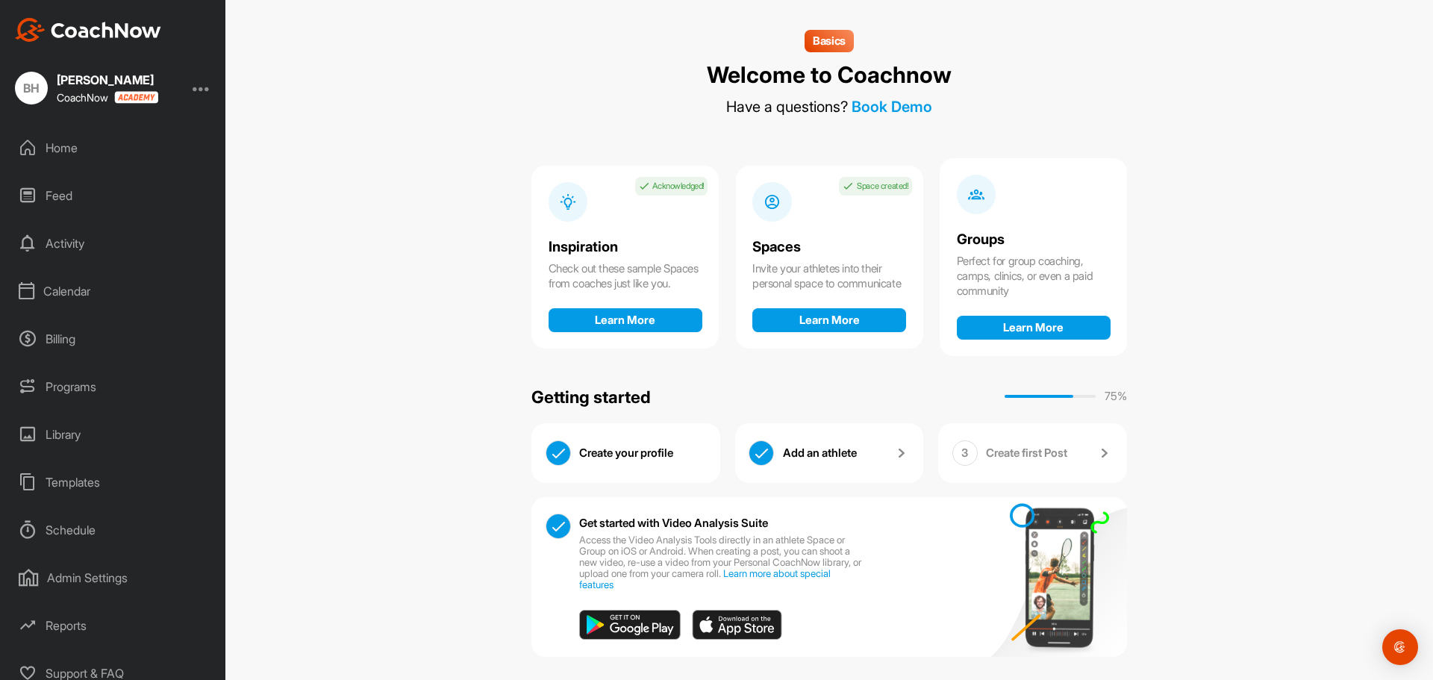
click at [57, 193] on div "Feed" at bounding box center [113, 195] width 210 height 37
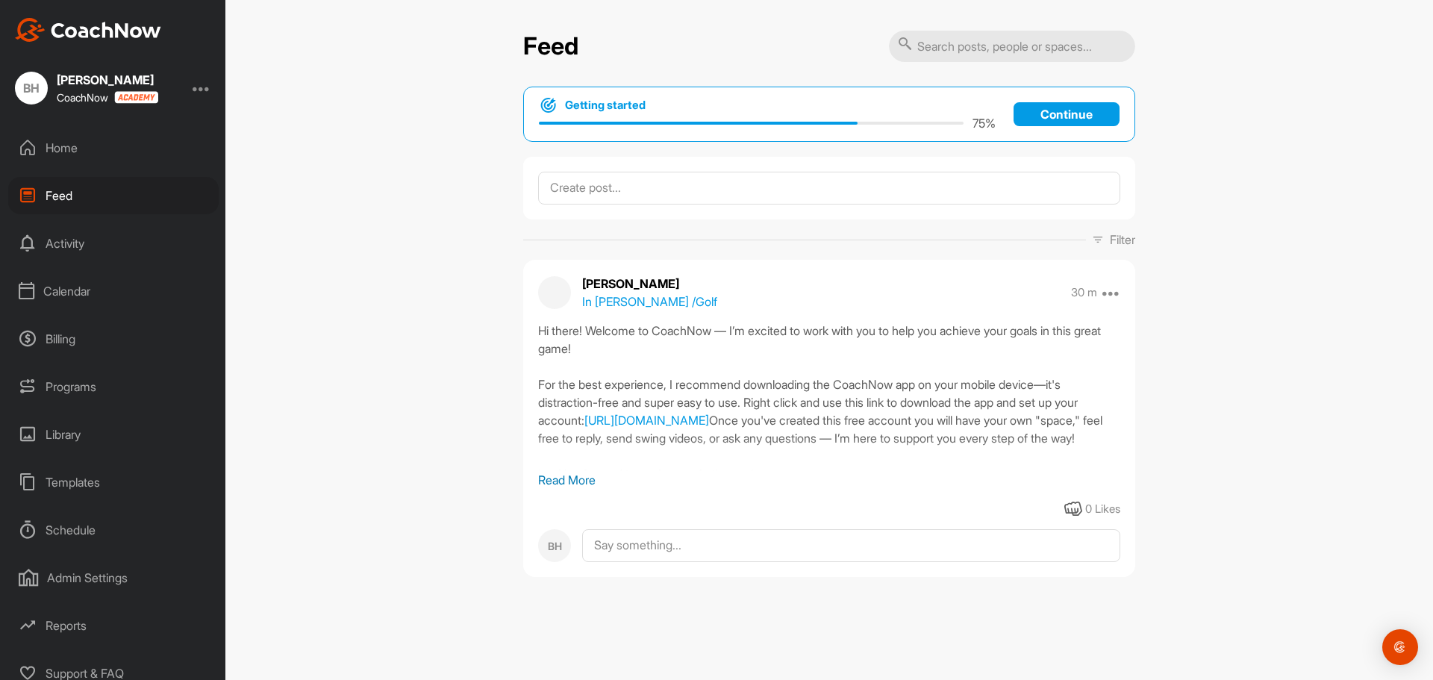
click at [1030, 47] on input "text" at bounding box center [1012, 46] width 246 height 31
drag, startPoint x: 1030, startPoint y: 48, endPoint x: 780, endPoint y: 52, distance: 249.2
click at [781, 52] on div "Feed [PERSON_NAME]" at bounding box center [829, 46] width 612 height 33
type input "[PERSON_NAME]"
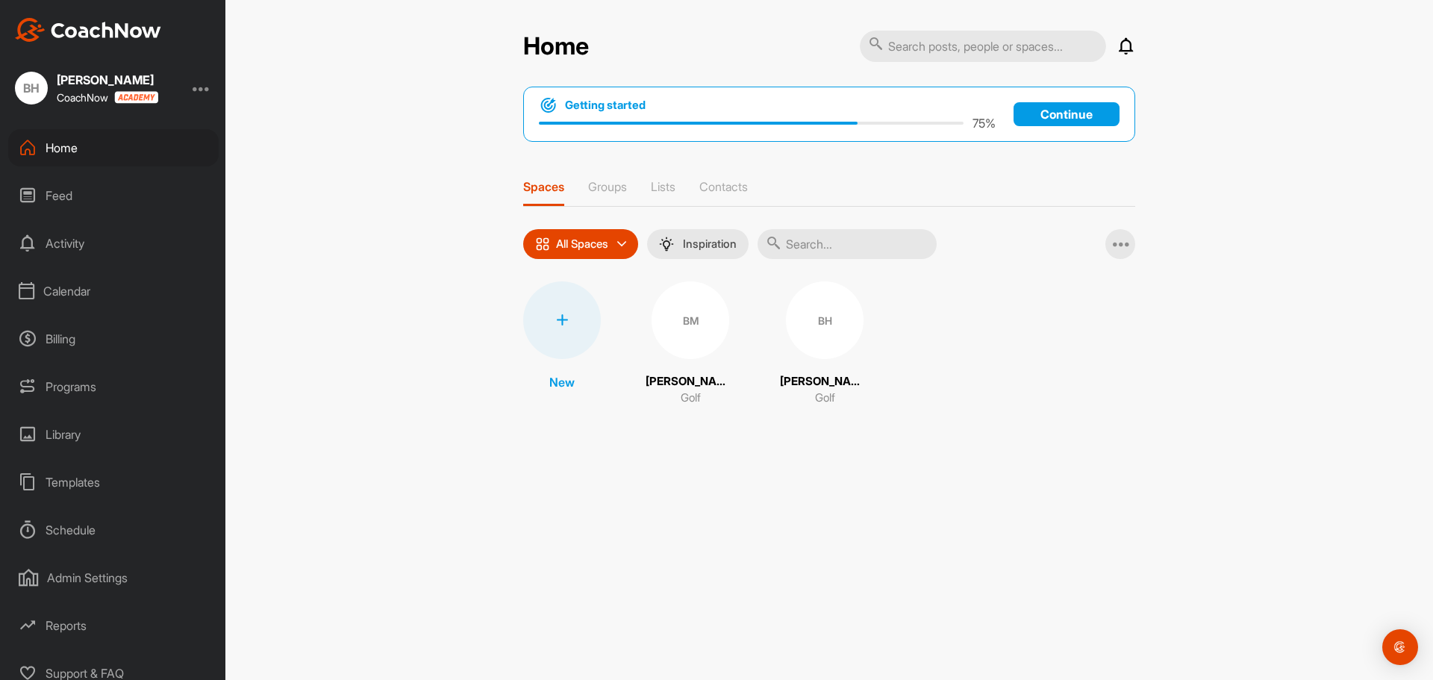
click at [71, 294] on div "Calendar" at bounding box center [113, 290] width 210 height 37
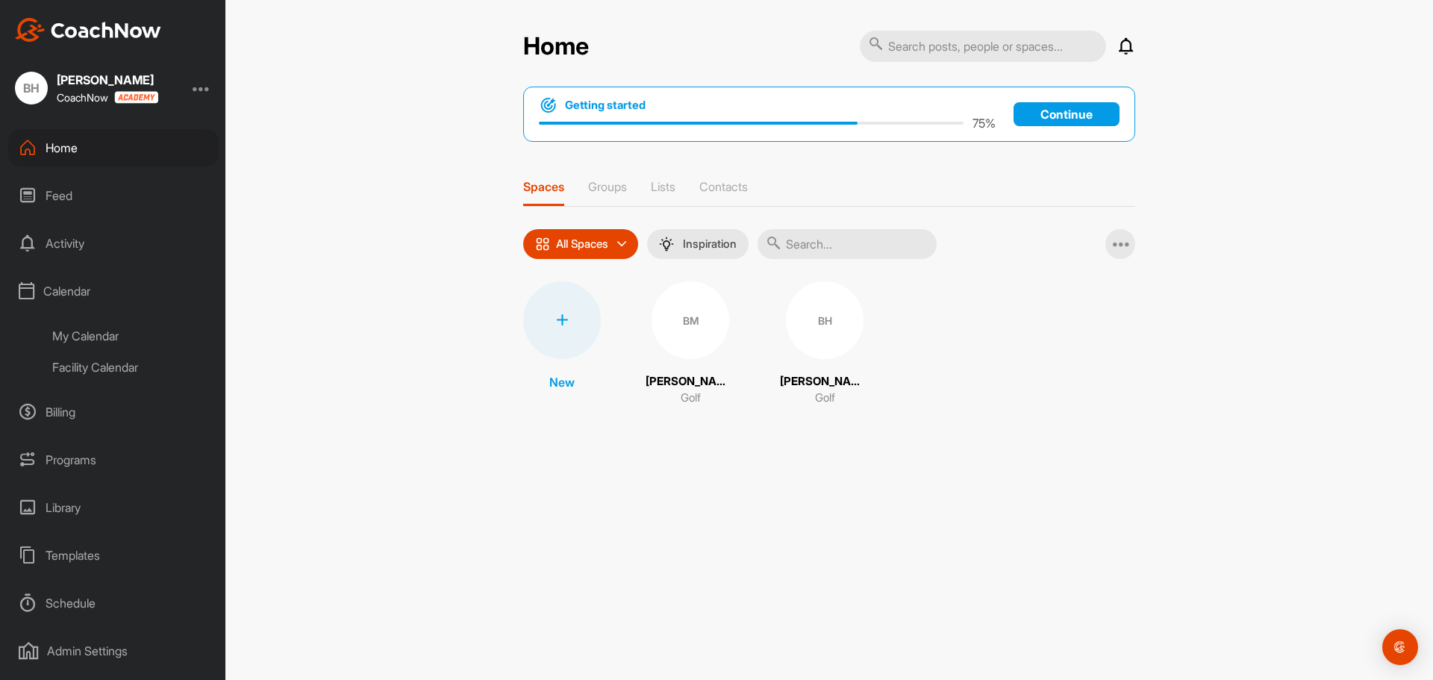
click at [96, 337] on div "My Calendar" at bounding box center [130, 335] width 177 height 31
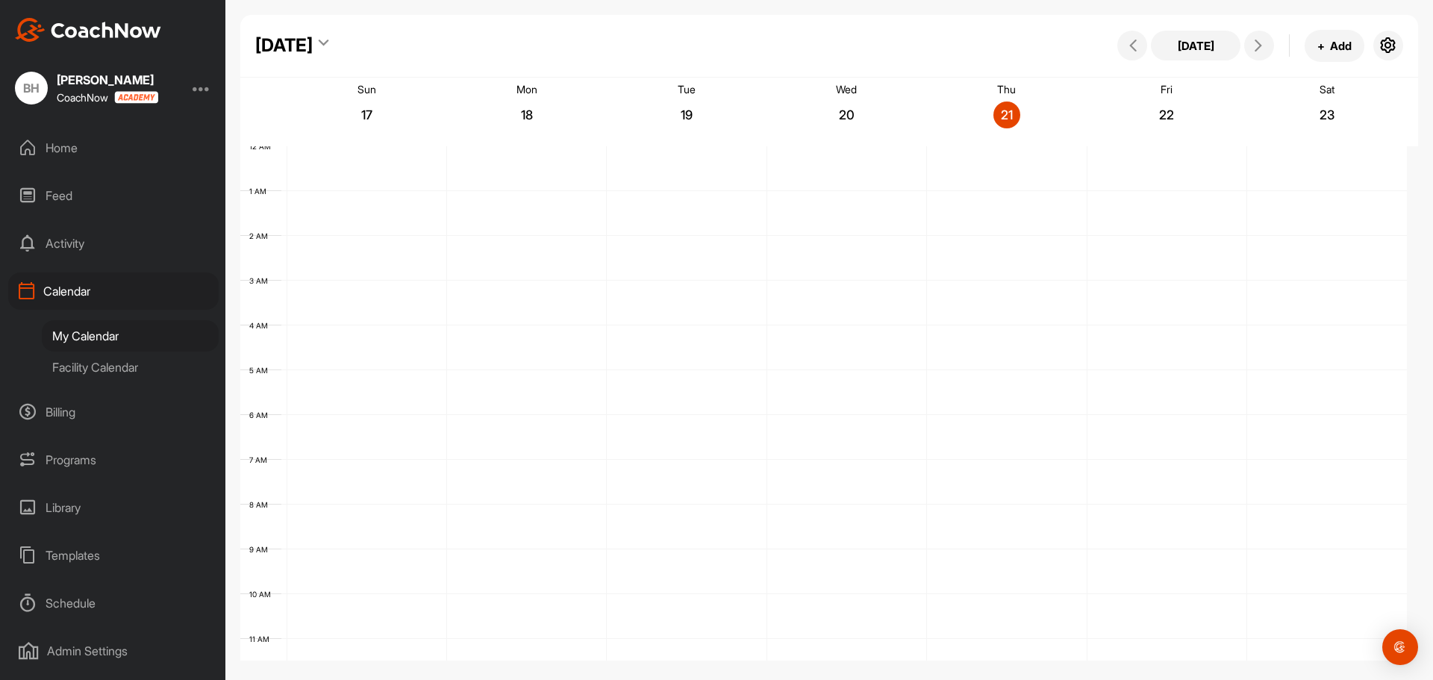
scroll to position [258, 0]
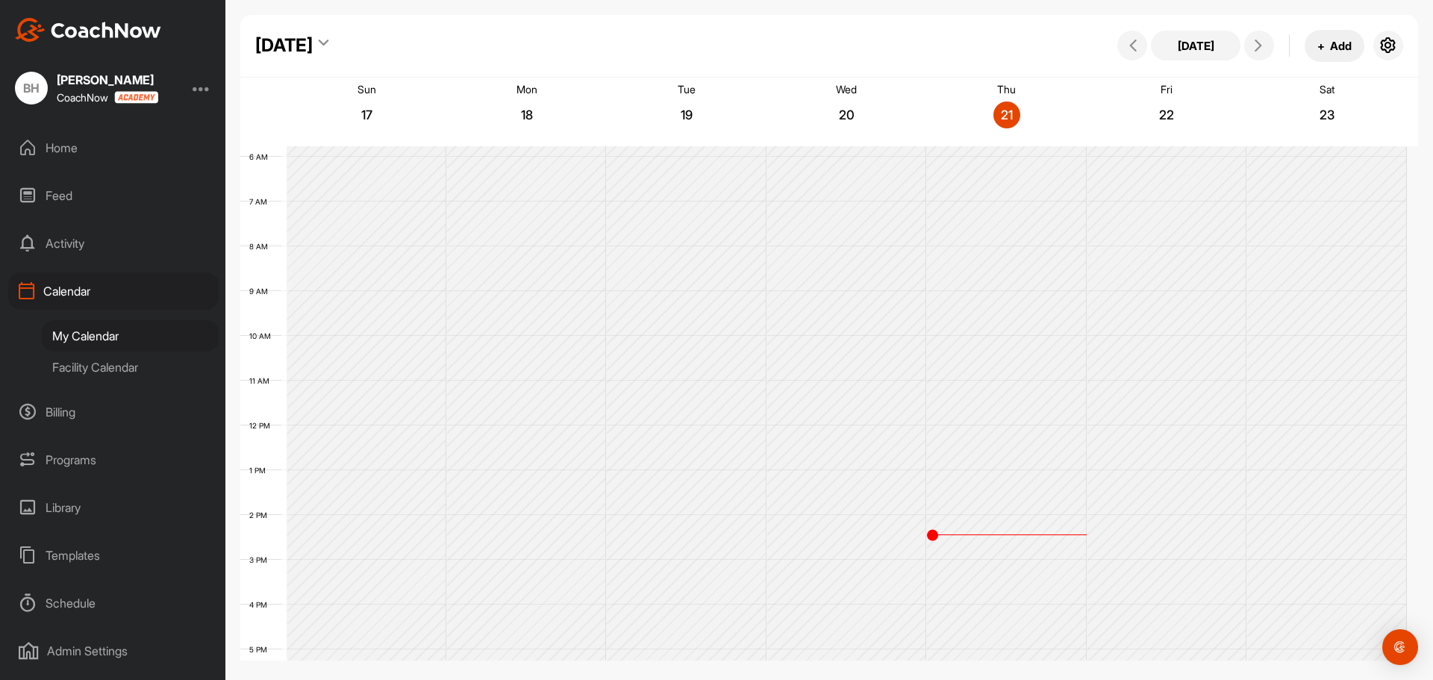
click at [1339, 45] on button "+ Add" at bounding box center [1334, 46] width 60 height 32
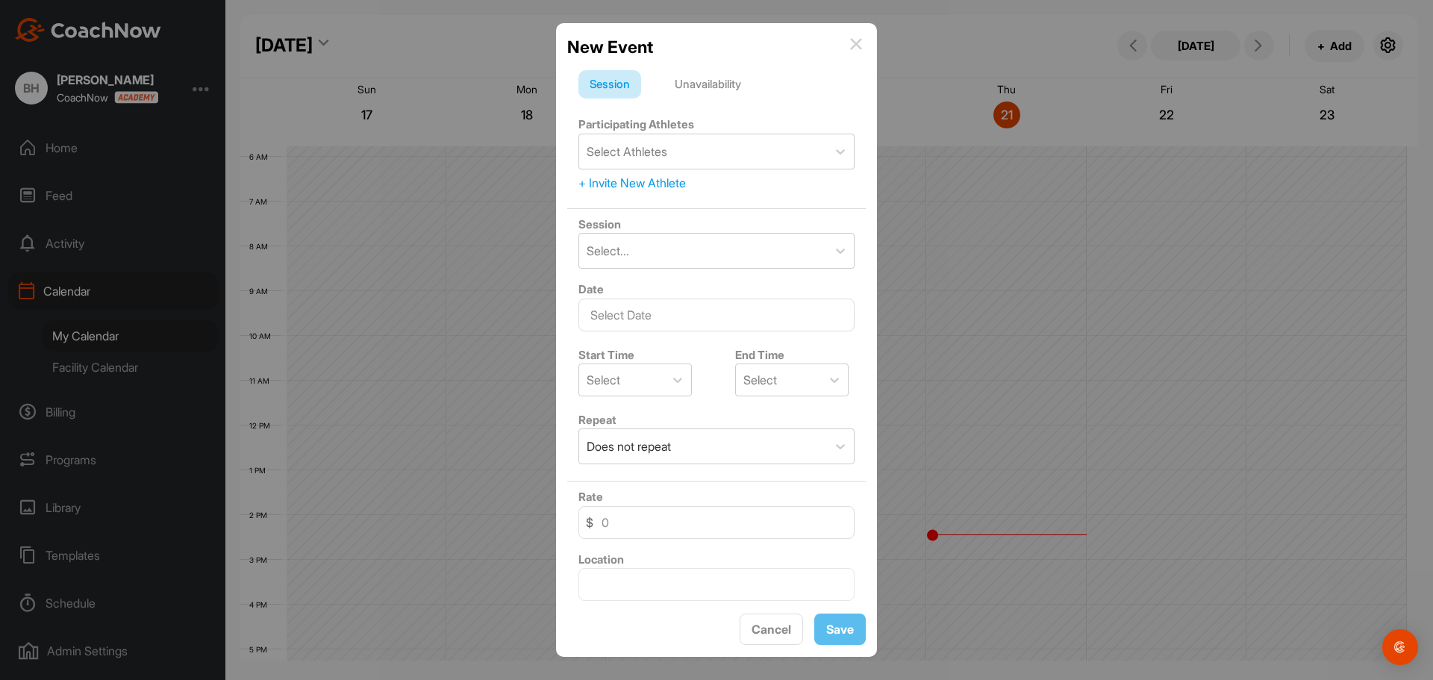
click at [709, 85] on div "Unavailability" at bounding box center [707, 84] width 89 height 28
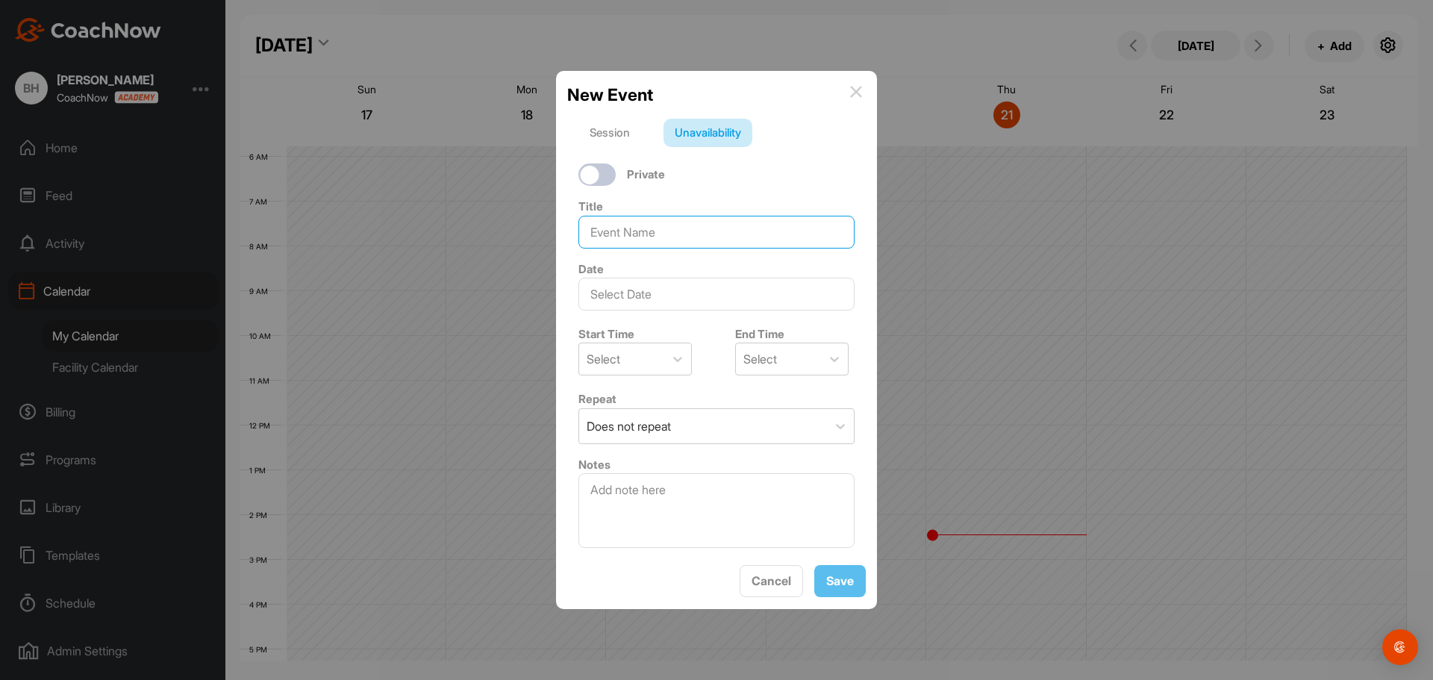
click at [692, 233] on input at bounding box center [716, 232] width 276 height 33
type input "Pro Shop Hours"
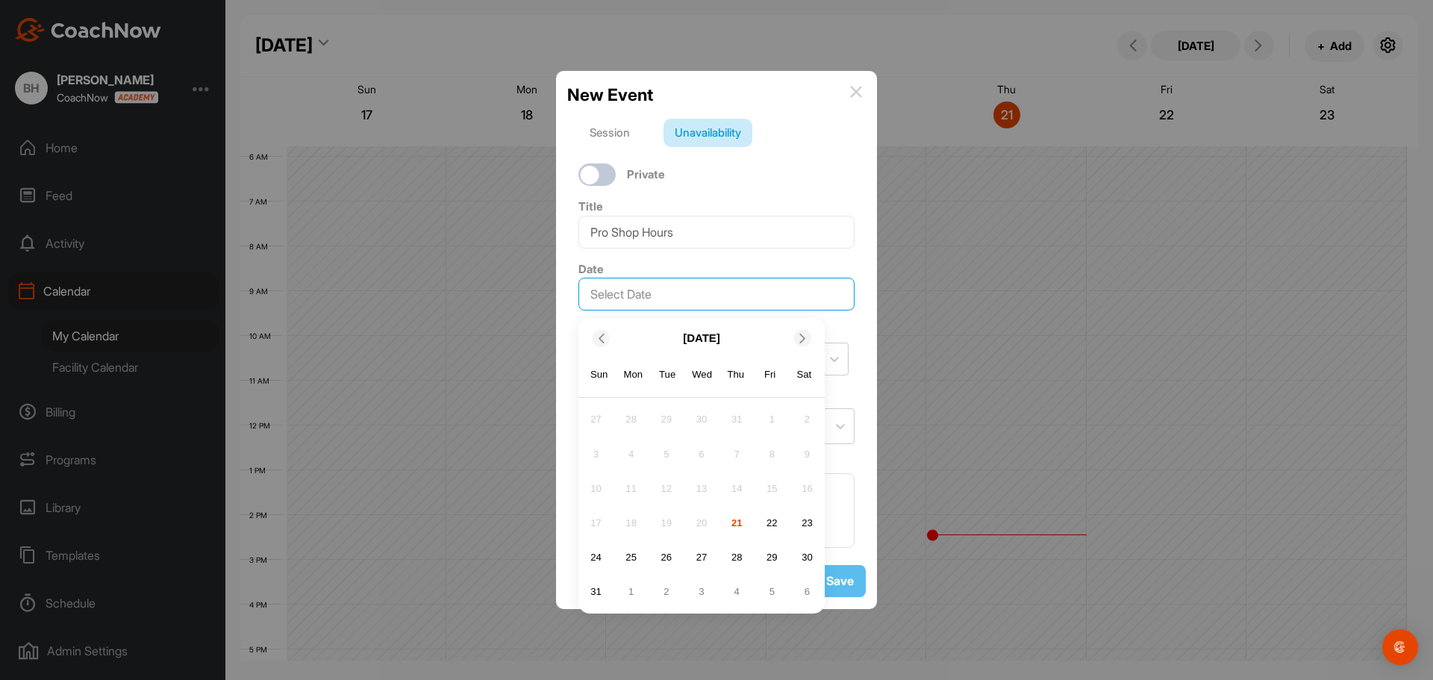
click at [666, 287] on input "text" at bounding box center [716, 294] width 276 height 33
click at [774, 526] on div "22" at bounding box center [771, 523] width 22 height 22
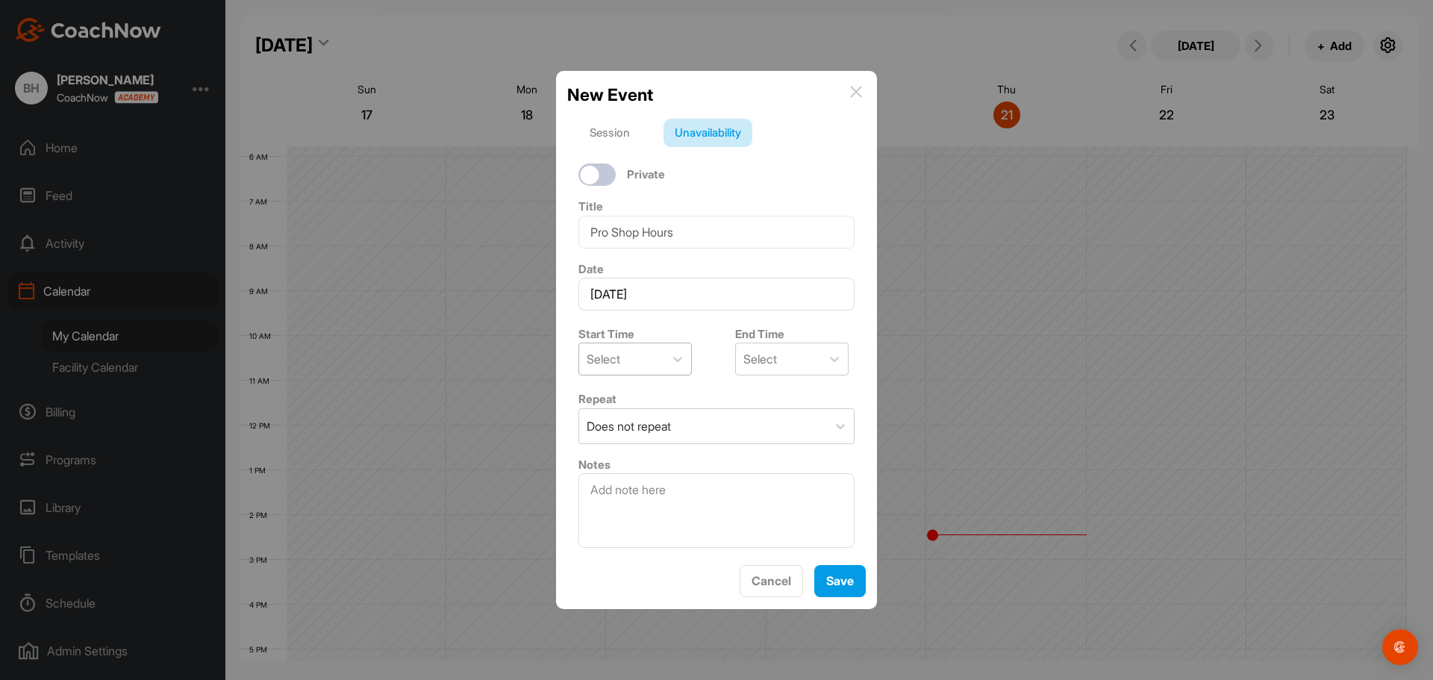
click at [651, 354] on div "Select" at bounding box center [621, 358] width 85 height 31
click at [620, 530] on div "8:00 AM" at bounding box center [634, 534] width 113 height 30
click at [678, 357] on icon at bounding box center [677, 358] width 15 height 15
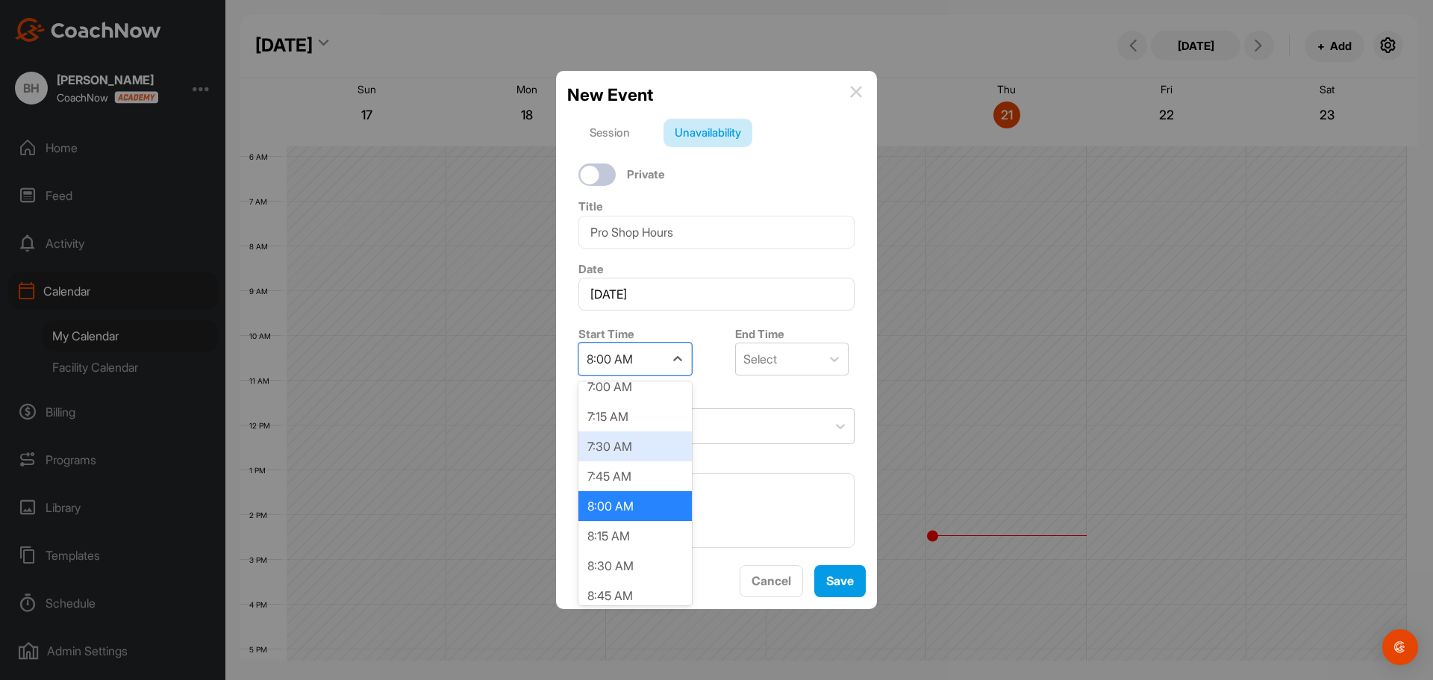
scroll to position [923, 0]
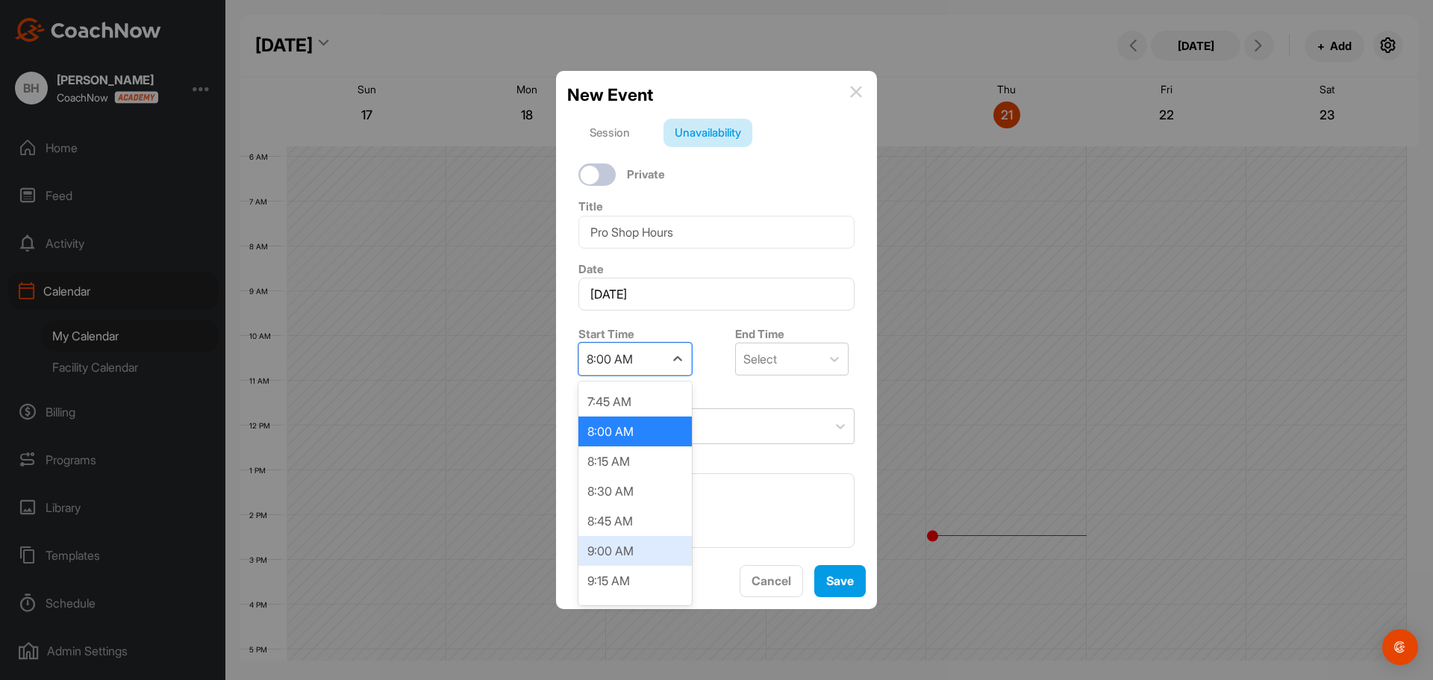
click at [622, 545] on div "9:00 AM" at bounding box center [634, 551] width 113 height 30
click at [774, 357] on div "Select" at bounding box center [778, 358] width 85 height 31
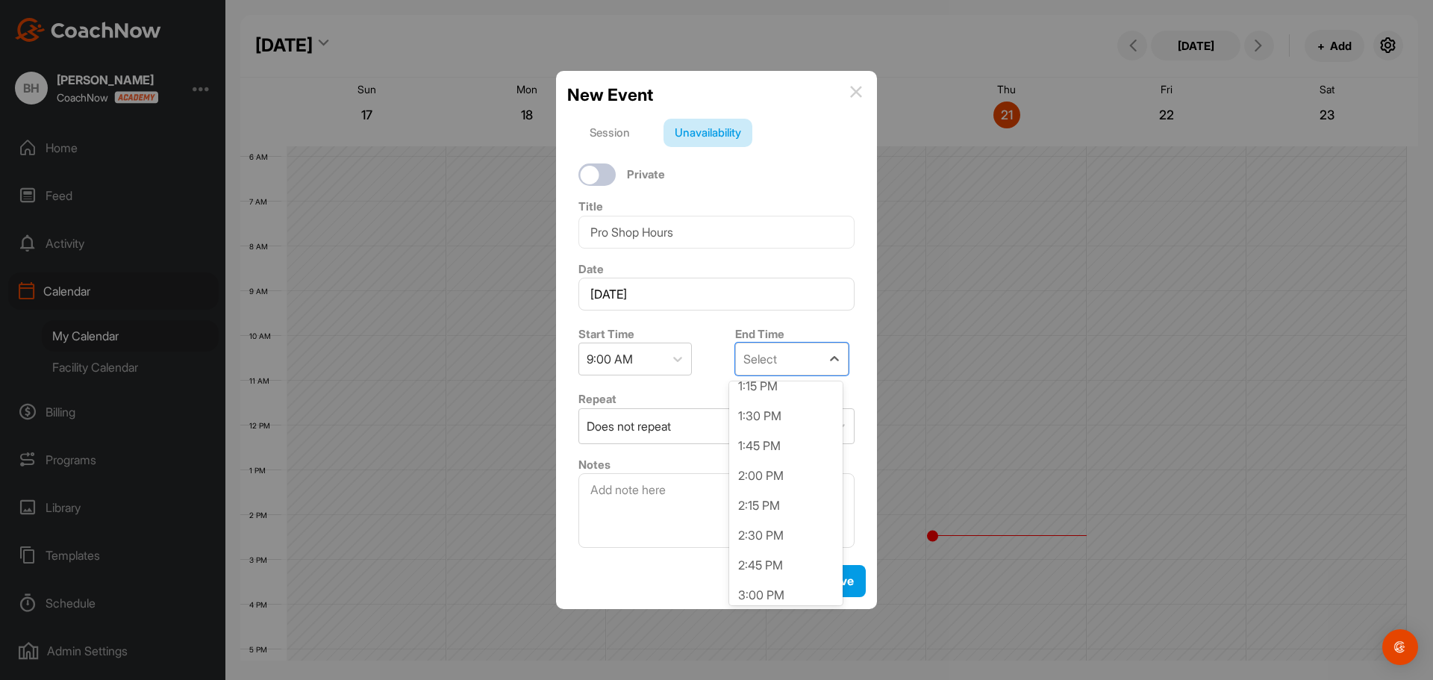
scroll to position [522, 0]
click at [772, 564] on div "3:00 PM" at bounding box center [785, 563] width 113 height 30
click at [706, 428] on div "Does not repeat" at bounding box center [703, 426] width 248 height 34
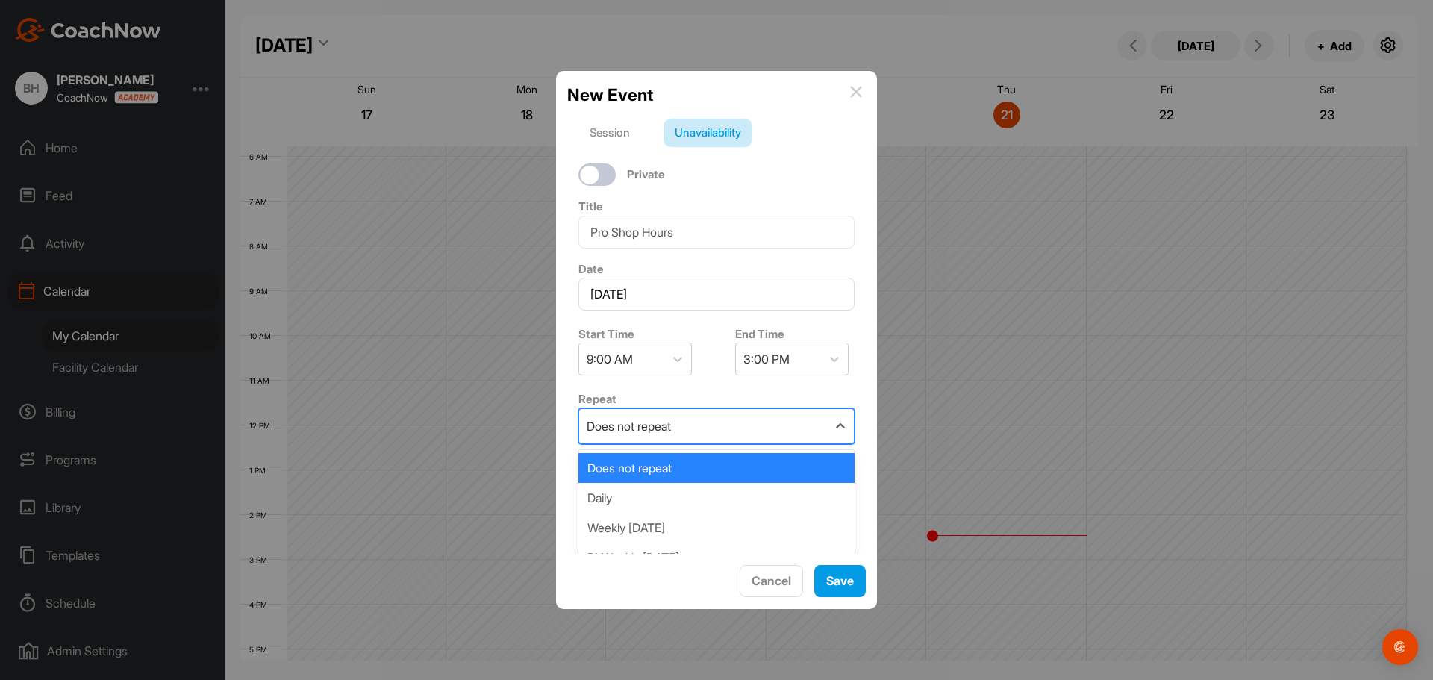
click at [687, 475] on div "Does not repeat" at bounding box center [716, 468] width 276 height 30
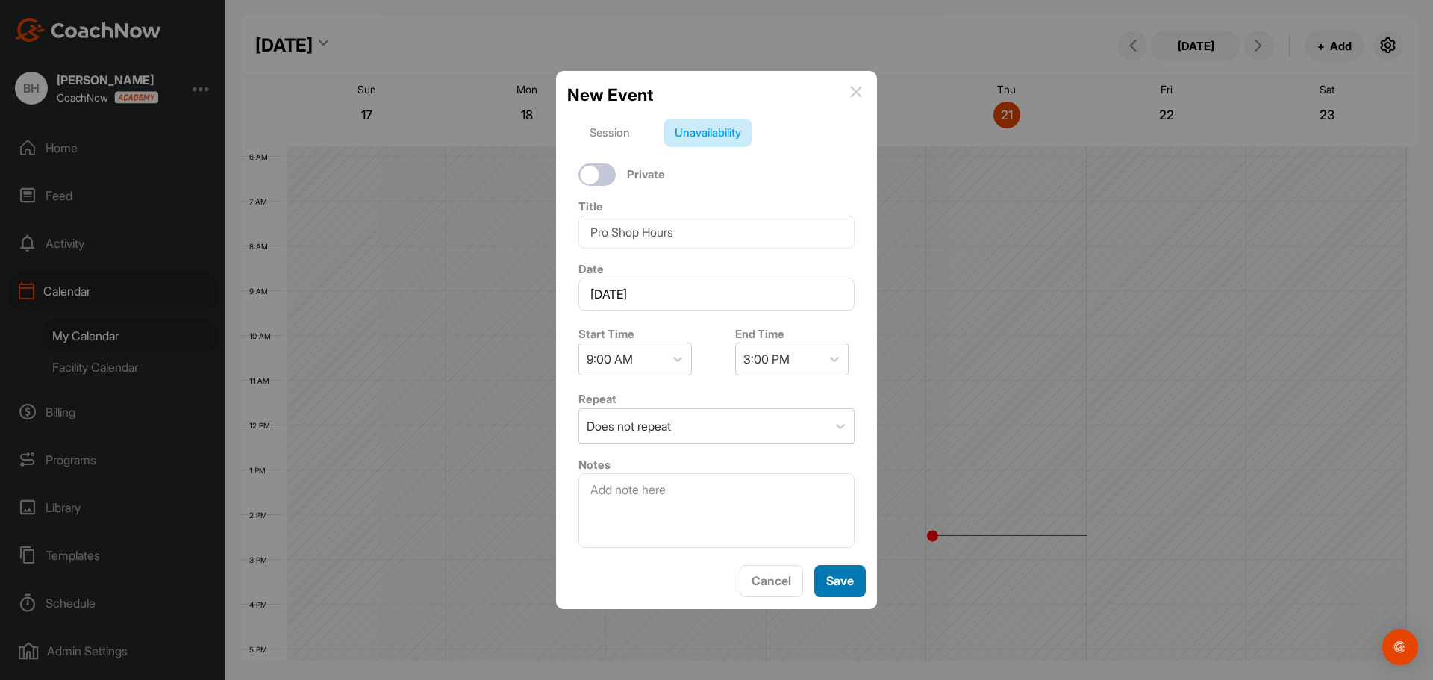
click at [825, 580] on button "Save" at bounding box center [839, 581] width 51 height 32
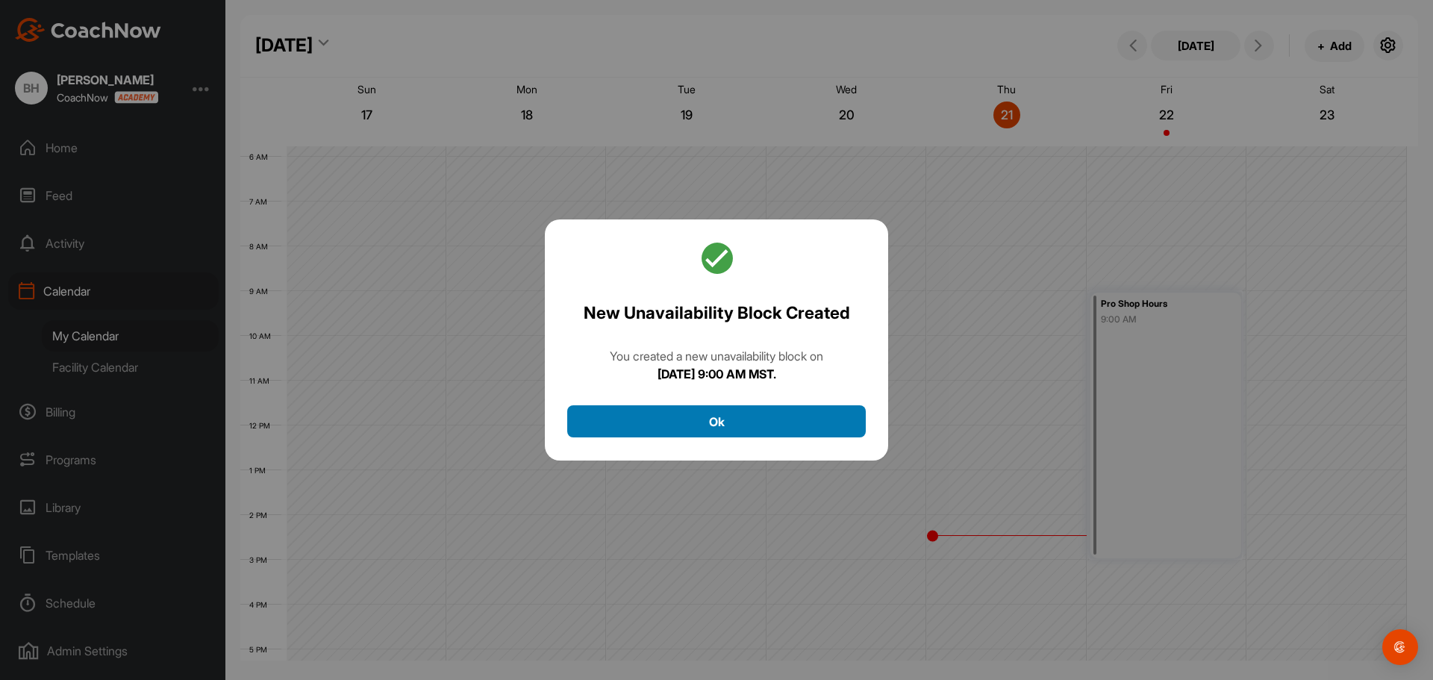
click at [718, 422] on button "Ok" at bounding box center [716, 421] width 298 height 32
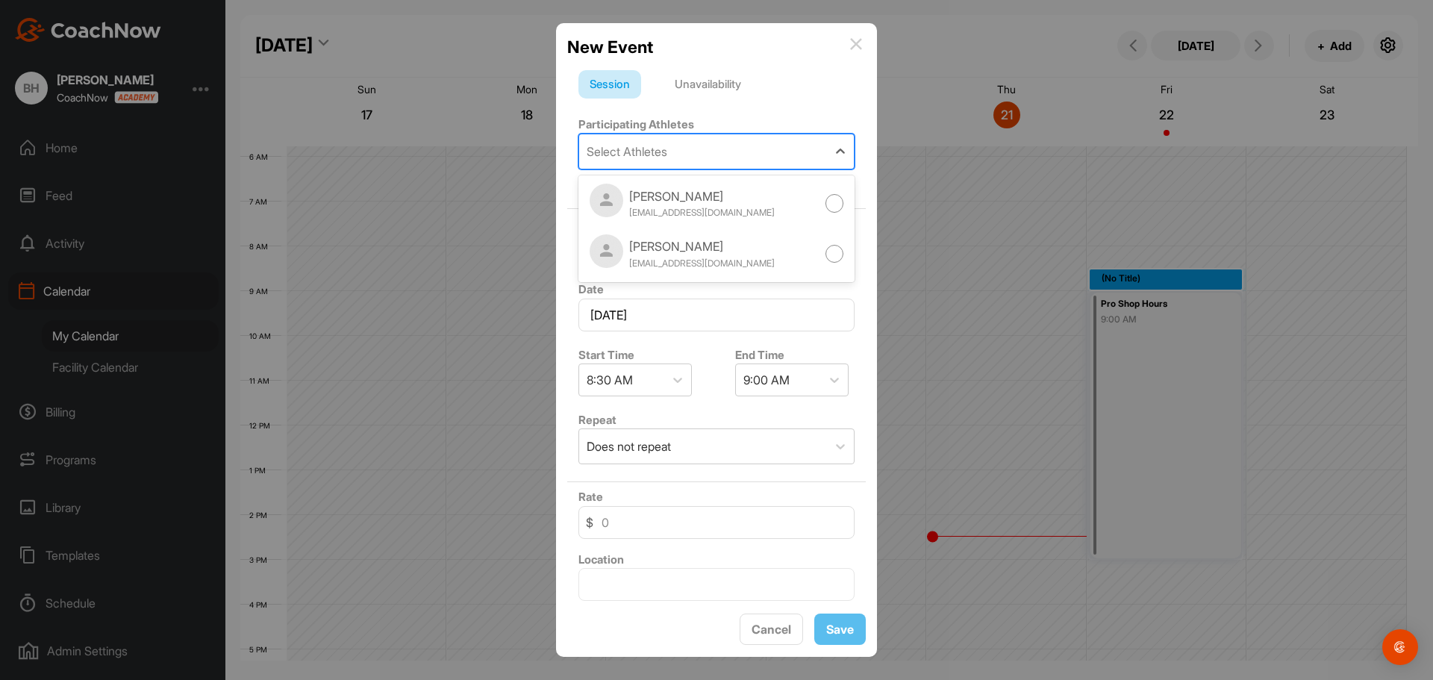
click at [680, 156] on div "Select Athletes" at bounding box center [703, 151] width 248 height 34
click at [777, 625] on button "Cancel" at bounding box center [770, 629] width 63 height 32
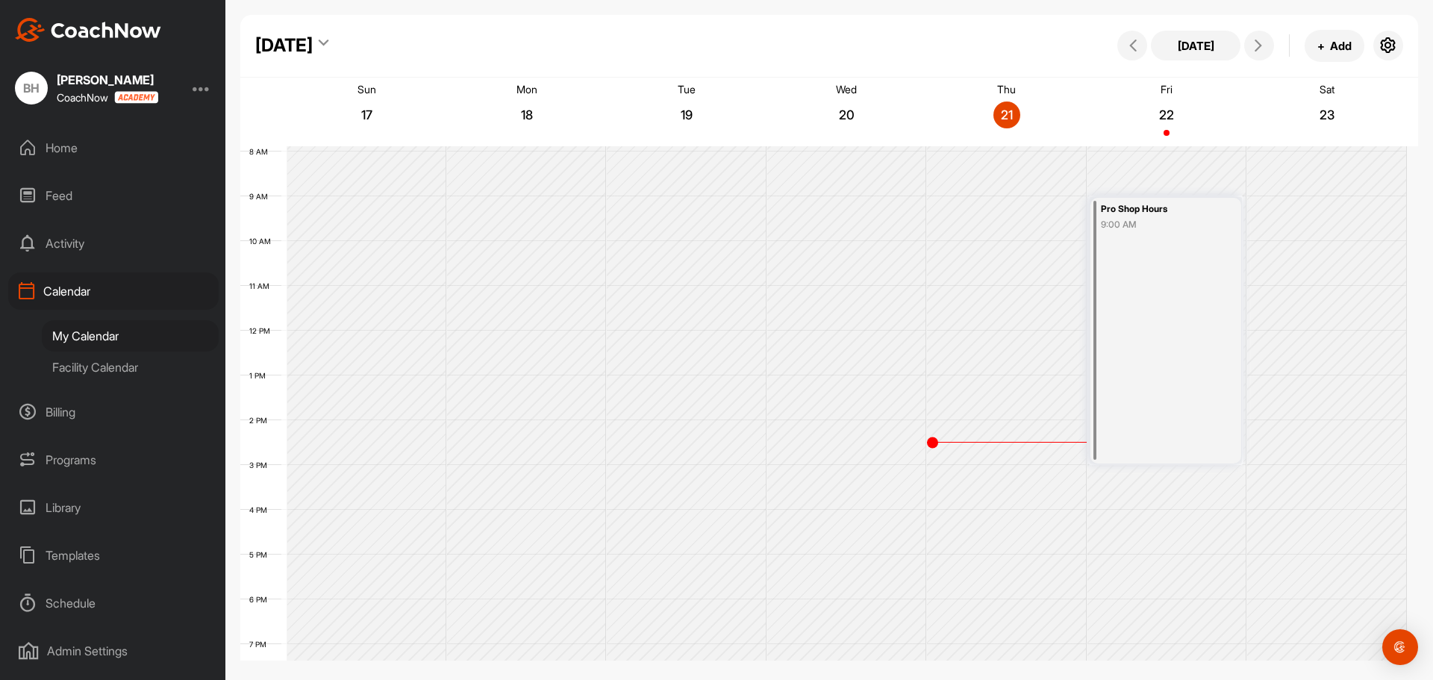
scroll to position [0, 0]
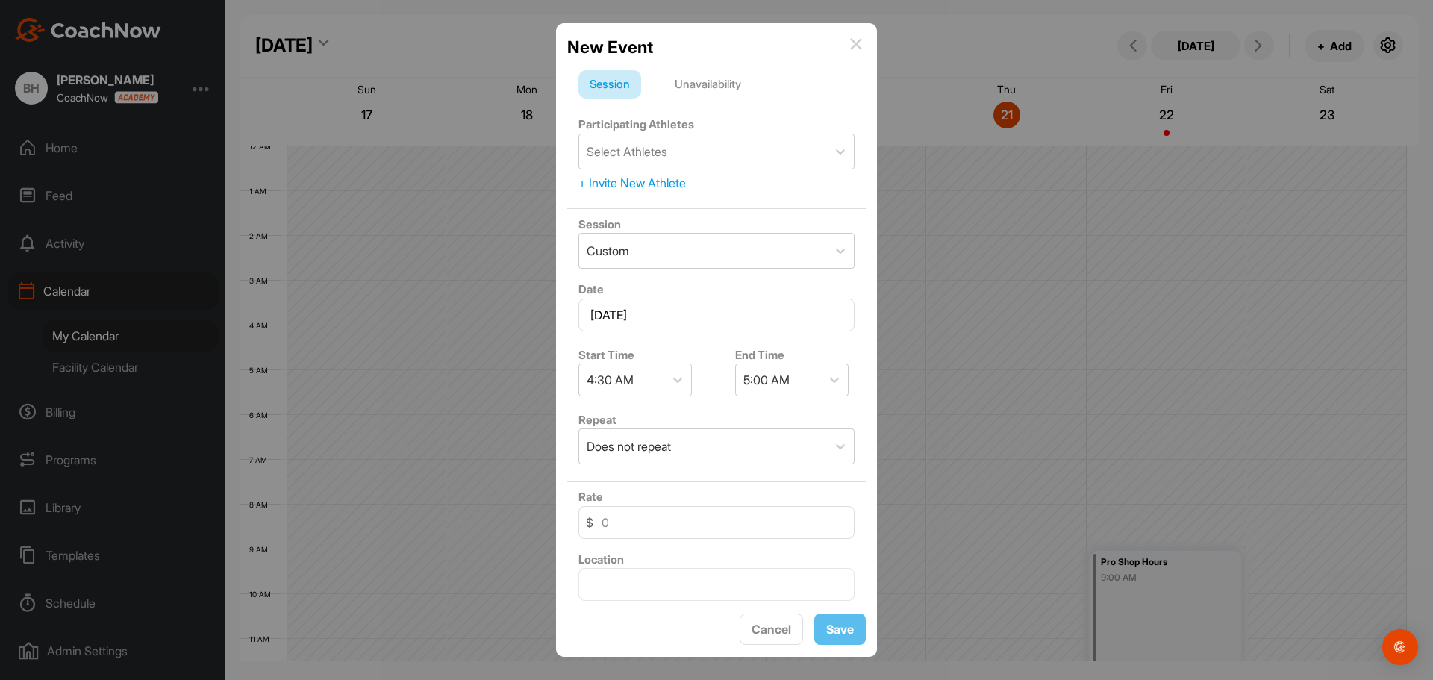
click at [857, 46] on img at bounding box center [856, 44] width 12 height 12
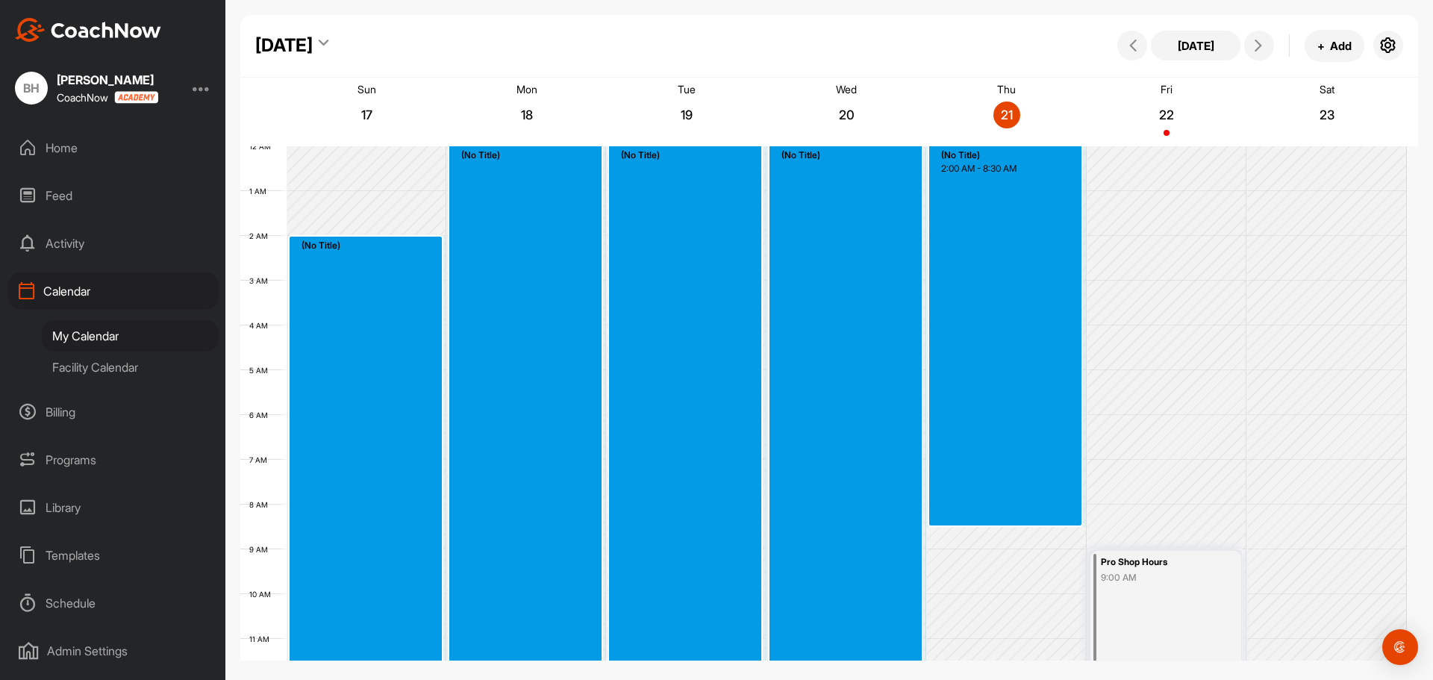
drag, startPoint x: 311, startPoint y: 240, endPoint x: 1031, endPoint y: 517, distance: 771.4
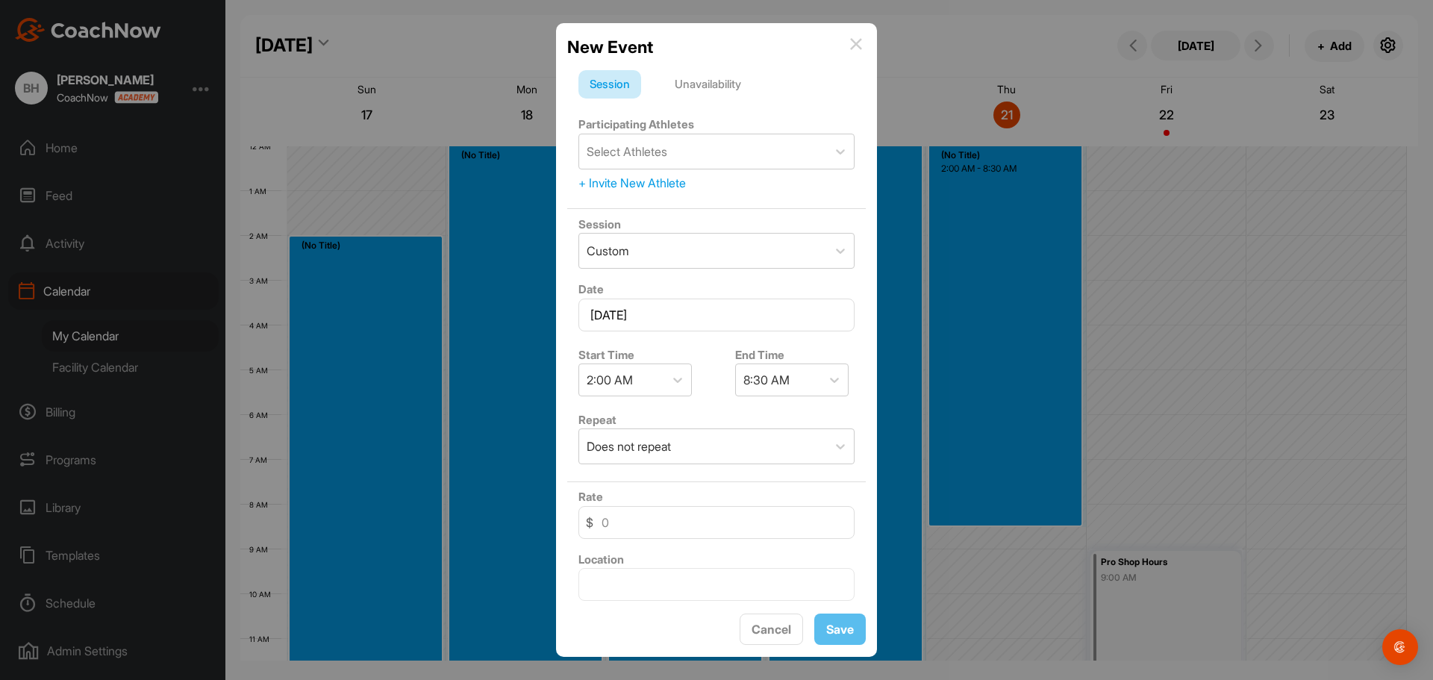
click at [691, 84] on div "Unavailability" at bounding box center [707, 84] width 89 height 28
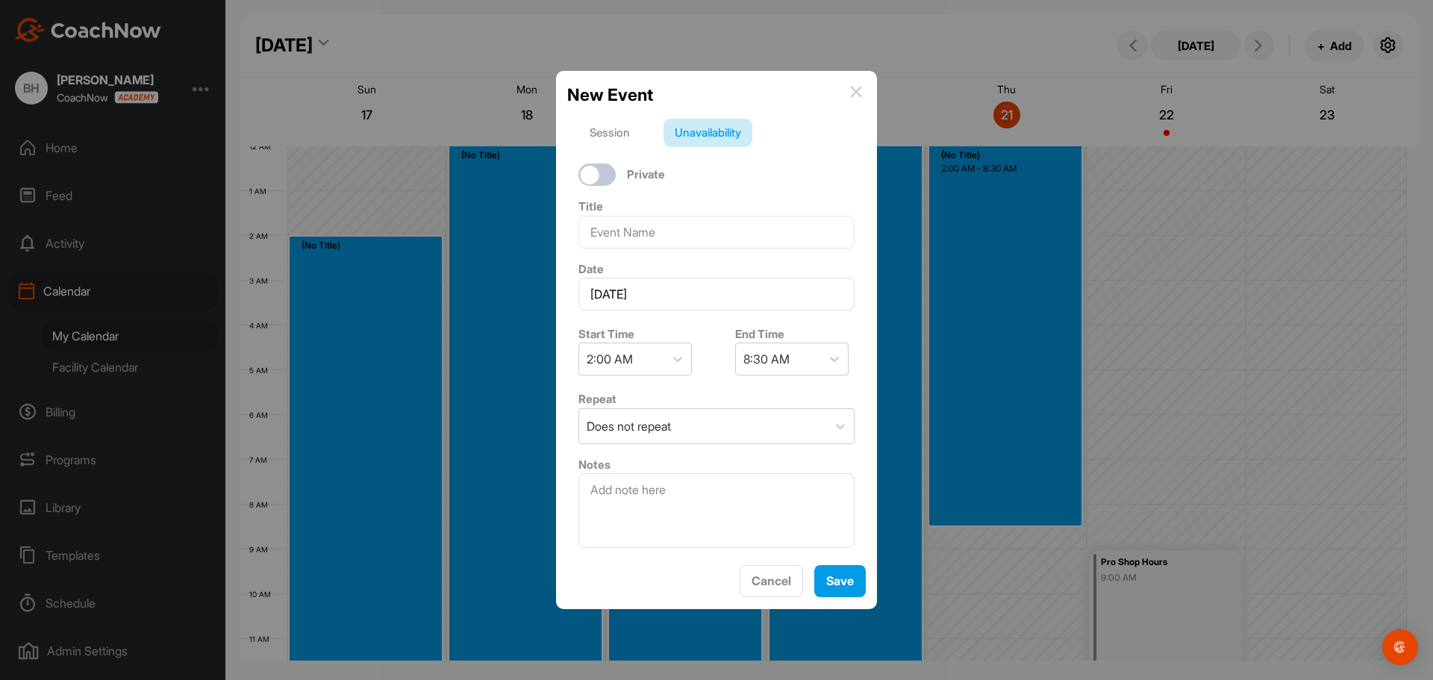
click at [857, 93] on img at bounding box center [856, 92] width 12 height 12
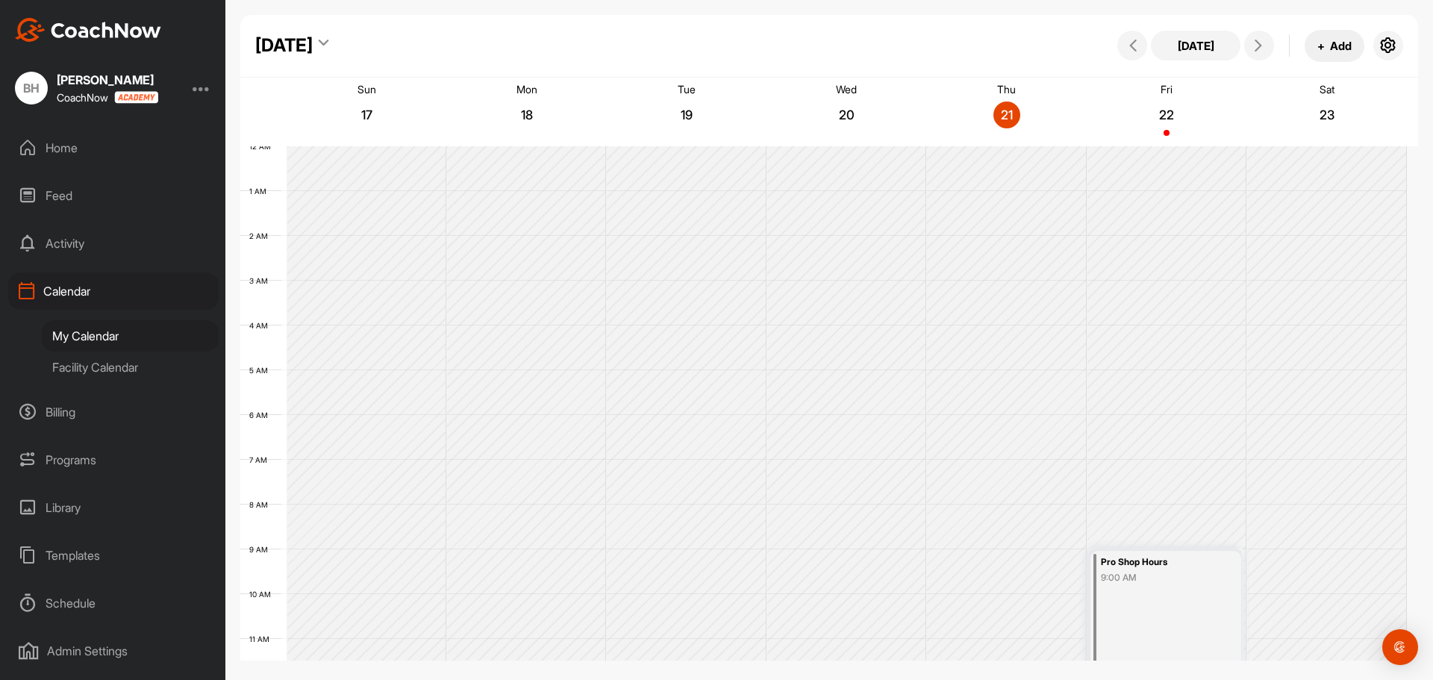
click at [1339, 47] on button "+ Add" at bounding box center [1334, 46] width 60 height 32
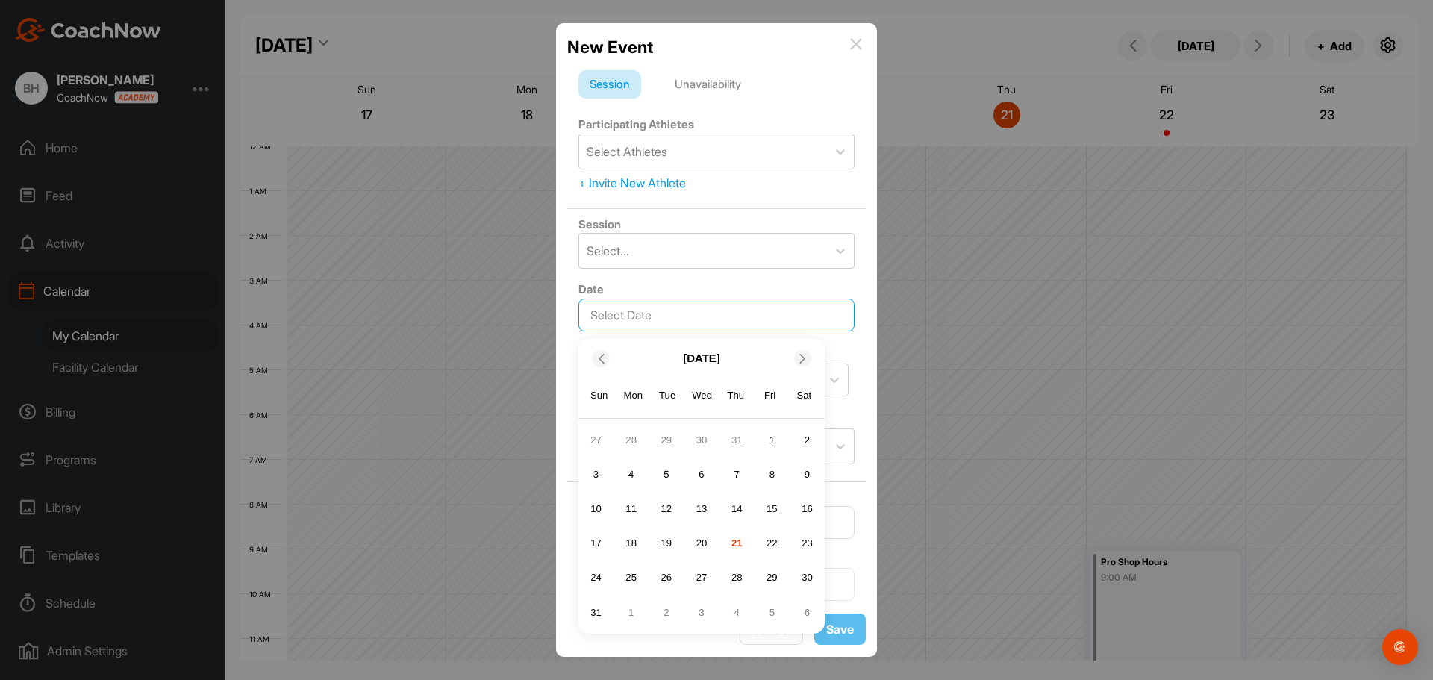
click at [675, 325] on input "text" at bounding box center [716, 314] width 276 height 33
click at [422, 356] on div at bounding box center [716, 340] width 1433 height 680
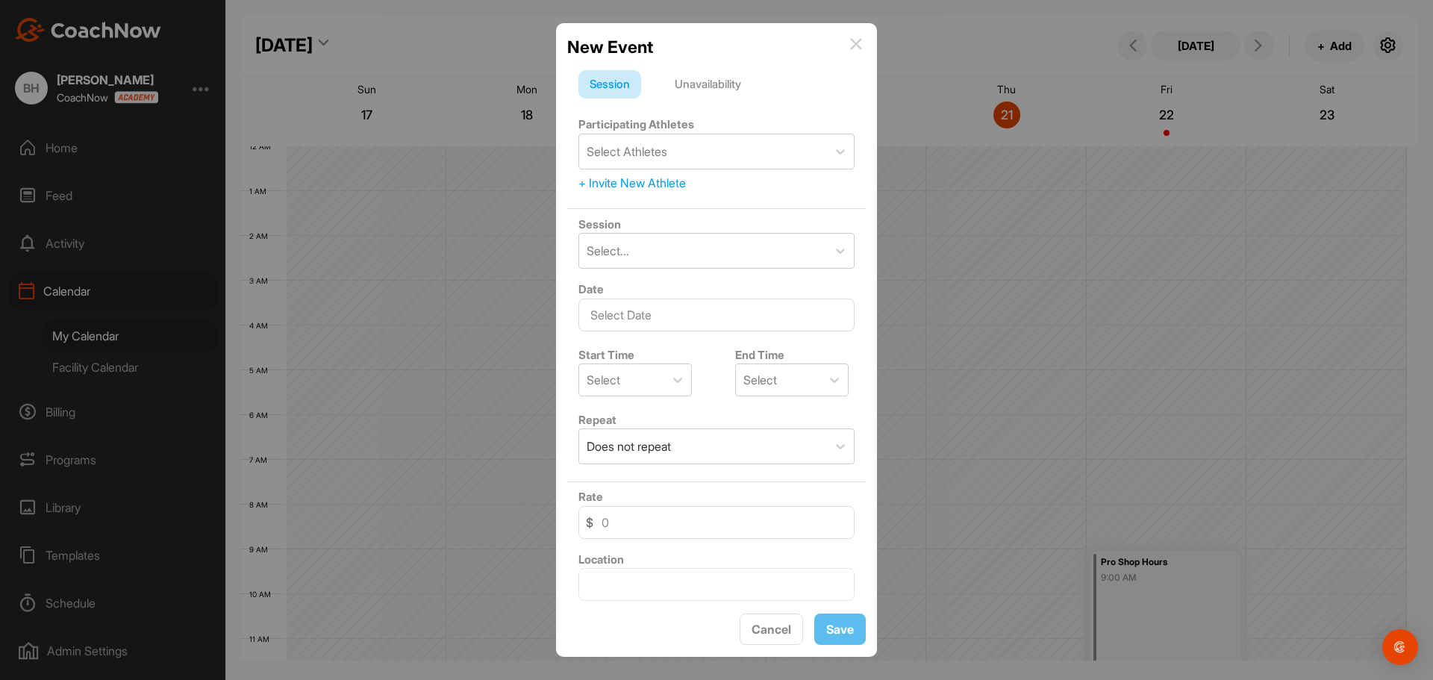
click at [857, 45] on img at bounding box center [856, 44] width 12 height 12
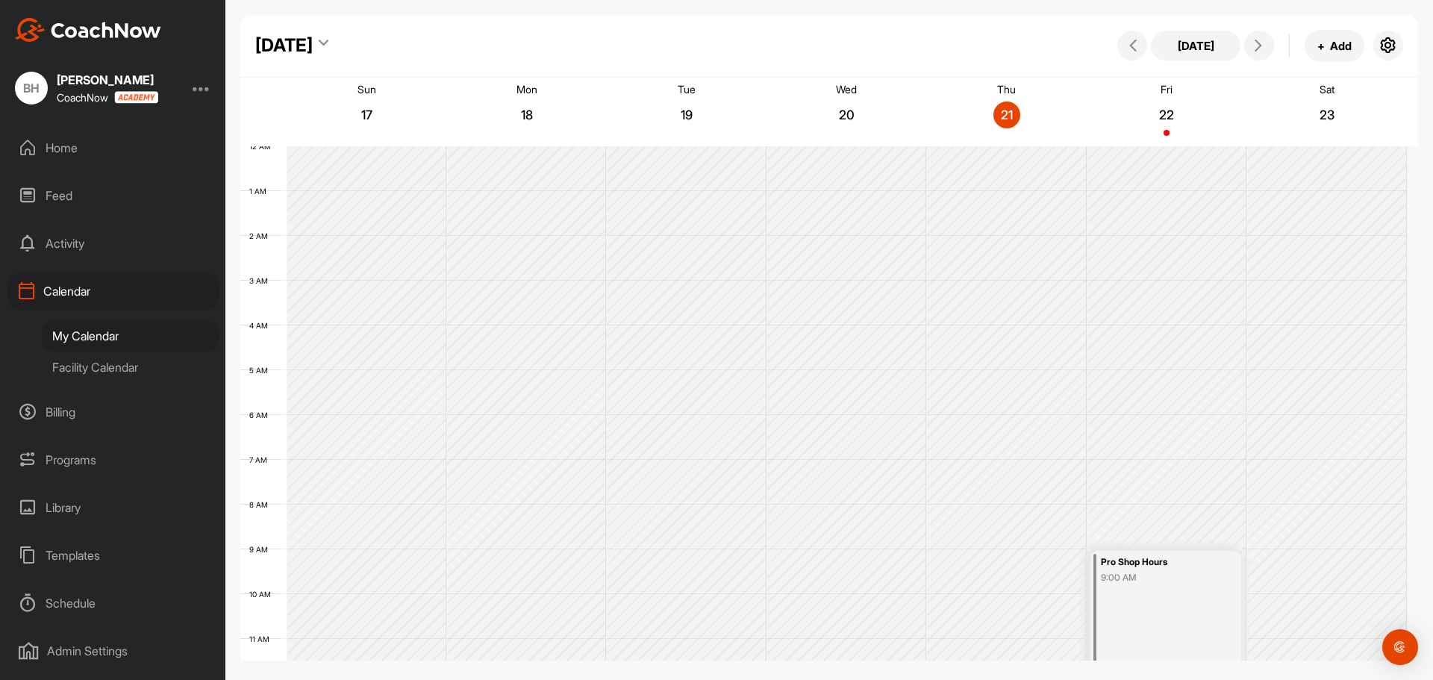
click at [87, 371] on div "Facility Calendar" at bounding box center [130, 366] width 177 height 31
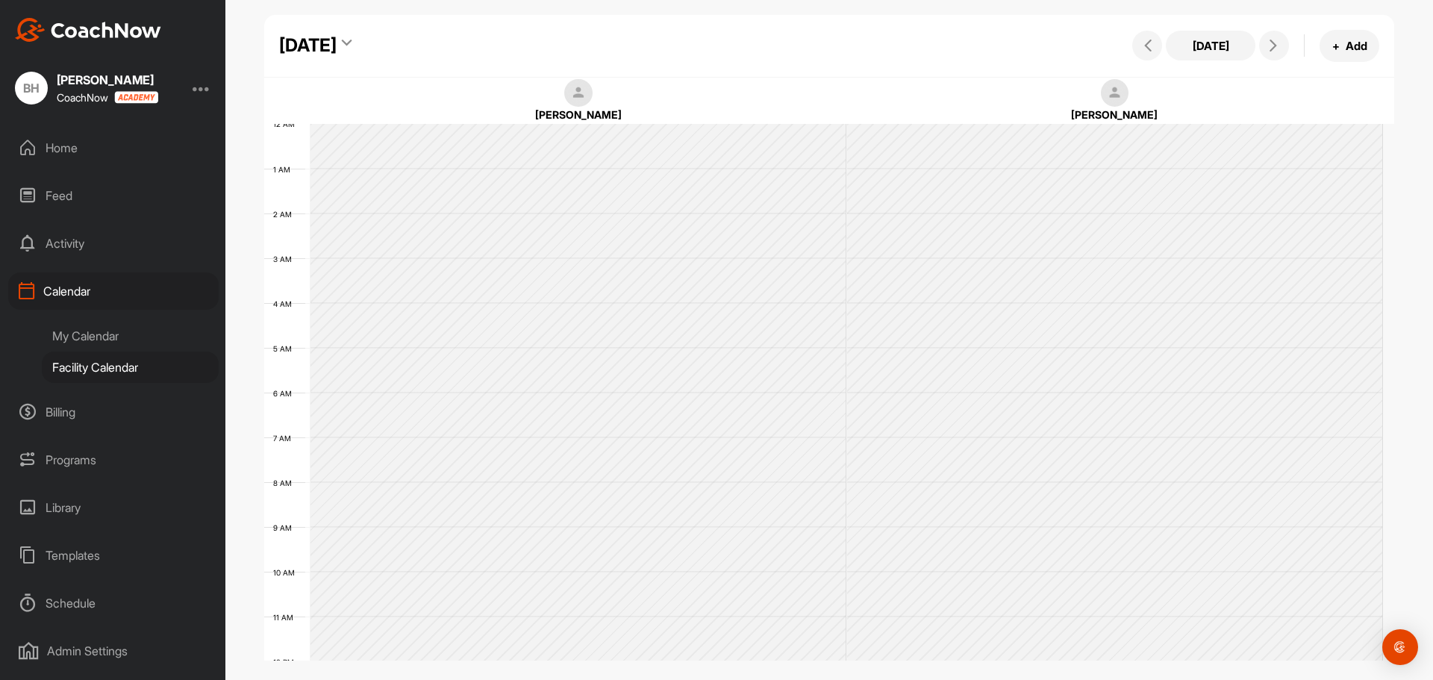
scroll to position [258, 0]
click at [1271, 43] on icon at bounding box center [1273, 46] width 12 height 12
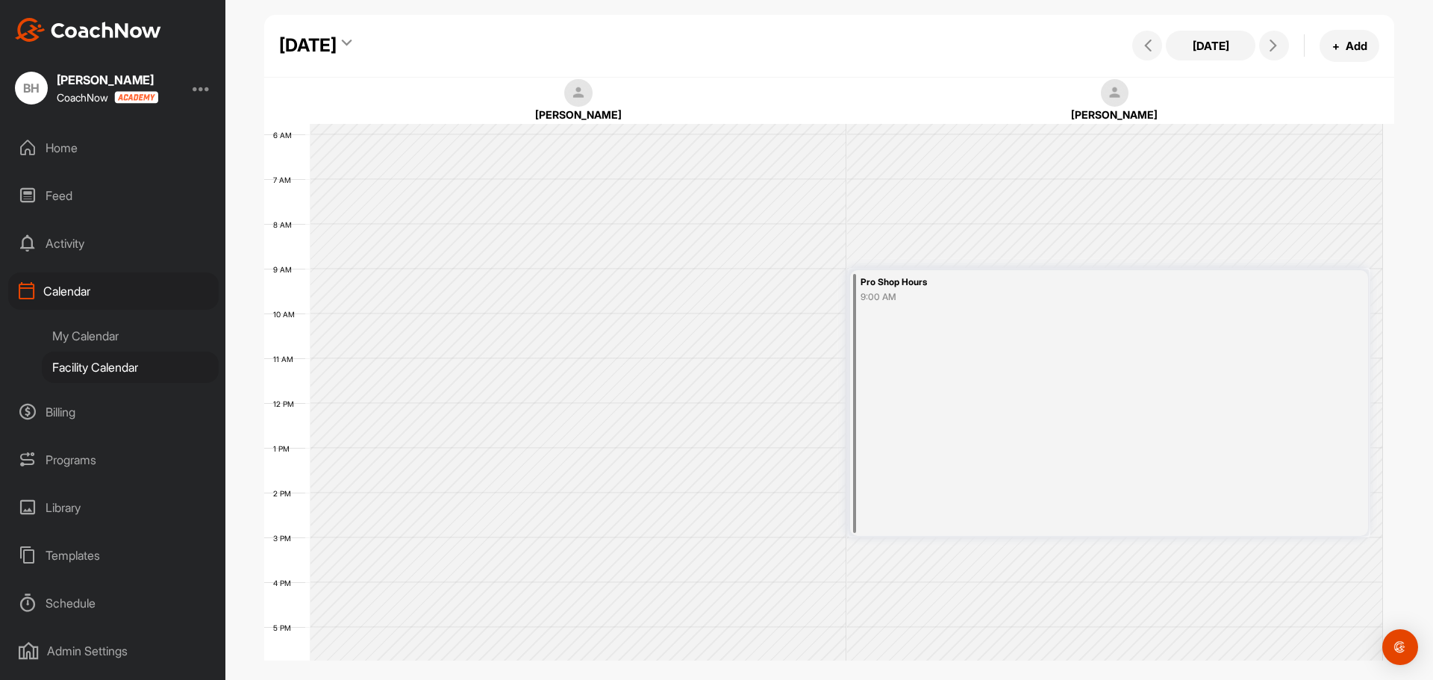
click at [360, 43] on div "Friday, August 22, 2025" at bounding box center [319, 45] width 81 height 27
click at [351, 43] on icon at bounding box center [347, 45] width 10 height 15
click at [1149, 47] on icon at bounding box center [1148, 46] width 12 height 12
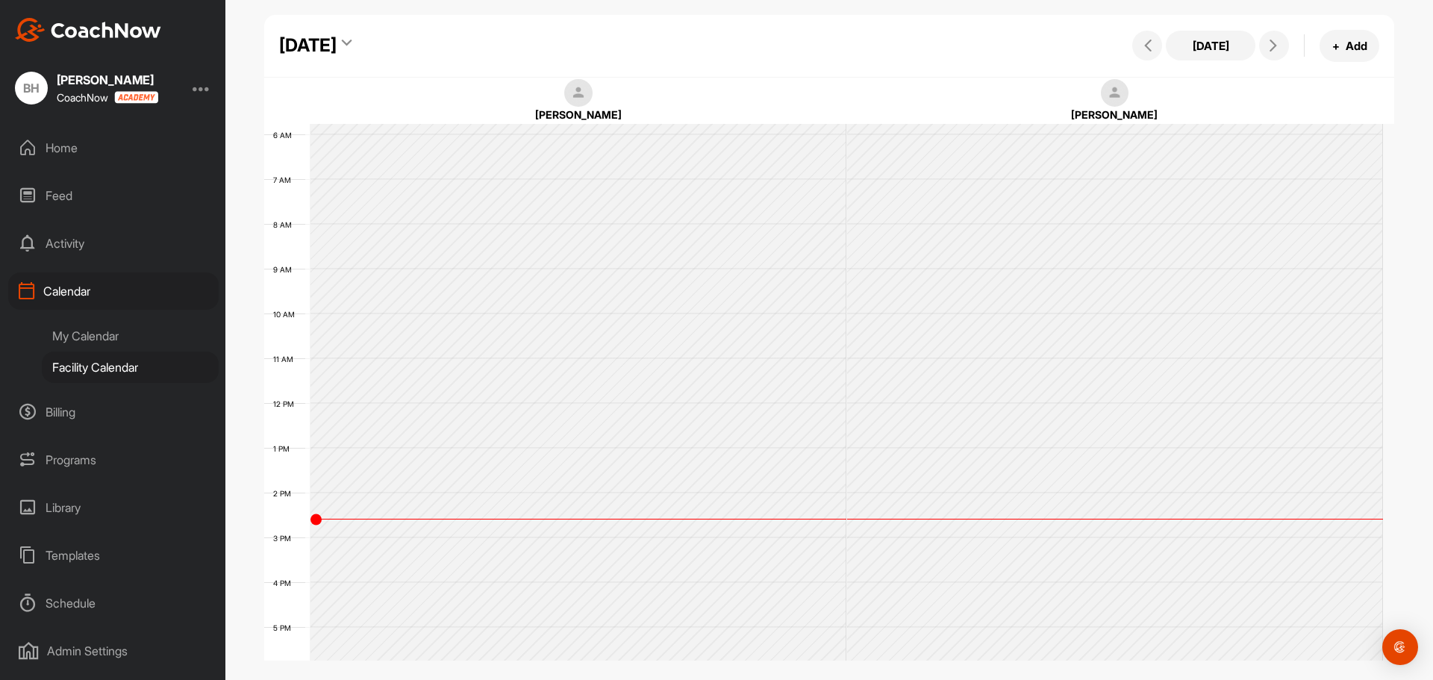
click at [108, 339] on div "My Calendar" at bounding box center [130, 335] width 177 height 31
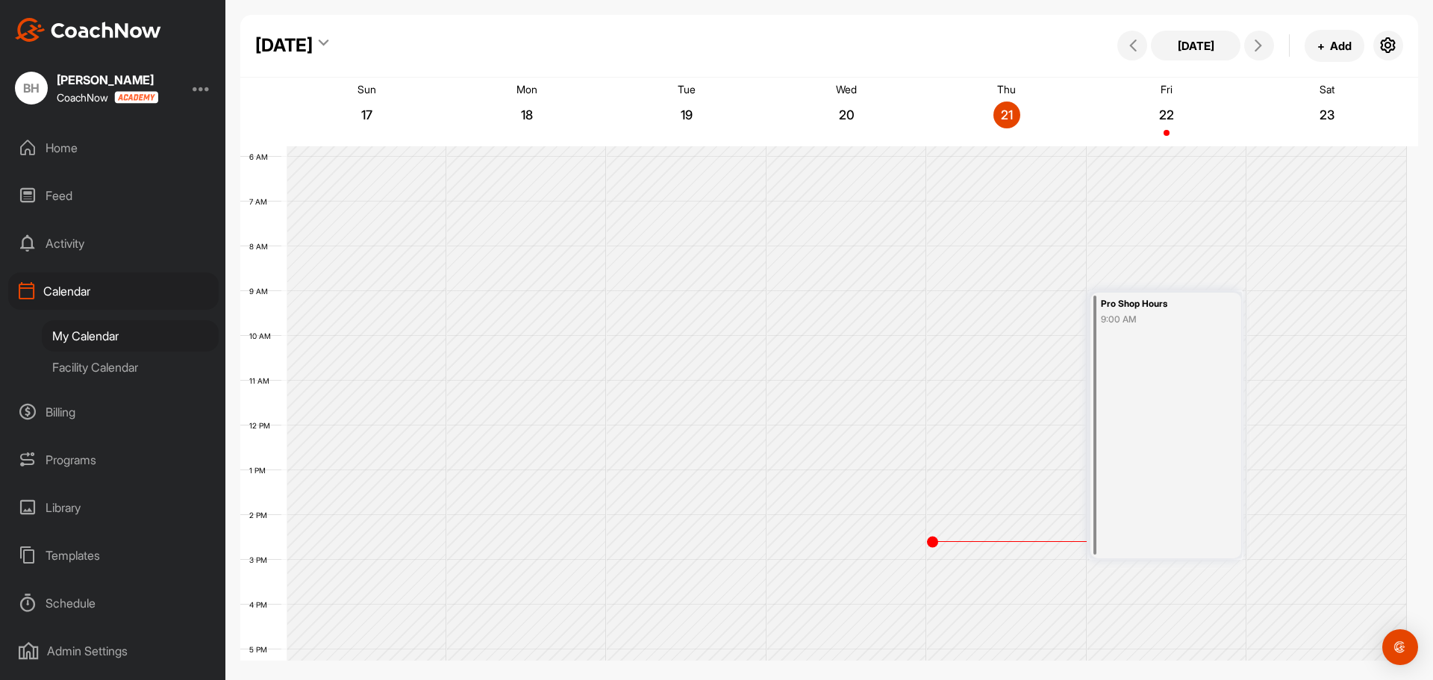
scroll to position [333, 0]
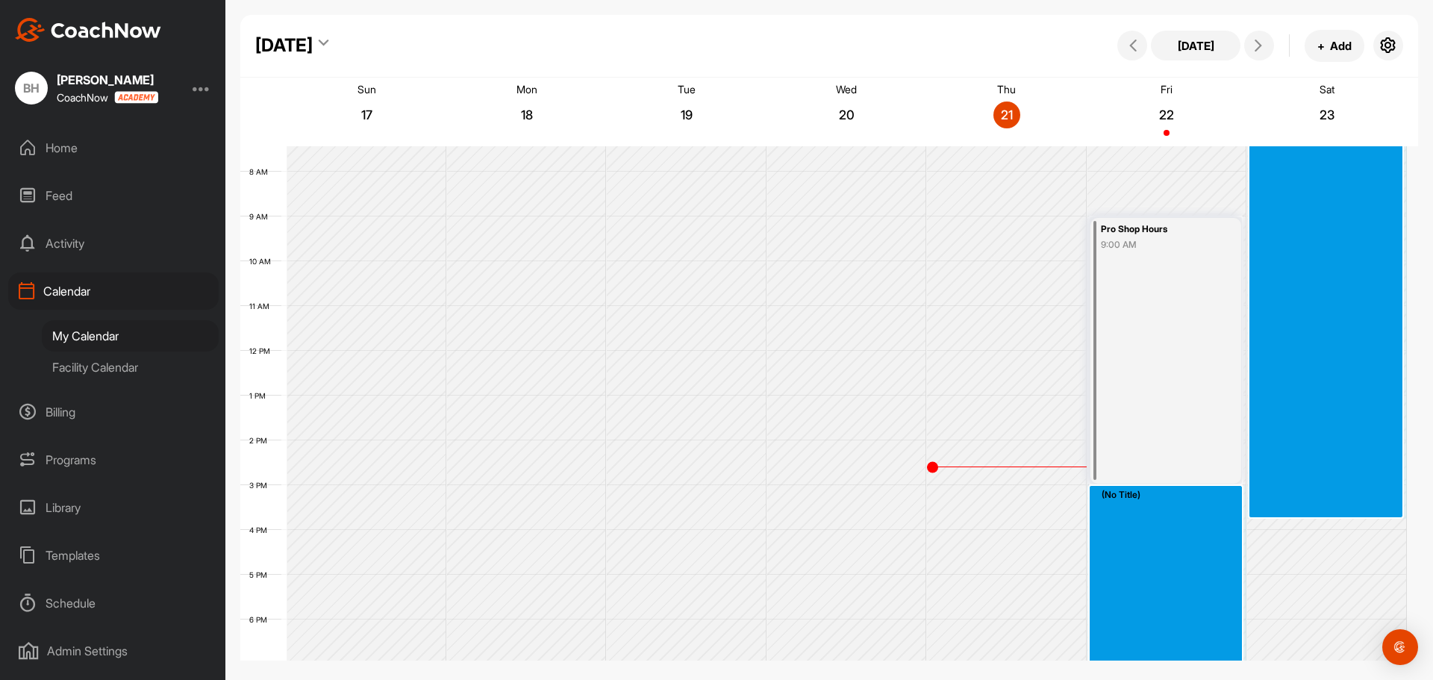
drag, startPoint x: 1139, startPoint y: 499, endPoint x: 1277, endPoint y: 509, distance: 138.4
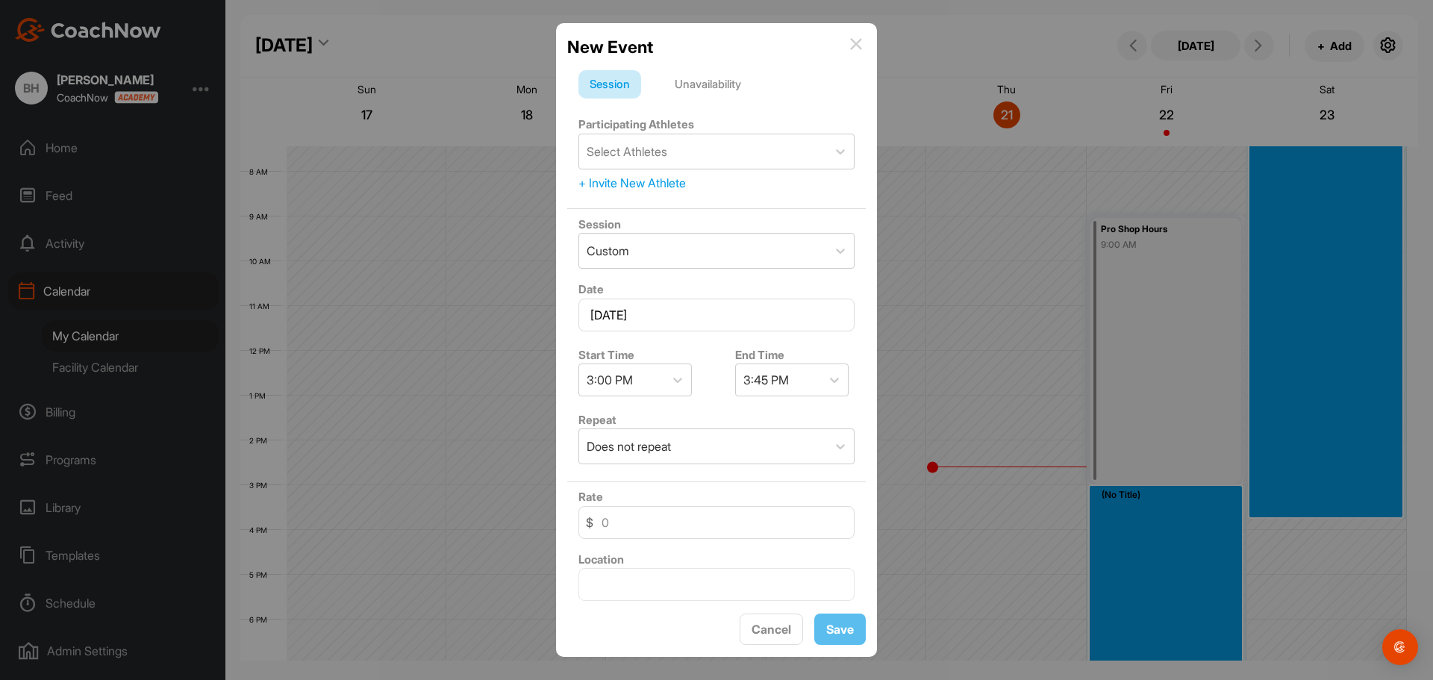
click at [711, 86] on div "Unavailability" at bounding box center [707, 84] width 89 height 28
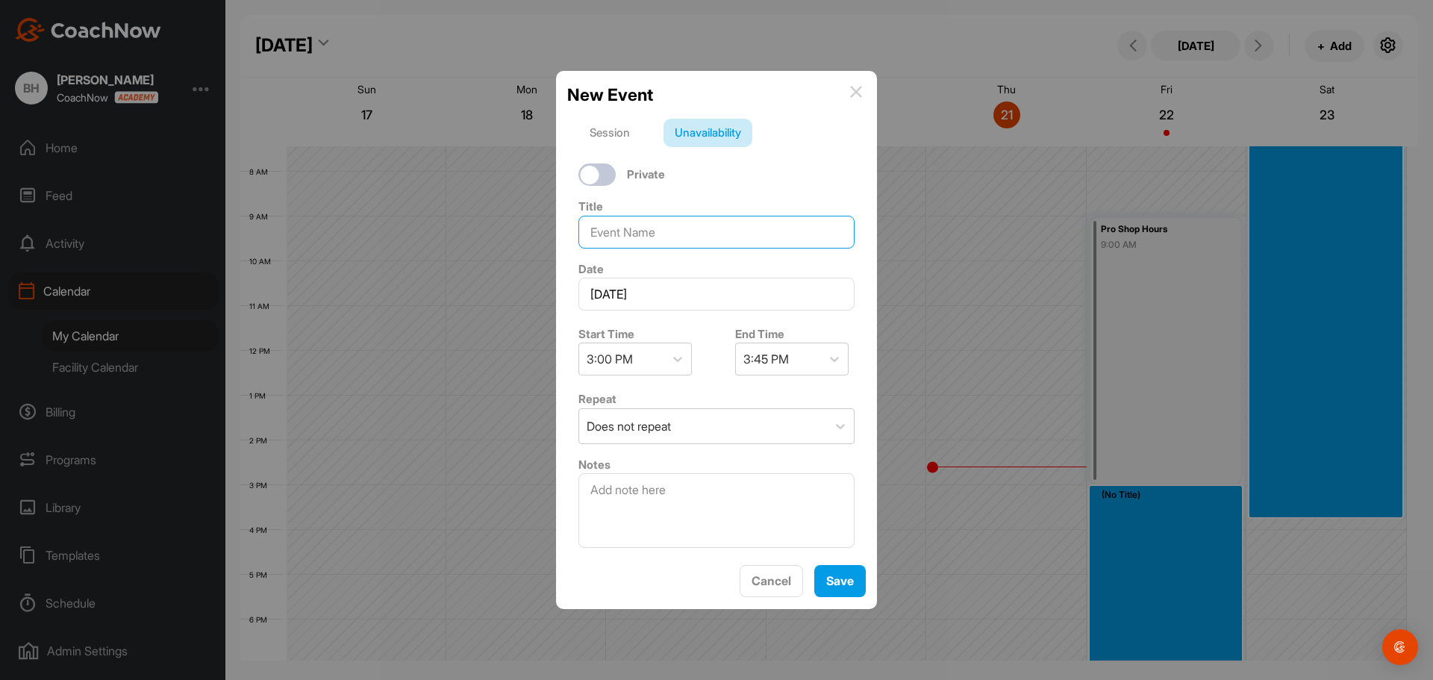
click at [666, 230] on input at bounding box center [716, 232] width 276 height 33
type input "Reno"
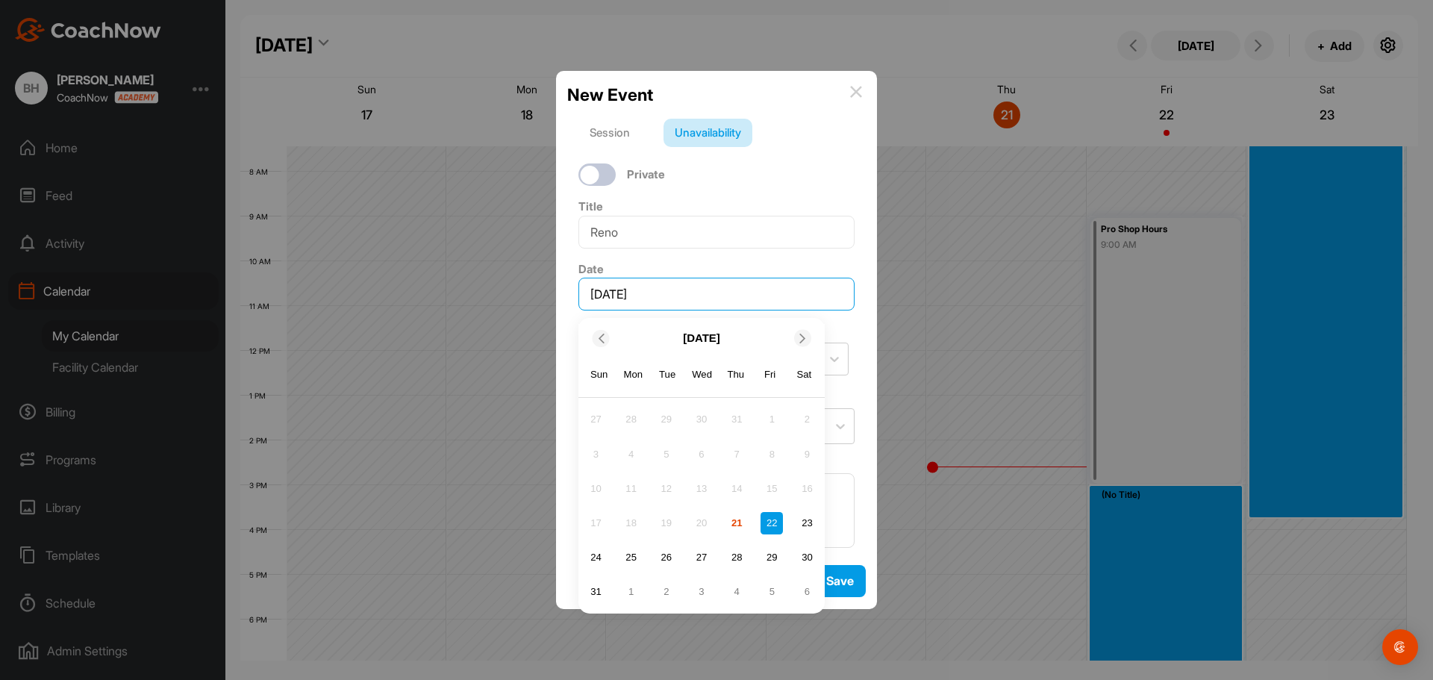
click at [690, 297] on input "August 22, 2025" at bounding box center [716, 294] width 276 height 33
click at [772, 527] on div "22" at bounding box center [771, 523] width 22 height 22
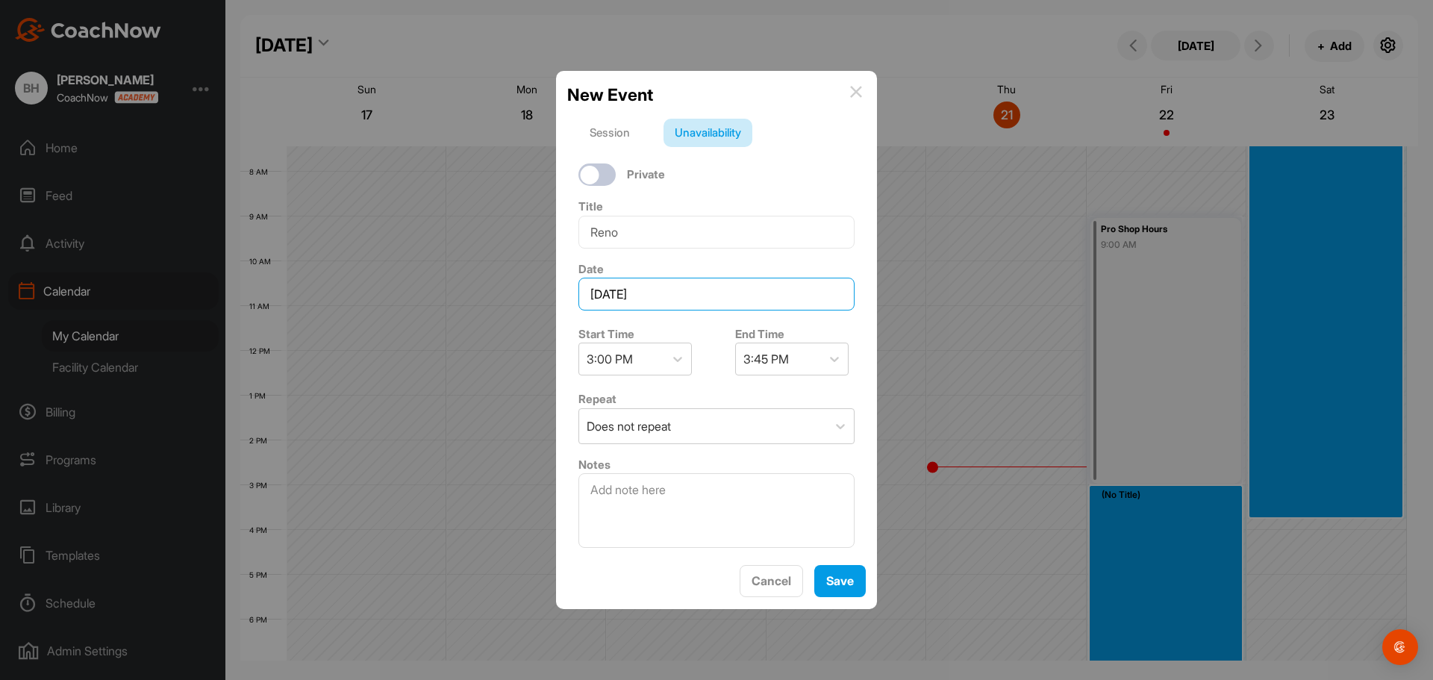
click at [662, 297] on input "August 22, 2025" at bounding box center [716, 294] width 276 height 33
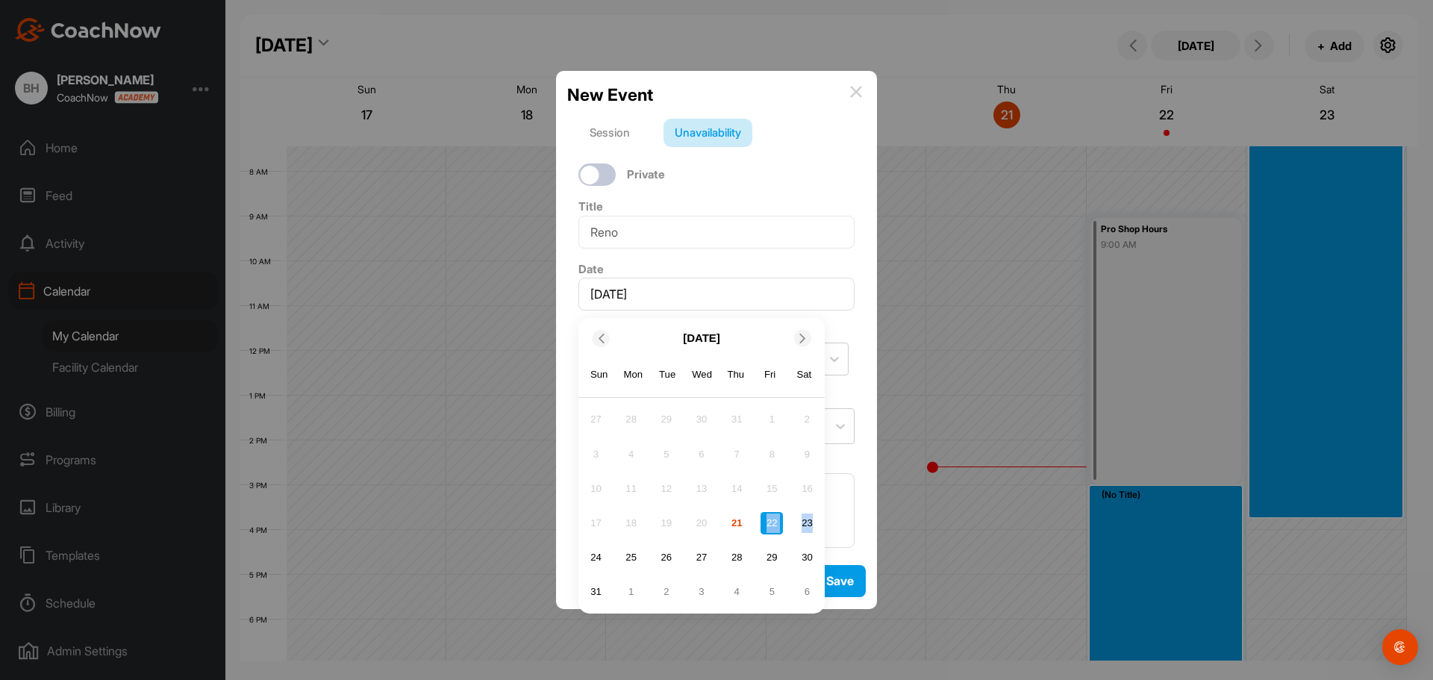
drag, startPoint x: 767, startPoint y: 519, endPoint x: 819, endPoint y: 528, distance: 52.9
click at [819, 528] on div "17 18 19 20 21 22 23" at bounding box center [701, 523] width 237 height 26
click at [840, 296] on input "August 22, 2025" at bounding box center [716, 294] width 276 height 33
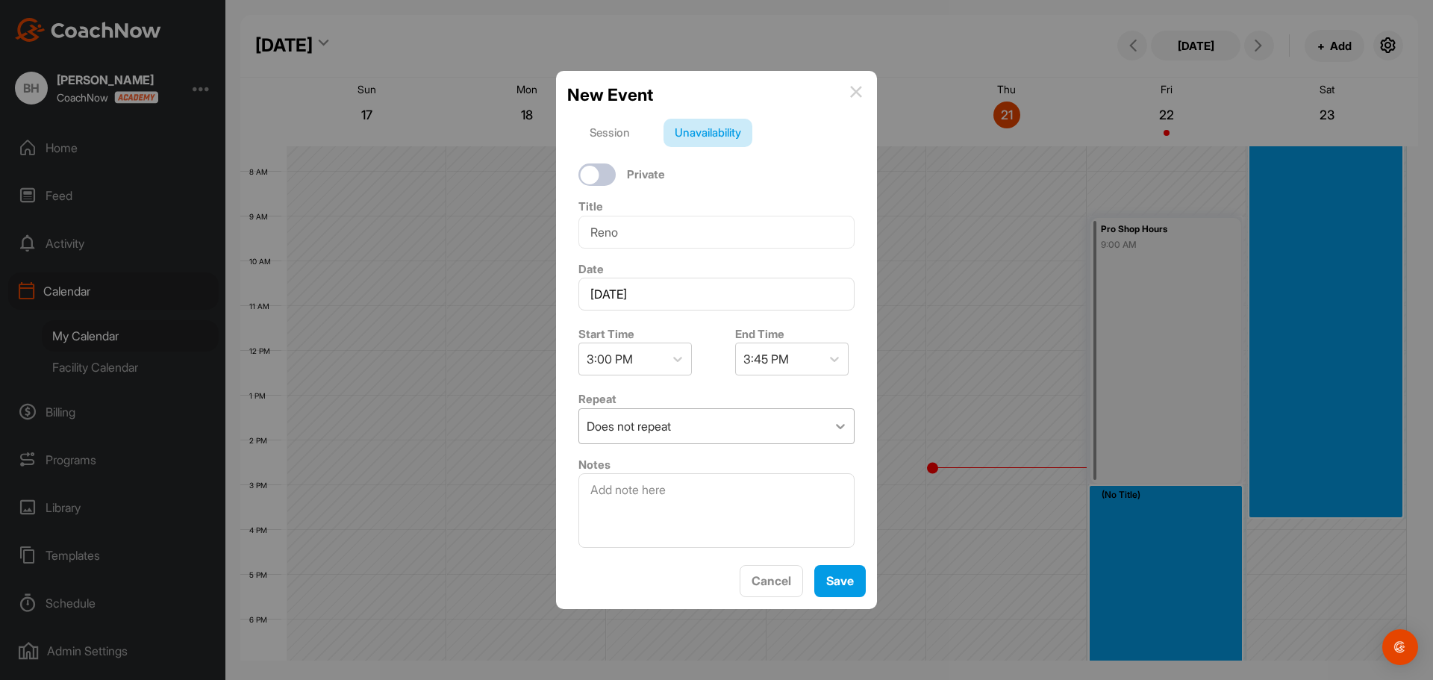
click at [833, 431] on icon at bounding box center [840, 426] width 15 height 15
click at [833, 425] on icon at bounding box center [840, 426] width 15 height 15
click at [777, 585] on button "Cancel" at bounding box center [770, 581] width 63 height 32
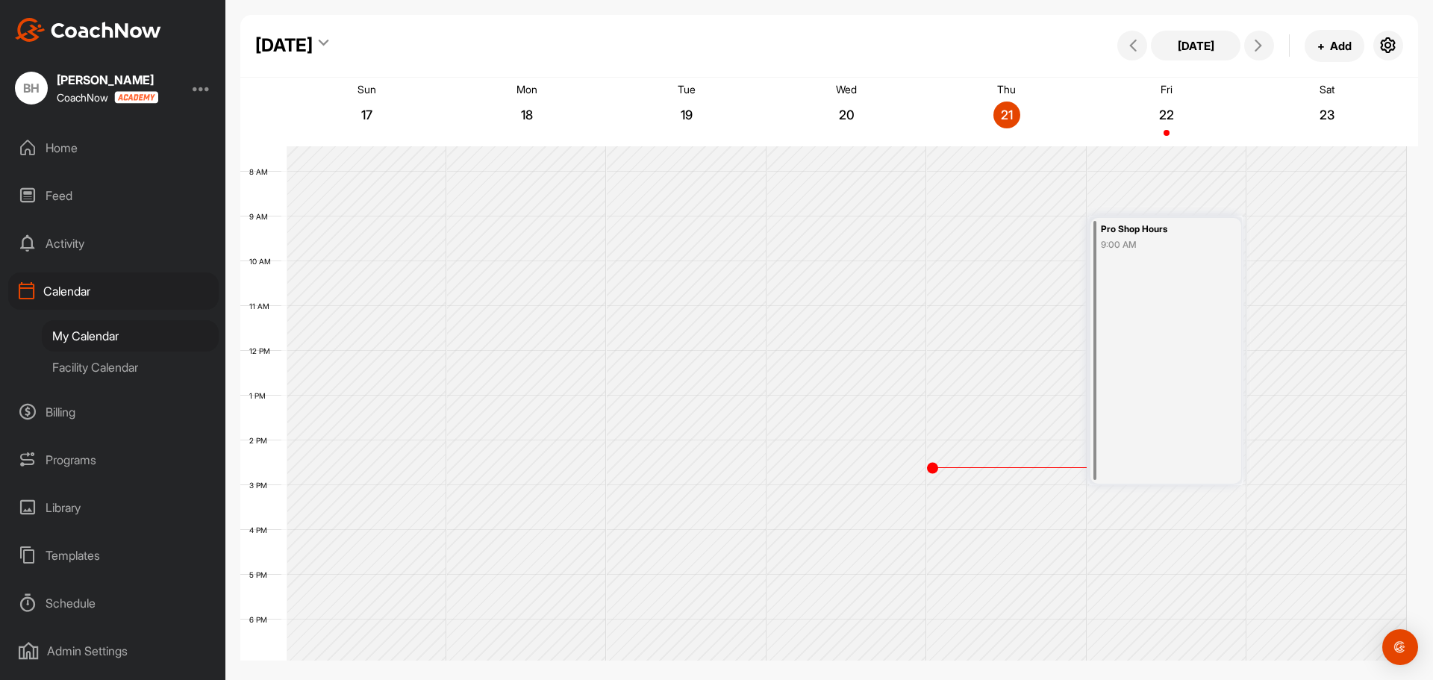
click at [63, 153] on div "Home" at bounding box center [113, 147] width 210 height 37
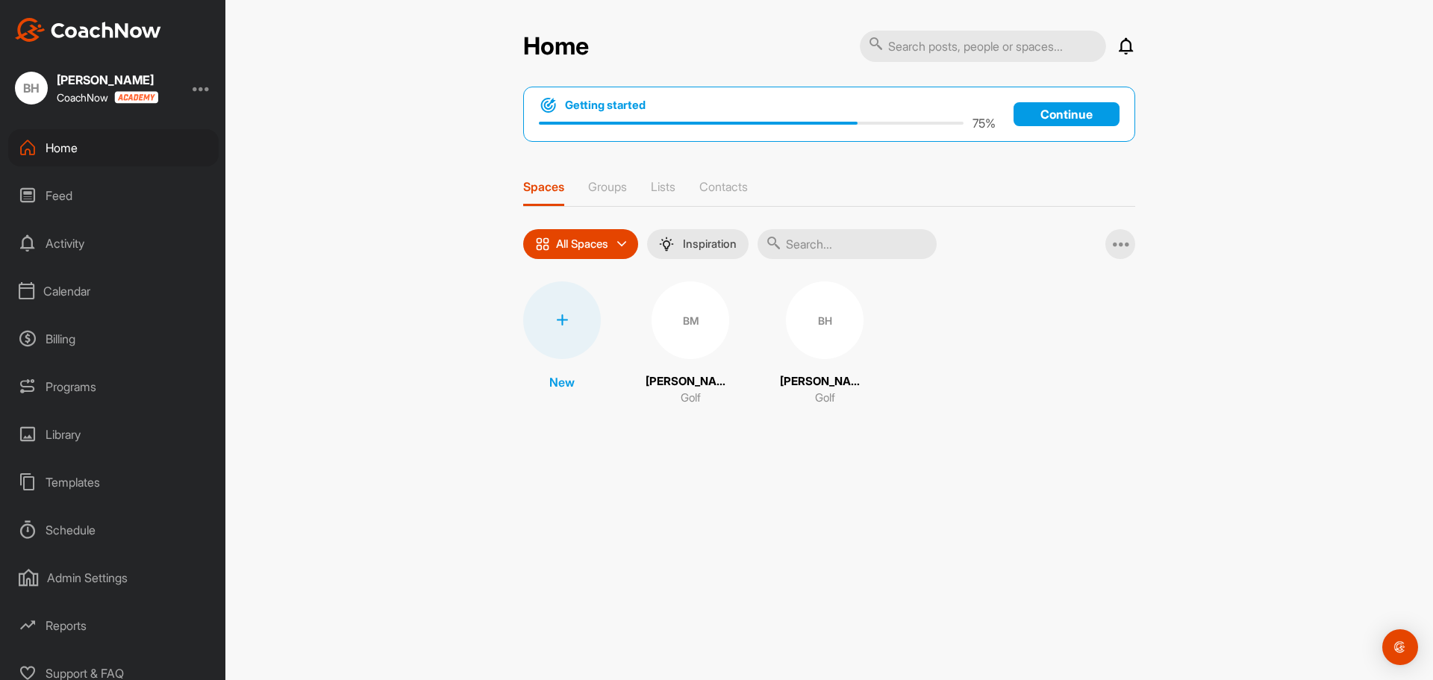
click at [677, 313] on div "BM" at bounding box center [690, 320] width 78 height 78
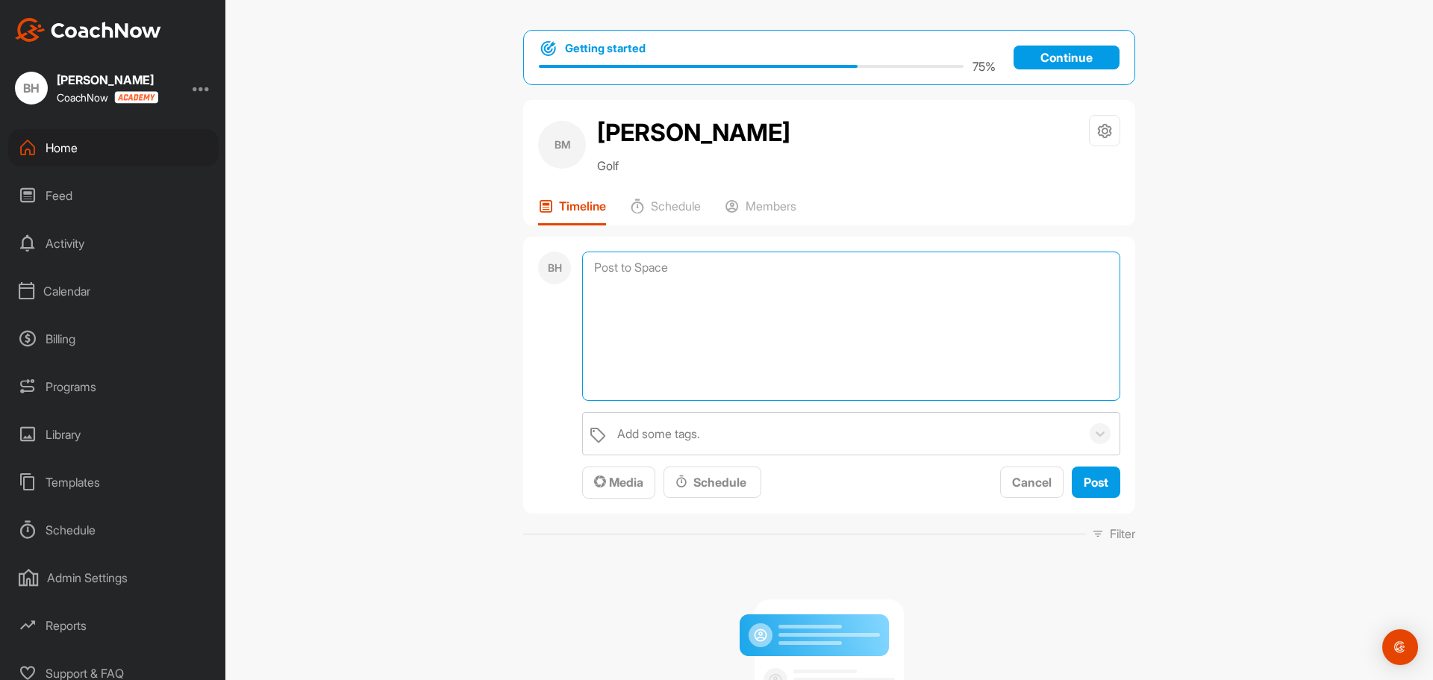
click at [710, 263] on textarea at bounding box center [851, 325] width 538 height 149
type textarea "Did this work for you? Easy to set up? Like the welcome message?"
click at [1090, 479] on span "Post" at bounding box center [1095, 482] width 25 height 15
